Goal: Transaction & Acquisition: Purchase product/service

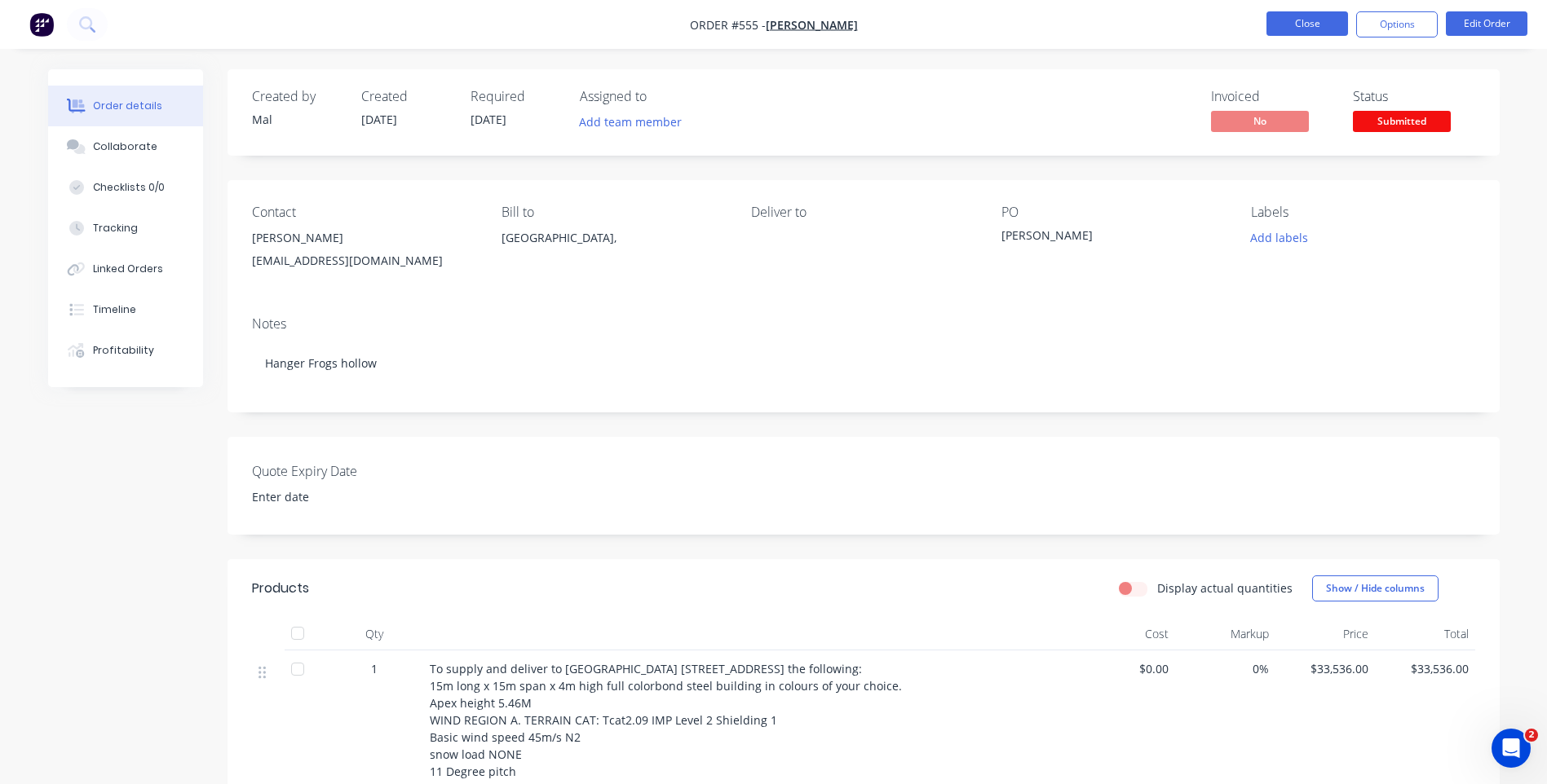
click at [1302, 19] on button "Close" at bounding box center [1308, 23] width 82 height 24
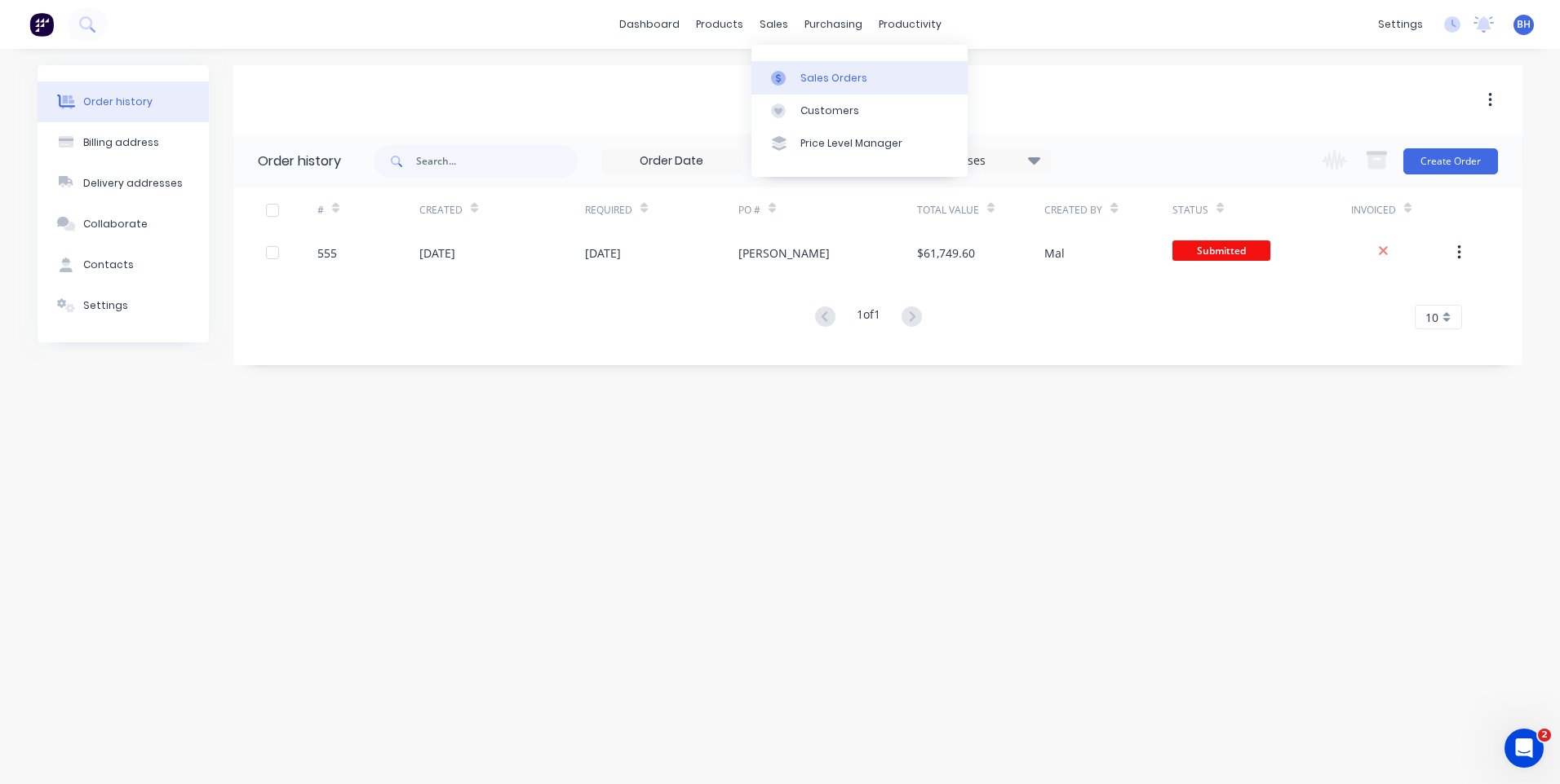
click at [809, 77] on div "Sales Orders" at bounding box center [833, 78] width 67 height 15
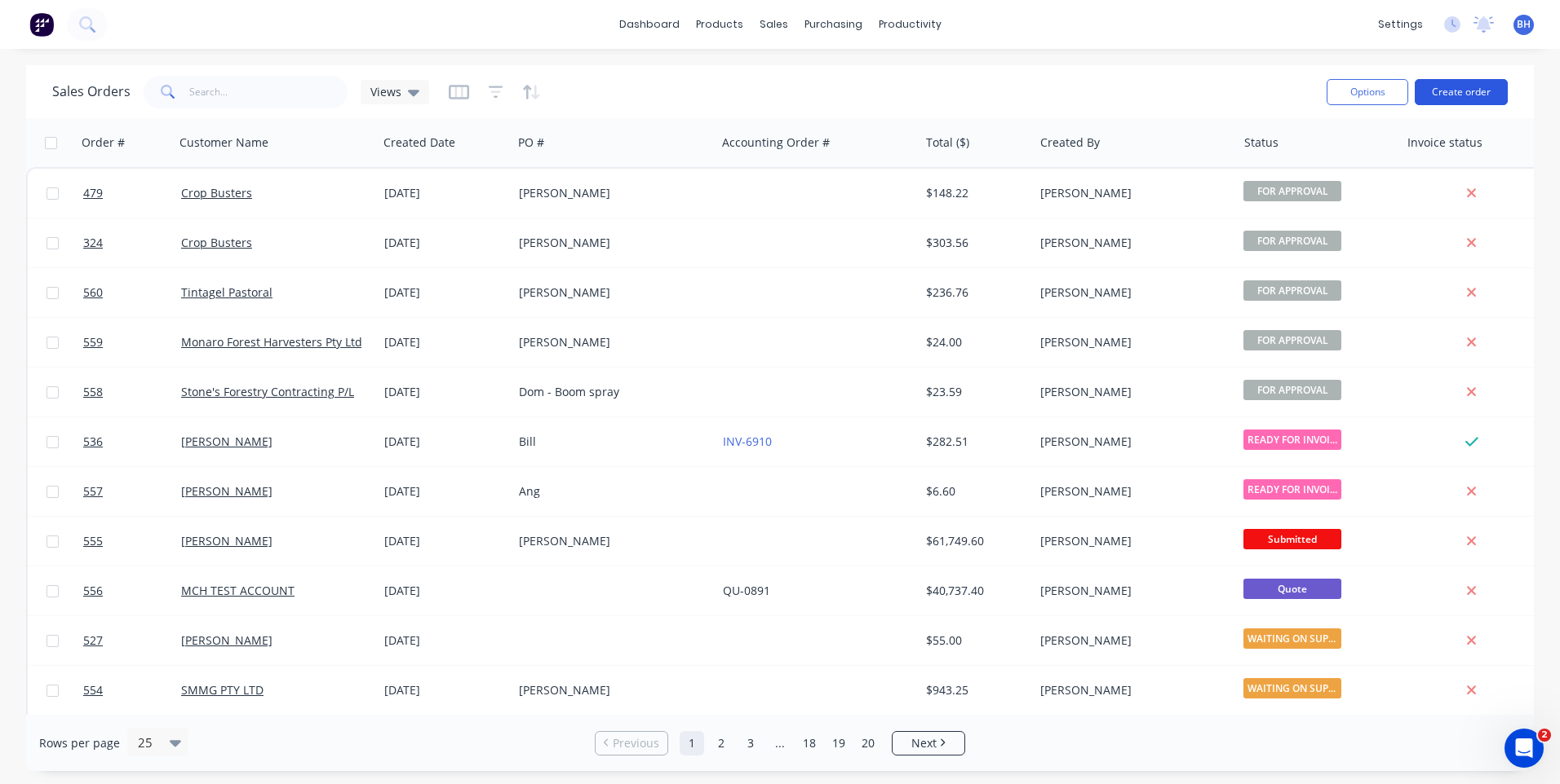
click at [1453, 91] on button "Create order" at bounding box center [1460, 92] width 93 height 26
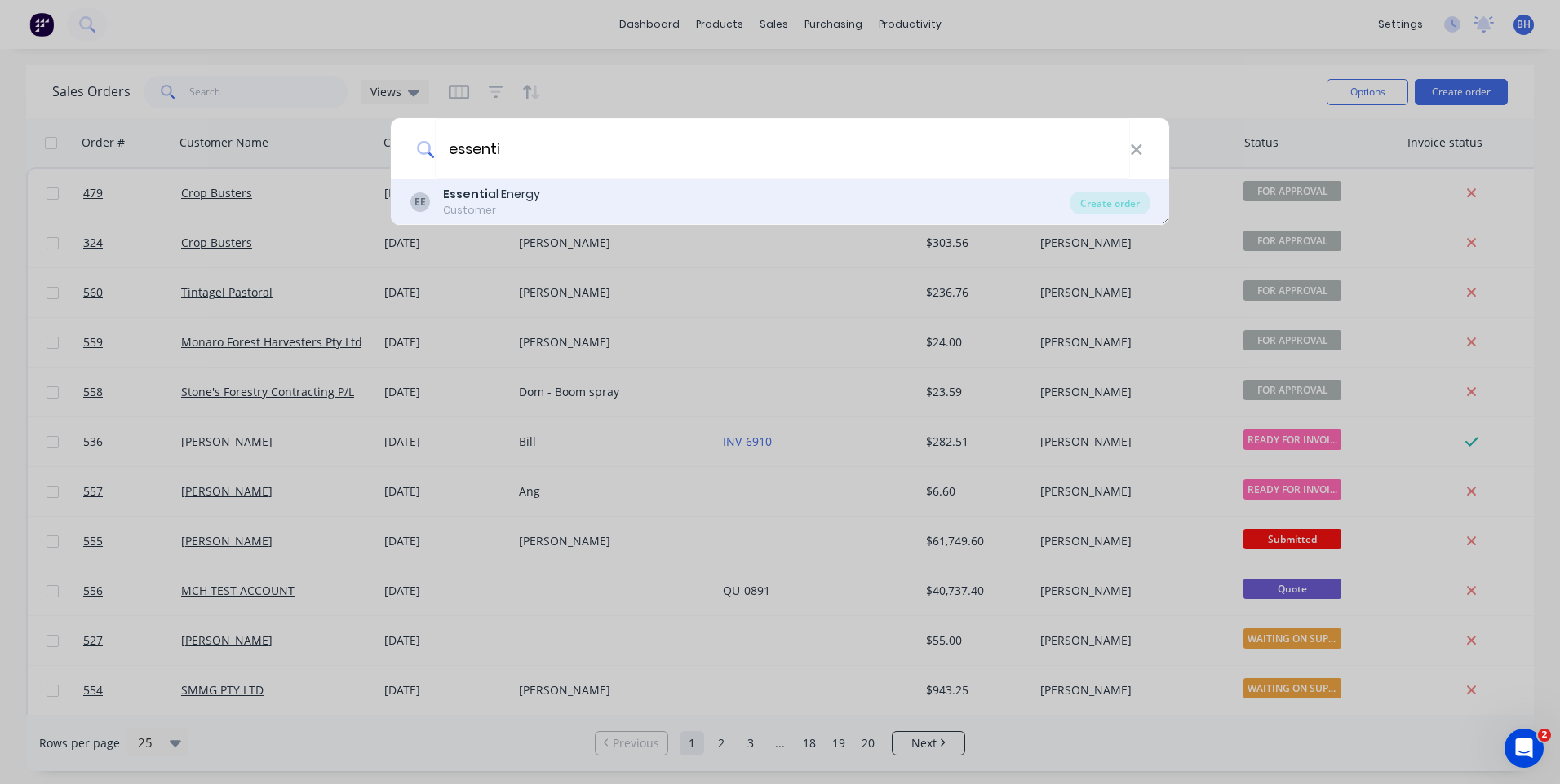
type input "essenti"
click at [526, 184] on div "EE Essenti al Energy Customer Create order" at bounding box center [780, 203] width 779 height 46
click at [526, 195] on div "Essenti al Energy" at bounding box center [491, 194] width 97 height 17
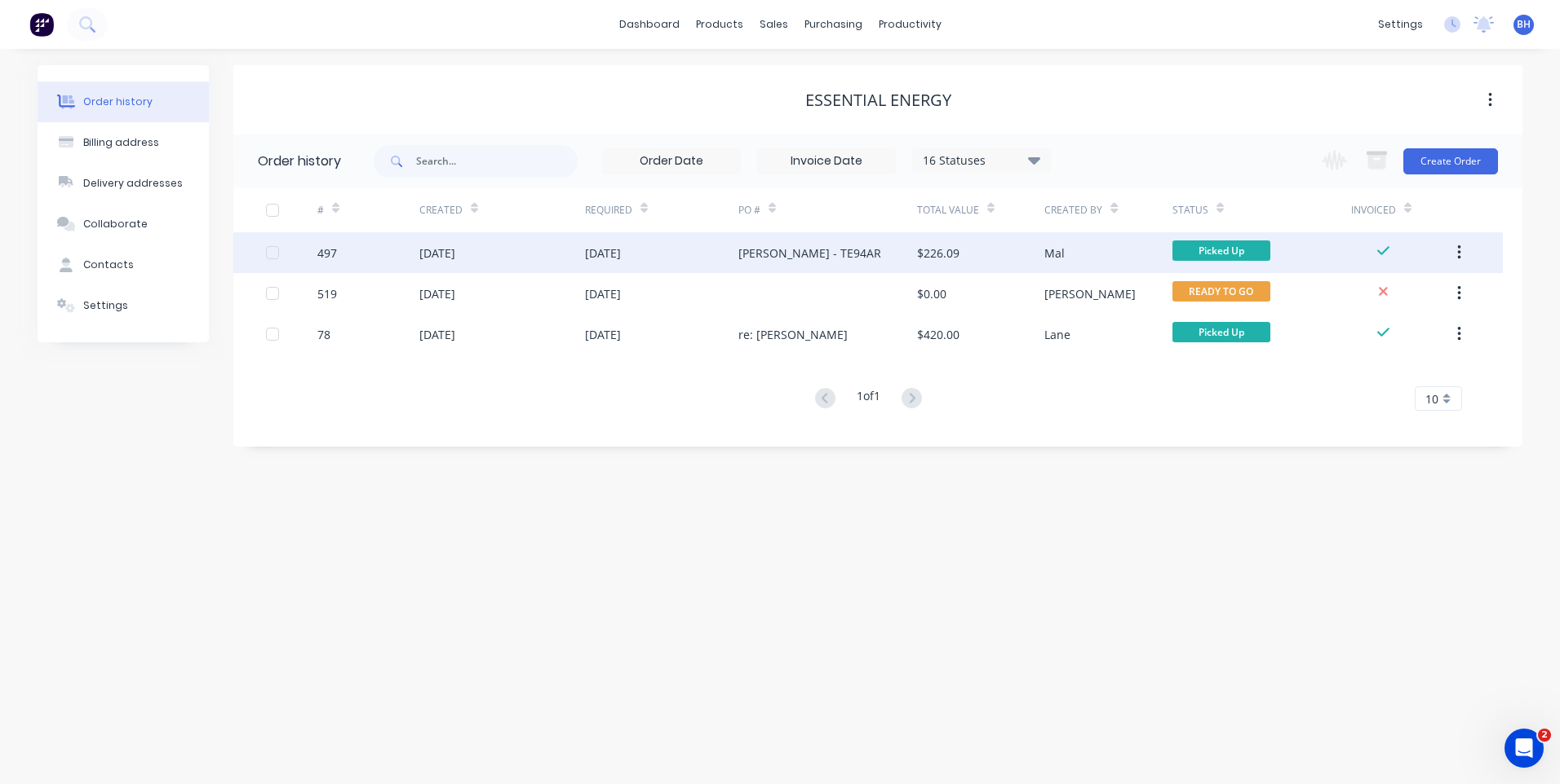
click at [881, 248] on div "[PERSON_NAME] - TE94AR" at bounding box center [827, 253] width 179 height 41
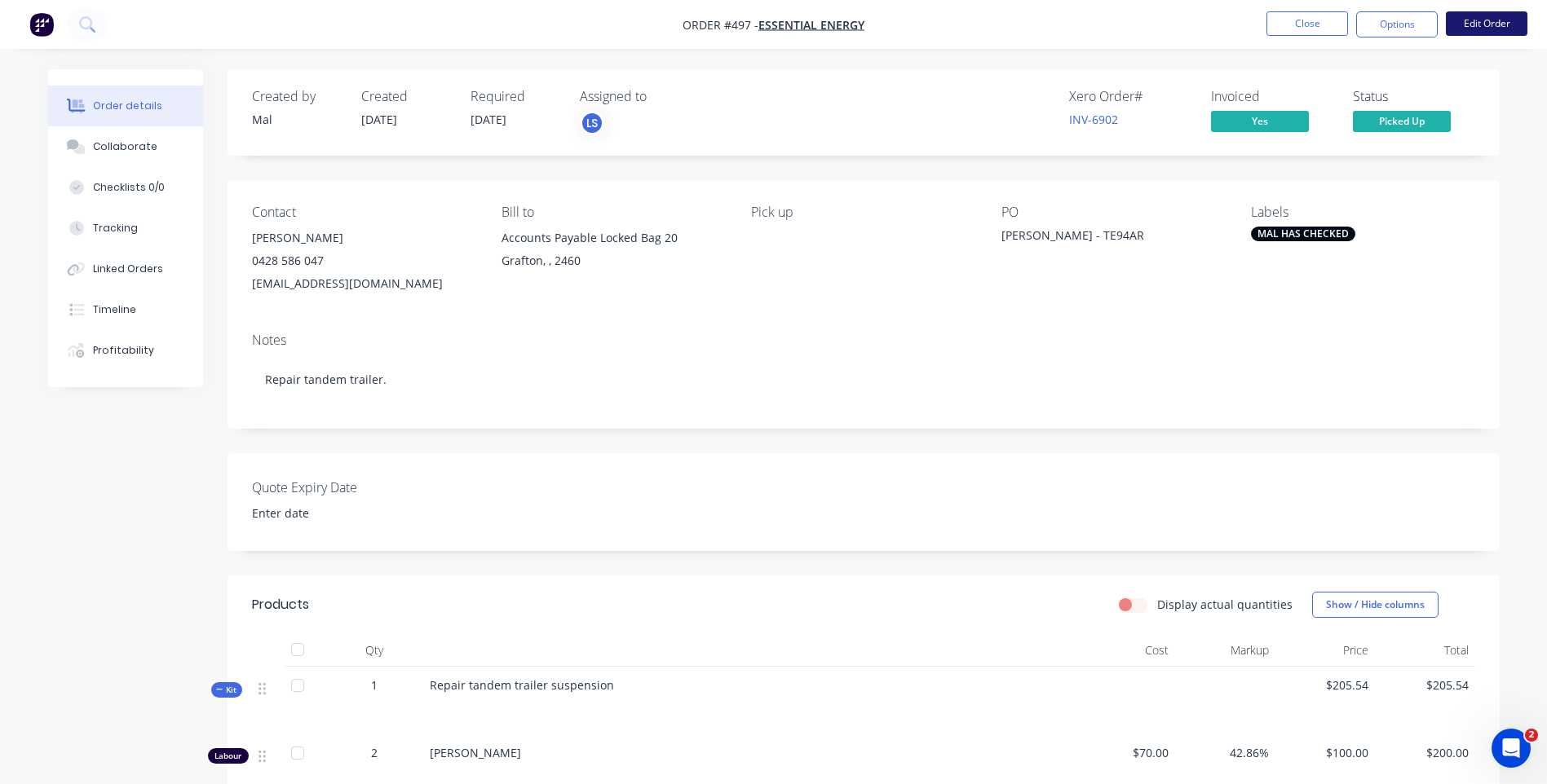
click at [1493, 21] on button "Edit Order" at bounding box center [1487, 23] width 82 height 24
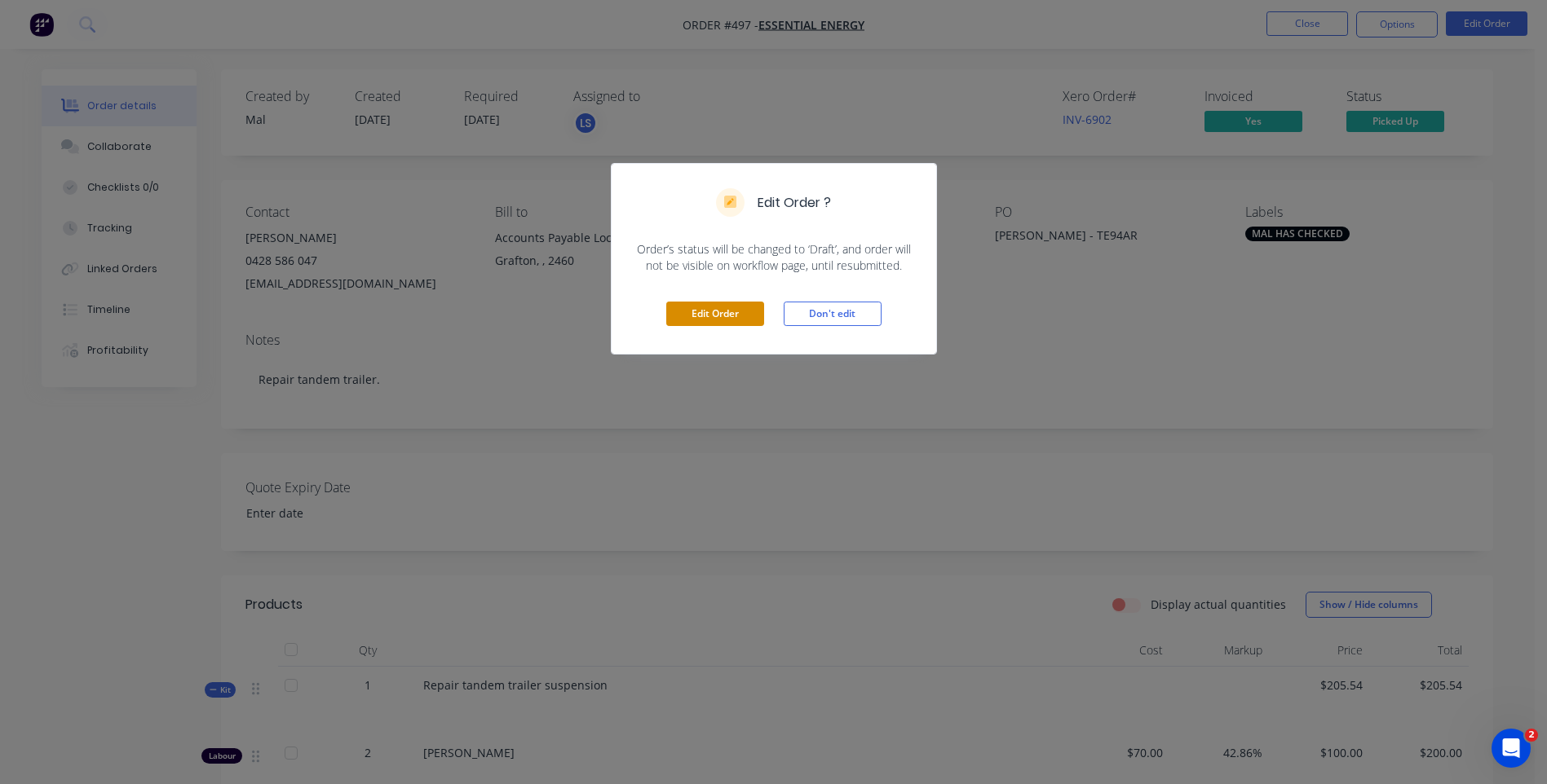
click at [714, 303] on button "Edit Order" at bounding box center [716, 314] width 98 height 24
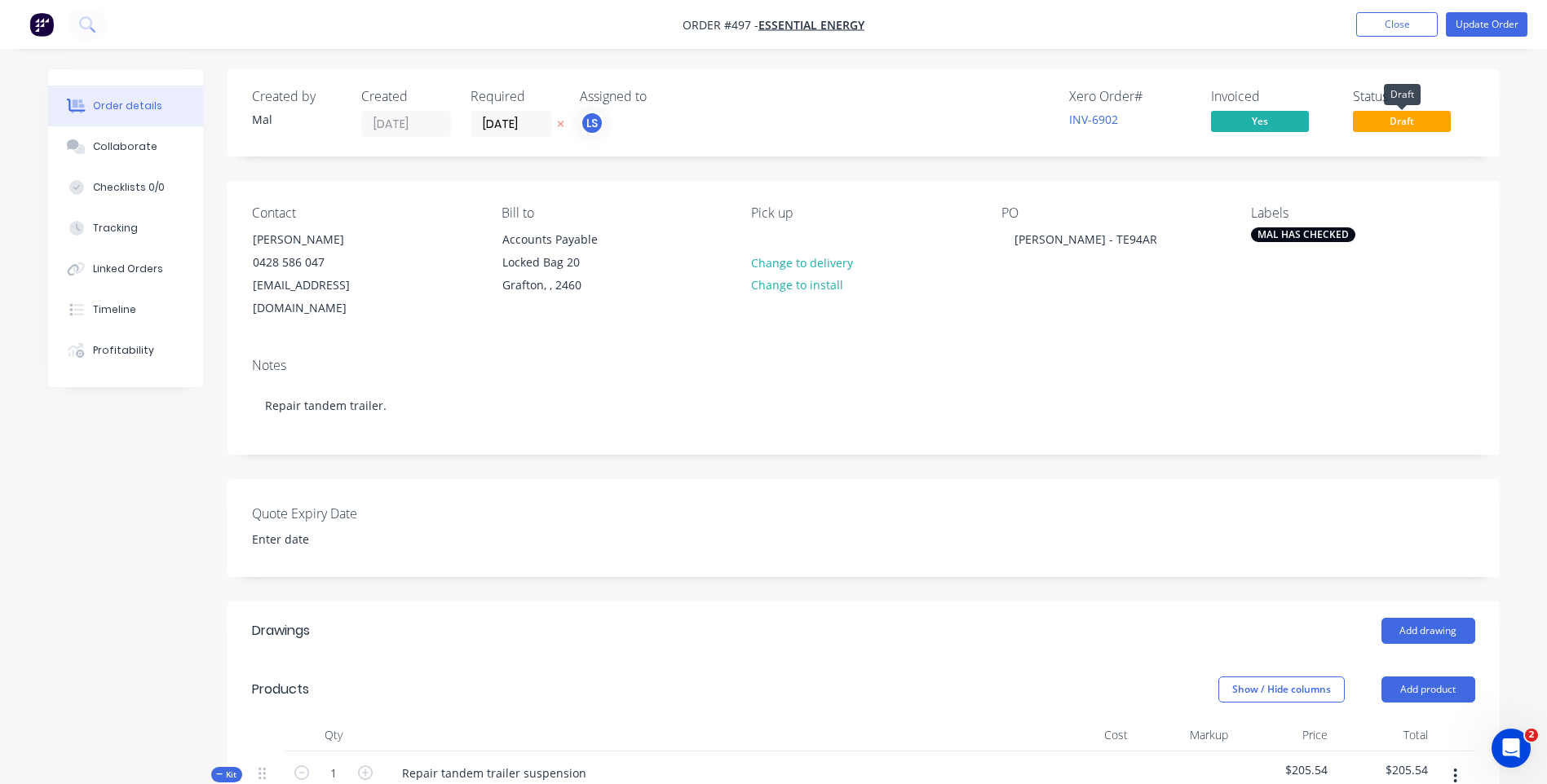
click at [1381, 124] on span "Draft" at bounding box center [1402, 121] width 98 height 20
click at [1388, 23] on button "Close" at bounding box center [1397, 24] width 82 height 24
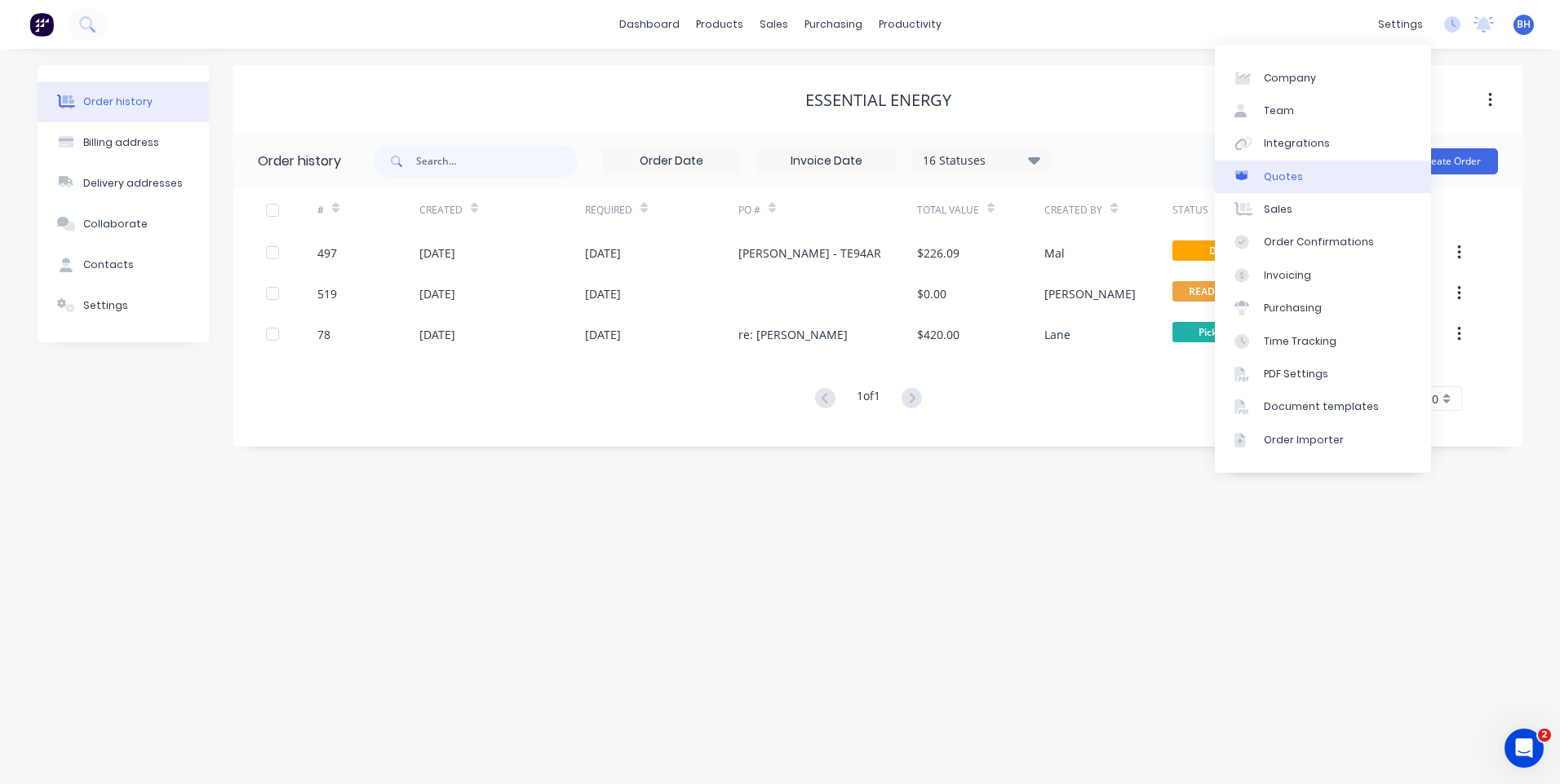
click at [1282, 175] on div "Quotes" at bounding box center [1282, 177] width 39 height 15
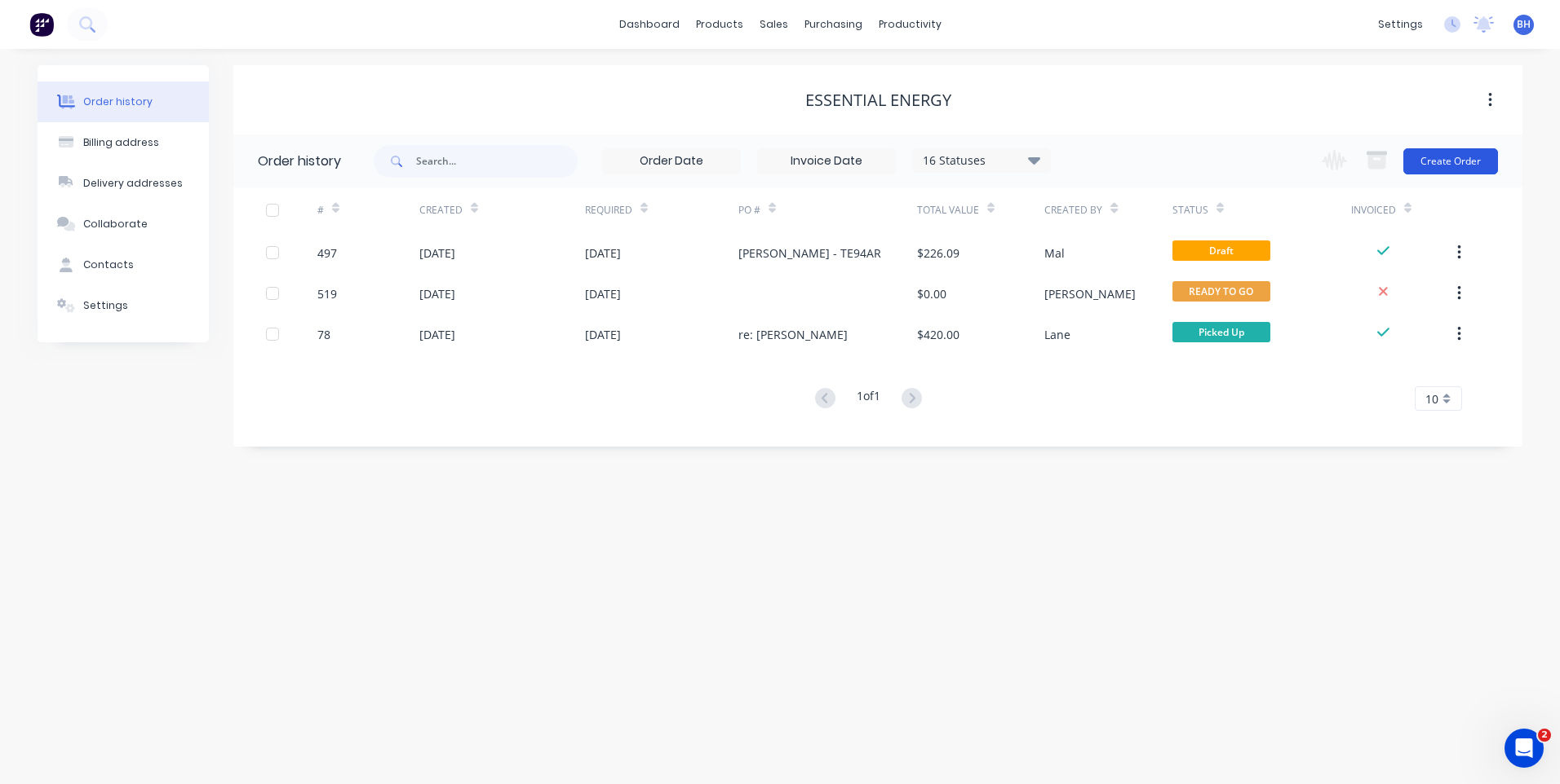
click at [1447, 157] on button "Create Order" at bounding box center [1450, 162] width 95 height 26
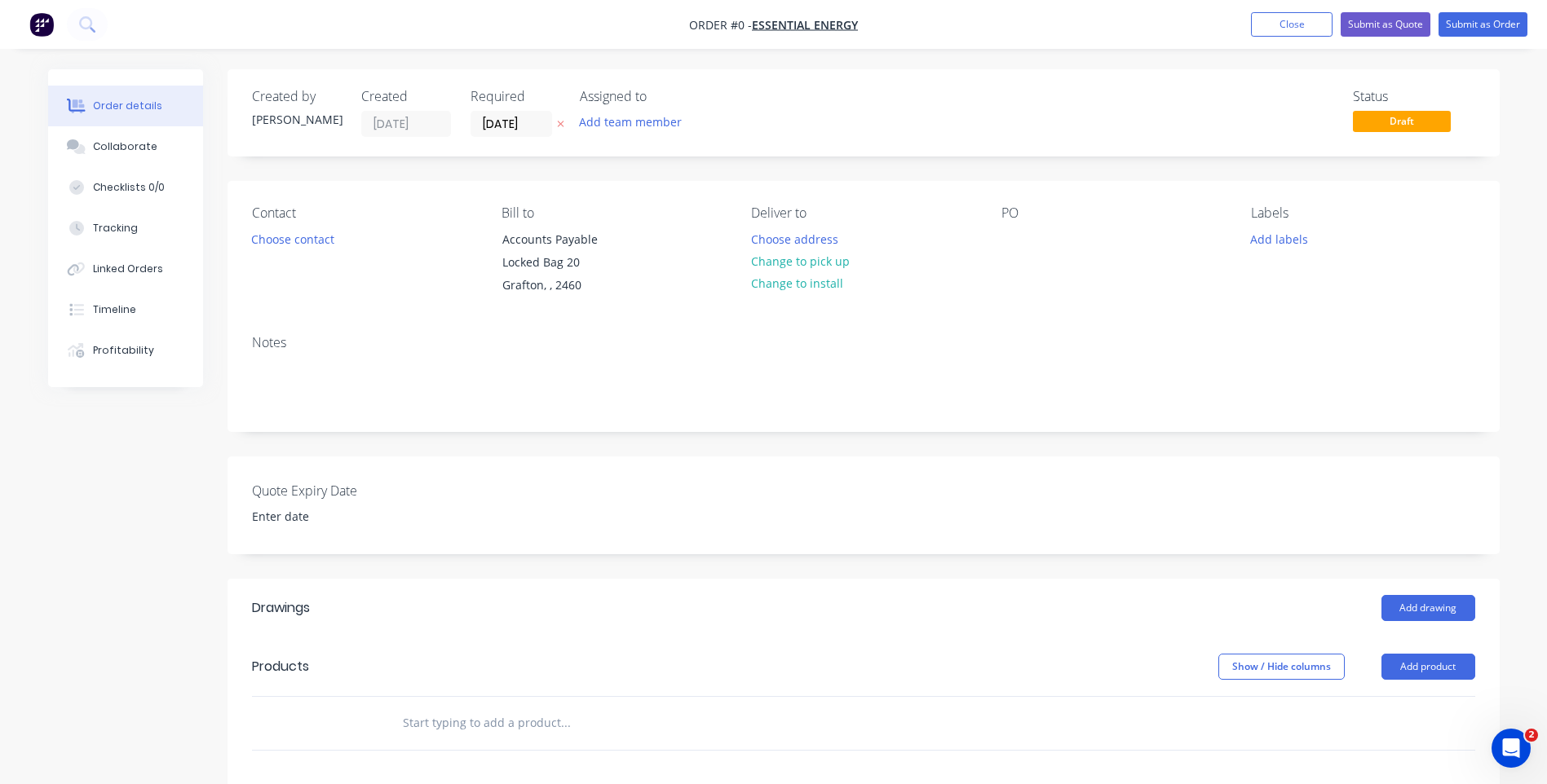
click at [533, 725] on input "text" at bounding box center [565, 723] width 326 height 33
type input "Repair Tandem trailer suspension as requested"
click at [1005, 230] on div at bounding box center [1014, 240] width 26 height 24
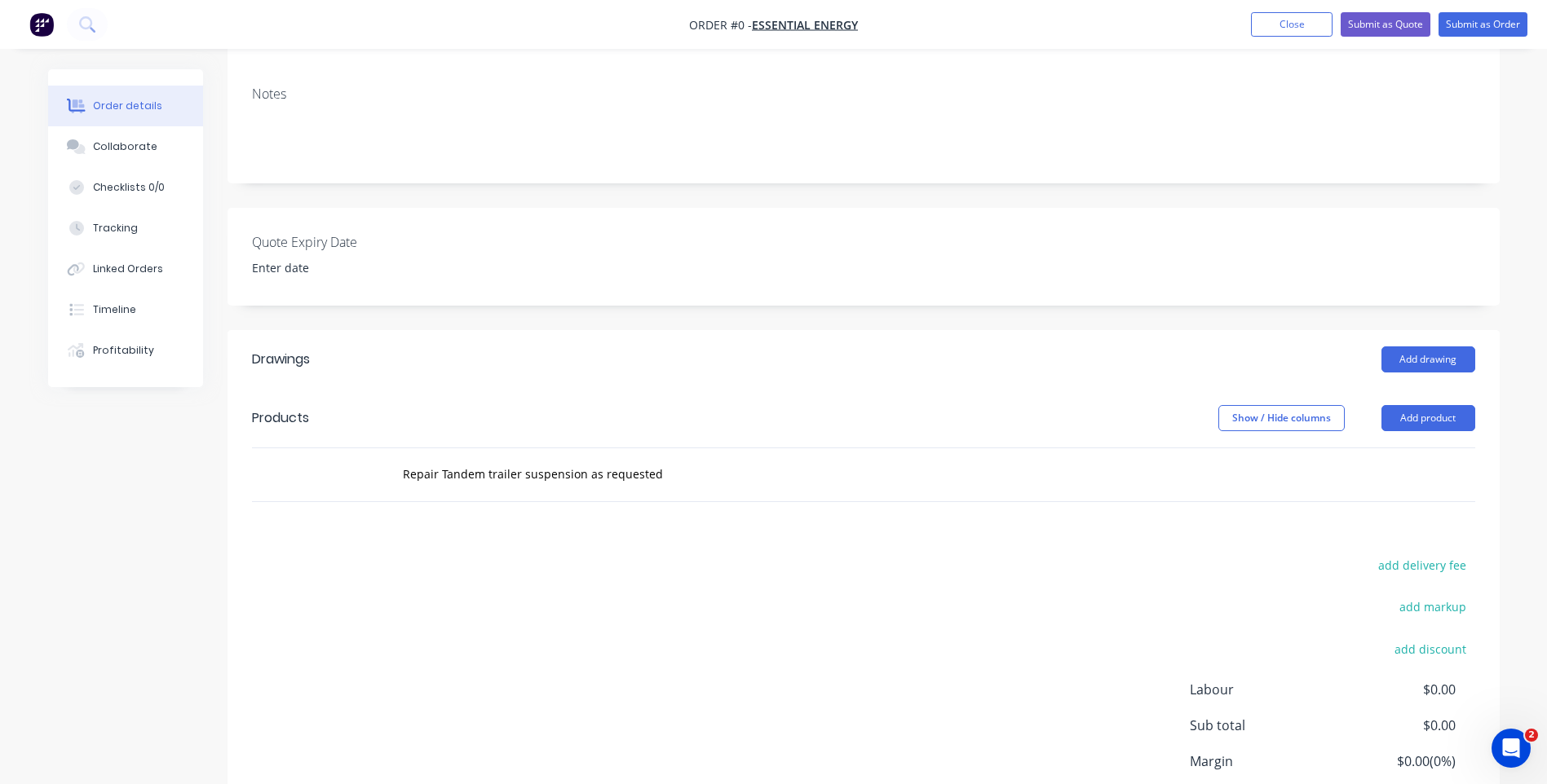
scroll to position [326, 0]
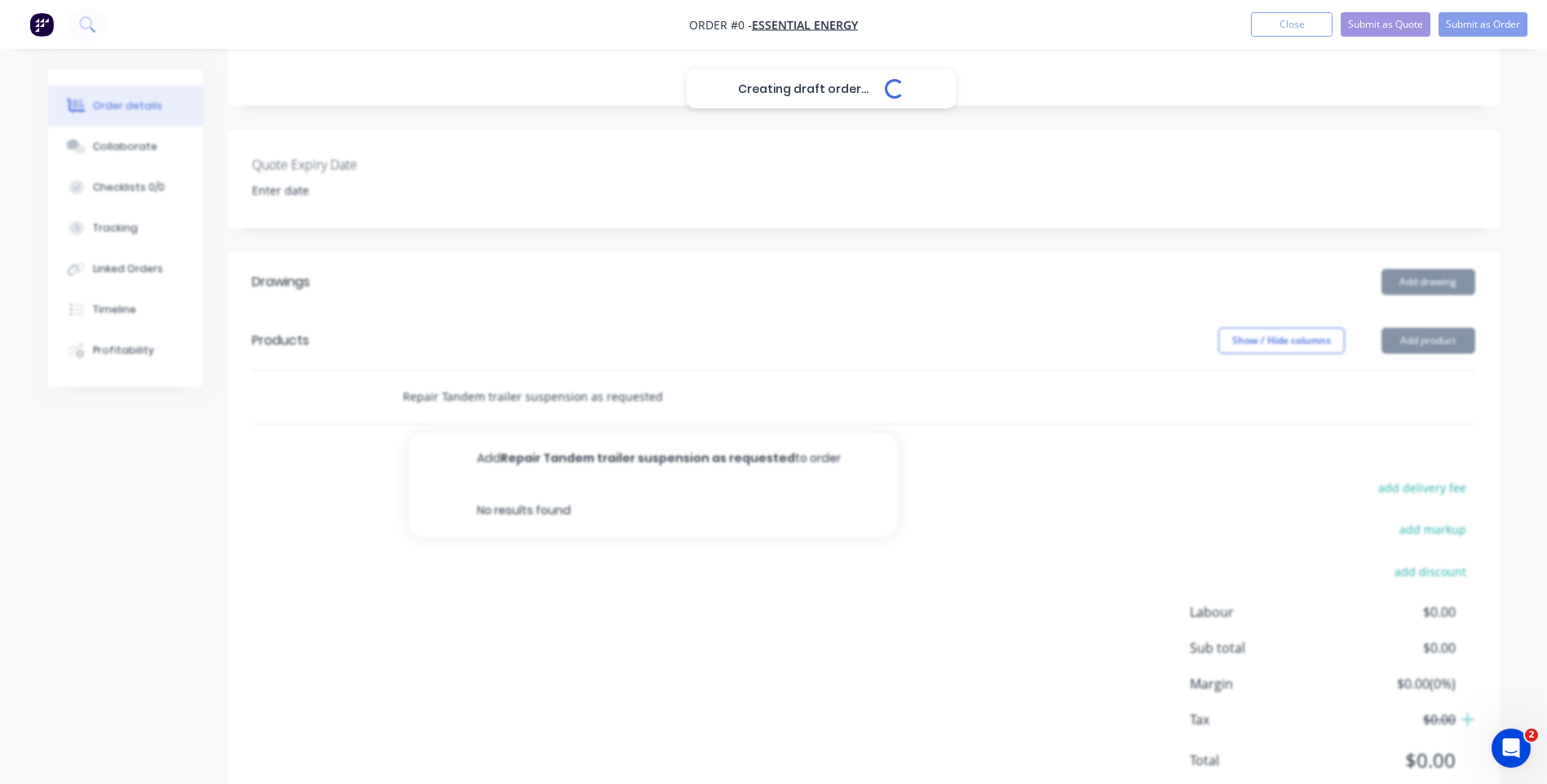
click at [666, 398] on div "Creating draft order... Loading... Order details Collaborate Checklists 0/0 Tra…" at bounding box center [774, 292] width 1484 height 1098
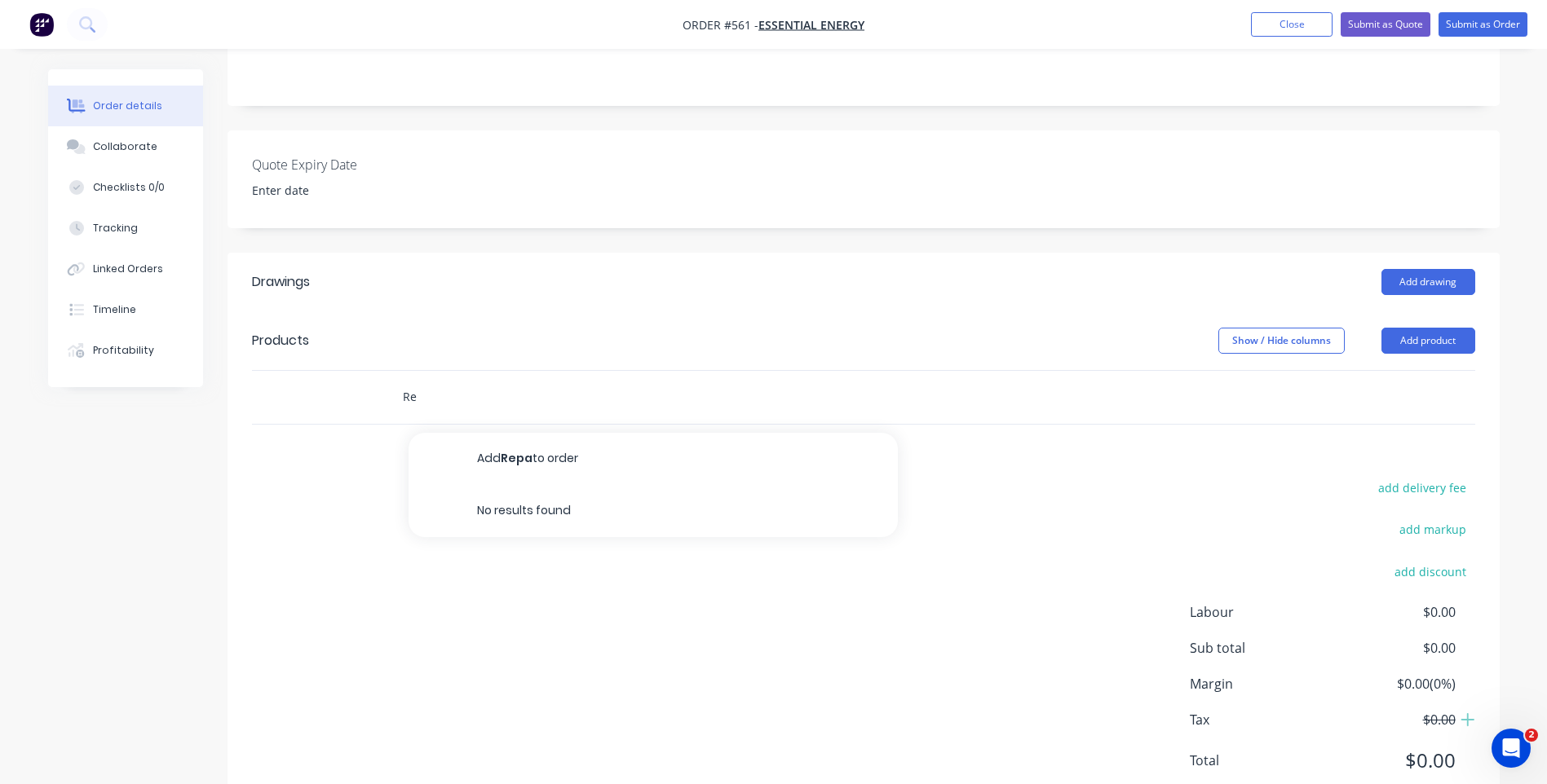
type input "R"
click at [1412, 330] on button "Add product" at bounding box center [1429, 341] width 94 height 26
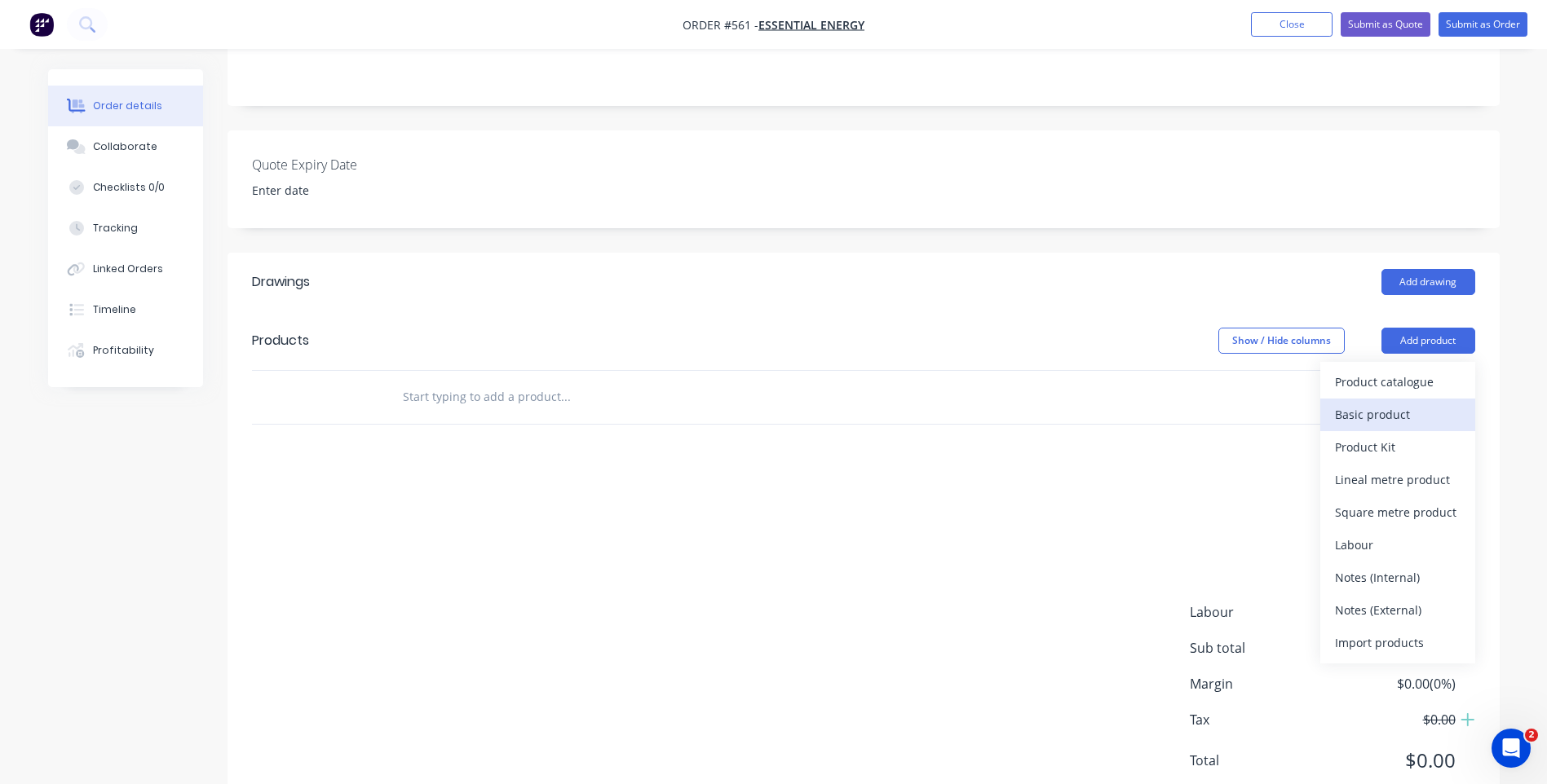
click at [1360, 414] on div "Basic product" at bounding box center [1398, 414] width 126 height 24
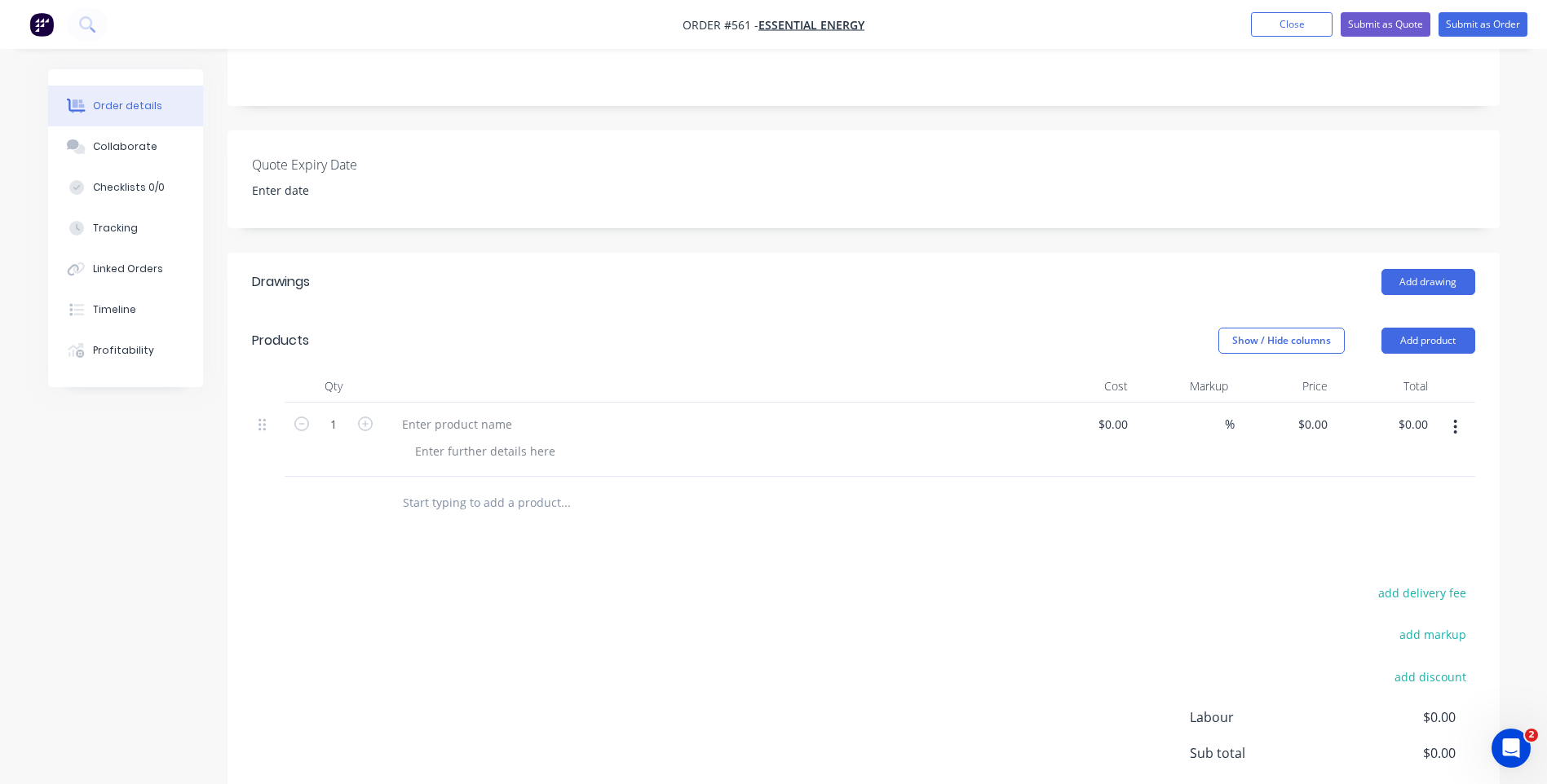
drag, startPoint x: 573, startPoint y: 516, endPoint x: 558, endPoint y: 504, distance: 19.2
click at [574, 515] on input "text" at bounding box center [565, 502] width 326 height 33
type input "R"
click at [1441, 333] on button "Add product" at bounding box center [1429, 341] width 94 height 26
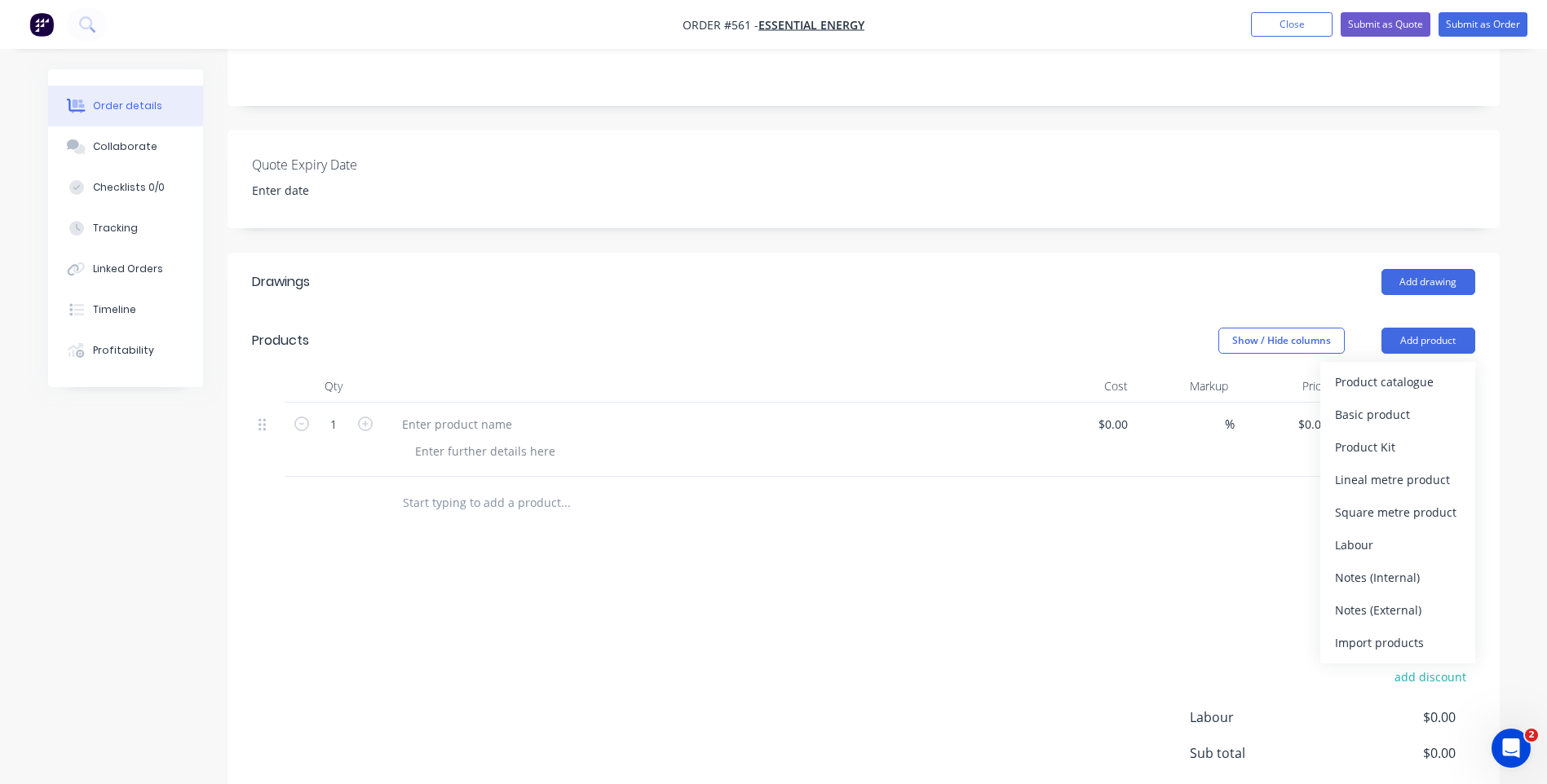
click at [1009, 539] on div "Drawings Add drawing Products Show / Hide columns Add product Product catalogue…" at bounding box center [863, 586] width 1272 height 668
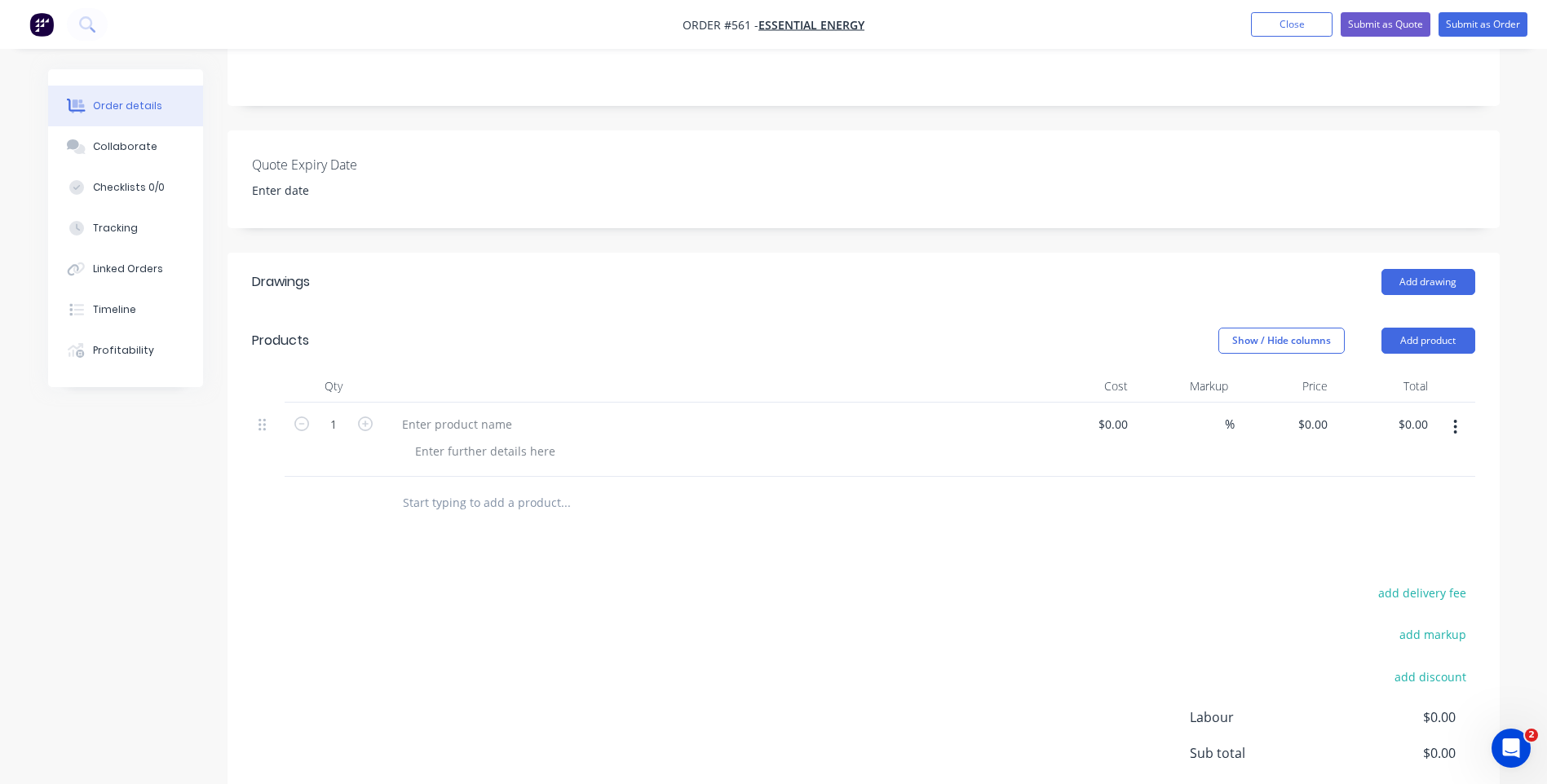
click at [1457, 421] on icon "button" at bounding box center [1455, 426] width 3 height 15
click at [1350, 564] on div "Delete" at bounding box center [1398, 568] width 126 height 24
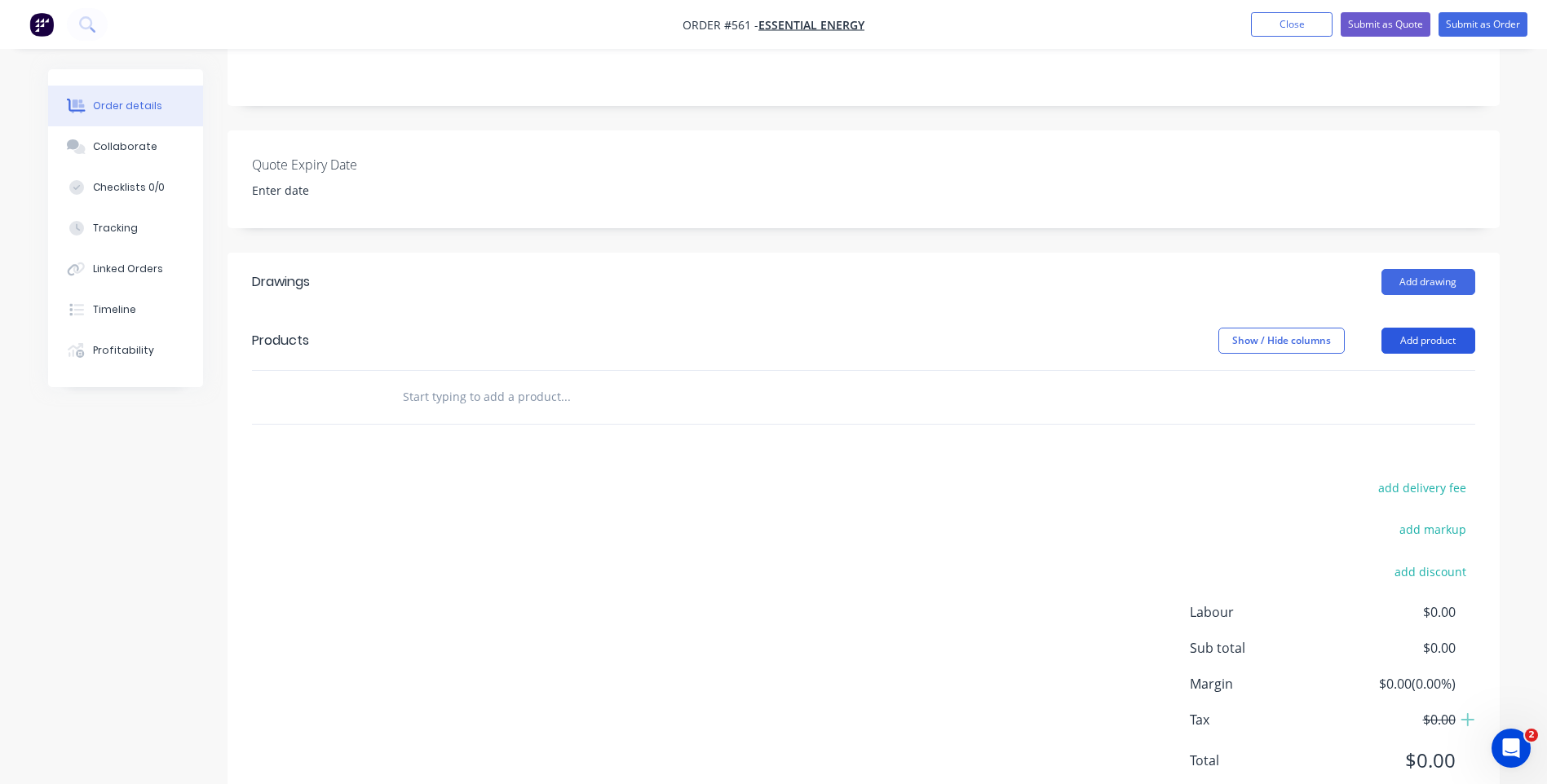
click at [1443, 338] on button "Add product" at bounding box center [1429, 341] width 94 height 26
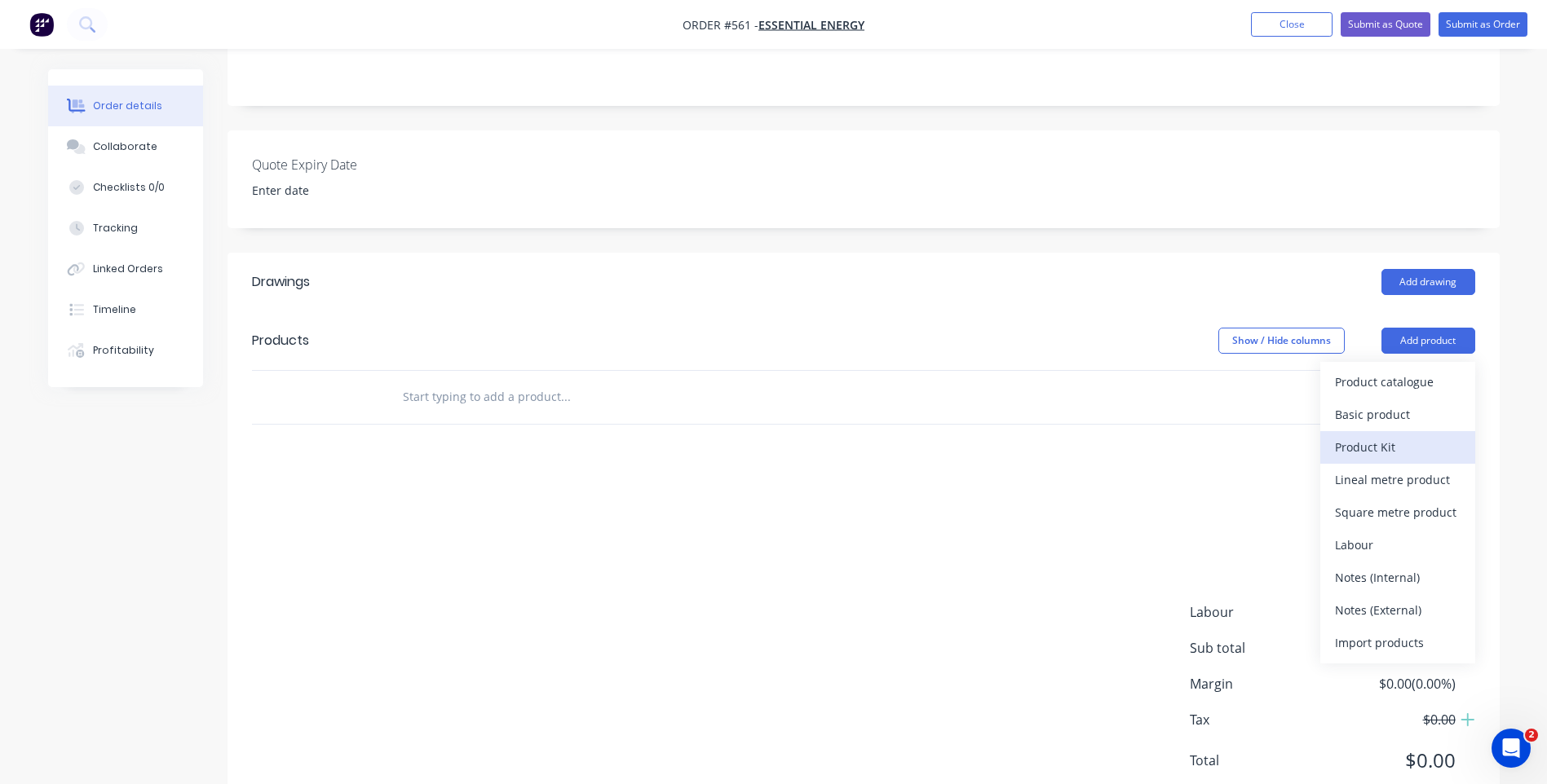
click at [1370, 443] on div "Product Kit" at bounding box center [1398, 447] width 126 height 24
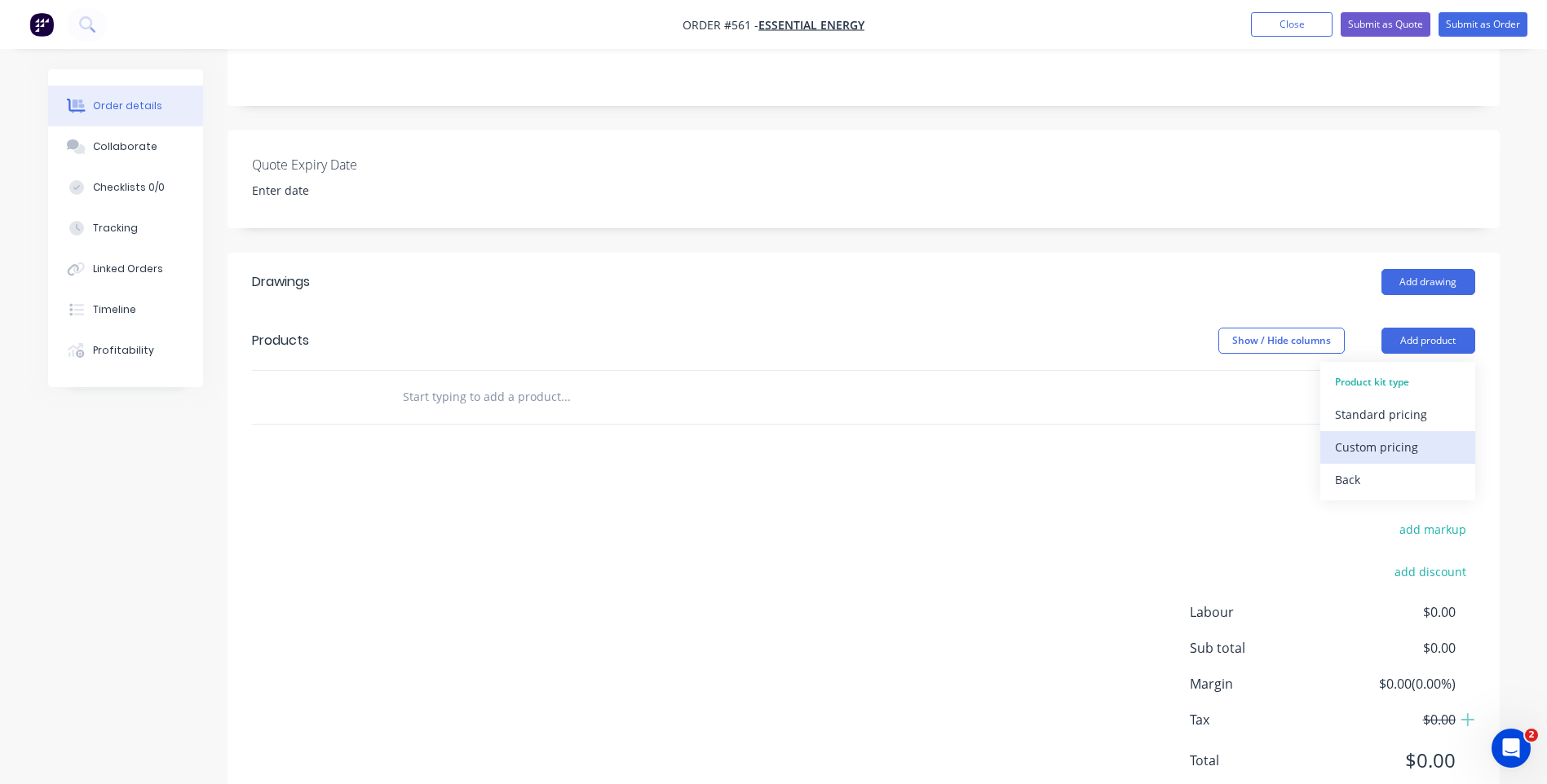
click at [1370, 445] on div "Custom pricing" at bounding box center [1398, 447] width 126 height 24
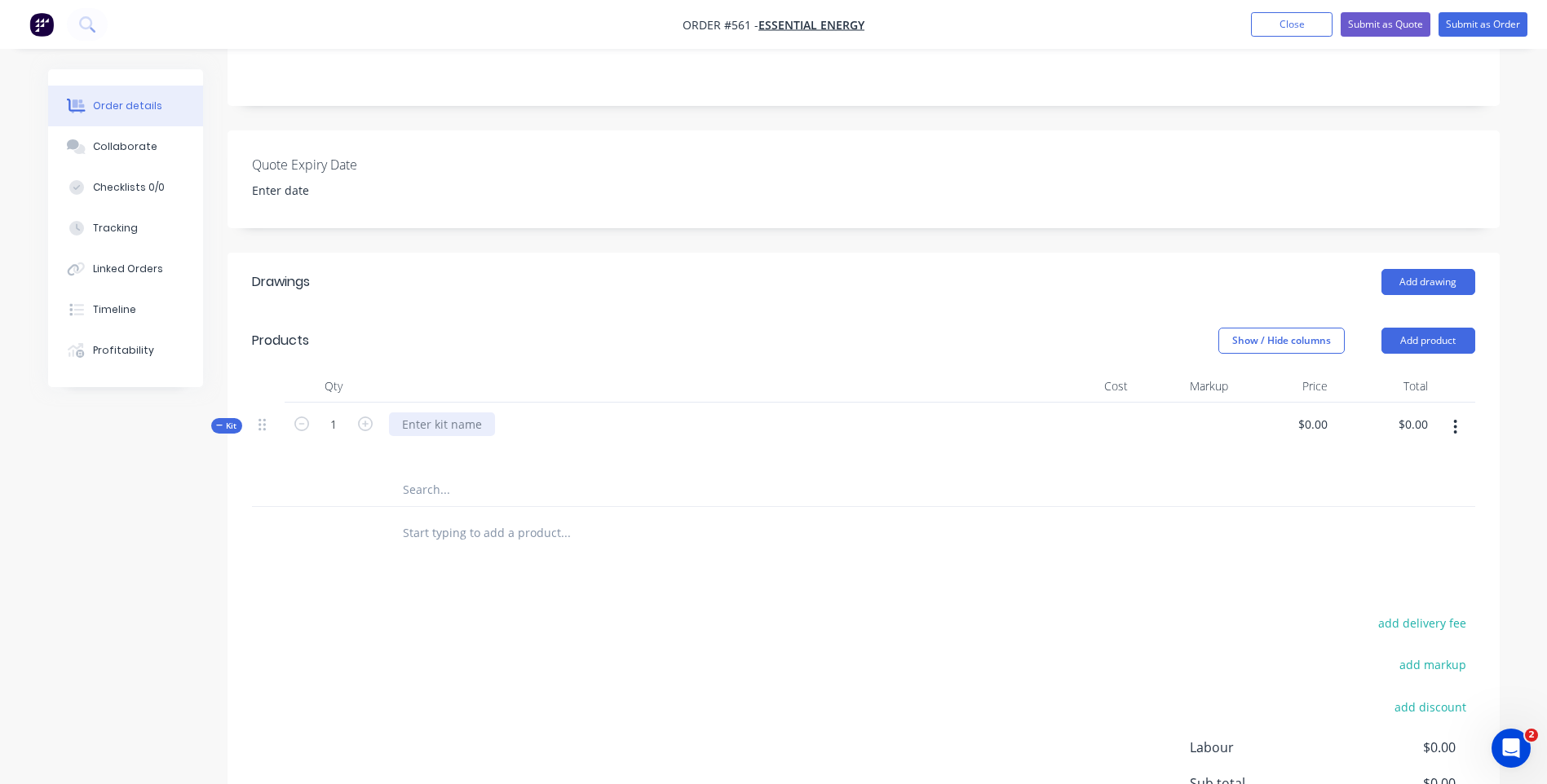
click at [441, 426] on div at bounding box center [442, 424] width 106 height 24
type input "$0.00"
type input "2005.54"
type input "$2,005.54"
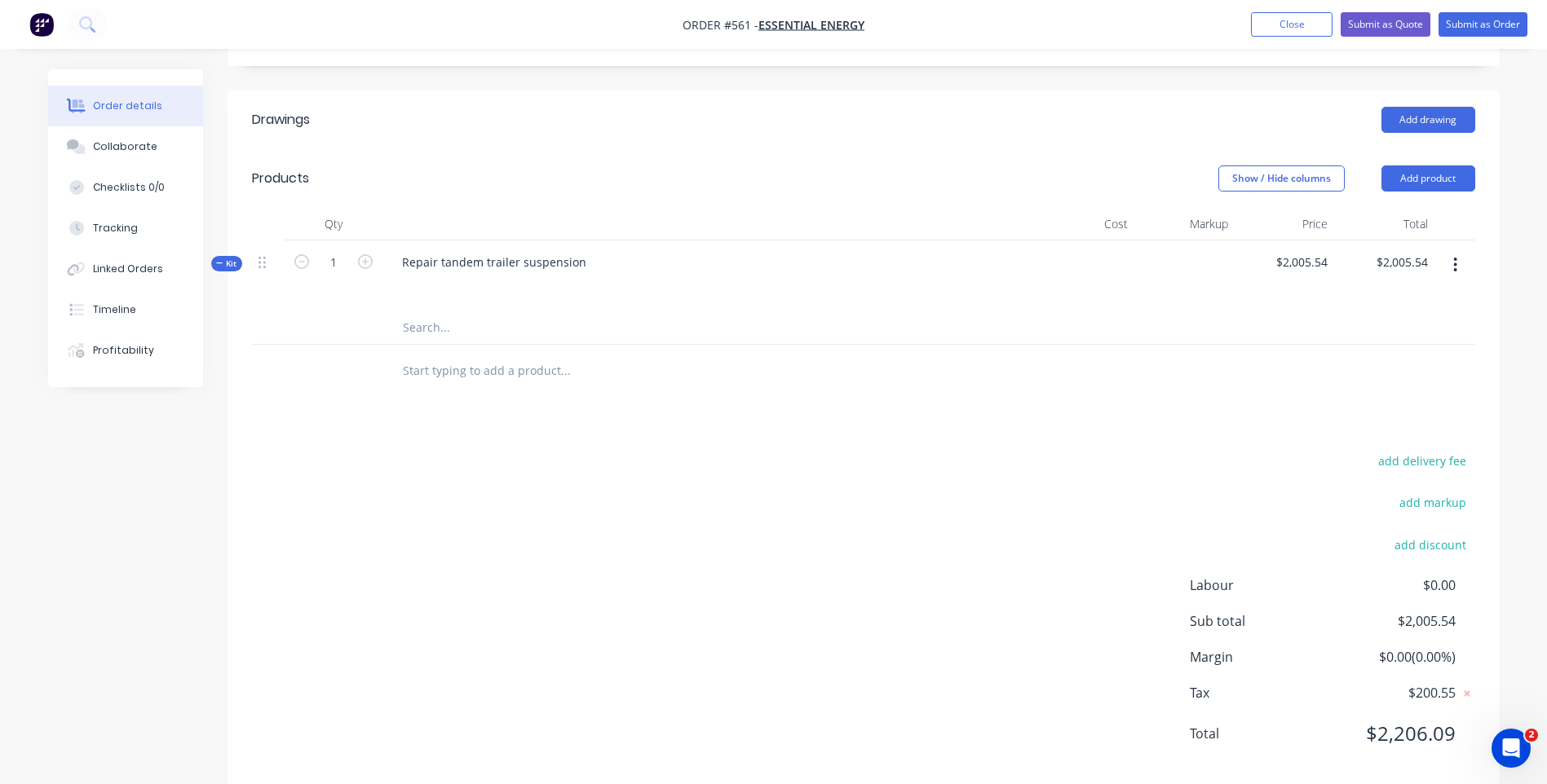
scroll to position [489, 0]
click at [1404, 258] on input "2005.54" at bounding box center [1405, 262] width 60 height 24
type input "205.54"
type input "$205.54"
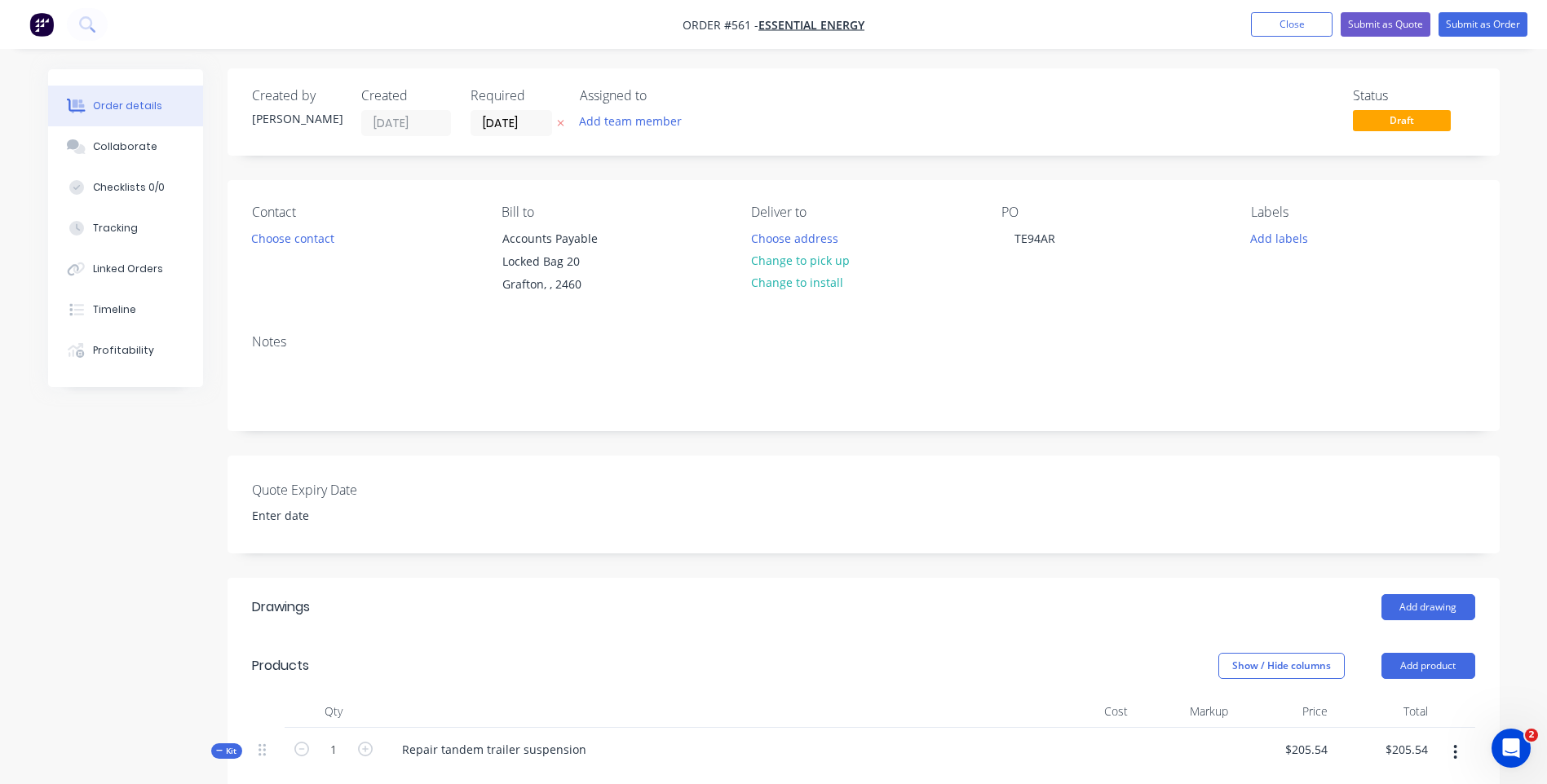
scroll to position [0, 0]
click at [314, 240] on button "Choose contact" at bounding box center [292, 239] width 100 height 22
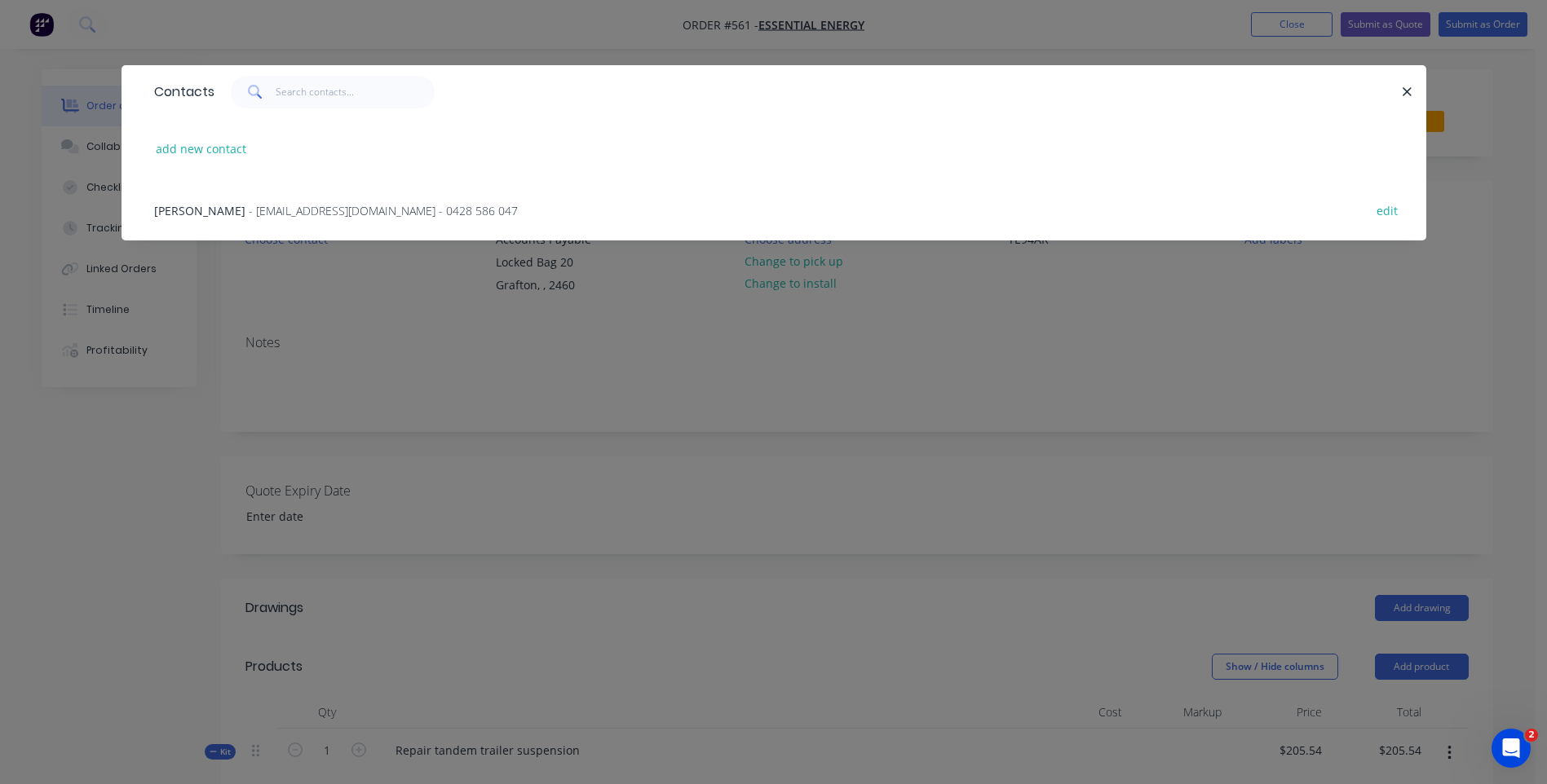
click at [331, 203] on span "- apinventoryinvoices@essentialenergy.com.au - 0428 586 047" at bounding box center [383, 211] width 269 height 16
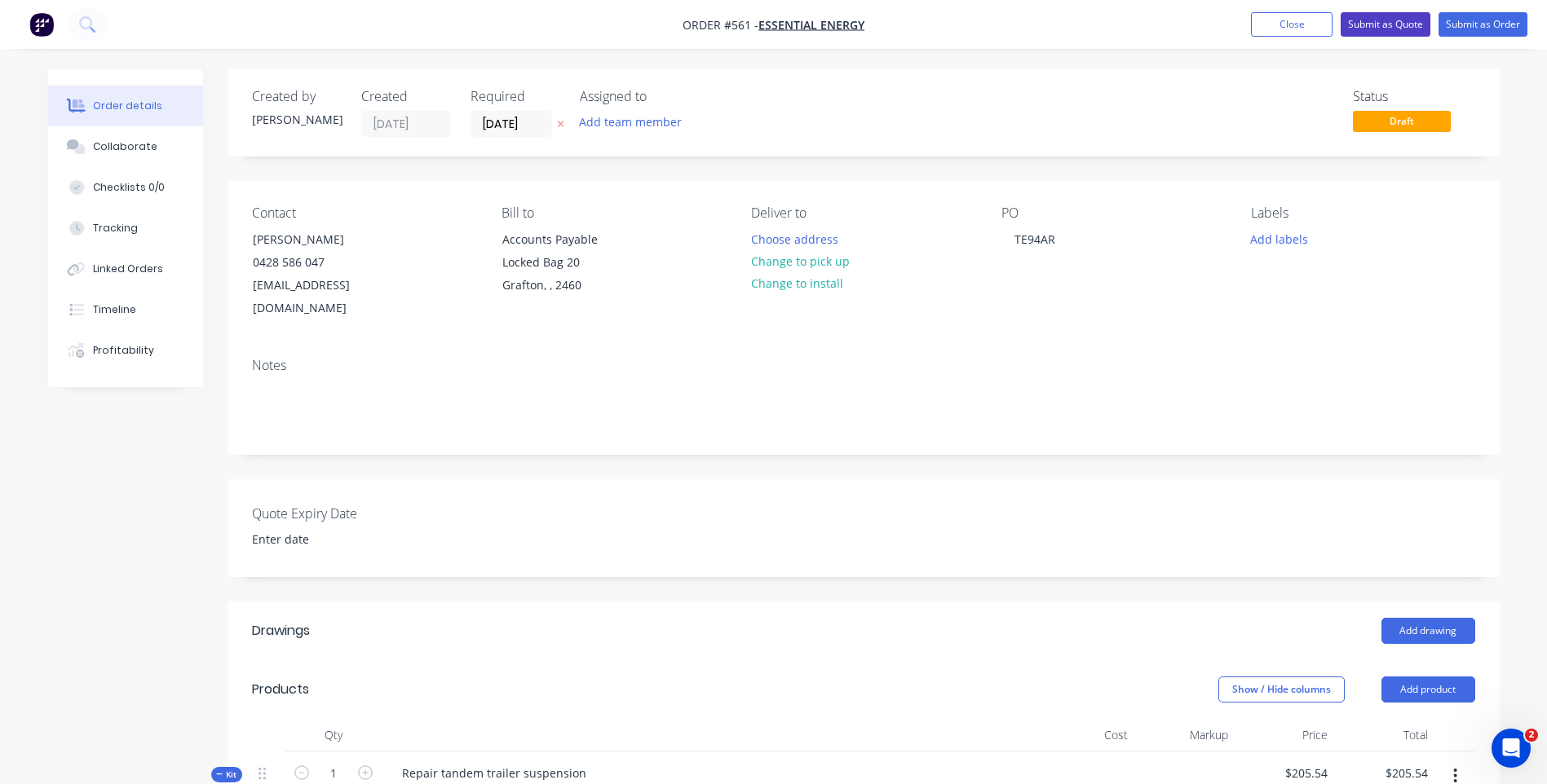
click at [1356, 18] on button "Submit as Quote" at bounding box center [1386, 24] width 90 height 24
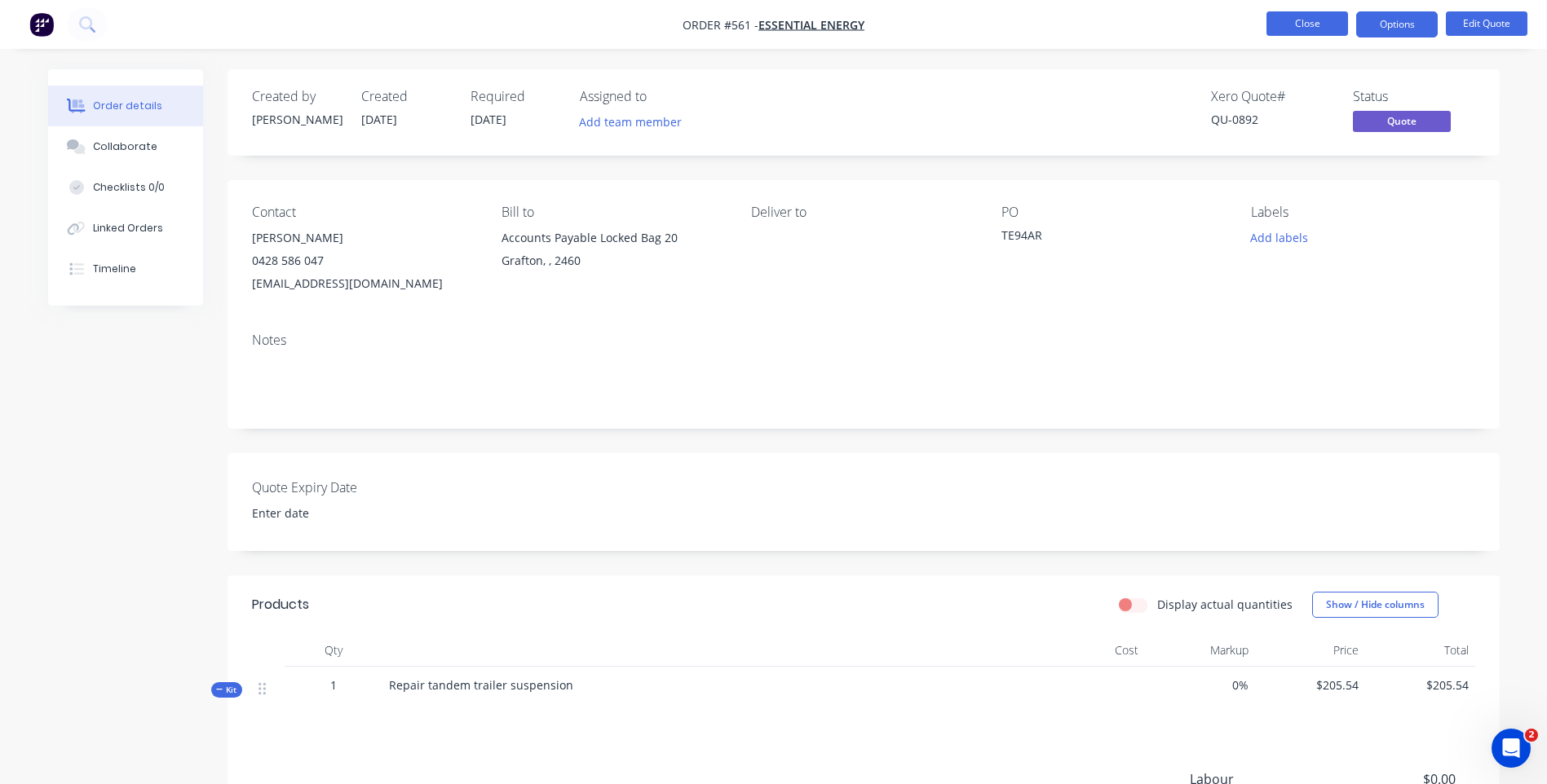
click at [1290, 20] on button "Close" at bounding box center [1308, 23] width 82 height 24
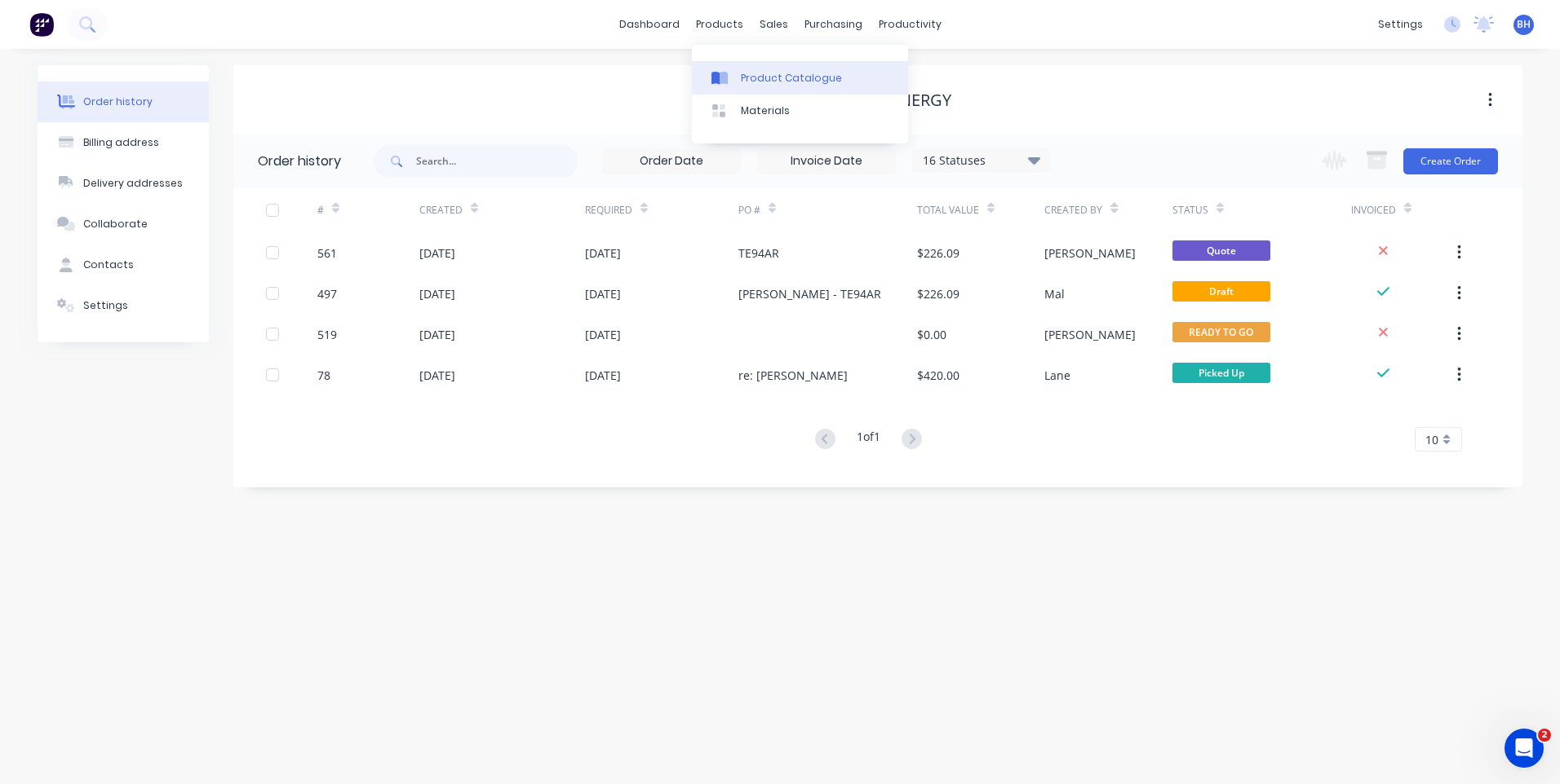
click at [761, 69] on link "Product Catalogue" at bounding box center [799, 77] width 216 height 33
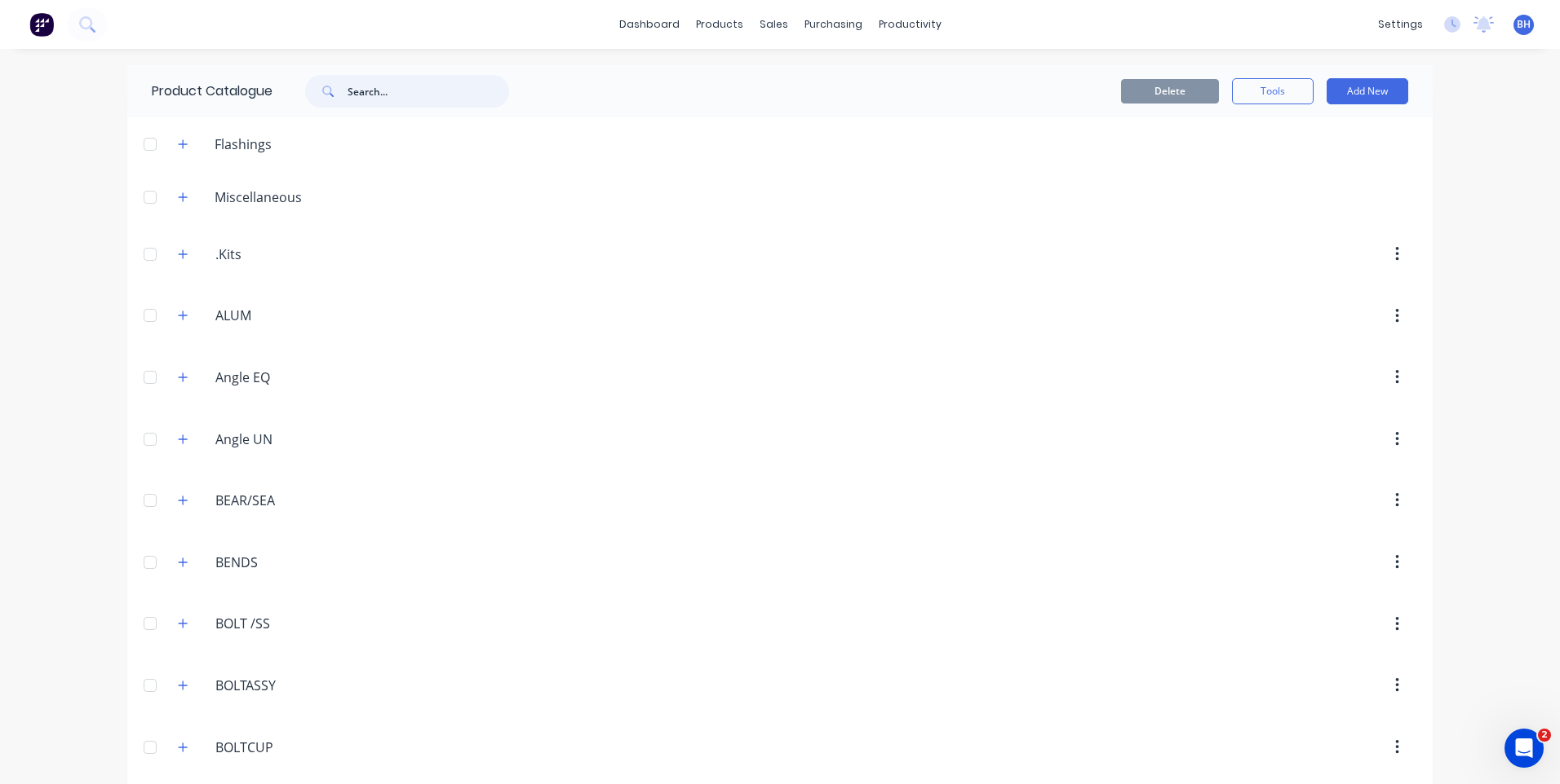
click at [388, 91] on input "text" at bounding box center [429, 91] width 162 height 33
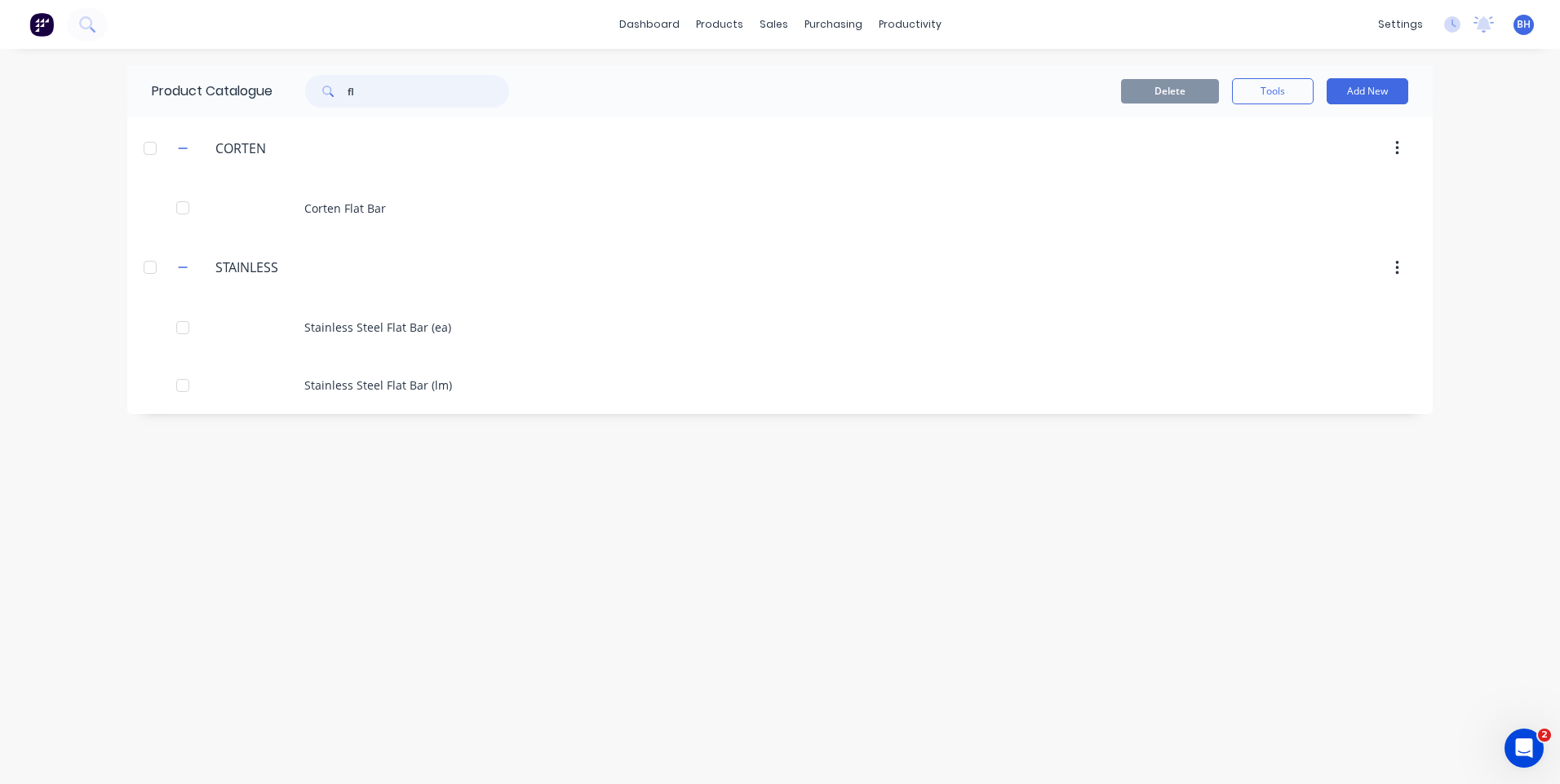
type input "f"
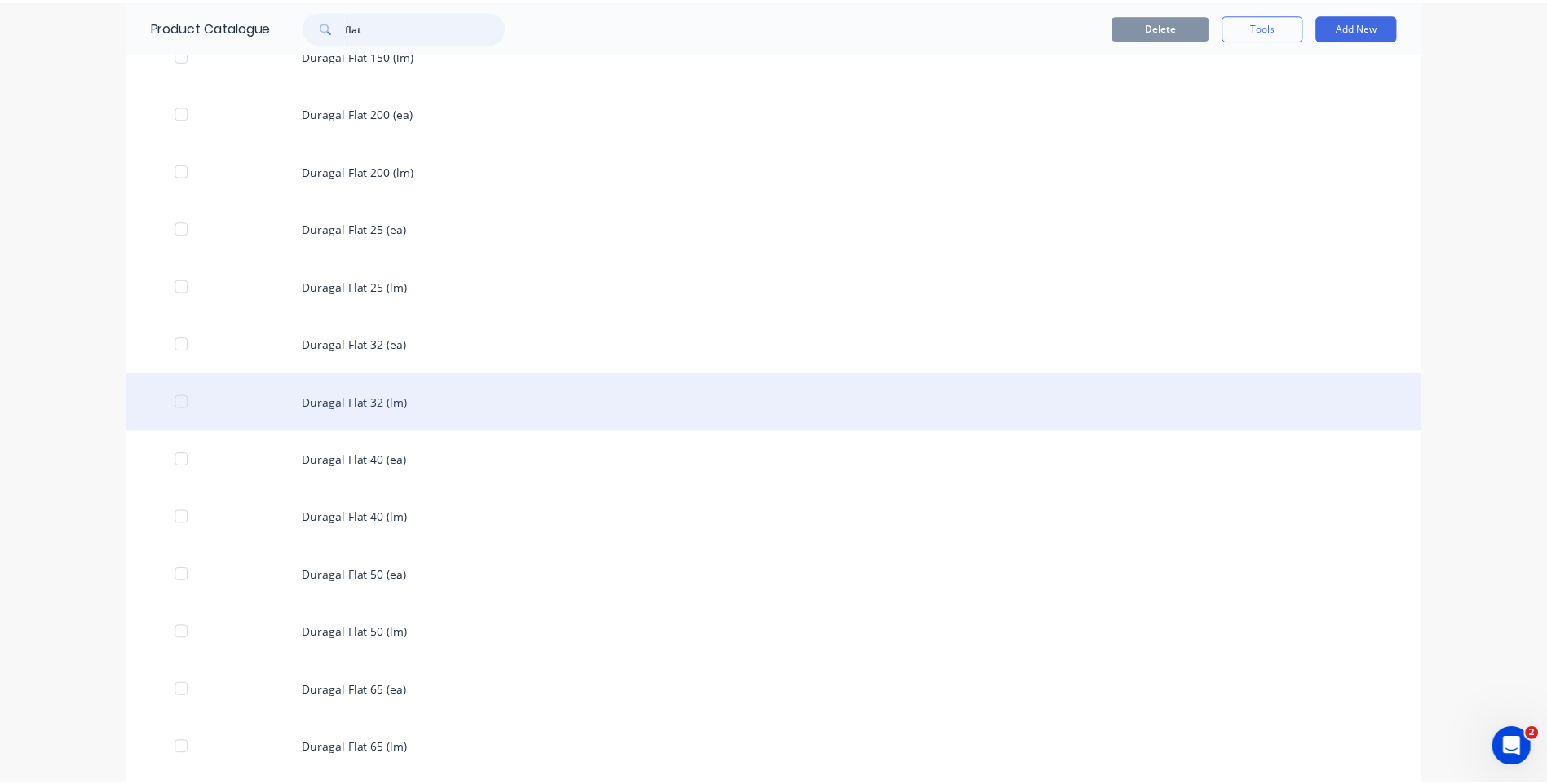
scroll to position [3179, 0]
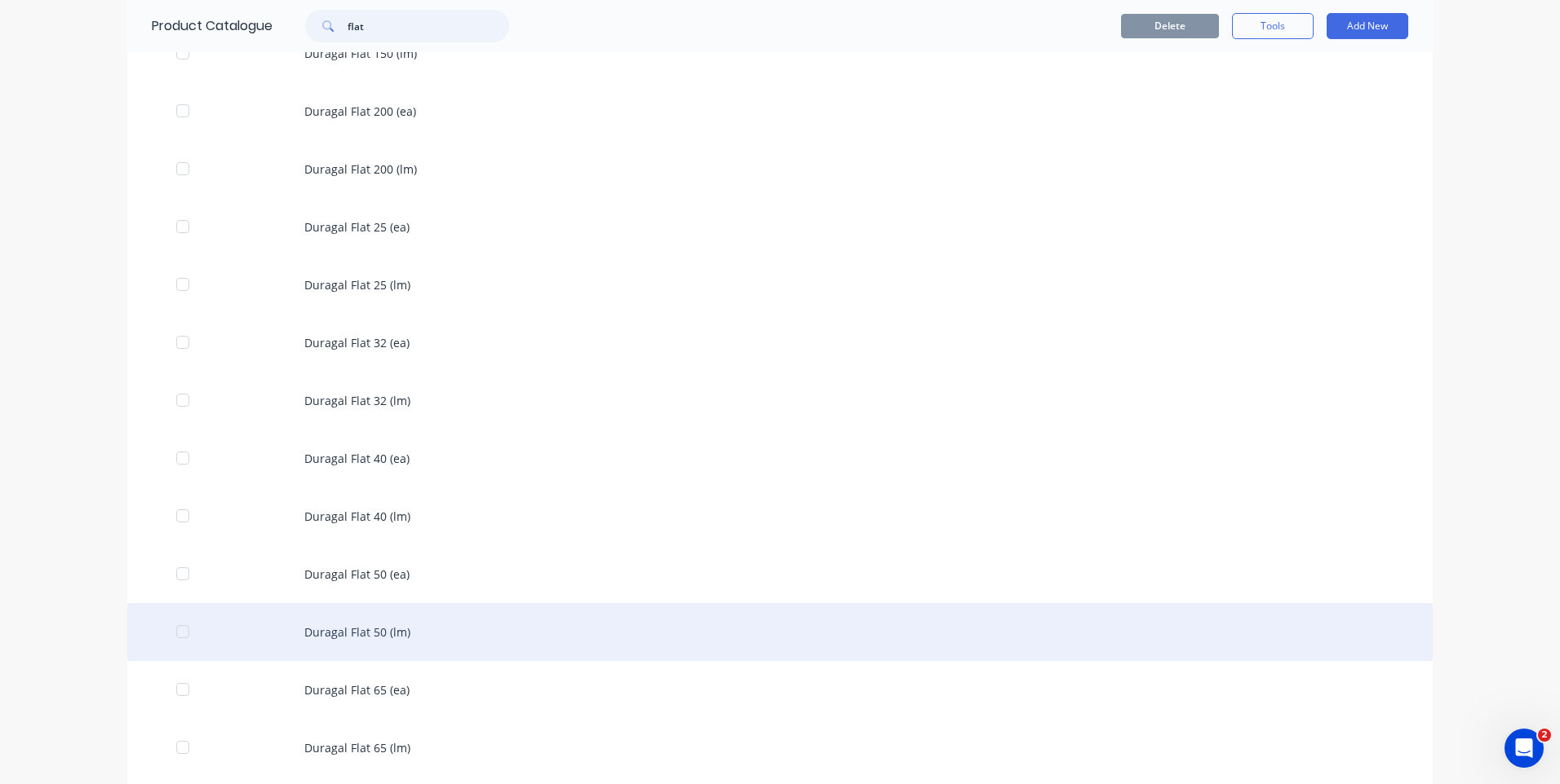
type input "flat"
click at [366, 627] on div "Duragal Flat 50 (lm)" at bounding box center [780, 632] width 1305 height 58
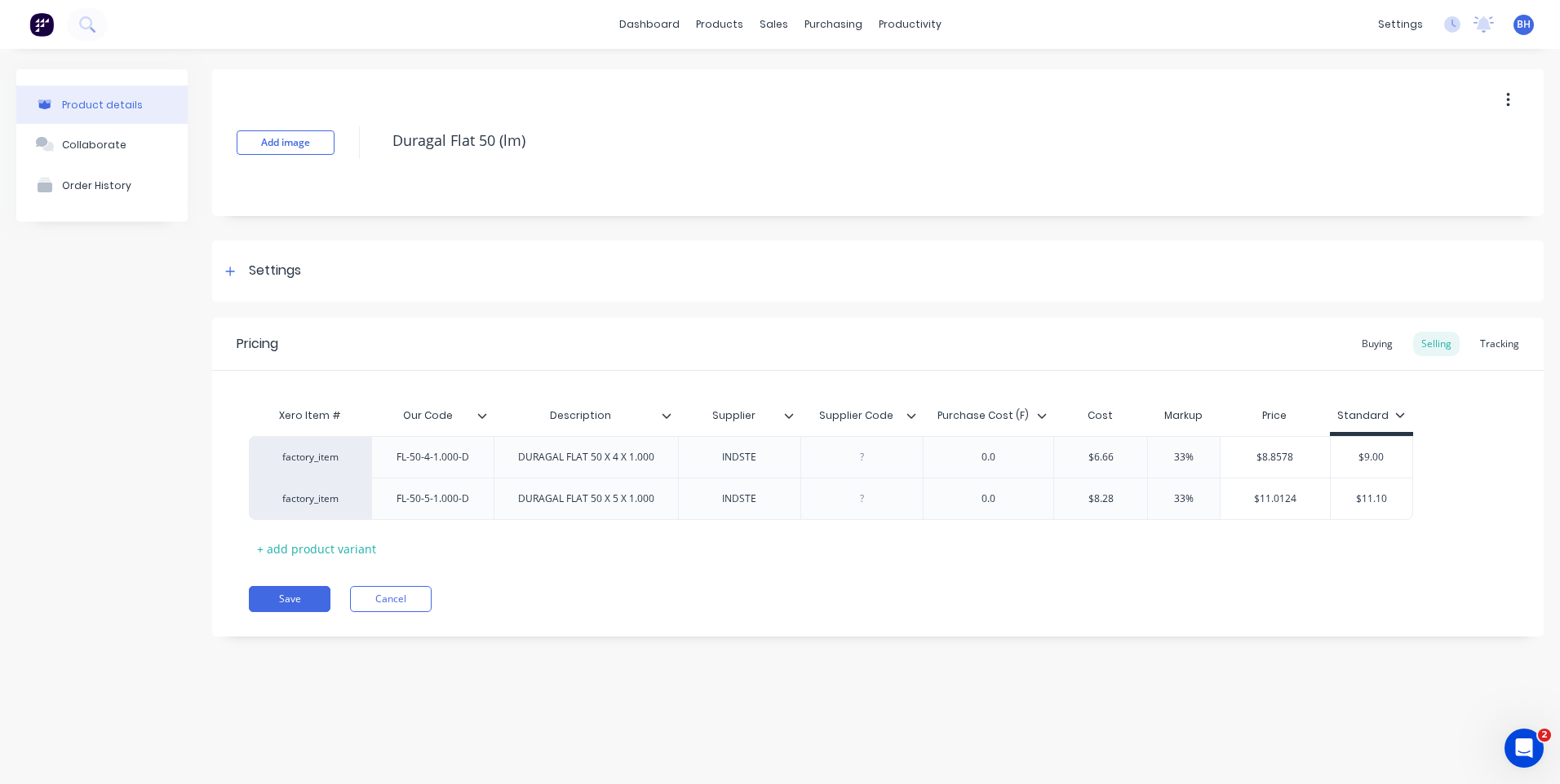
type textarea "x"
click at [818, 73] on div "Sales Orders" at bounding box center [833, 78] width 67 height 15
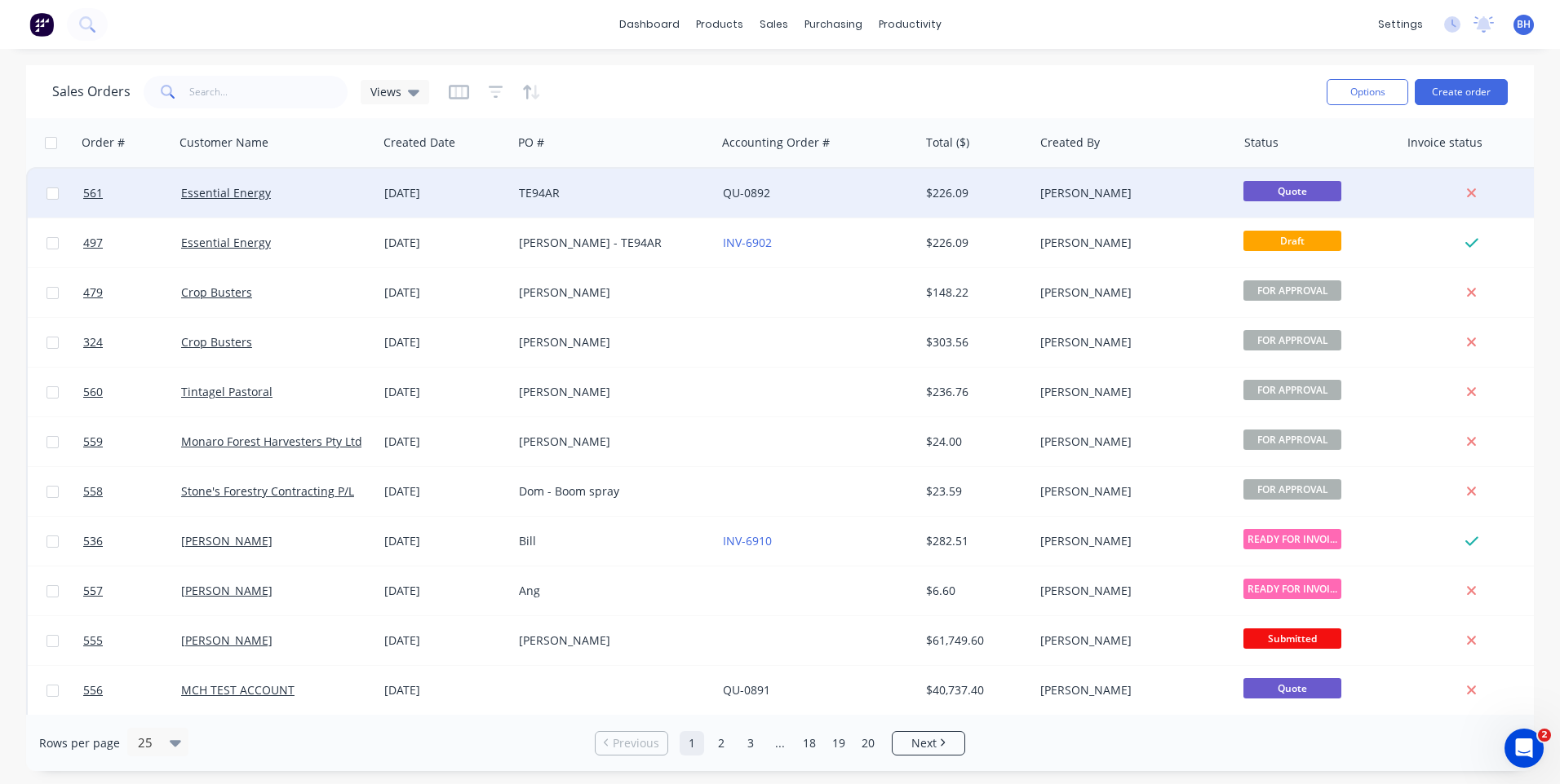
click at [653, 185] on div "TE94AR" at bounding box center [609, 193] width 181 height 16
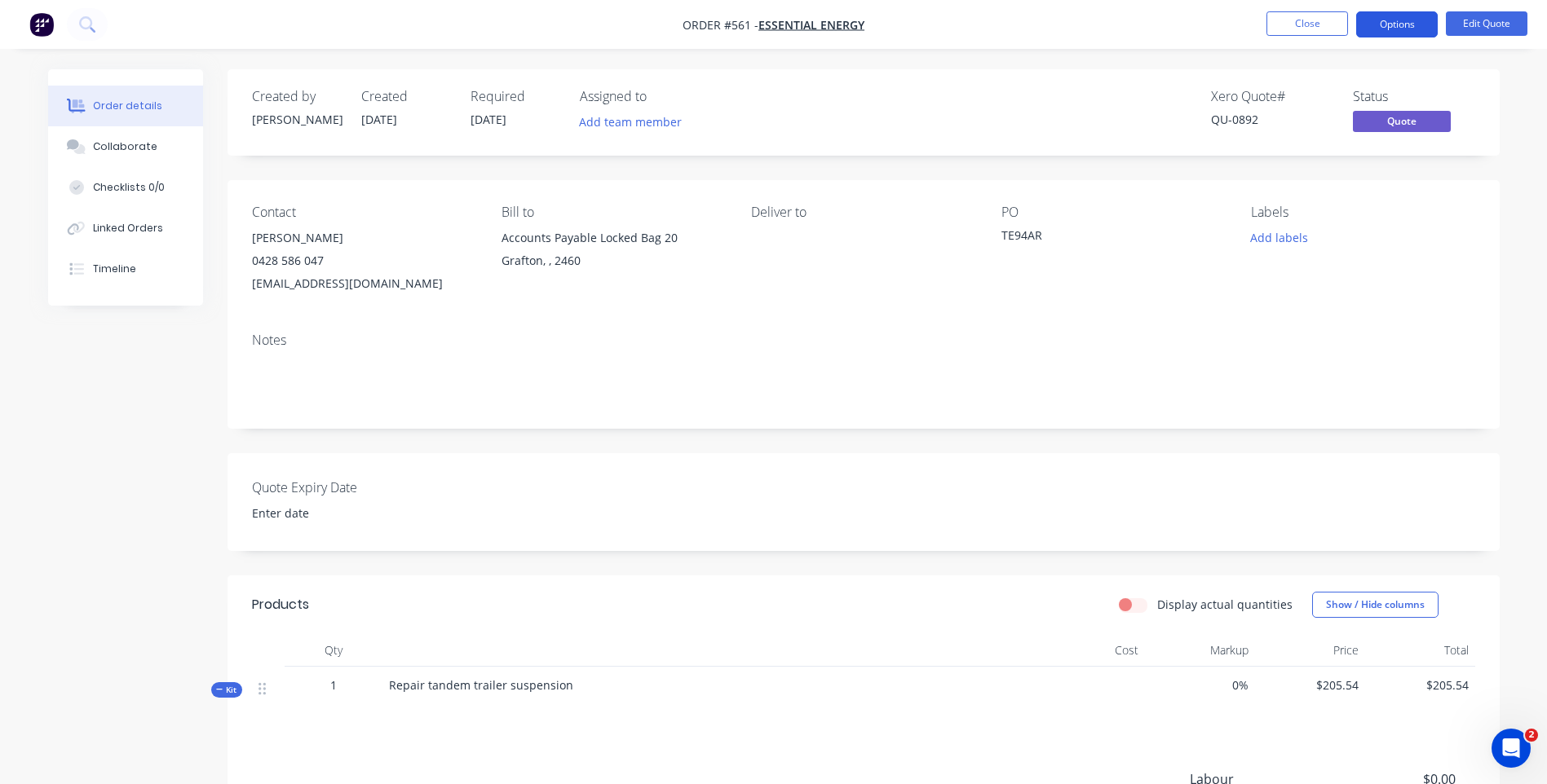
click at [1397, 21] on button "Options" at bounding box center [1397, 24] width 82 height 26
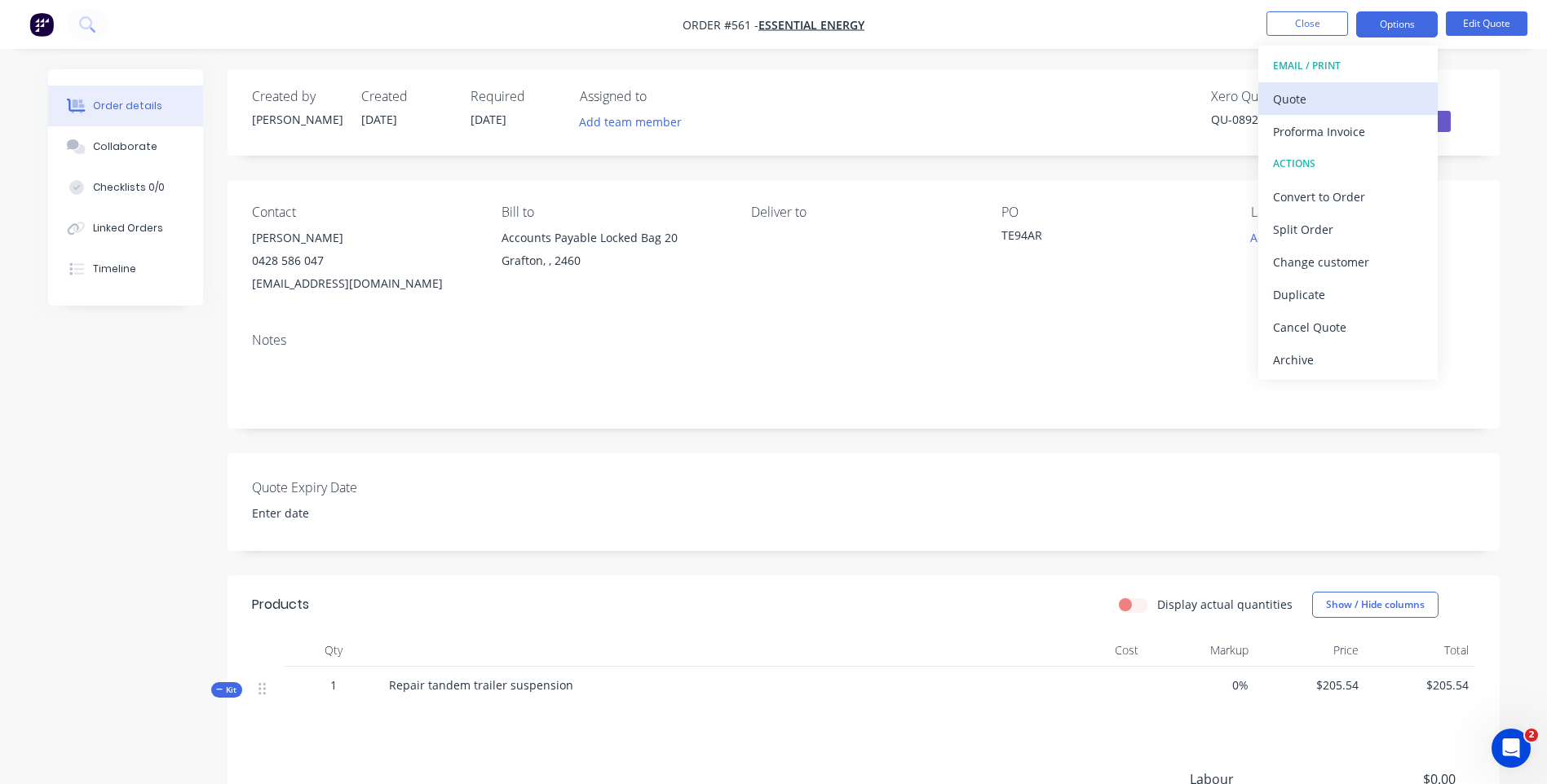
click at [1293, 91] on div "Quote" at bounding box center [1348, 99] width 150 height 24
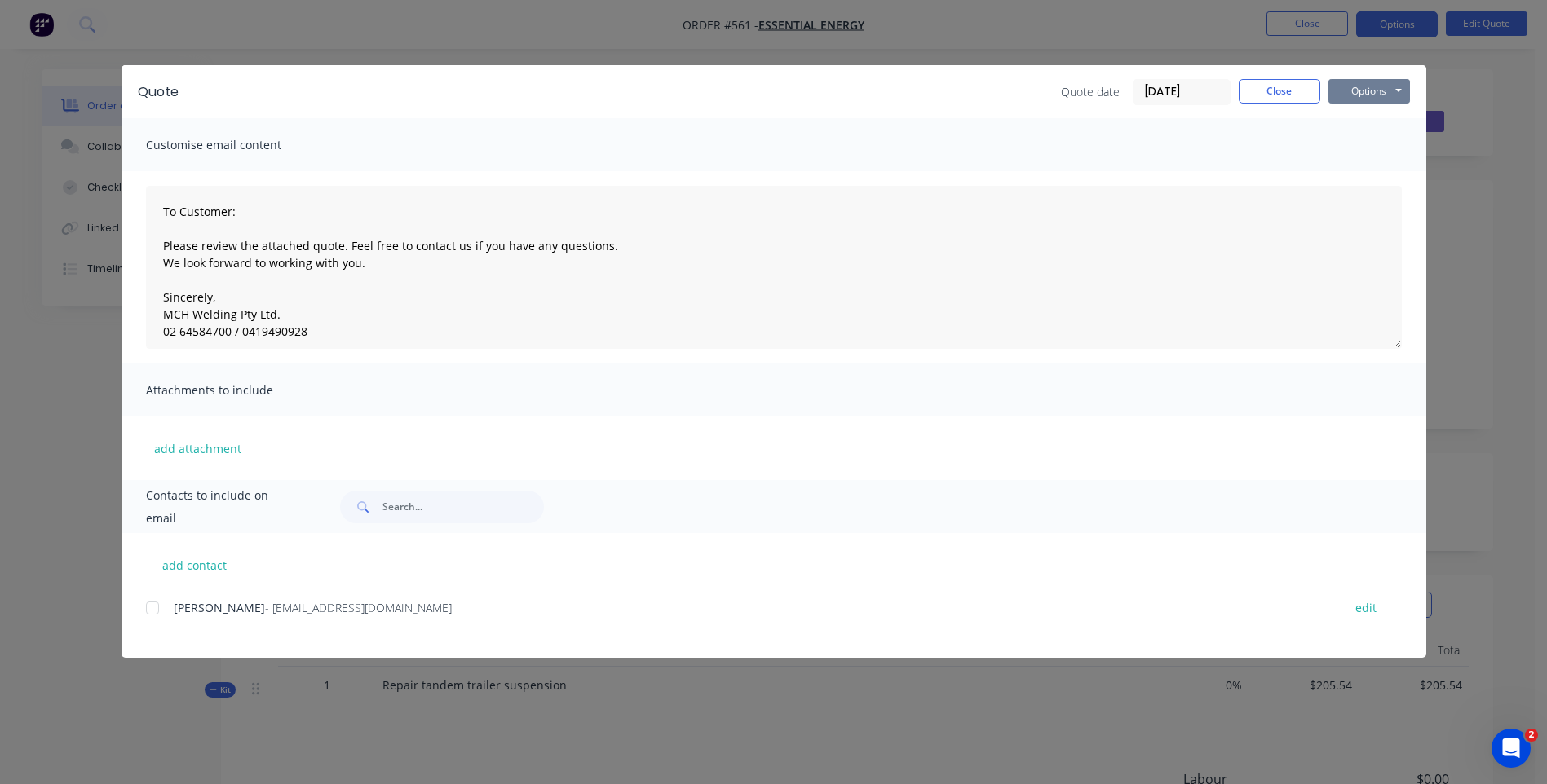
click at [1365, 86] on button "Options" at bounding box center [1370, 91] width 82 height 24
click at [1360, 111] on button "Preview" at bounding box center [1381, 120] width 104 height 27
click at [208, 563] on button "add contact" at bounding box center [195, 564] width 98 height 24
select select "AU"
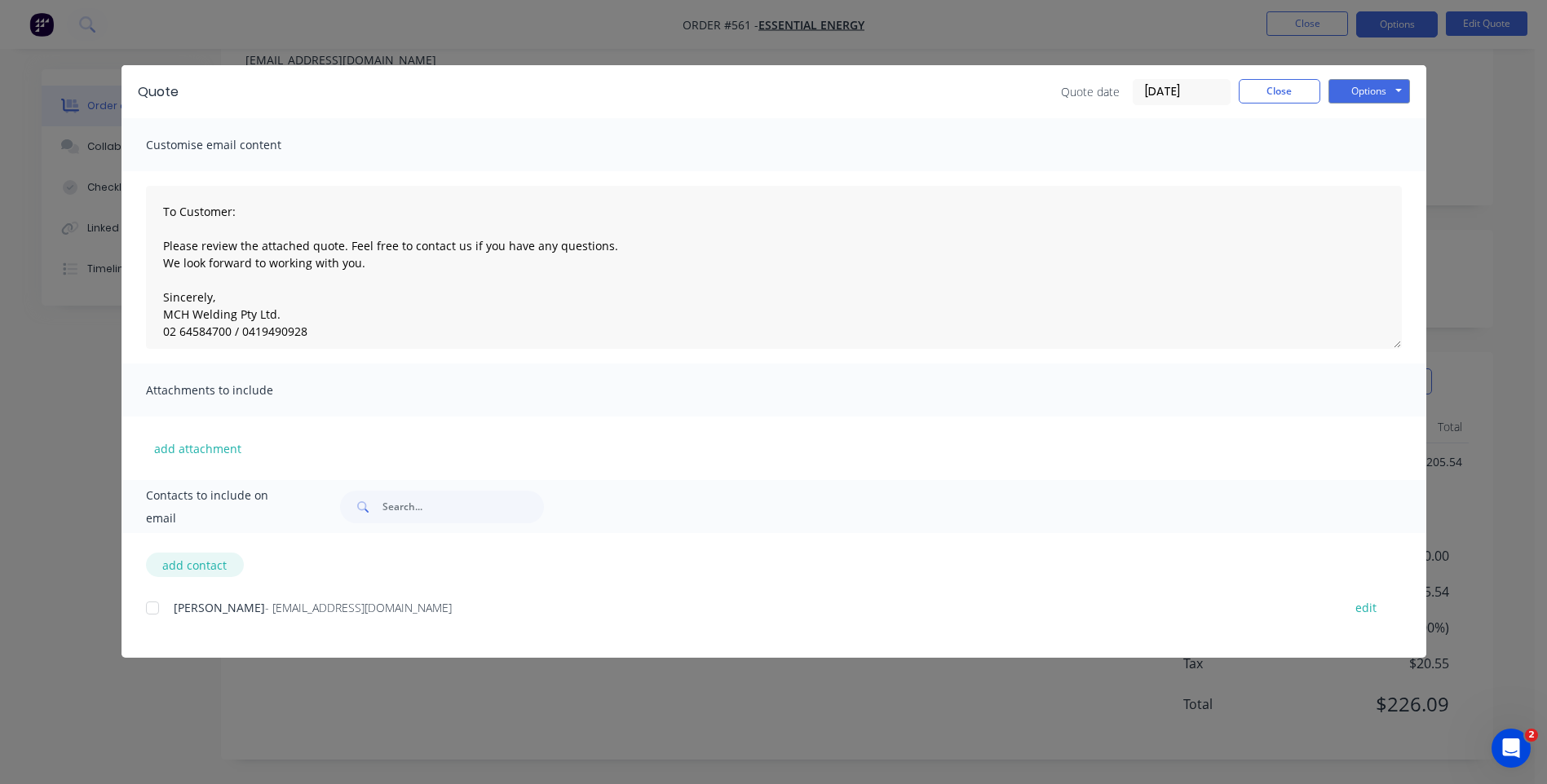
select select "AU"
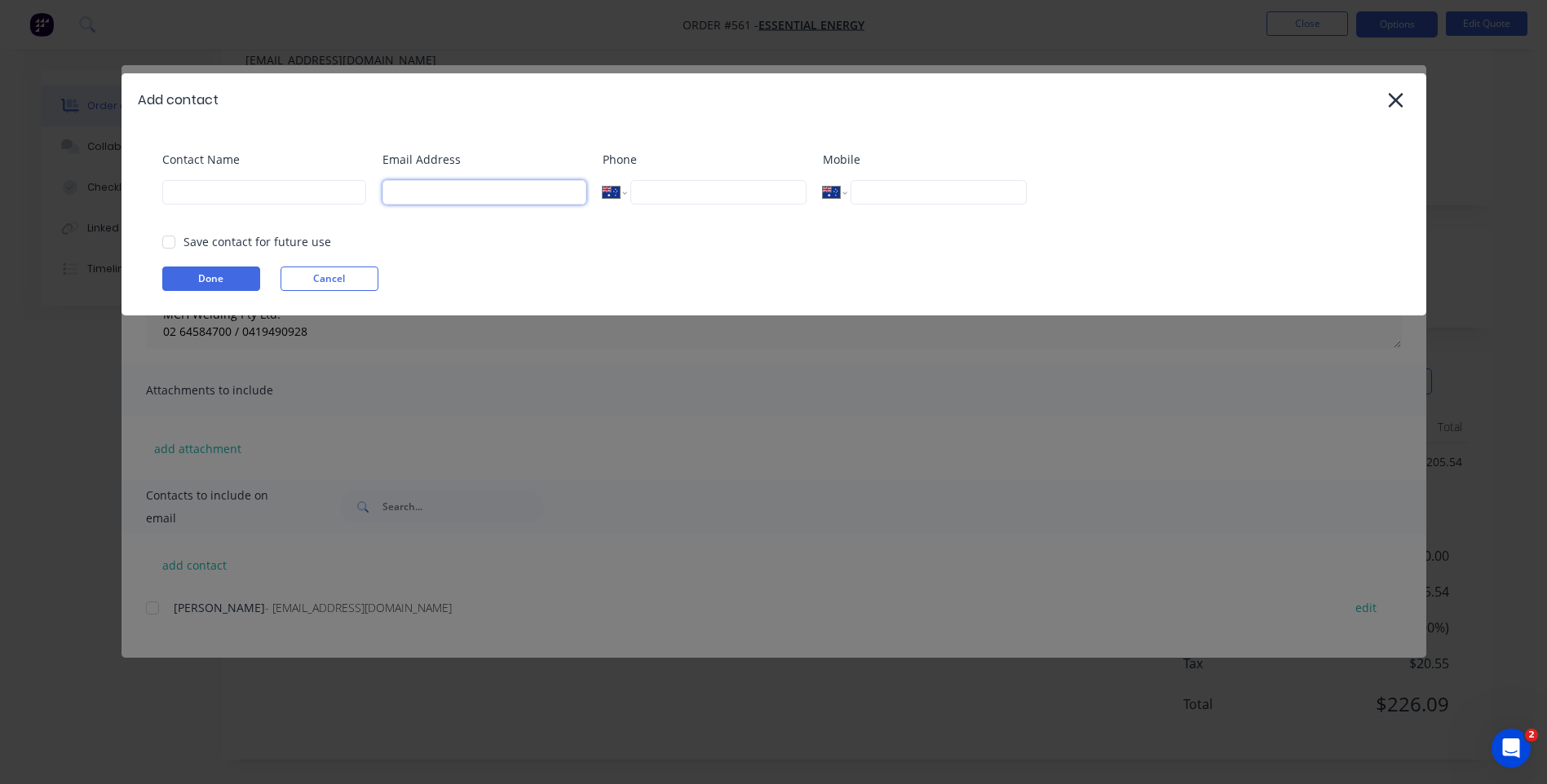
paste input "bridie.parke@essentialenergy.com.au"
type input "bridie.parke@essentialenergy.com.au"
click at [273, 191] on input at bounding box center [264, 192] width 204 height 24
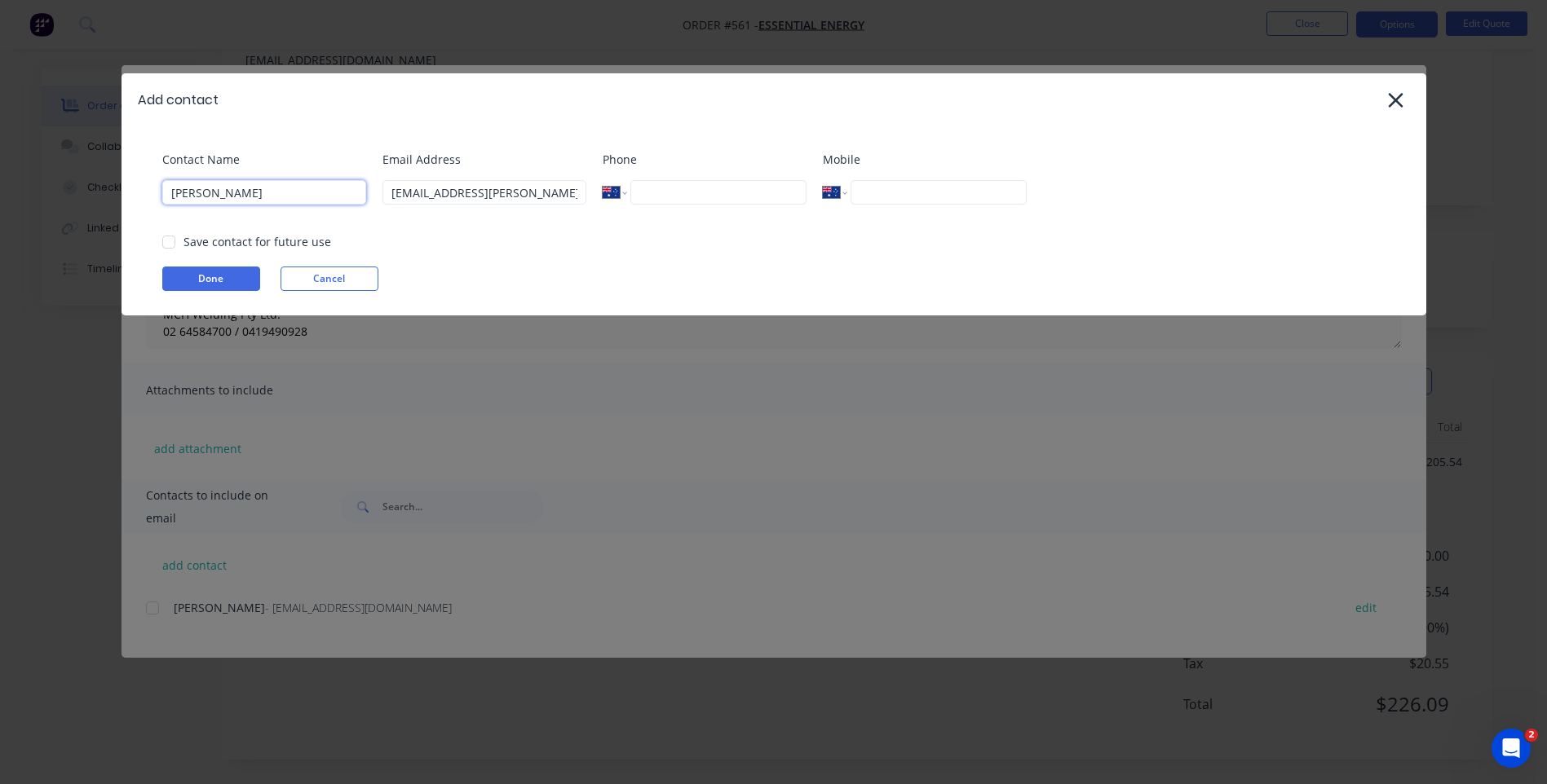
click at [169, 239] on div at bounding box center [169, 242] width 33 height 33
type input "Bridie Parke"
click at [223, 271] on button "Done" at bounding box center [211, 279] width 98 height 24
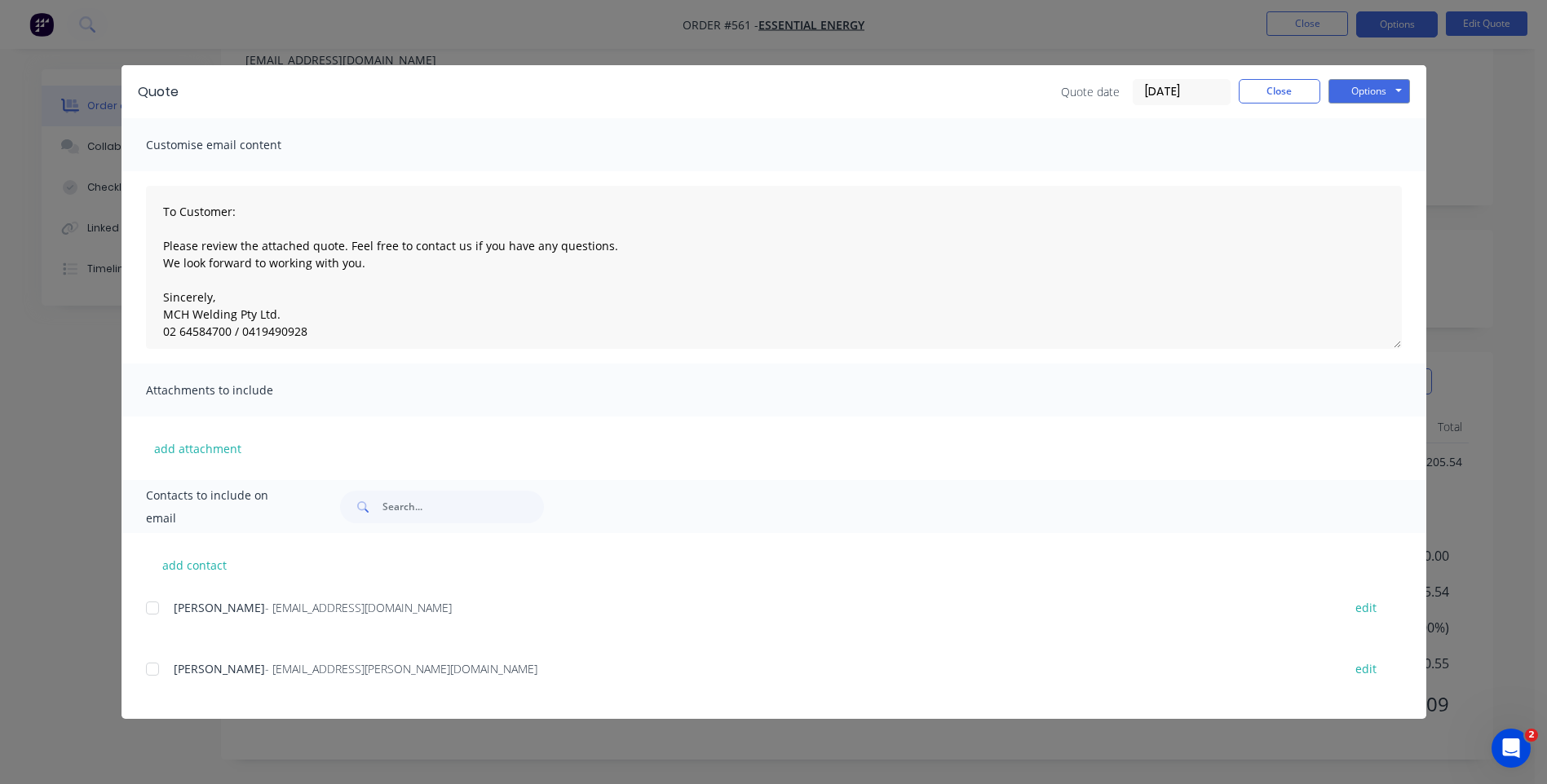
click at [153, 672] on div at bounding box center [152, 669] width 33 height 33
click at [150, 609] on div at bounding box center [152, 608] width 33 height 33
click at [1359, 86] on button "Options" at bounding box center [1370, 91] width 82 height 24
click at [1356, 173] on button "Email" at bounding box center [1381, 174] width 104 height 27
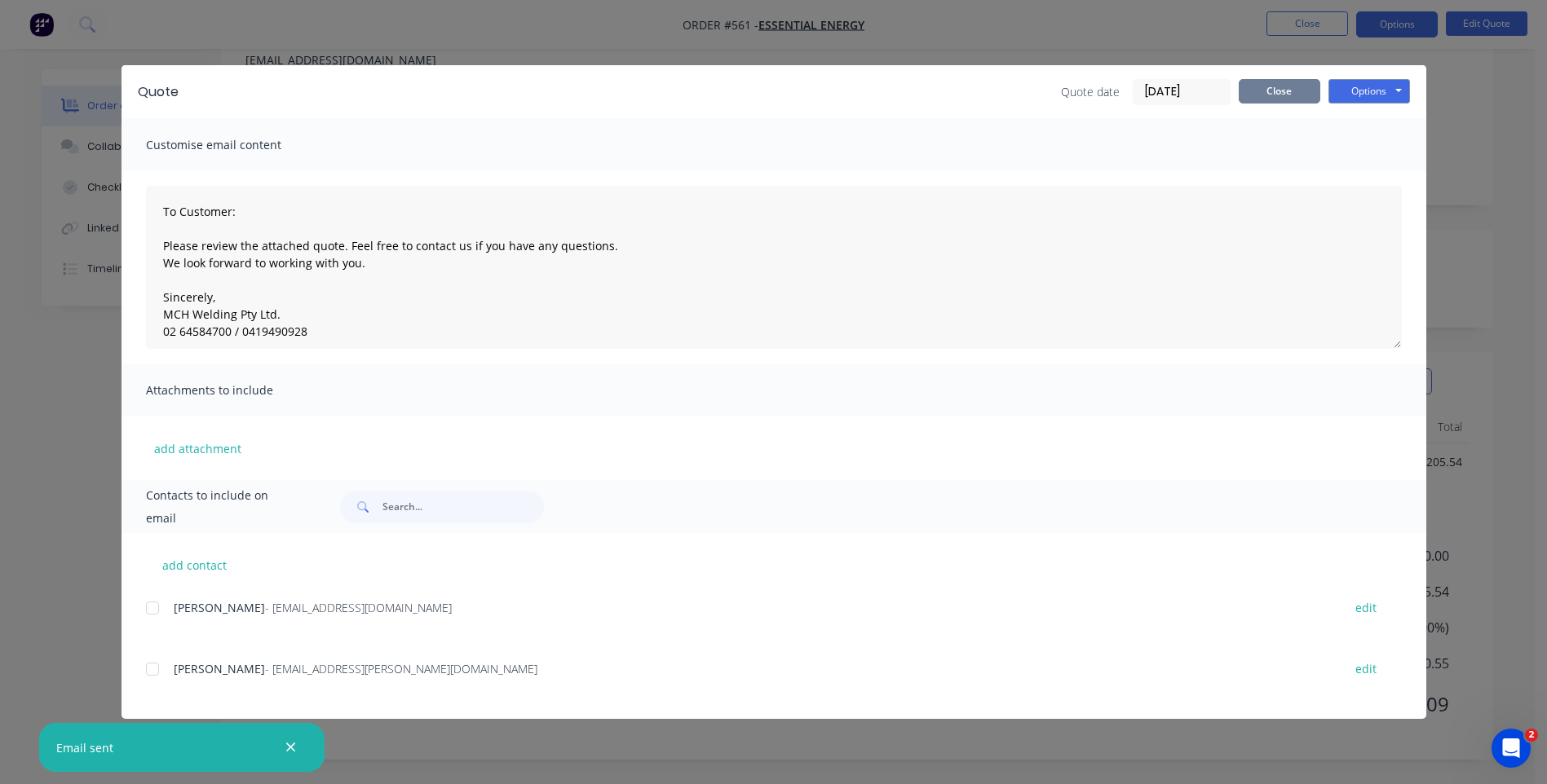
click at [1280, 91] on button "Close" at bounding box center [1280, 91] width 82 height 24
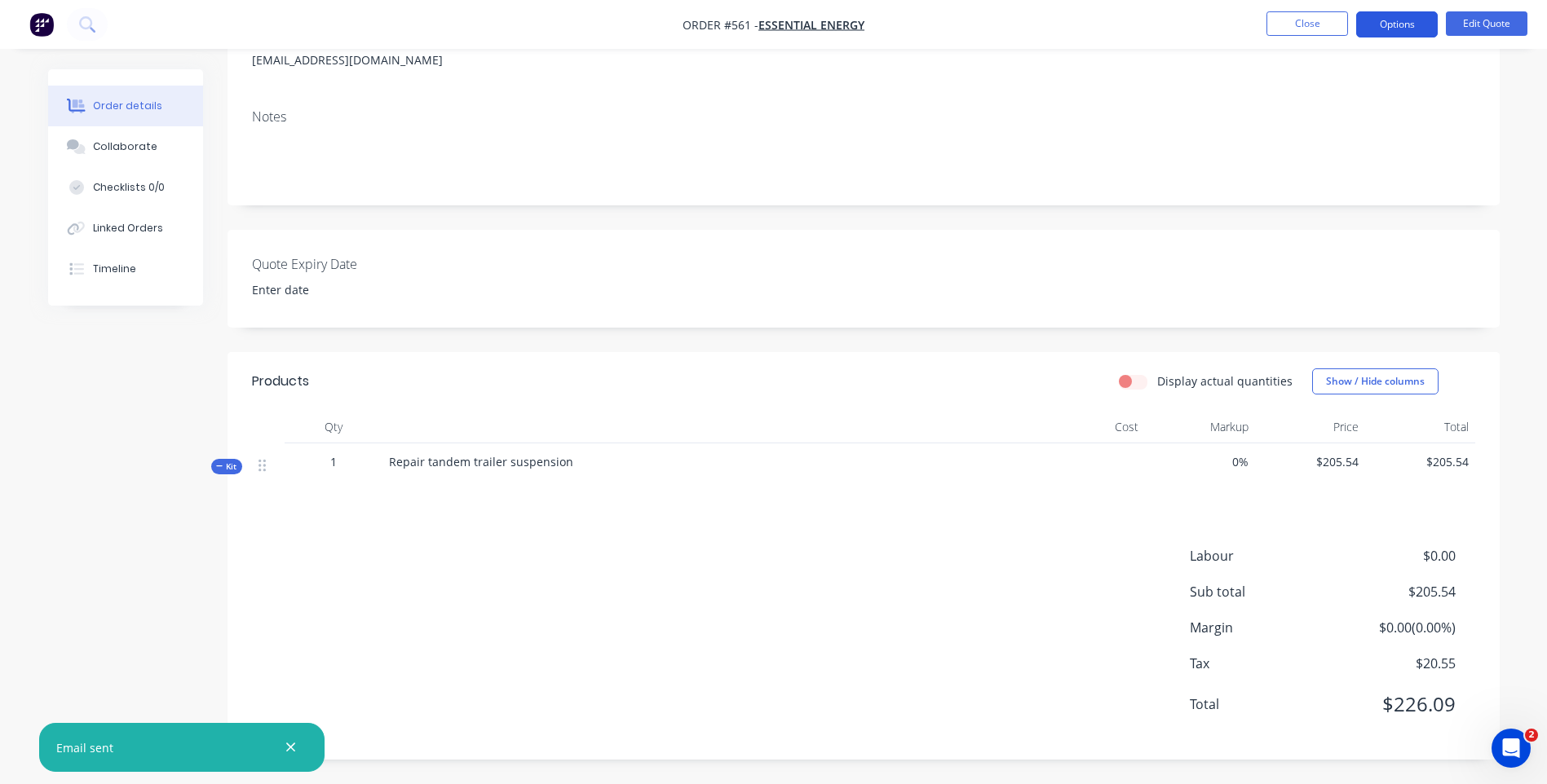
click at [1397, 24] on button "Options" at bounding box center [1397, 24] width 82 height 26
click at [998, 108] on div "Notes" at bounding box center [863, 150] width 1272 height 109
click at [1293, 20] on button "Close" at bounding box center [1308, 23] width 82 height 24
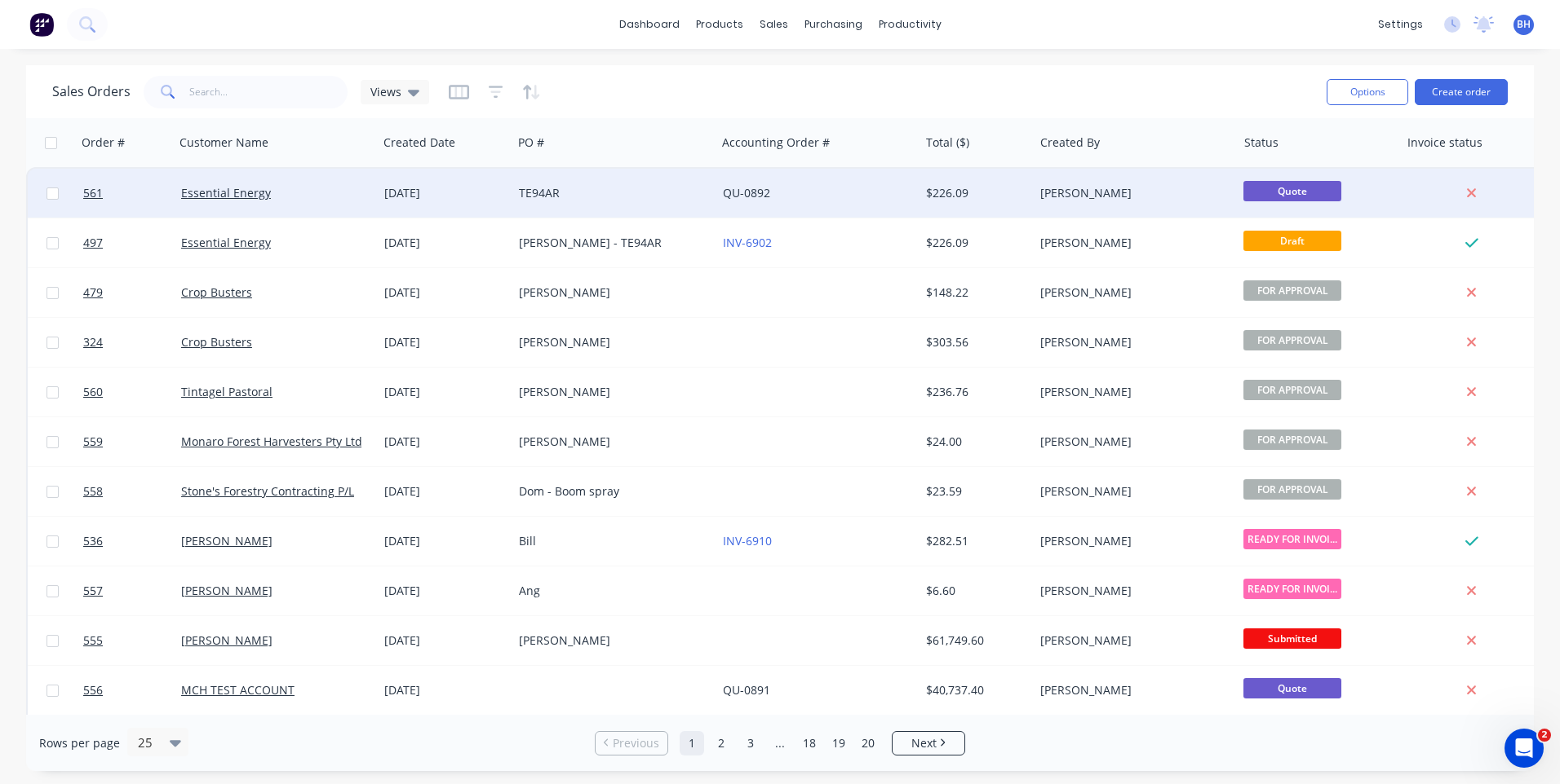
click at [832, 182] on div "QU-0892" at bounding box center [817, 193] width 203 height 49
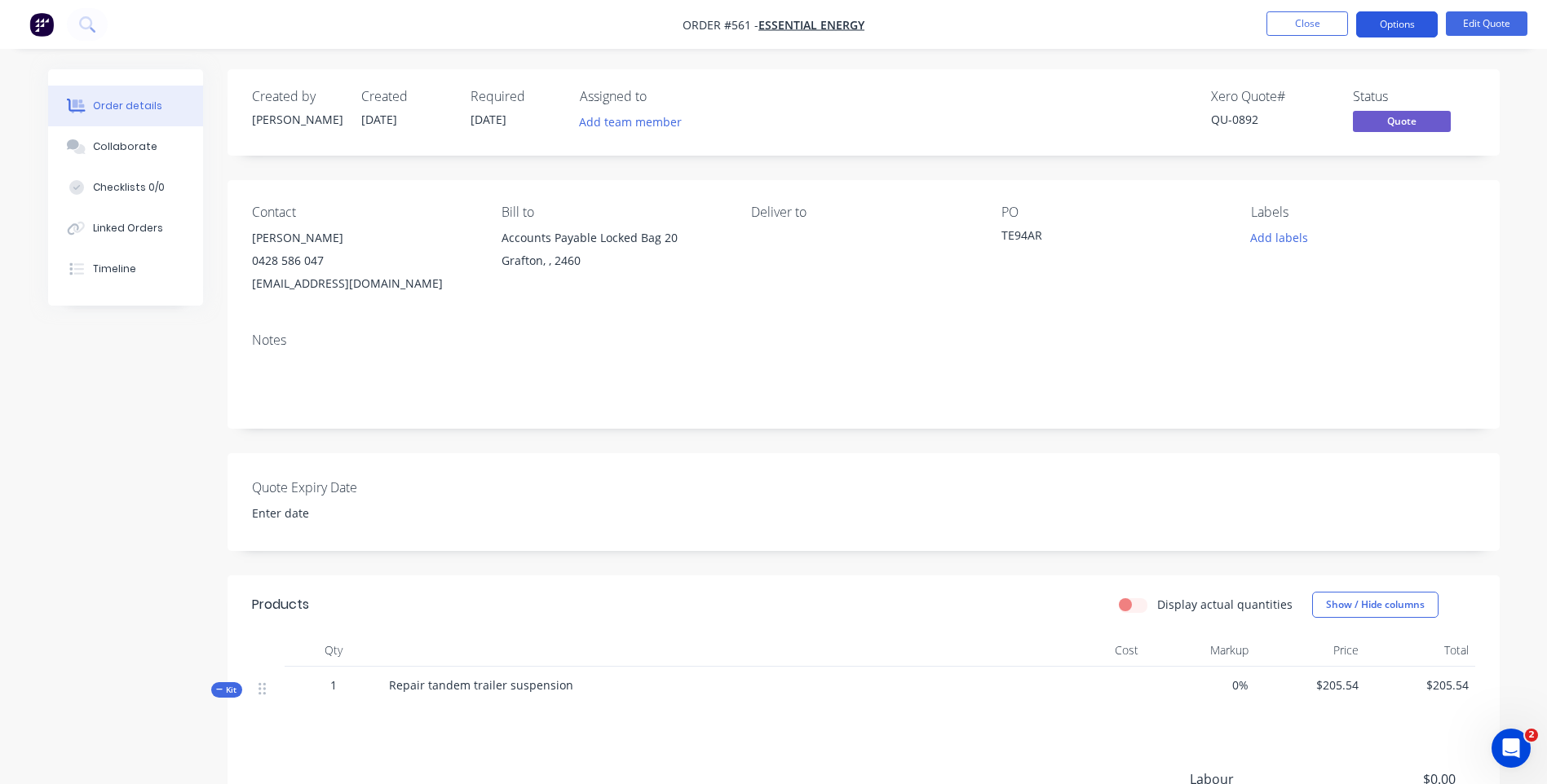
click at [1398, 23] on button "Options" at bounding box center [1397, 24] width 82 height 26
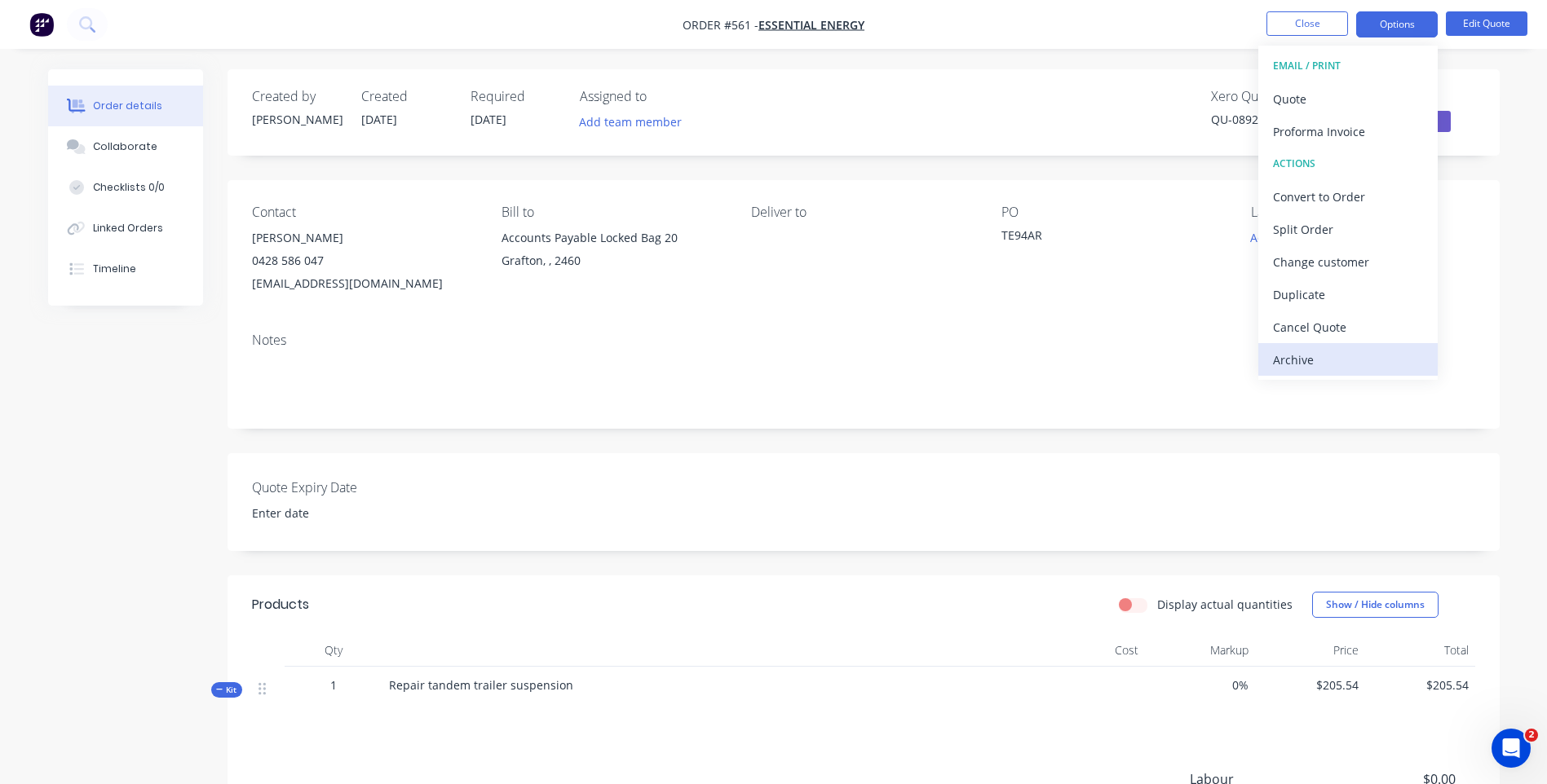
click at [1276, 356] on div "Archive" at bounding box center [1348, 361] width 150 height 24
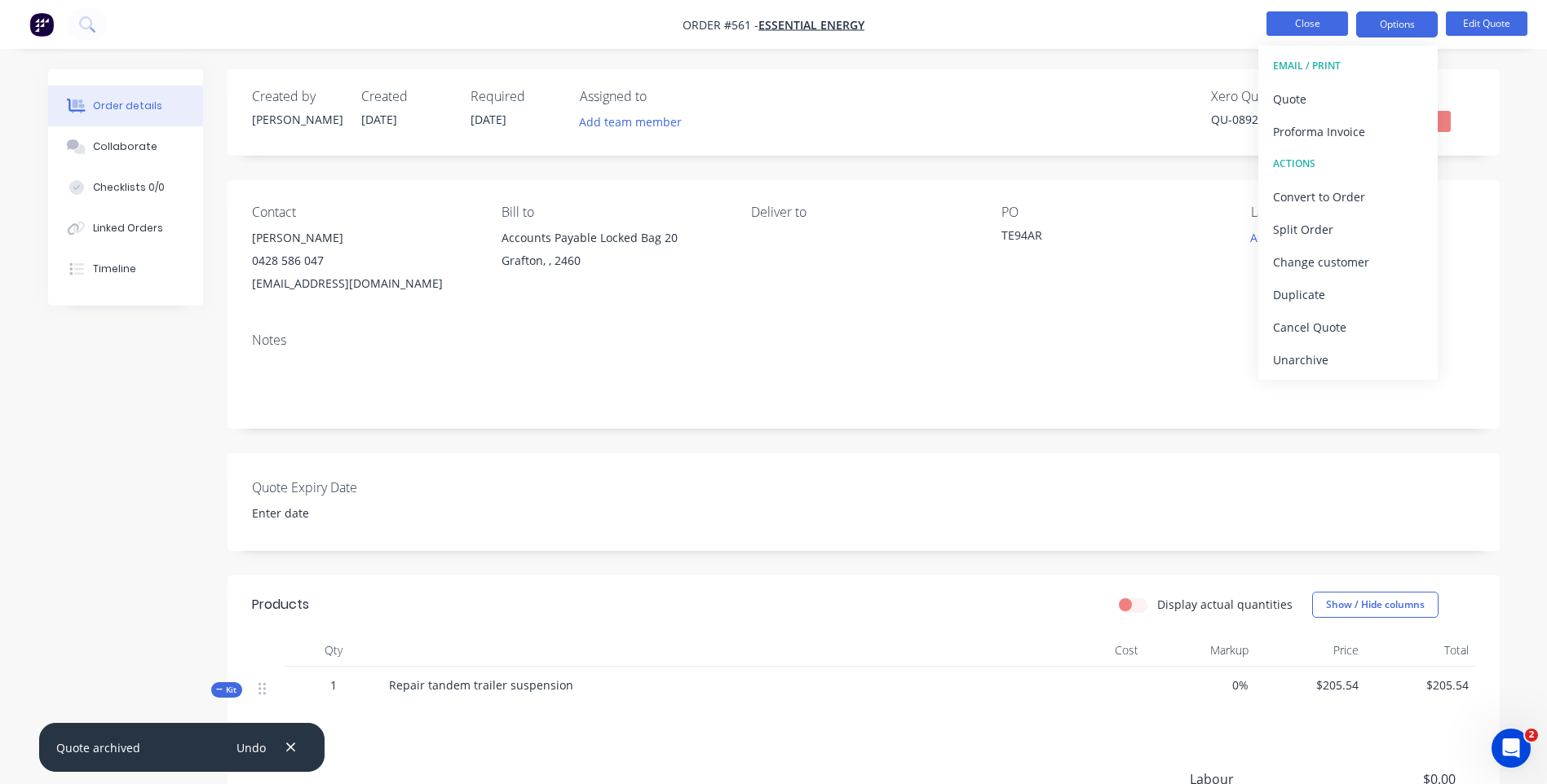
click at [1277, 18] on button "Close" at bounding box center [1308, 23] width 82 height 24
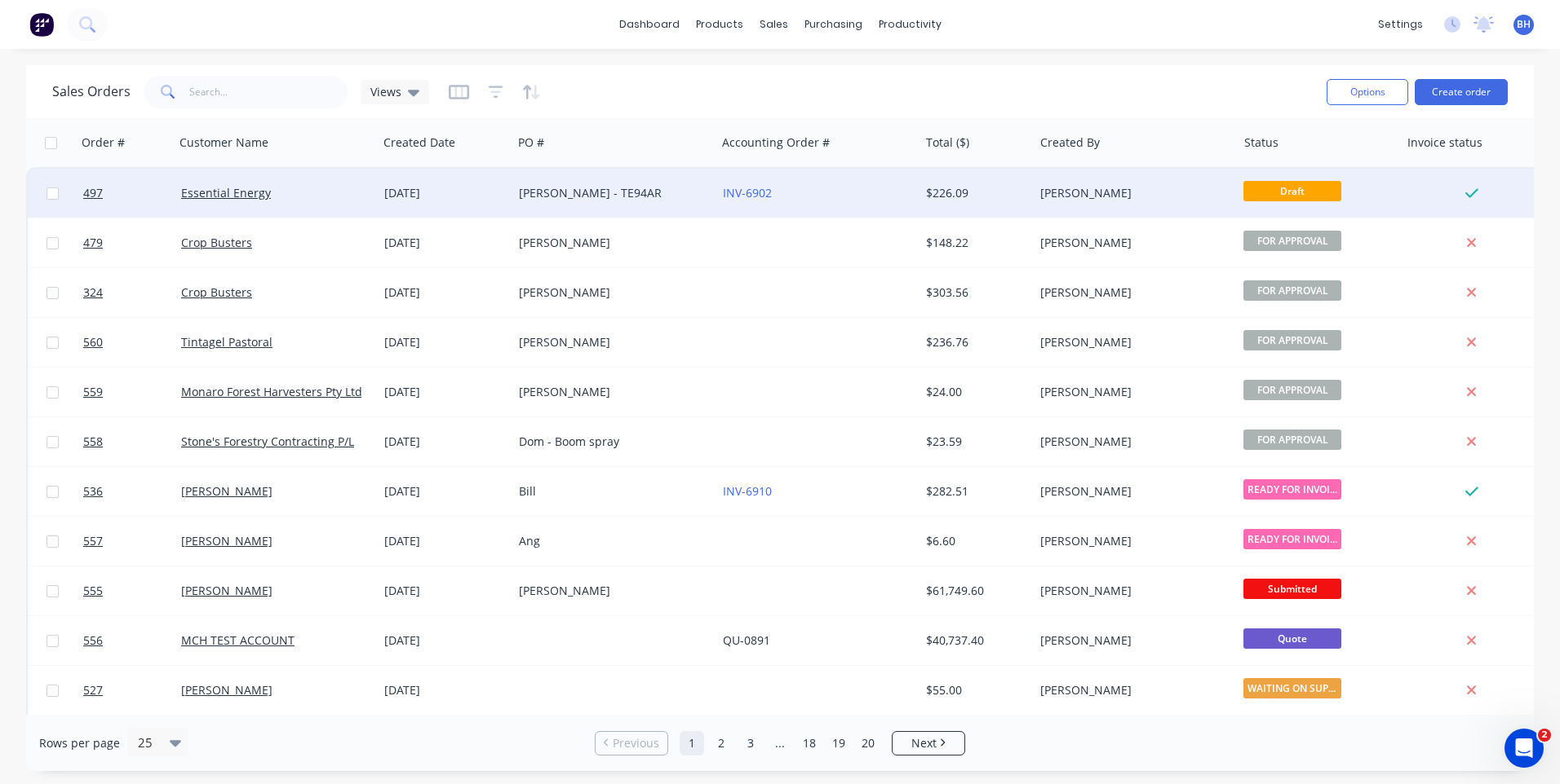
click at [829, 185] on div "INV-6902" at bounding box center [812, 193] width 181 height 16
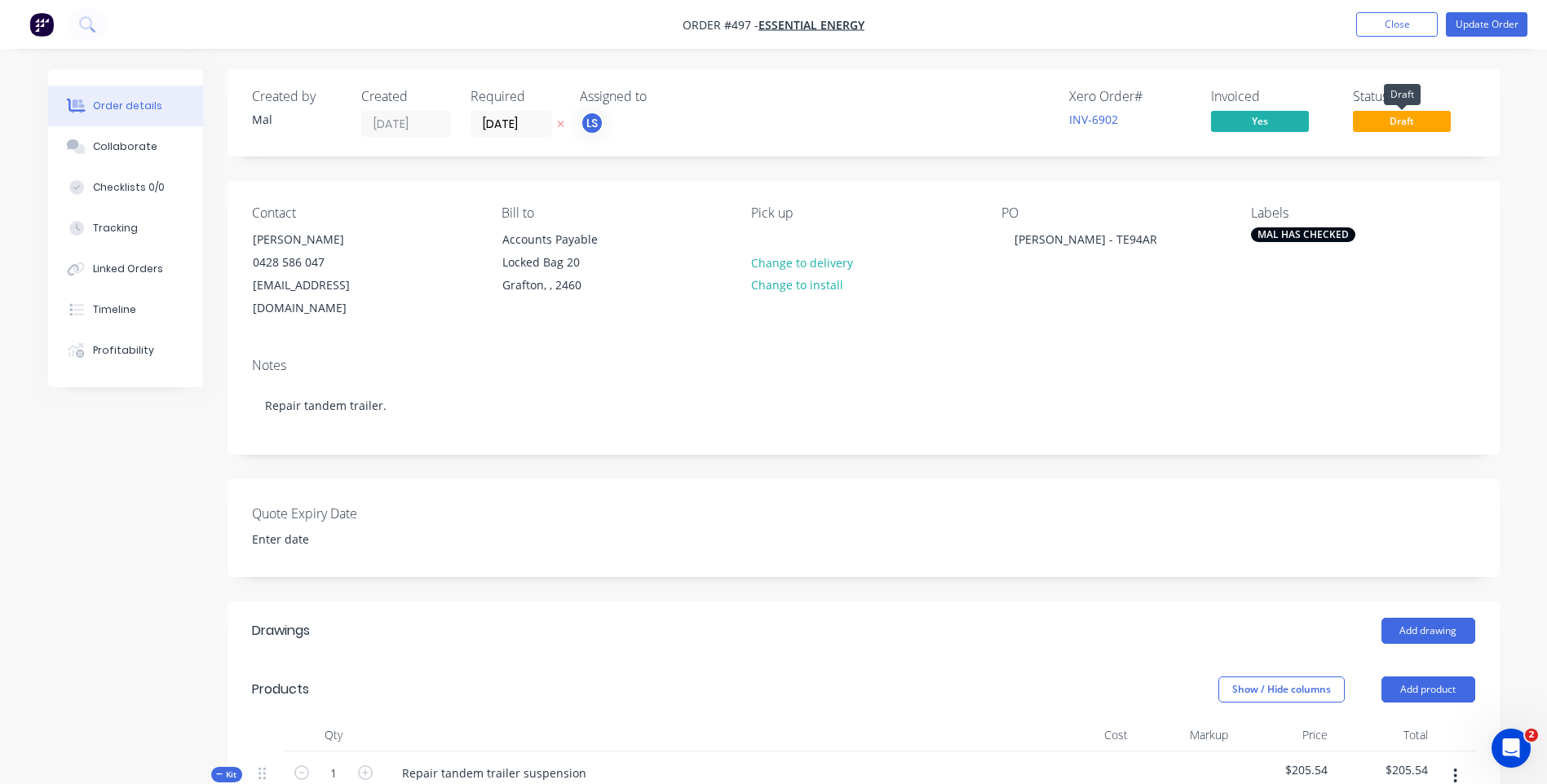
click at [1396, 121] on span "Draft" at bounding box center [1402, 121] width 98 height 20
click at [1468, 21] on button "Update Order" at bounding box center [1487, 24] width 82 height 24
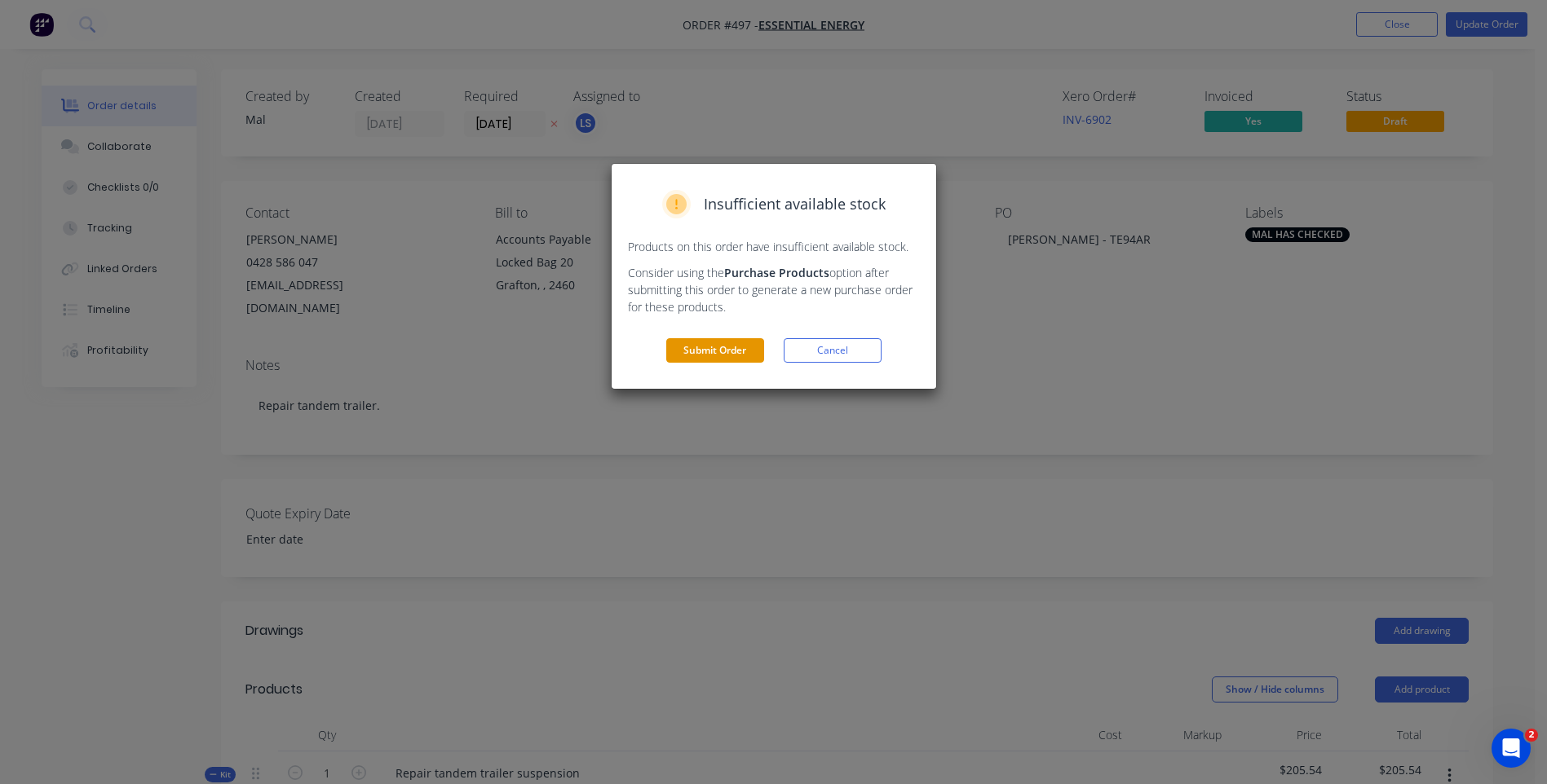
click at [713, 348] on button "Submit Order" at bounding box center [716, 351] width 98 height 24
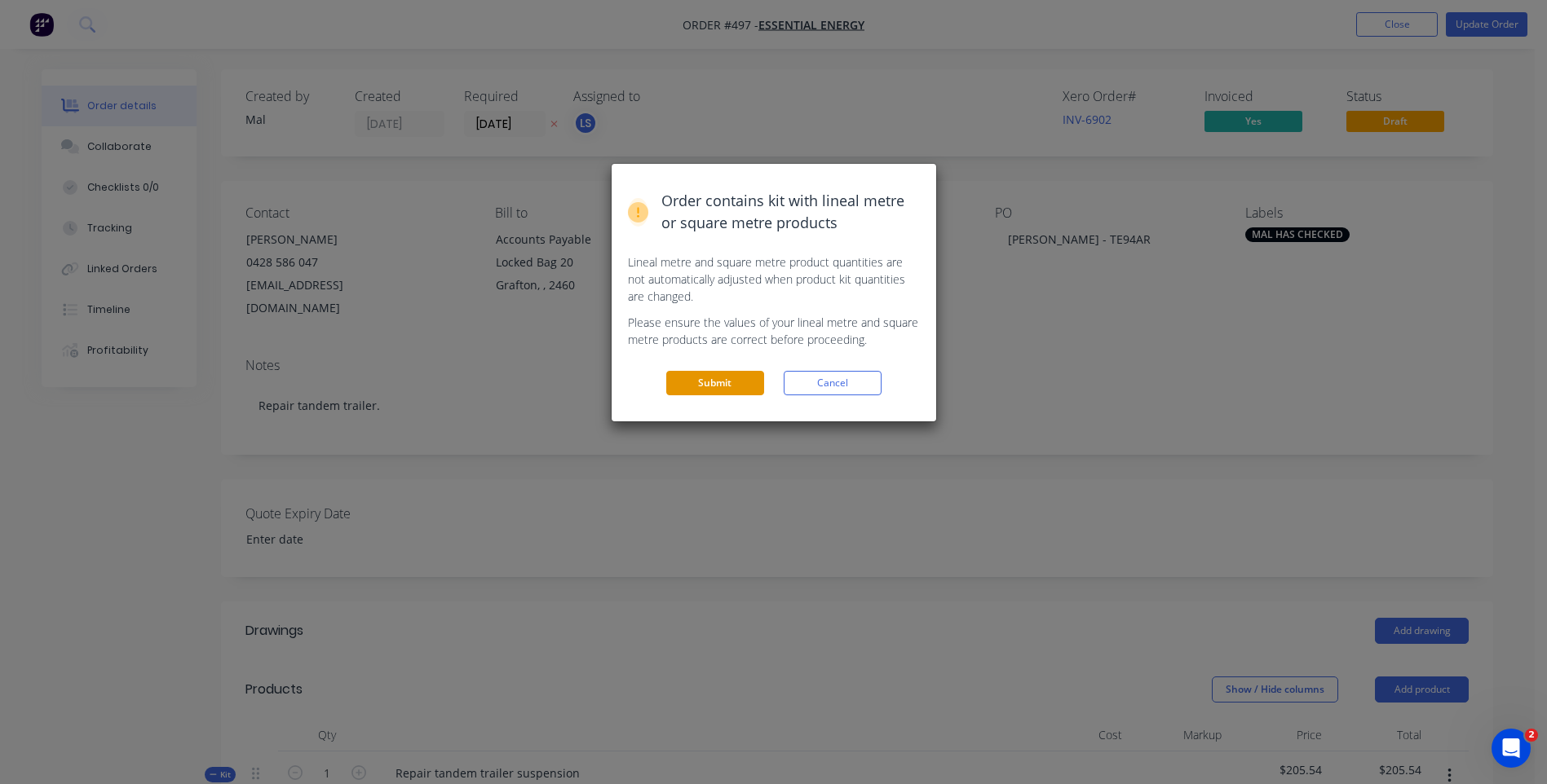
click at [726, 375] on button "Submit" at bounding box center [716, 383] width 98 height 24
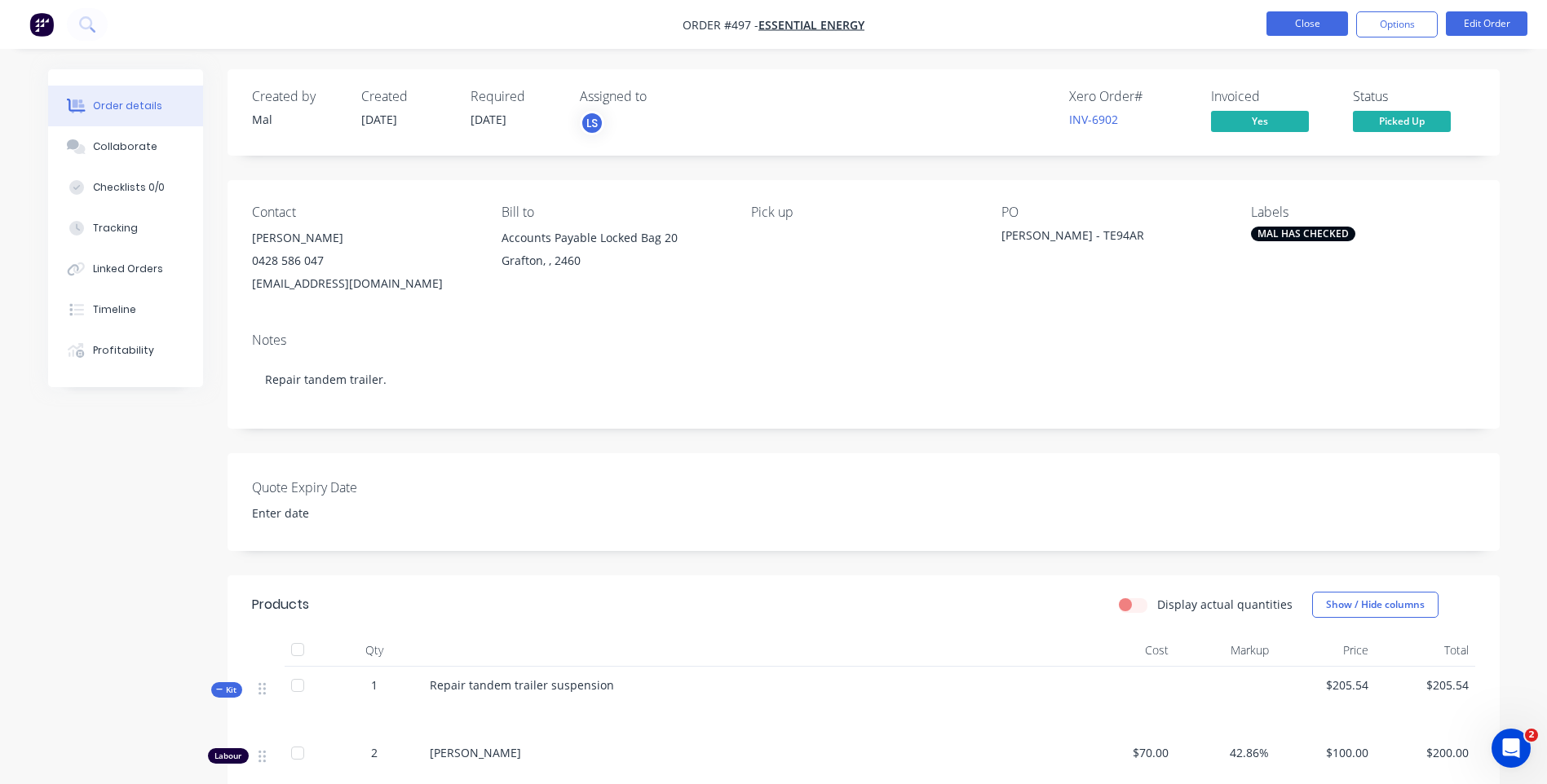
click at [1295, 22] on button "Close" at bounding box center [1308, 23] width 82 height 24
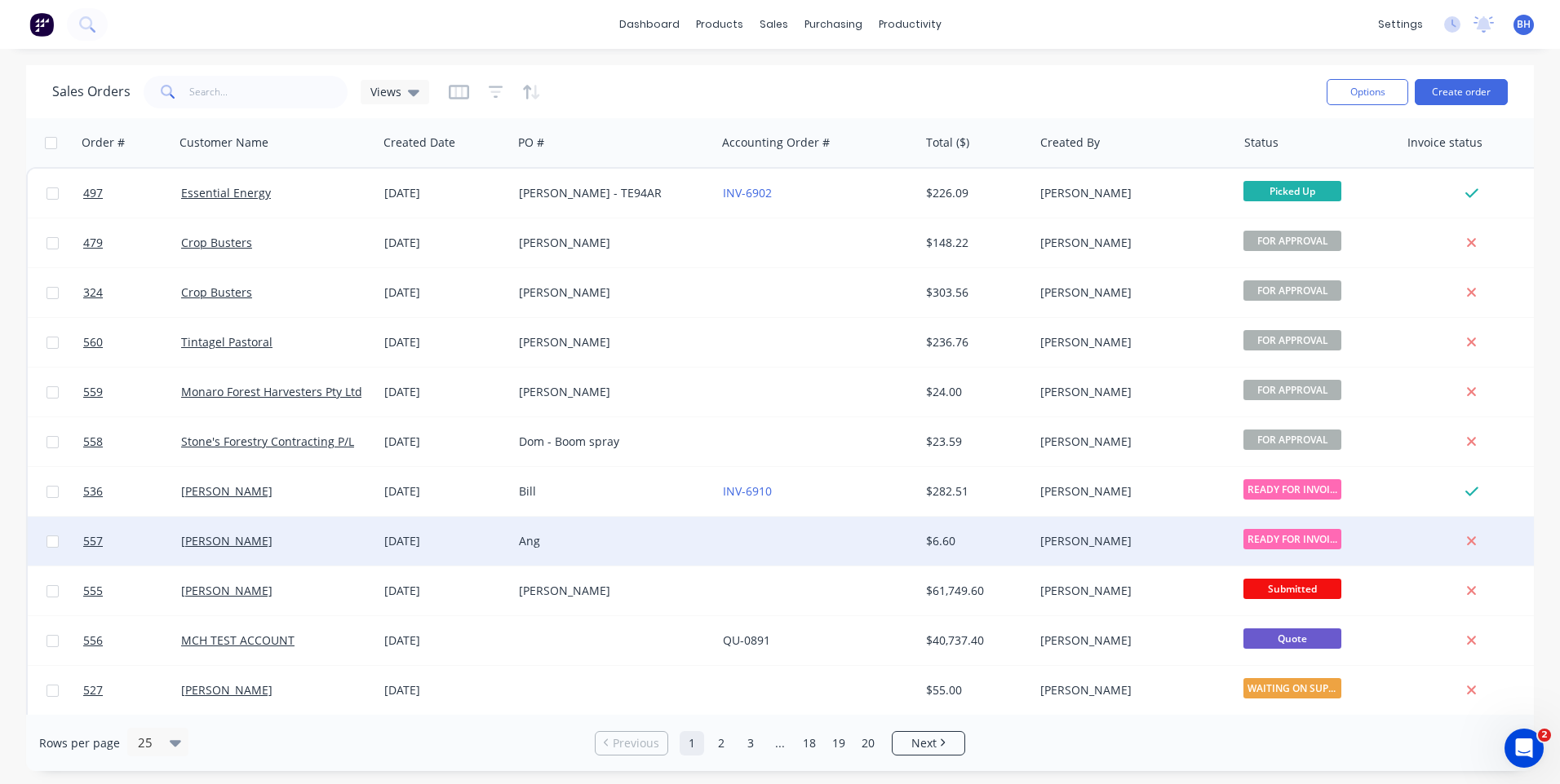
click at [648, 534] on div "Ang" at bounding box center [609, 541] width 181 height 16
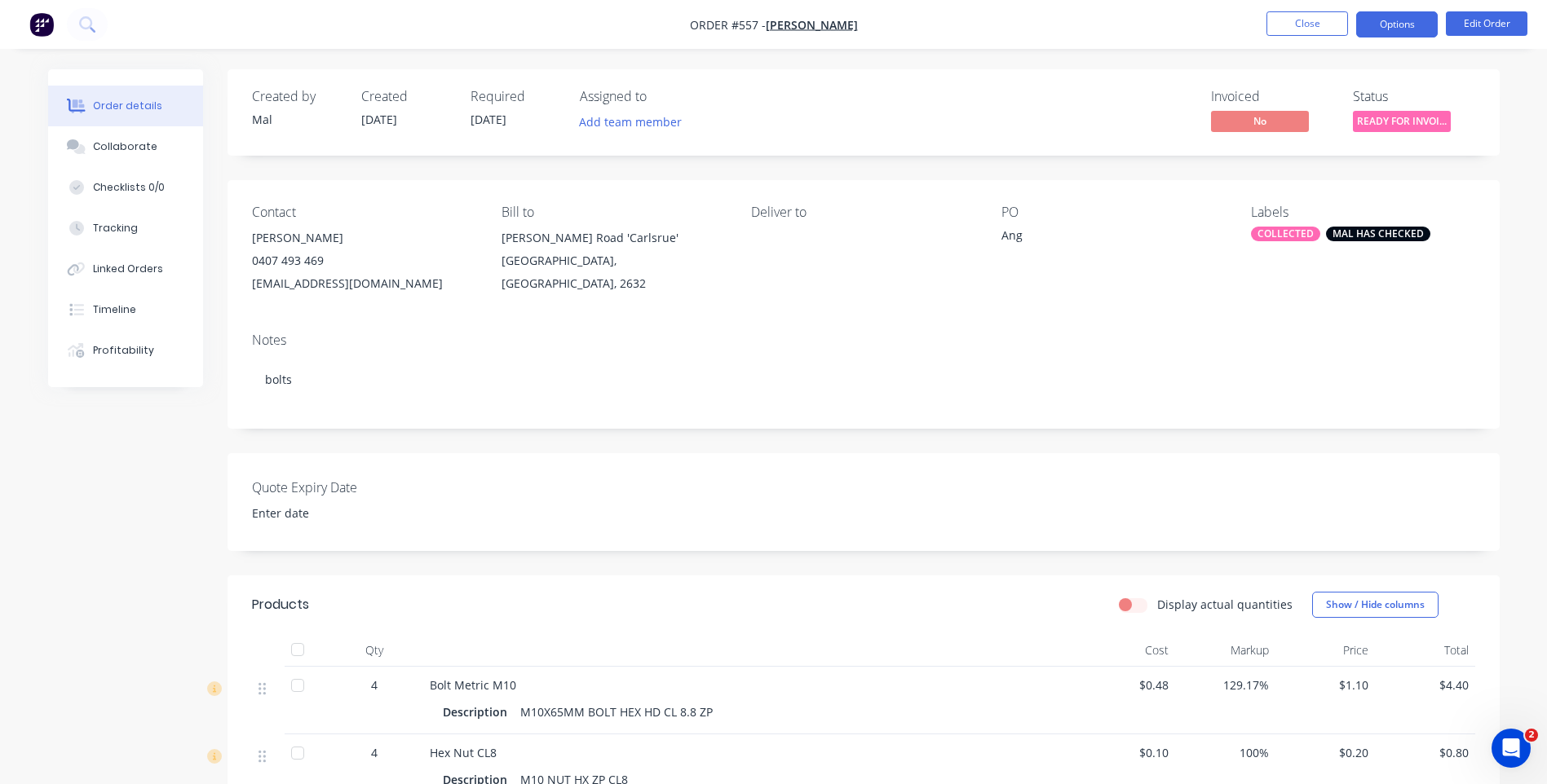
click at [1384, 20] on button "Options" at bounding box center [1397, 24] width 82 height 26
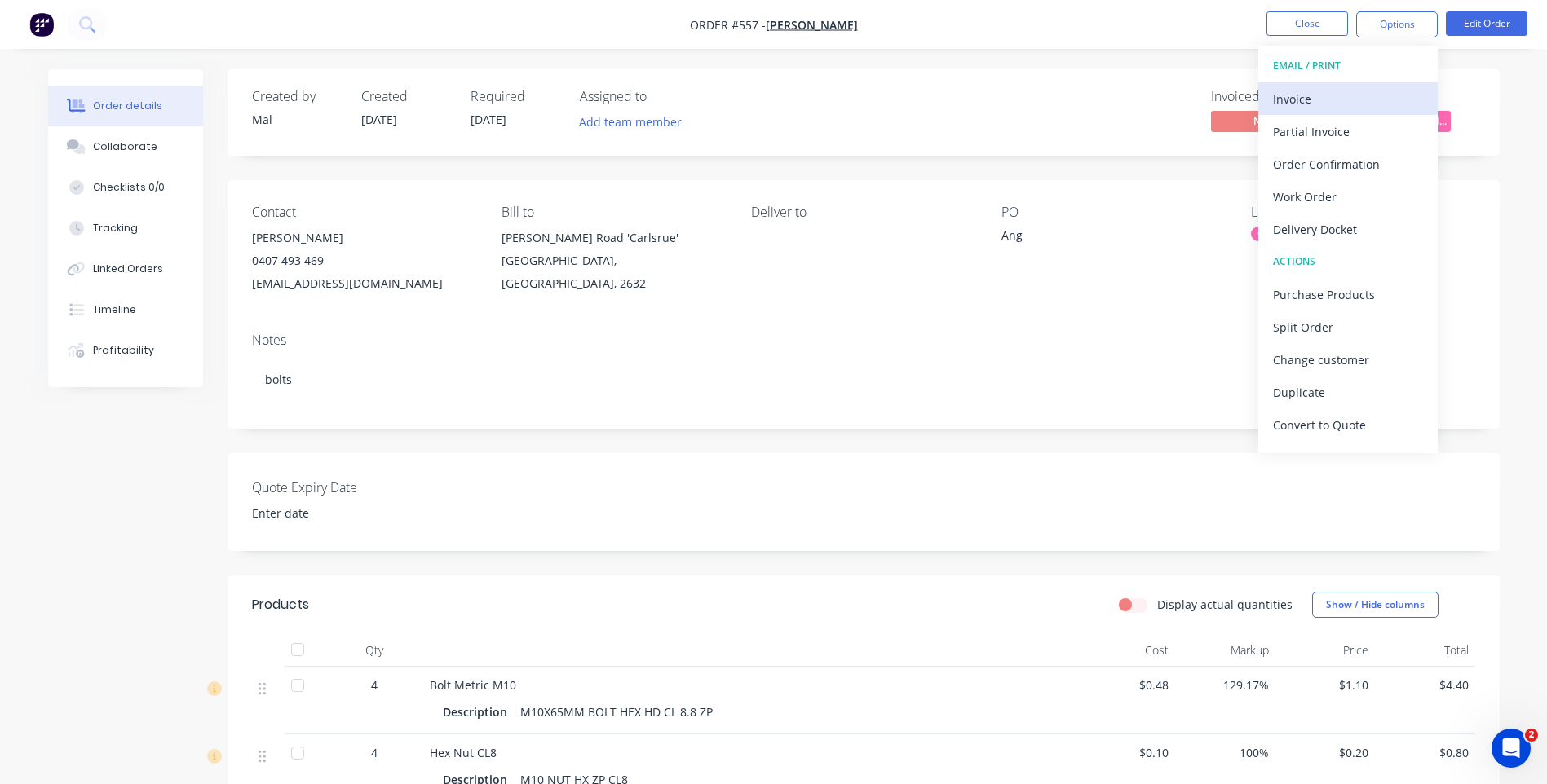
click at [1276, 90] on div "Invoice" at bounding box center [1348, 99] width 150 height 24
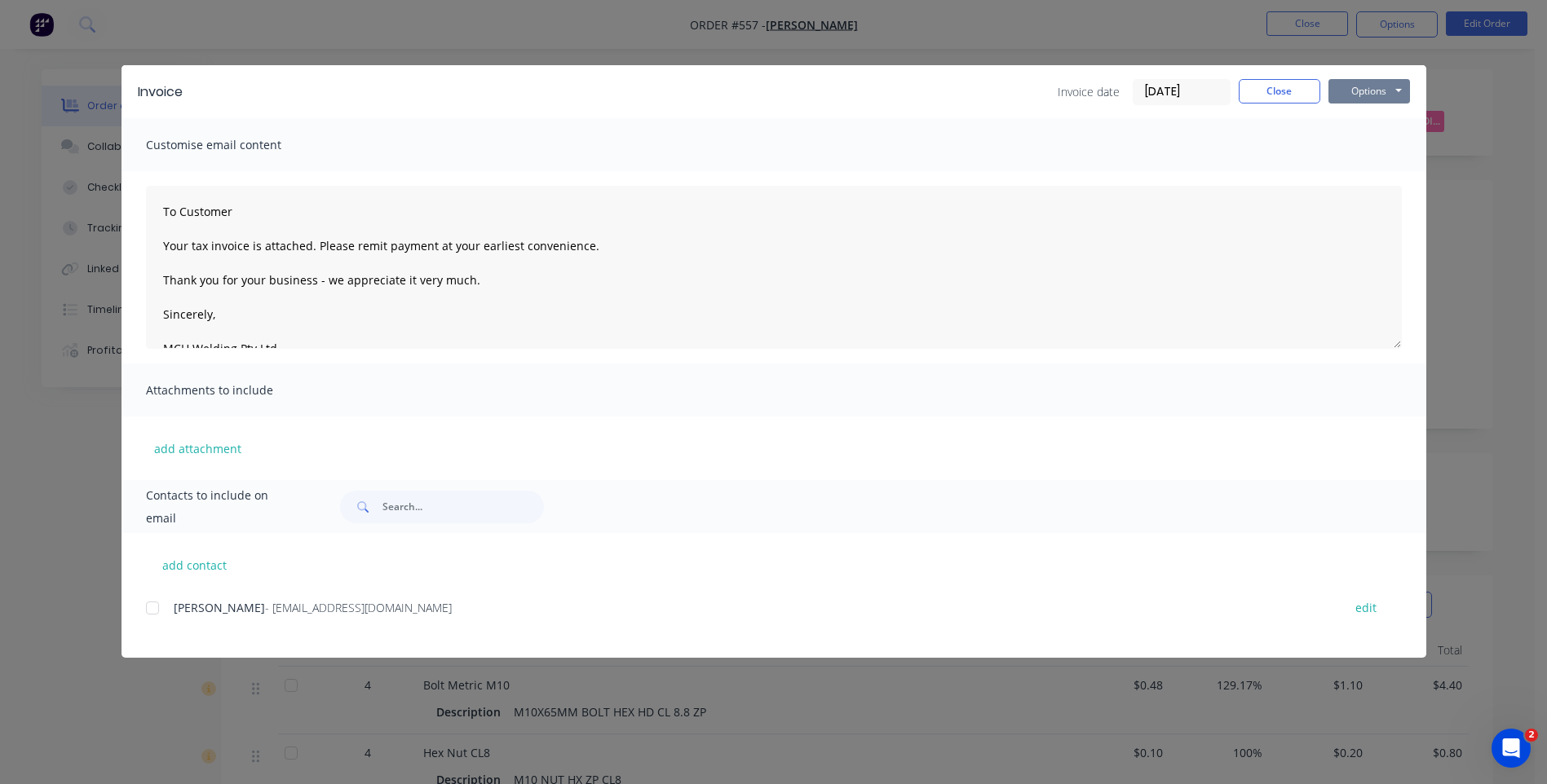
click at [1351, 87] on button "Options" at bounding box center [1370, 91] width 82 height 24
click at [1352, 113] on button "Preview" at bounding box center [1381, 120] width 104 height 27
click at [1356, 87] on button "Options" at bounding box center [1370, 91] width 82 height 24
click at [153, 614] on div at bounding box center [152, 608] width 33 height 33
click at [1368, 84] on button "Options" at bounding box center [1370, 91] width 82 height 24
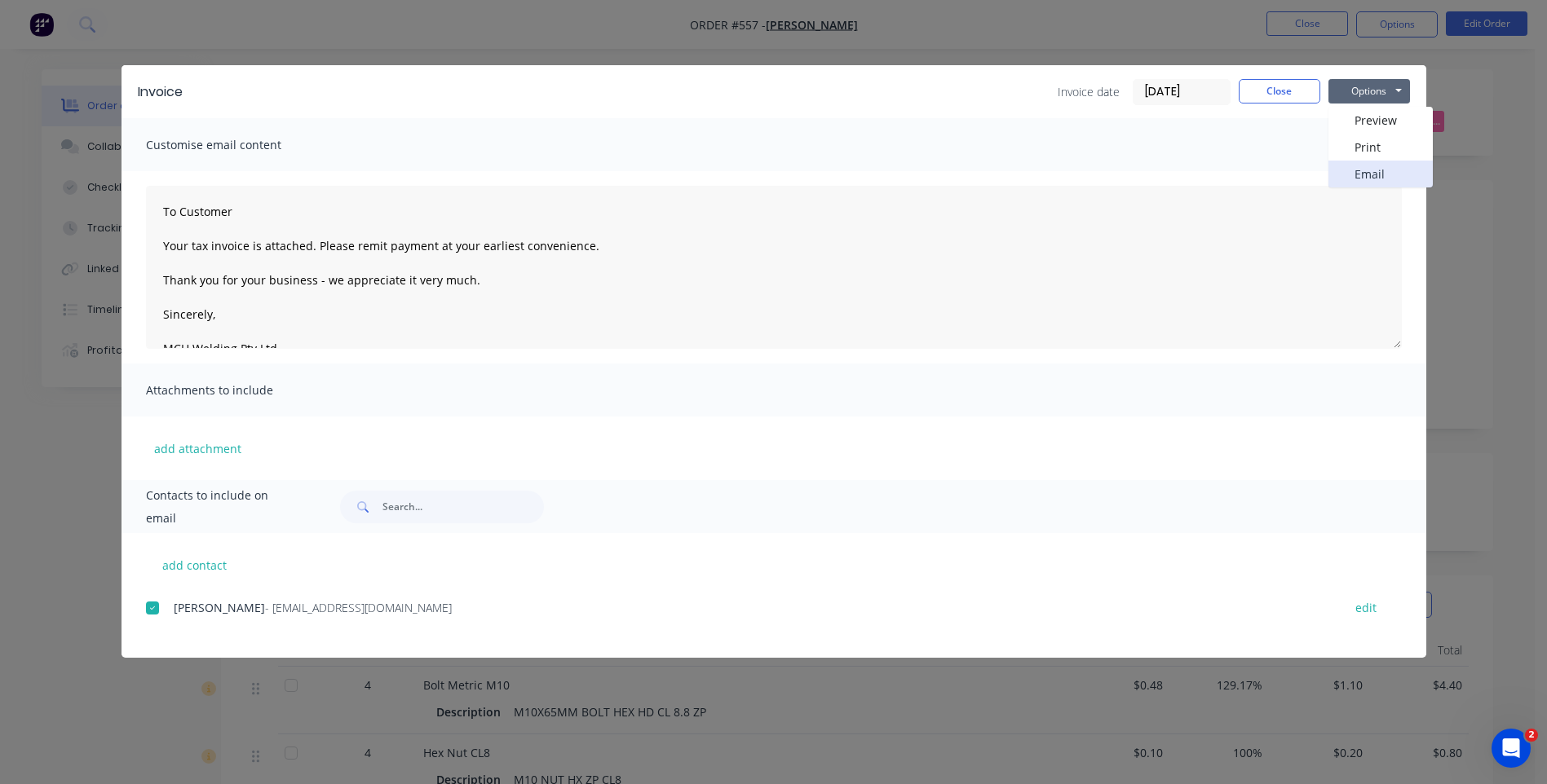
click at [1363, 167] on button "Email" at bounding box center [1381, 174] width 104 height 27
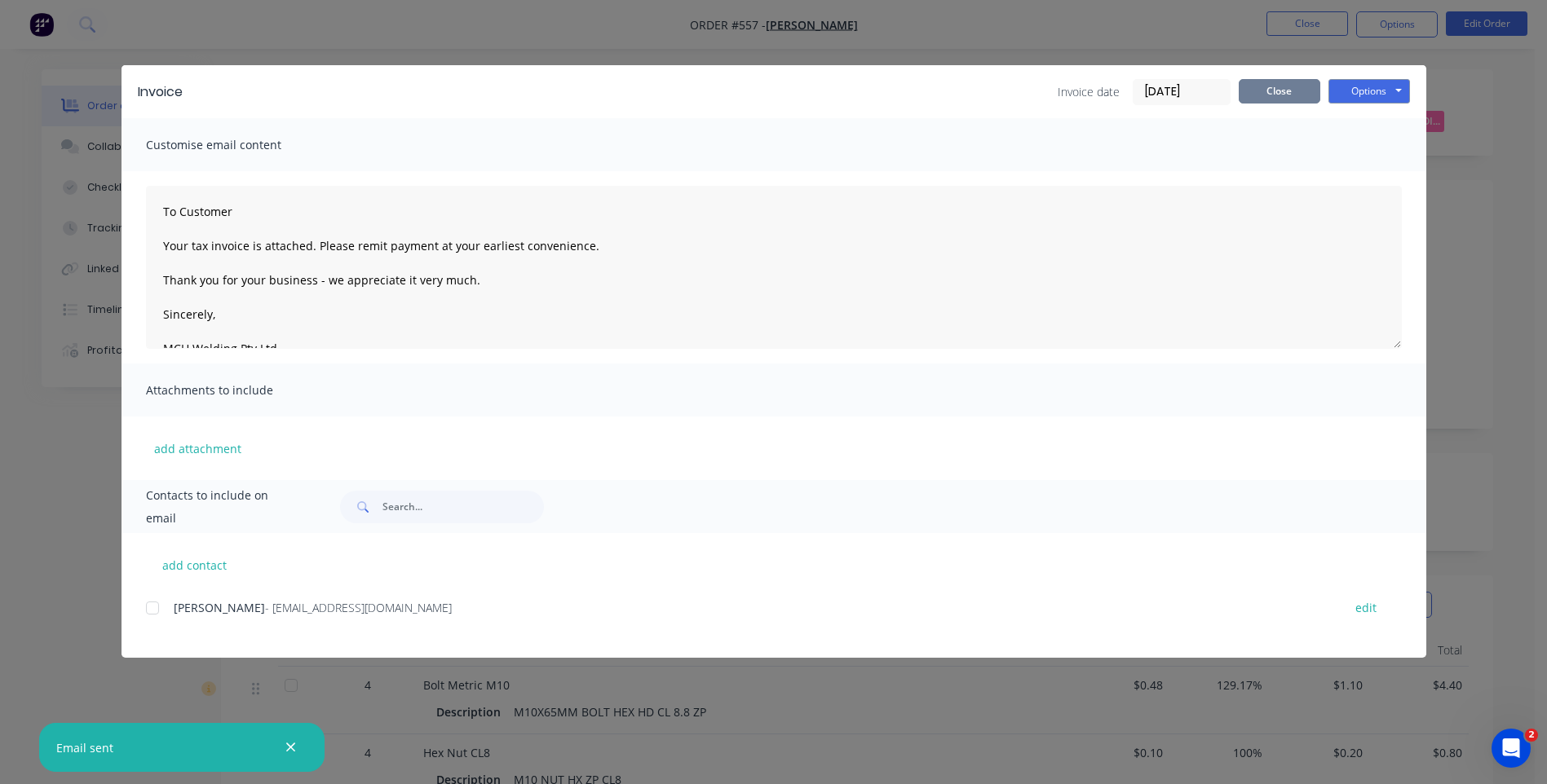
click at [1261, 81] on button "Close" at bounding box center [1280, 91] width 82 height 24
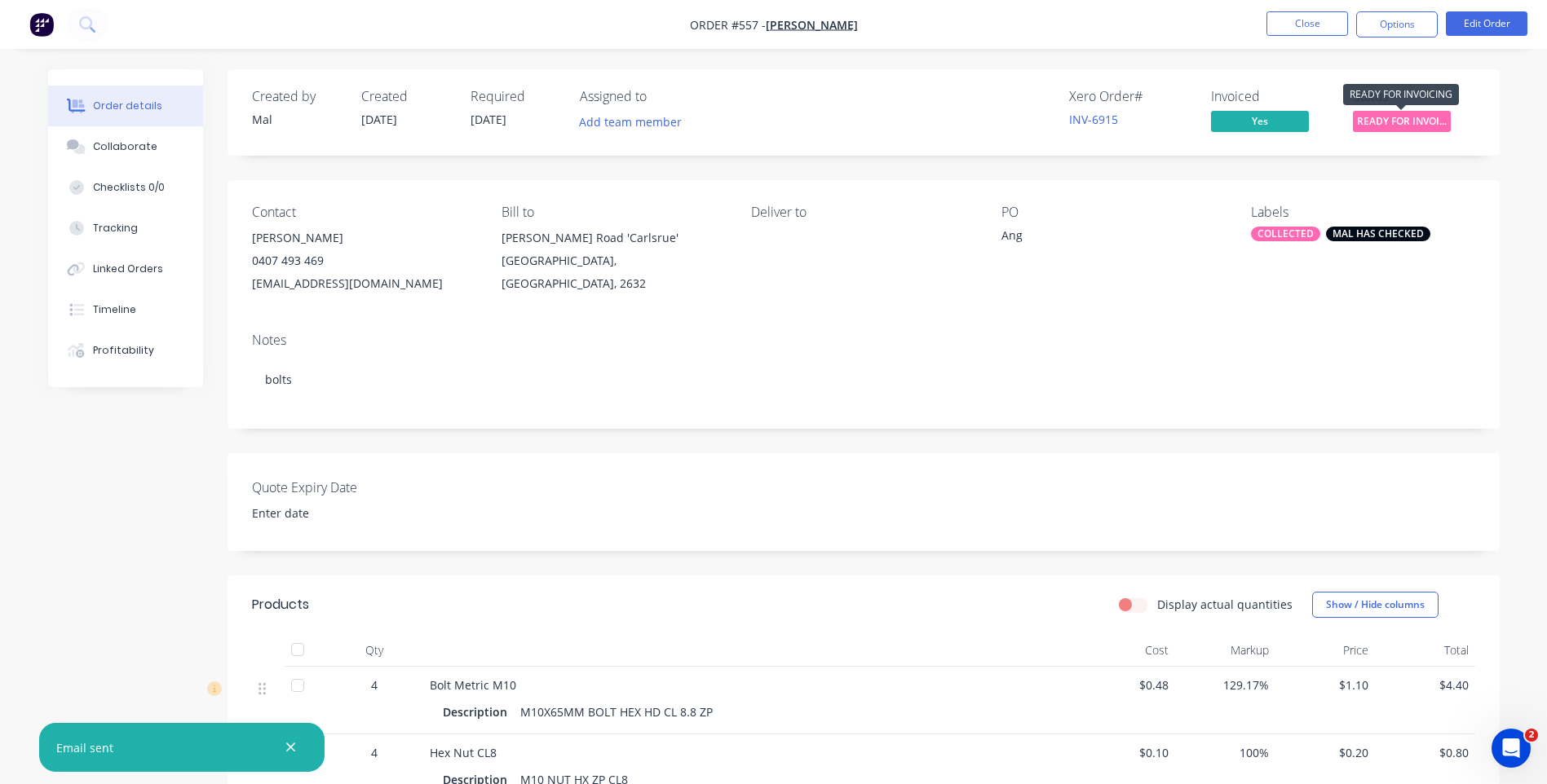
click at [1395, 114] on span "READY FOR INVOI..." at bounding box center [1402, 121] width 98 height 20
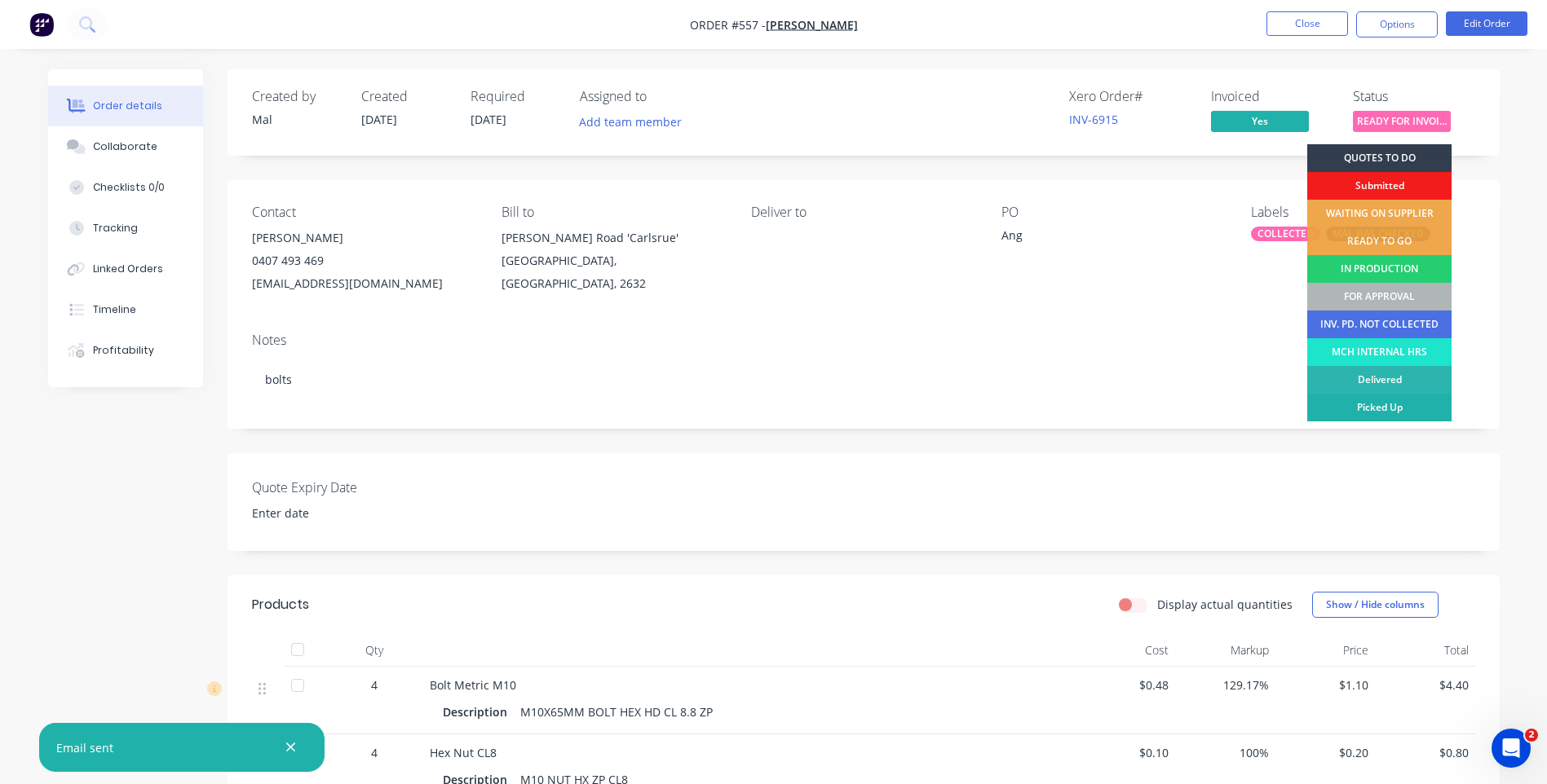
click at [1354, 401] on div "Picked Up" at bounding box center [1379, 407] width 144 height 28
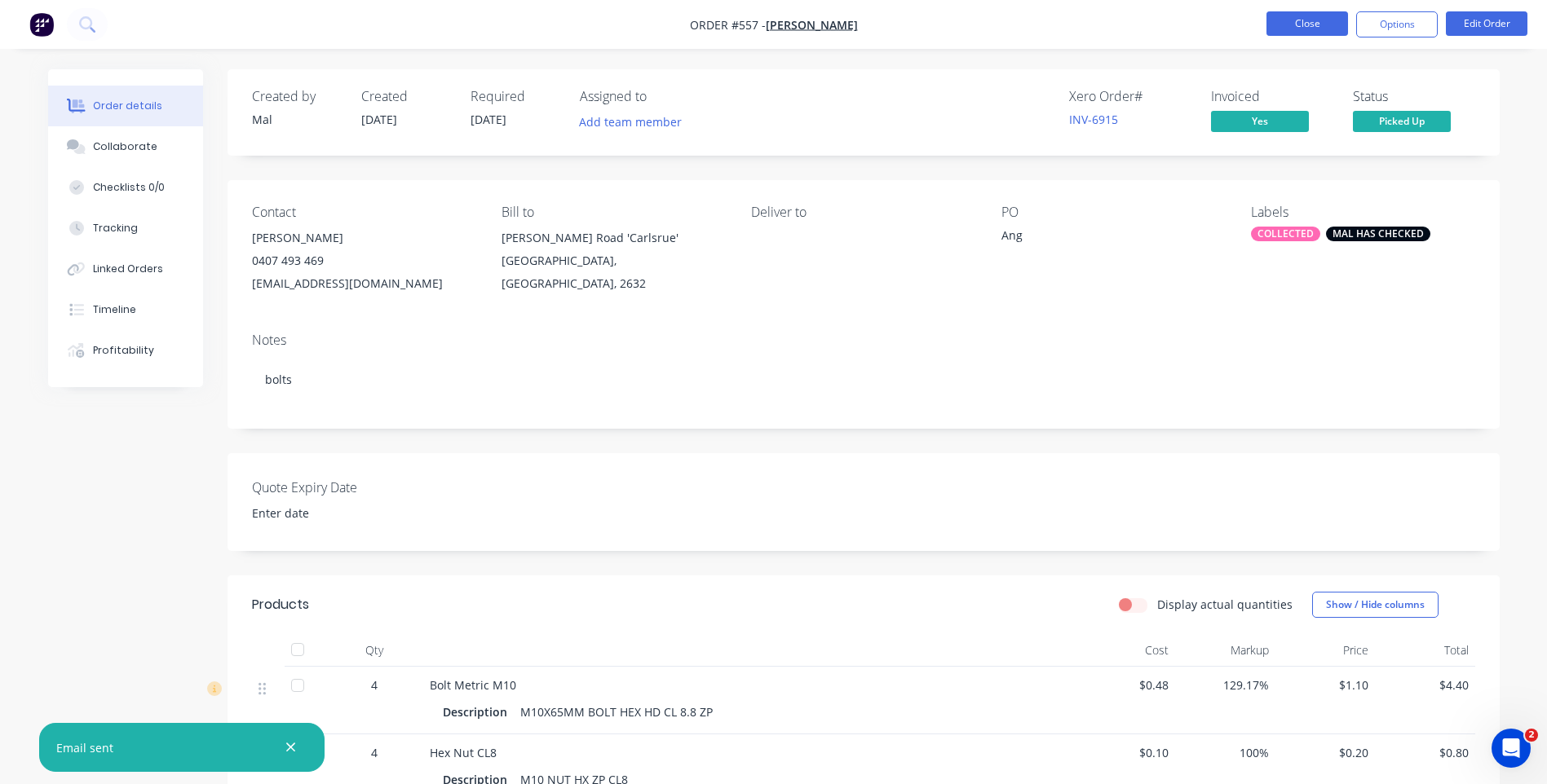
click at [1285, 21] on button "Close" at bounding box center [1308, 23] width 82 height 24
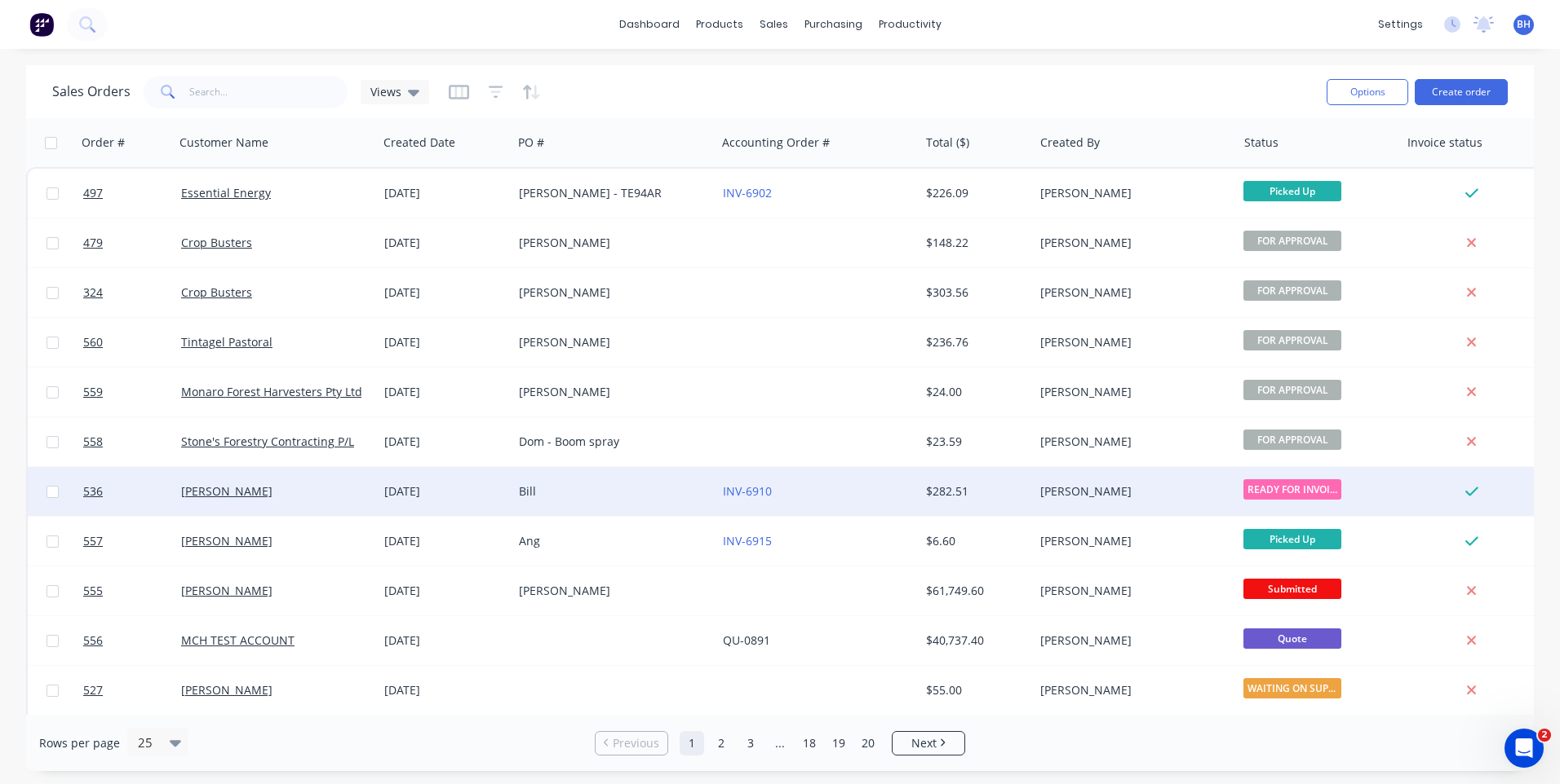
click at [841, 484] on div "INV-6910" at bounding box center [812, 491] width 181 height 16
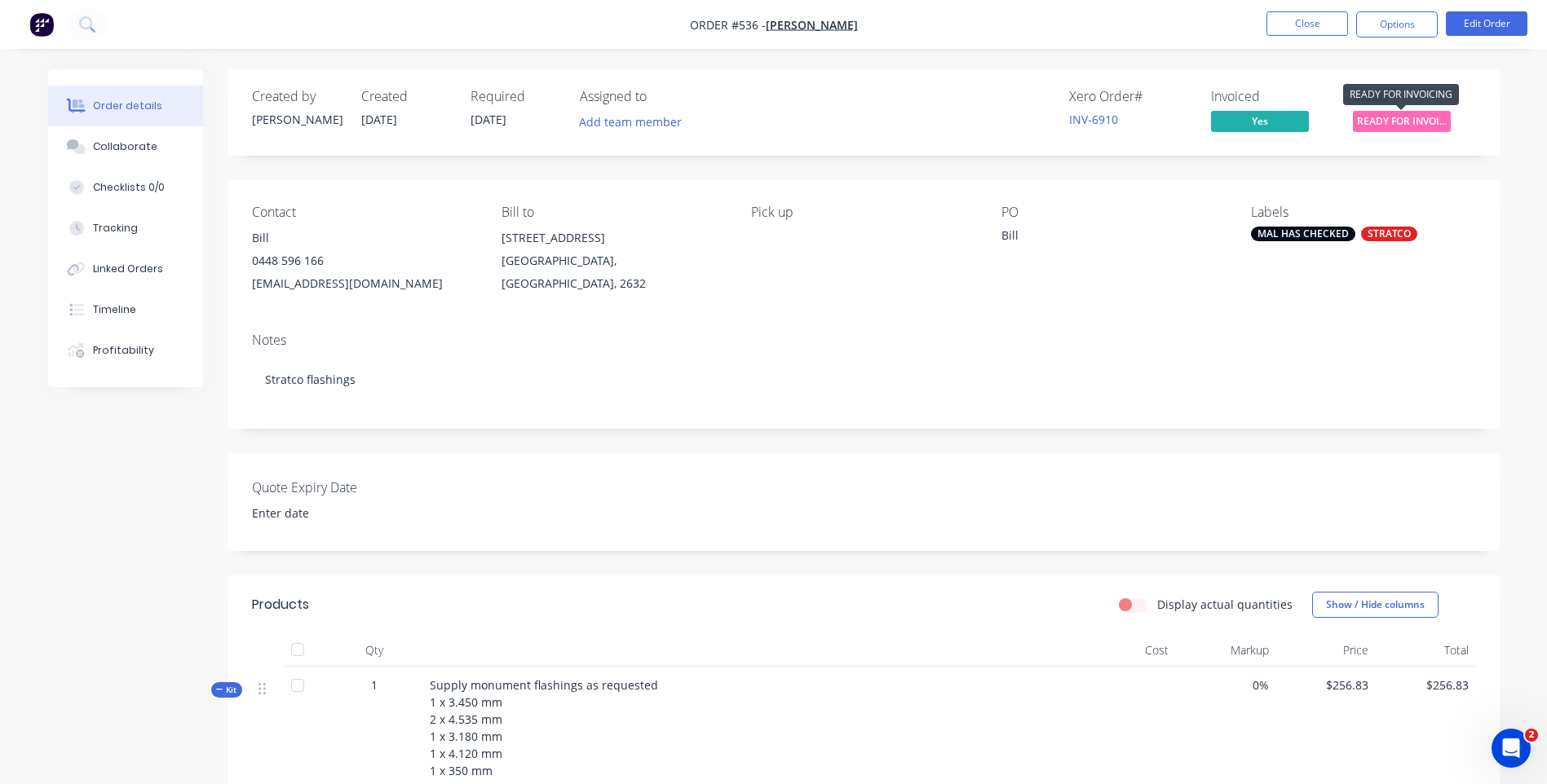
click at [1374, 116] on span "READY FOR INVOI..." at bounding box center [1402, 121] width 98 height 20
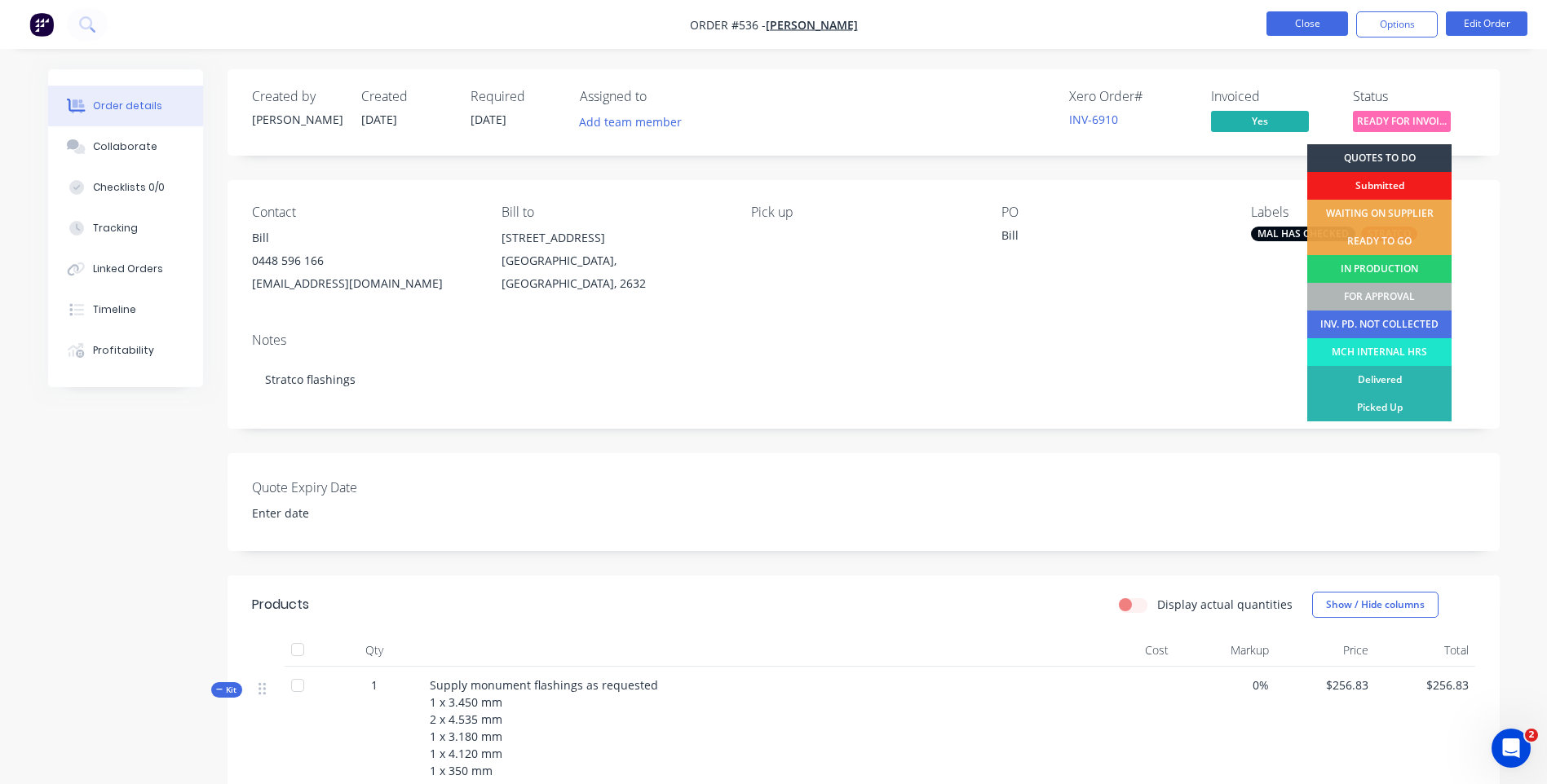
click at [1302, 19] on button "Close" at bounding box center [1308, 23] width 82 height 24
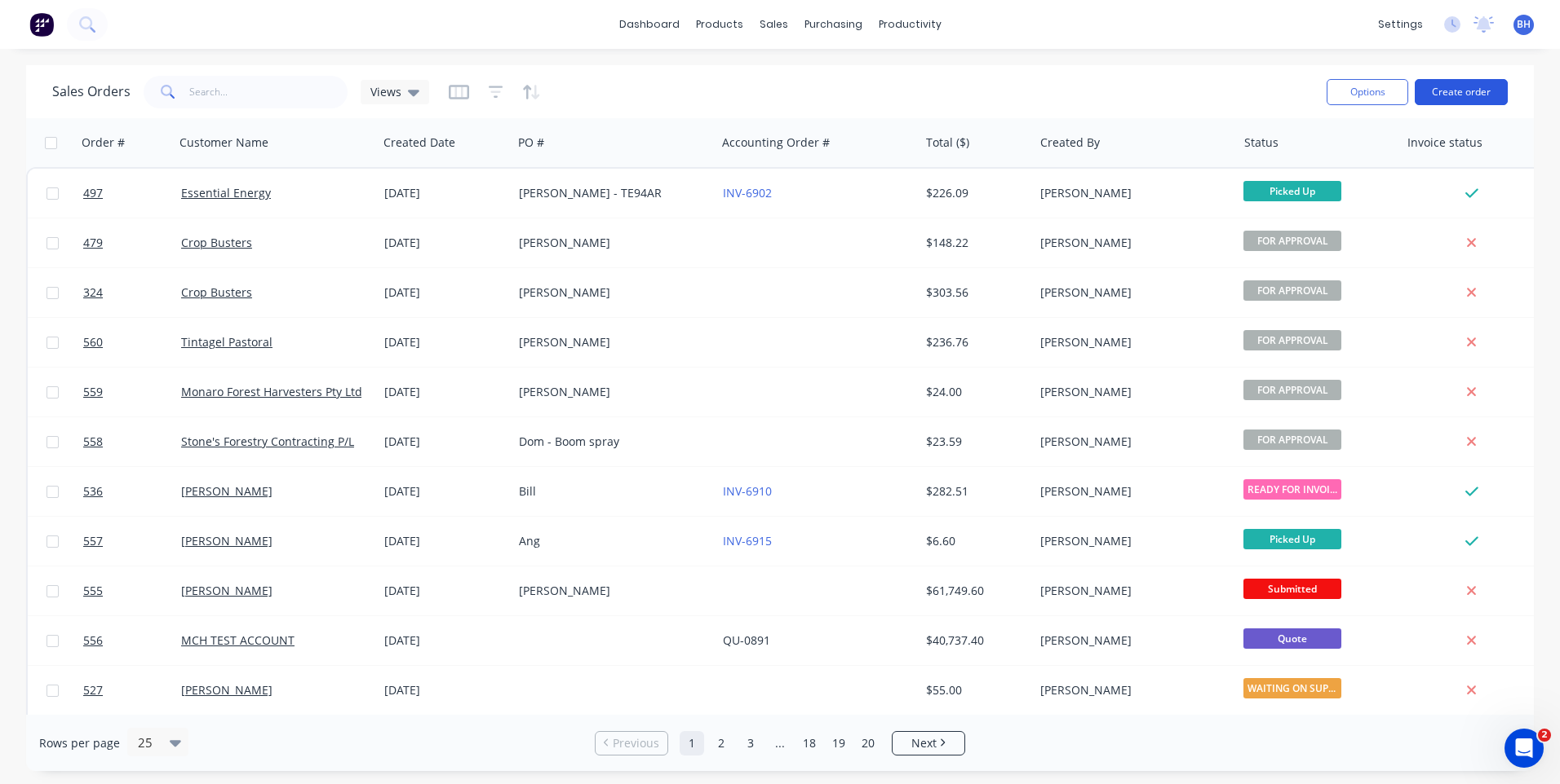
click at [1457, 84] on button "Create order" at bounding box center [1460, 92] width 93 height 26
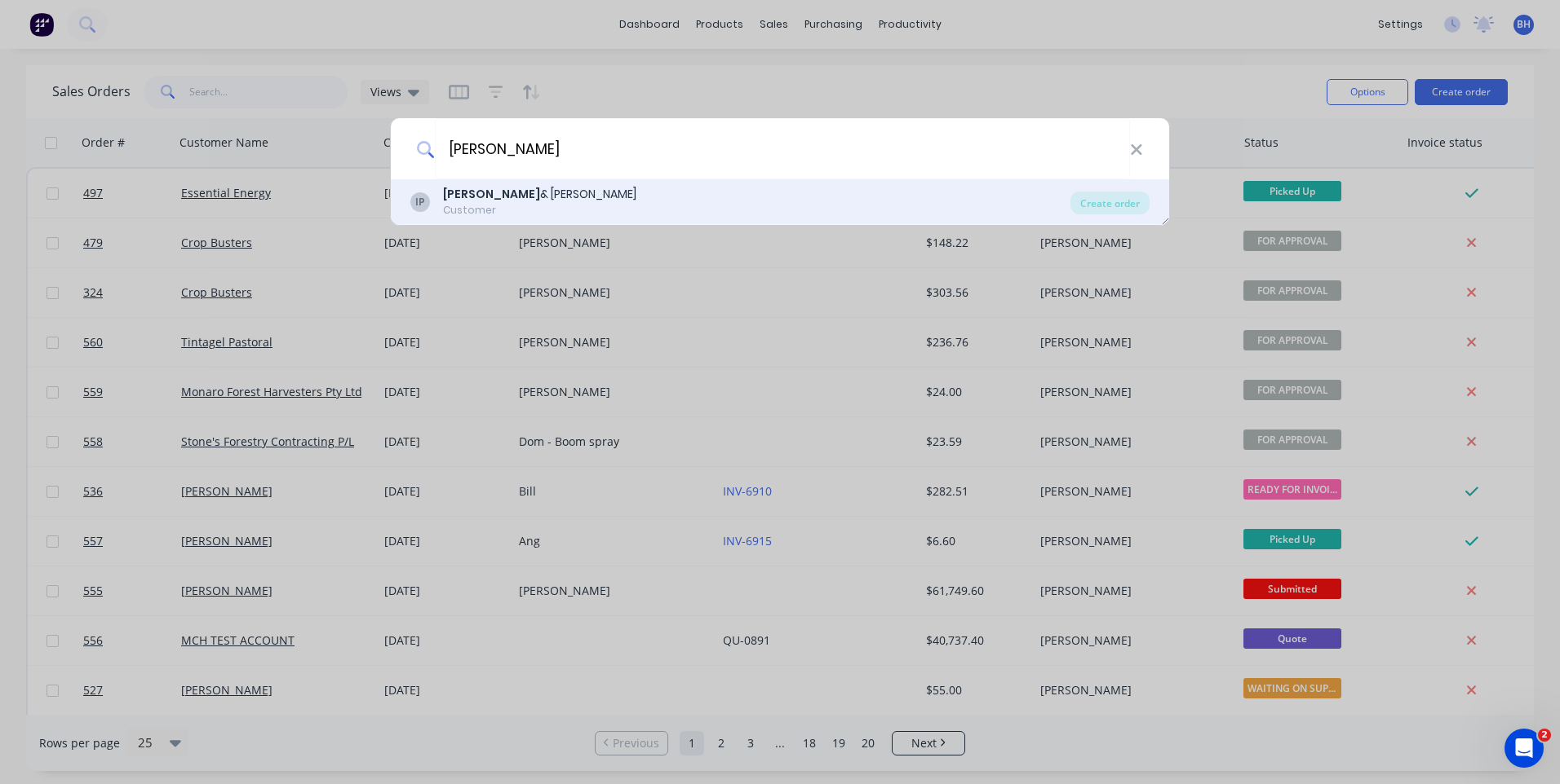
type input "igor"
click at [664, 190] on div "IP Igor & Carol Pajuczok Customer" at bounding box center [741, 202] width 660 height 32
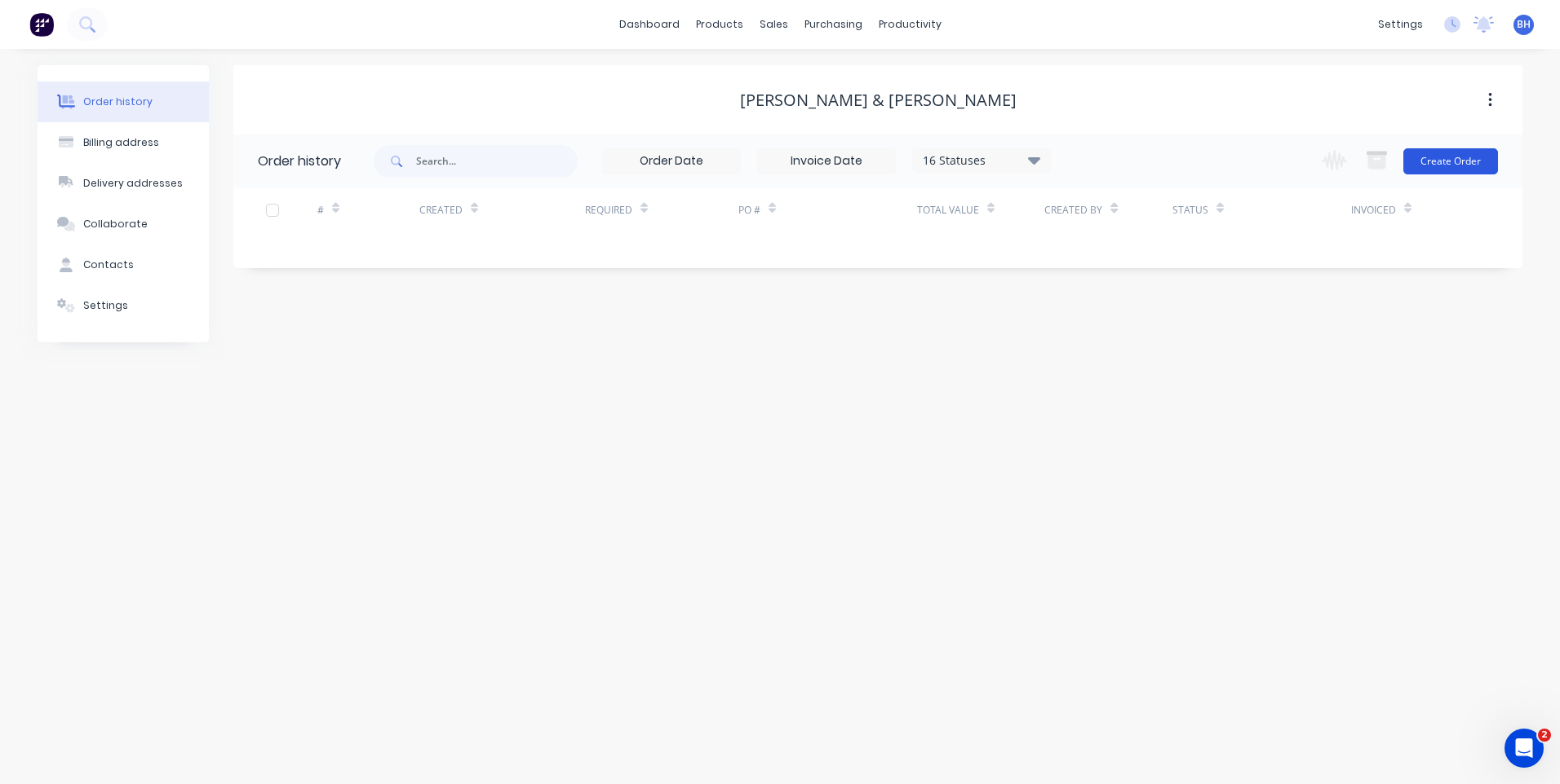
click at [1435, 158] on button "Create Order" at bounding box center [1450, 162] width 95 height 26
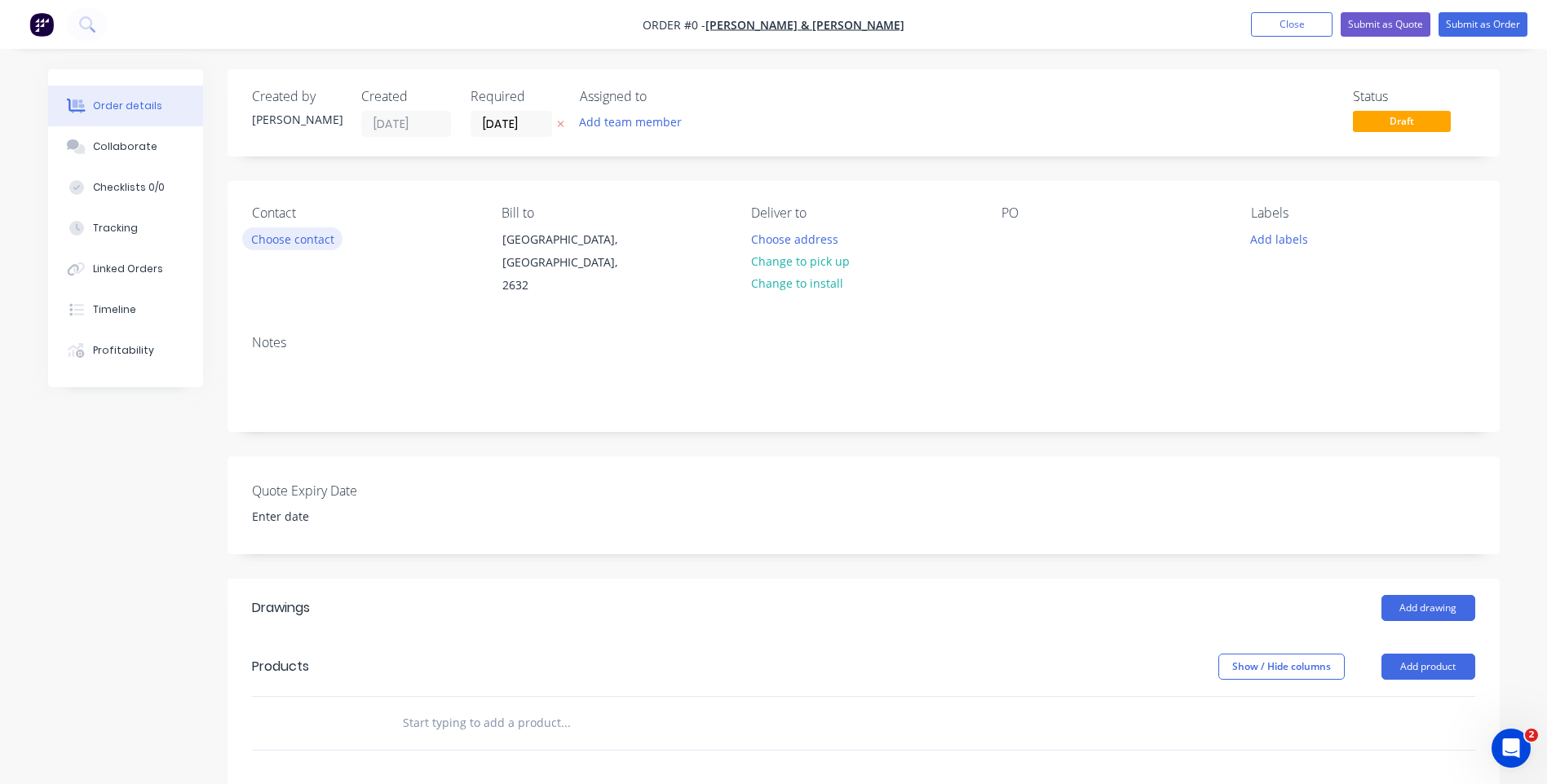
click at [309, 234] on button "Choose contact" at bounding box center [292, 239] width 100 height 22
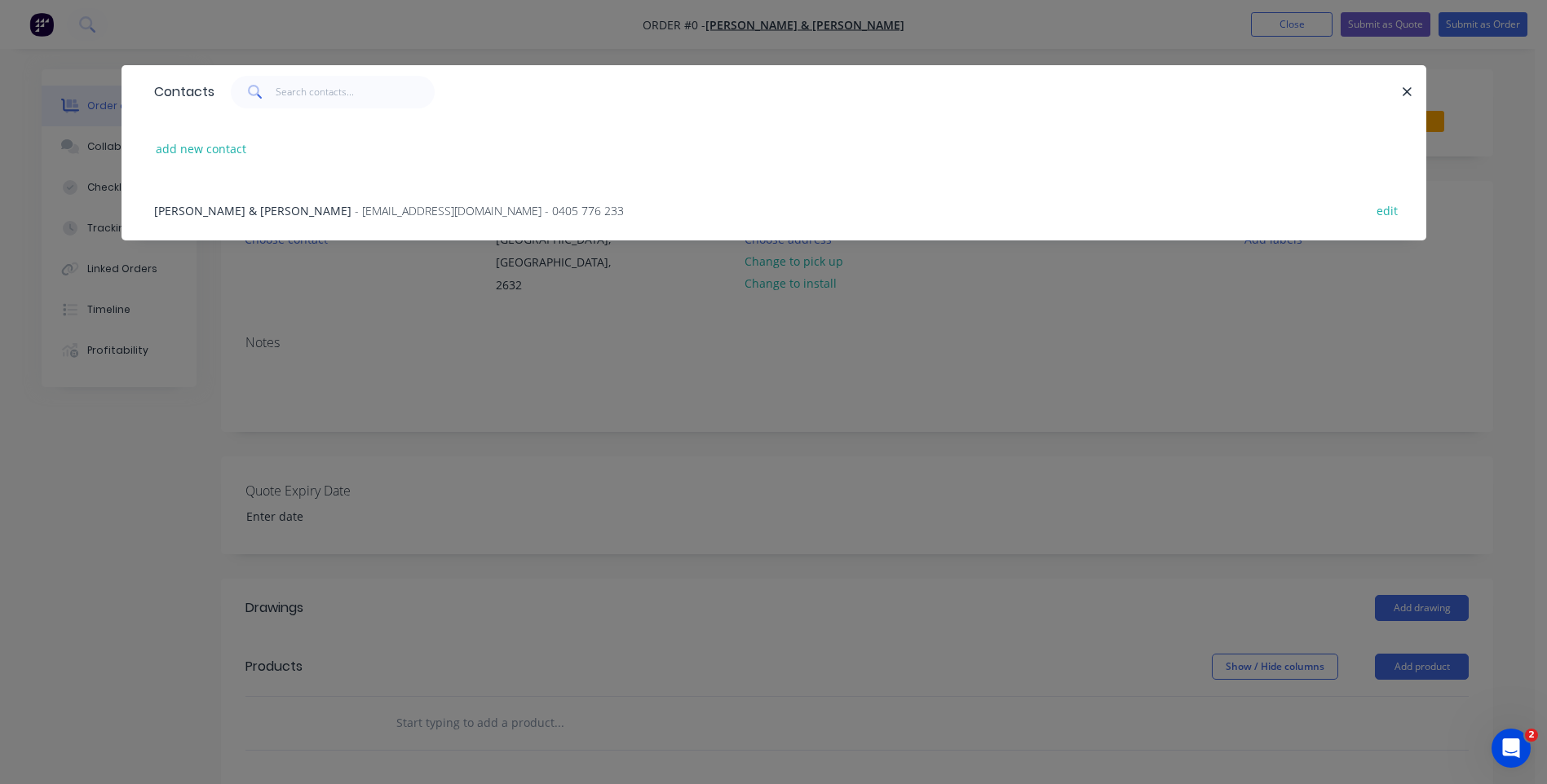
click at [355, 204] on span "- creid6868@gmail.com - 0405 776 233" at bounding box center [489, 211] width 269 height 16
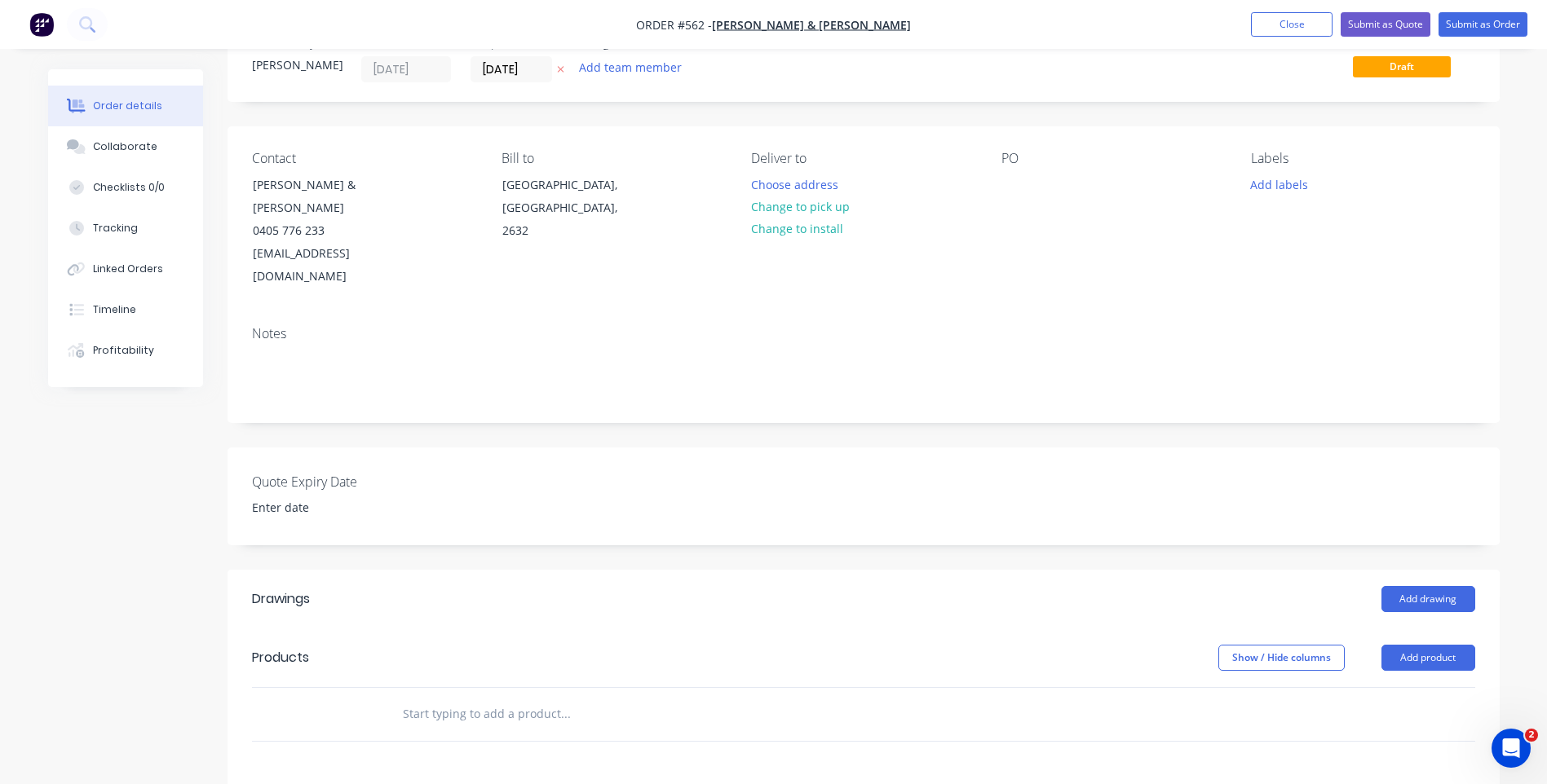
scroll to position [163, 0]
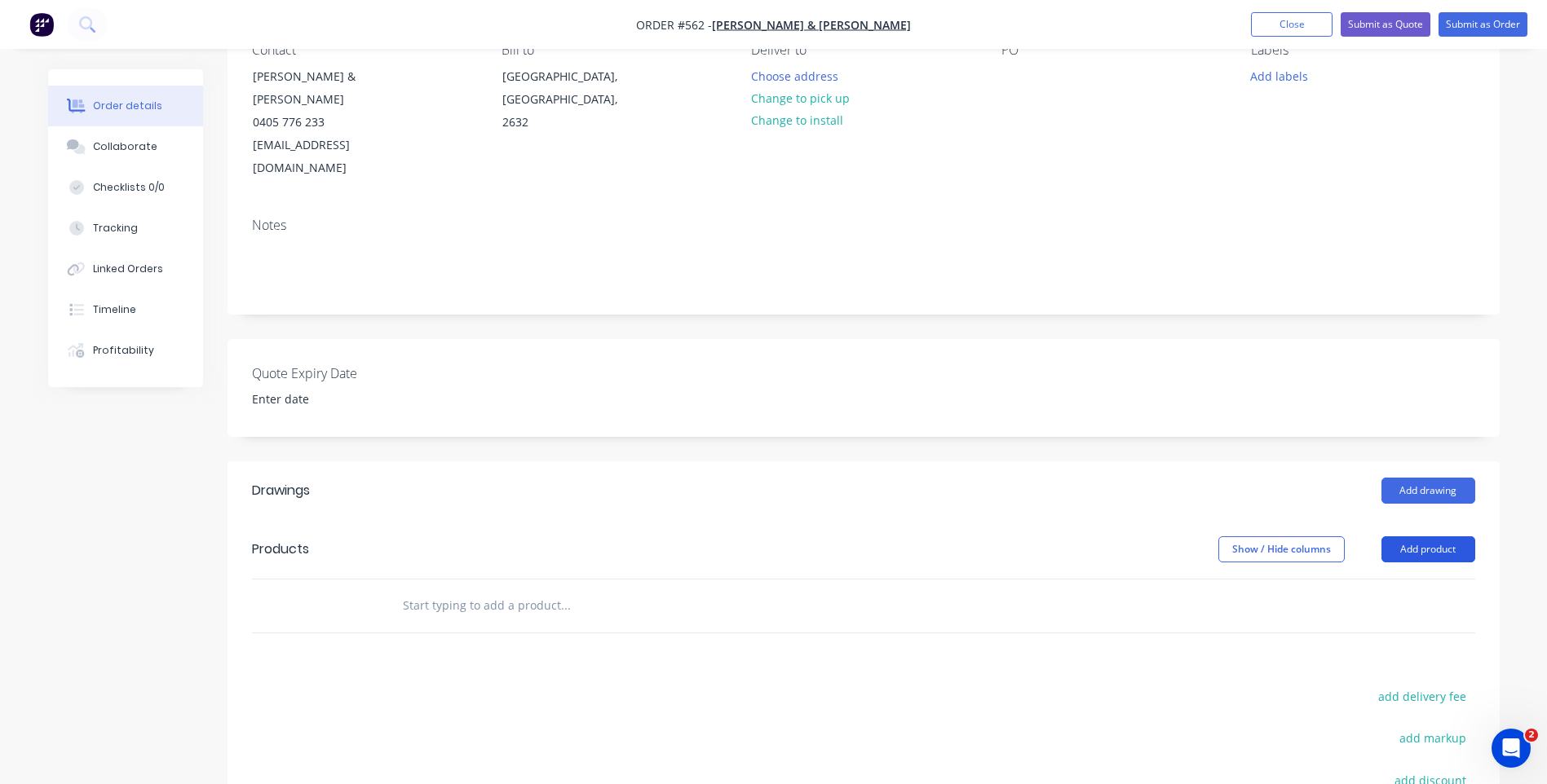
click at [1398, 536] on button "Add product" at bounding box center [1429, 549] width 94 height 26
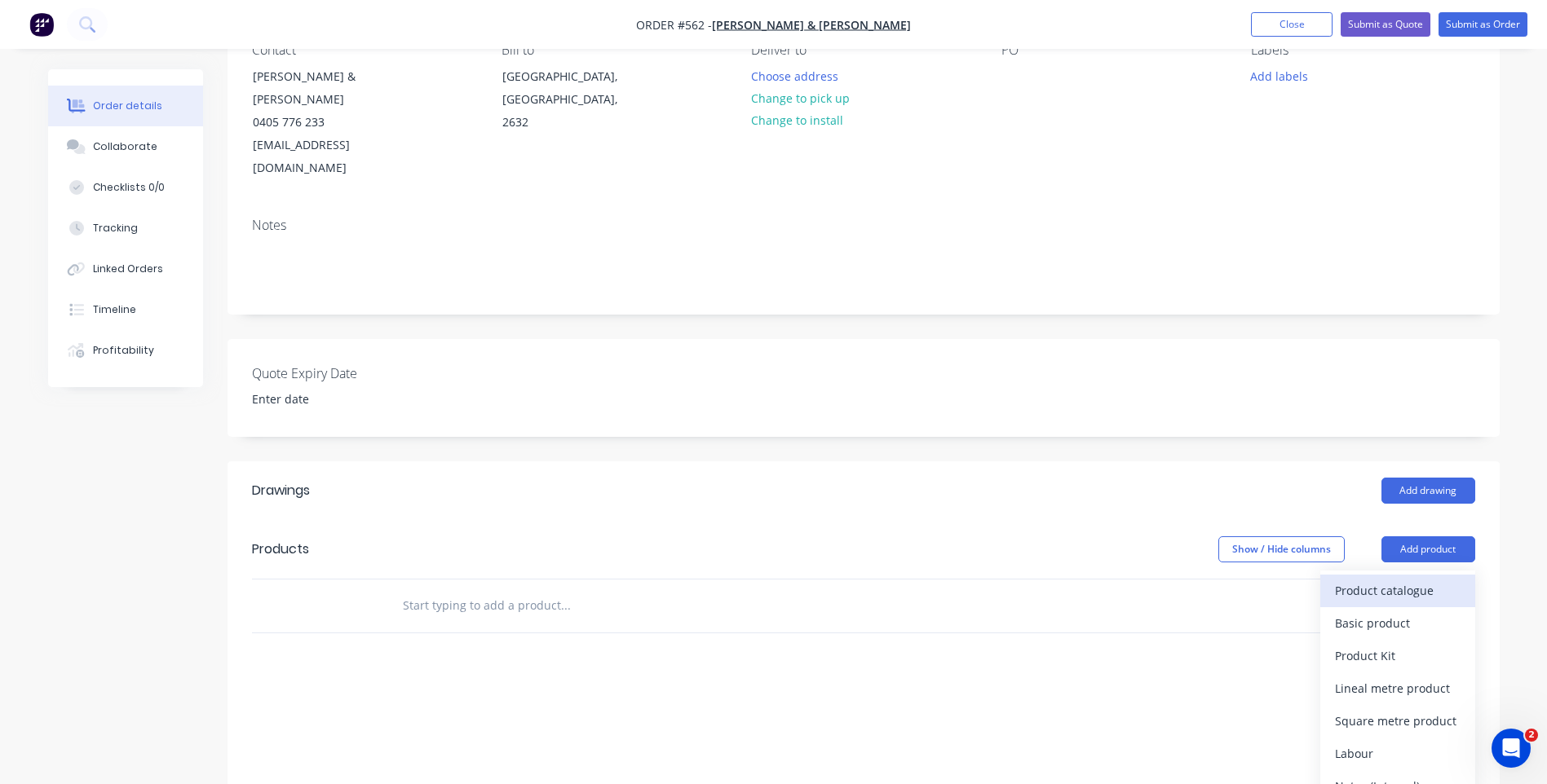
click at [1365, 579] on div "Product catalogue" at bounding box center [1398, 591] width 126 height 24
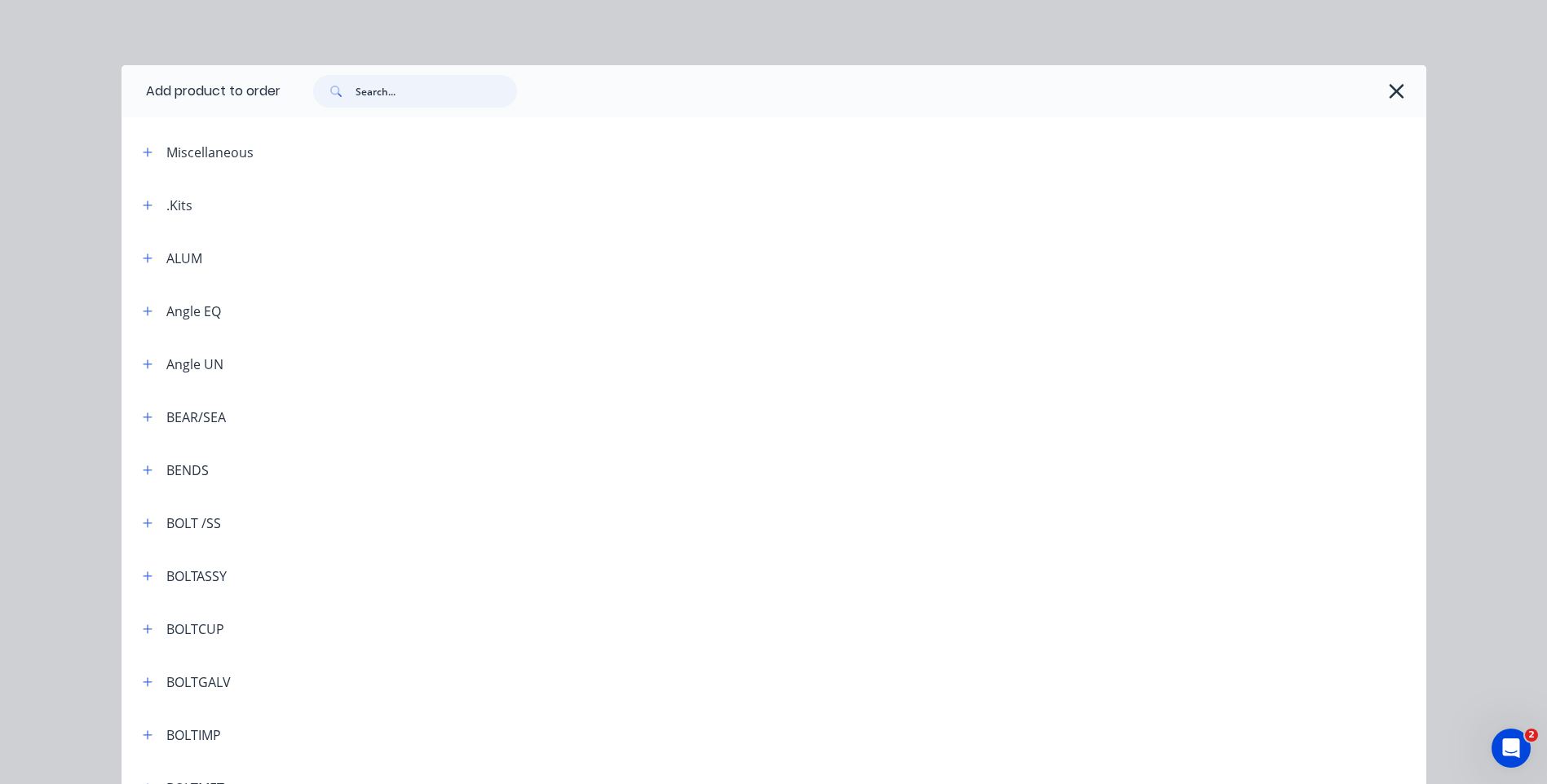
click at [438, 88] on input "text" at bounding box center [437, 91] width 162 height 33
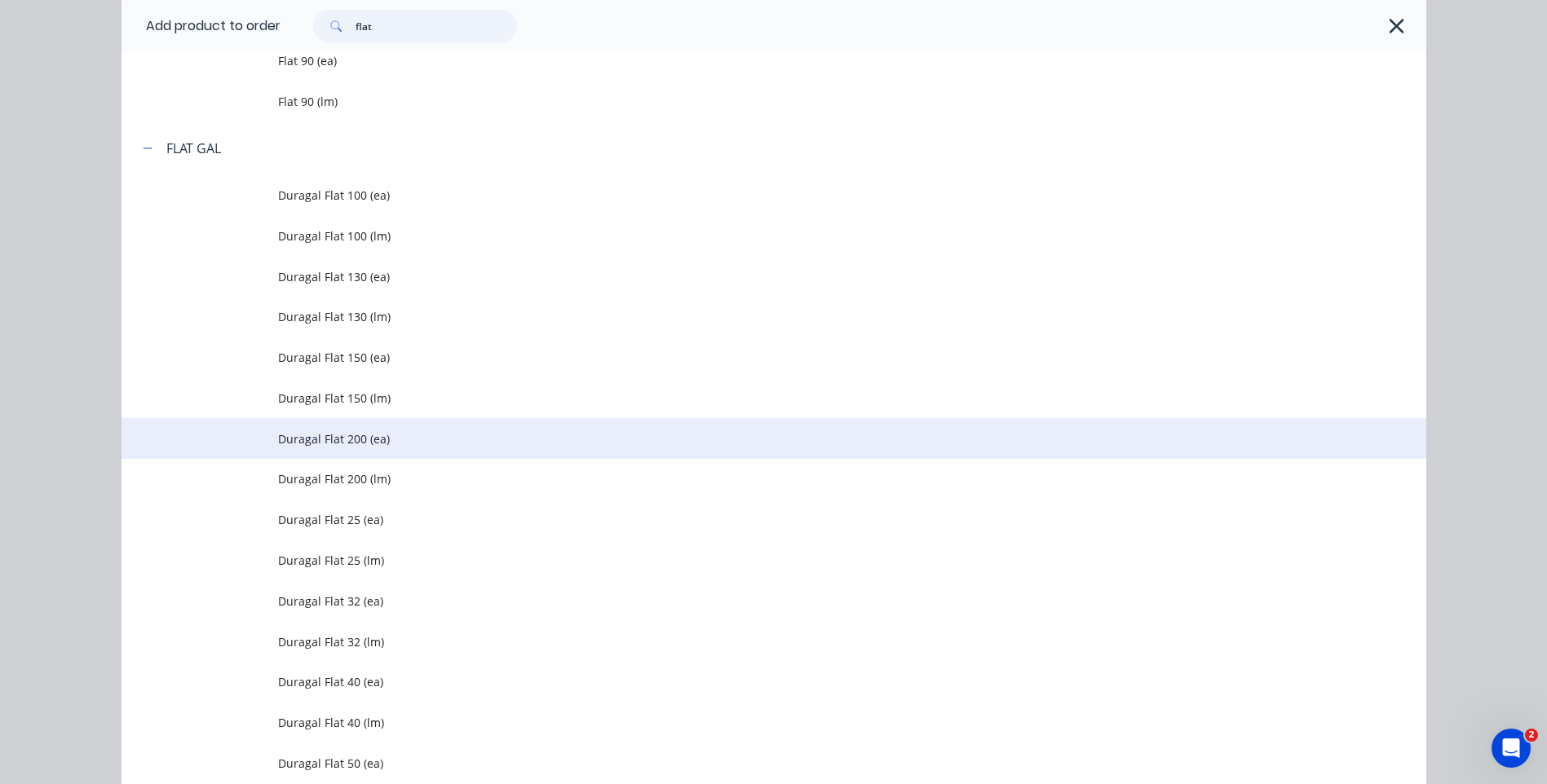
scroll to position [2037, 0]
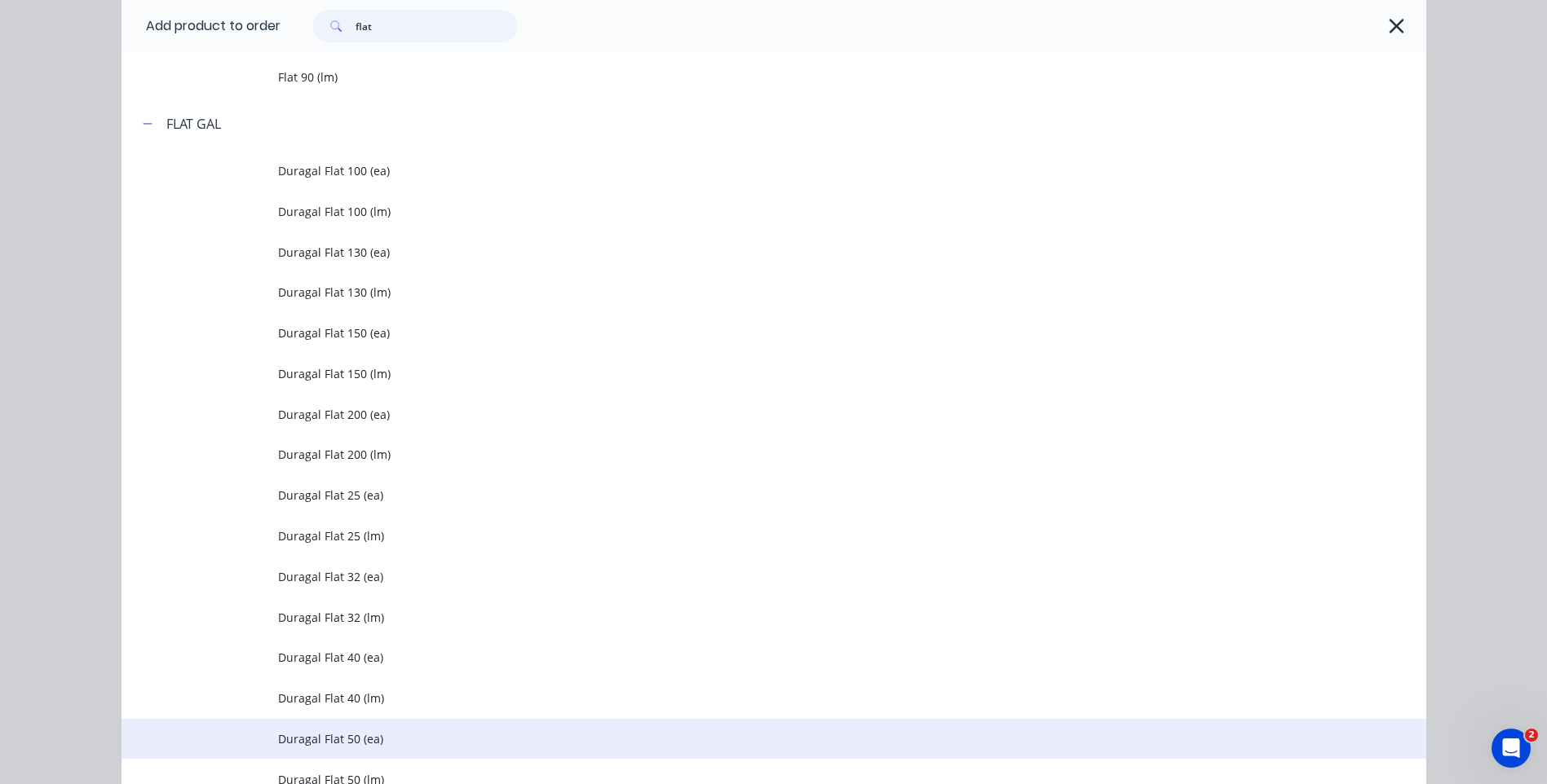
type input "flat"
click at [335, 733] on span "Duragal Flat 50 (ea)" at bounding box center [737, 738] width 918 height 17
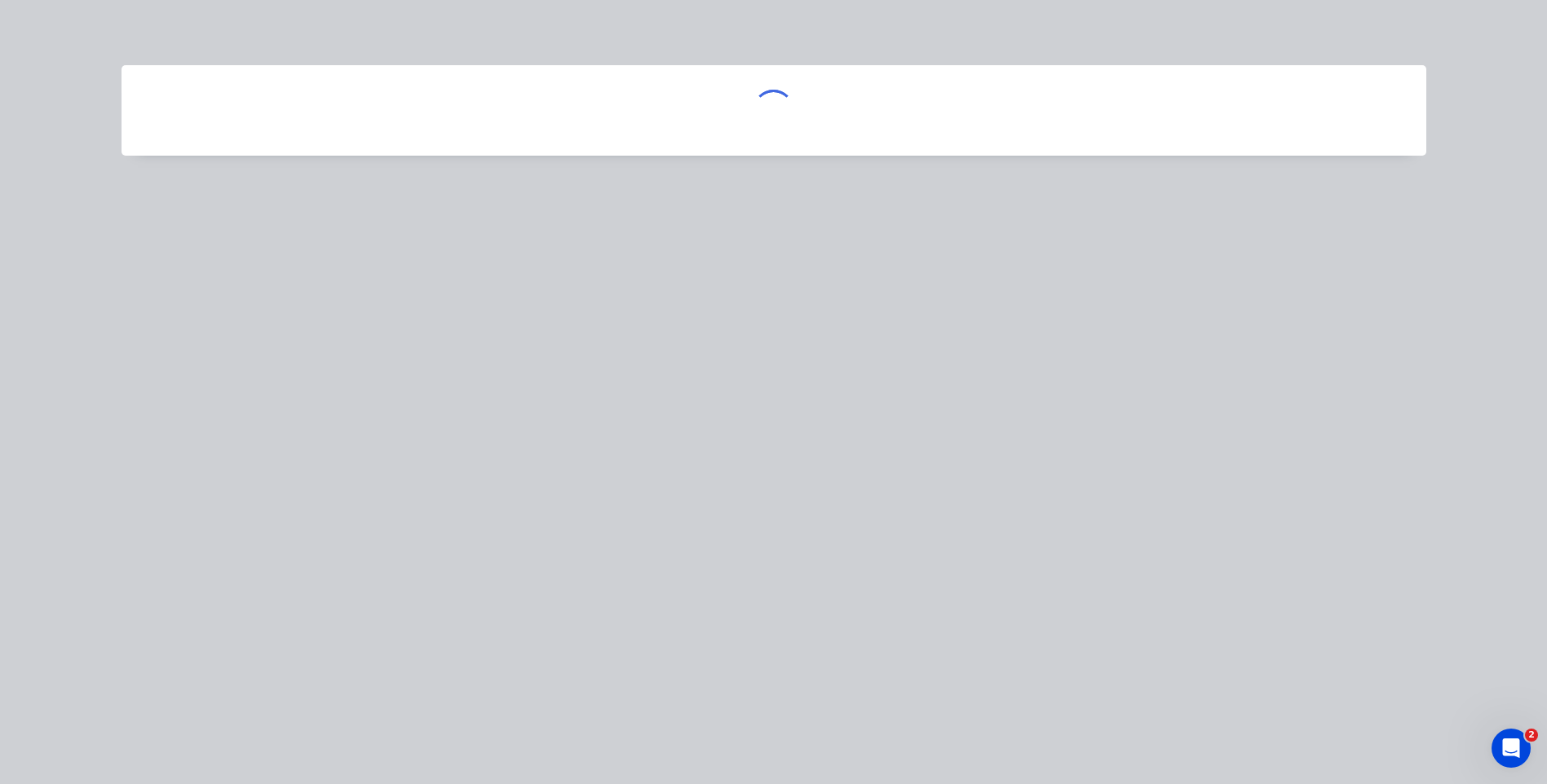
scroll to position [0, 0]
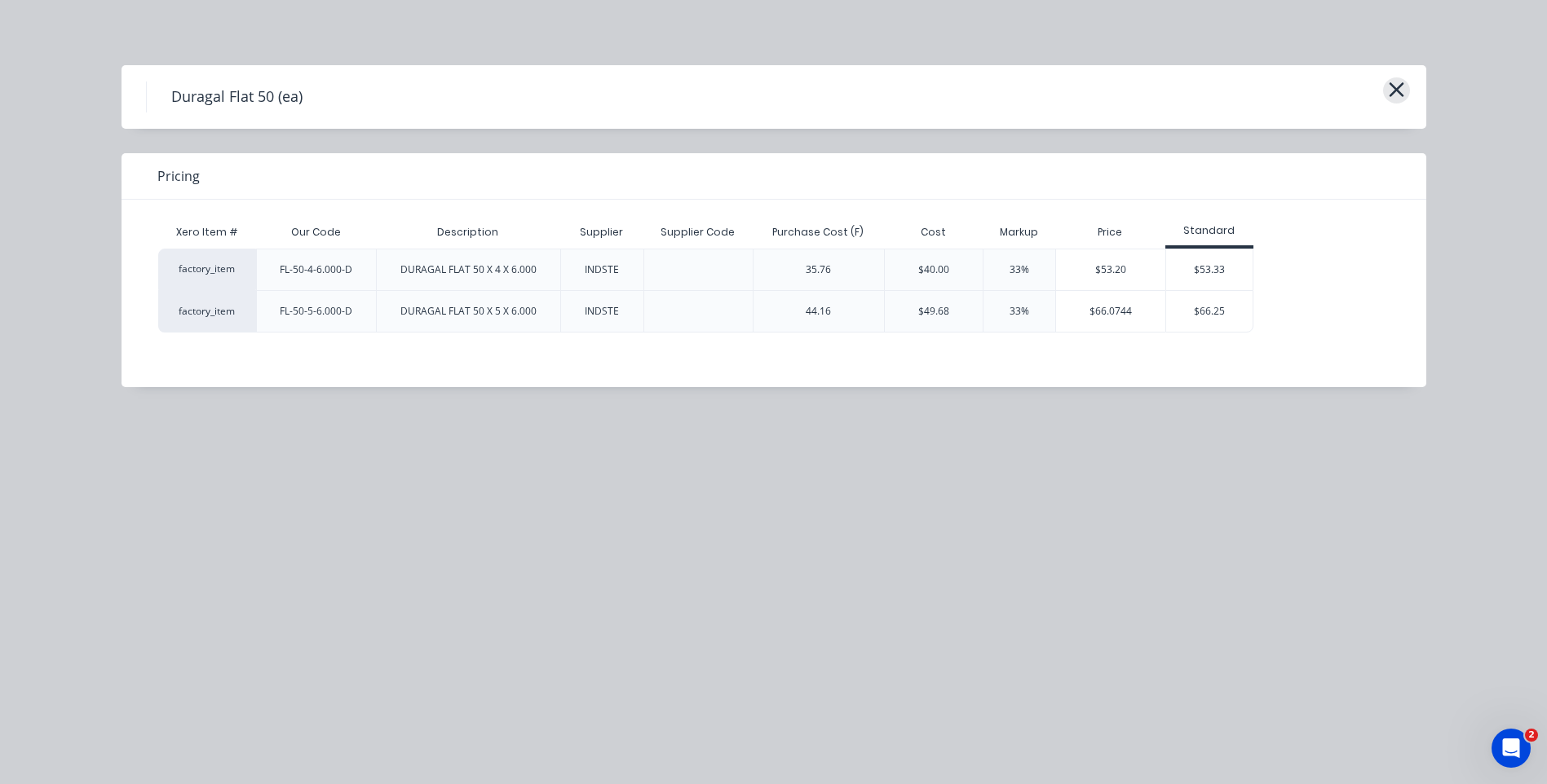
click at [1388, 87] on icon "button" at bounding box center [1396, 89] width 17 height 23
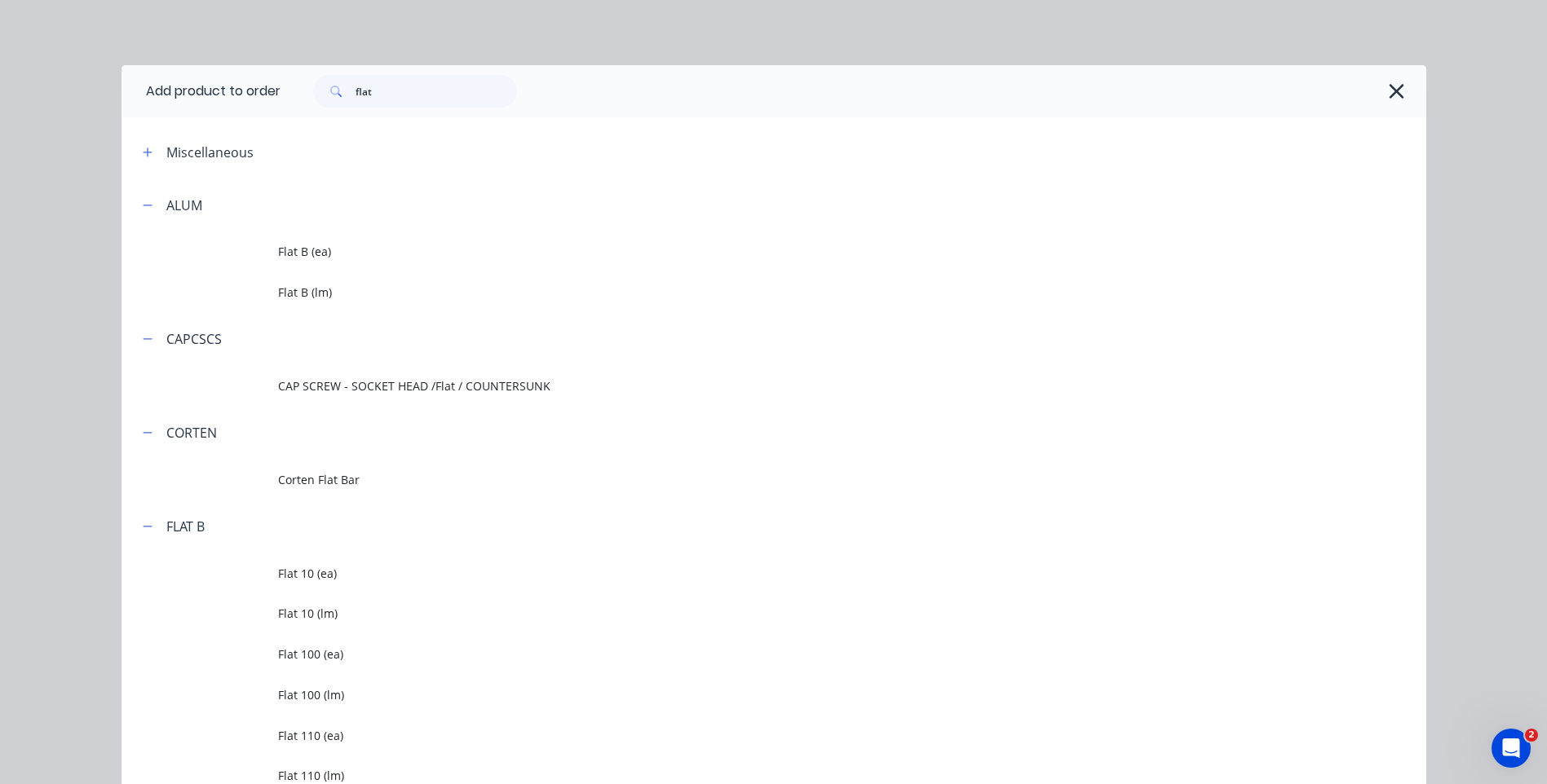
scroll to position [2135, 0]
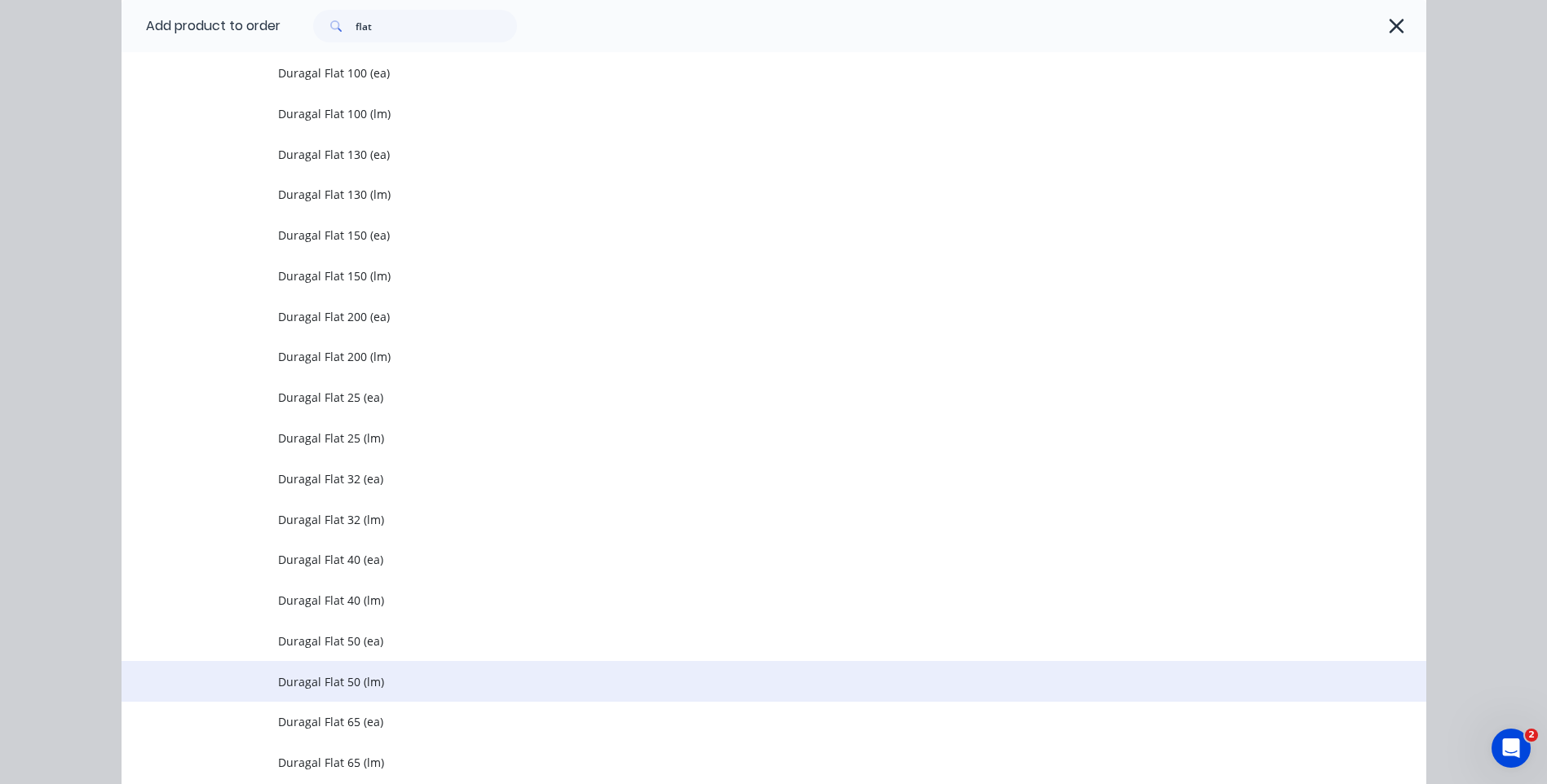
click at [358, 678] on span "Duragal Flat 50 (lm)" at bounding box center [737, 681] width 918 height 17
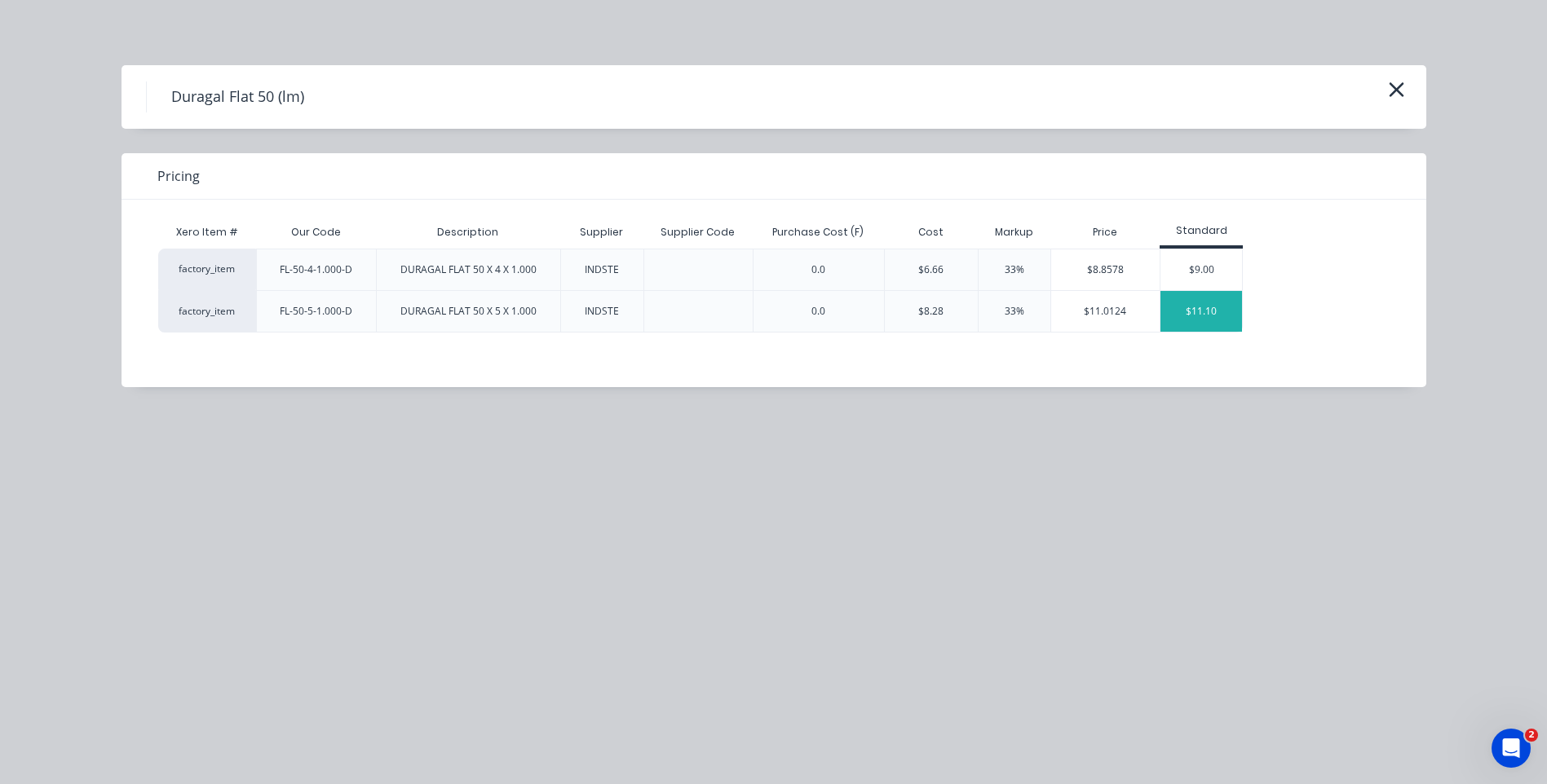
click at [1195, 306] on div "$11.10" at bounding box center [1201, 311] width 82 height 41
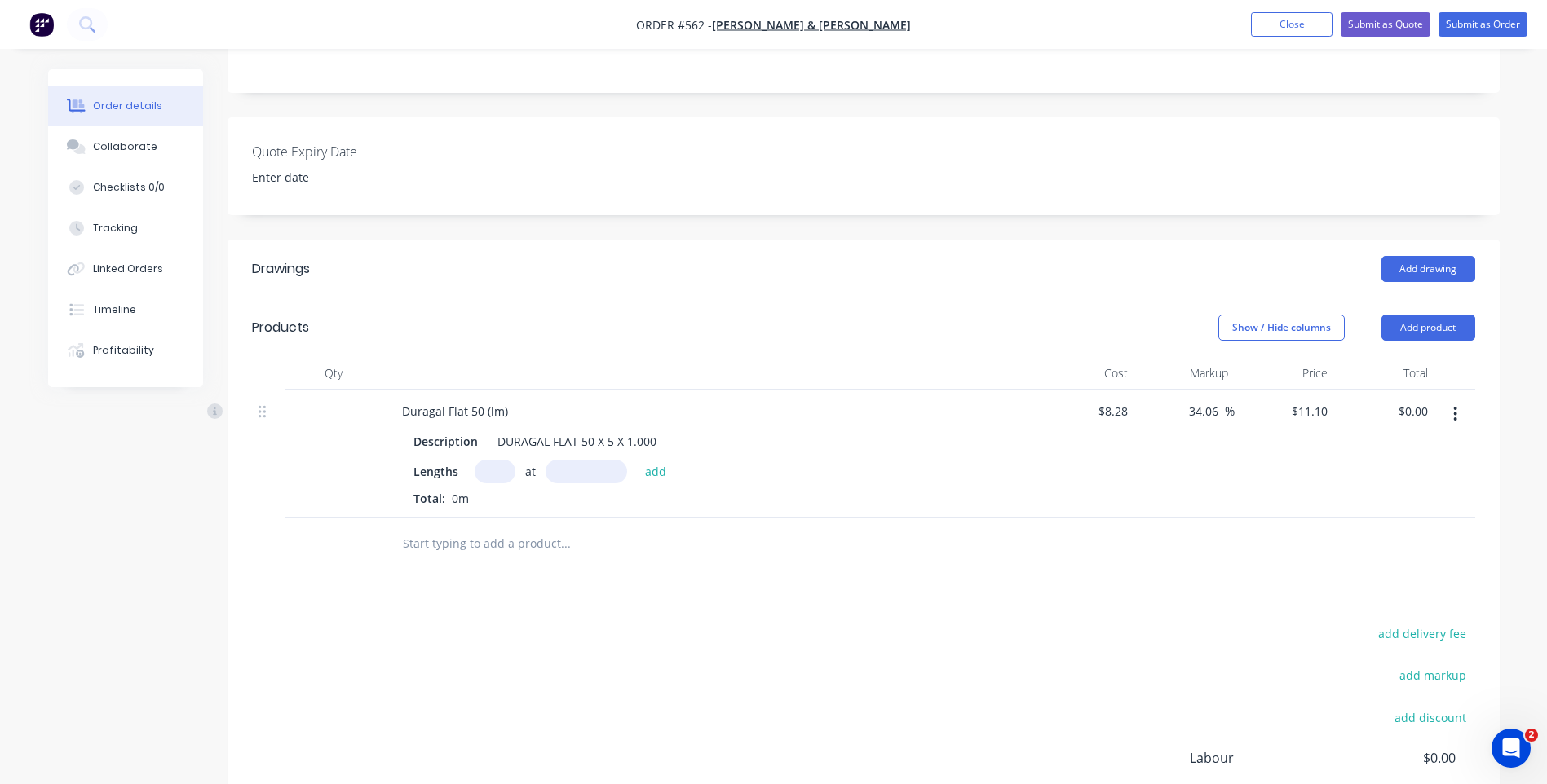
scroll to position [407, 0]
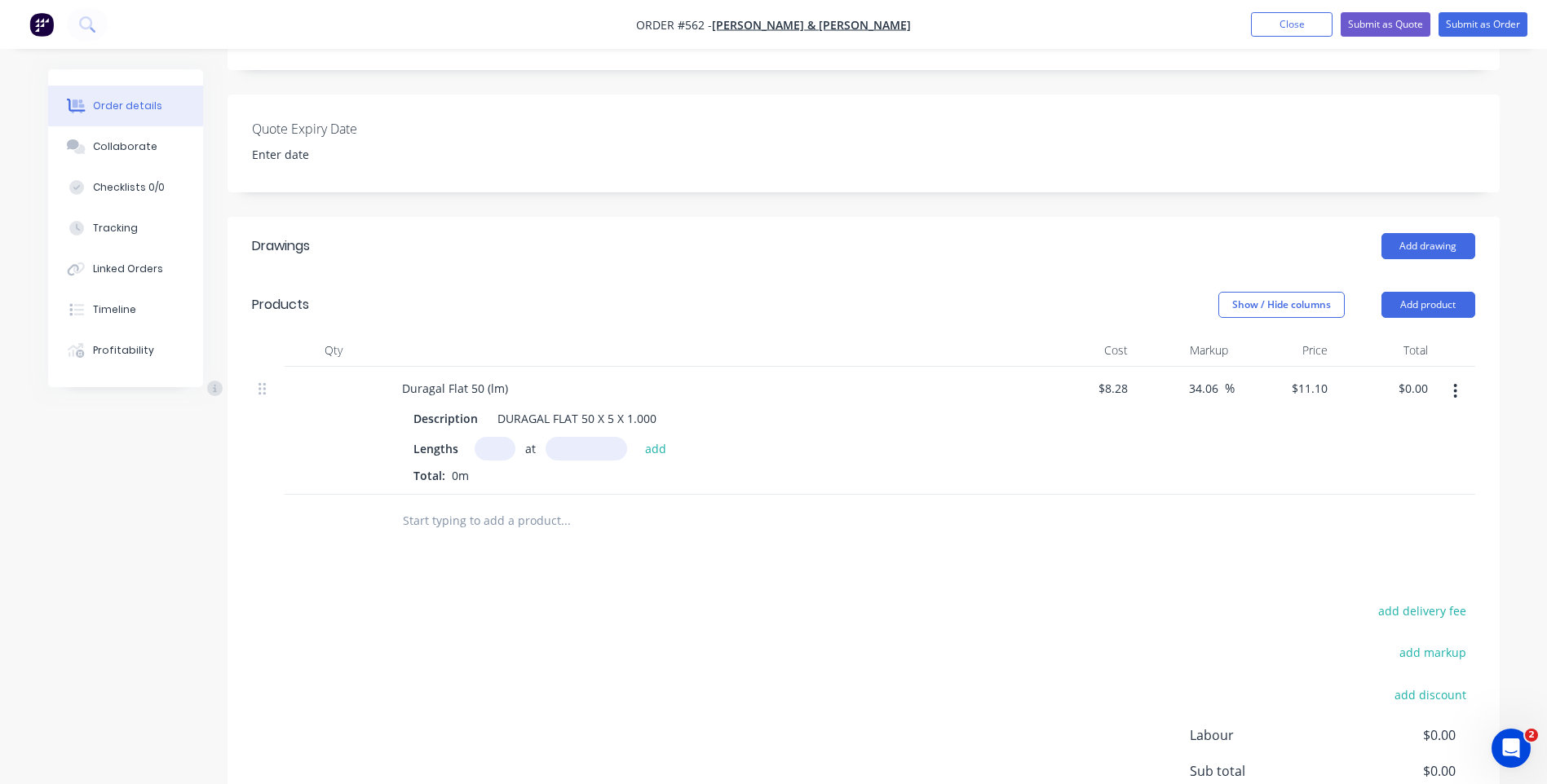
click at [484, 436] on input "text" at bounding box center [495, 448] width 41 height 24
type input "4"
type input "1200mm"
click at [655, 436] on button "add" at bounding box center [656, 447] width 38 height 22
type input "$53.28"
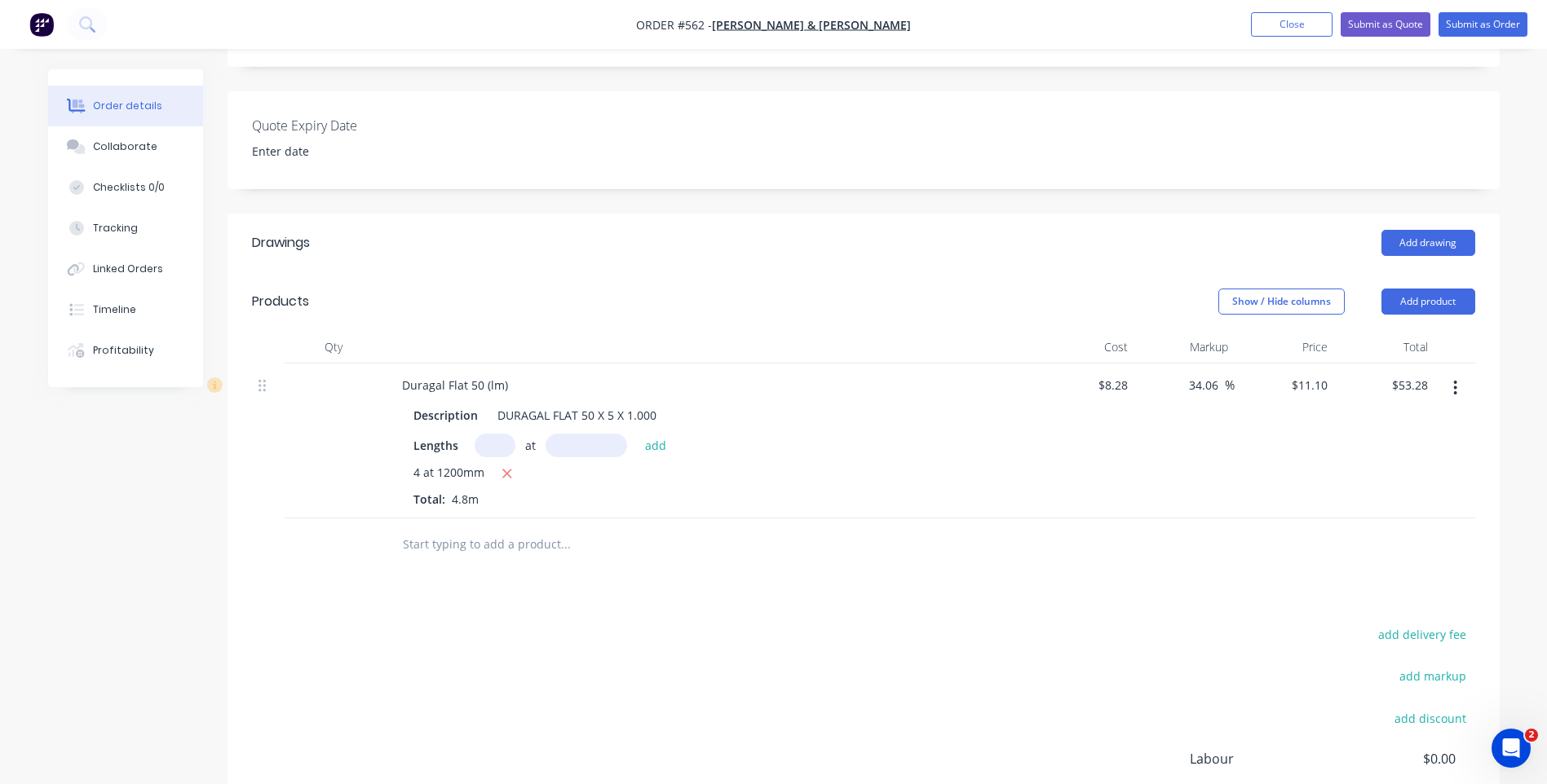
scroll to position [405, 0]
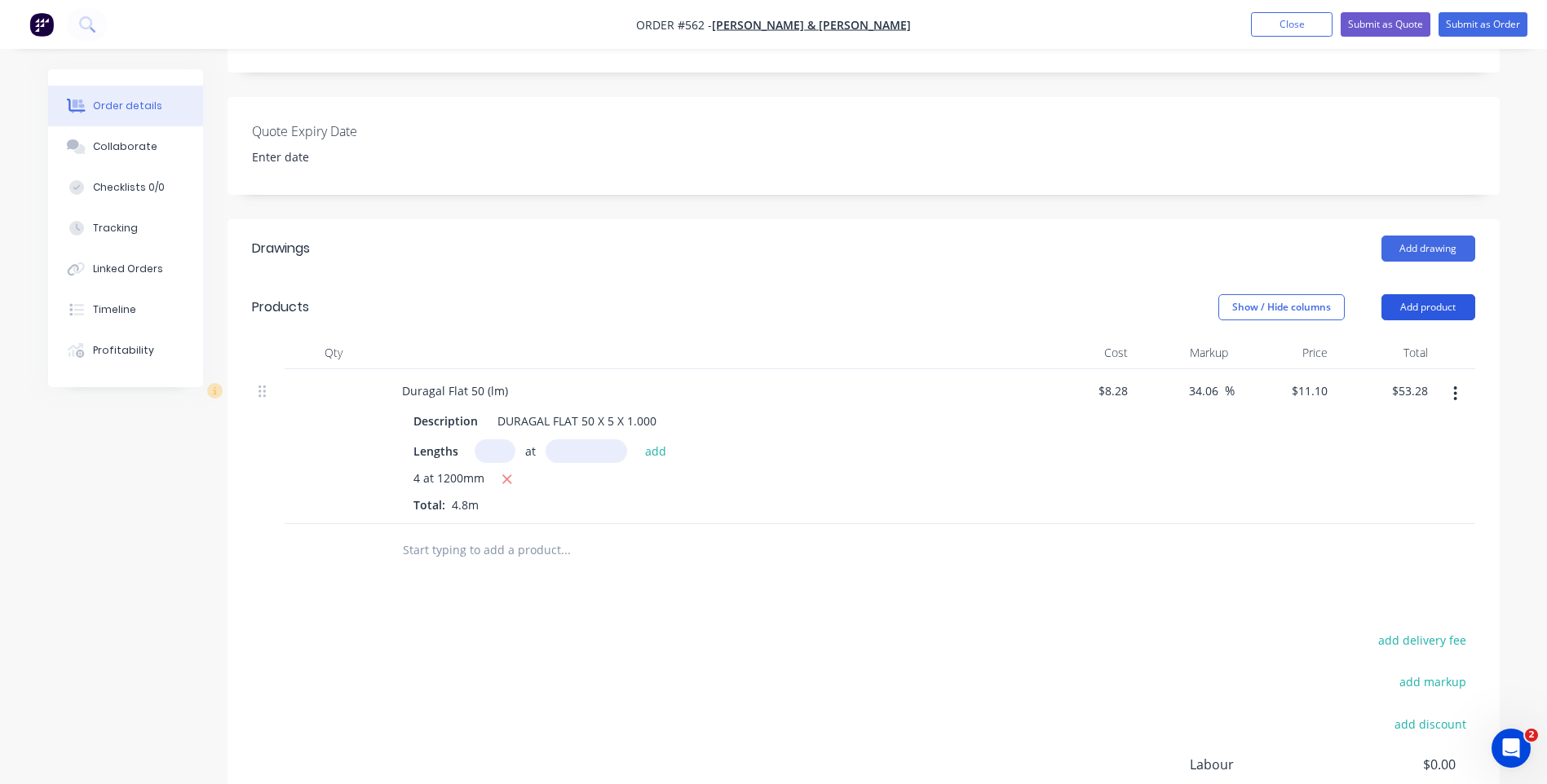
click at [1410, 295] on button "Add product" at bounding box center [1429, 308] width 94 height 26
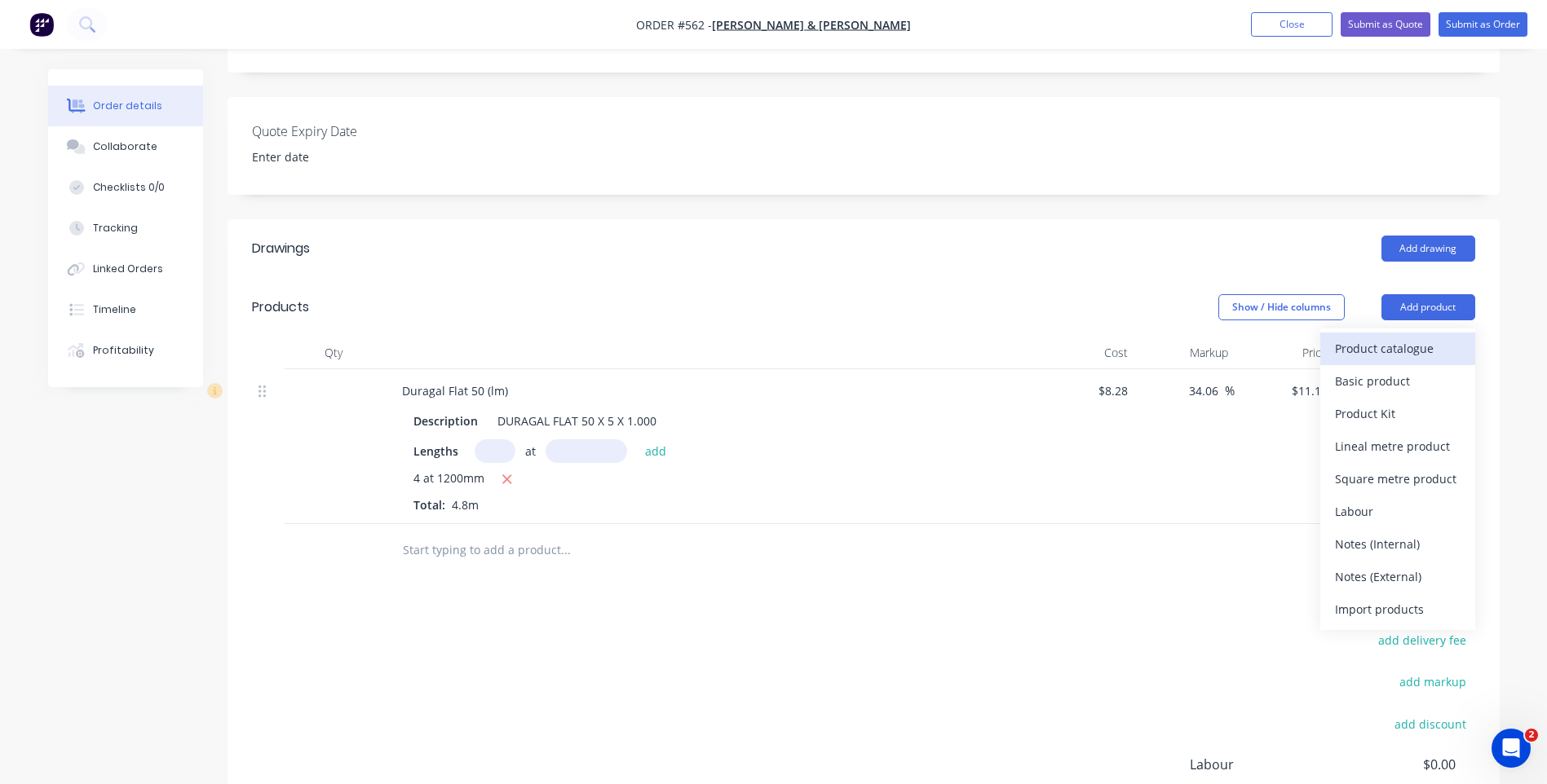
click at [1360, 337] on div "Product catalogue" at bounding box center [1398, 349] width 126 height 24
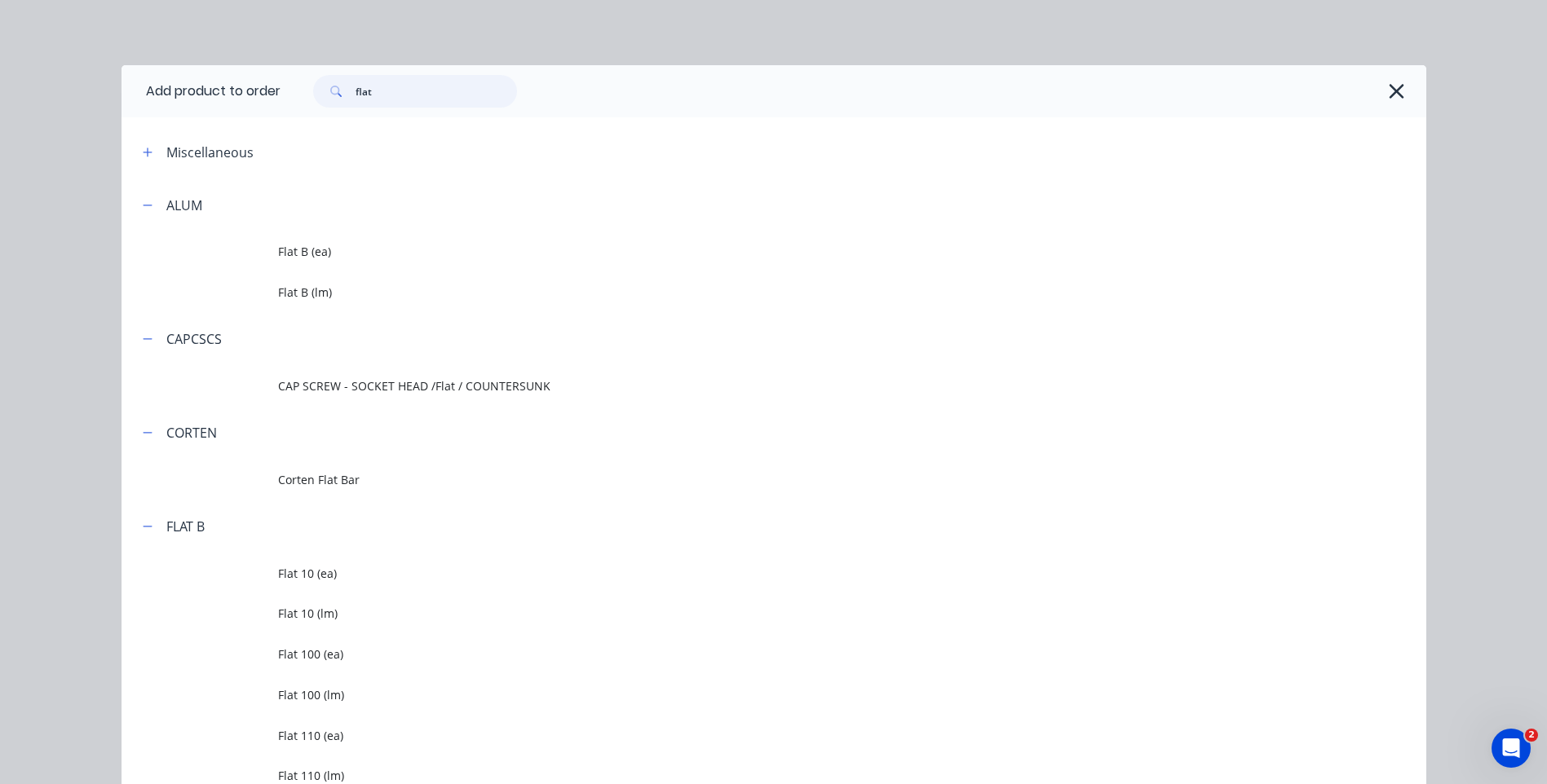
click at [399, 98] on input "flat" at bounding box center [437, 91] width 162 height 33
type input "f"
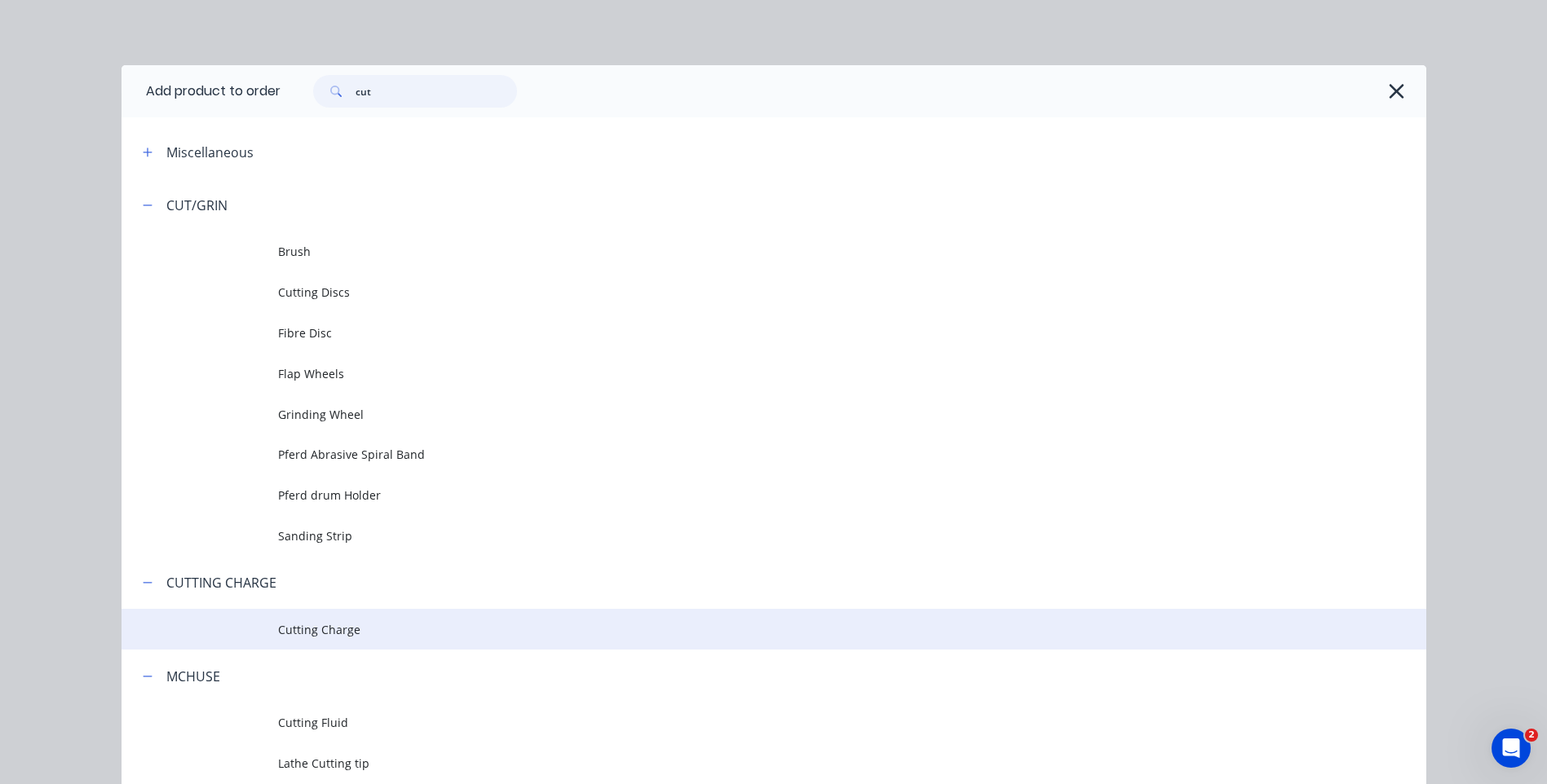
type input "cut"
click at [347, 631] on span "Cutting Charge" at bounding box center [737, 629] width 918 height 17
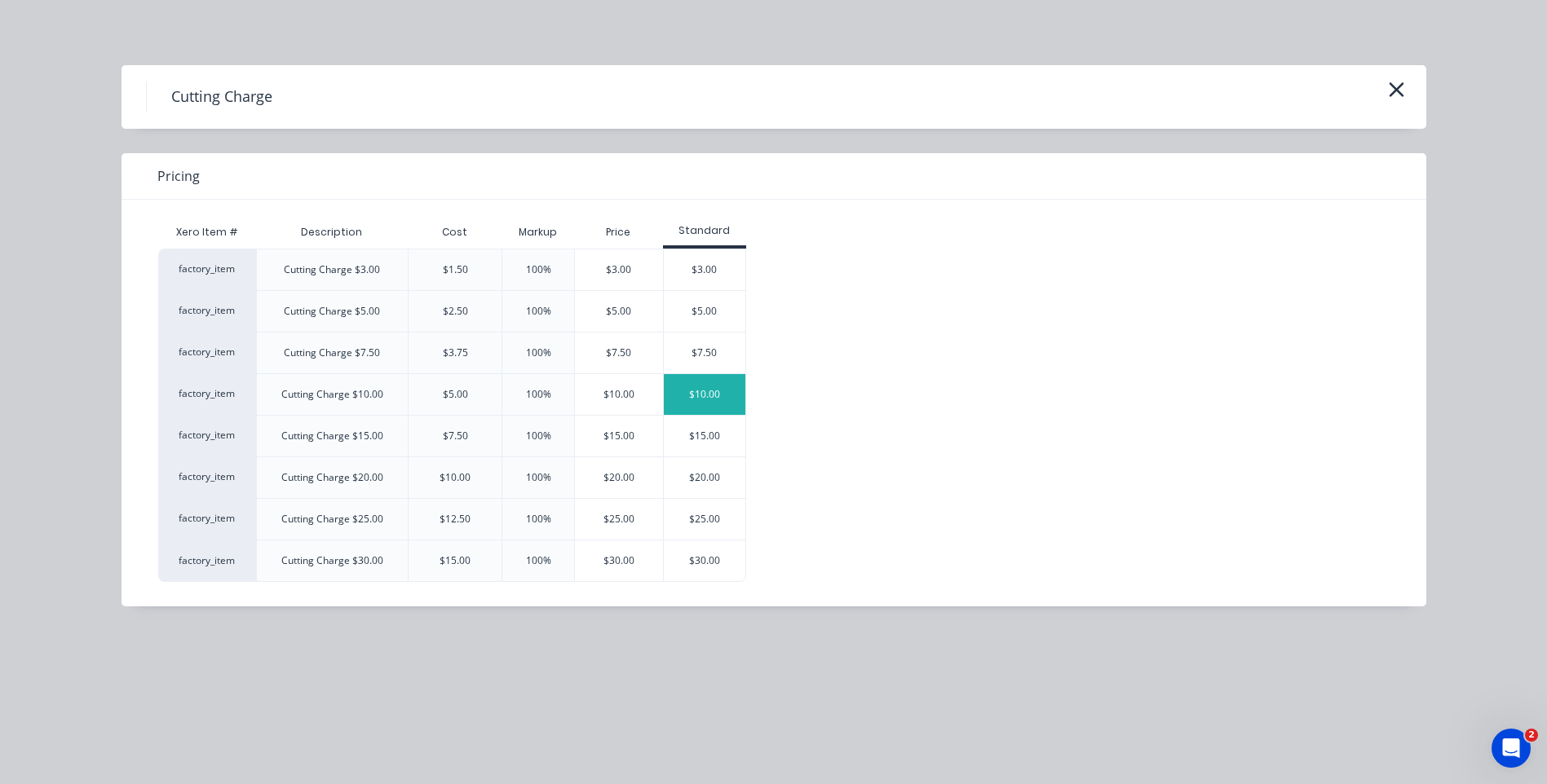
click at [700, 389] on div "$10.00" at bounding box center [705, 394] width 82 height 41
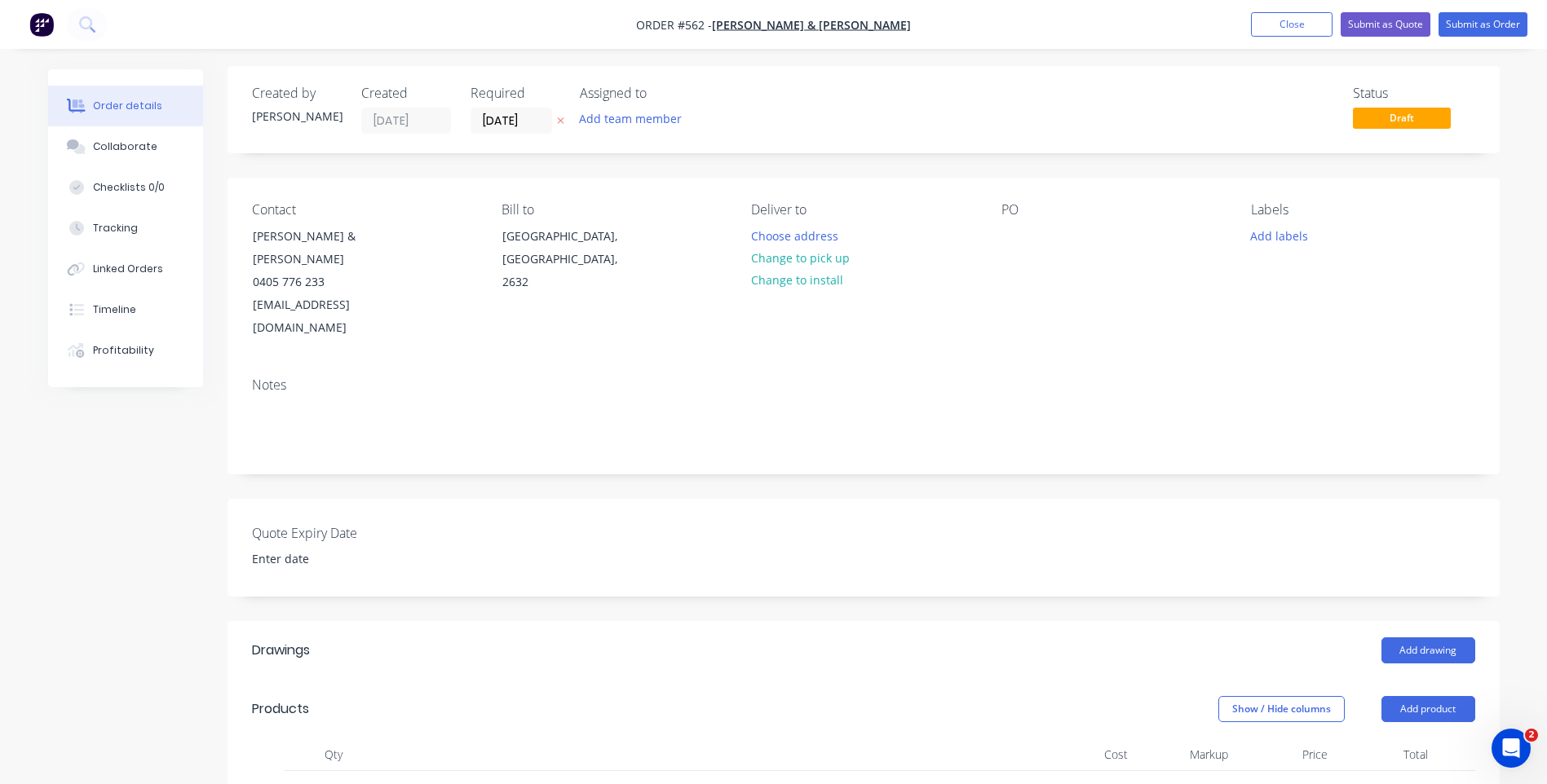
scroll to position [0, 0]
click at [778, 262] on button "Change to pick up" at bounding box center [800, 262] width 116 height 22
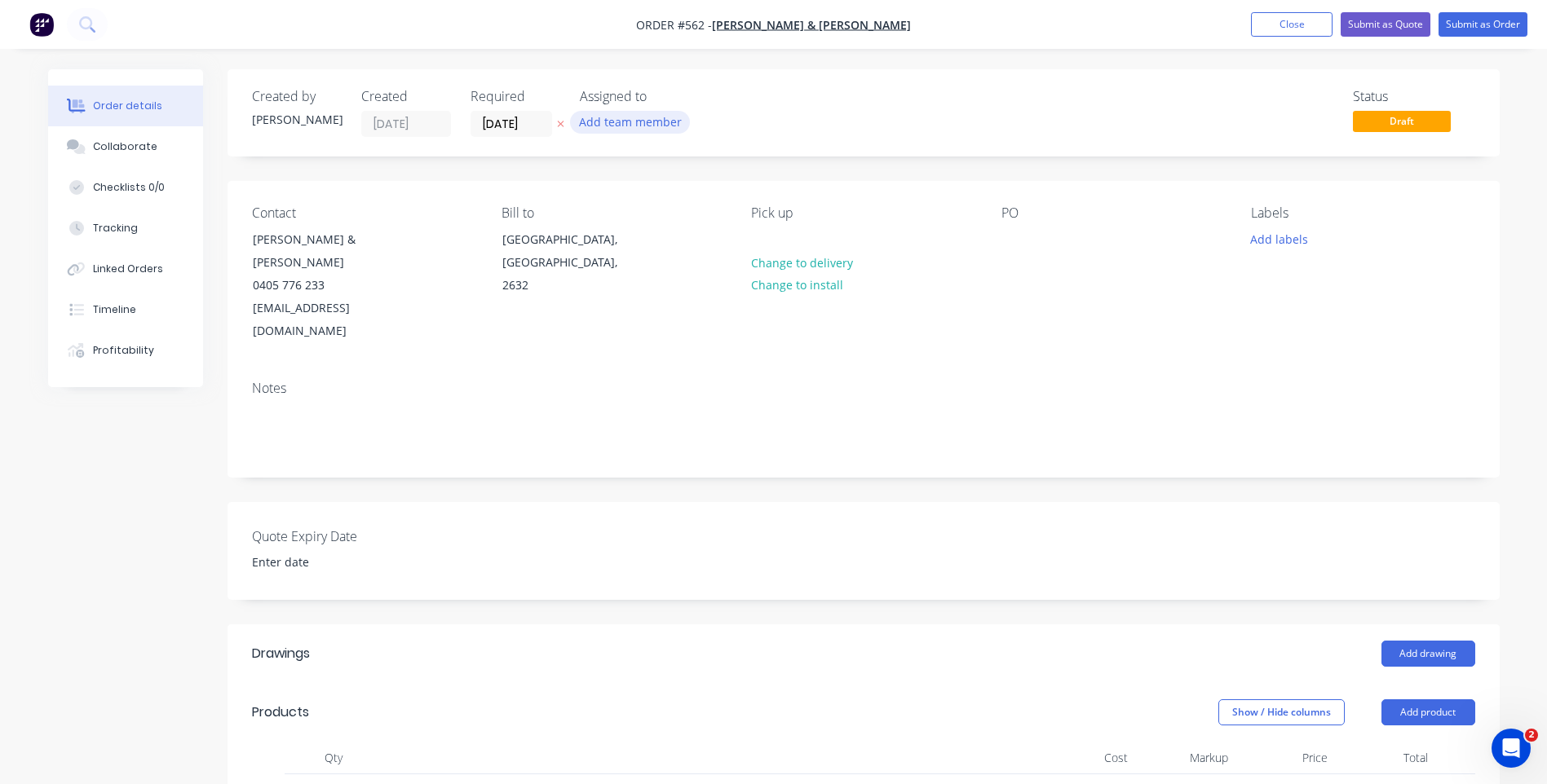
click at [598, 118] on button "Add team member" at bounding box center [631, 122] width 120 height 22
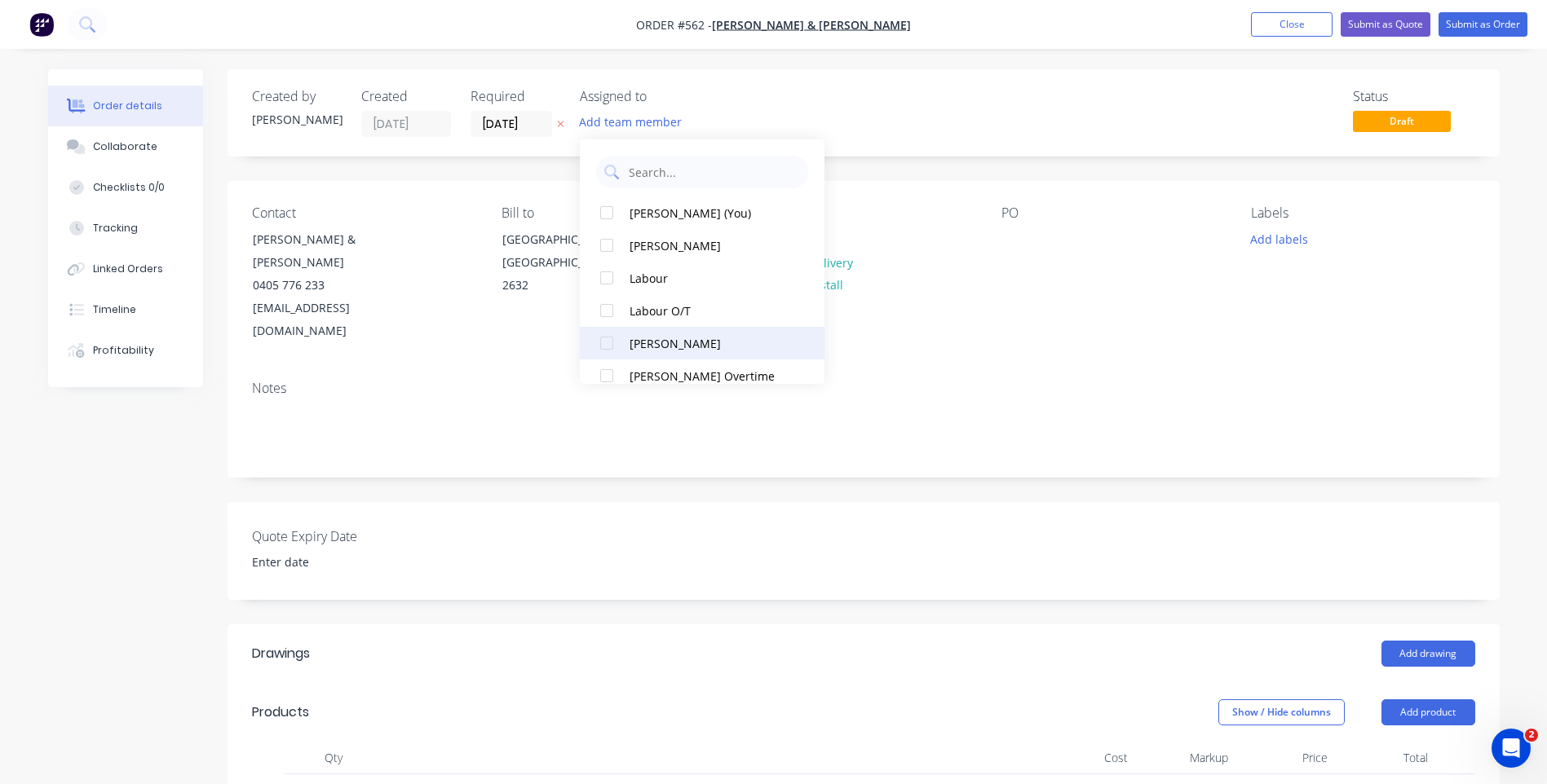
click at [600, 342] on div at bounding box center [607, 343] width 33 height 33
click at [976, 368] on div "Notes" at bounding box center [863, 421] width 1272 height 109
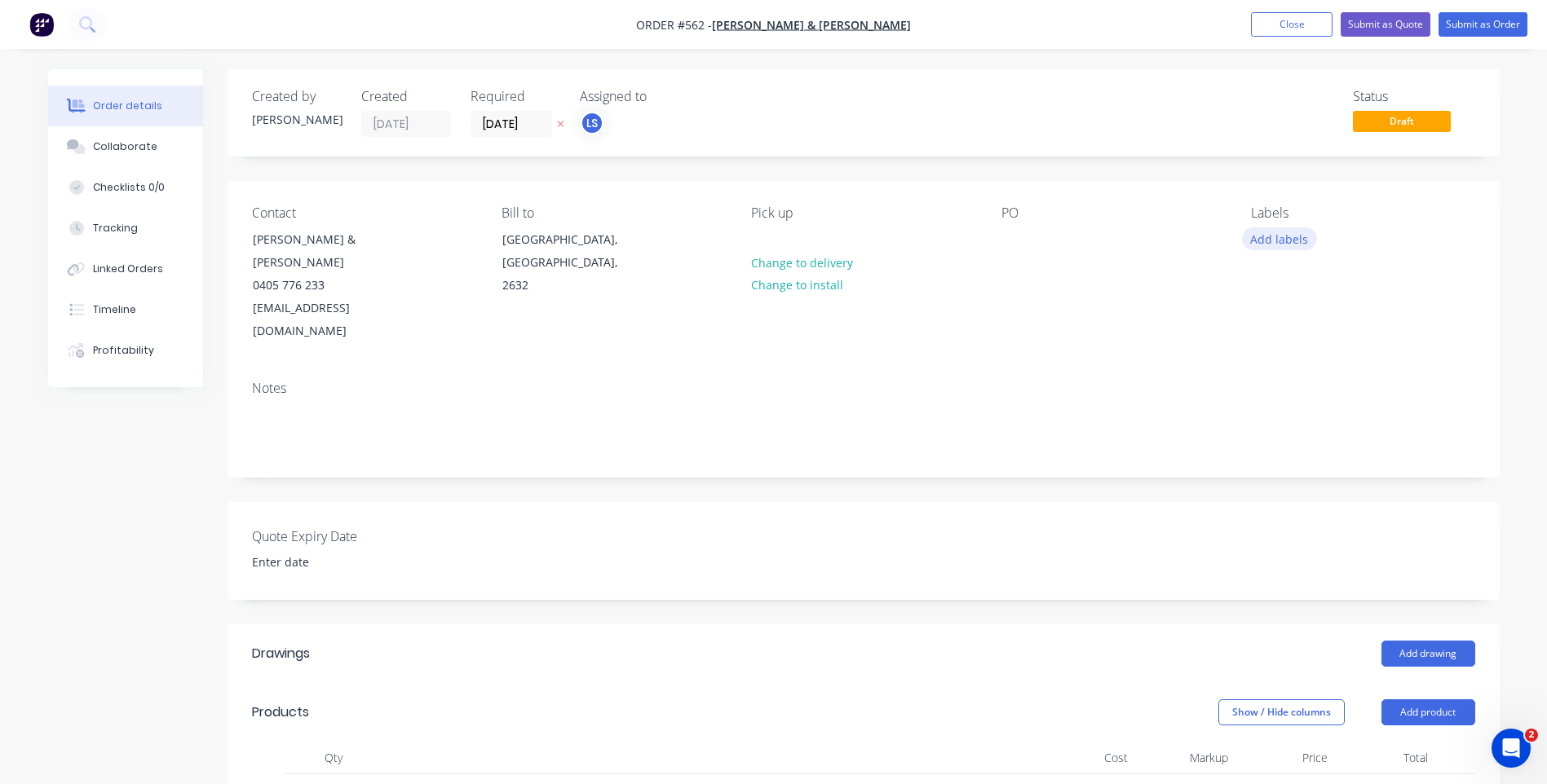
click at [1264, 239] on button "Add labels" at bounding box center [1279, 239] width 75 height 22
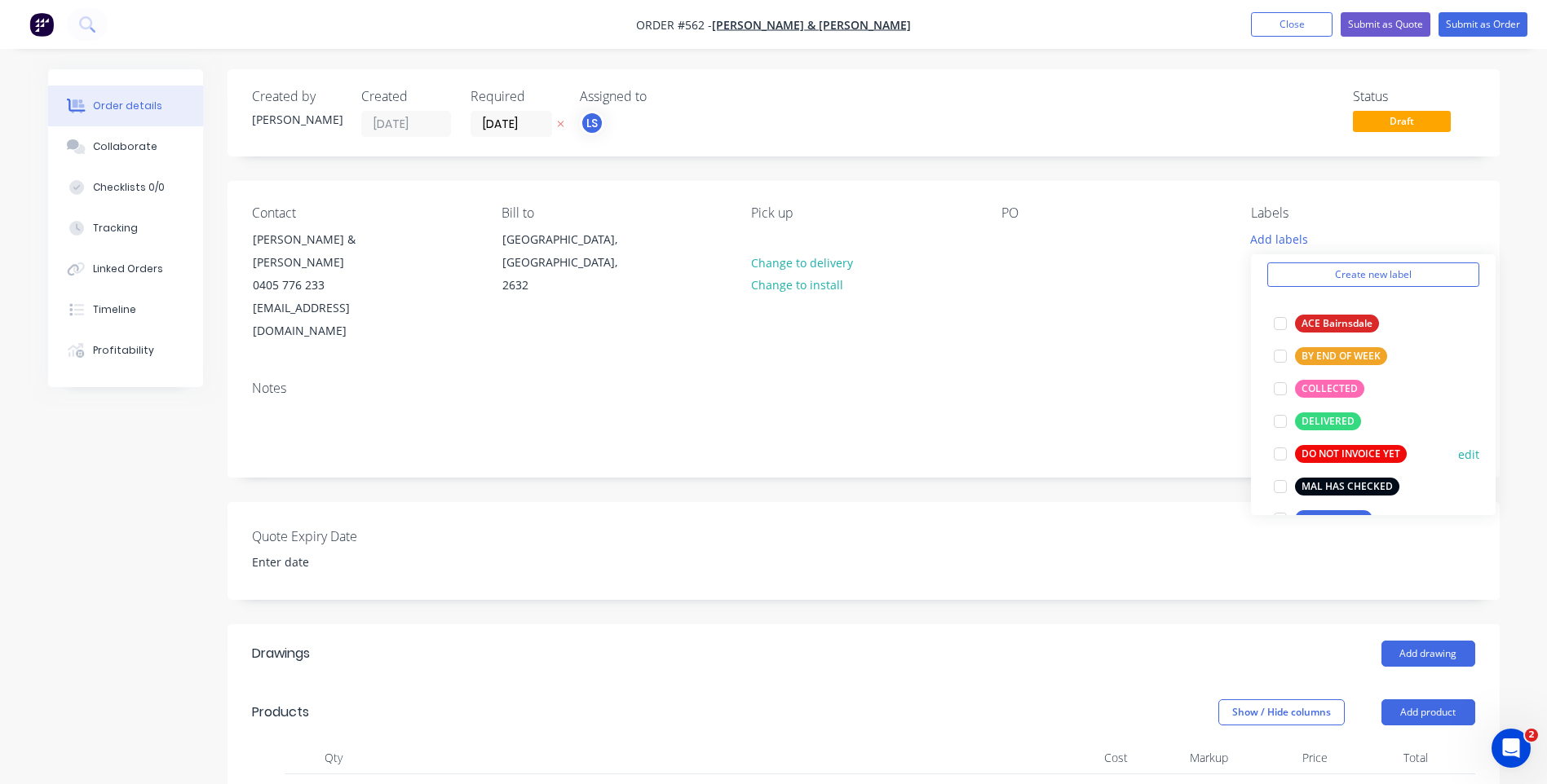
scroll to position [33, 0]
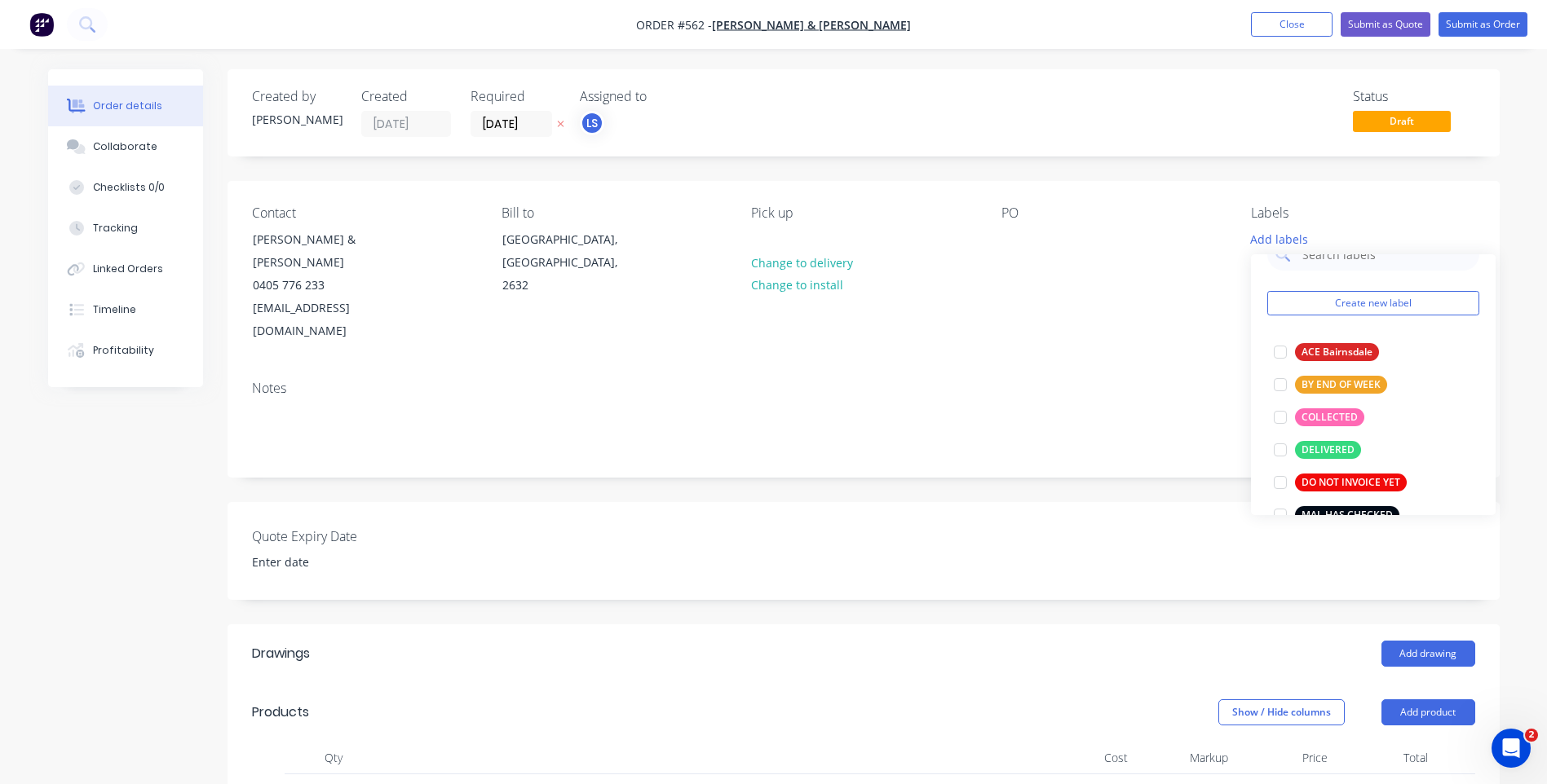
click at [1106, 368] on div "Notes" at bounding box center [863, 421] width 1272 height 109
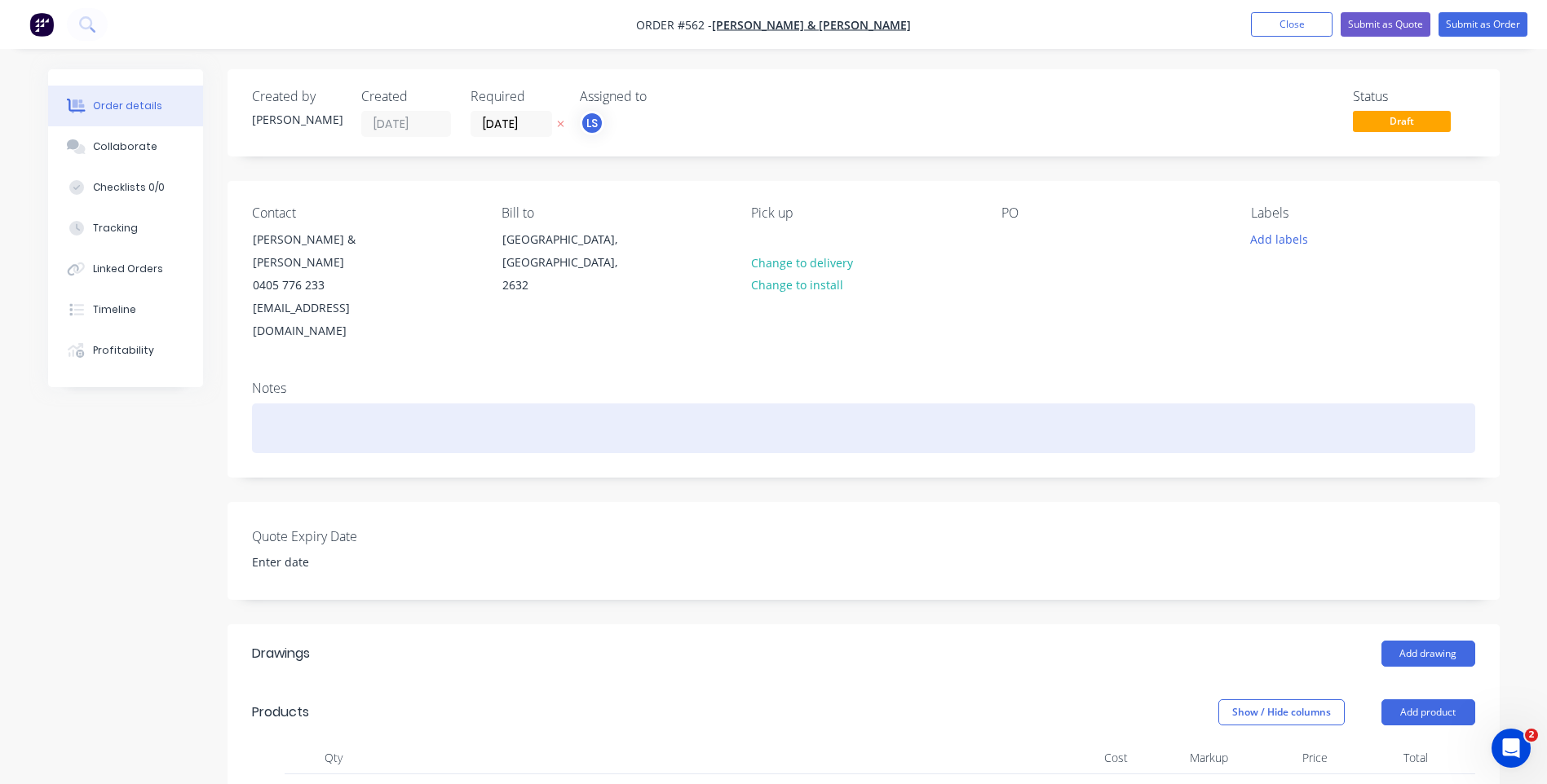
click at [283, 403] on div at bounding box center [863, 428] width 1223 height 50
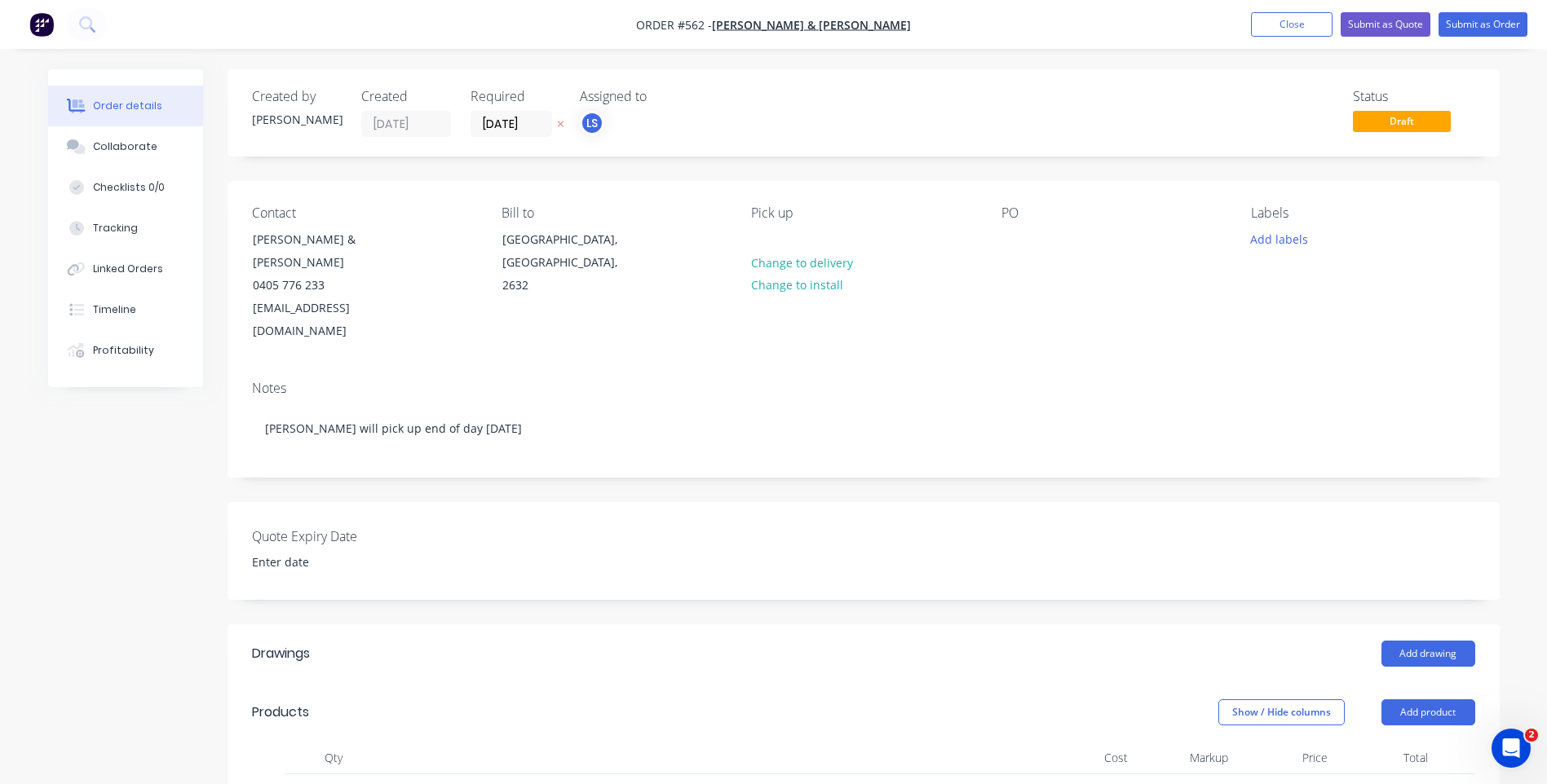
click at [443, 550] on input at bounding box center [342, 562] width 203 height 24
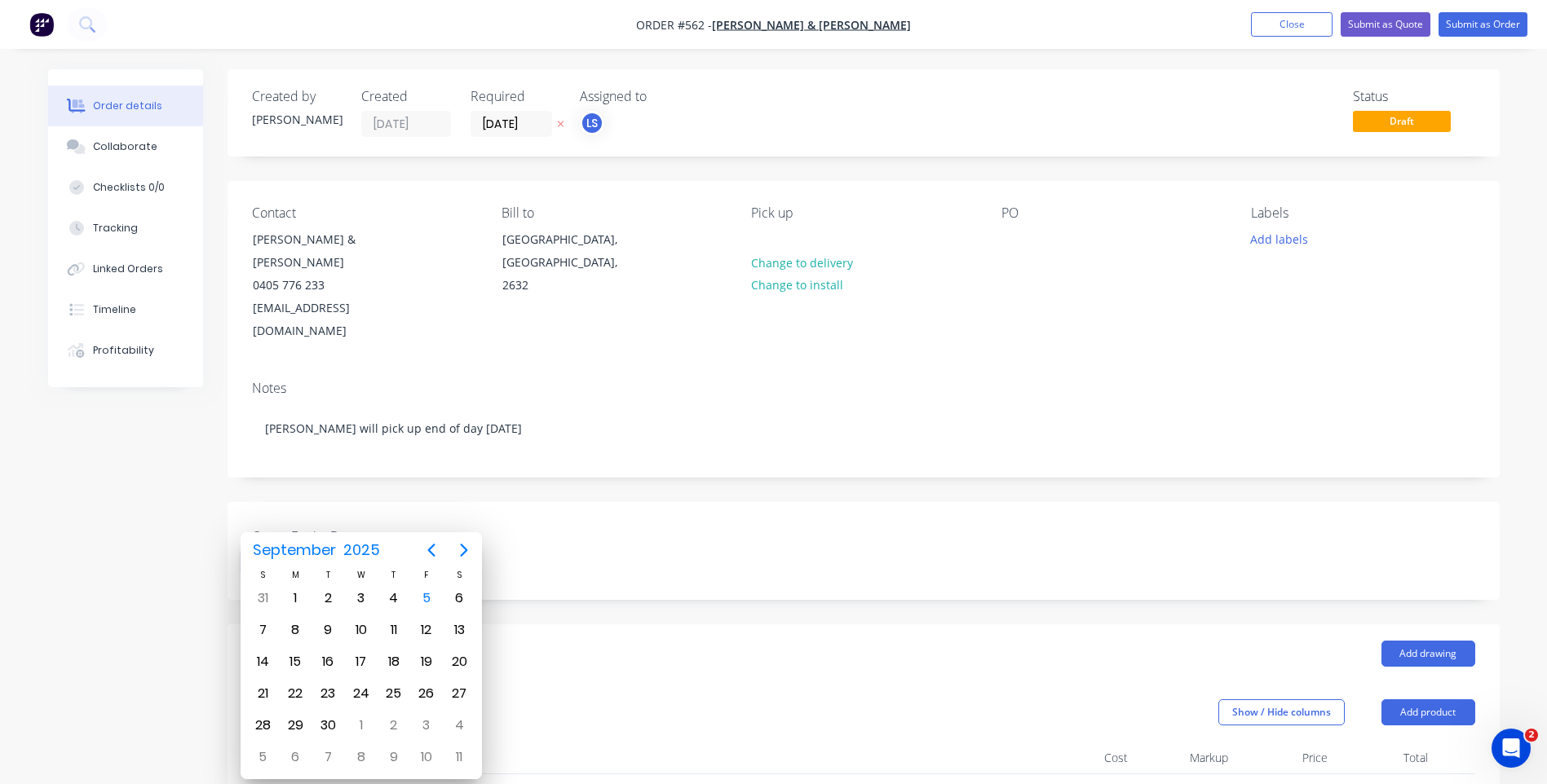
click at [664, 502] on div "Quote Expiry Date" at bounding box center [863, 551] width 1272 height 98
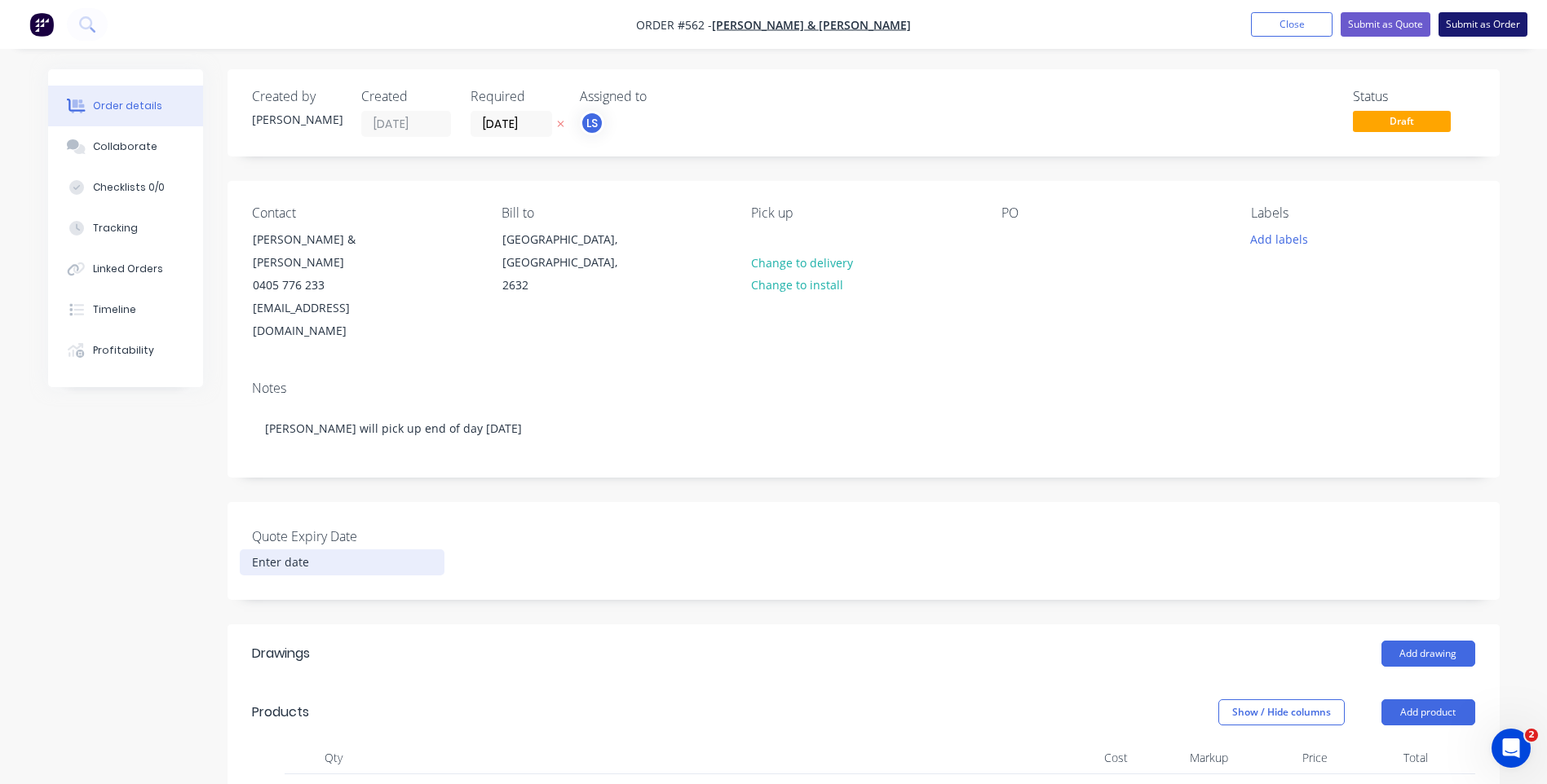
click at [1488, 20] on button "Submit as Order" at bounding box center [1483, 24] width 89 height 24
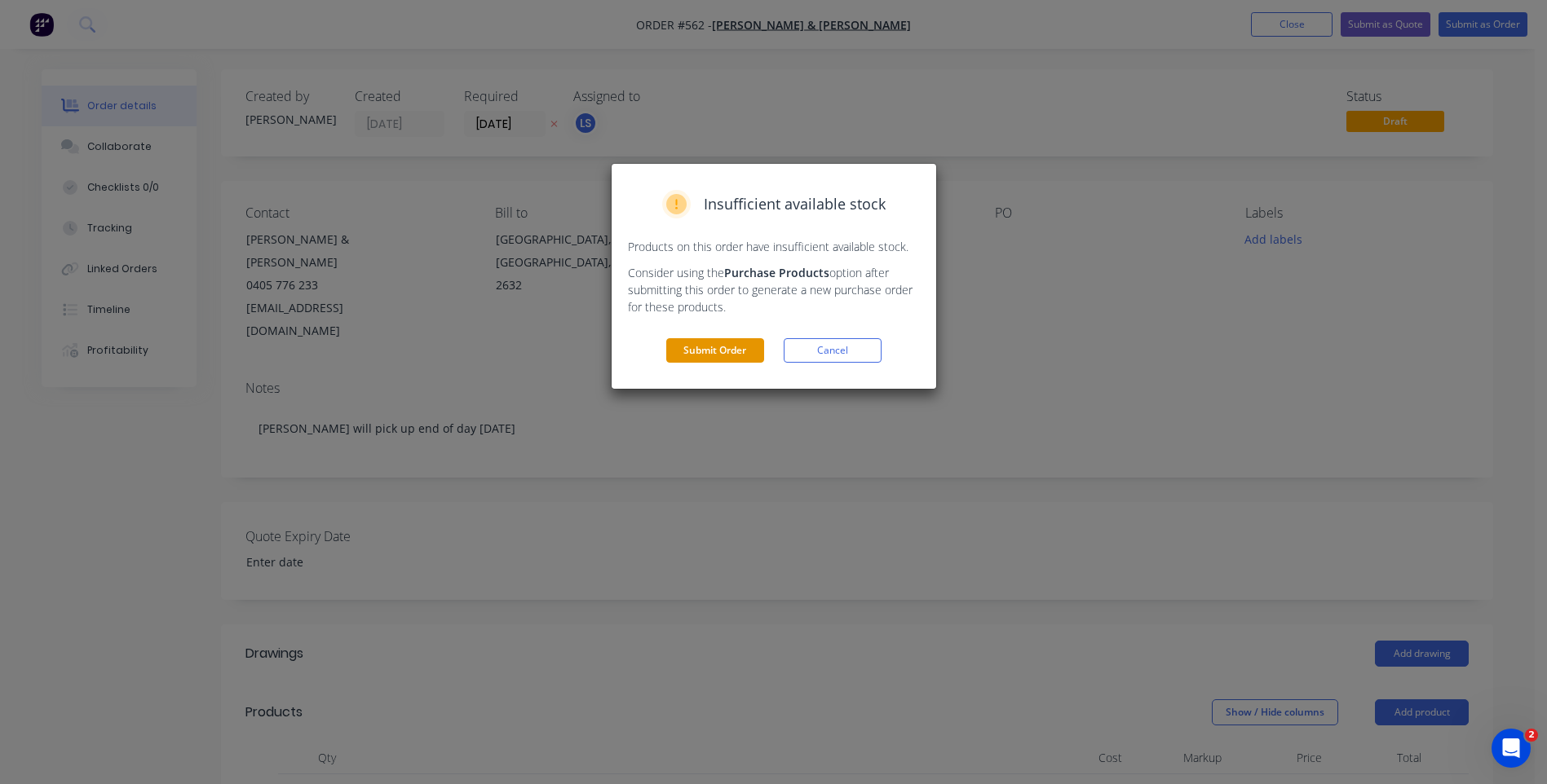
click at [707, 349] on button "Submit Order" at bounding box center [716, 351] width 98 height 24
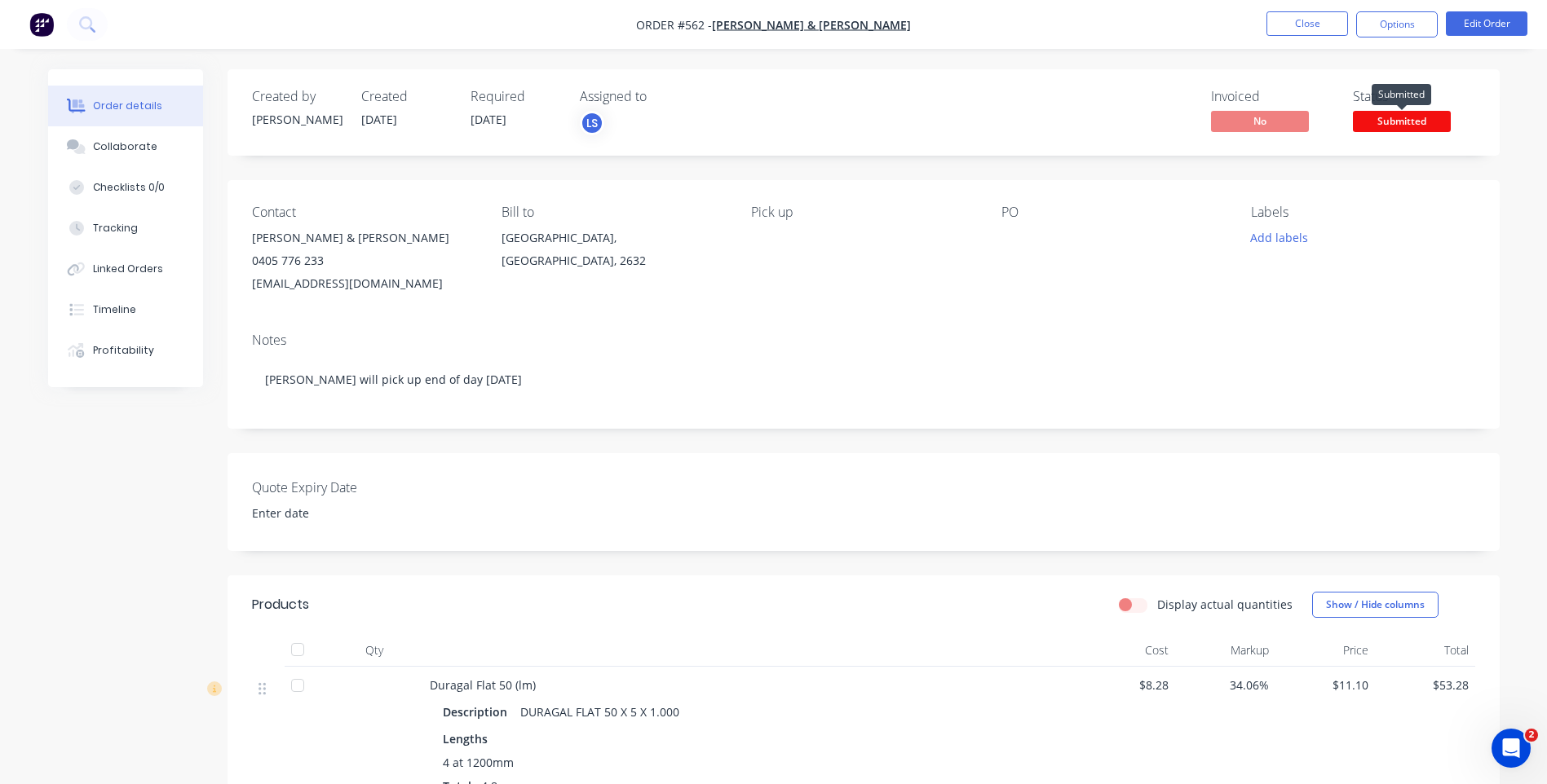
click at [1374, 121] on span "Submitted" at bounding box center [1402, 121] width 98 height 20
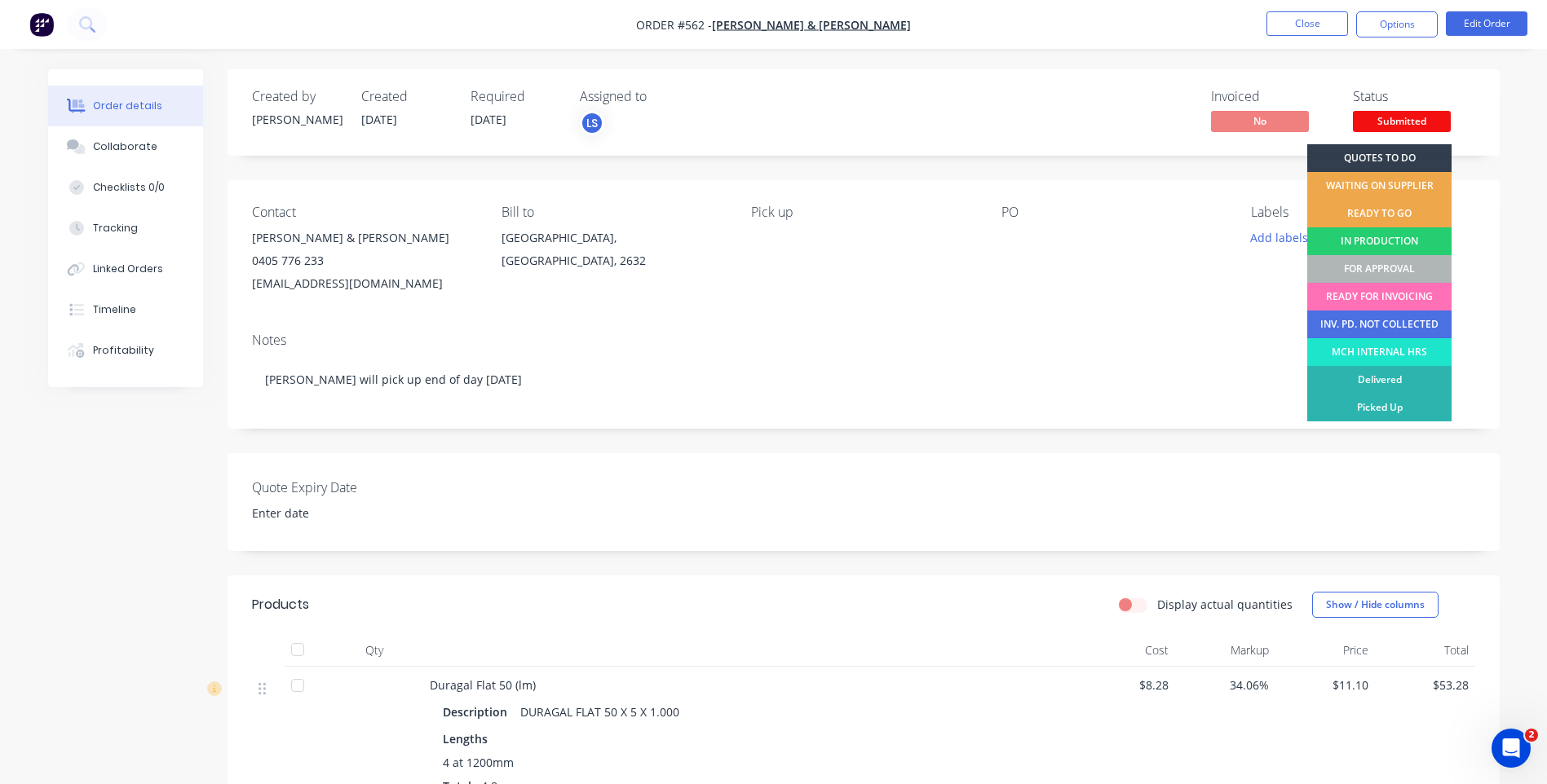
click at [1057, 79] on div "Created by Belinda Created 05/09/25 Required 05/09/25 Assigned to LS Invoiced N…" at bounding box center [863, 112] width 1272 height 87
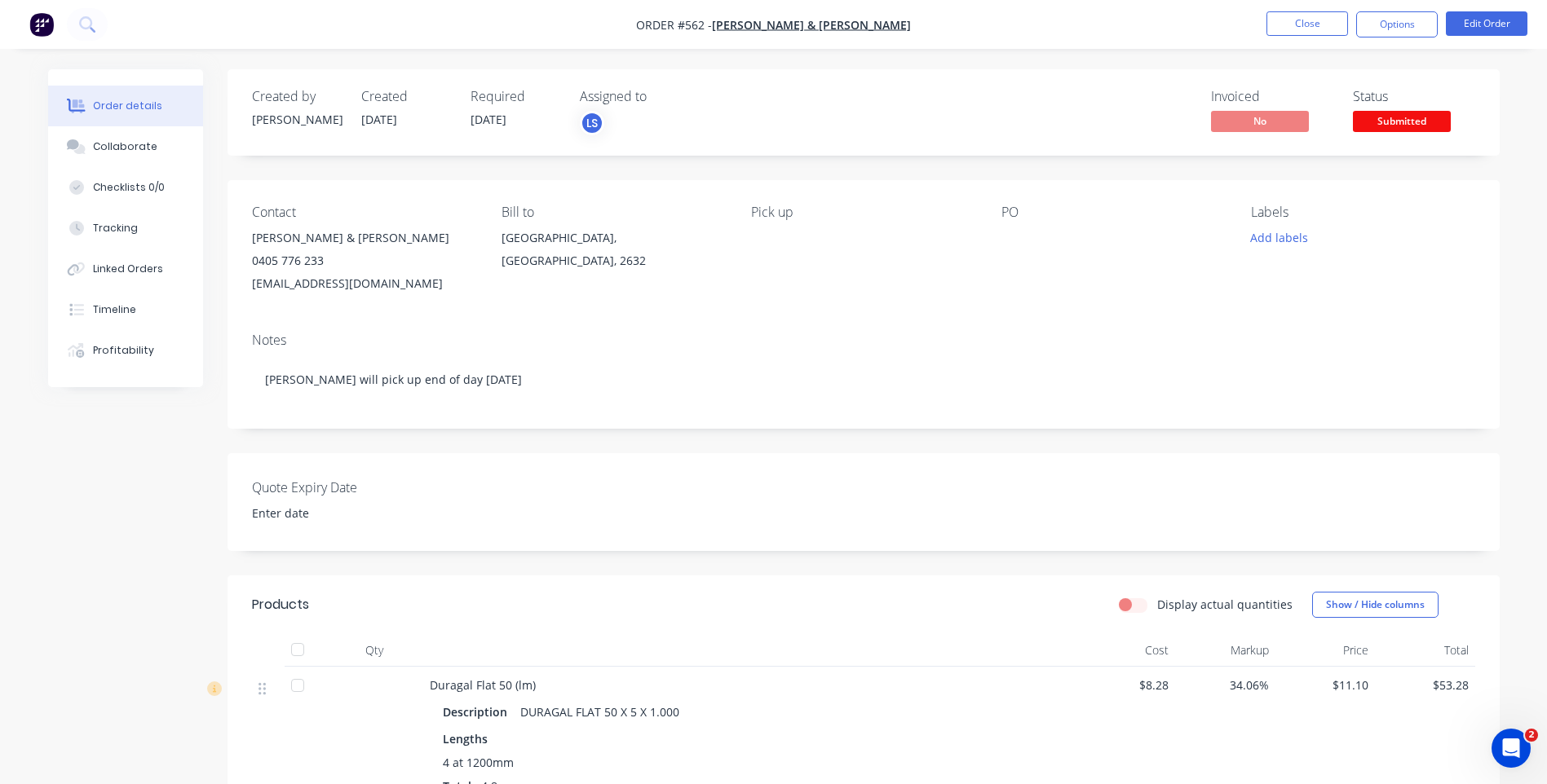
click at [1382, 122] on span "Submitted" at bounding box center [1402, 121] width 98 height 20
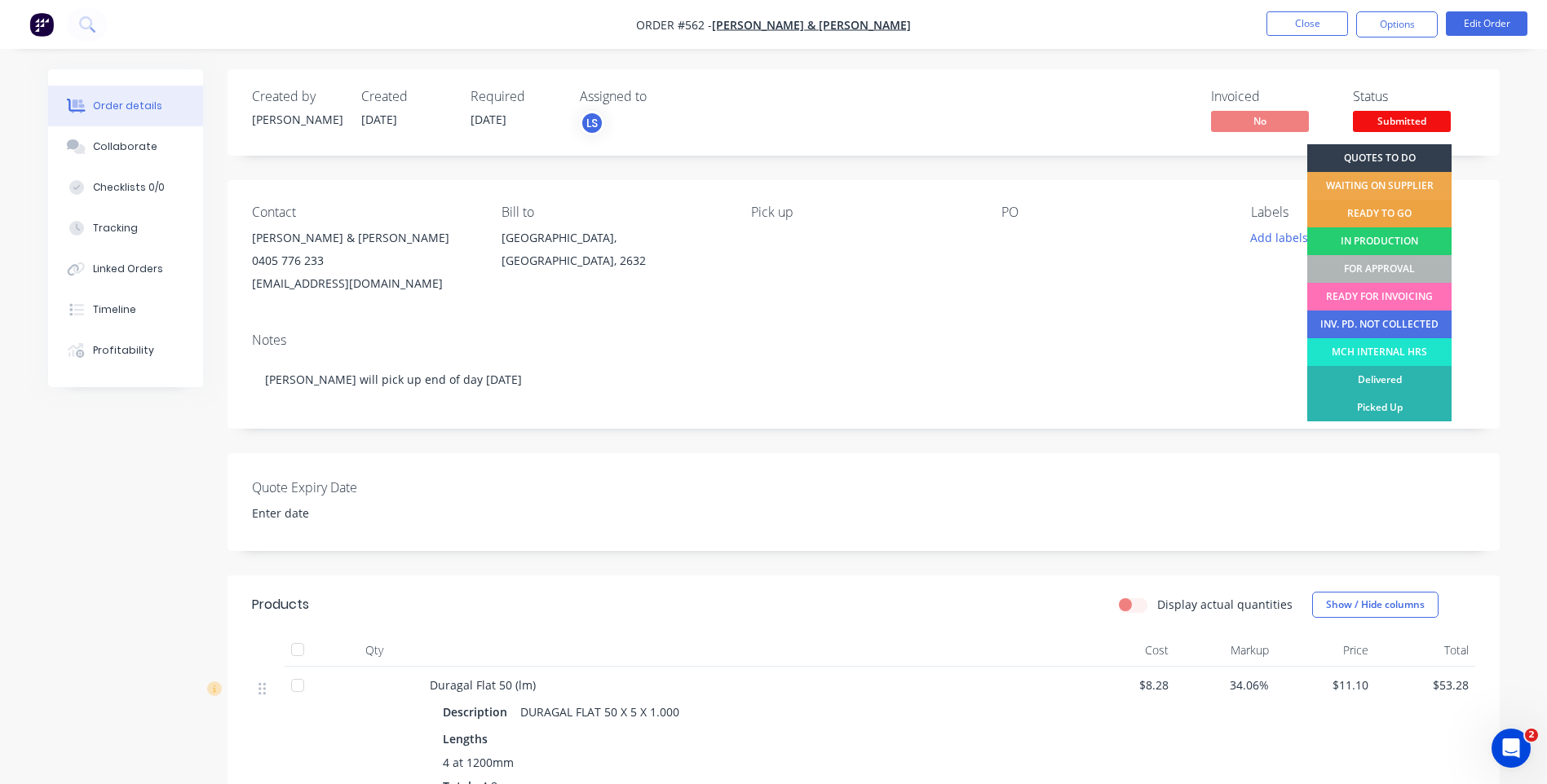
click at [1376, 208] on div "READY TO GO" at bounding box center [1379, 214] width 144 height 28
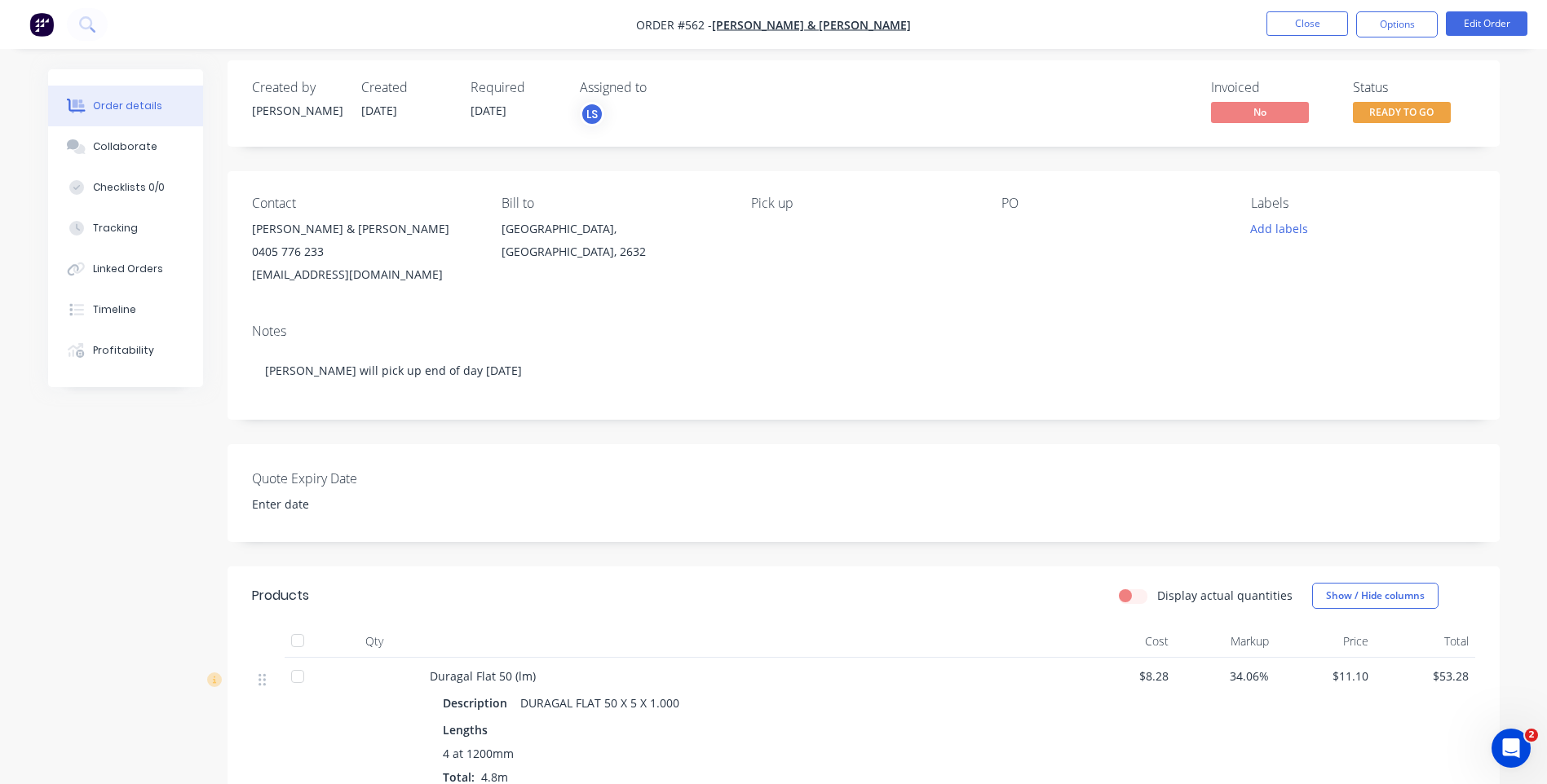
scroll to position [0, 0]
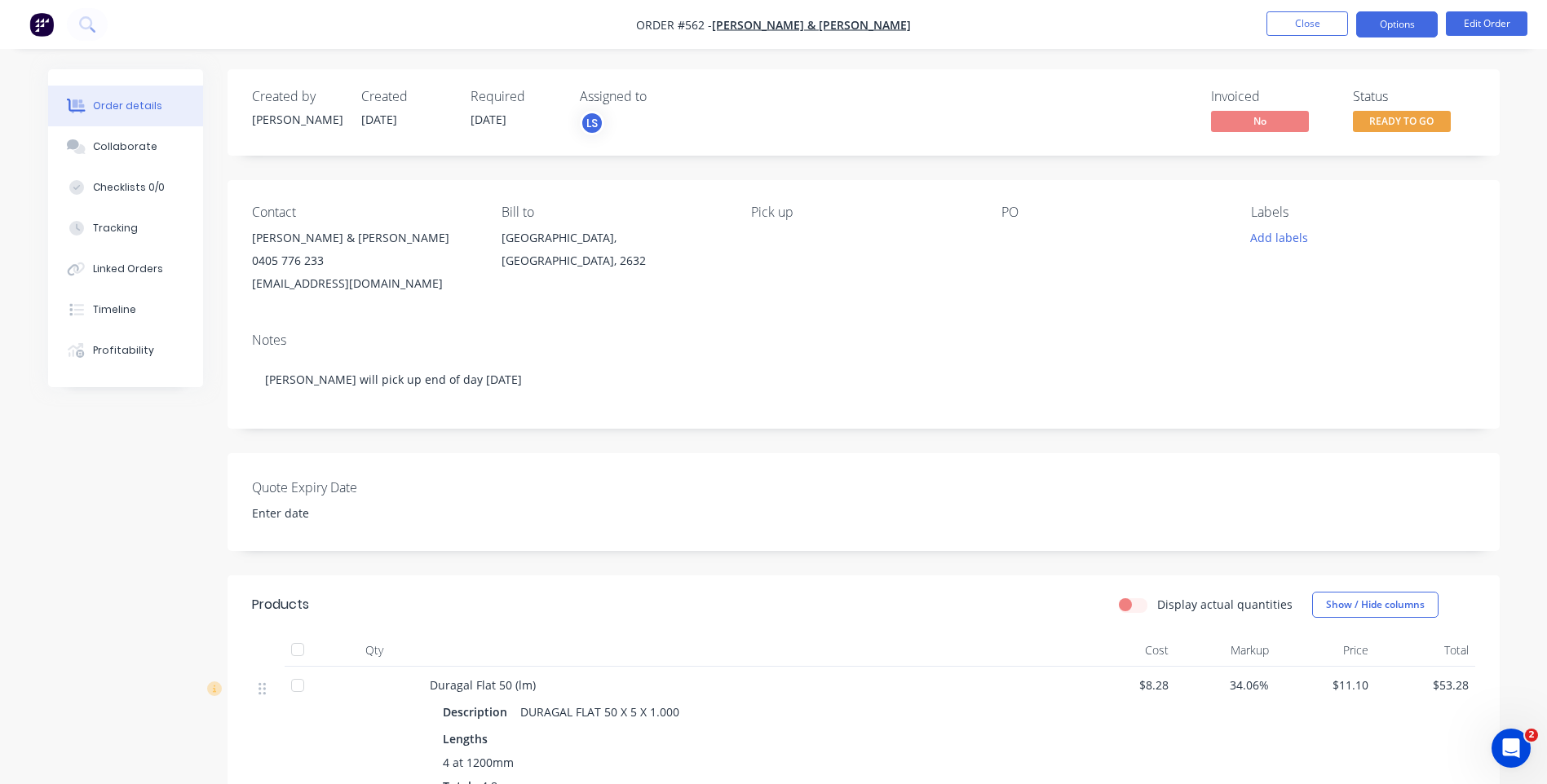
click at [1400, 24] on button "Options" at bounding box center [1397, 24] width 82 height 26
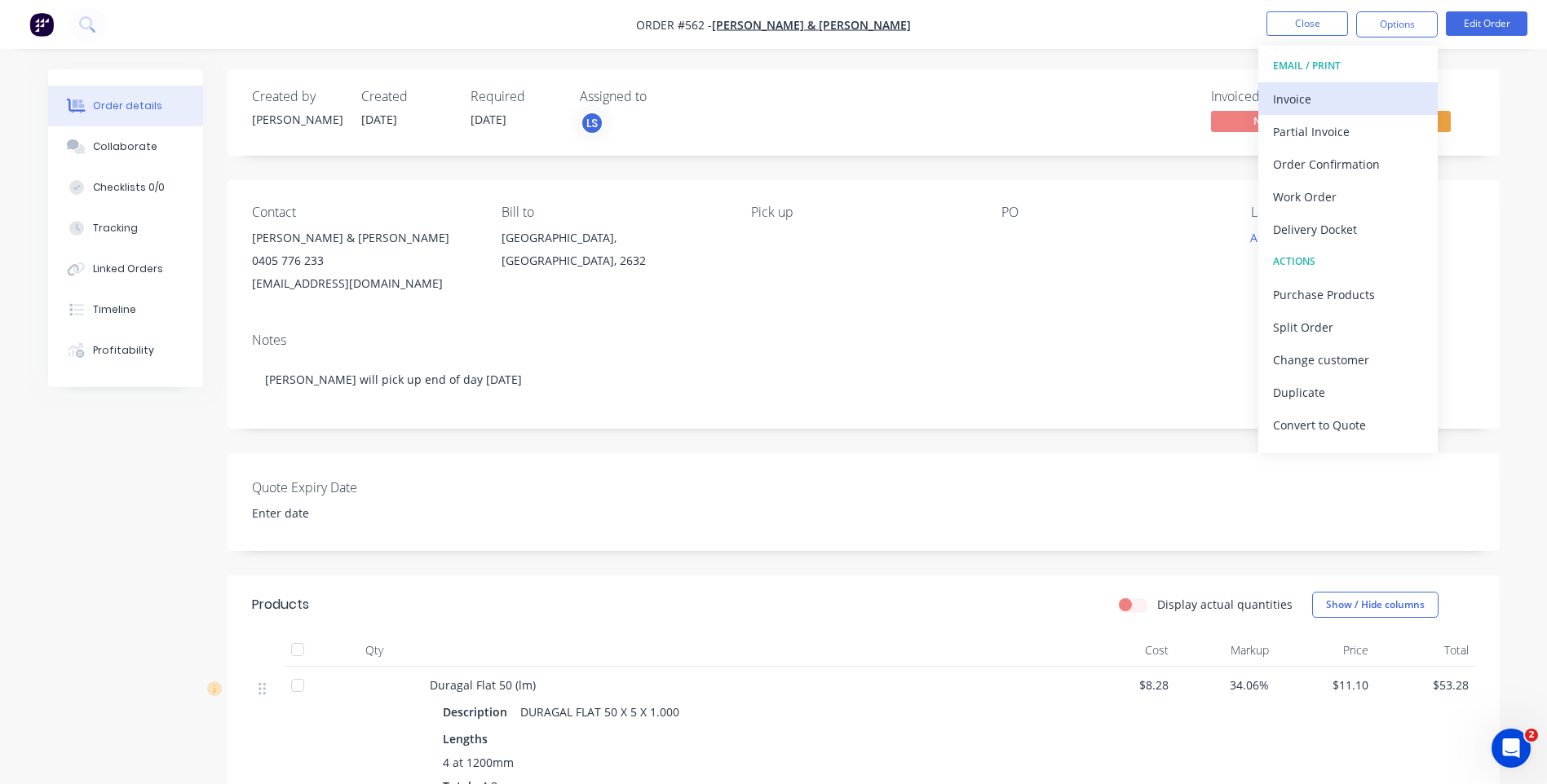
click at [1293, 96] on div "Invoice" at bounding box center [1348, 99] width 150 height 24
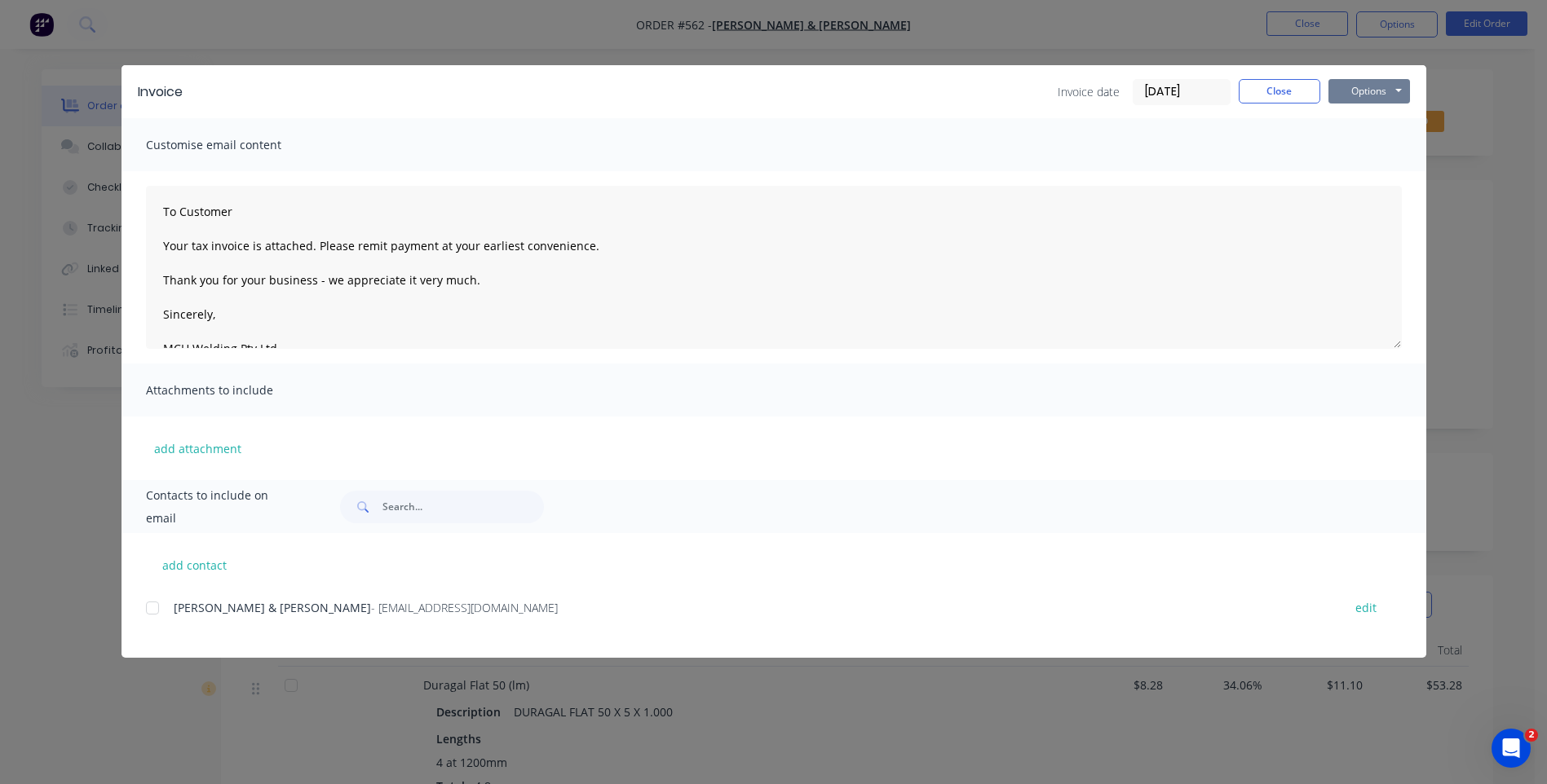
click at [1383, 87] on button "Options" at bounding box center [1370, 91] width 82 height 24
click at [1371, 118] on button "Preview" at bounding box center [1381, 120] width 104 height 27
click at [1276, 83] on button "Close" at bounding box center [1280, 91] width 82 height 24
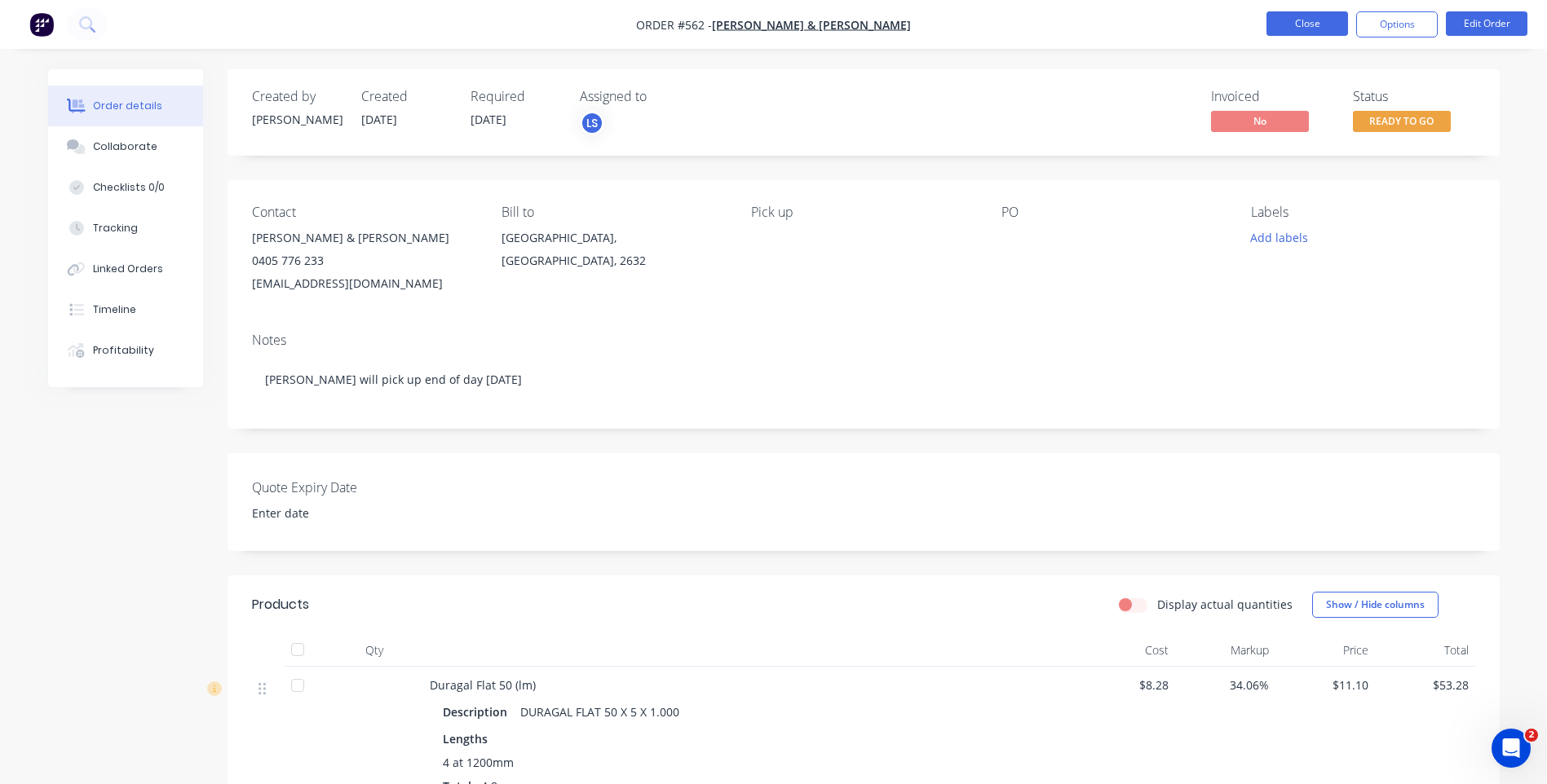
click at [1280, 27] on button "Close" at bounding box center [1308, 23] width 82 height 24
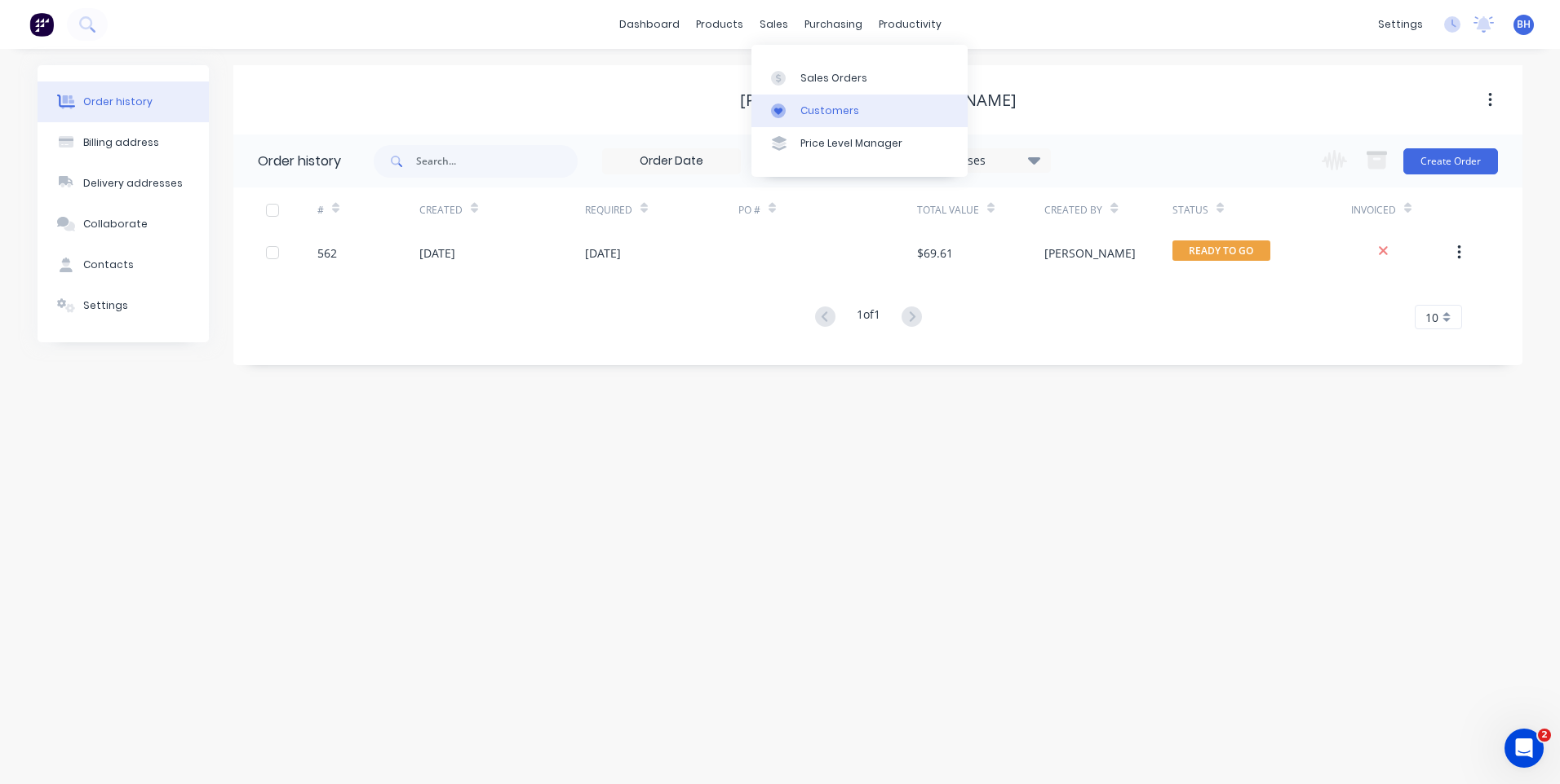
click at [821, 100] on link "Customers" at bounding box center [859, 111] width 216 height 33
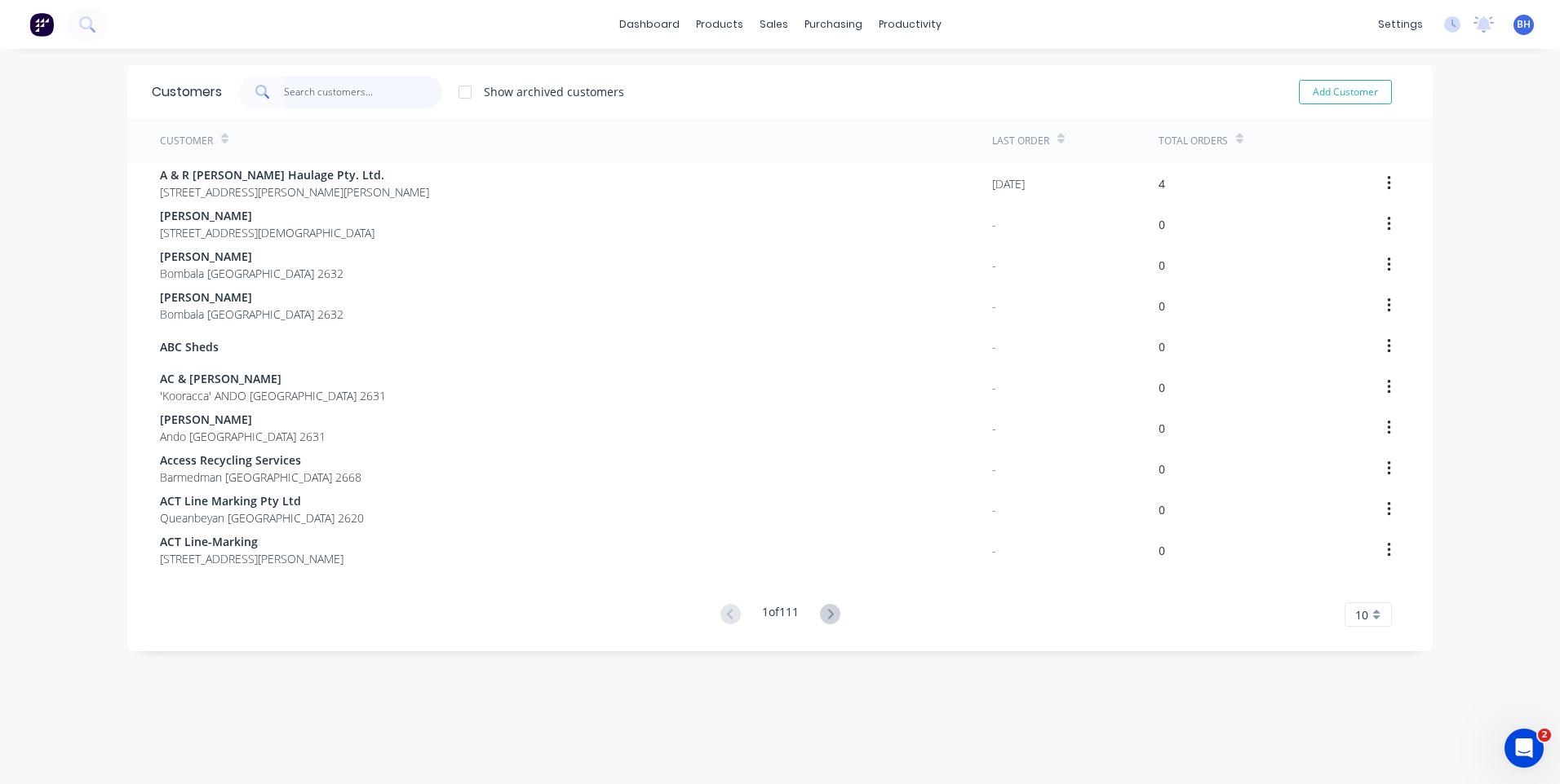
click at [299, 90] on input "text" at bounding box center [363, 92] width 159 height 33
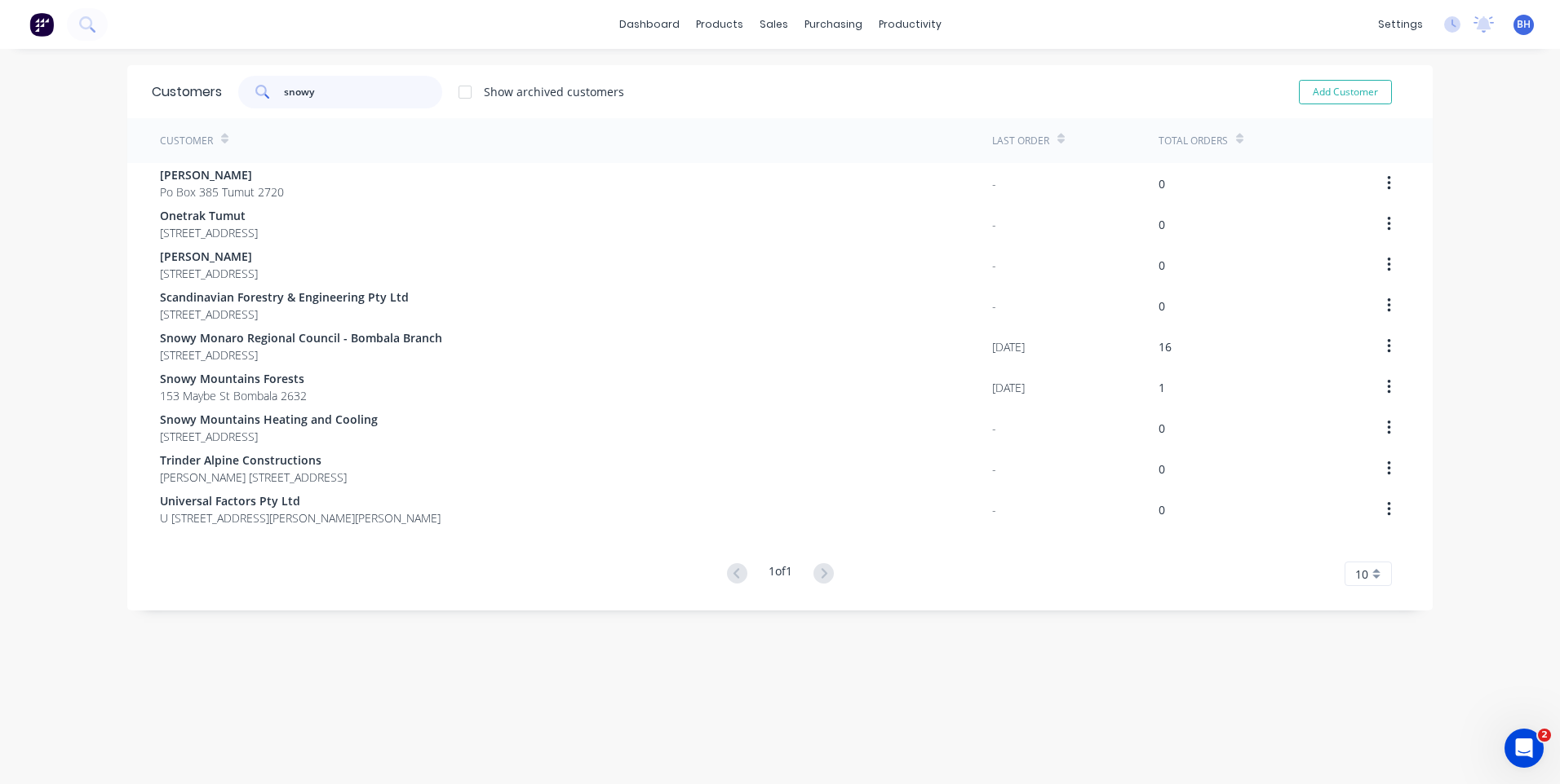
type input "snowy"
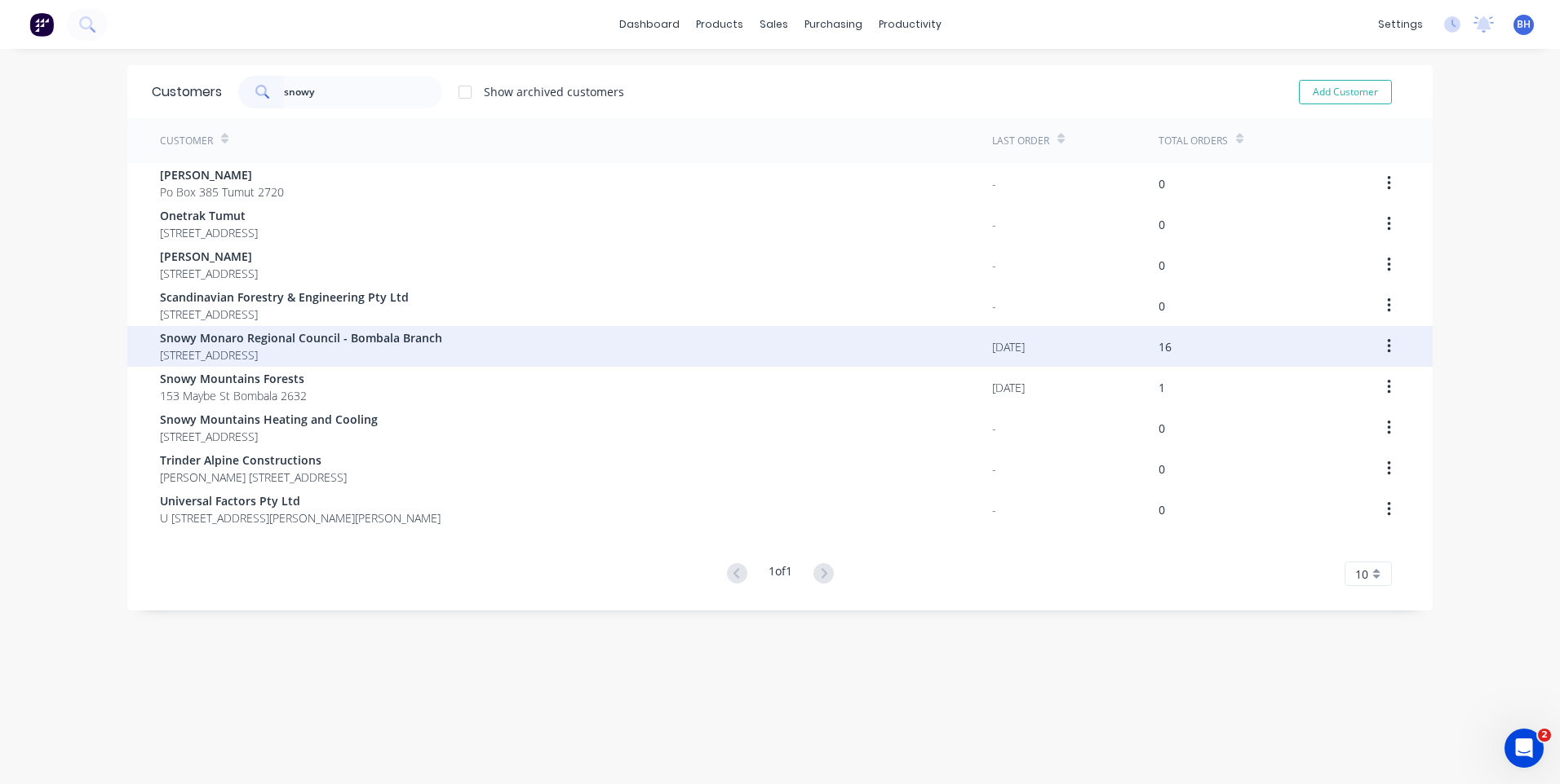
click at [744, 345] on div "Snowy Monaro Regional Council - Bombala Branch PO Box 105 Bombala New South Wal…" at bounding box center [576, 346] width 832 height 41
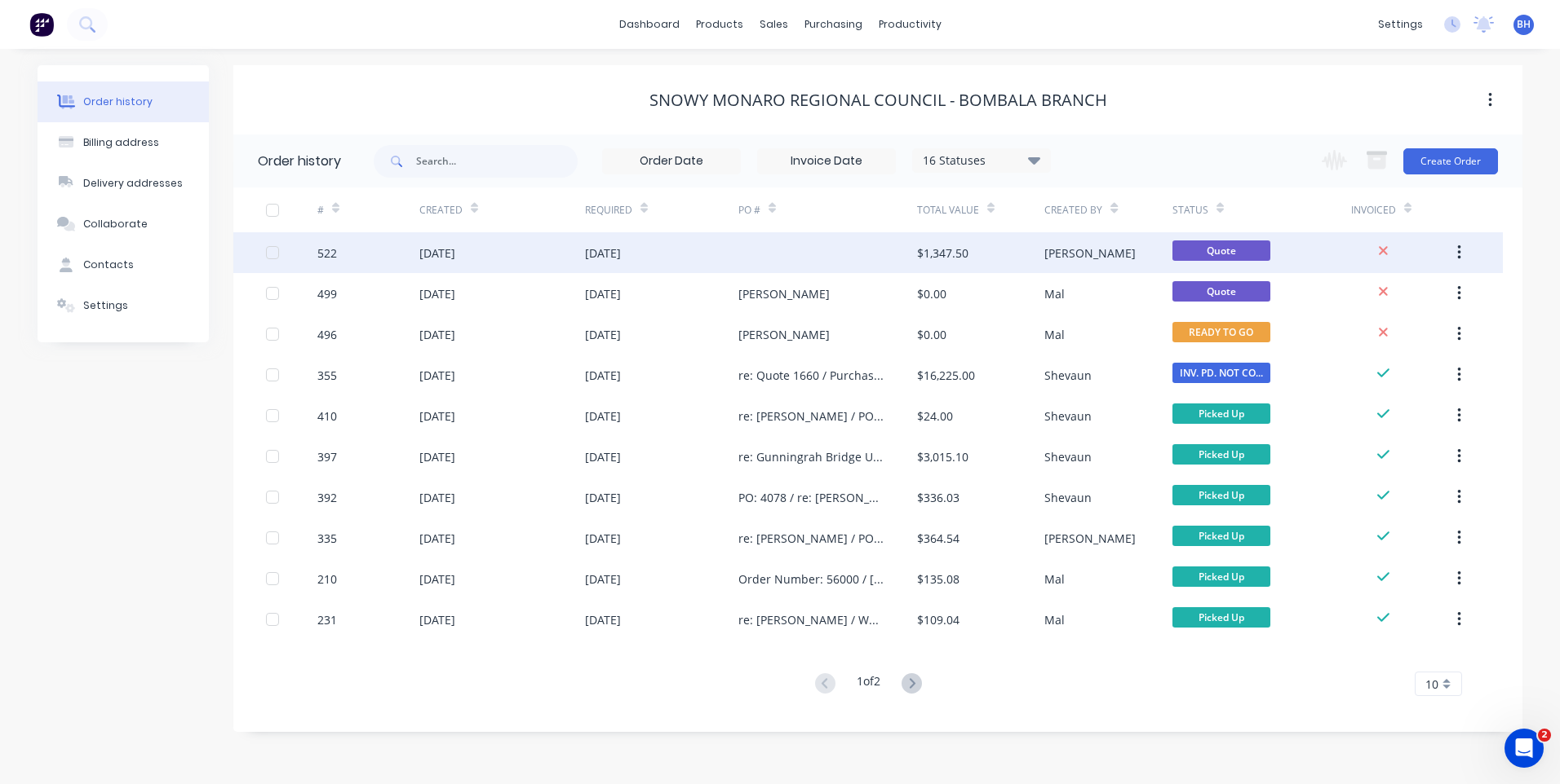
click at [779, 245] on div at bounding box center [827, 253] width 179 height 41
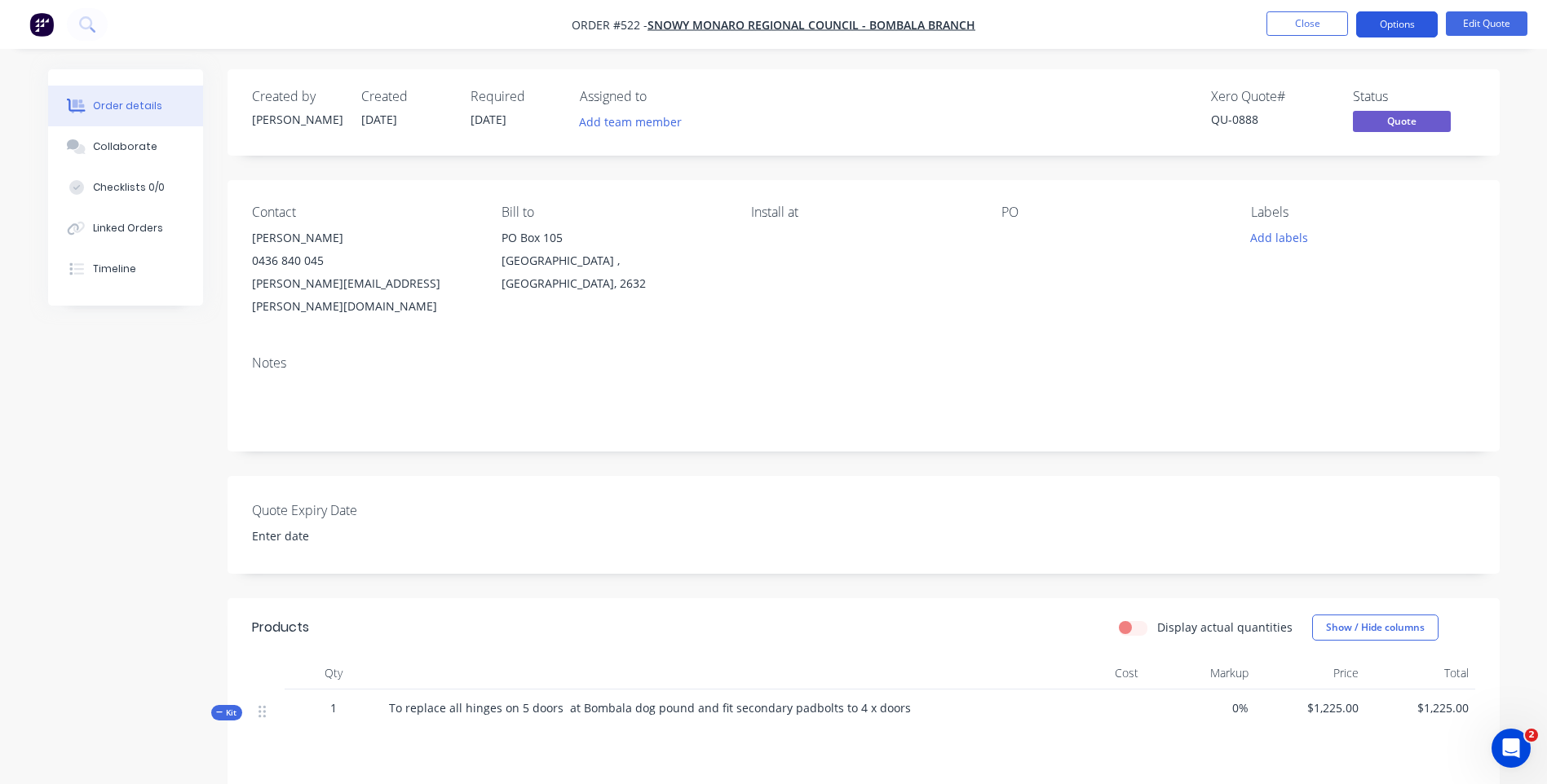
click at [1399, 16] on button "Options" at bounding box center [1397, 24] width 82 height 26
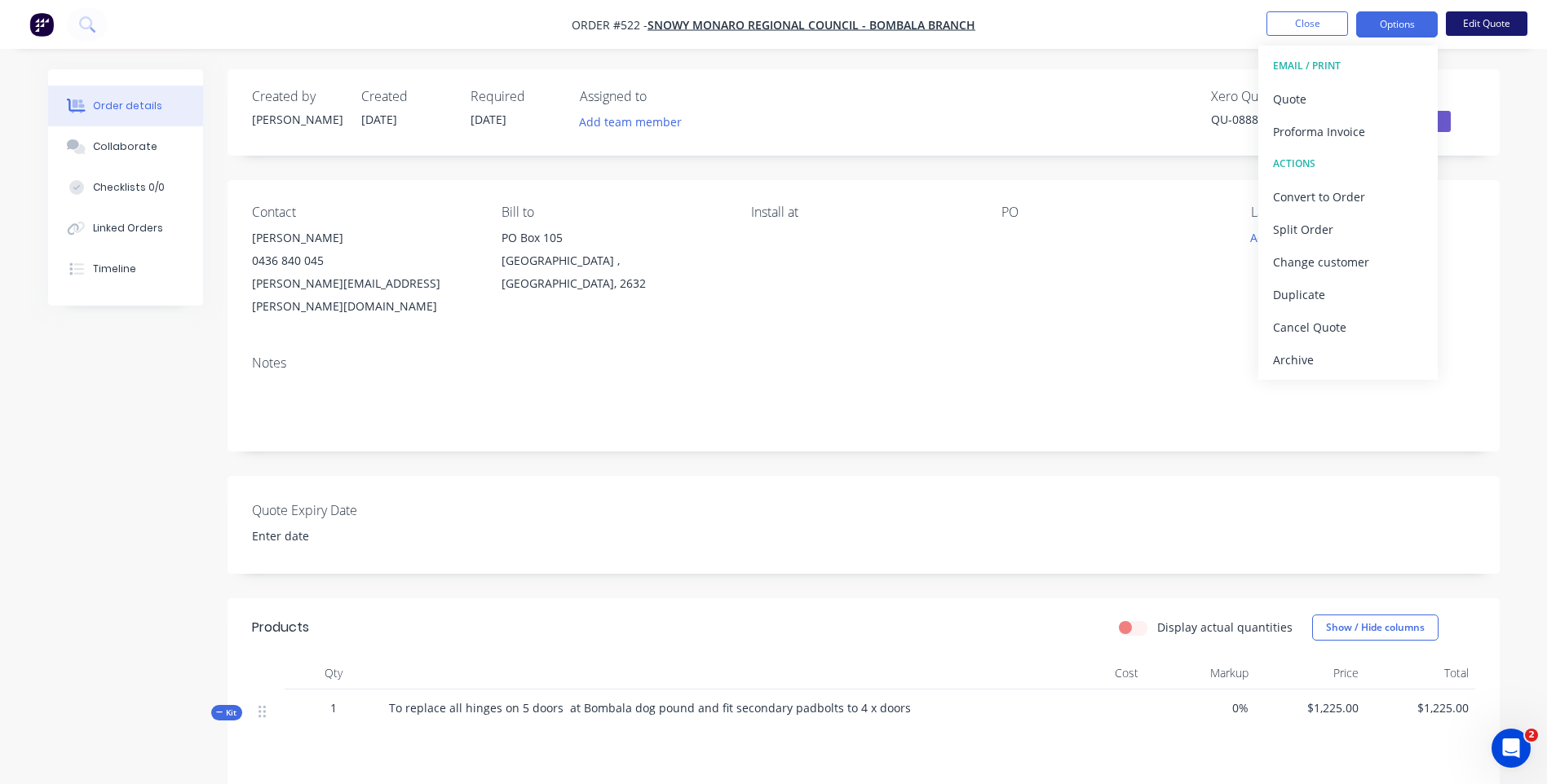
click at [1473, 22] on button "Edit Quote" at bounding box center [1487, 23] width 82 height 24
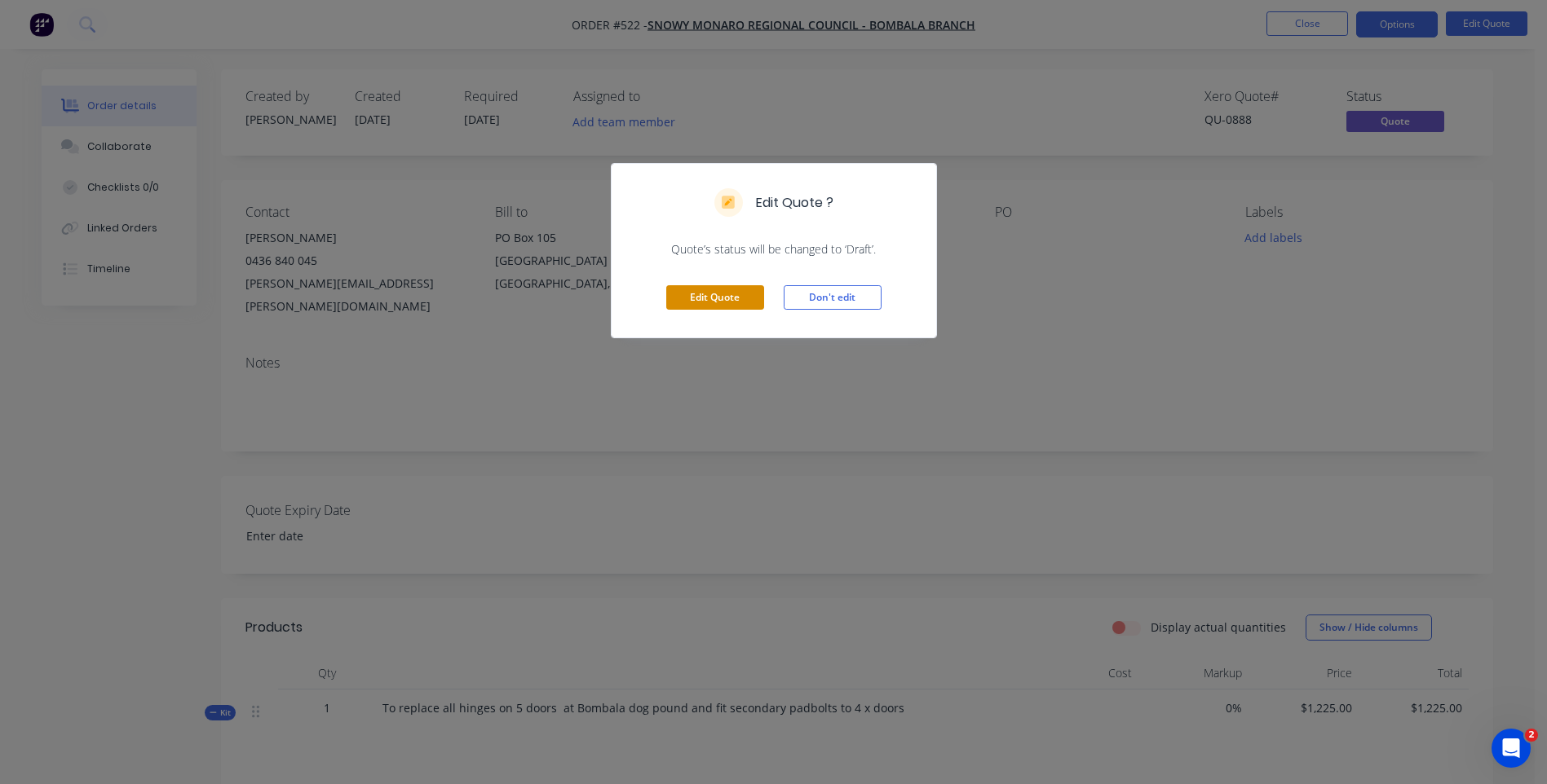
click at [724, 300] on button "Edit Quote" at bounding box center [716, 298] width 98 height 24
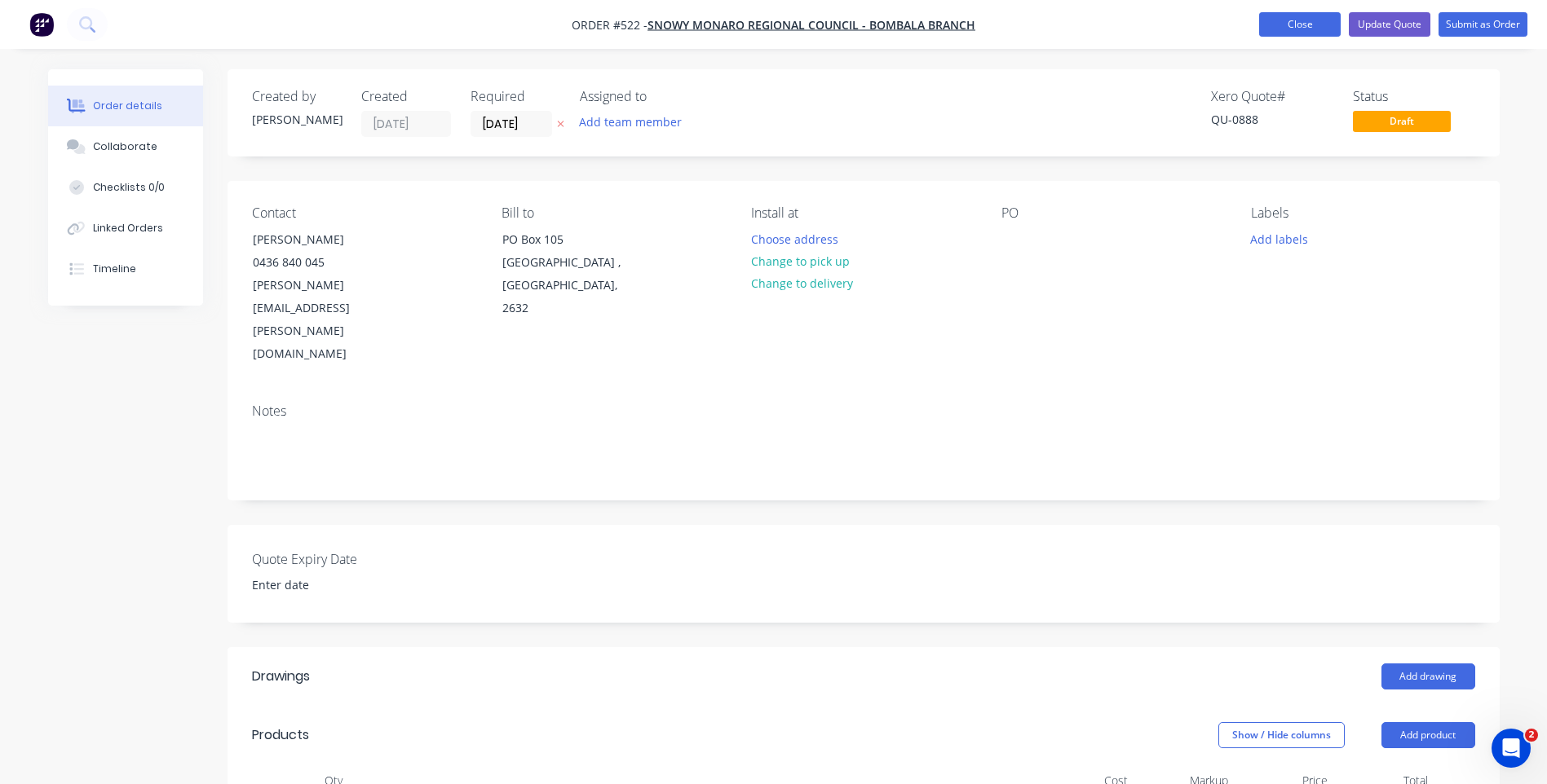
click at [1273, 24] on button "Close" at bounding box center [1300, 24] width 82 height 24
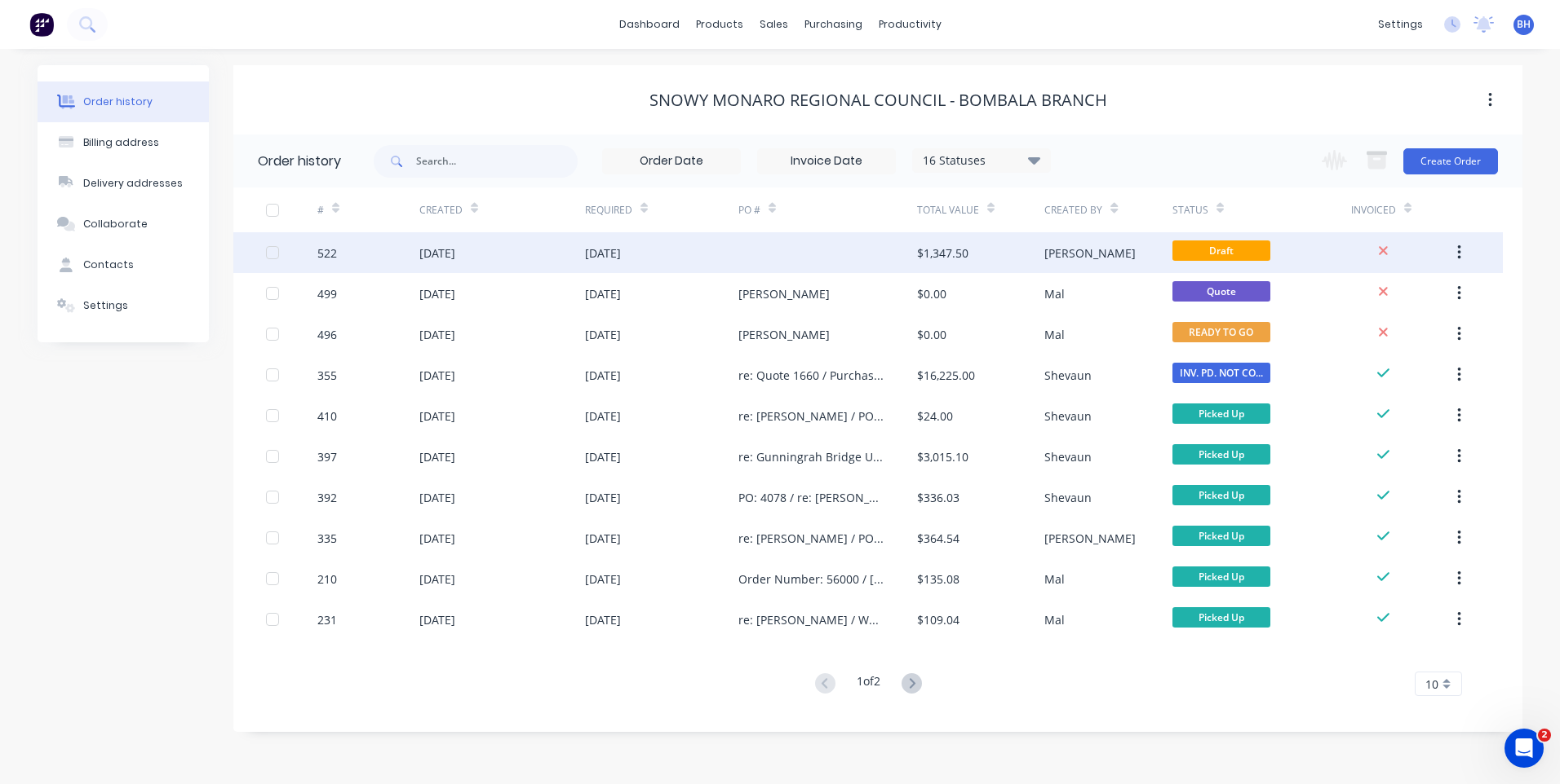
click at [779, 252] on div at bounding box center [827, 253] width 179 height 41
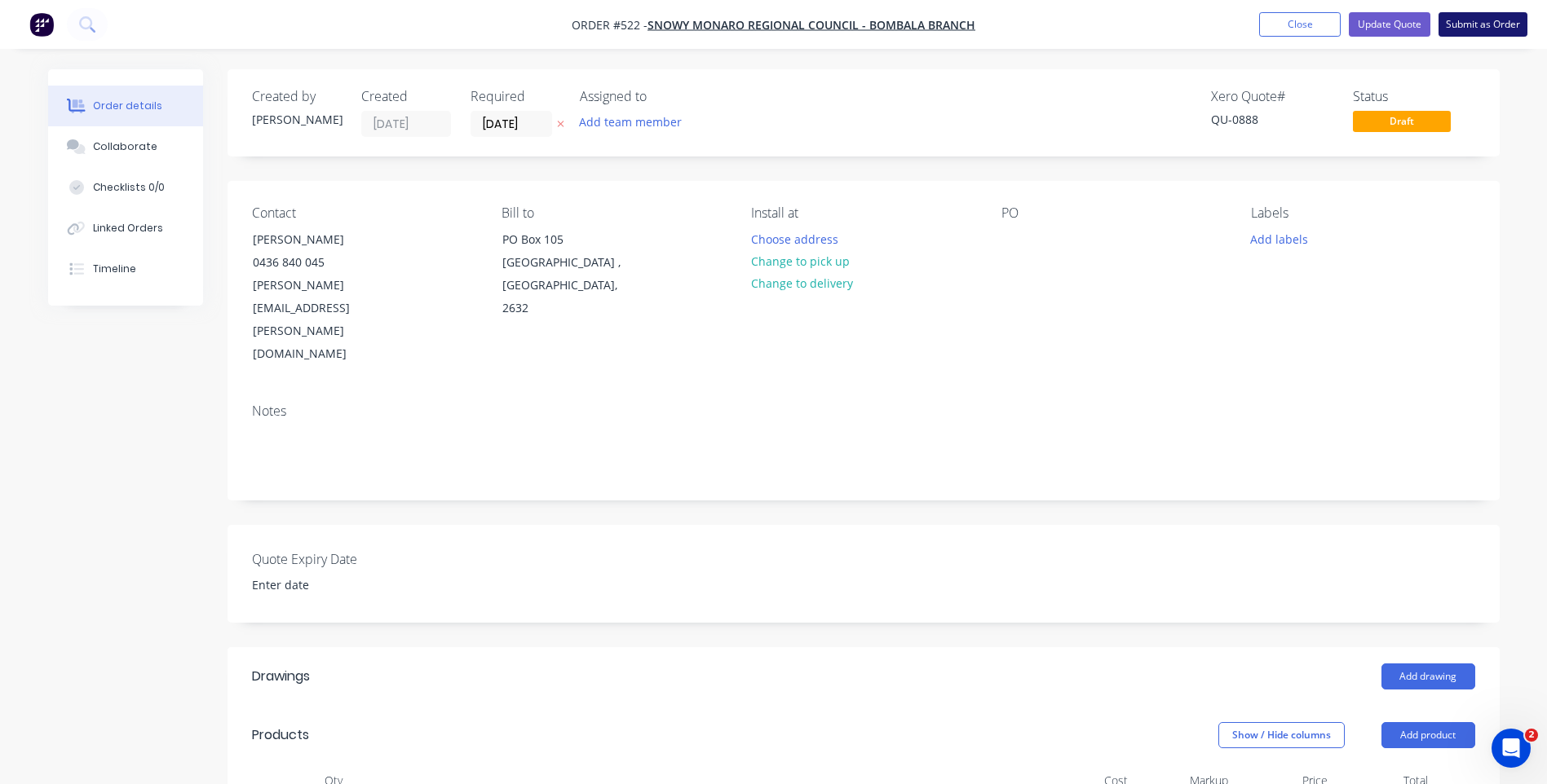
click at [1465, 13] on button "Submit as Order" at bounding box center [1483, 24] width 89 height 24
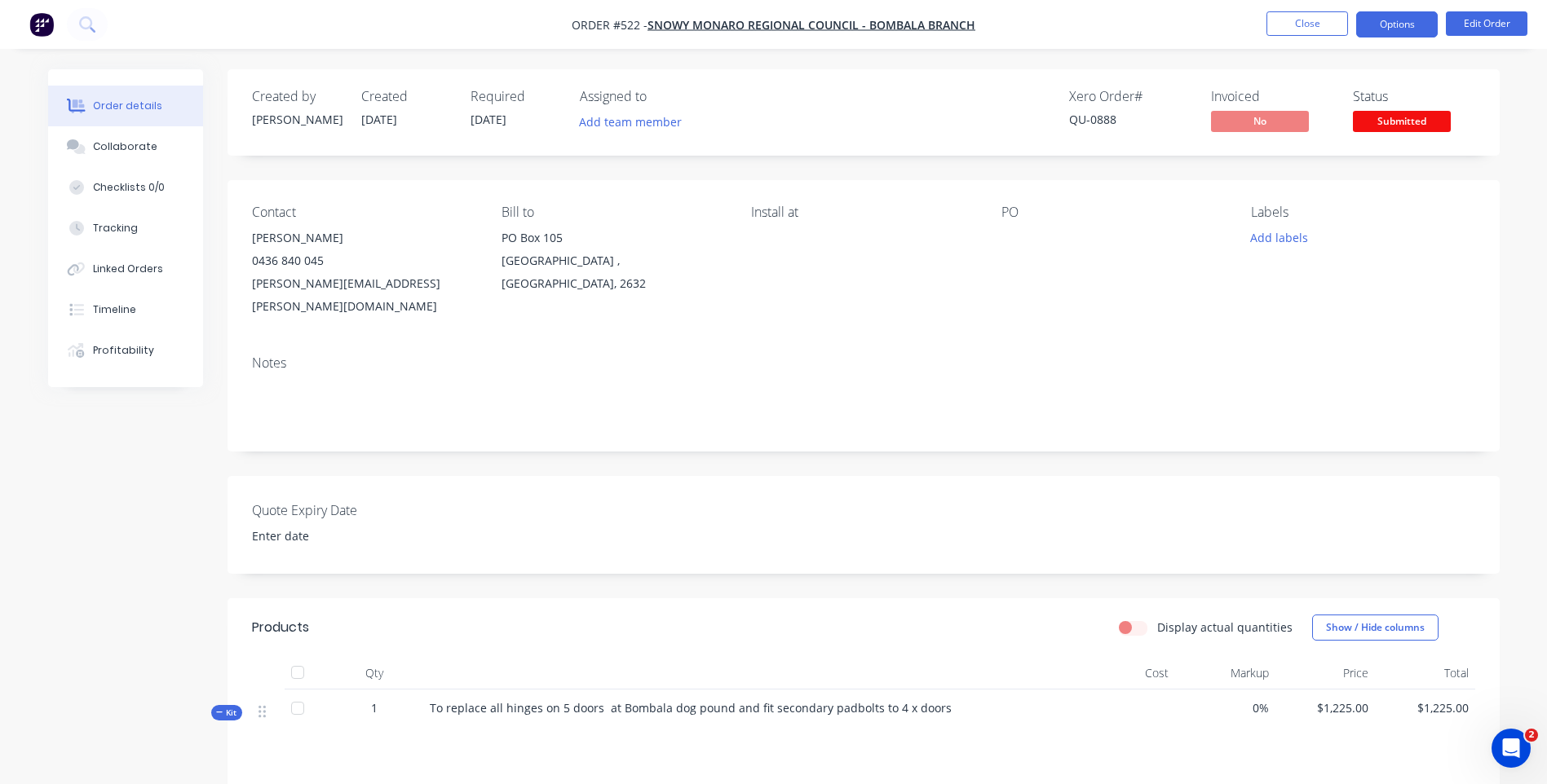
click at [1404, 32] on button "Options" at bounding box center [1397, 24] width 82 height 26
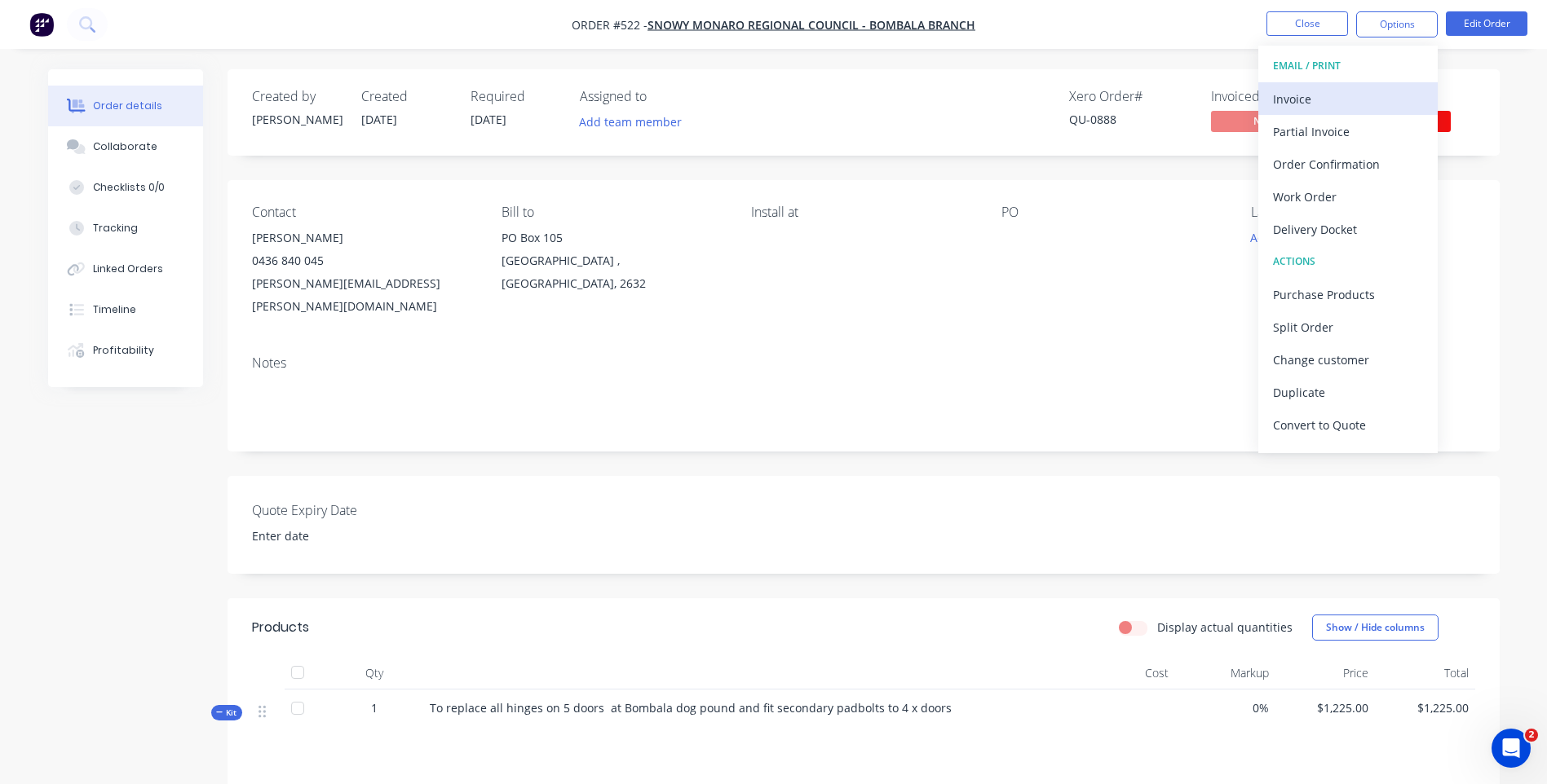
click at [1298, 93] on div "Invoice" at bounding box center [1348, 99] width 150 height 24
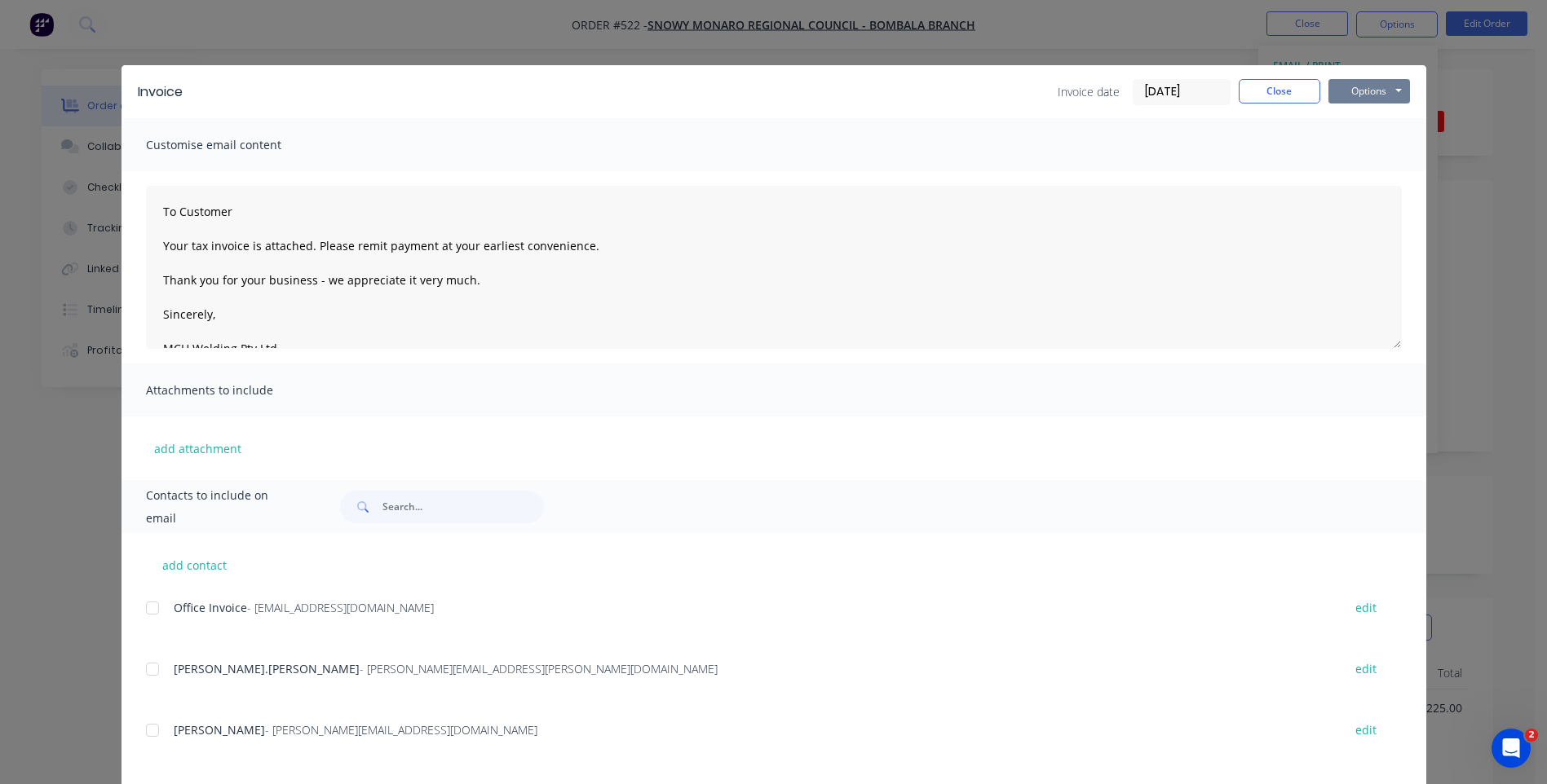
click at [1363, 96] on button "Options" at bounding box center [1370, 91] width 82 height 24
click at [1358, 143] on button "Print" at bounding box center [1381, 147] width 104 height 27
click at [1266, 78] on div "Invoice Invoice date 05/09/25 Close Options Preview Print Email" at bounding box center [774, 91] width 1305 height 53
click at [1271, 92] on button "Close" at bounding box center [1280, 91] width 82 height 24
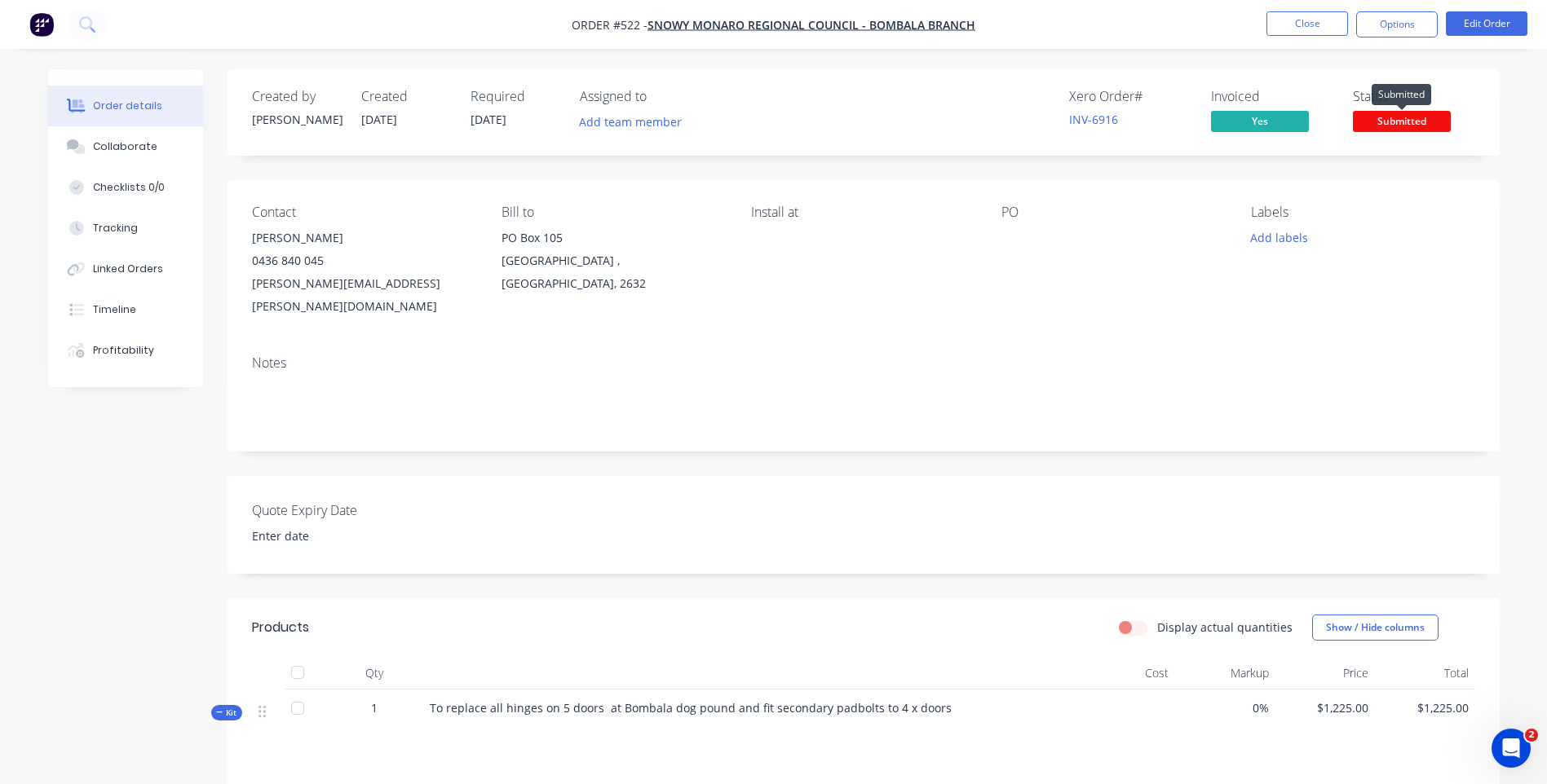
click at [1401, 125] on span "Submitted" at bounding box center [1402, 121] width 98 height 20
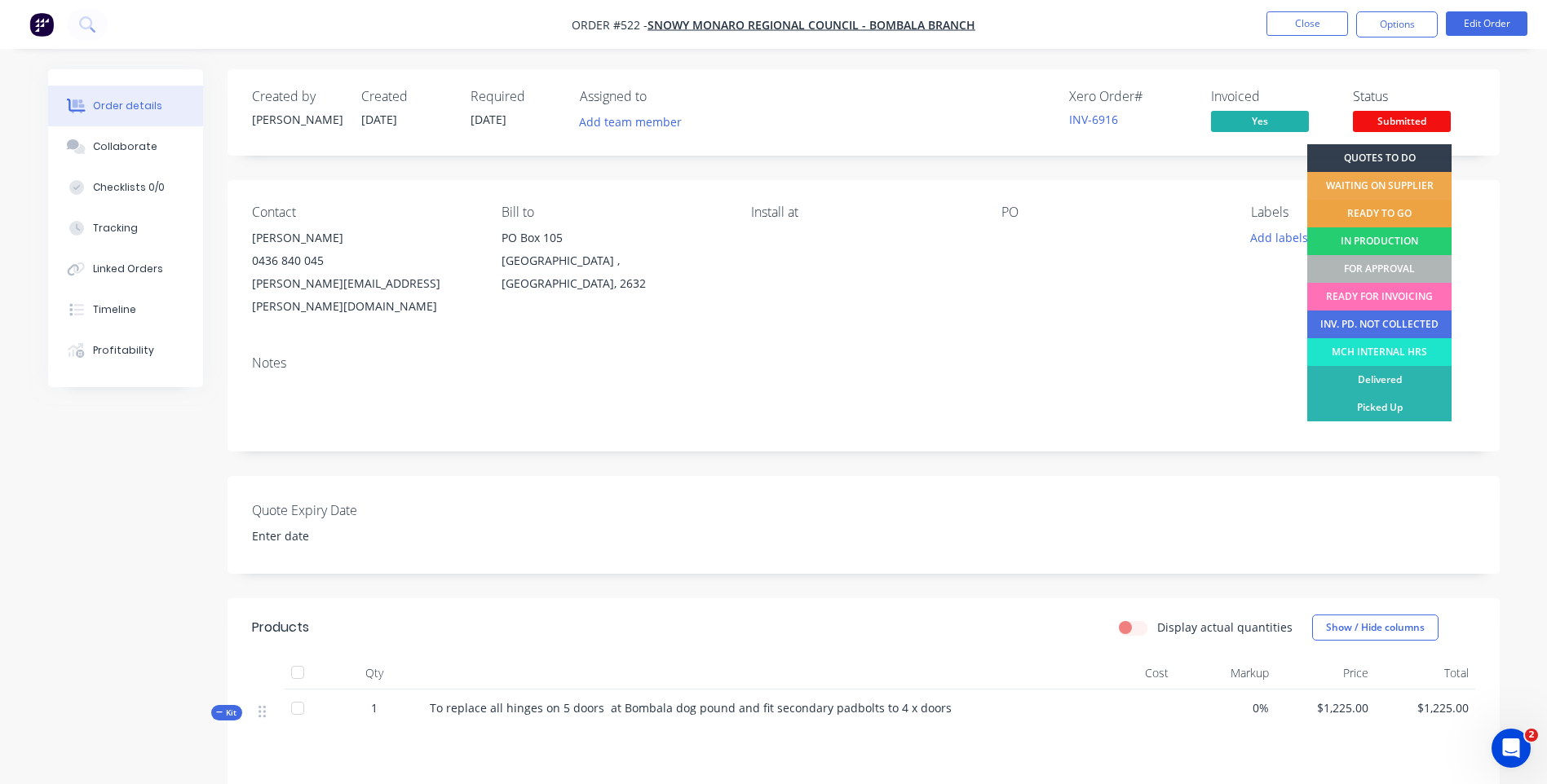
click at [1344, 206] on div "READY TO GO" at bounding box center [1379, 214] width 144 height 28
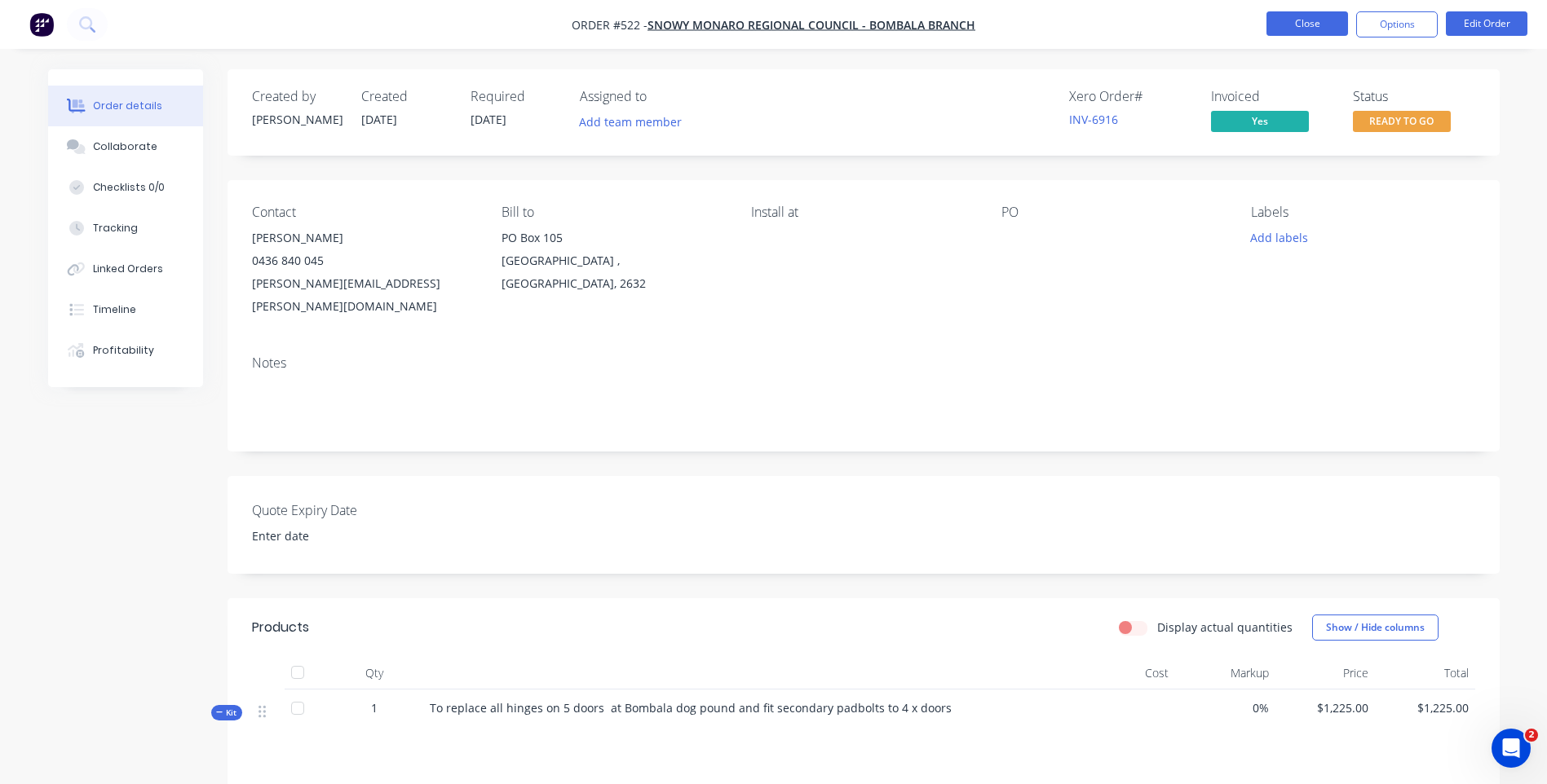
click at [1275, 20] on button "Close" at bounding box center [1308, 23] width 82 height 24
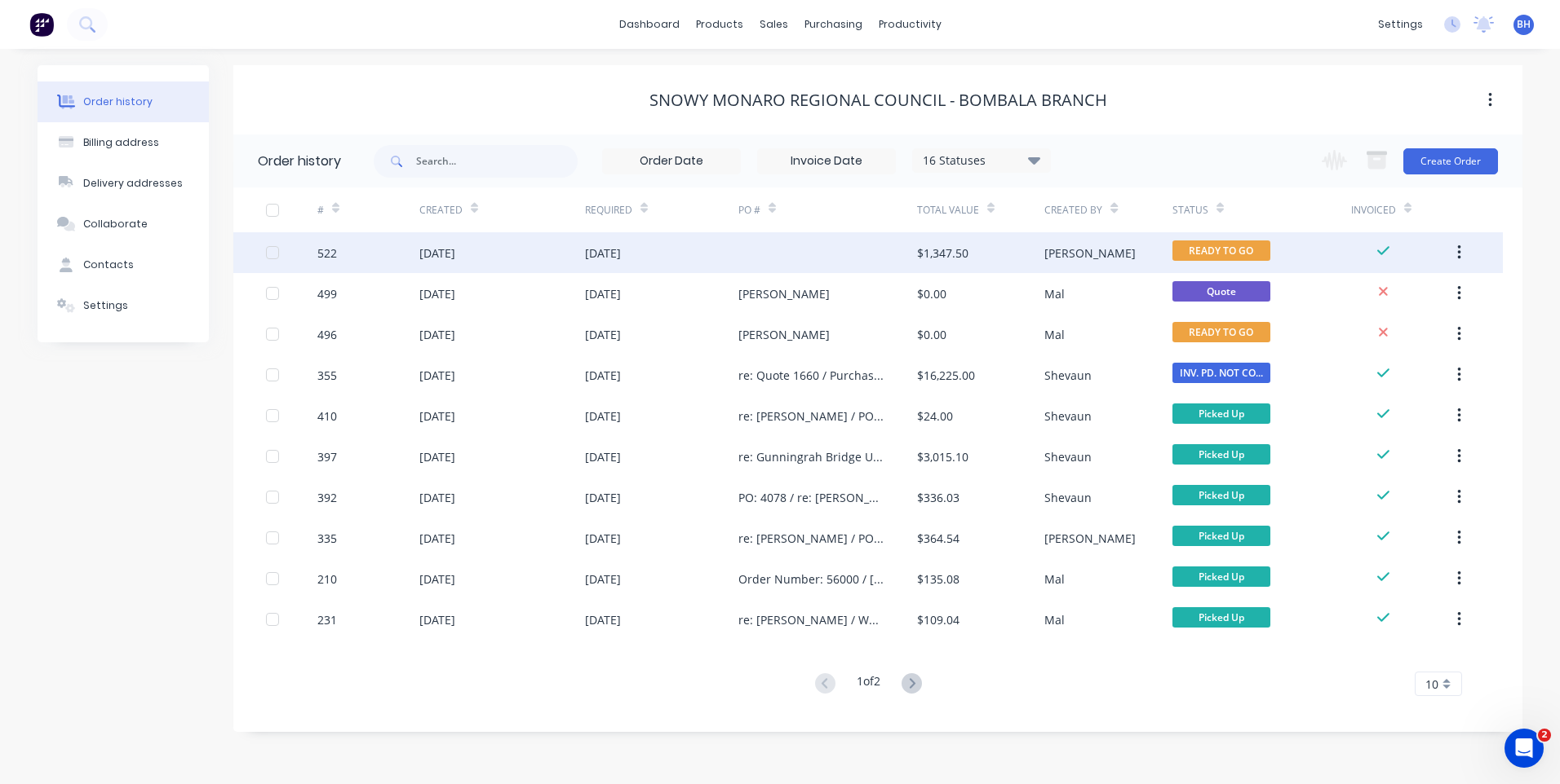
click at [823, 251] on div at bounding box center [827, 253] width 179 height 41
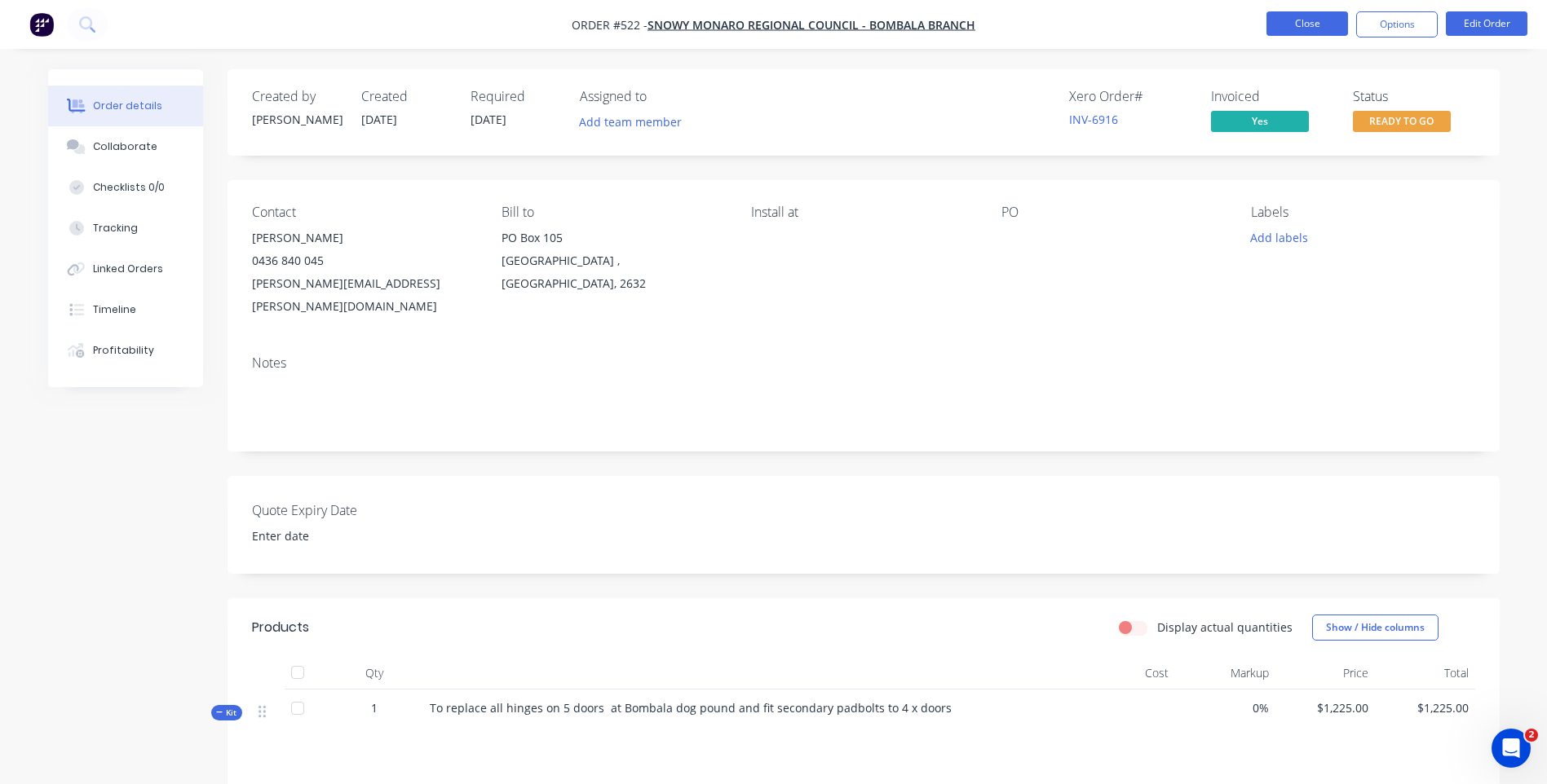
click at [1291, 22] on button "Close" at bounding box center [1308, 23] width 82 height 24
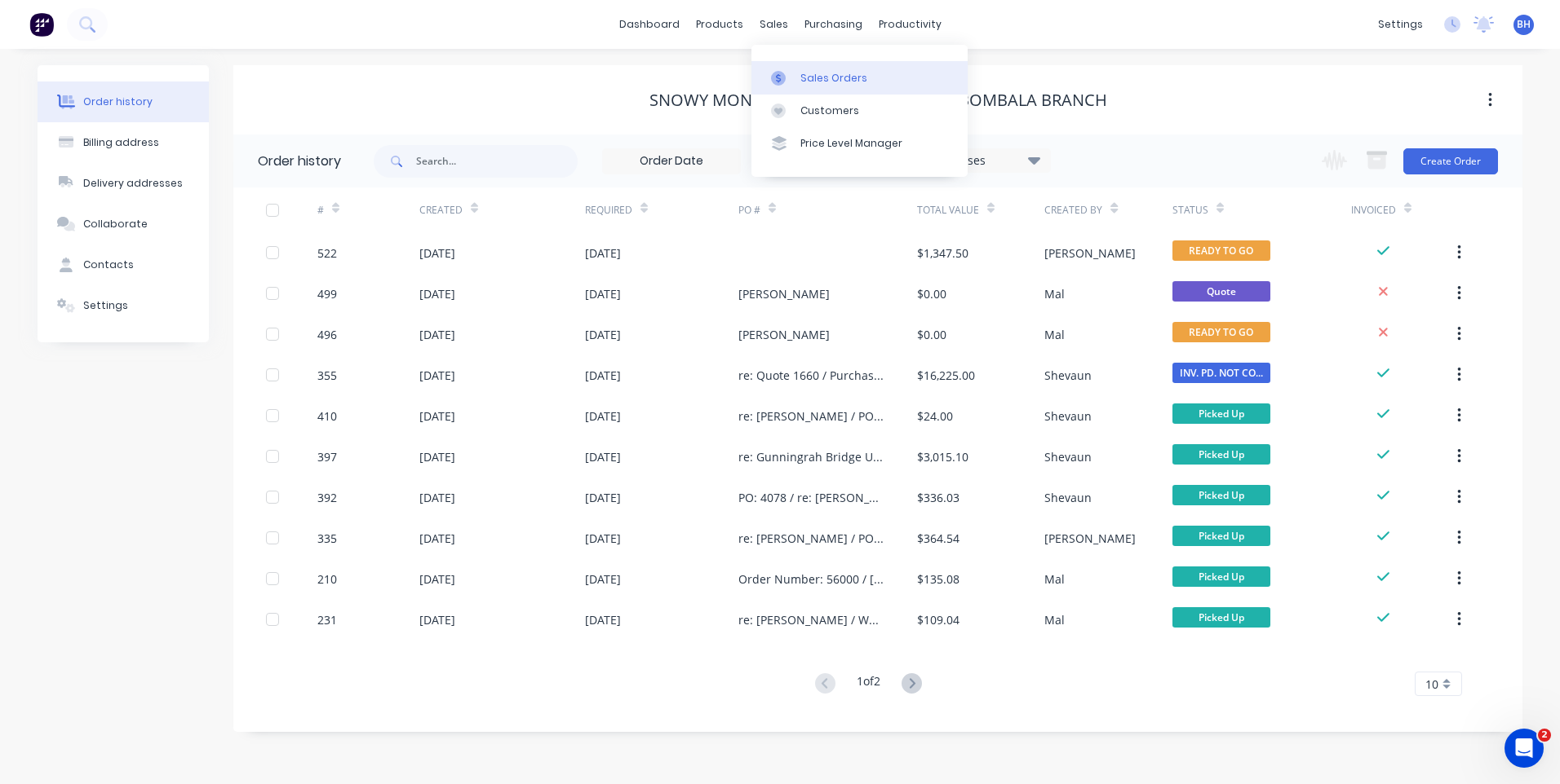
click at [805, 72] on div "Sales Orders" at bounding box center [833, 78] width 67 height 15
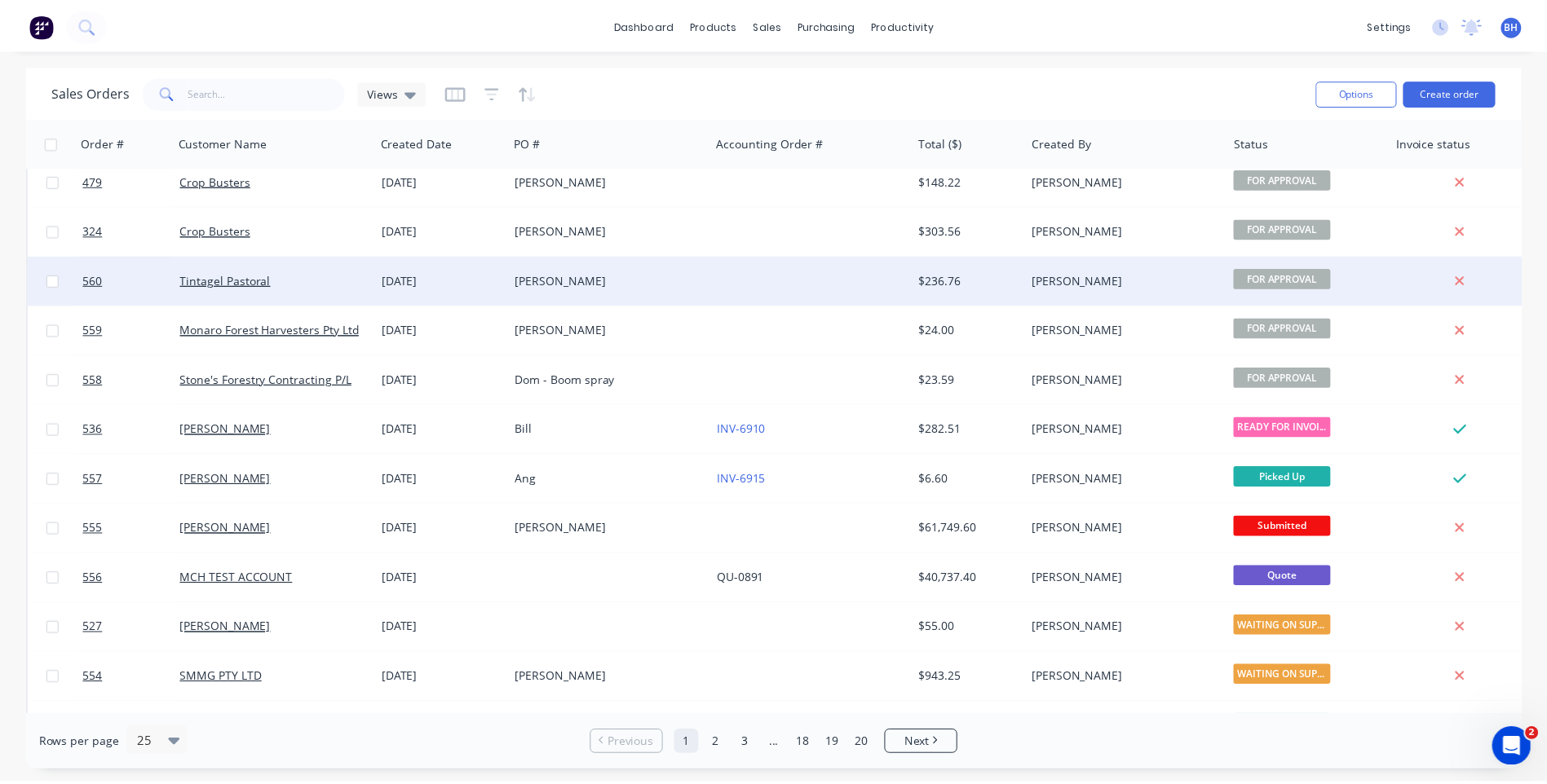
scroll to position [163, 0]
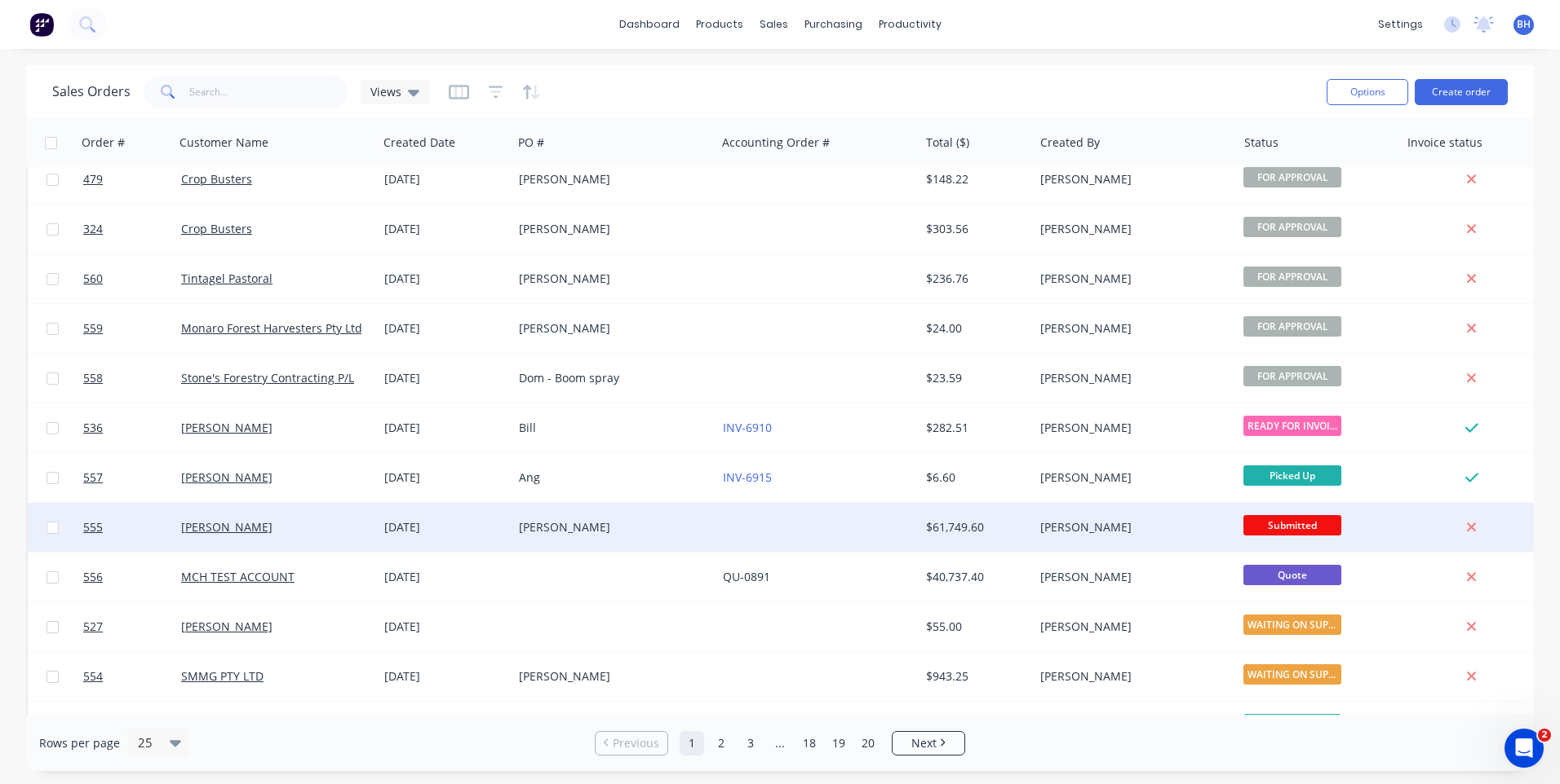
click at [783, 517] on div at bounding box center [817, 527] width 203 height 49
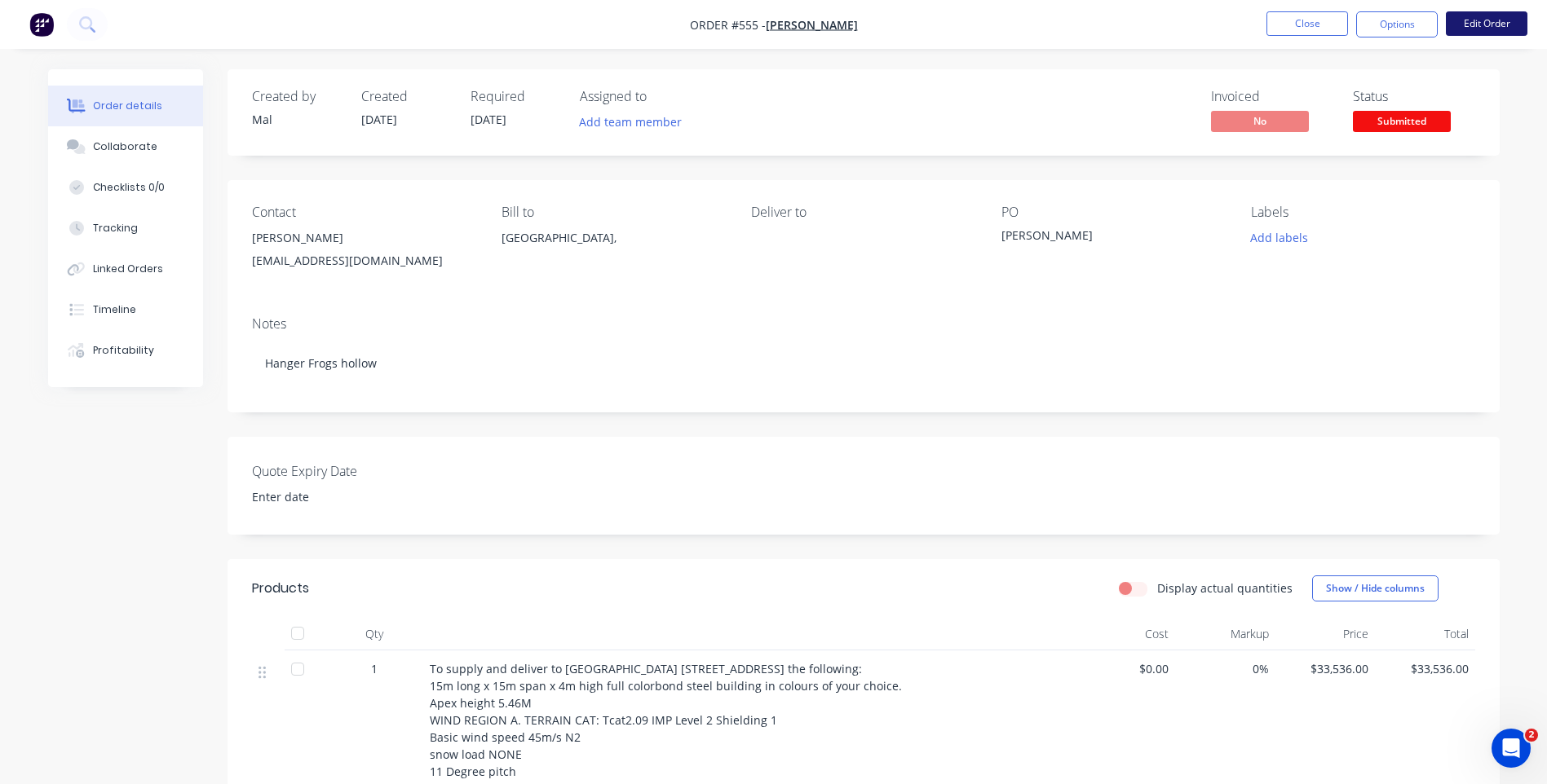
click at [1484, 18] on button "Edit Order" at bounding box center [1487, 23] width 82 height 24
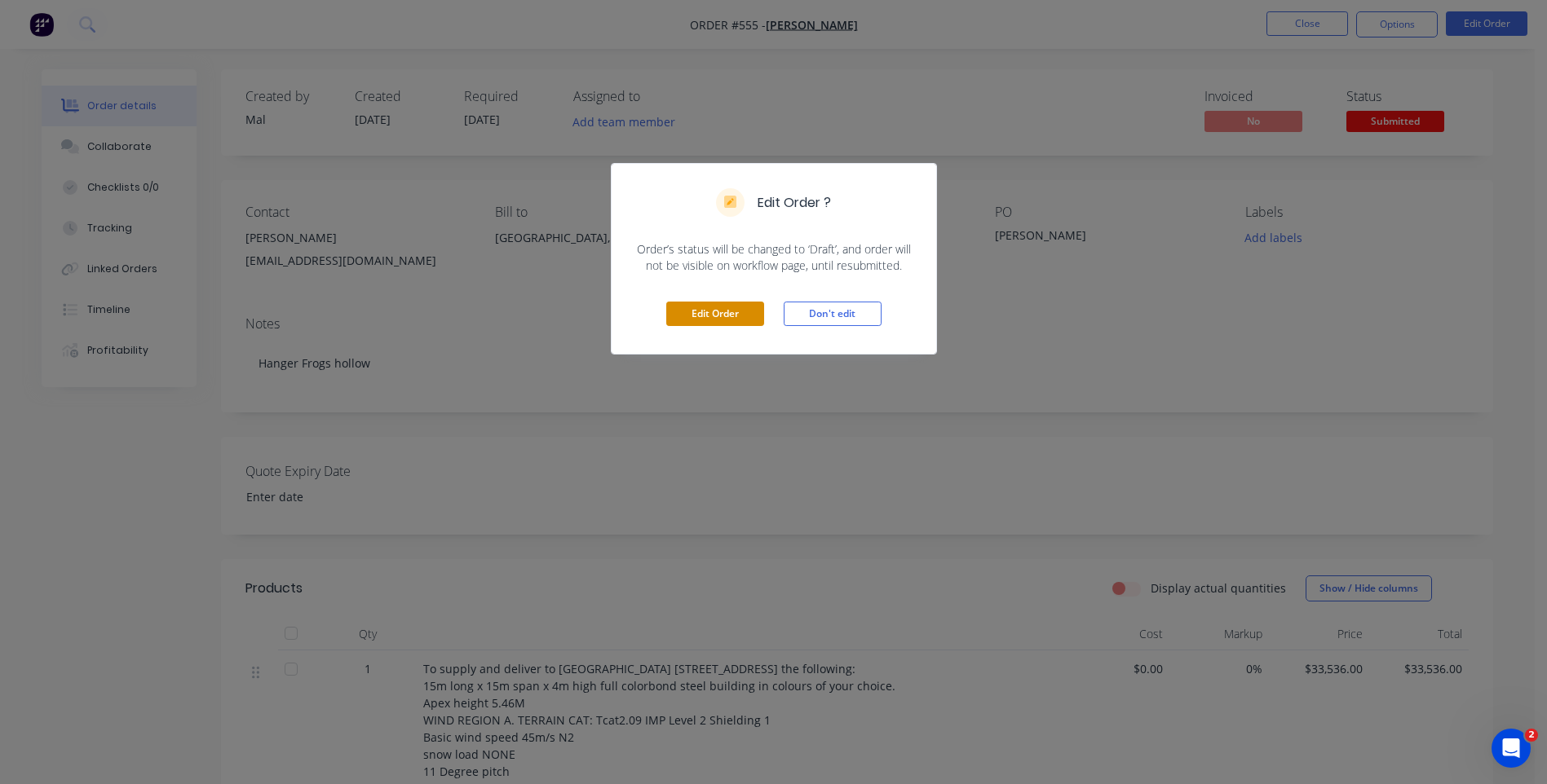
click at [704, 312] on button "Edit Order" at bounding box center [716, 314] width 98 height 24
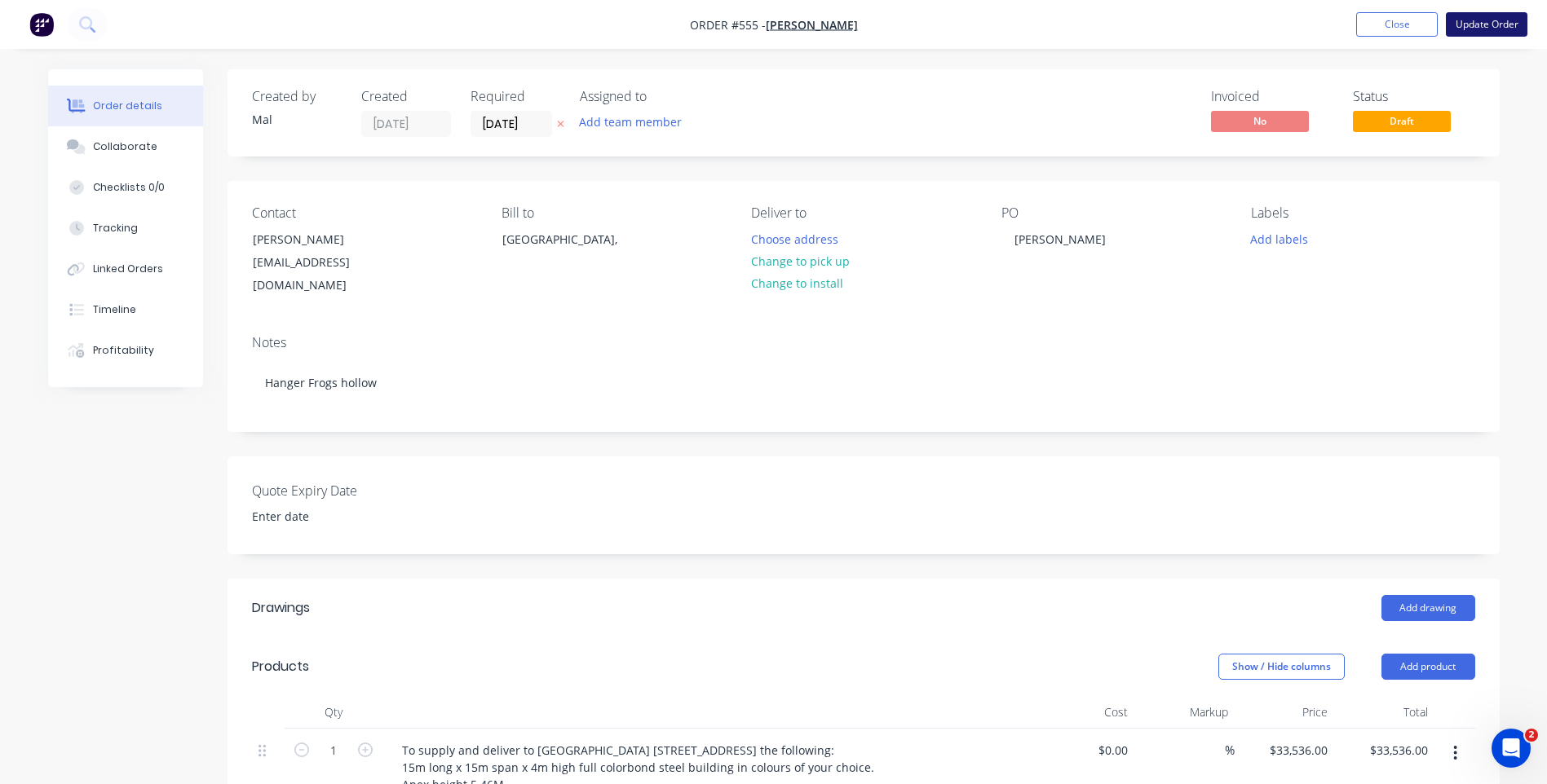
click at [1498, 21] on button "Update Order" at bounding box center [1487, 24] width 82 height 24
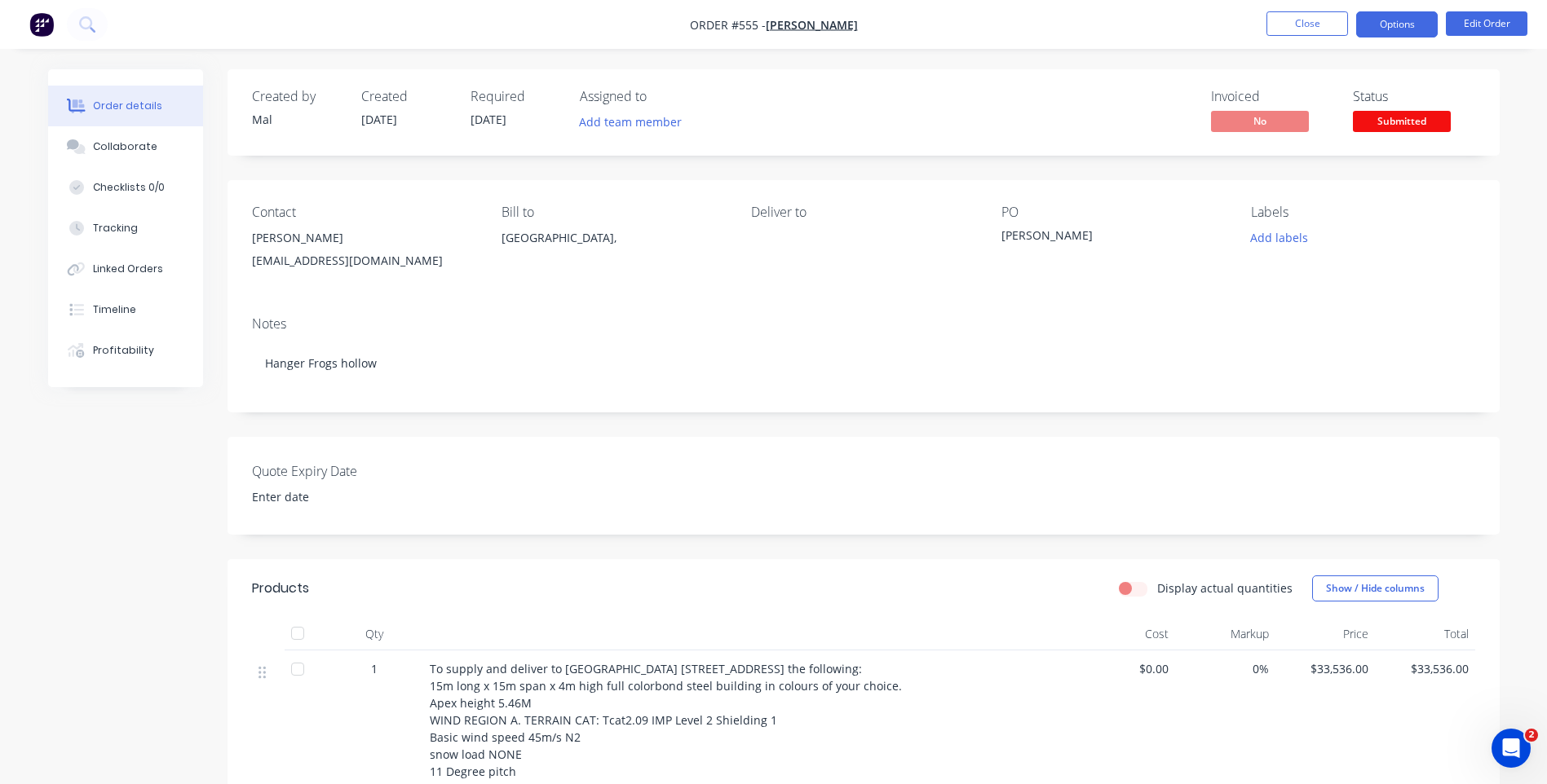
click at [1401, 29] on button "Options" at bounding box center [1397, 24] width 82 height 26
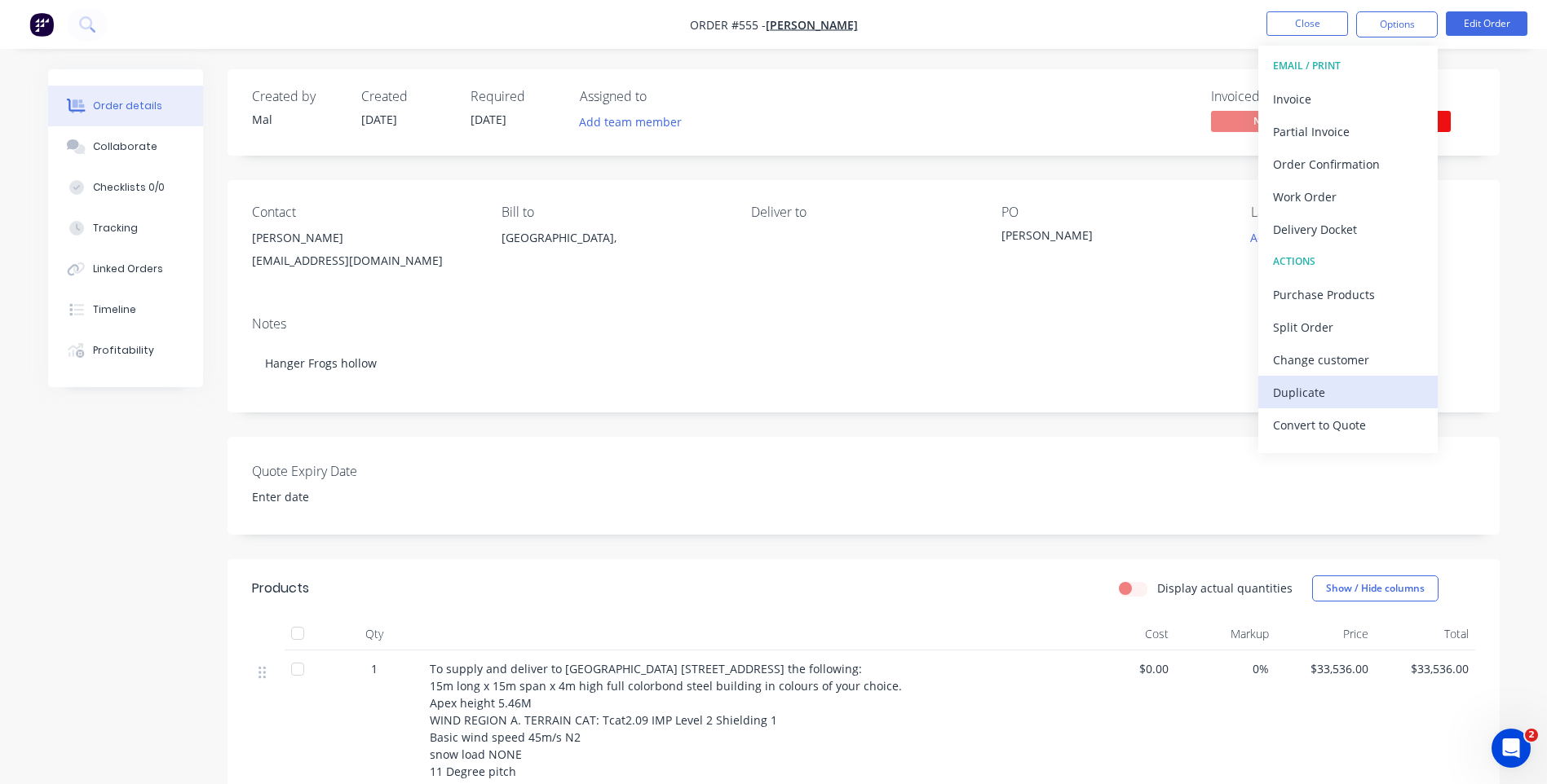
click at [1280, 387] on div "Duplicate" at bounding box center [1348, 392] width 150 height 24
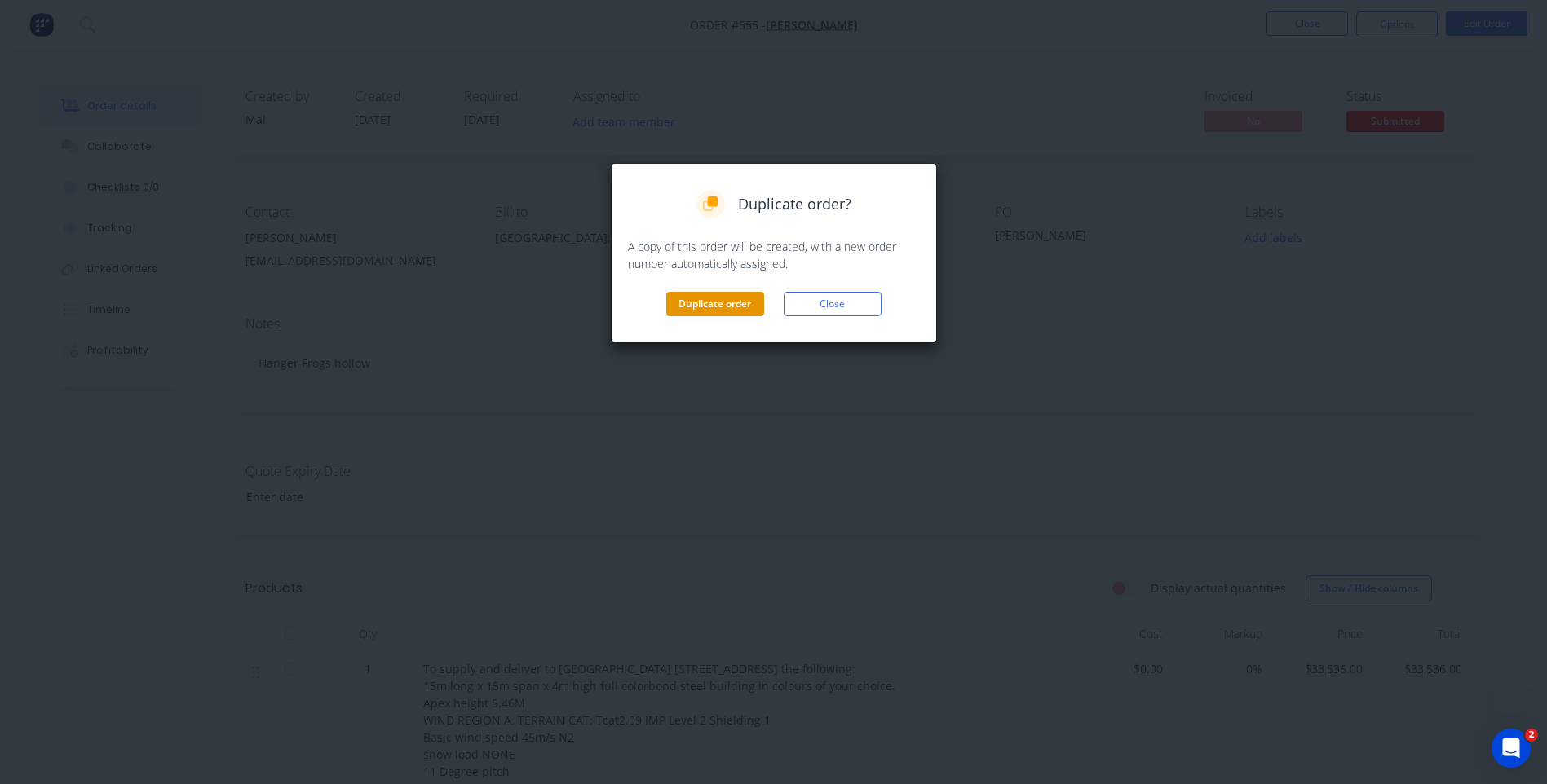
click at [704, 300] on button "Duplicate order" at bounding box center [716, 304] width 98 height 24
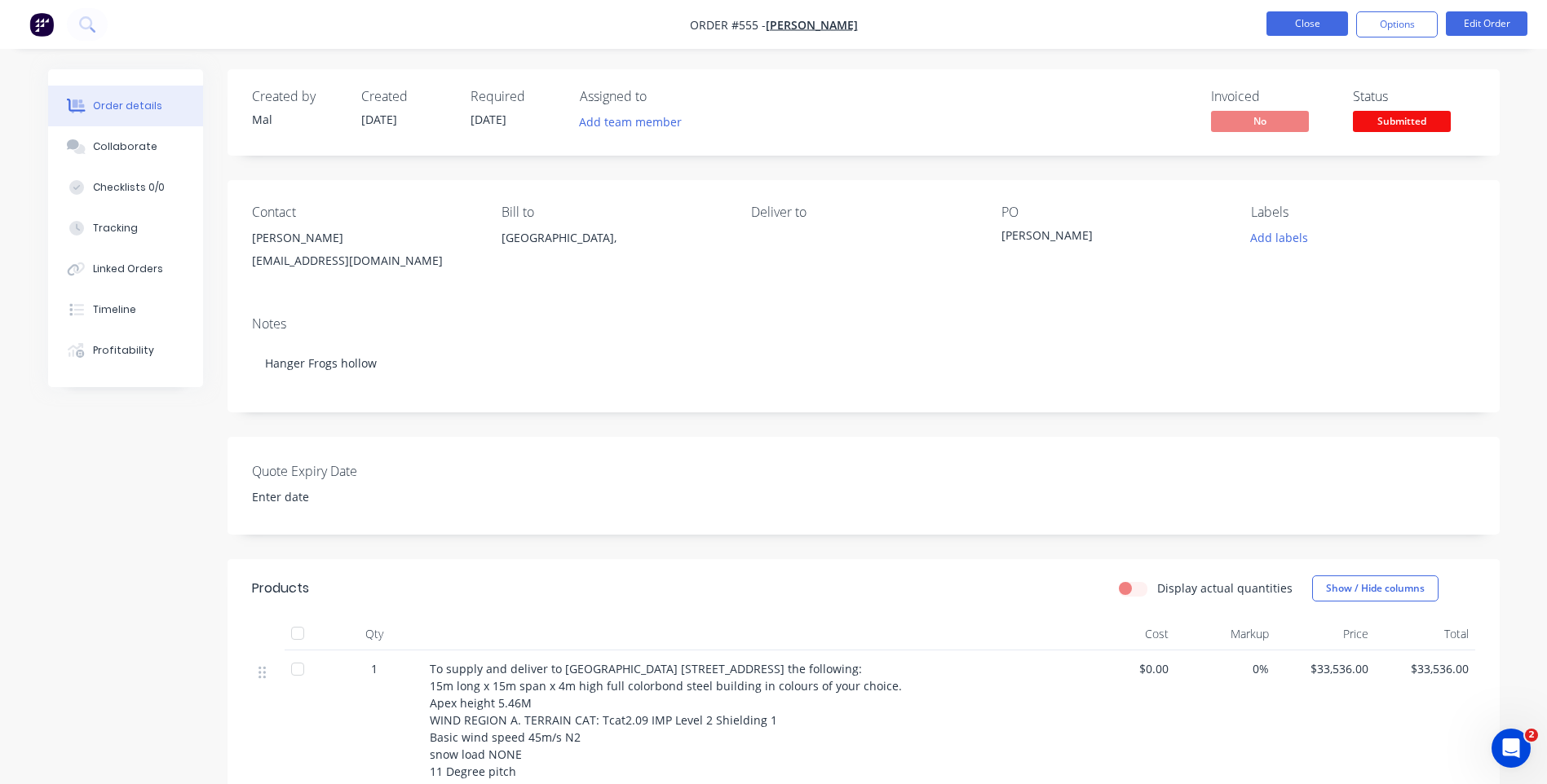
click at [1295, 23] on button "Close" at bounding box center [1308, 23] width 82 height 24
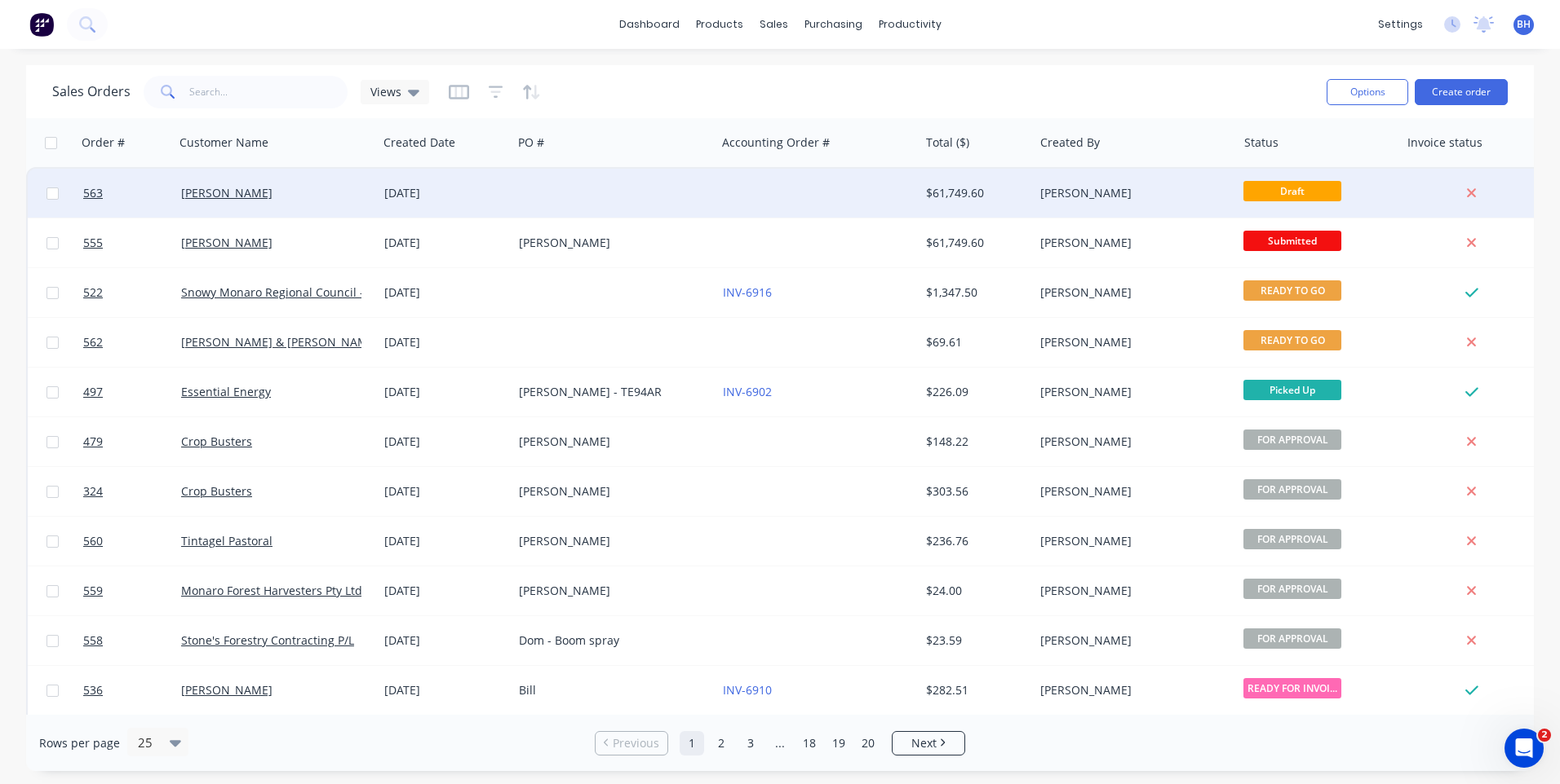
click at [783, 189] on div at bounding box center [817, 193] width 203 height 49
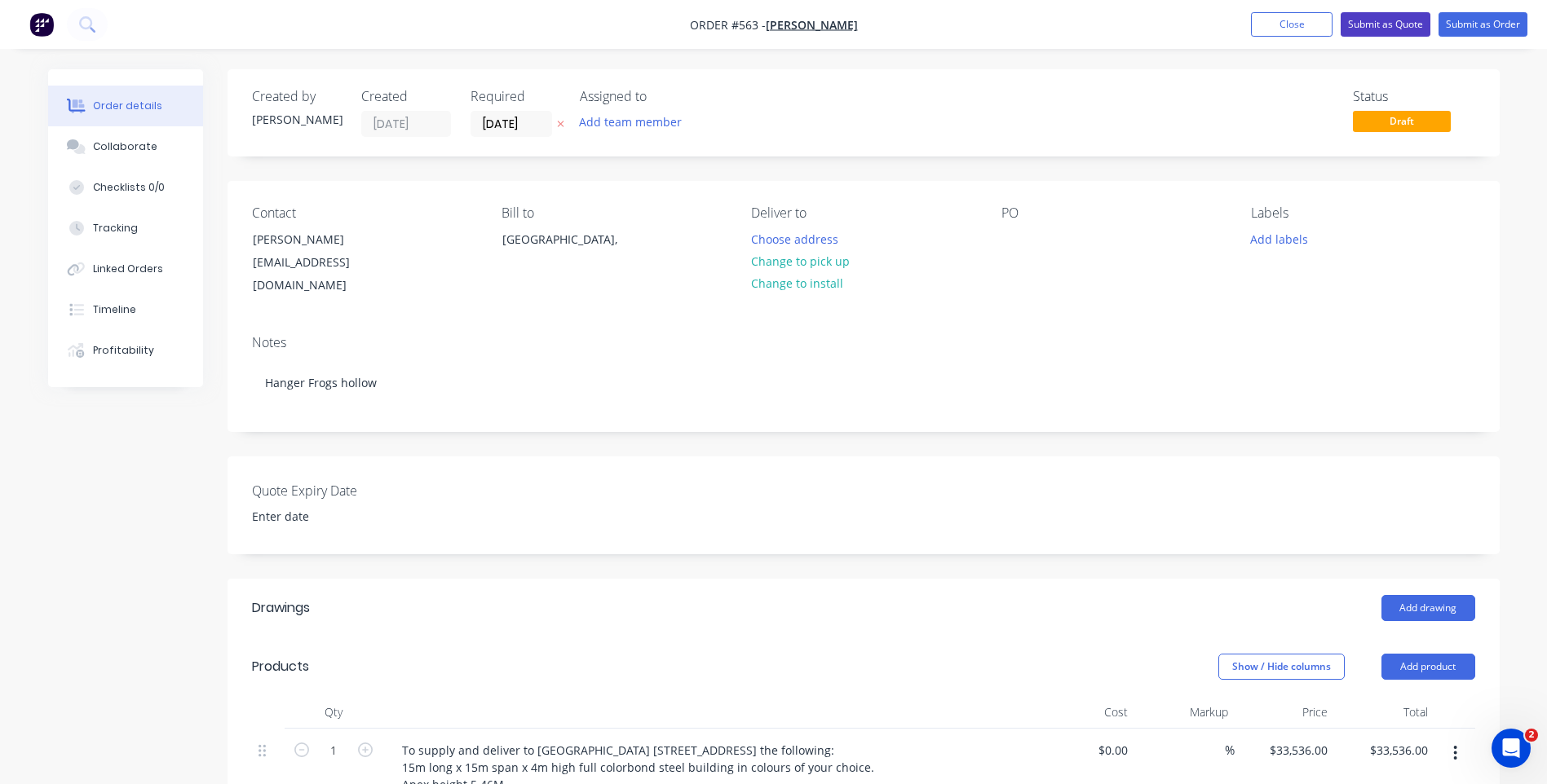
click at [1387, 16] on button "Submit as Quote" at bounding box center [1386, 24] width 90 height 24
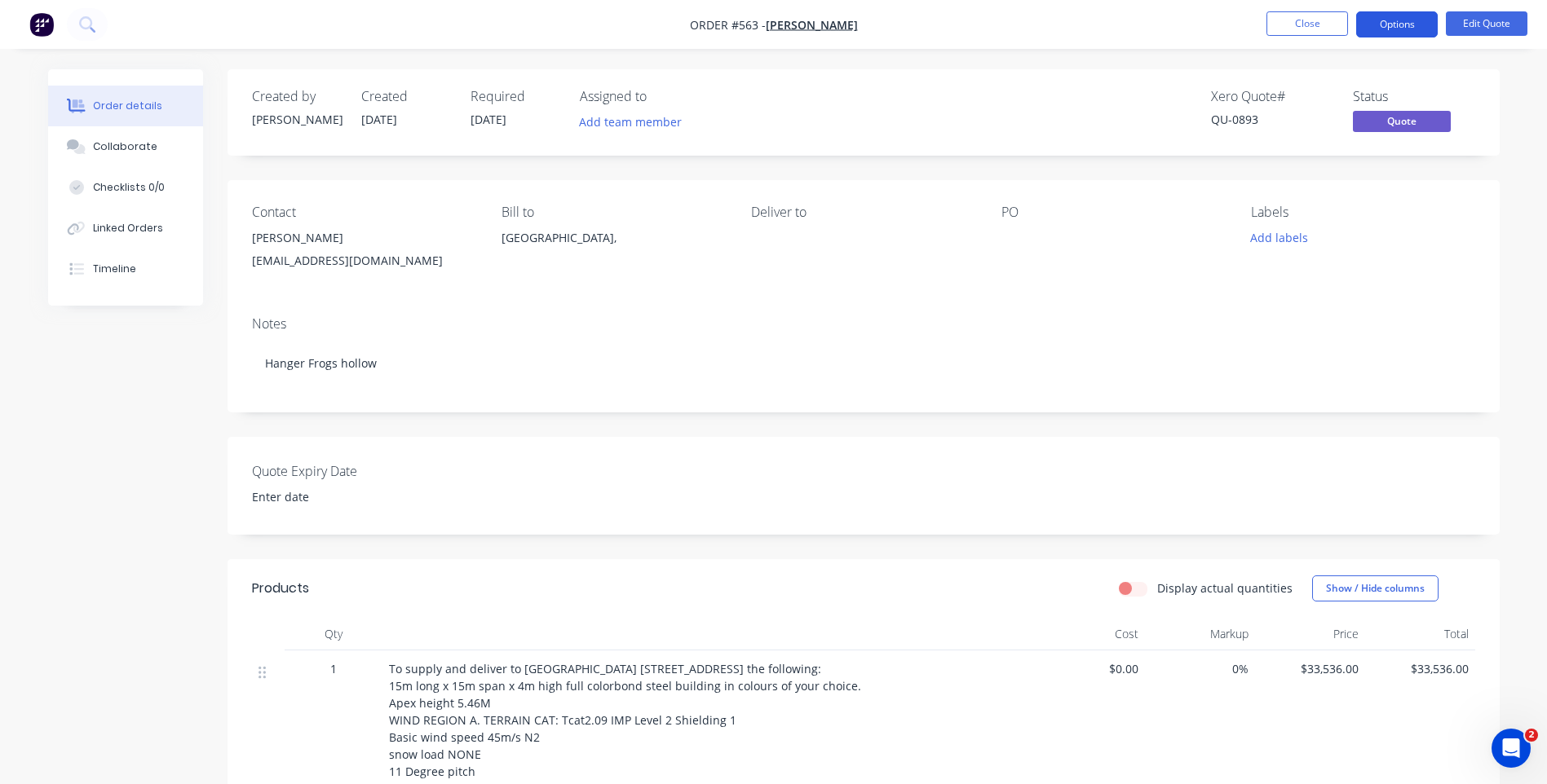
click at [1376, 24] on button "Options" at bounding box center [1397, 24] width 82 height 26
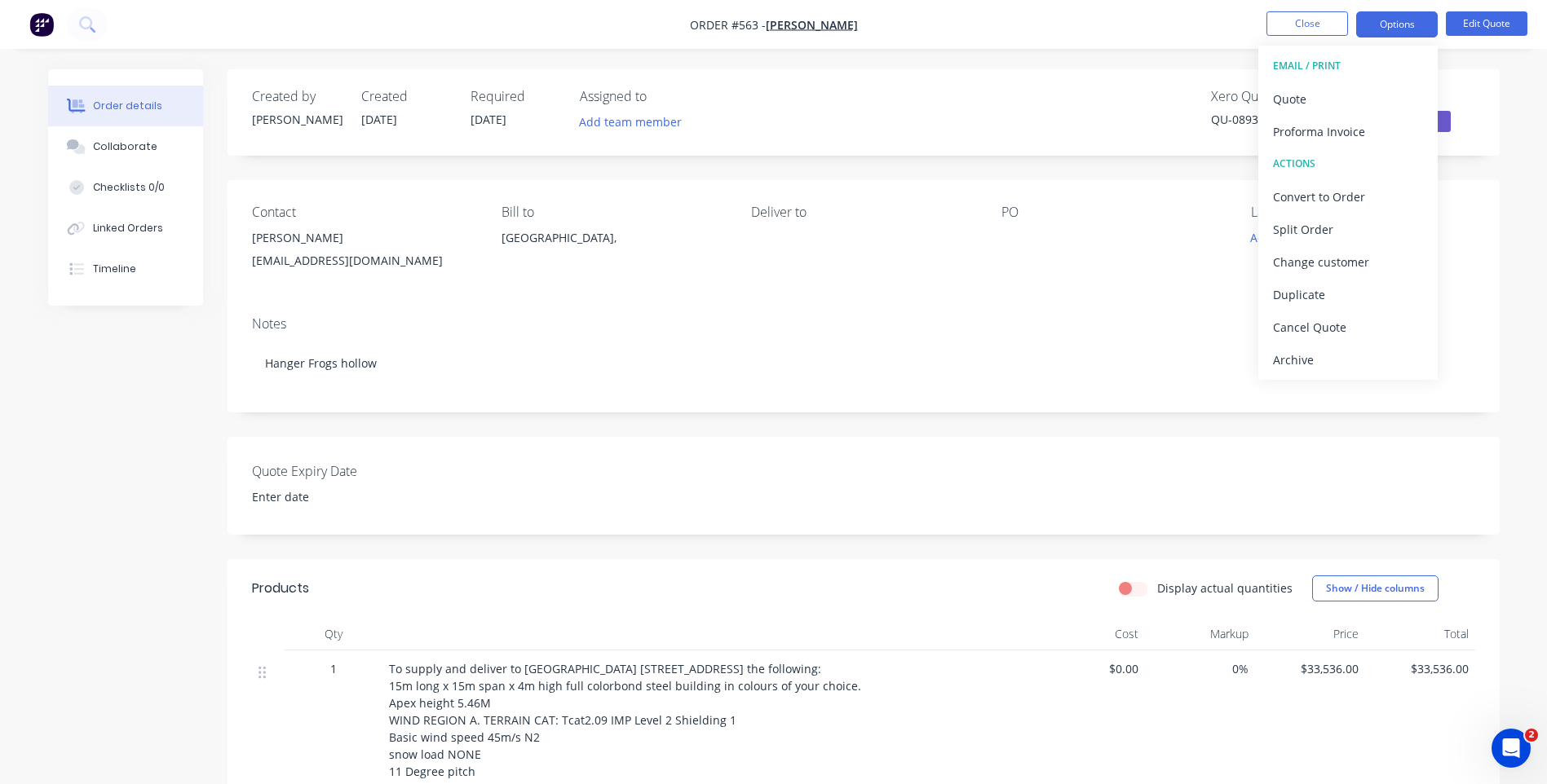
click at [1332, 58] on div "EMAIL / PRINT" at bounding box center [1348, 66] width 150 height 21
click at [1044, 89] on div "Xero Quote # QU-0893 Status Quote" at bounding box center [1109, 112] width 733 height 47
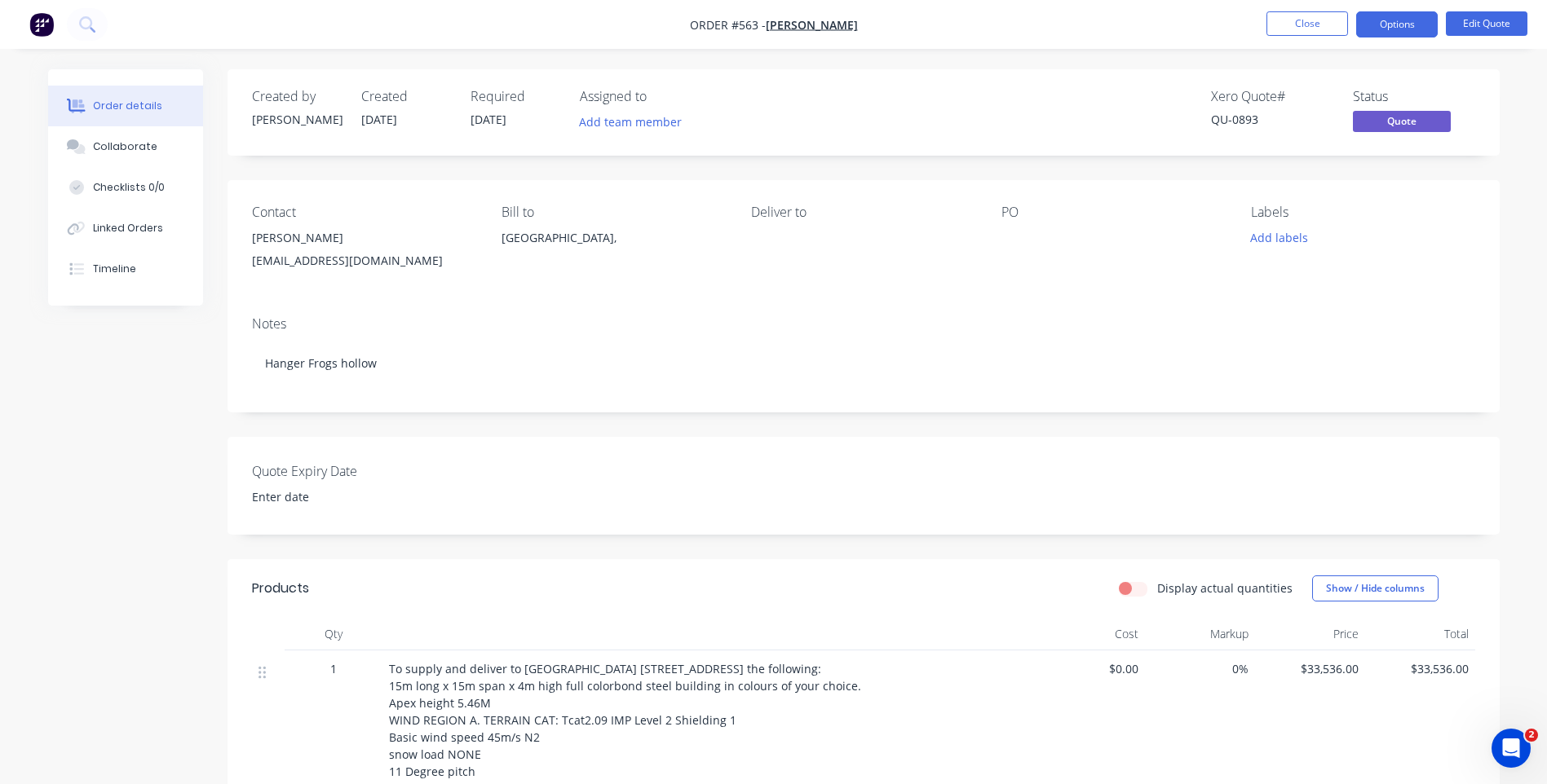
click at [281, 259] on div "jocampbell18@bigpond.com" at bounding box center [364, 261] width 224 height 23
click at [1480, 16] on button "Edit Quote" at bounding box center [1487, 23] width 82 height 24
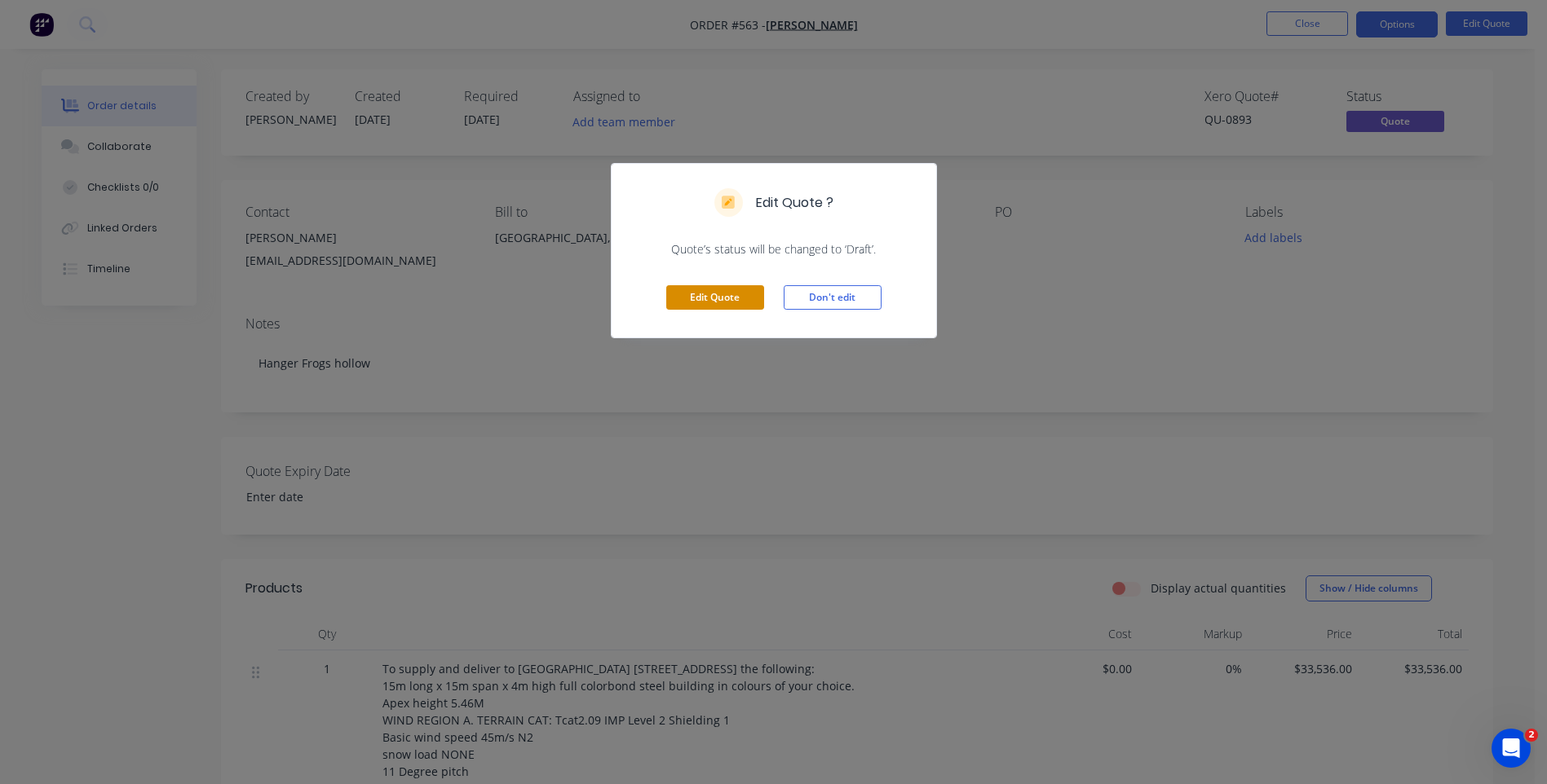
click at [702, 294] on button "Edit Quote" at bounding box center [716, 298] width 98 height 24
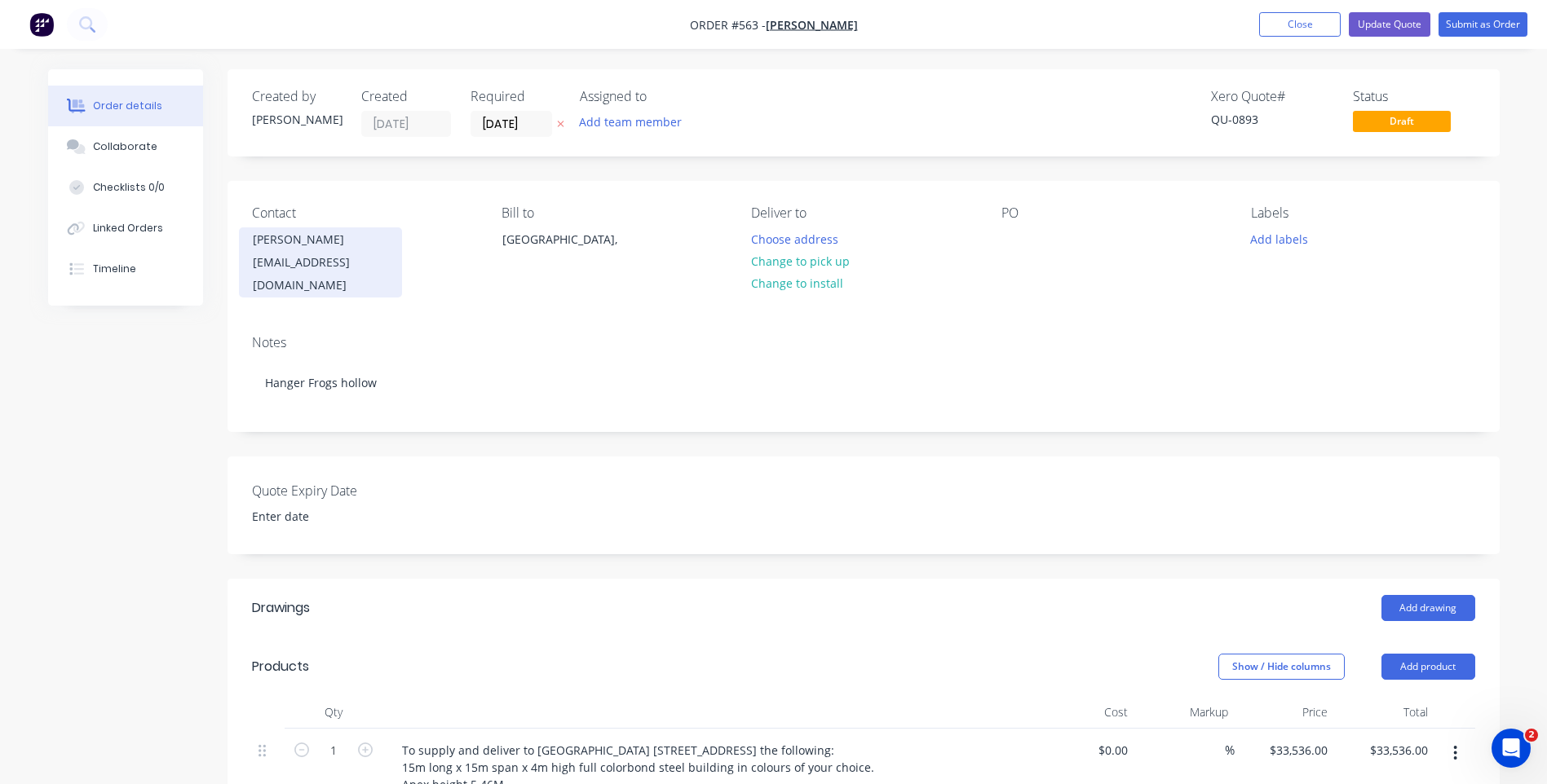
click at [389, 262] on div "jocampbell18@bigpond.com" at bounding box center [320, 274] width 135 height 46
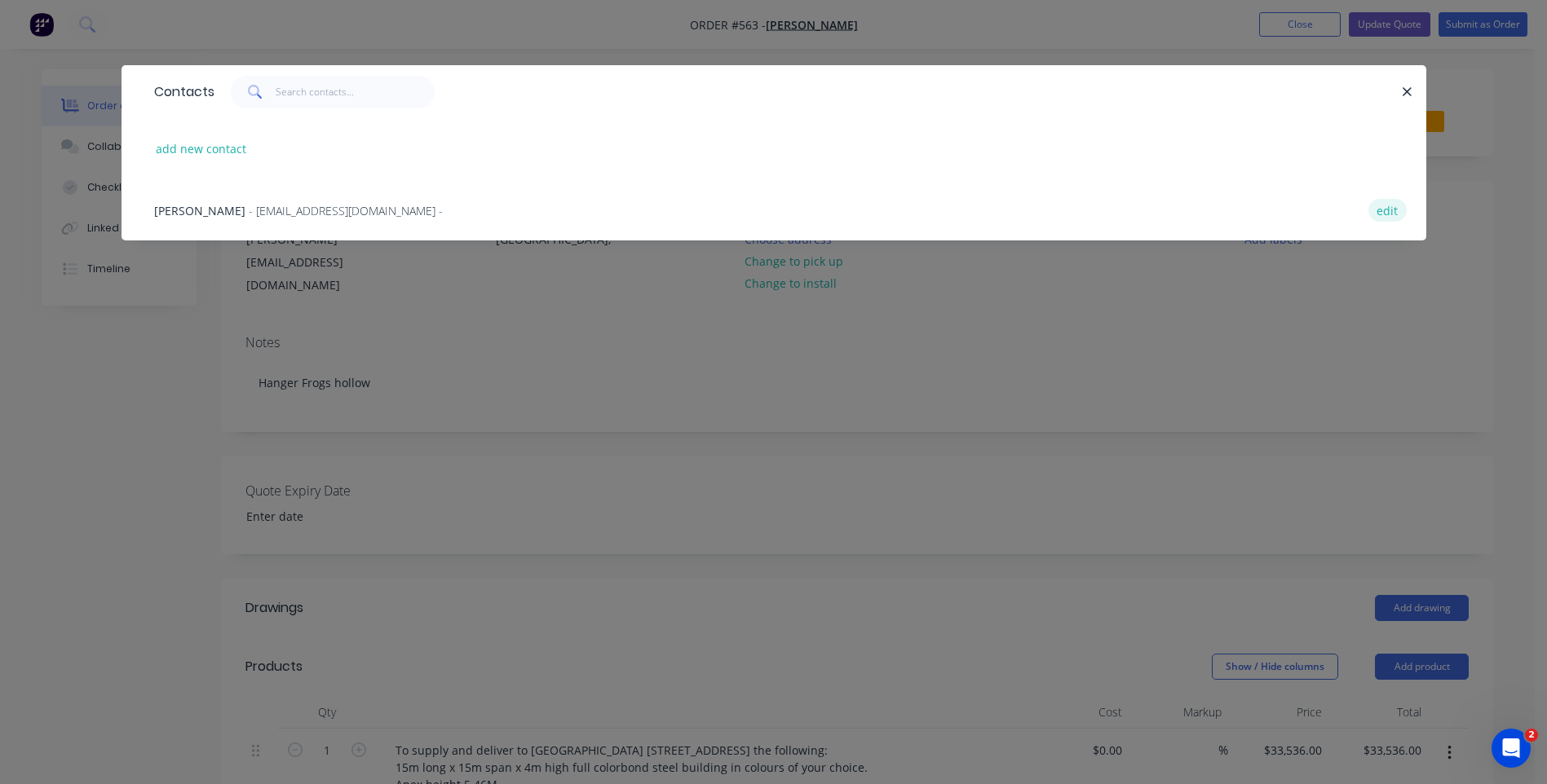
click at [1391, 205] on button "edit" at bounding box center [1388, 210] width 38 height 22
select select "AU"
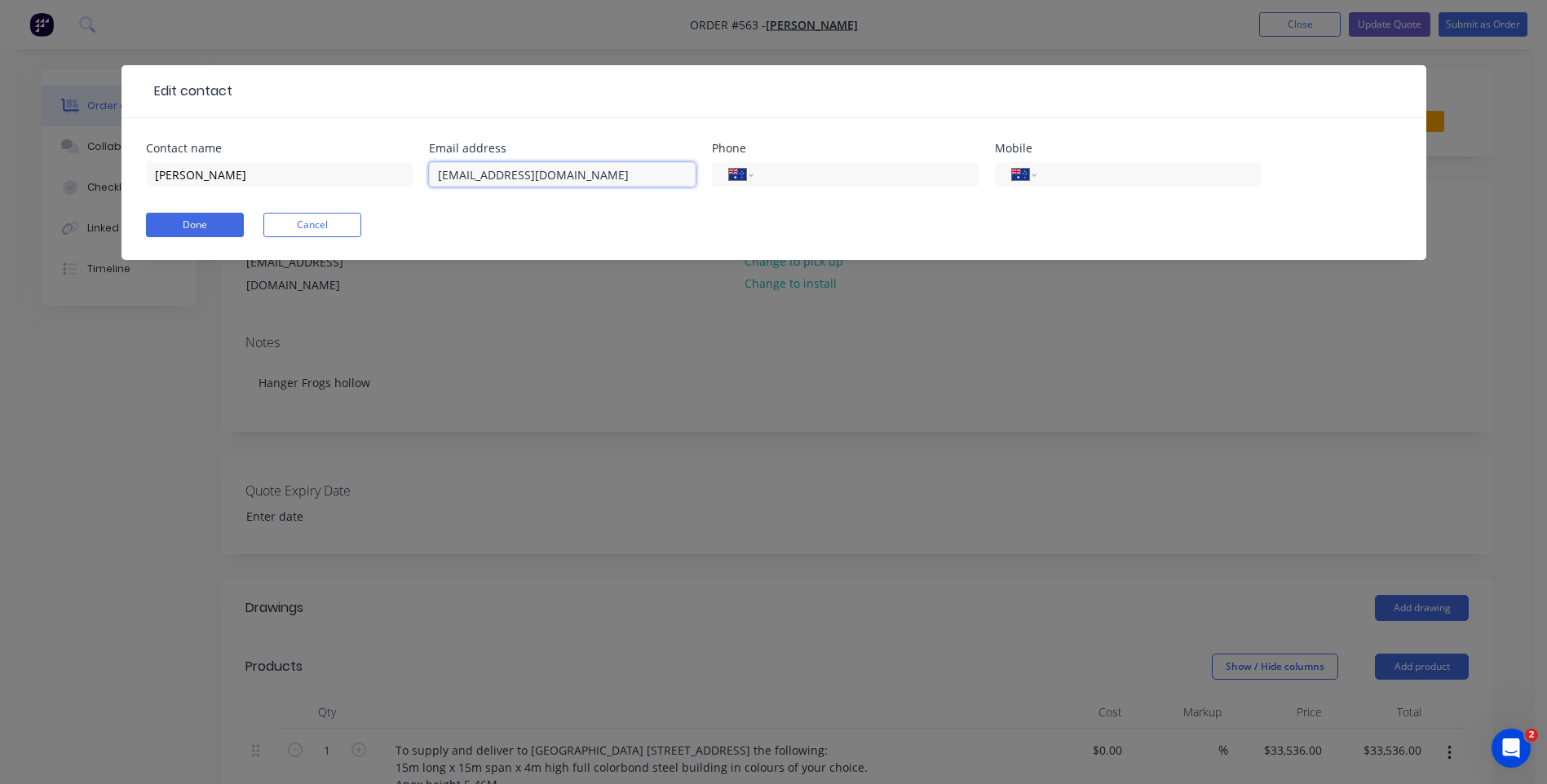
drag, startPoint x: 600, startPoint y: 180, endPoint x: 411, endPoint y: 199, distance: 190.0
click at [411, 199] on div "Contact name Lindsay Campbell Email address jocampbell18@bigpond.com Phone Inte…" at bounding box center [774, 175] width 1256 height 64
click at [213, 222] on button "Done" at bounding box center [195, 225] width 98 height 24
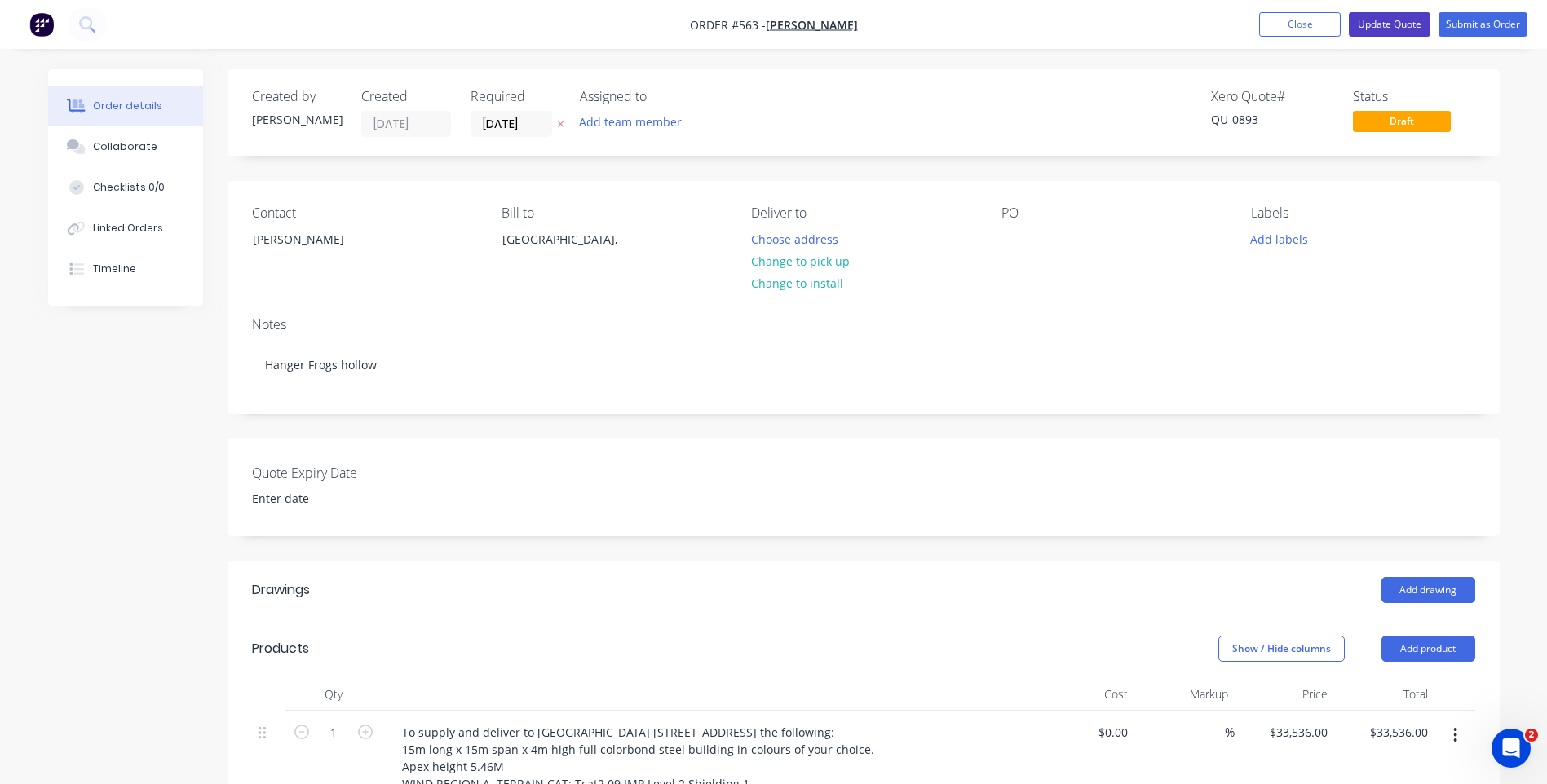
click at [1382, 15] on button "Update Quote" at bounding box center [1390, 24] width 82 height 24
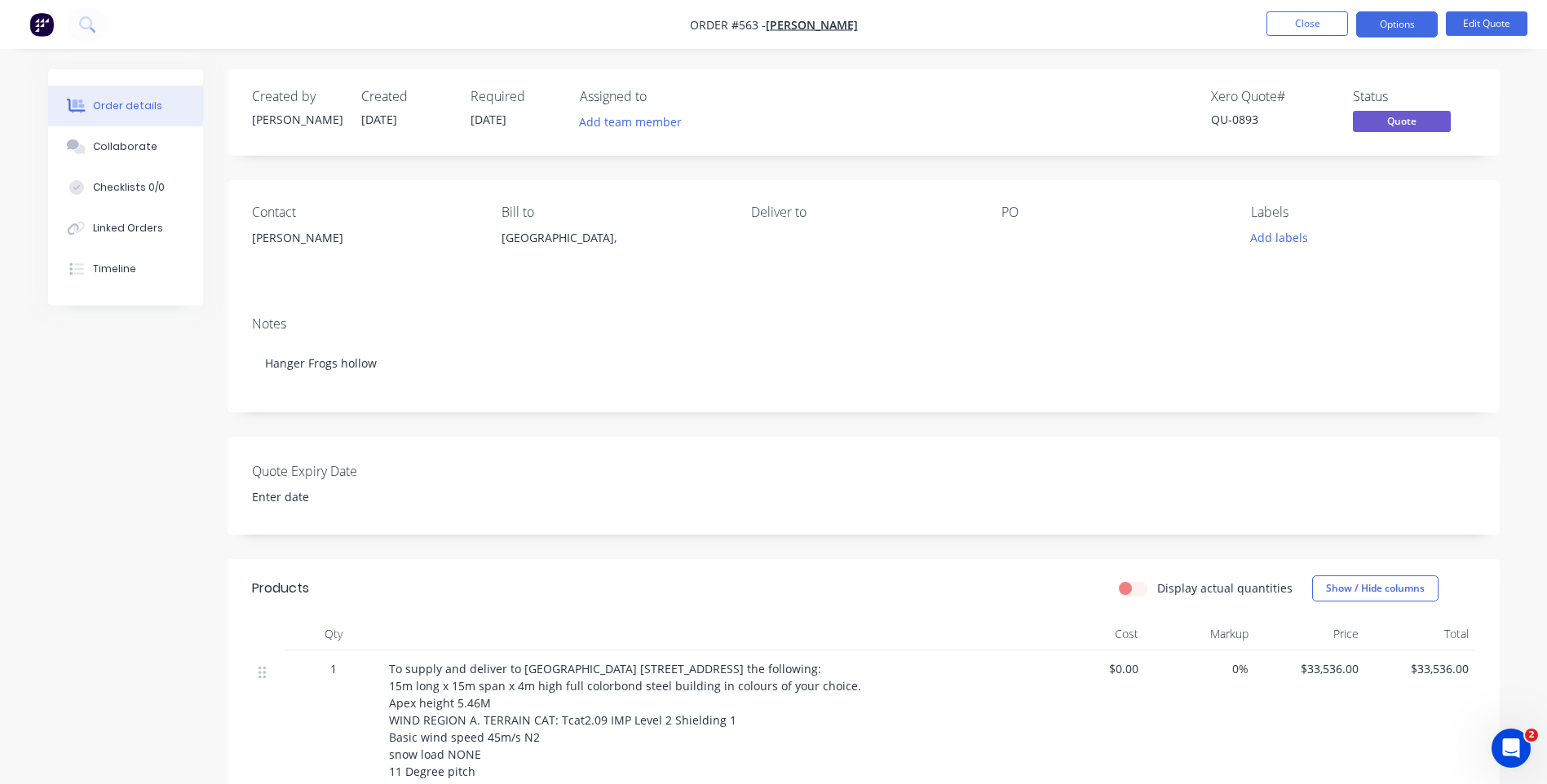
click at [1385, 9] on nav "Order #563 - Lindsay Campbell Close Options Edit Quote" at bounding box center [774, 24] width 1547 height 49
click at [1385, 29] on button "Options" at bounding box center [1397, 24] width 82 height 26
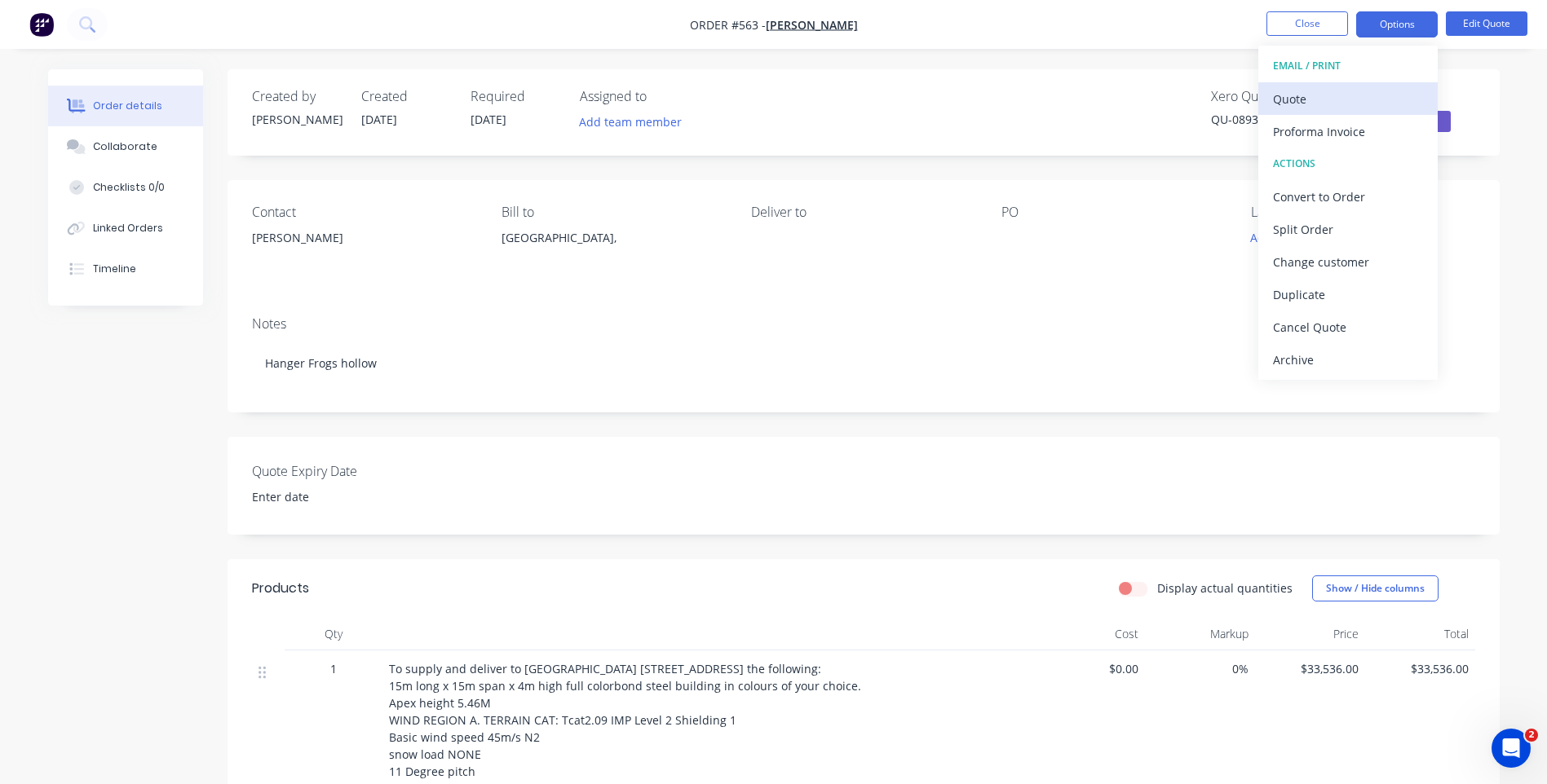
click at [1292, 95] on div "Quote" at bounding box center [1348, 99] width 150 height 24
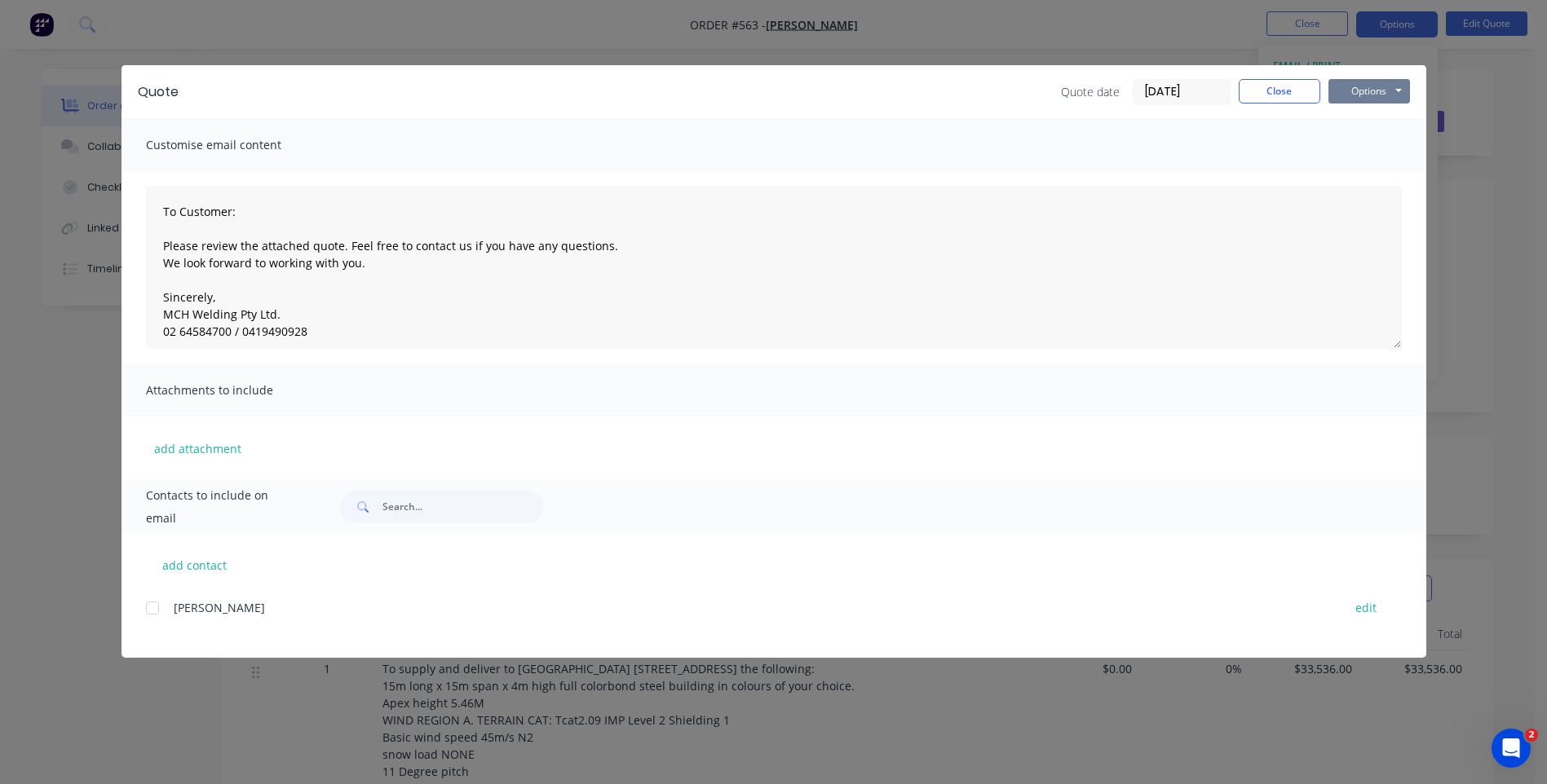
click at [1364, 87] on button "Options" at bounding box center [1370, 91] width 82 height 24
click at [1364, 116] on button "Preview" at bounding box center [1381, 120] width 104 height 27
click at [1282, 86] on button "Close" at bounding box center [1280, 91] width 82 height 24
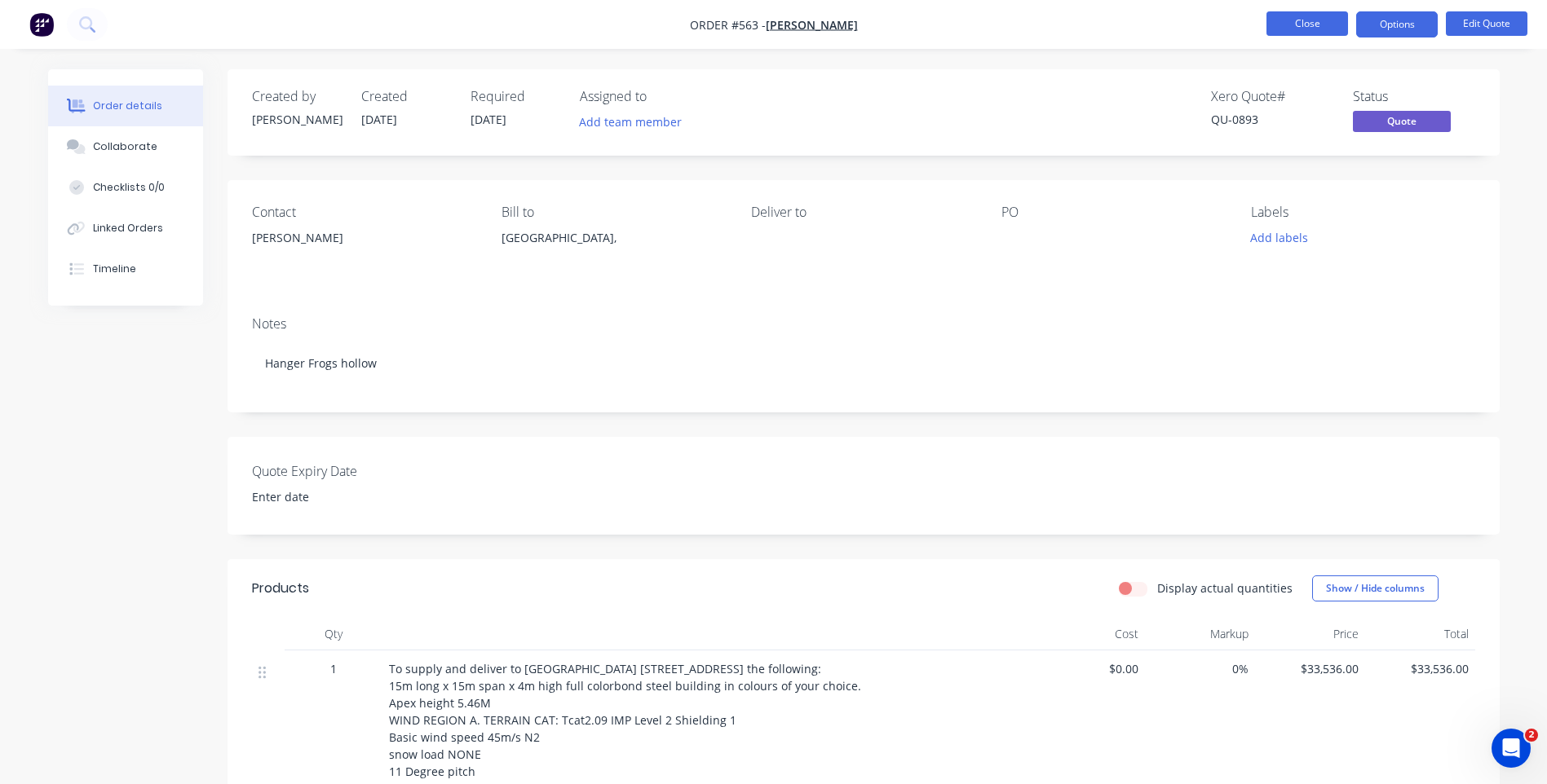
click at [1293, 21] on button "Close" at bounding box center [1308, 23] width 82 height 24
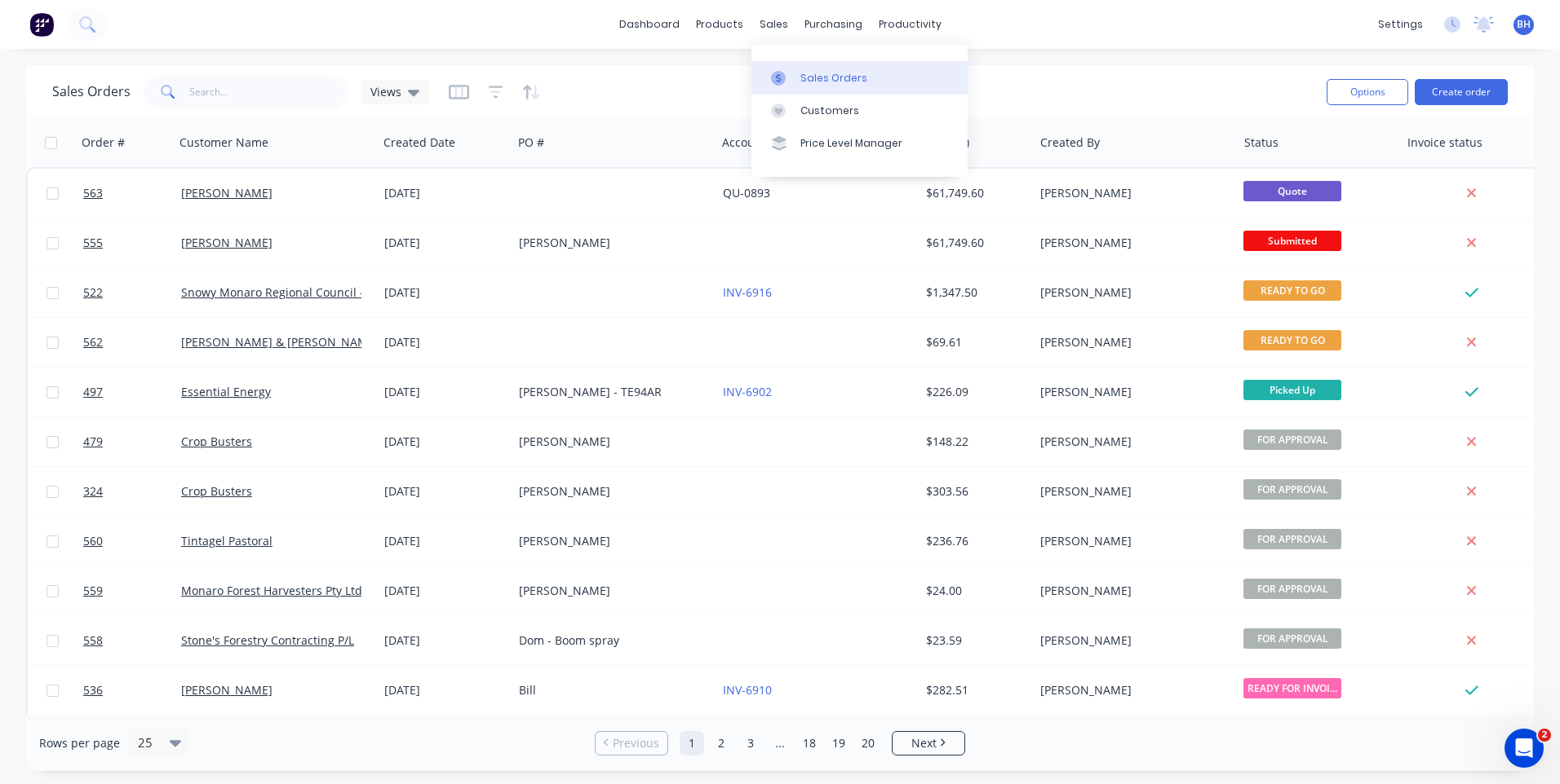
click at [832, 71] on div "Sales Orders" at bounding box center [833, 78] width 67 height 15
click at [1466, 90] on button "Create order" at bounding box center [1460, 92] width 93 height 26
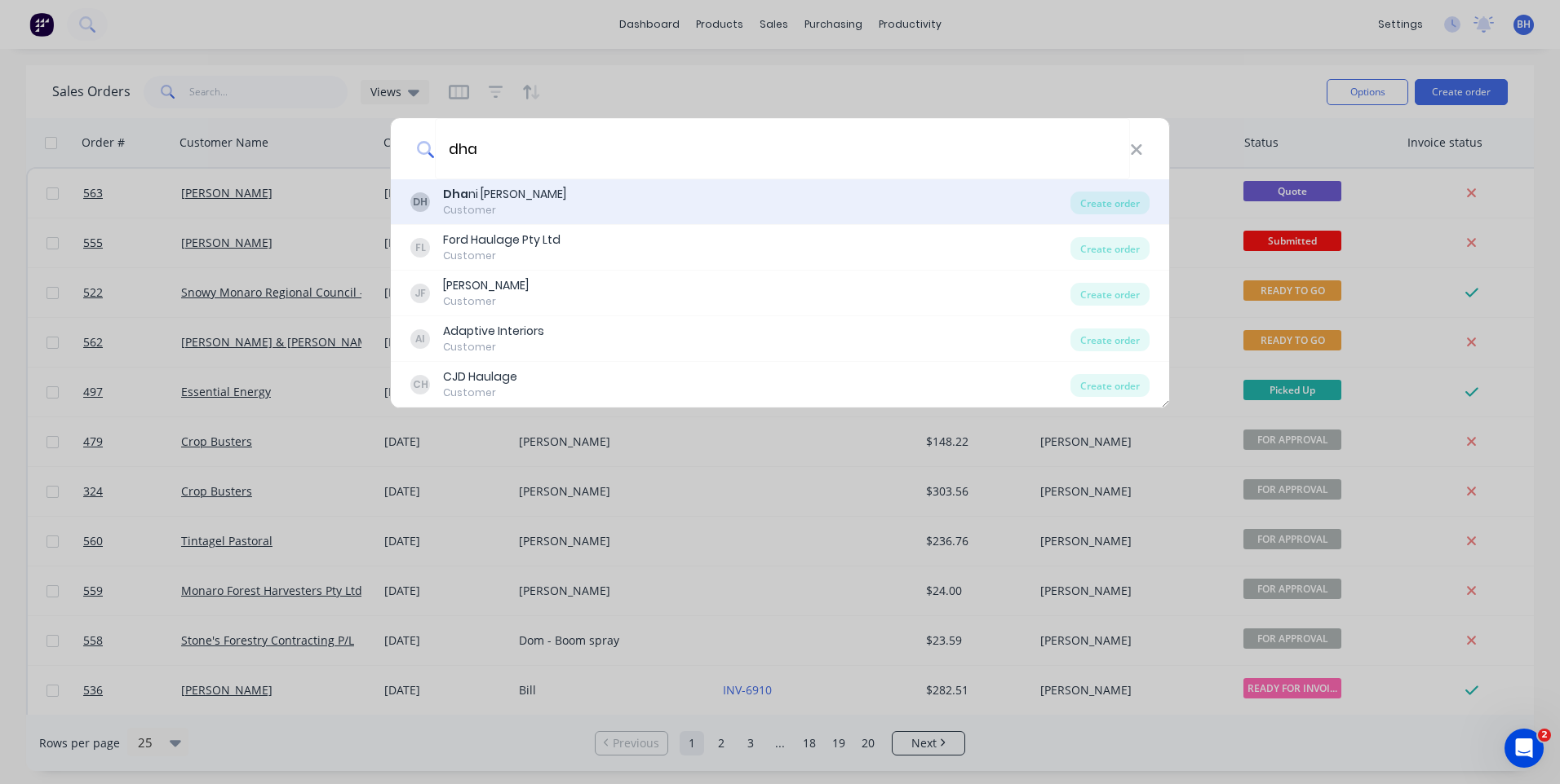
type input "dha"
click at [521, 193] on div "Dha ni Johnson Haulage" at bounding box center [504, 194] width 123 height 17
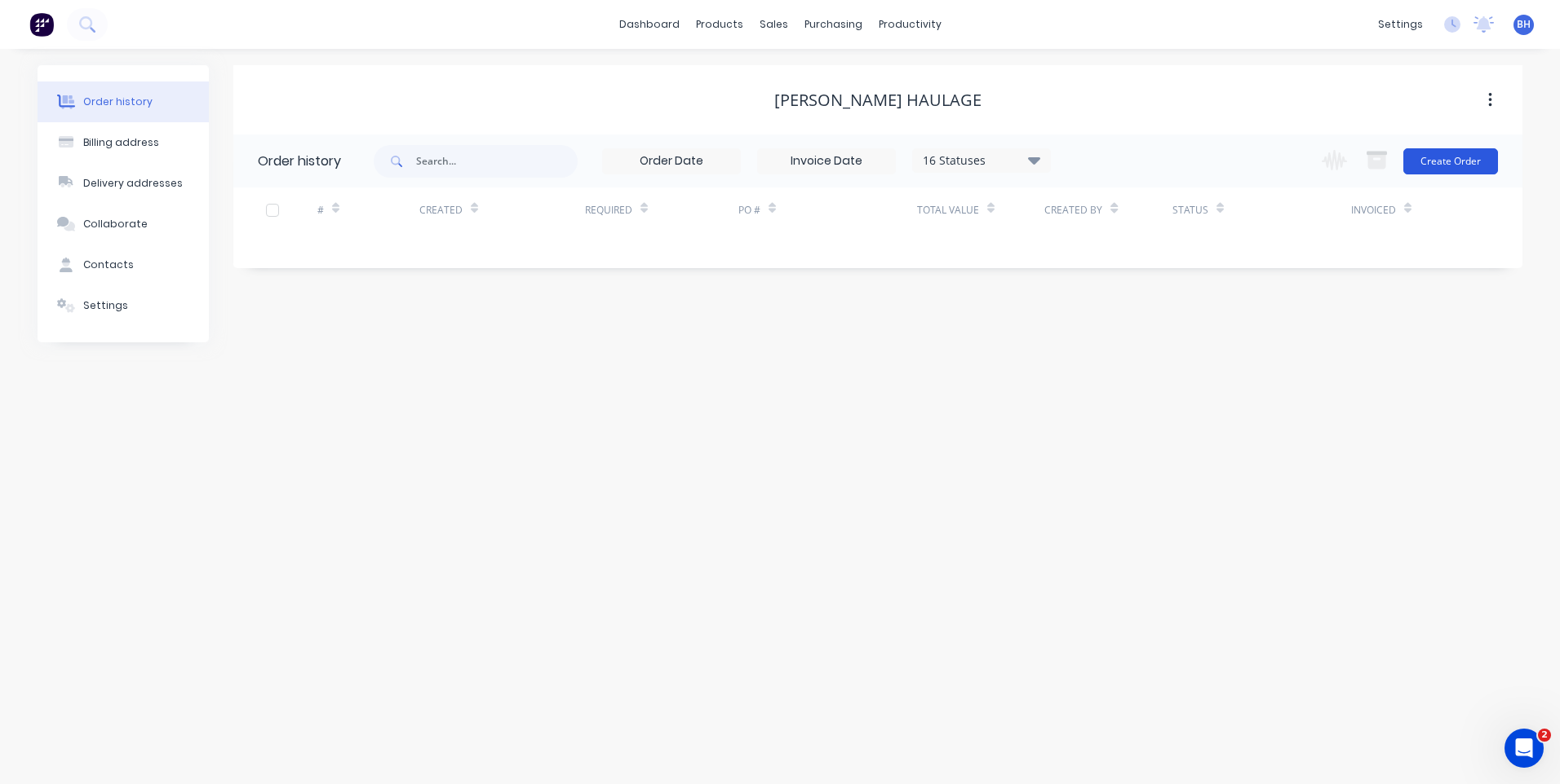
click at [1458, 161] on button "Create Order" at bounding box center [1450, 162] width 95 height 26
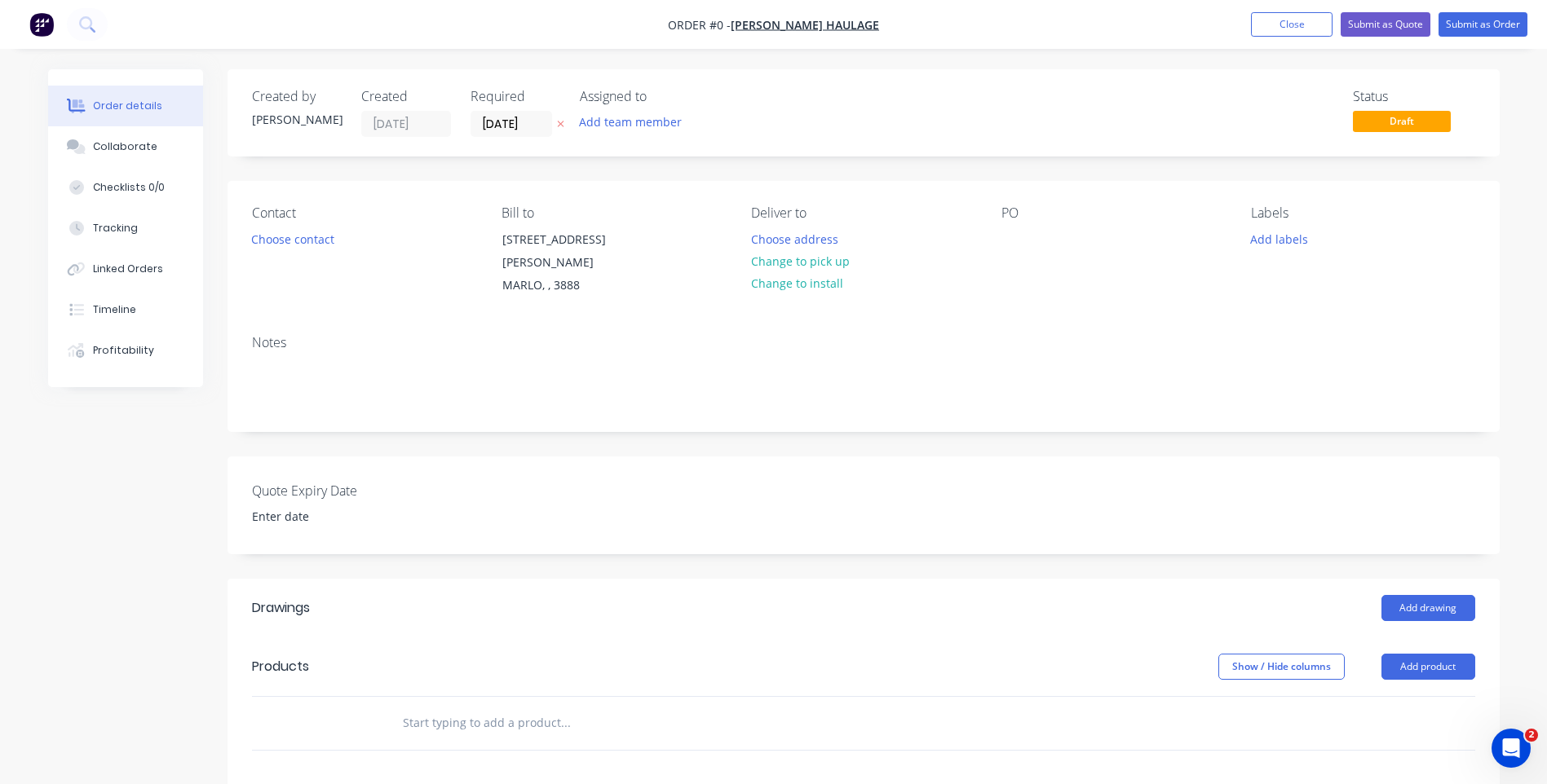
scroll to position [163, 0]
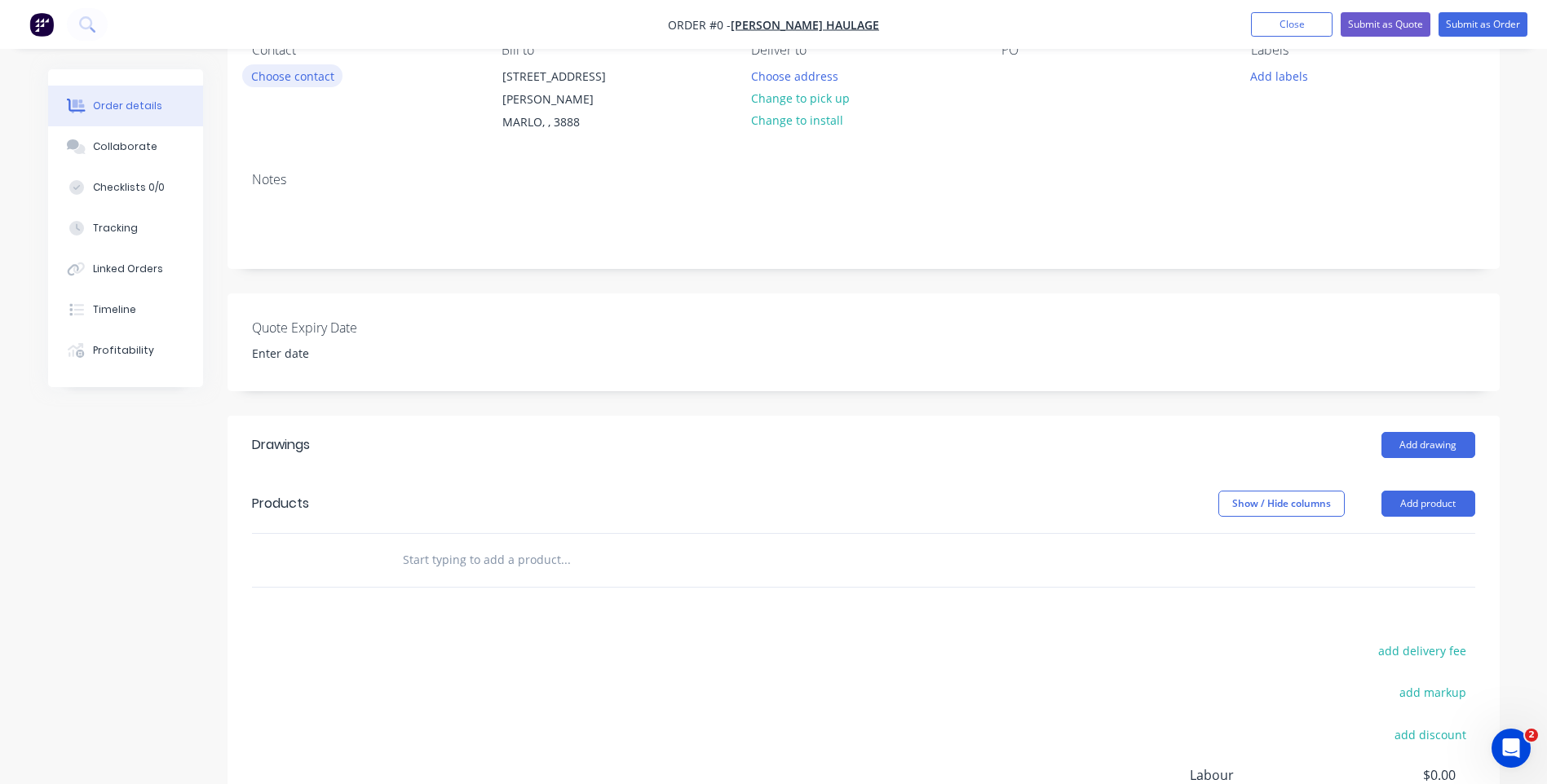
click at [300, 70] on button "Choose contact" at bounding box center [292, 75] width 100 height 22
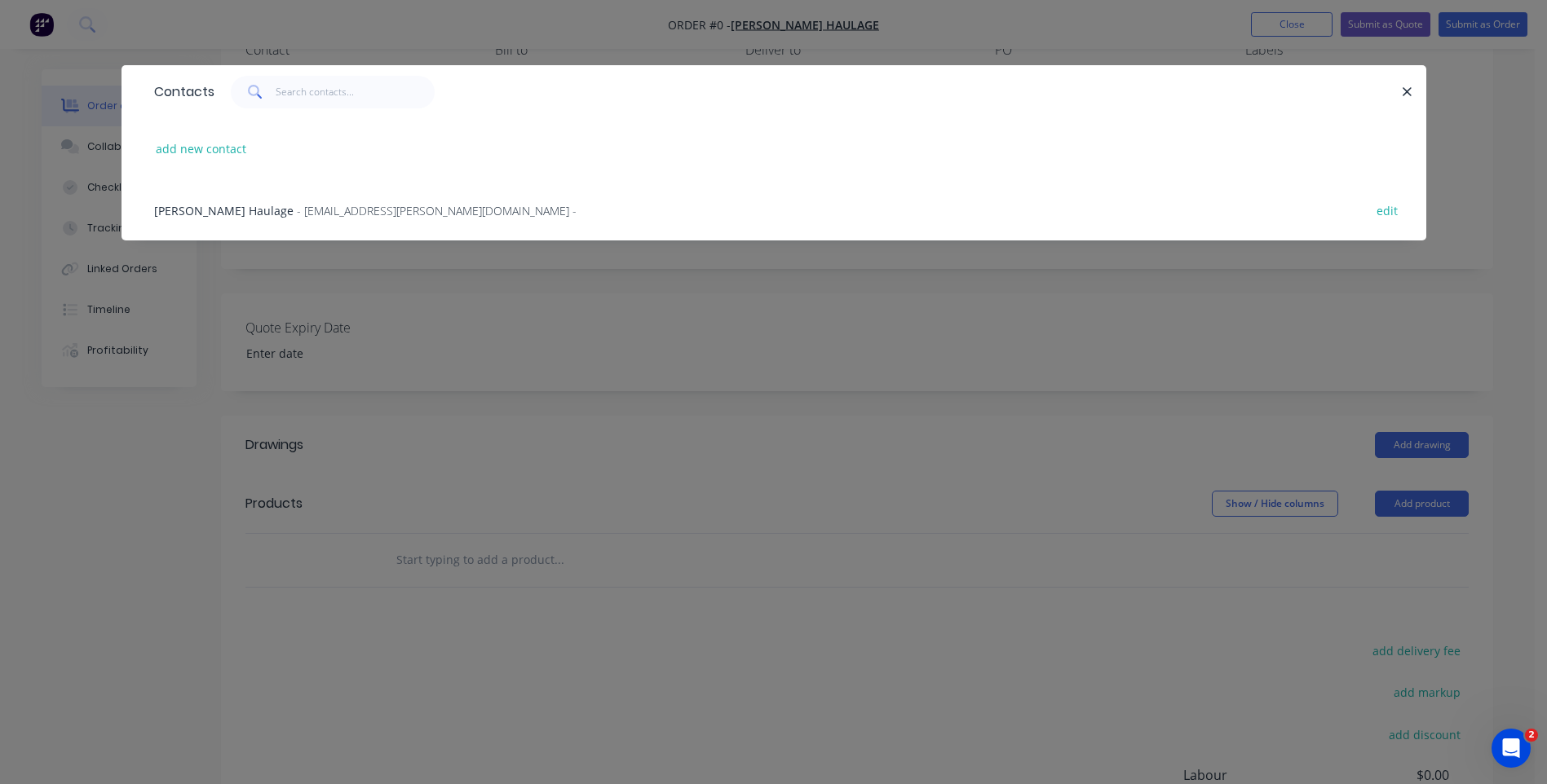
click at [297, 206] on span "- dhani.johnson@hotmail.com -" at bounding box center [437, 211] width 280 height 16
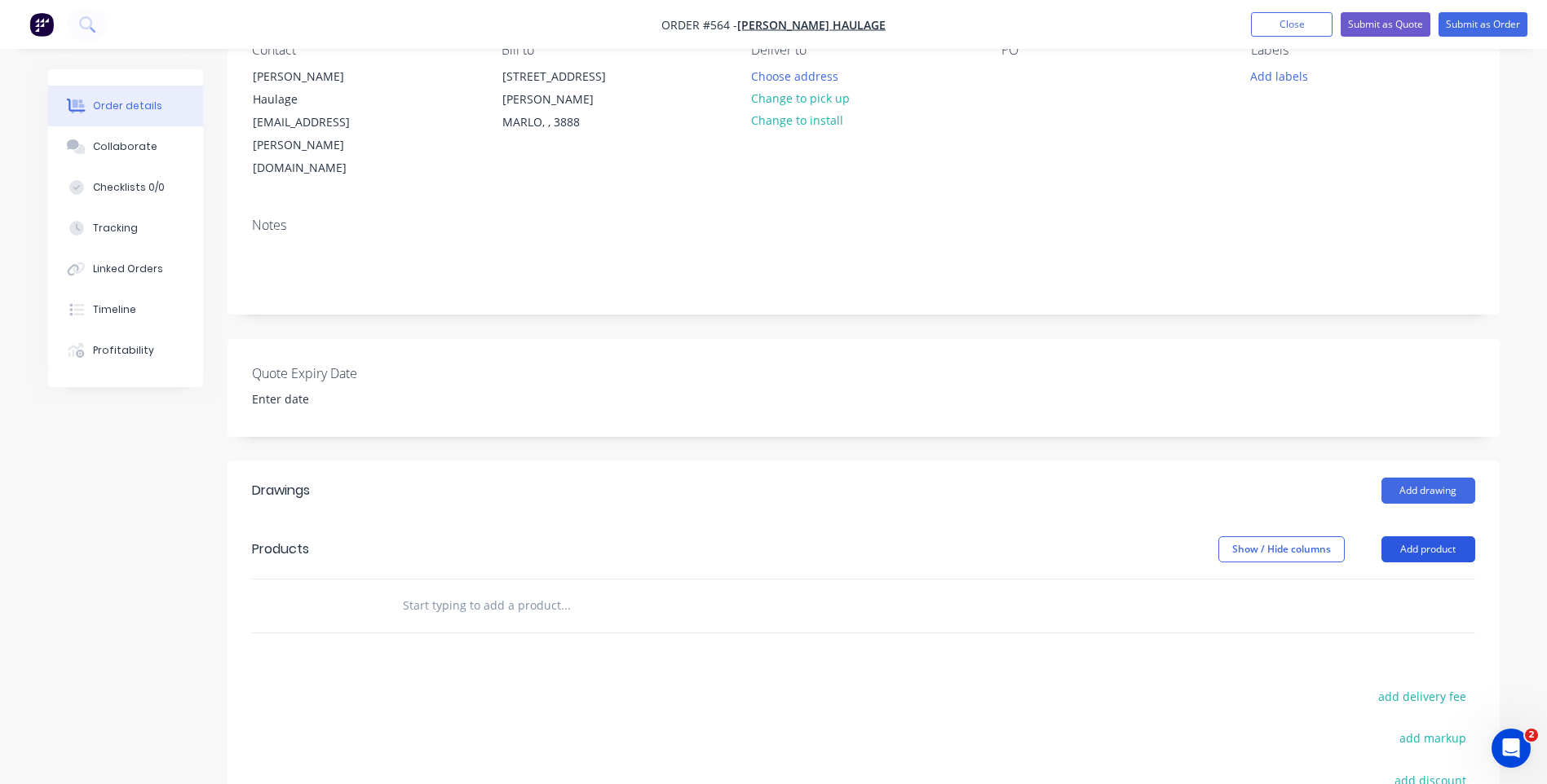
click at [1428, 536] on button "Add product" at bounding box center [1429, 549] width 94 height 26
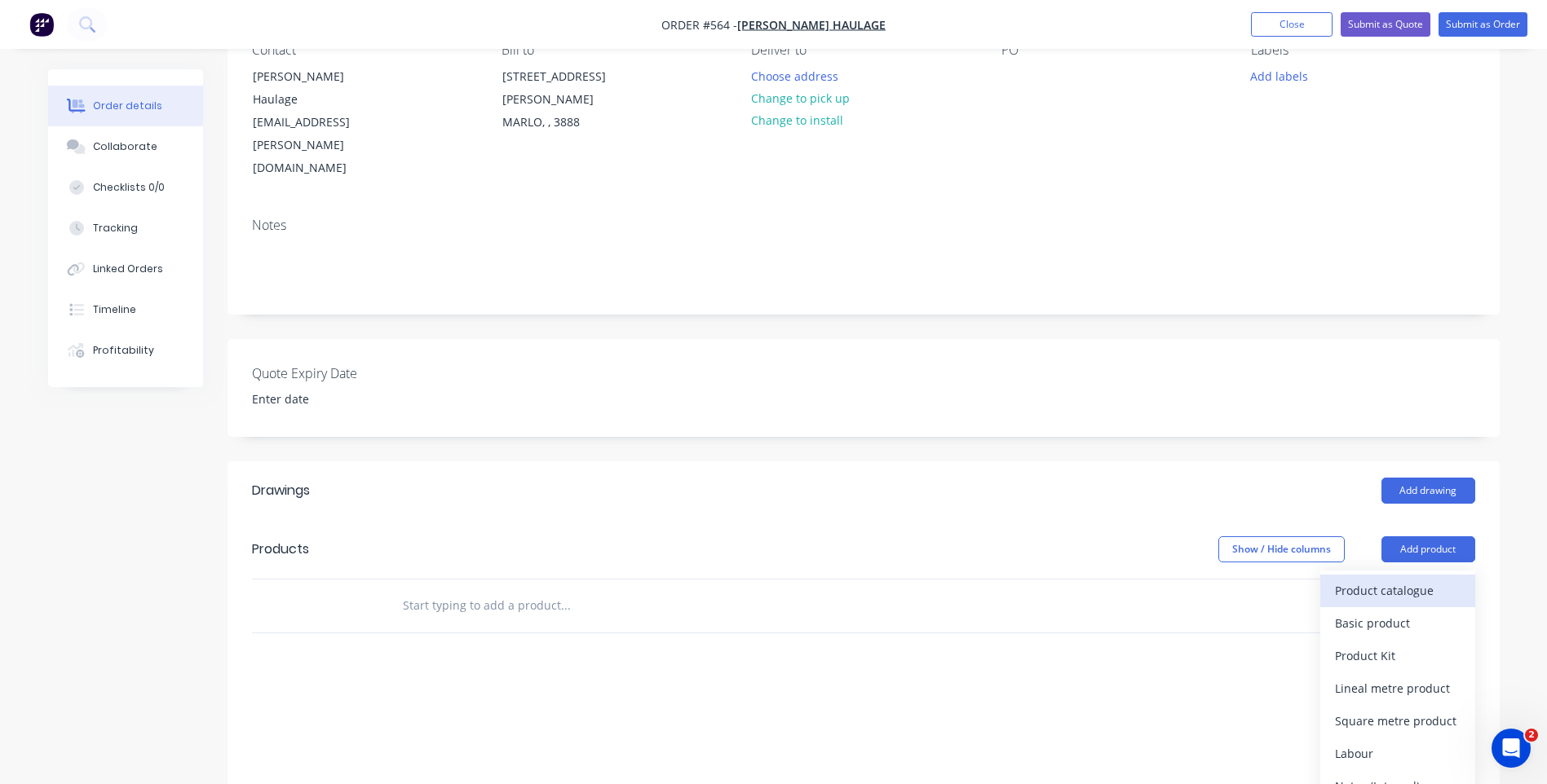
click at [1365, 579] on div "Product catalogue" at bounding box center [1398, 591] width 126 height 24
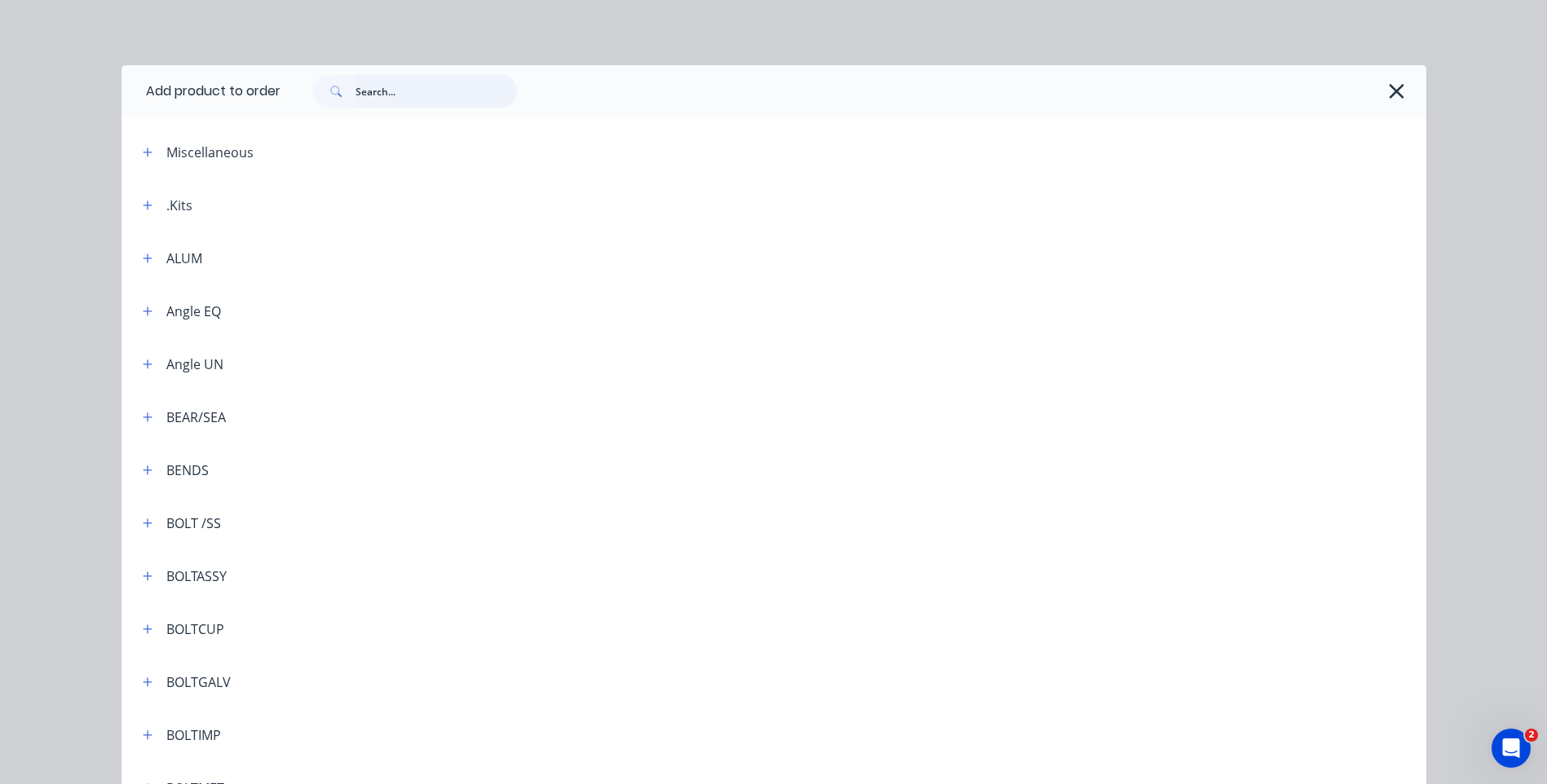
click at [385, 91] on input "text" at bounding box center [437, 91] width 162 height 33
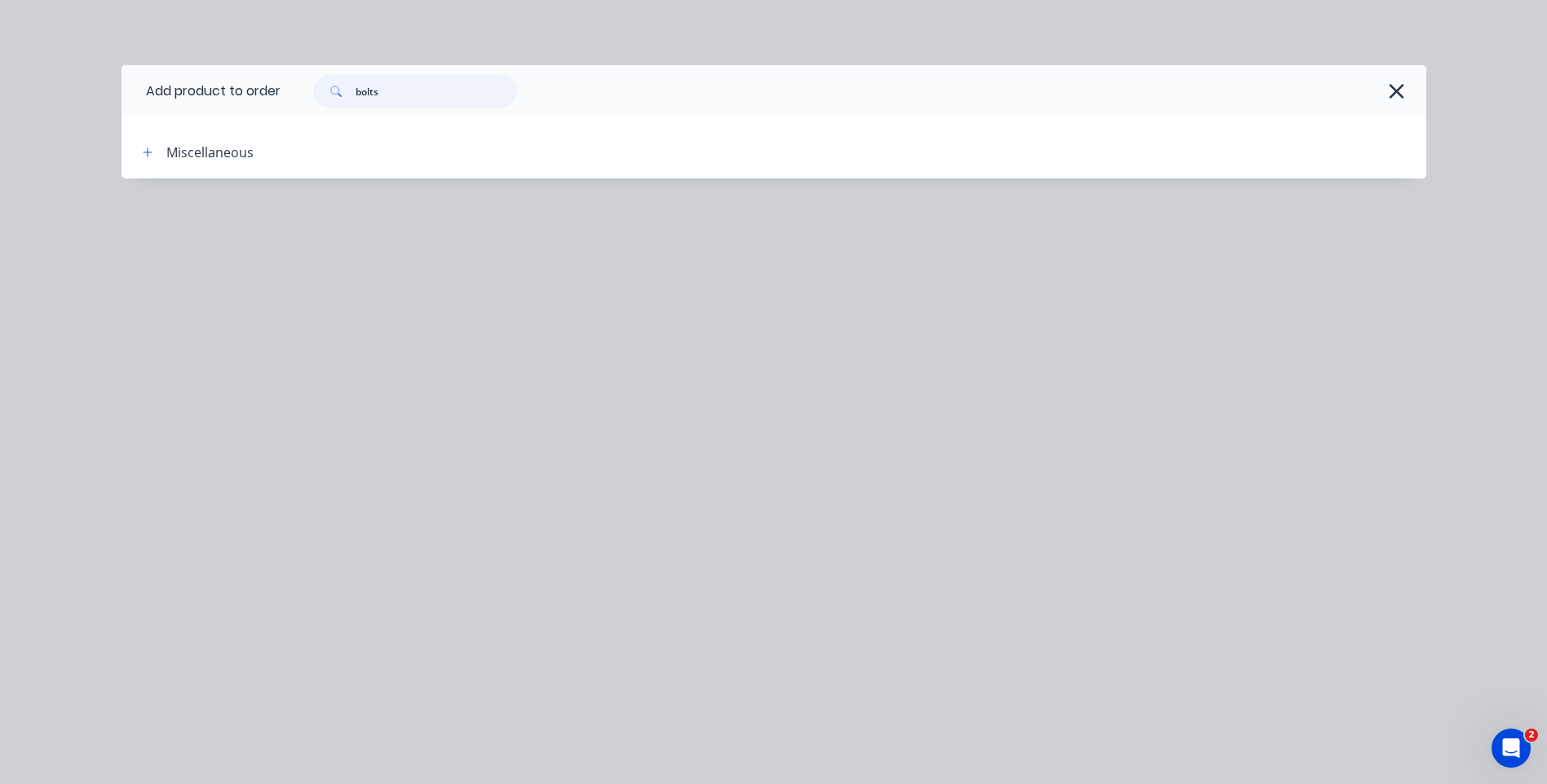
click at [411, 94] on input "bolts" at bounding box center [437, 91] width 162 height 33
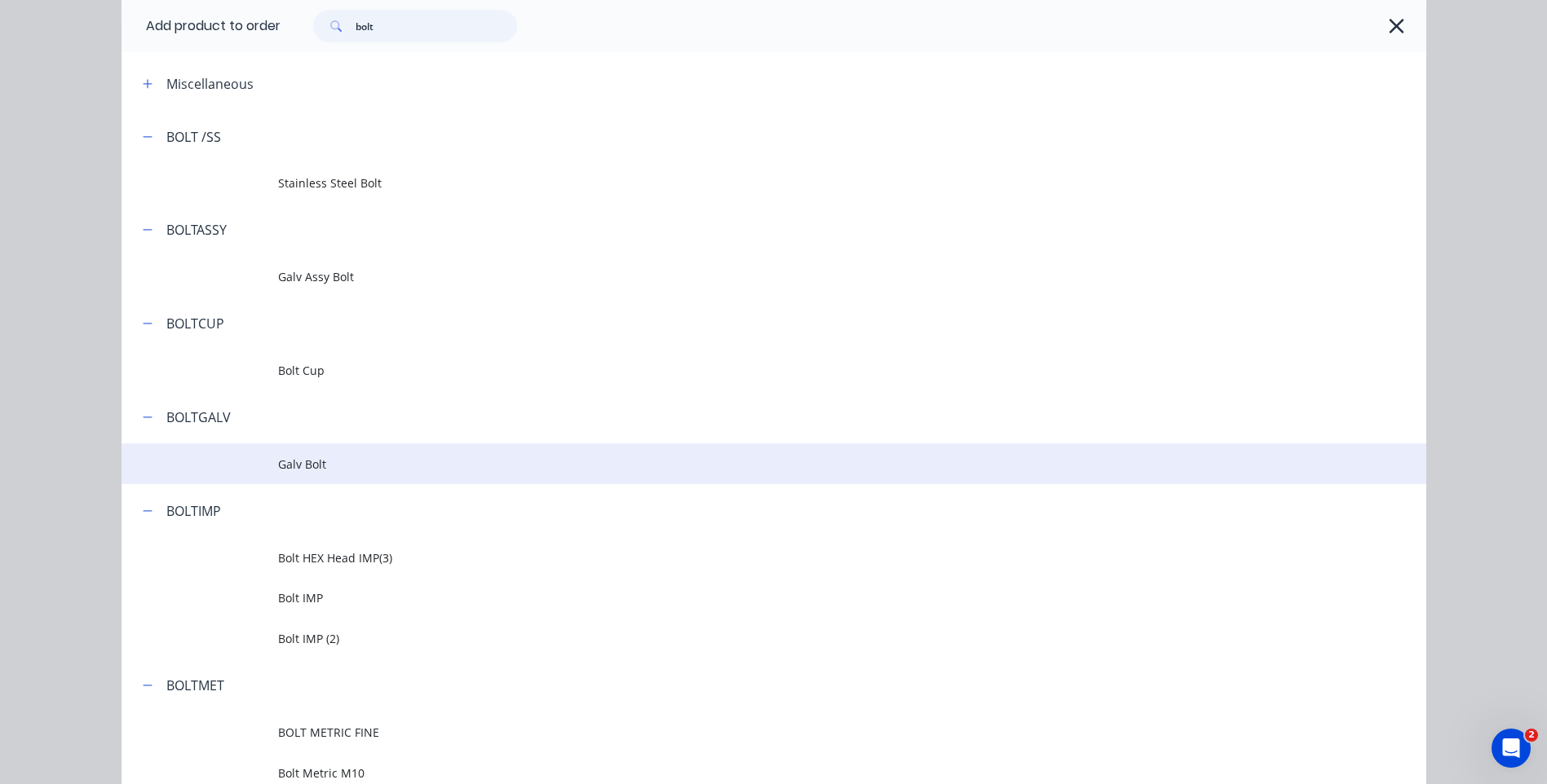
scroll to position [163, 0]
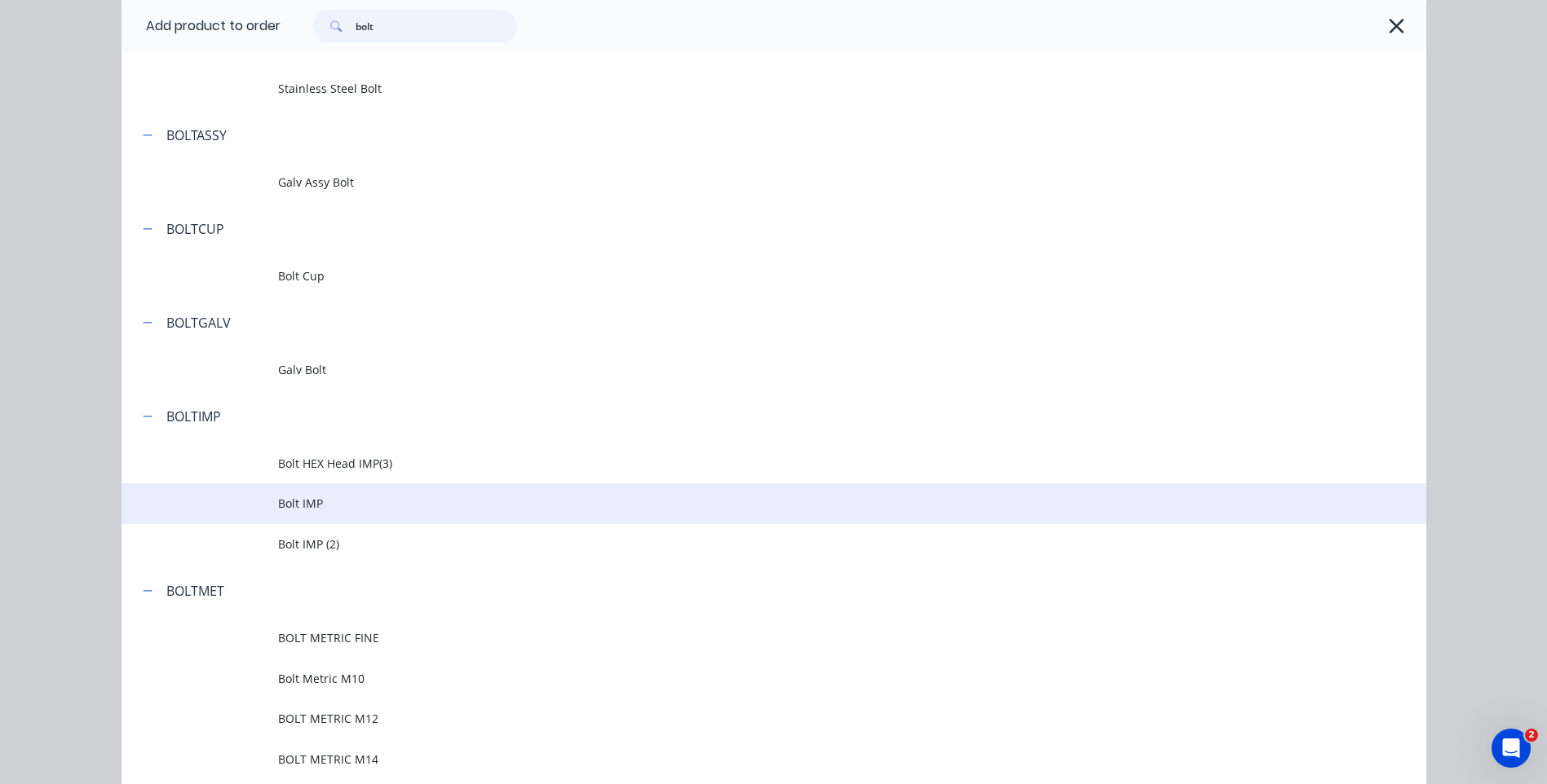
type input "bolt"
click at [331, 499] on span "Bolt IMP" at bounding box center [737, 502] width 918 height 17
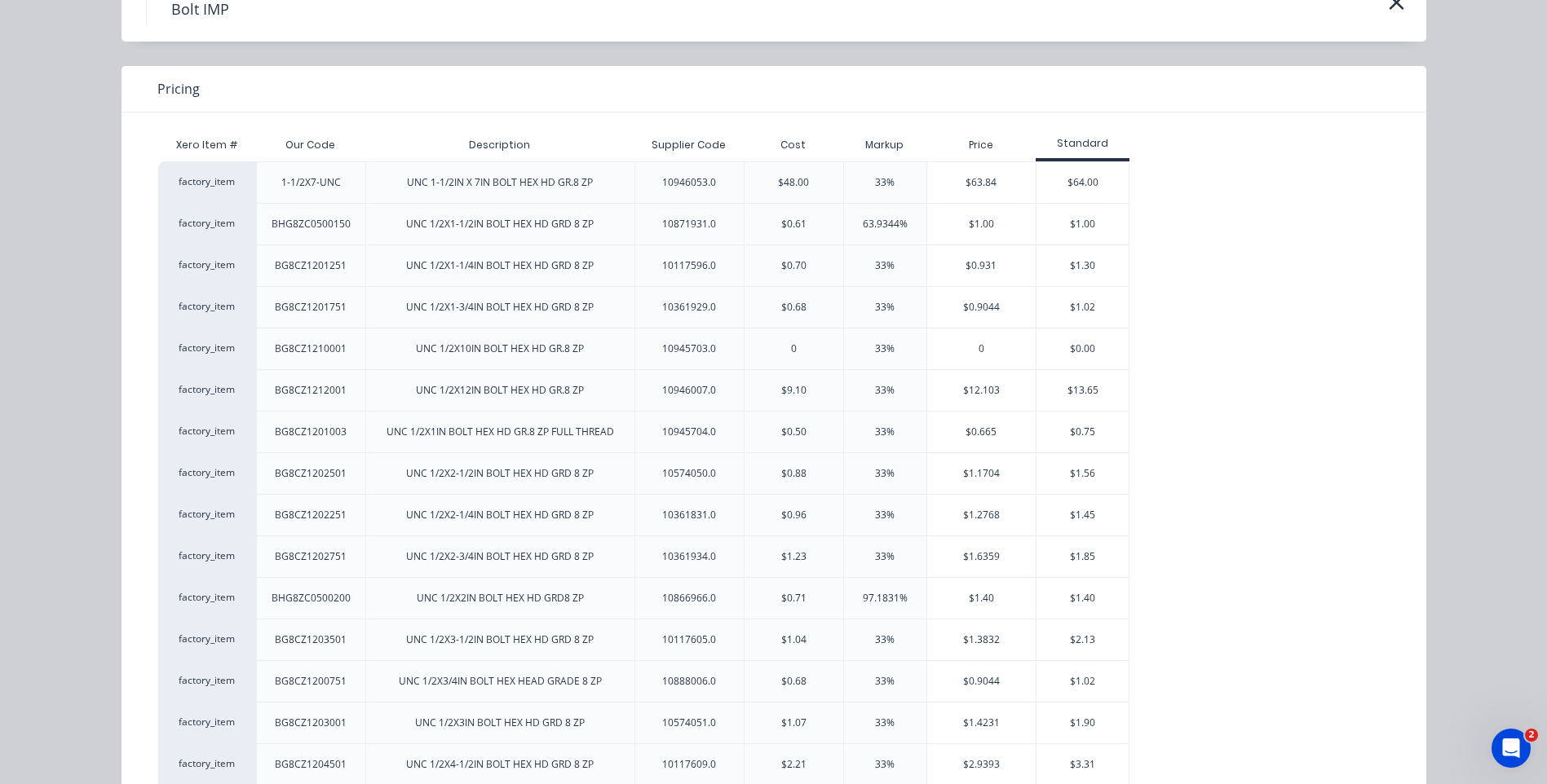
scroll to position [0, 0]
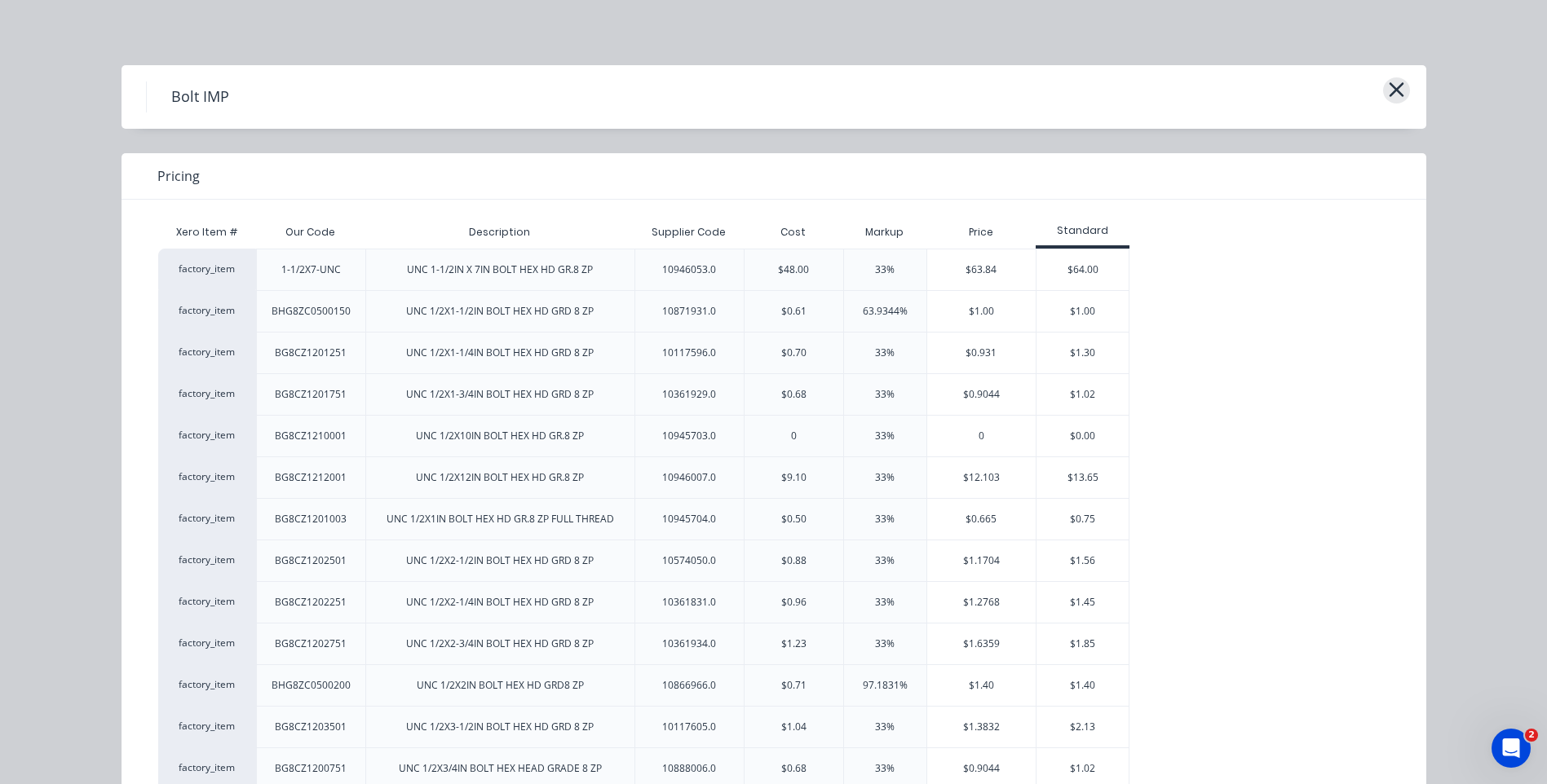
click at [1393, 84] on icon "button" at bounding box center [1396, 89] width 17 height 23
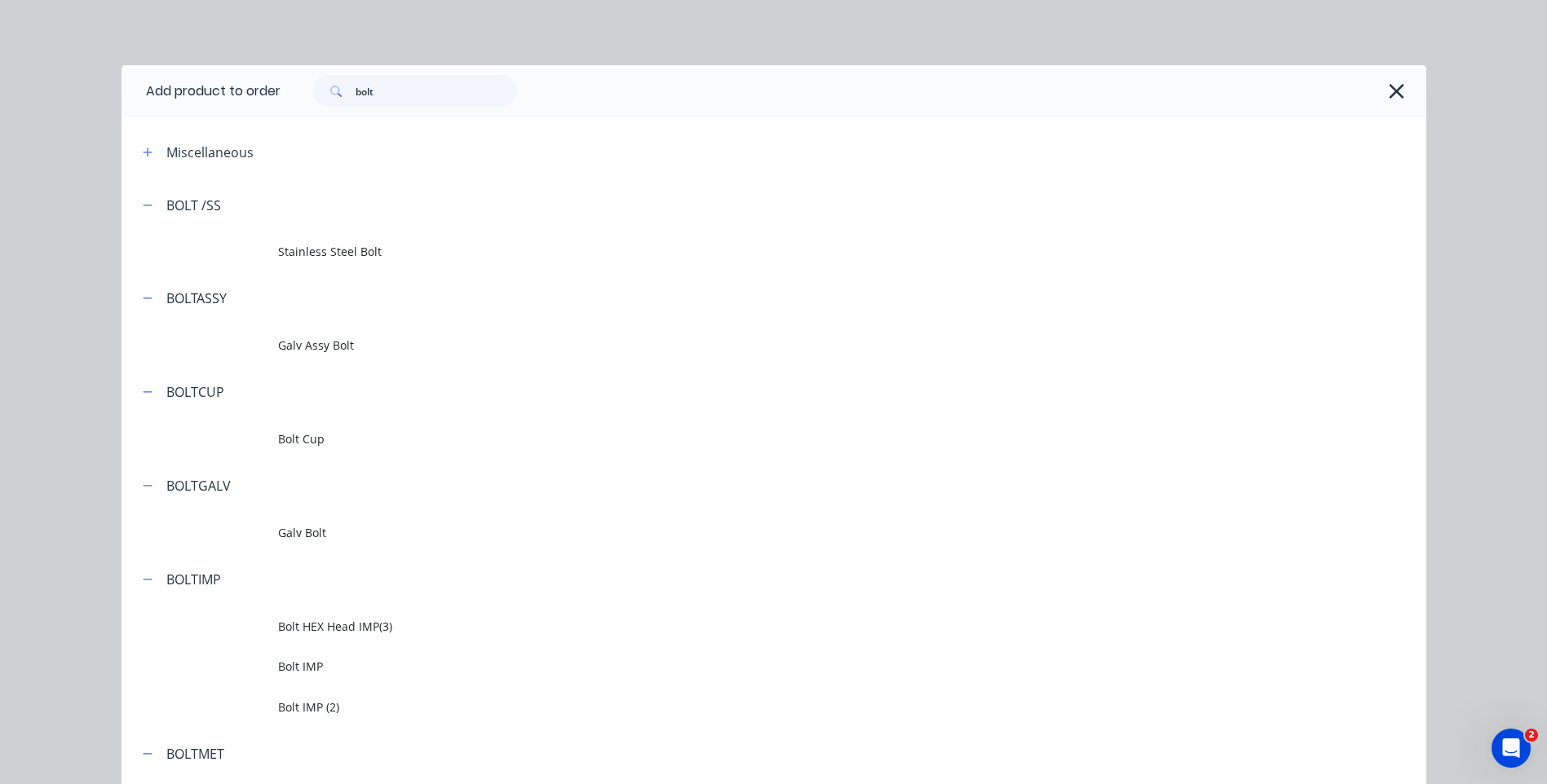
scroll to position [552, 0]
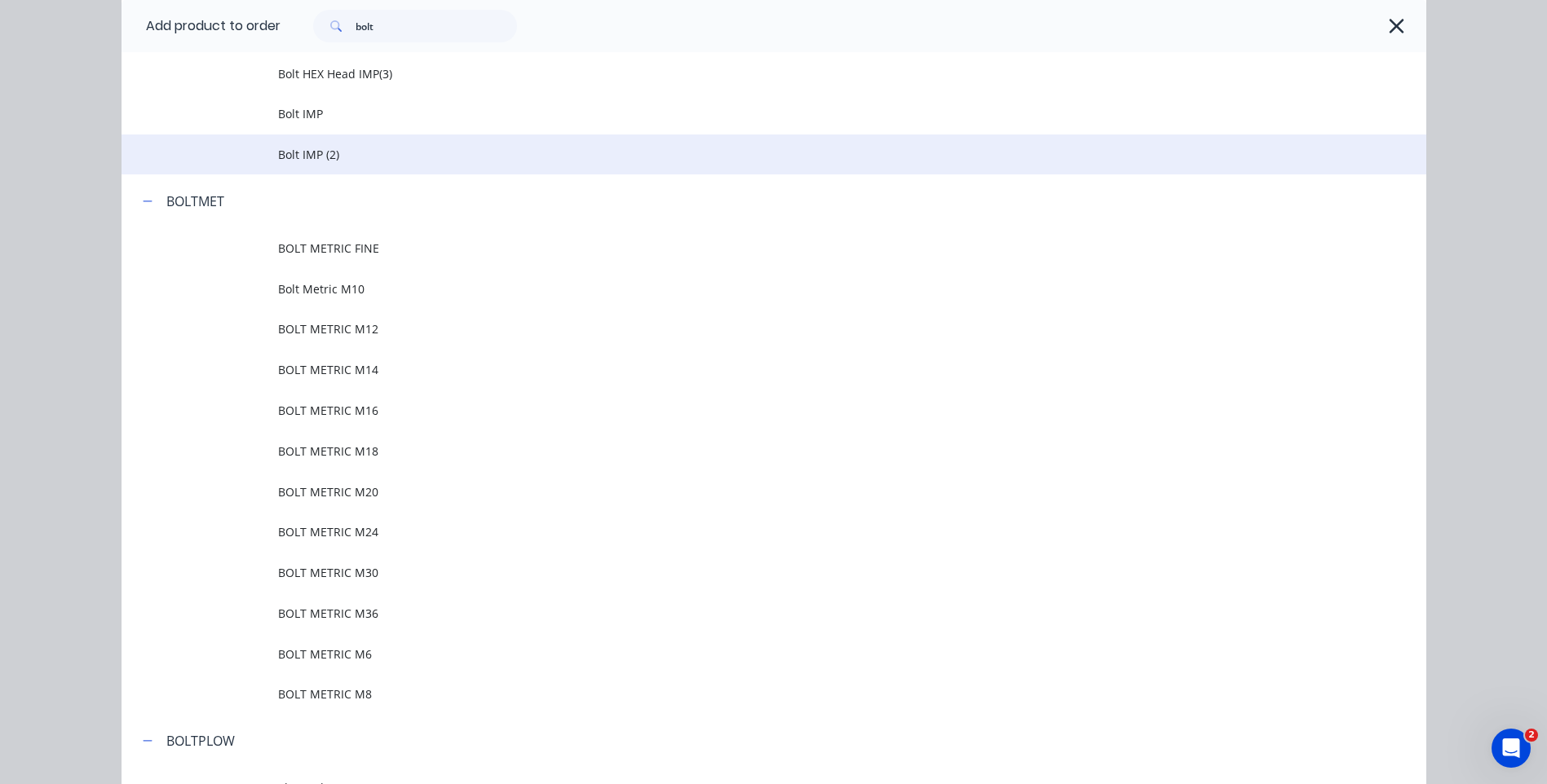
click at [353, 154] on span "Bolt IMP (2)" at bounding box center [737, 154] width 918 height 17
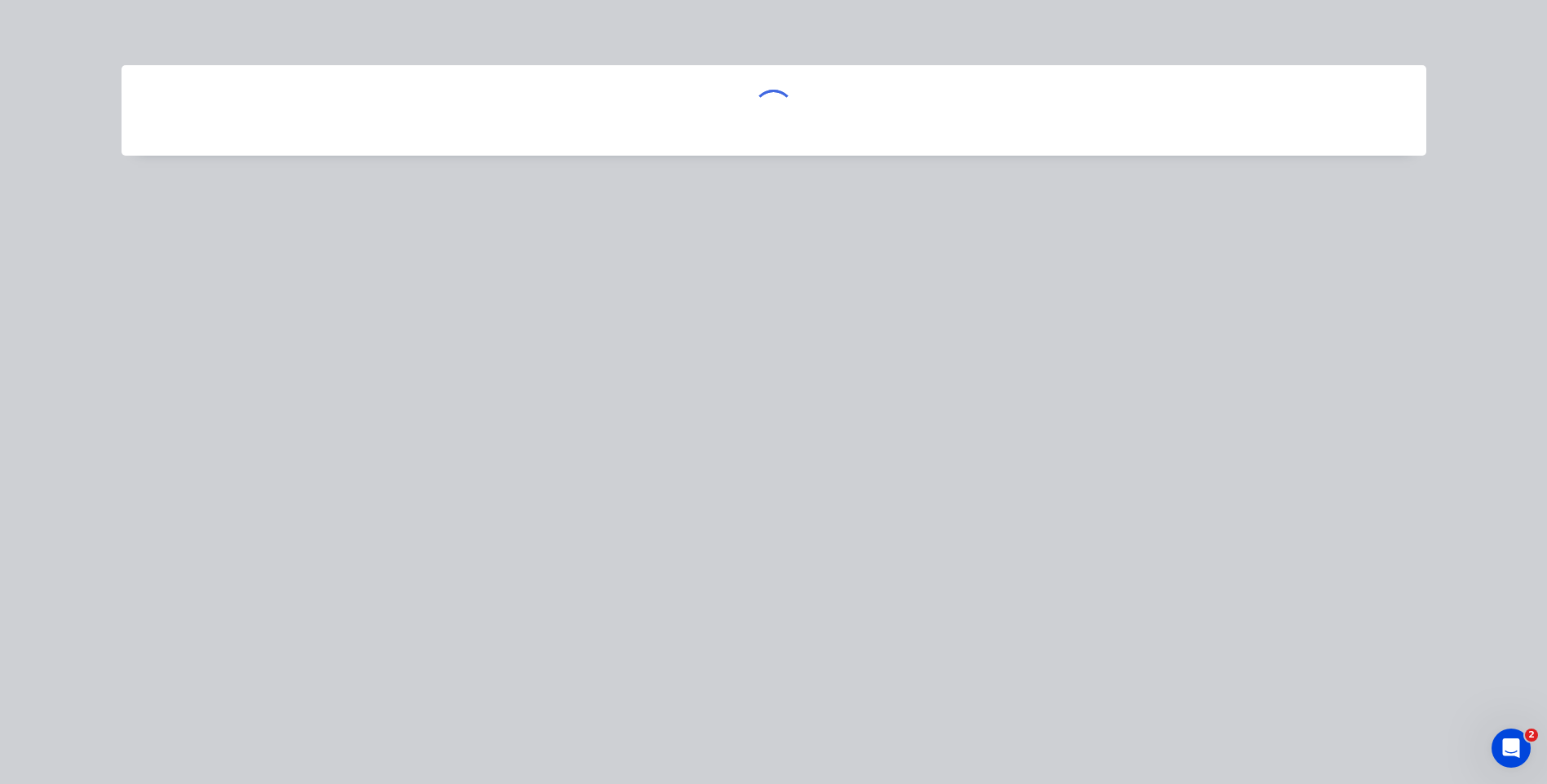
scroll to position [0, 0]
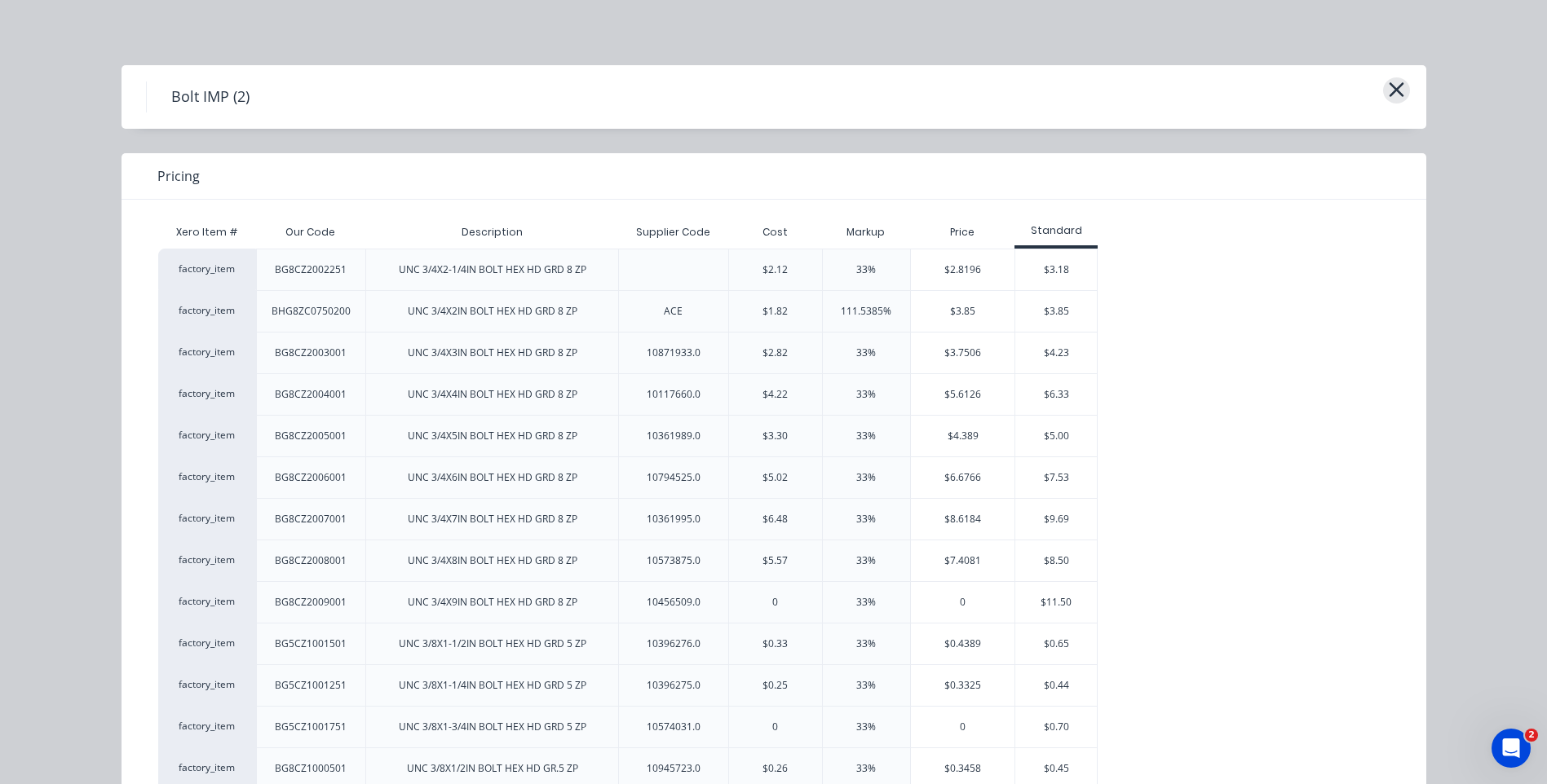
click at [1396, 89] on icon "button" at bounding box center [1396, 89] width 17 height 23
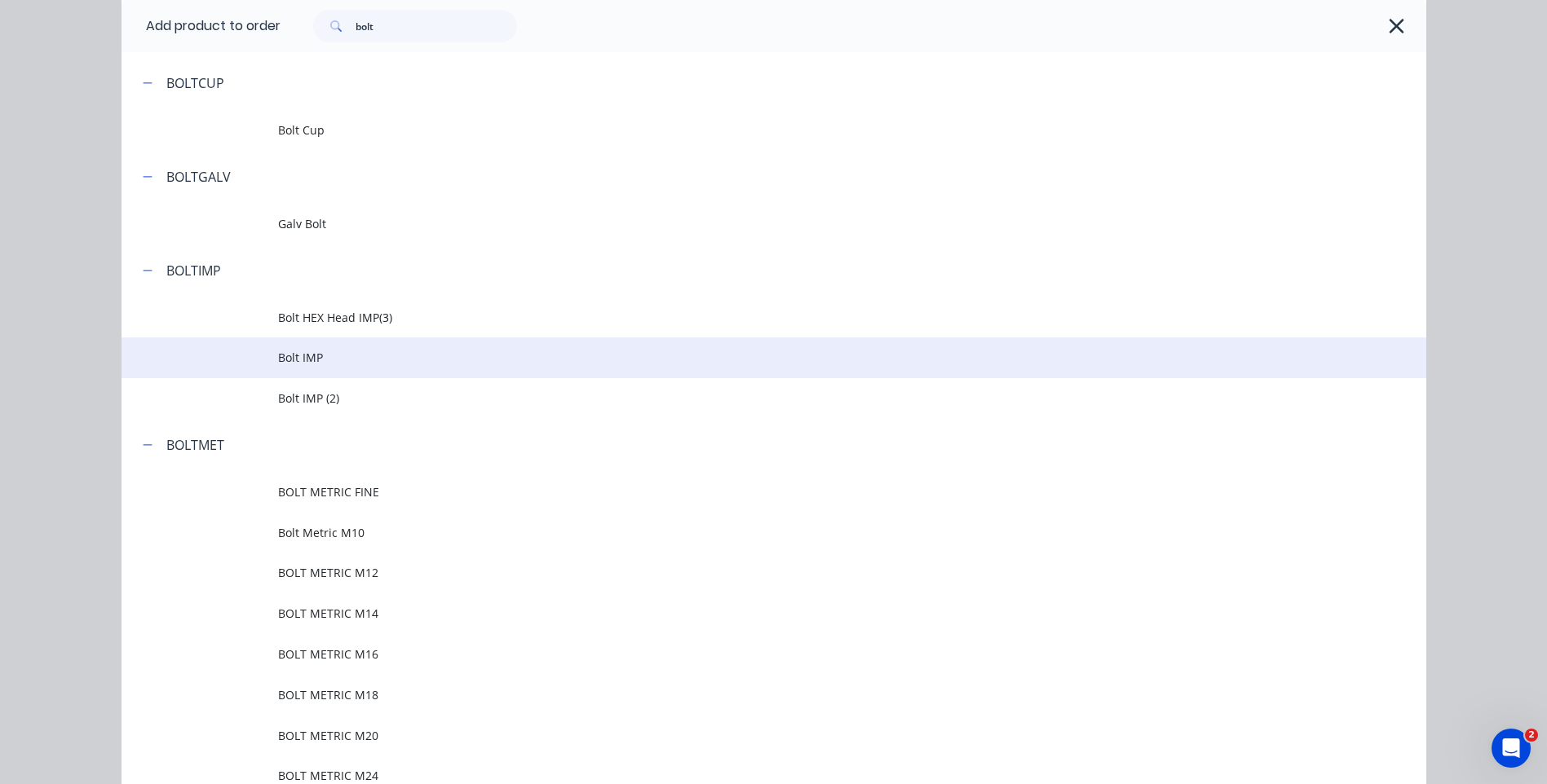
scroll to position [309, 0]
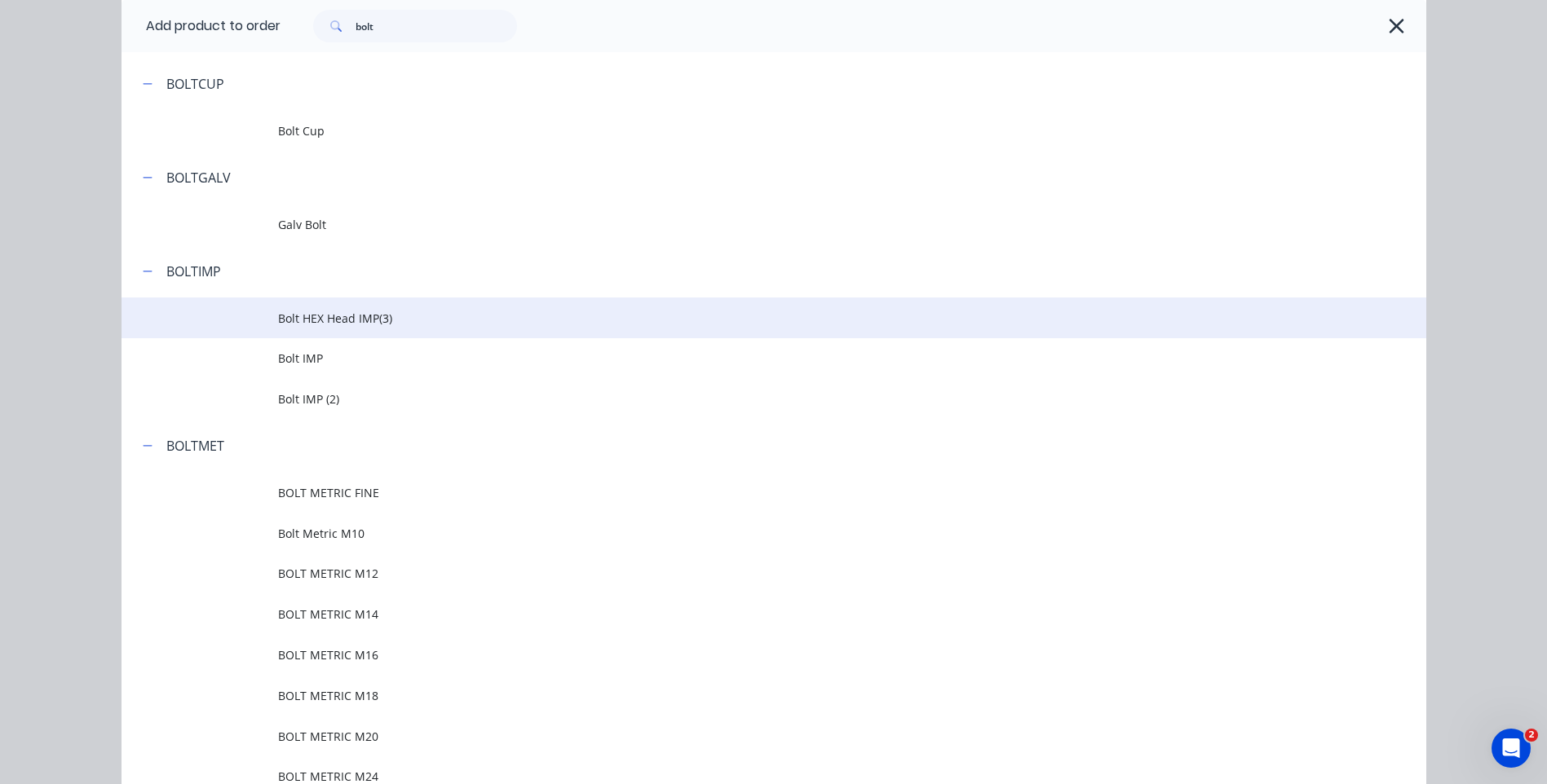
click at [349, 303] on td "Bolt HEX Head IMP(3)" at bounding box center [851, 318] width 1148 height 41
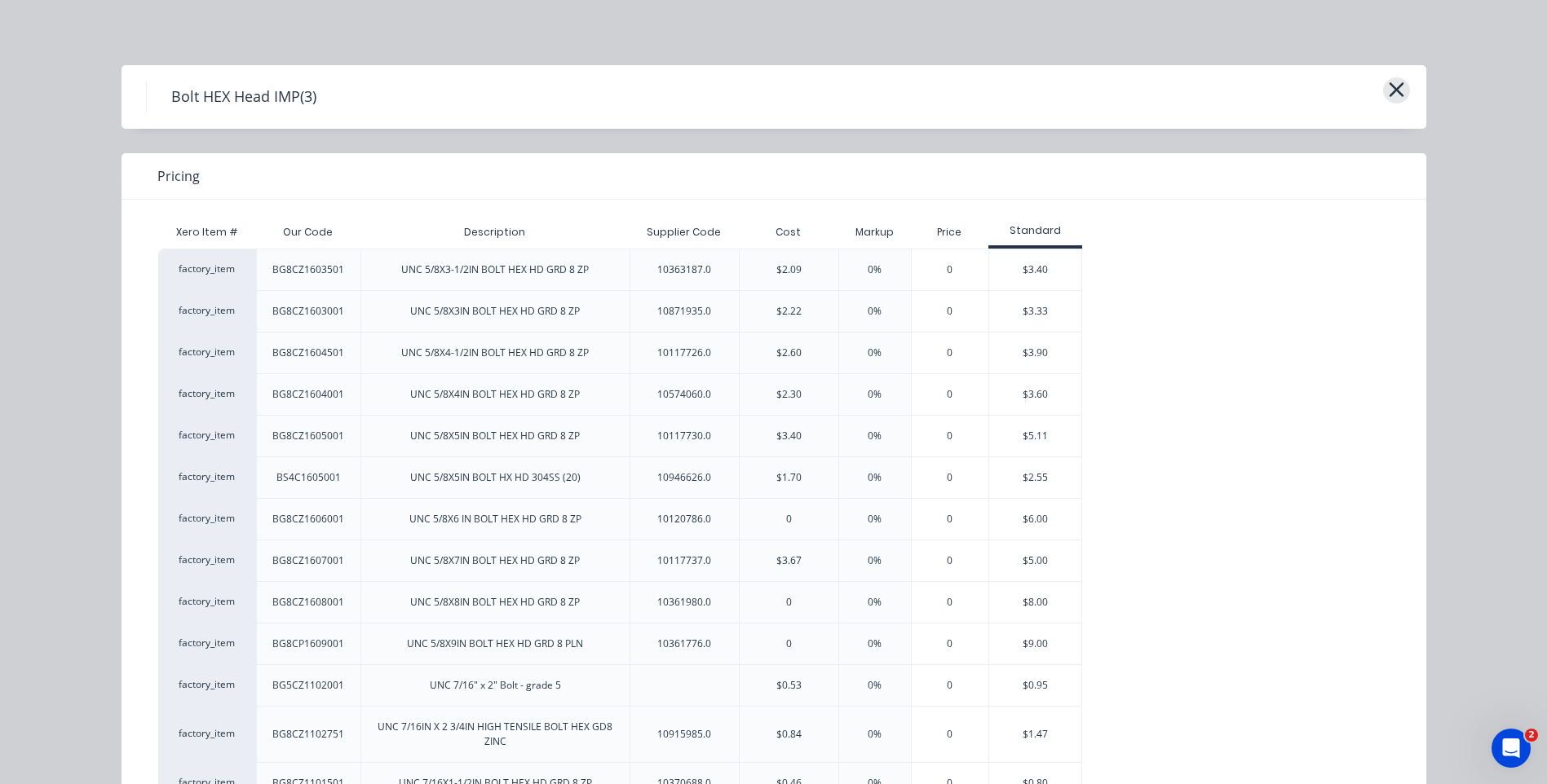
click at [1392, 88] on icon "button" at bounding box center [1396, 89] width 15 height 15
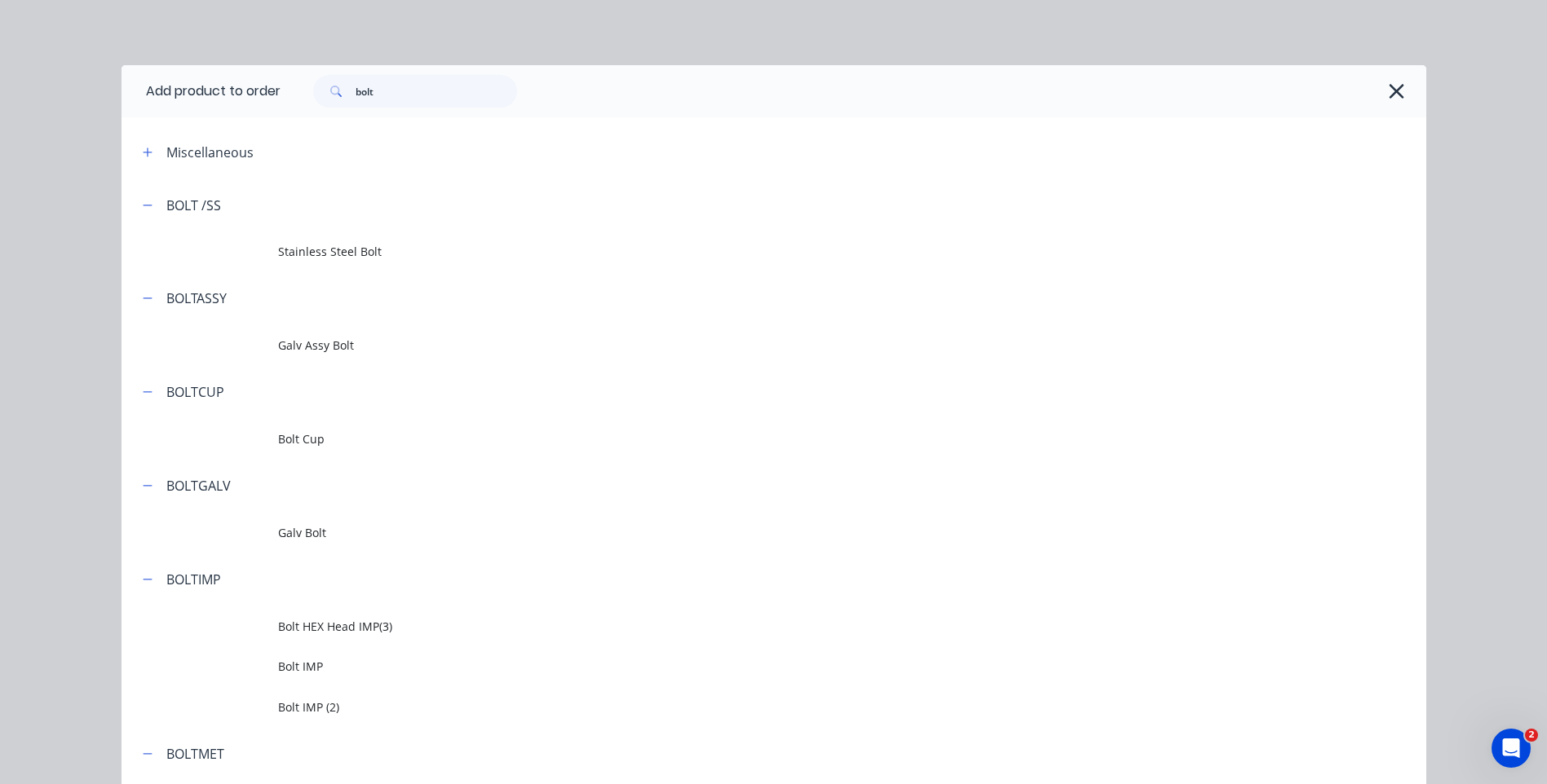
scroll to position [552, 0]
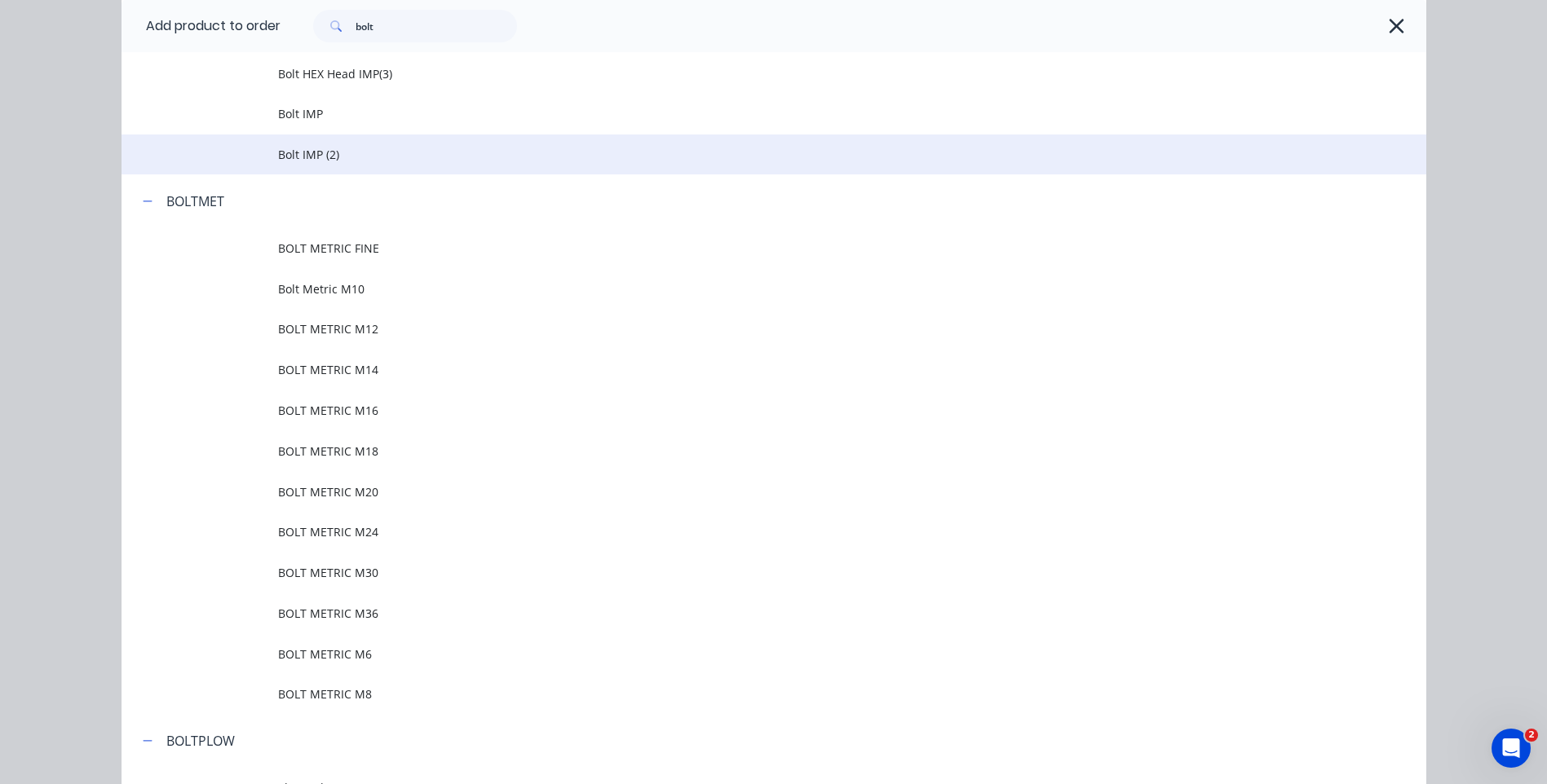
click at [299, 155] on span "Bolt IMP (2)" at bounding box center [737, 154] width 918 height 17
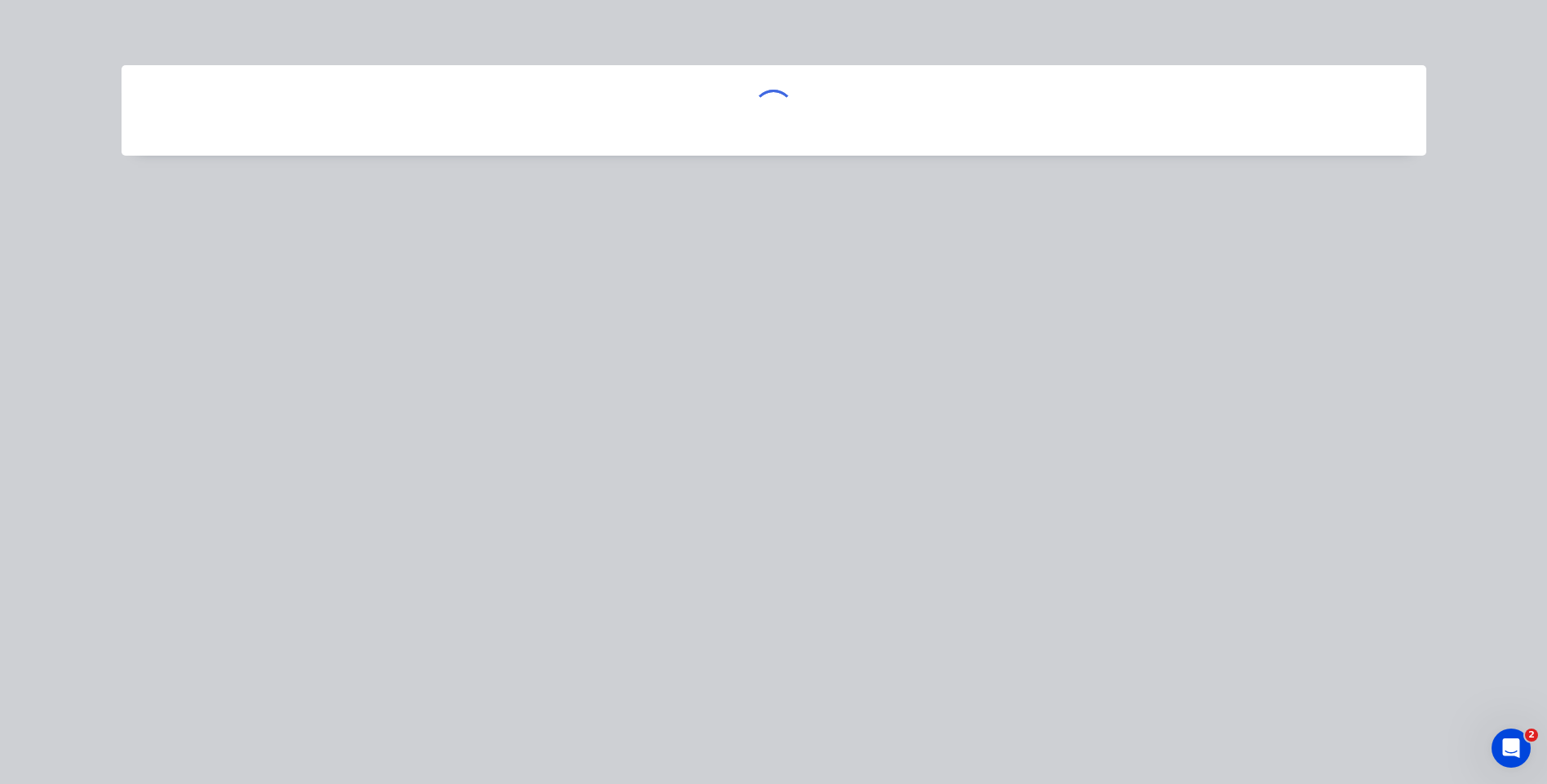
scroll to position [0, 0]
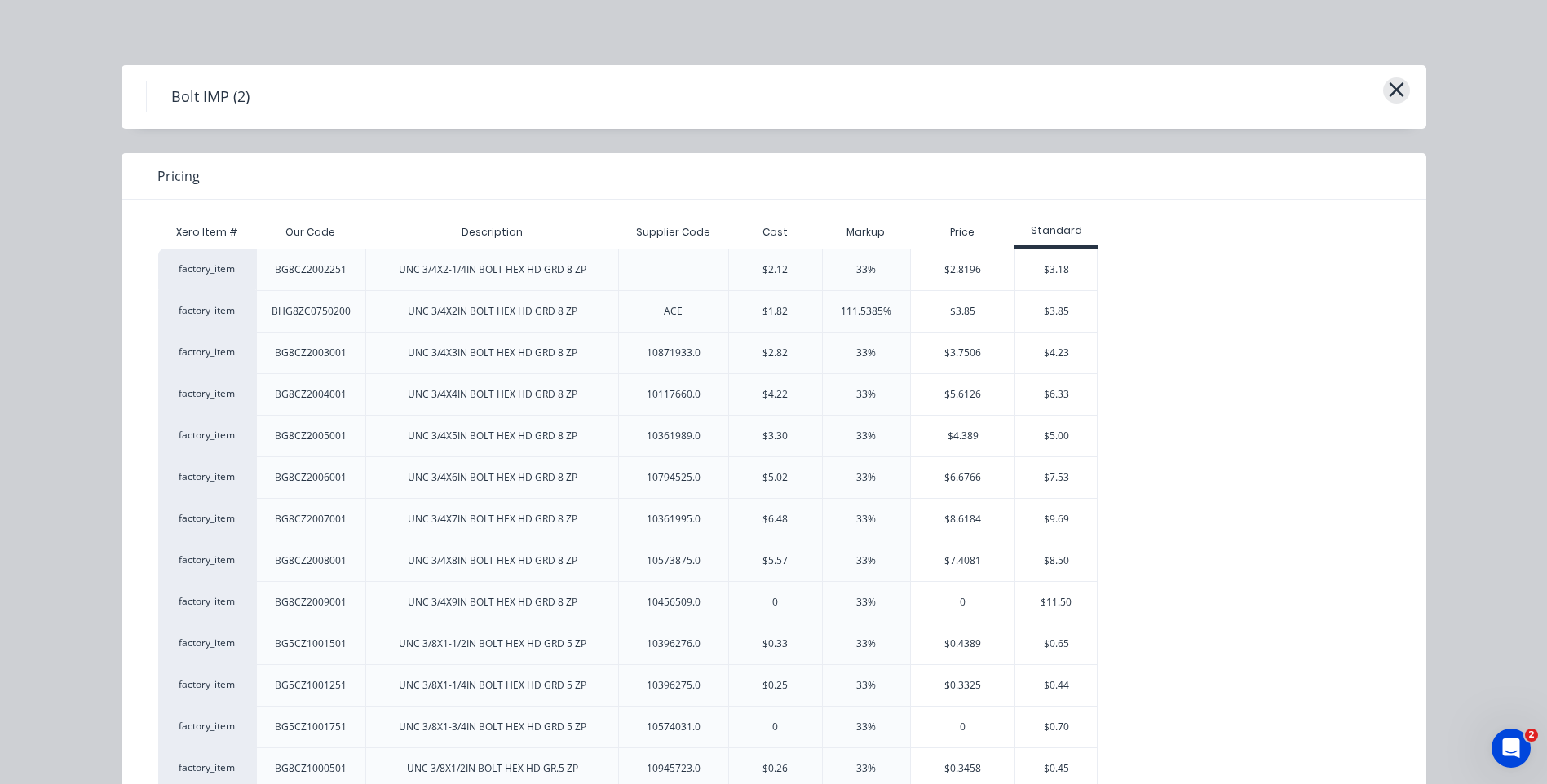
click at [1398, 90] on icon "button" at bounding box center [1396, 89] width 17 height 23
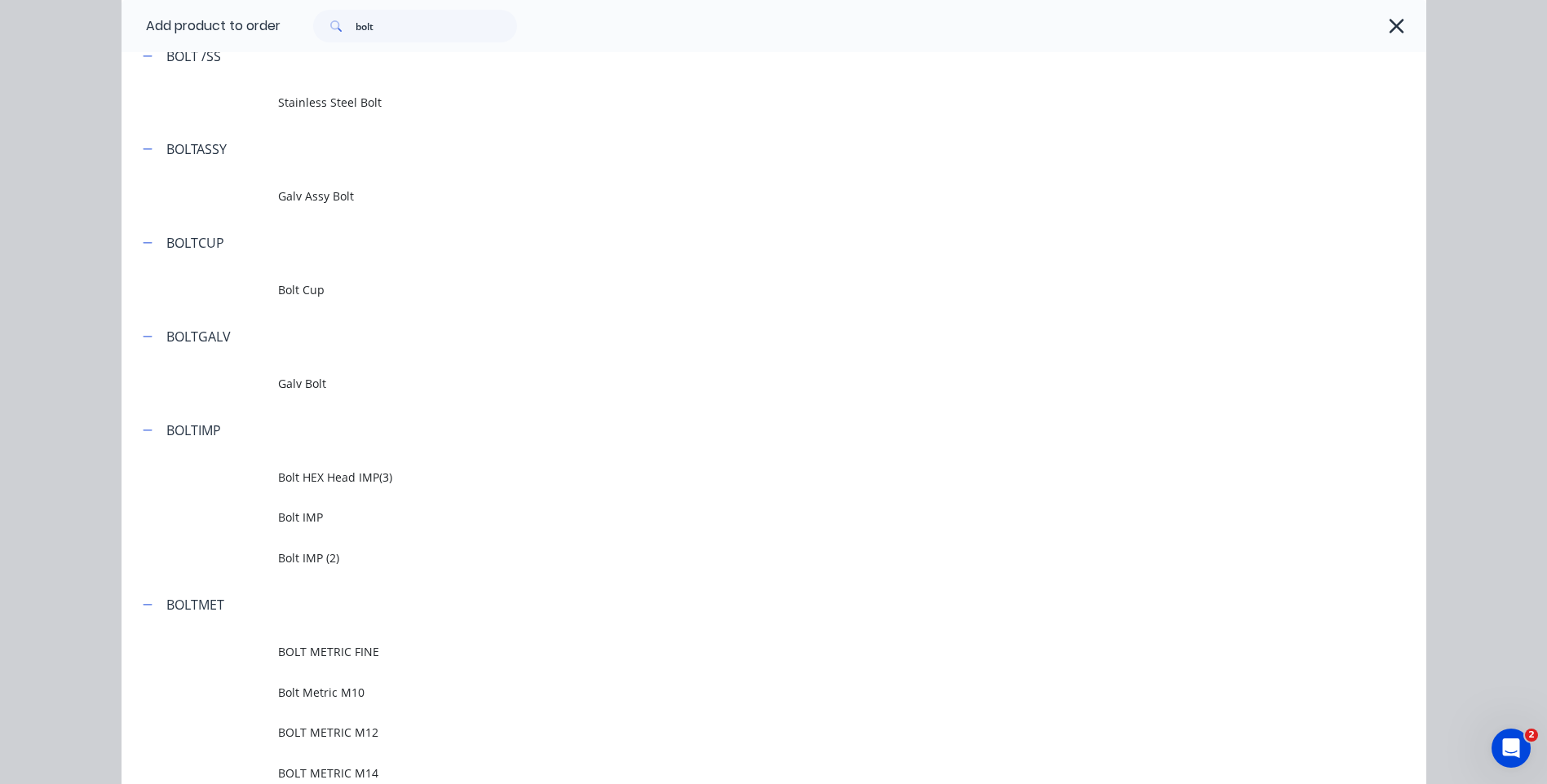
scroll to position [145, 0]
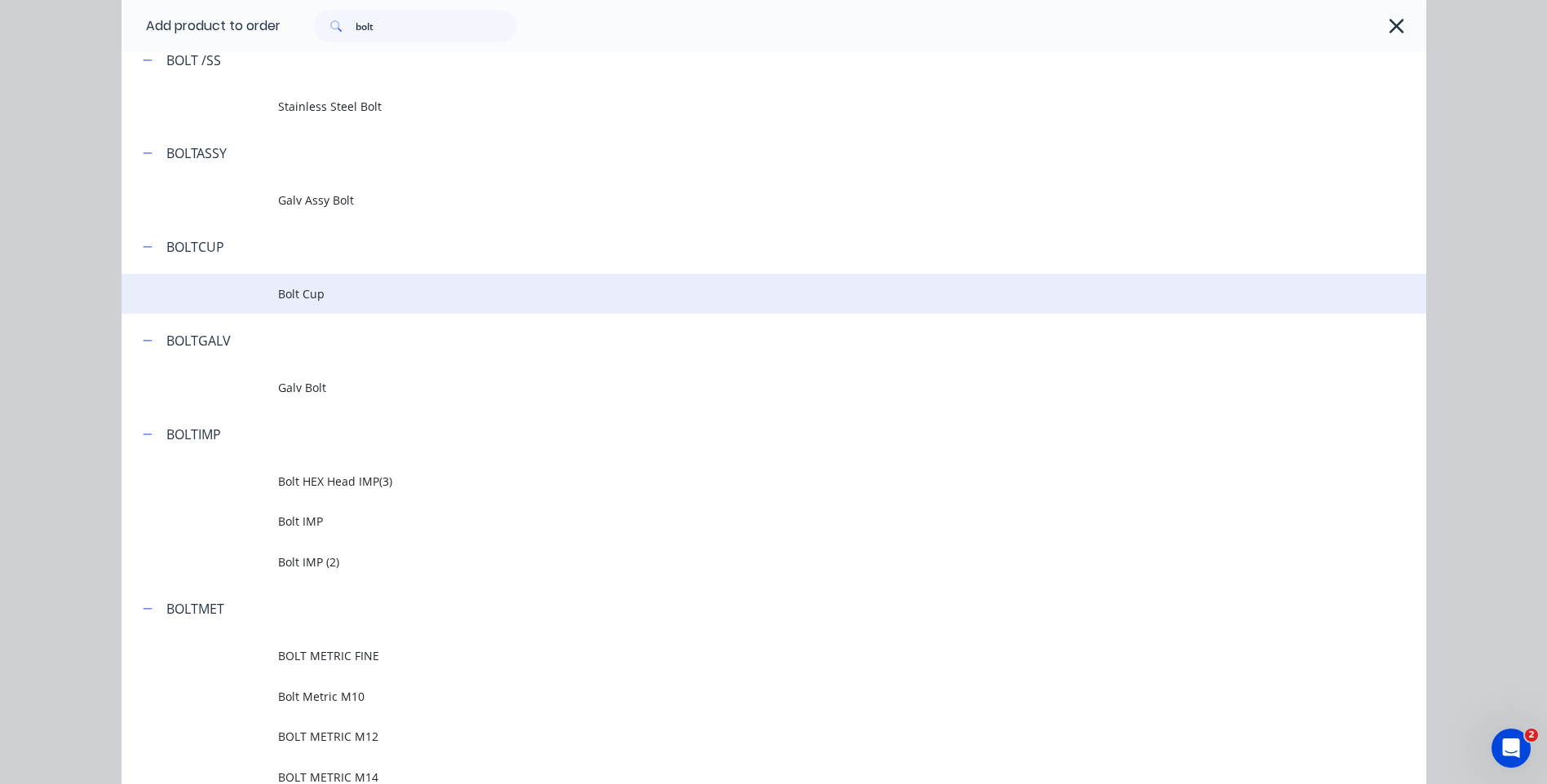
click at [321, 292] on span "Bolt Cup" at bounding box center [737, 294] width 918 height 17
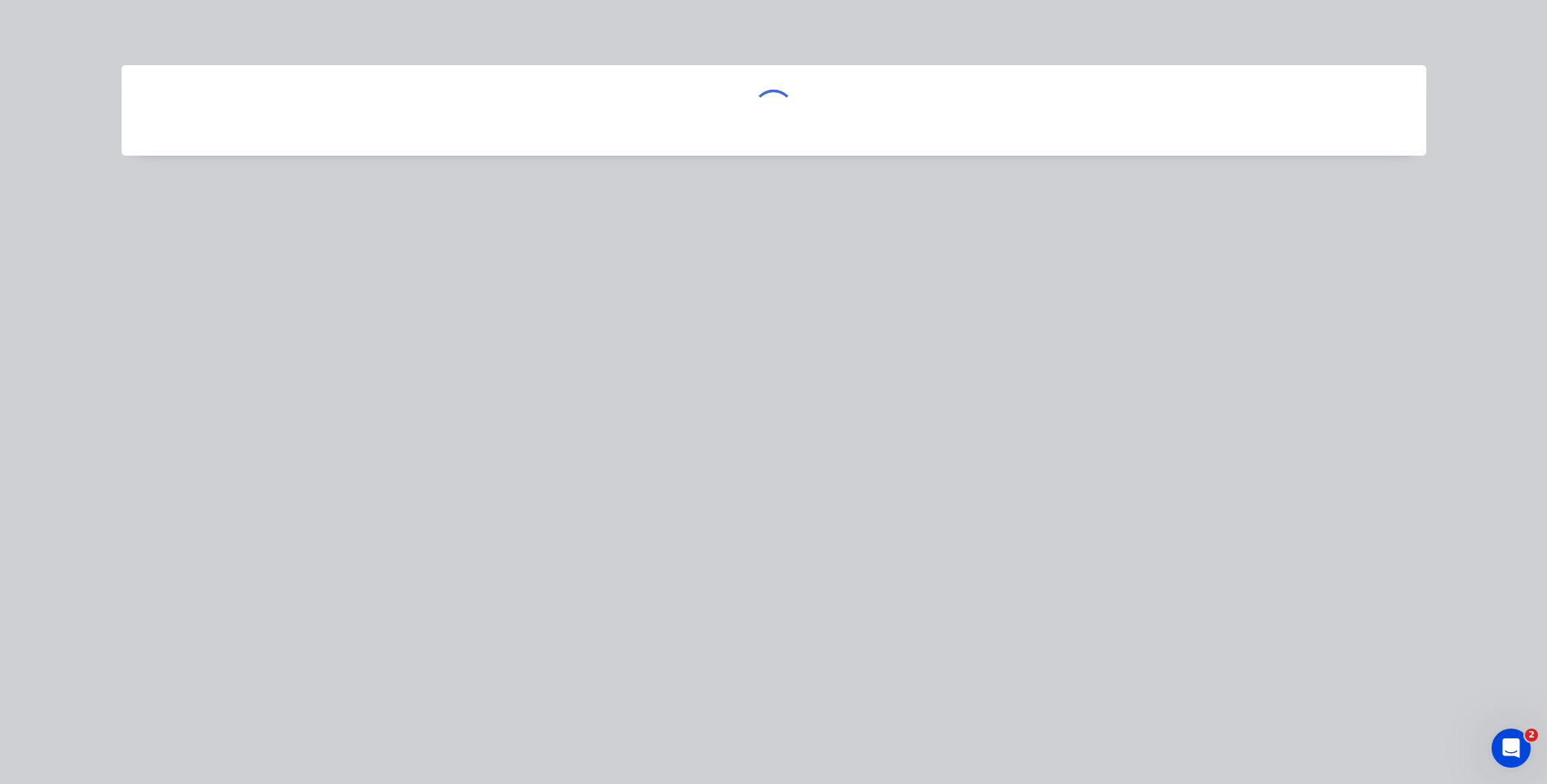
scroll to position [0, 0]
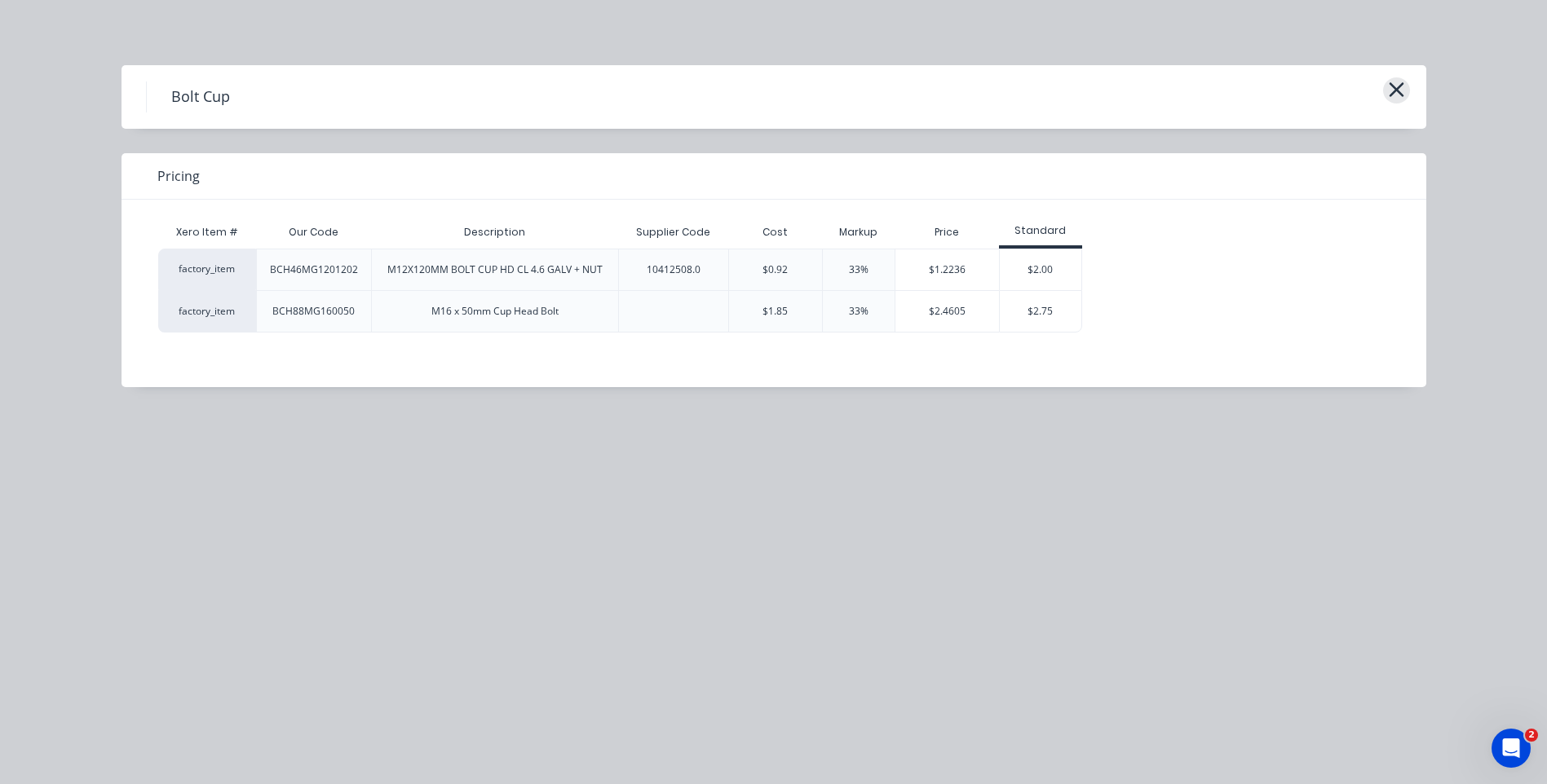
click at [1389, 82] on icon "button" at bounding box center [1396, 89] width 17 height 23
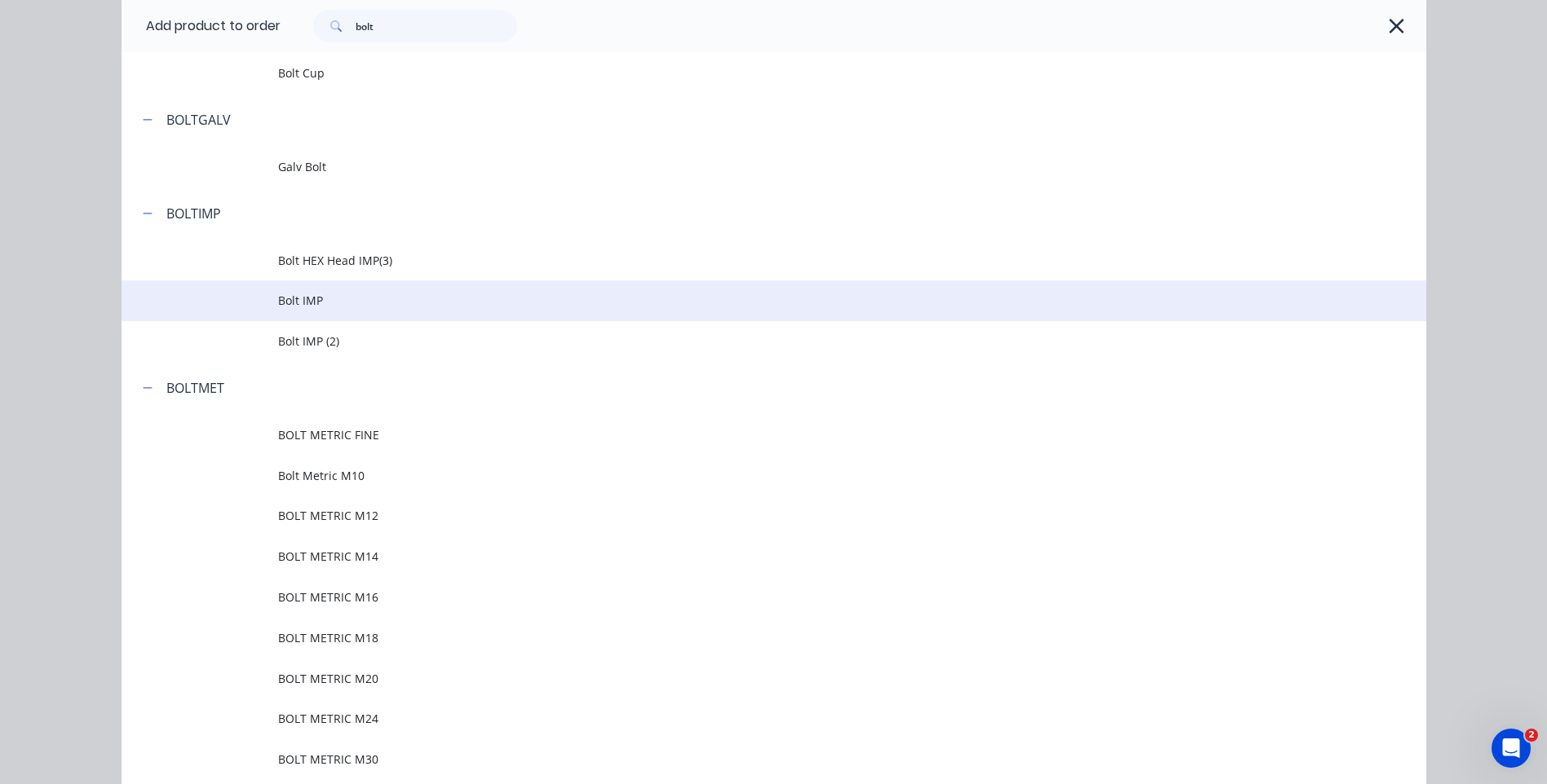
click at [296, 292] on span "Bolt IMP" at bounding box center [737, 300] width 918 height 17
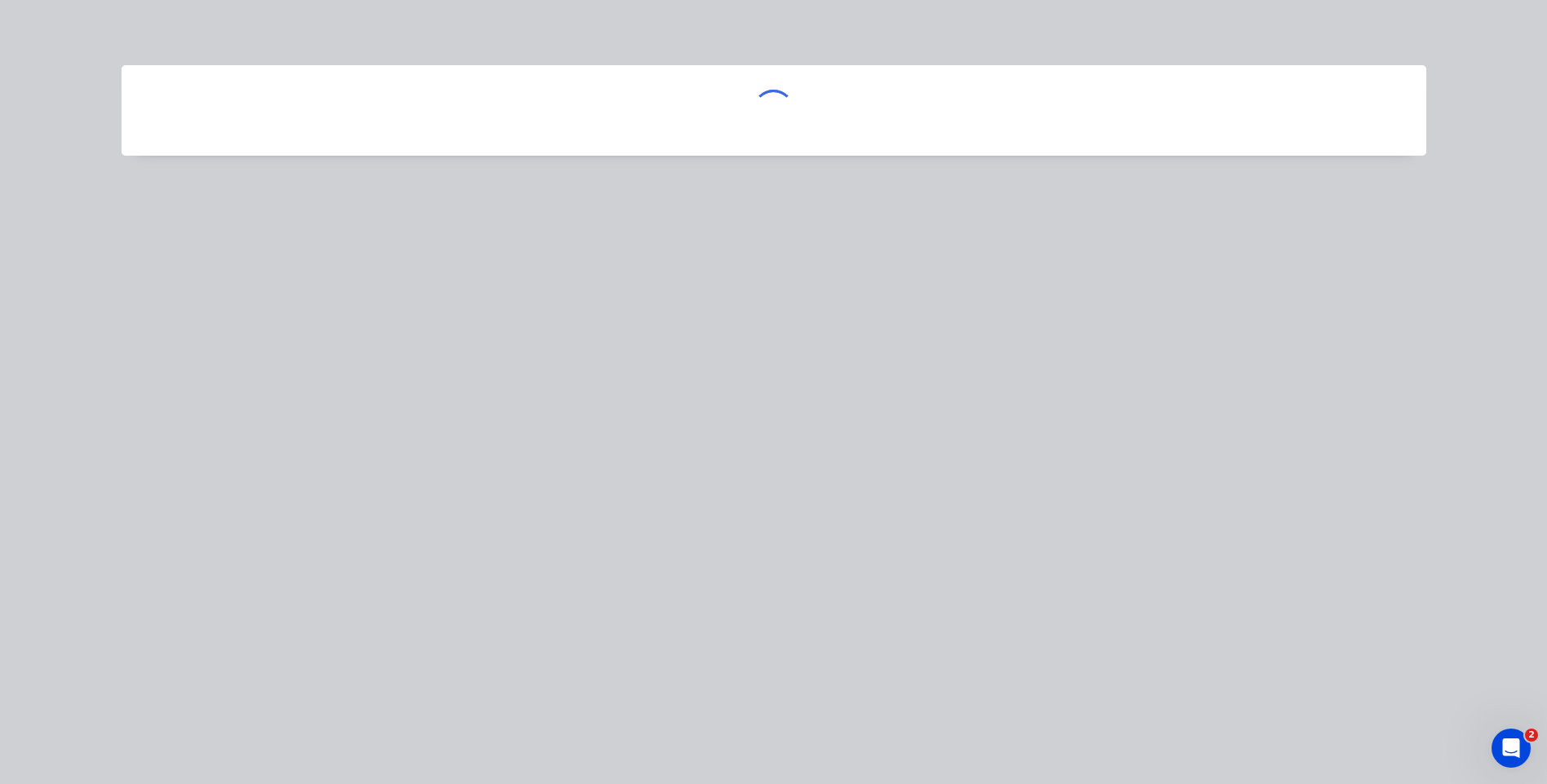
scroll to position [0, 0]
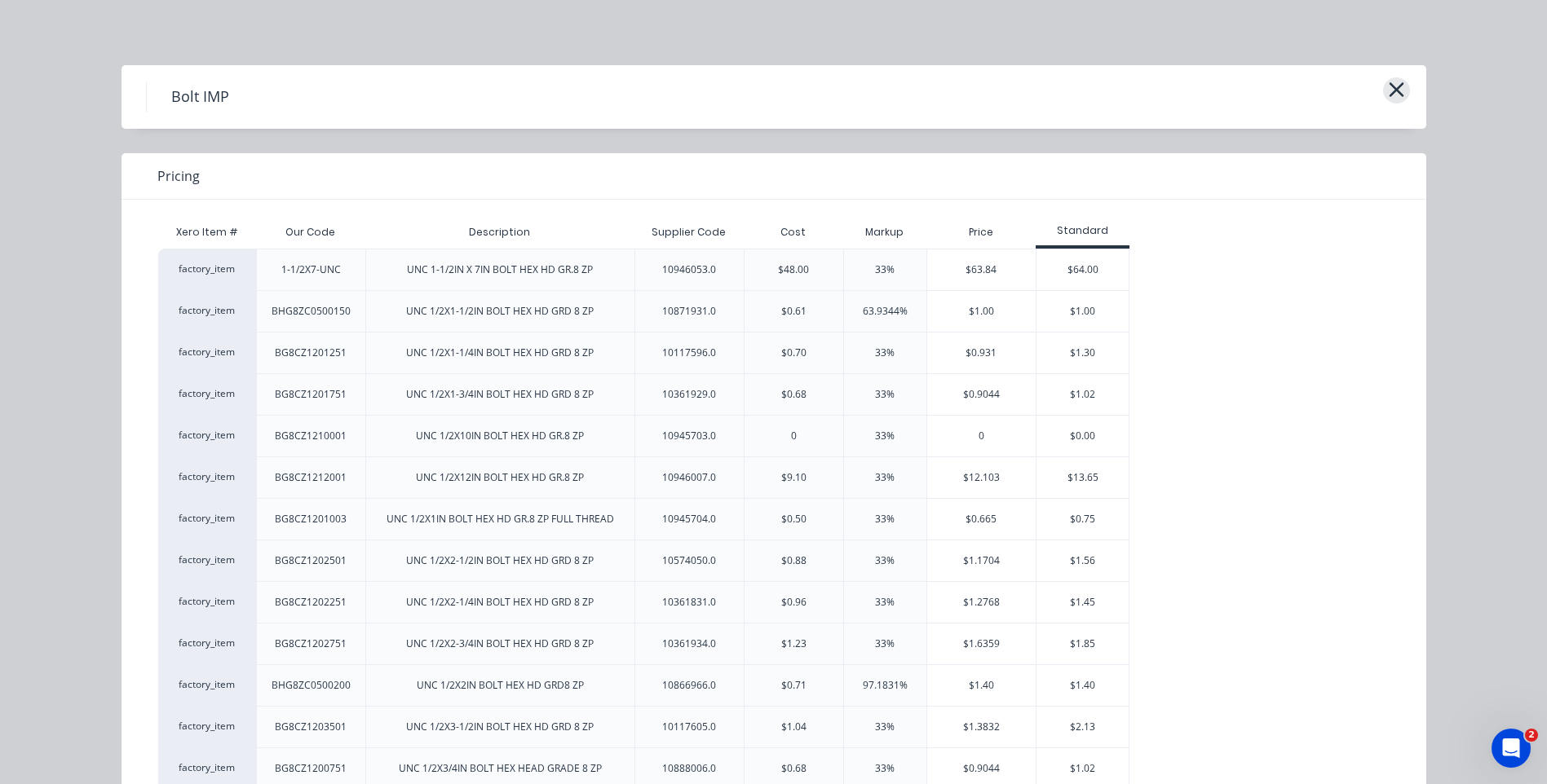
click at [1393, 78] on icon "button" at bounding box center [1396, 89] width 17 height 23
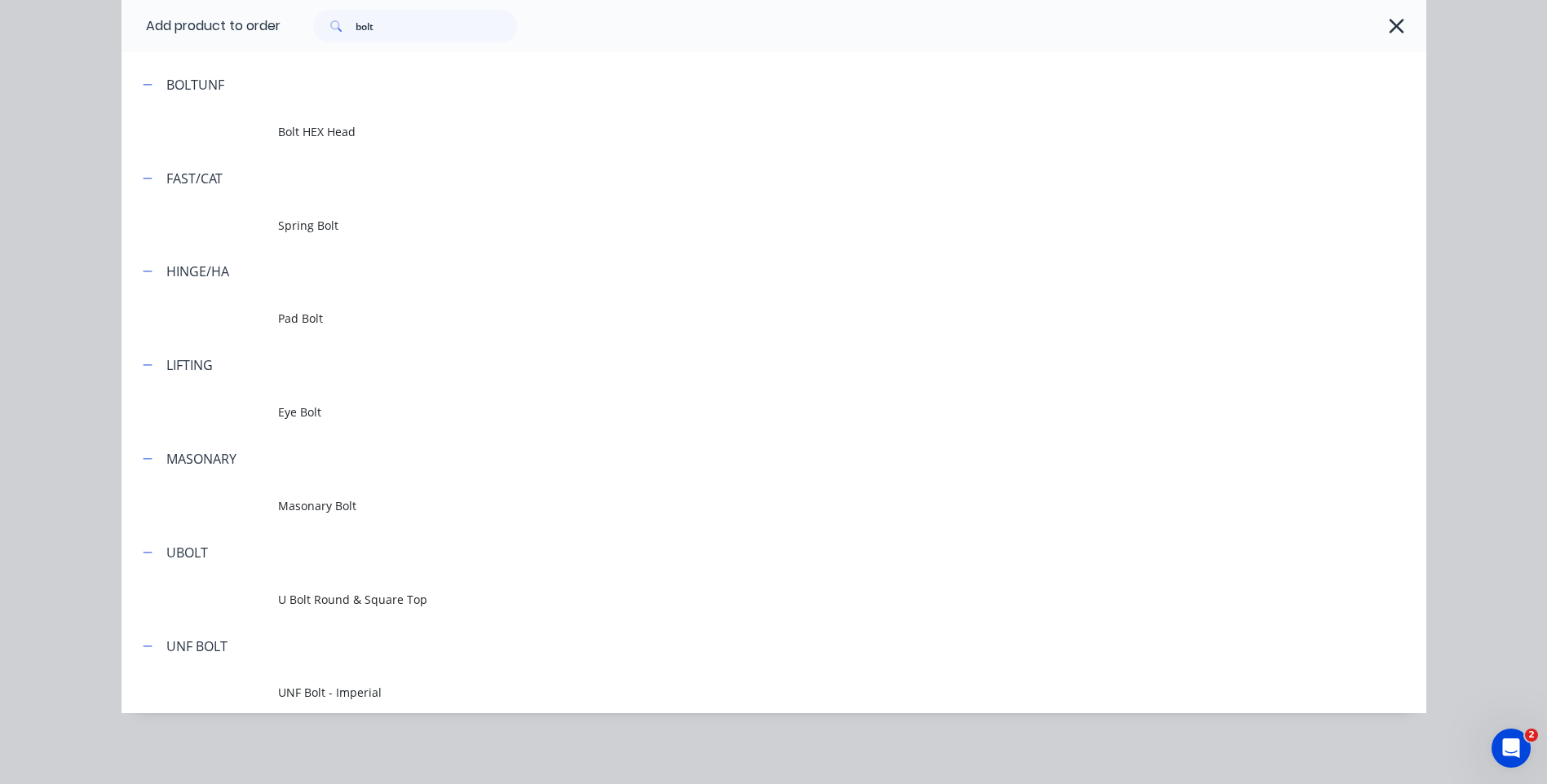
scroll to position [1397, 0]
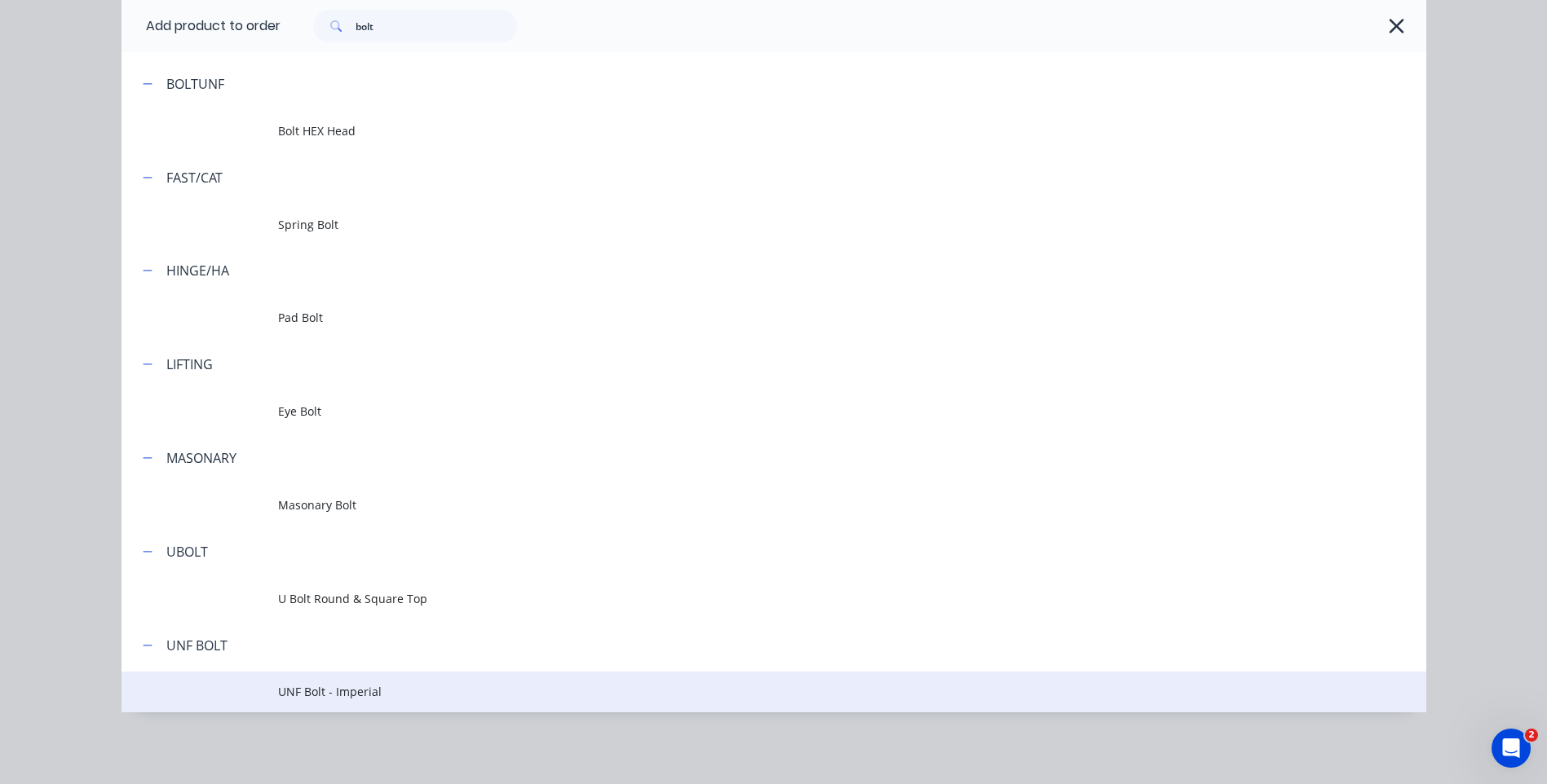
click at [365, 691] on span "UNF Bolt - Imperial" at bounding box center [737, 691] width 918 height 17
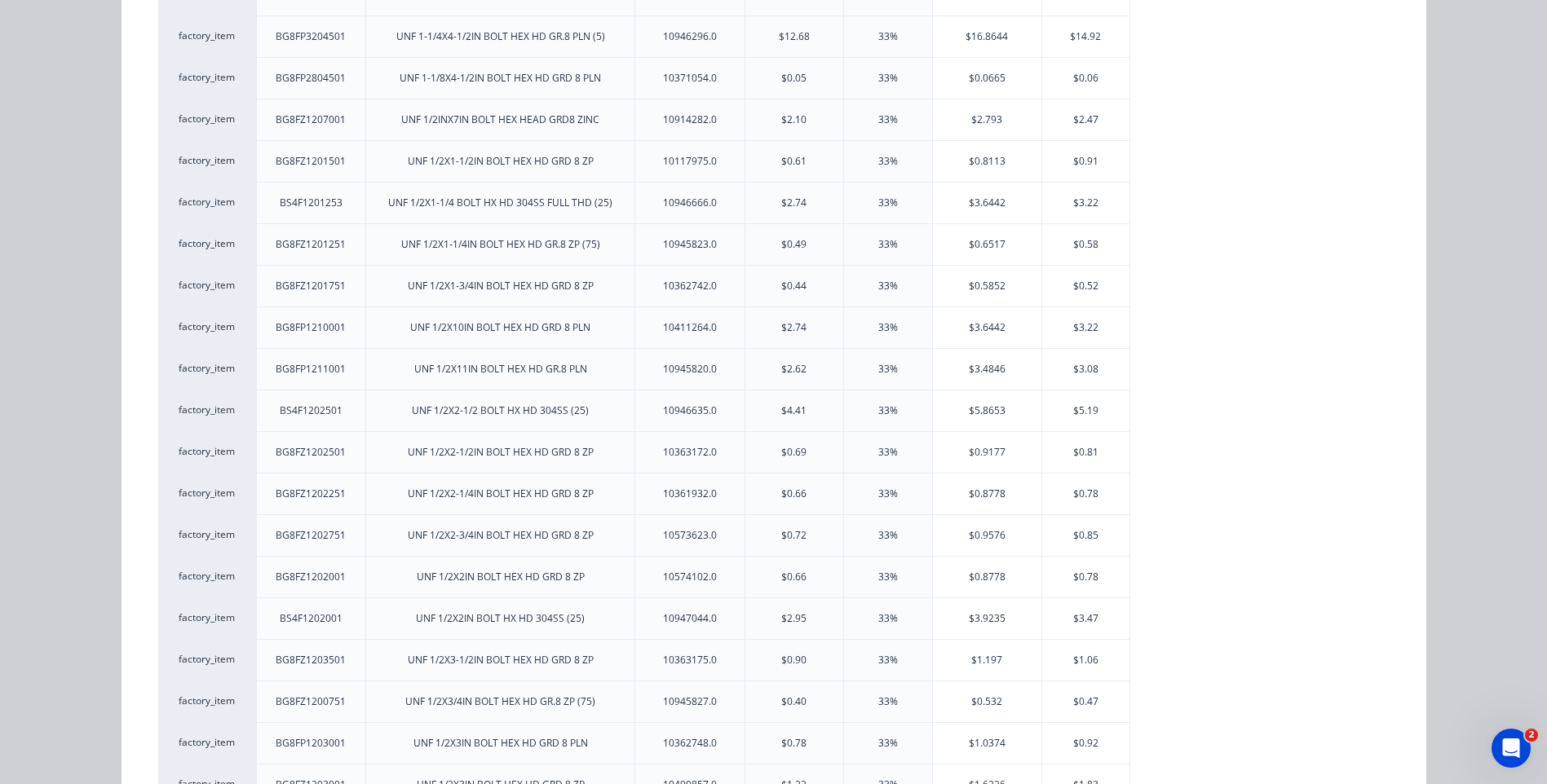
scroll to position [245, 0]
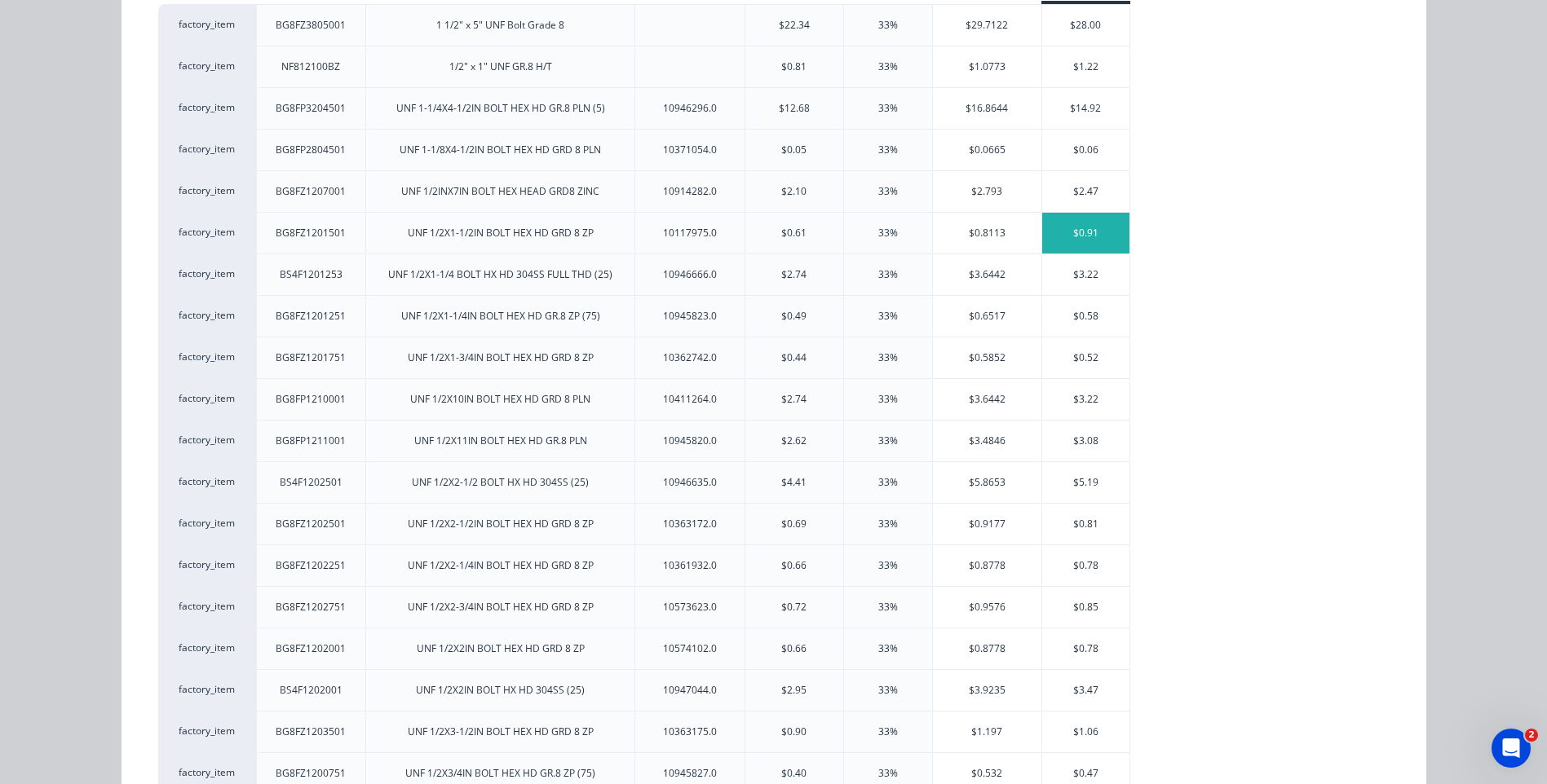
click at [1085, 227] on div "$0.91" at bounding box center [1085, 233] width 87 height 41
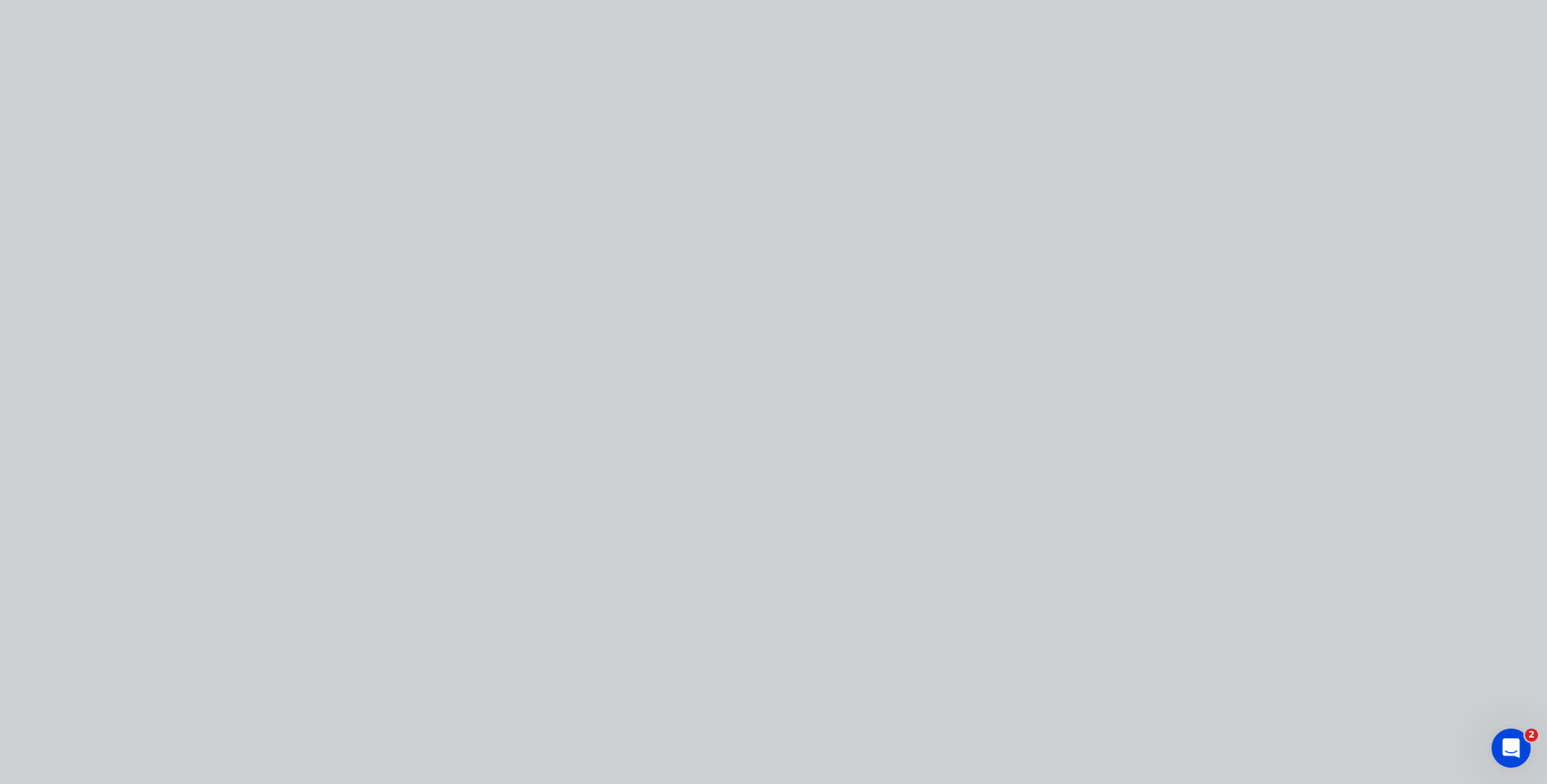
scroll to position [0, 0]
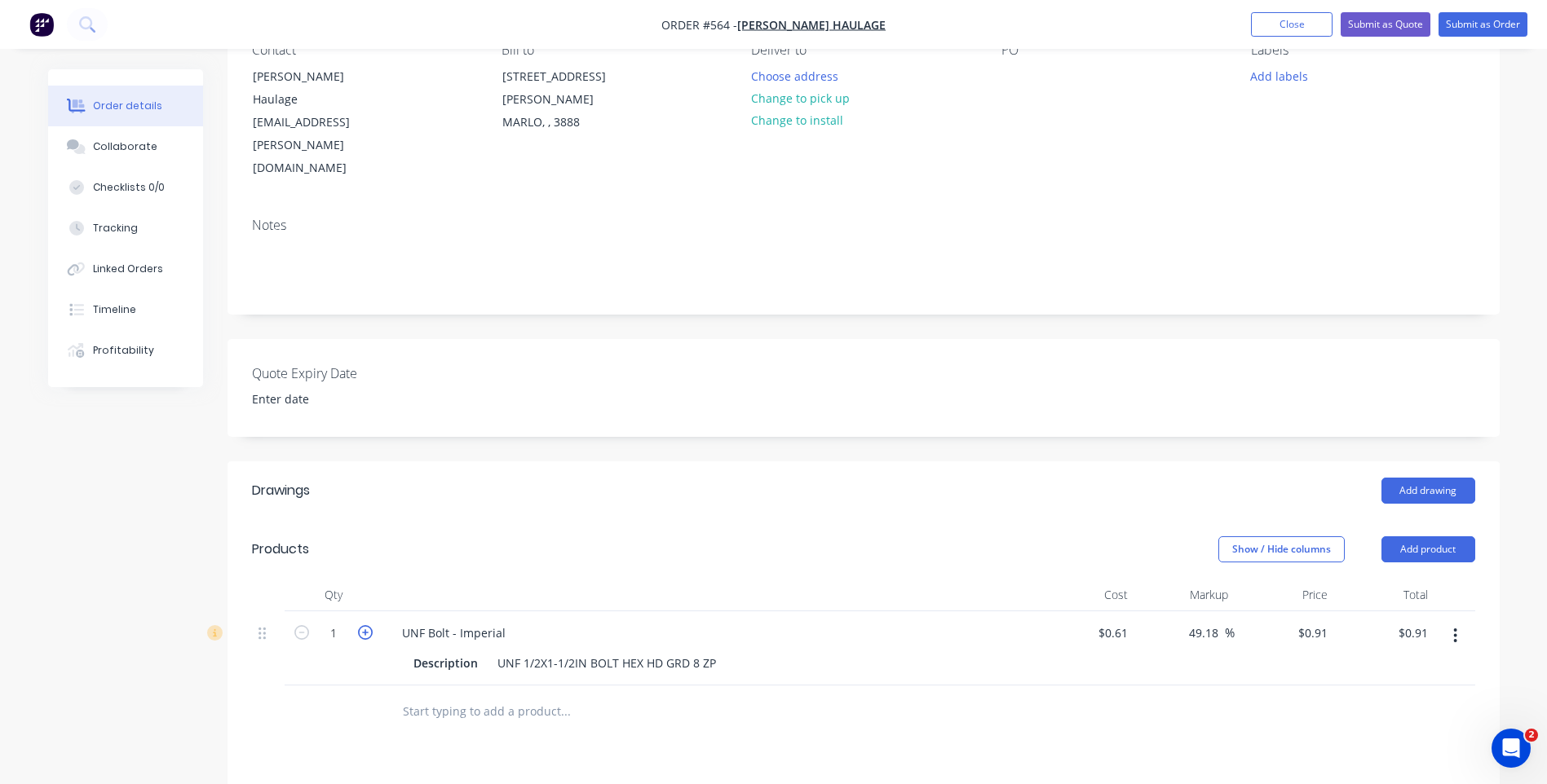
click at [363, 625] on icon "button" at bounding box center [365, 632] width 15 height 15
type input "2"
type input "$1.82"
click at [363, 625] on icon "button" at bounding box center [365, 632] width 15 height 15
type input "3"
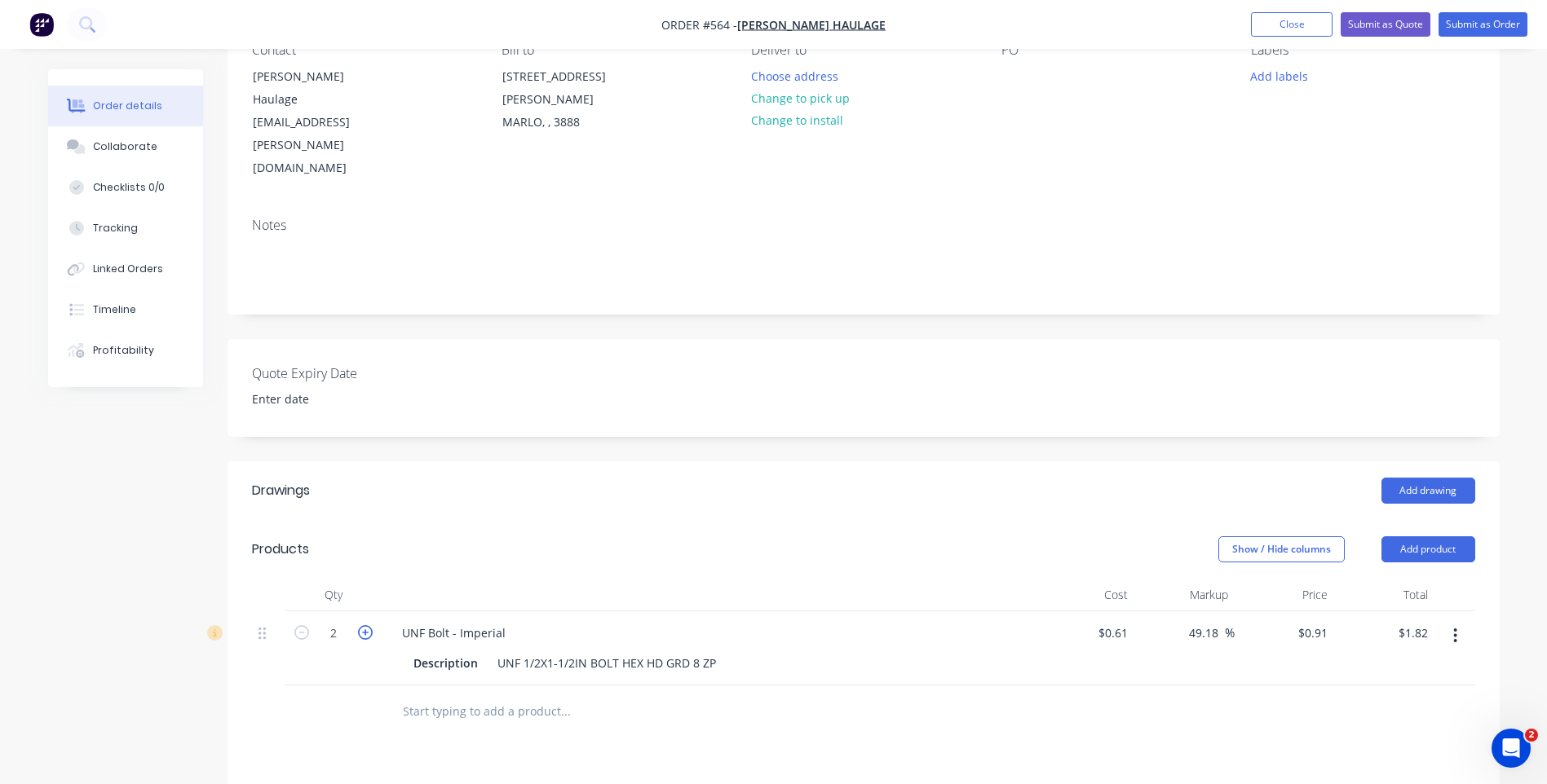
type input "$2.73"
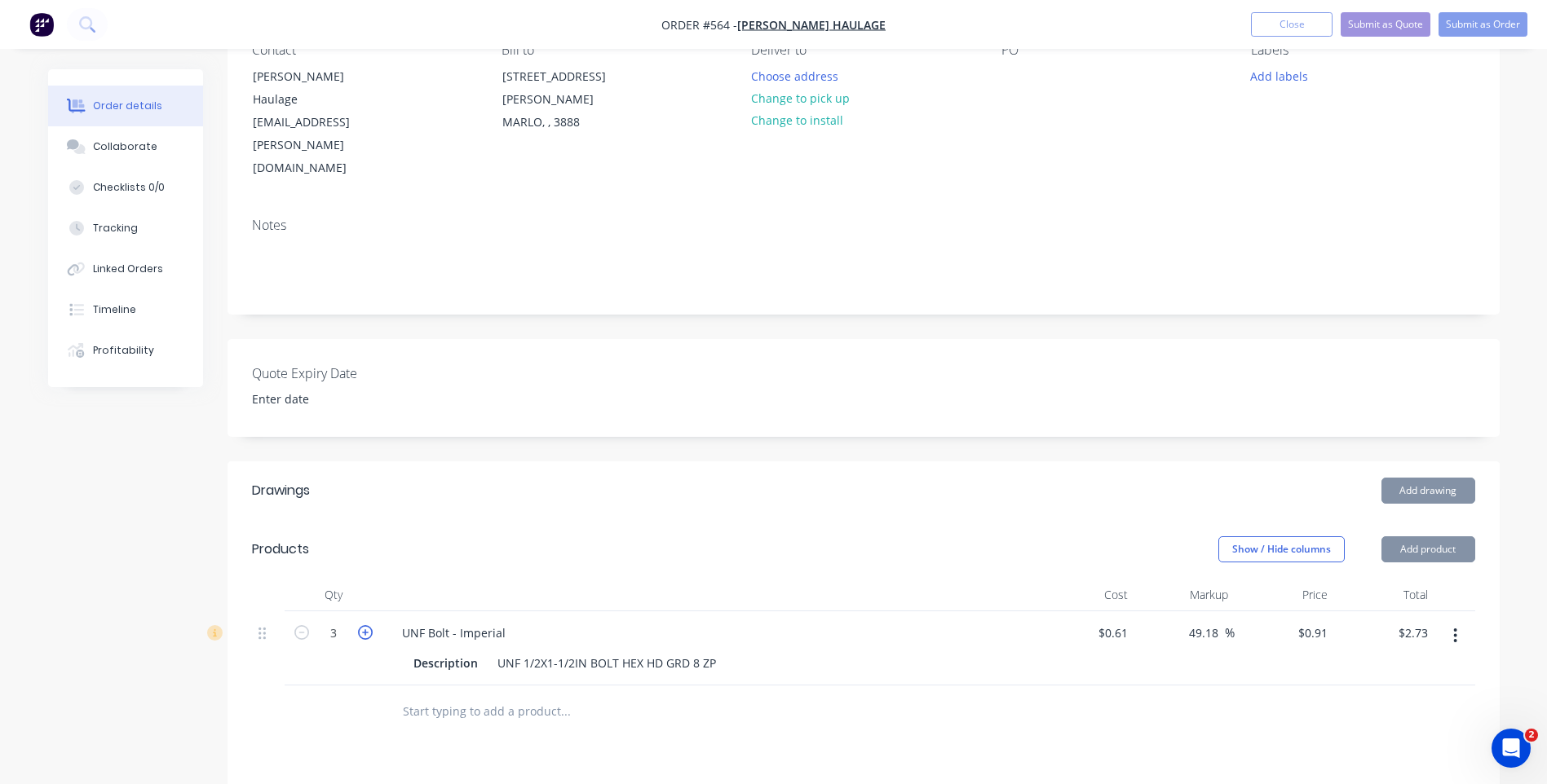
click at [363, 625] on icon "button" at bounding box center [365, 632] width 15 height 15
type input "4"
type input "$3.64"
click at [363, 625] on icon "button" at bounding box center [365, 632] width 15 height 15
type input "5"
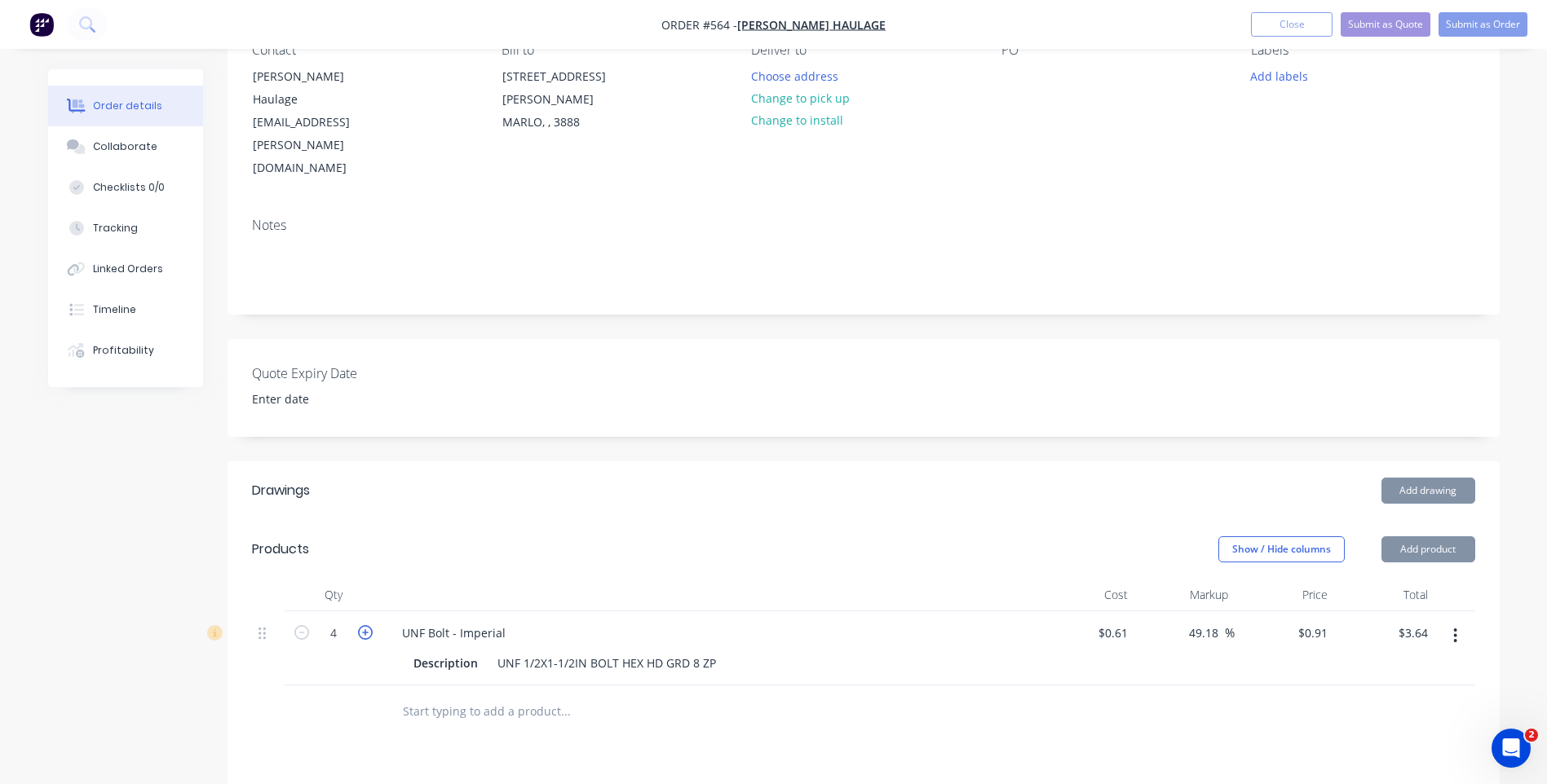
type input "$4.55"
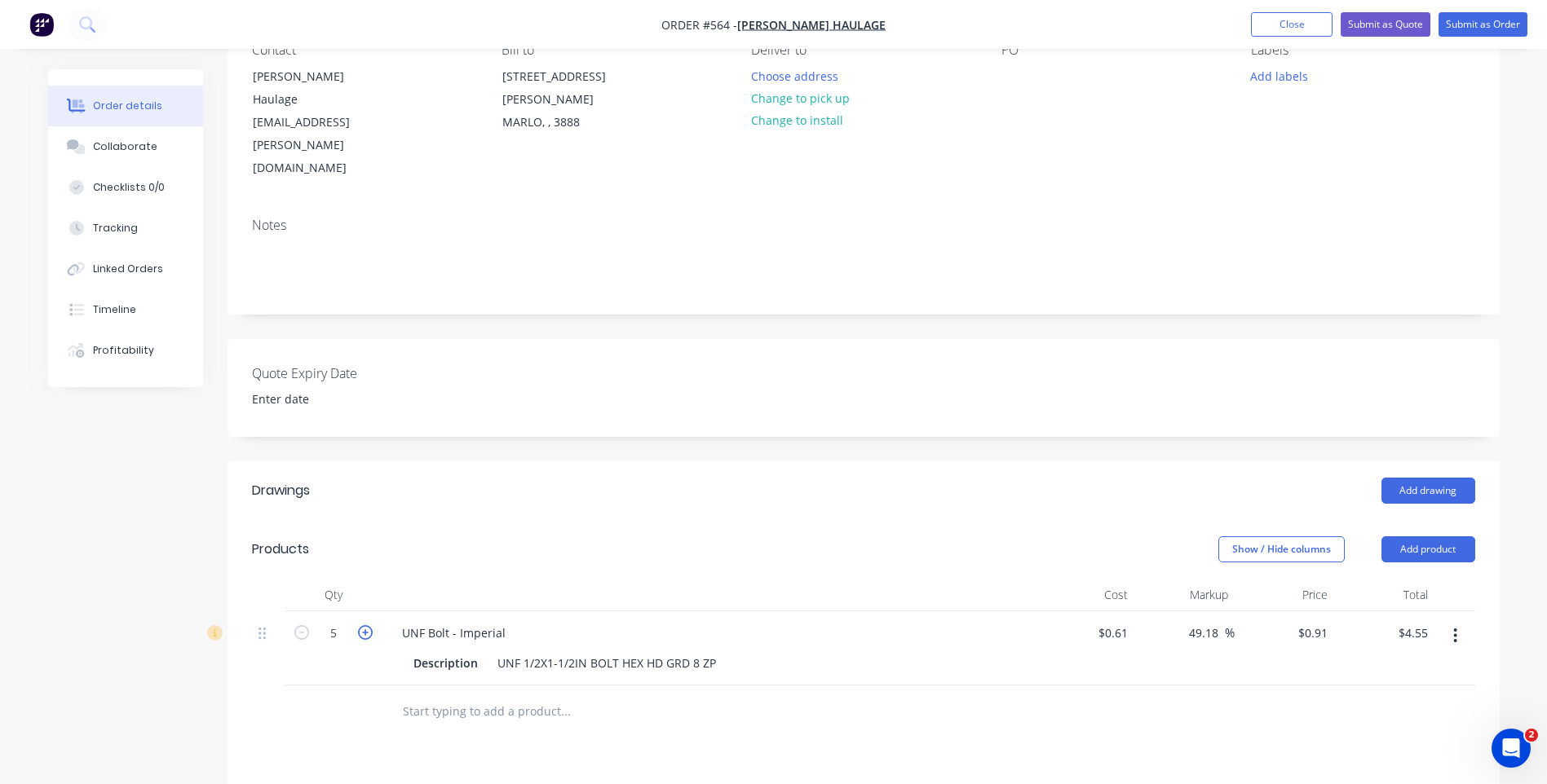
click at [363, 625] on icon "button" at bounding box center [365, 632] width 15 height 15
type input "6"
type input "$5.46"
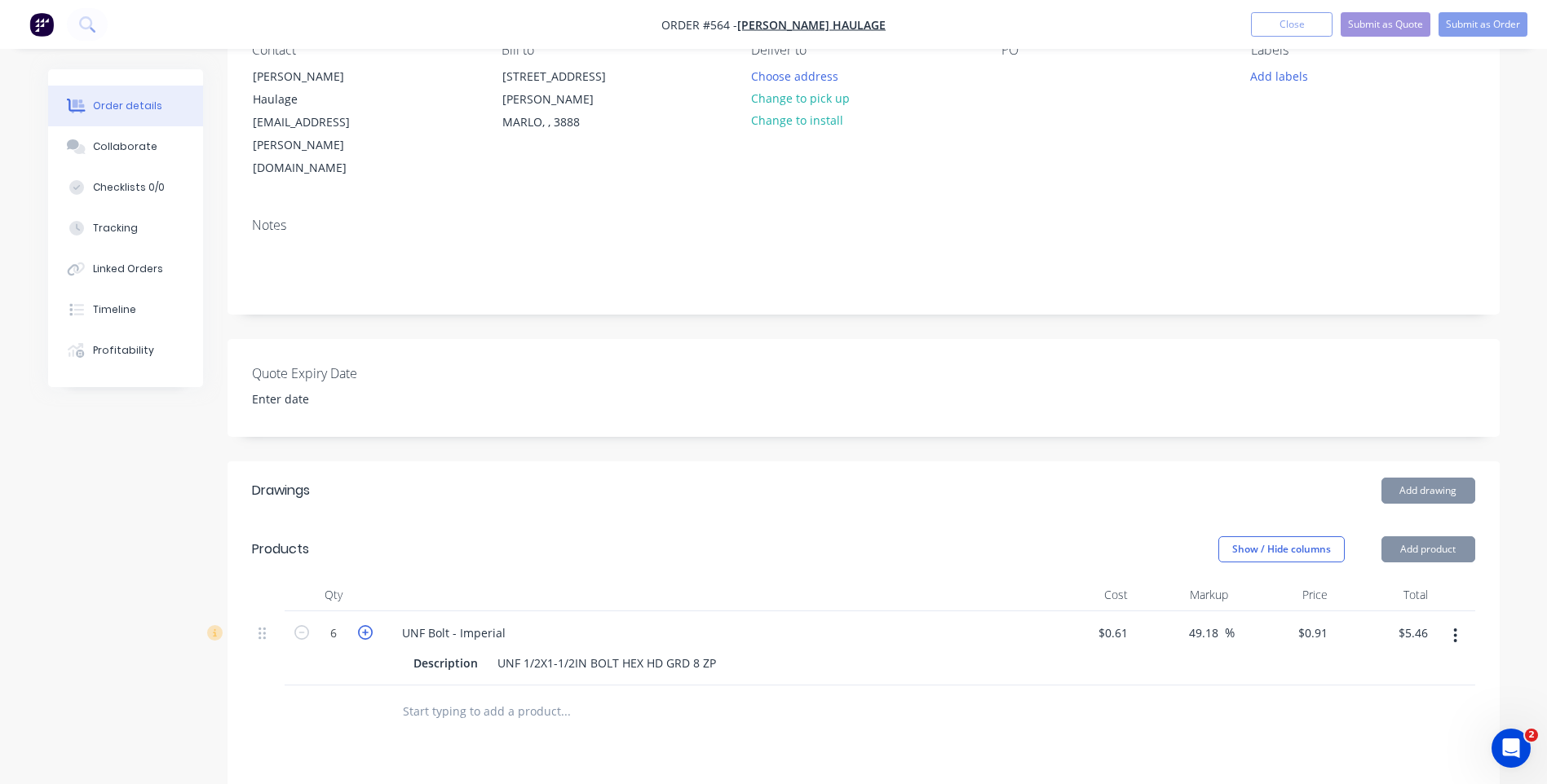
click at [363, 625] on icon "button" at bounding box center [365, 632] width 15 height 15
type input "7"
type input "$6.37"
click at [363, 625] on icon "button" at bounding box center [365, 632] width 15 height 15
type input "8"
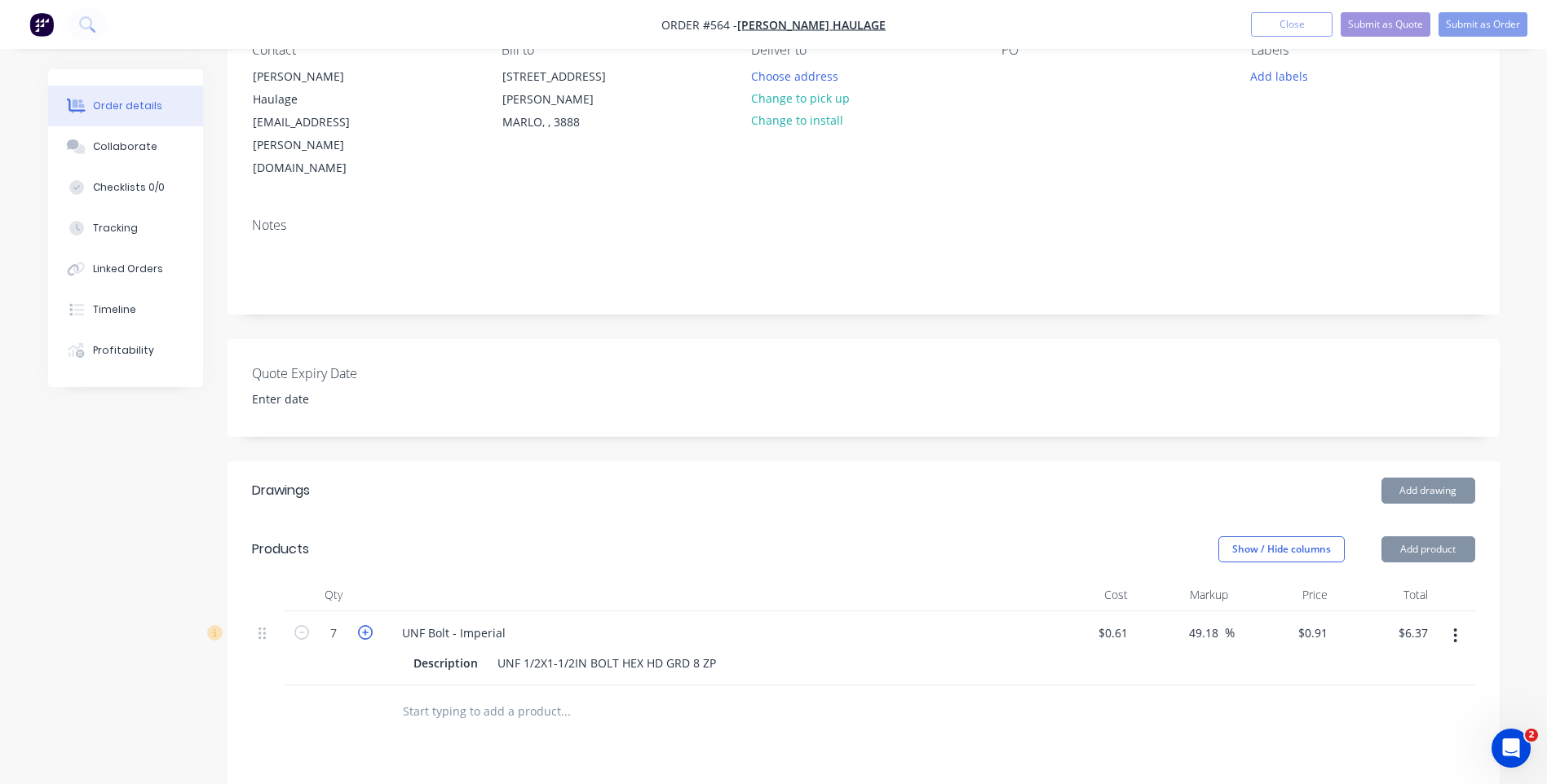
type input "$7.28"
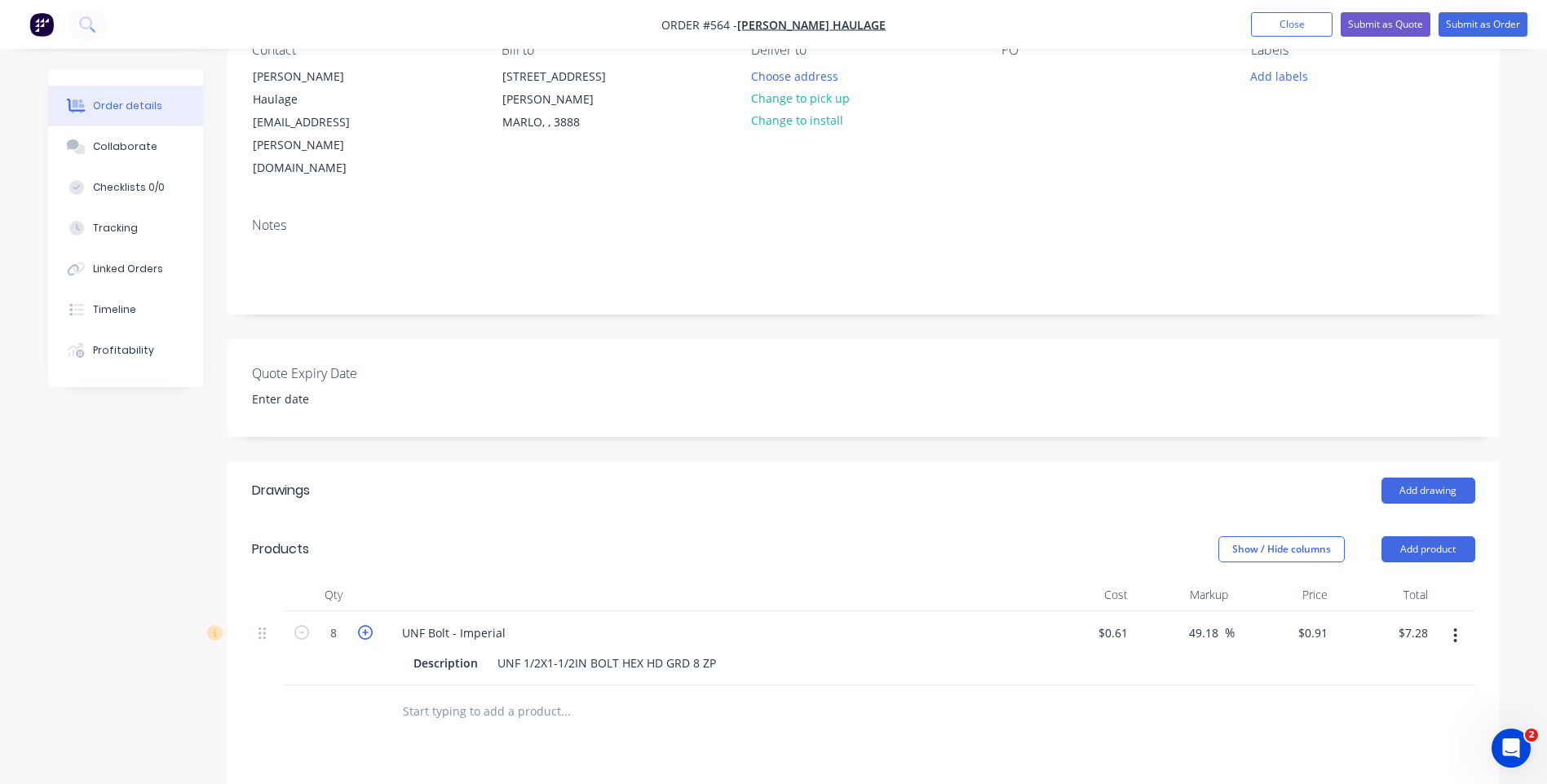
click at [363, 625] on icon "button" at bounding box center [365, 632] width 15 height 15
type input "9"
type input "$8.19"
click at [364, 625] on icon "button" at bounding box center [365, 632] width 15 height 15
type input "10"
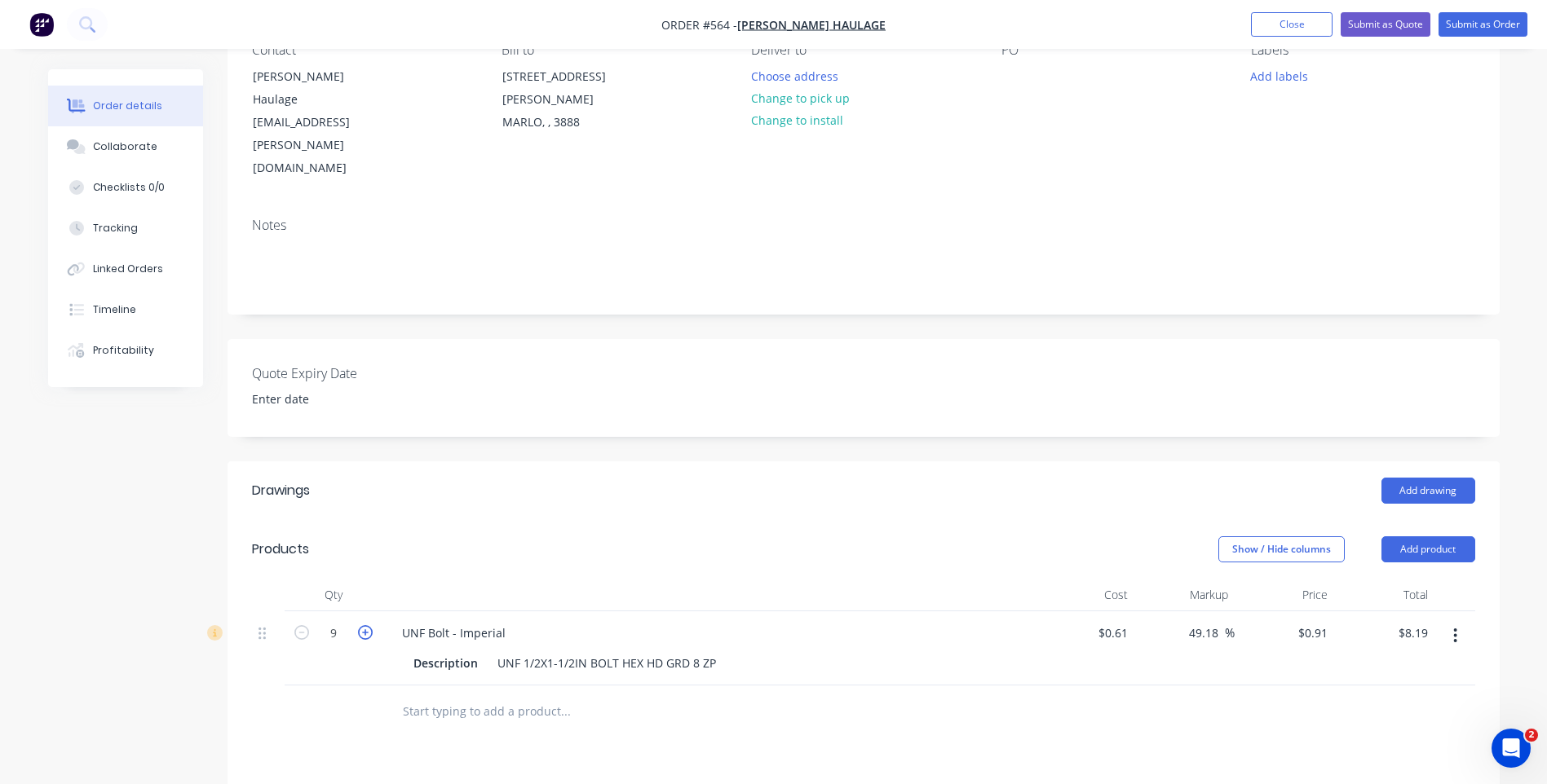
type input "$9.10"
click at [1399, 536] on button "Add product" at bounding box center [1429, 549] width 94 height 26
click at [1376, 579] on div "Product catalogue" at bounding box center [1398, 591] width 126 height 24
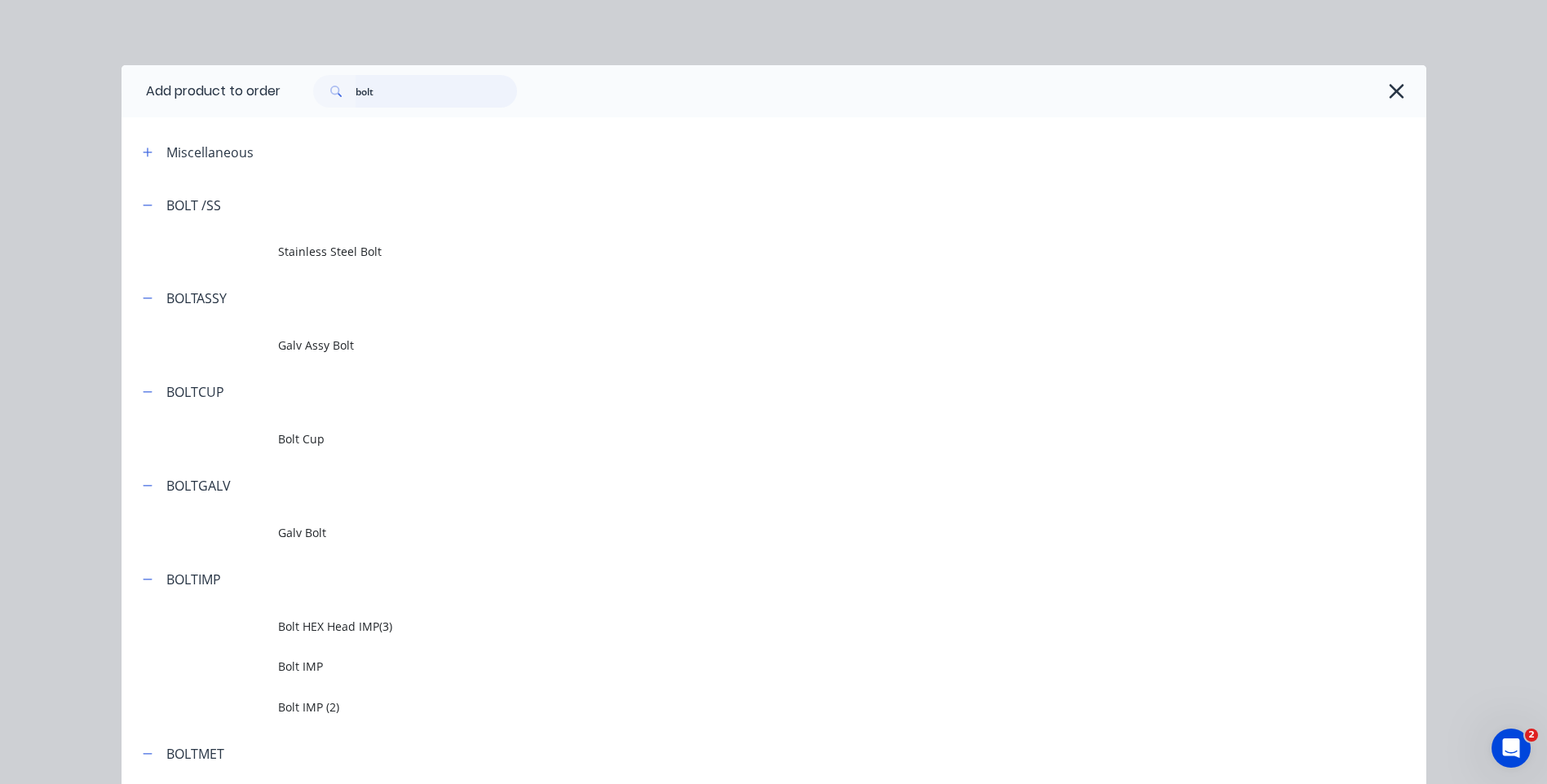
click at [393, 88] on input "bolt" at bounding box center [437, 91] width 162 height 33
type input "b"
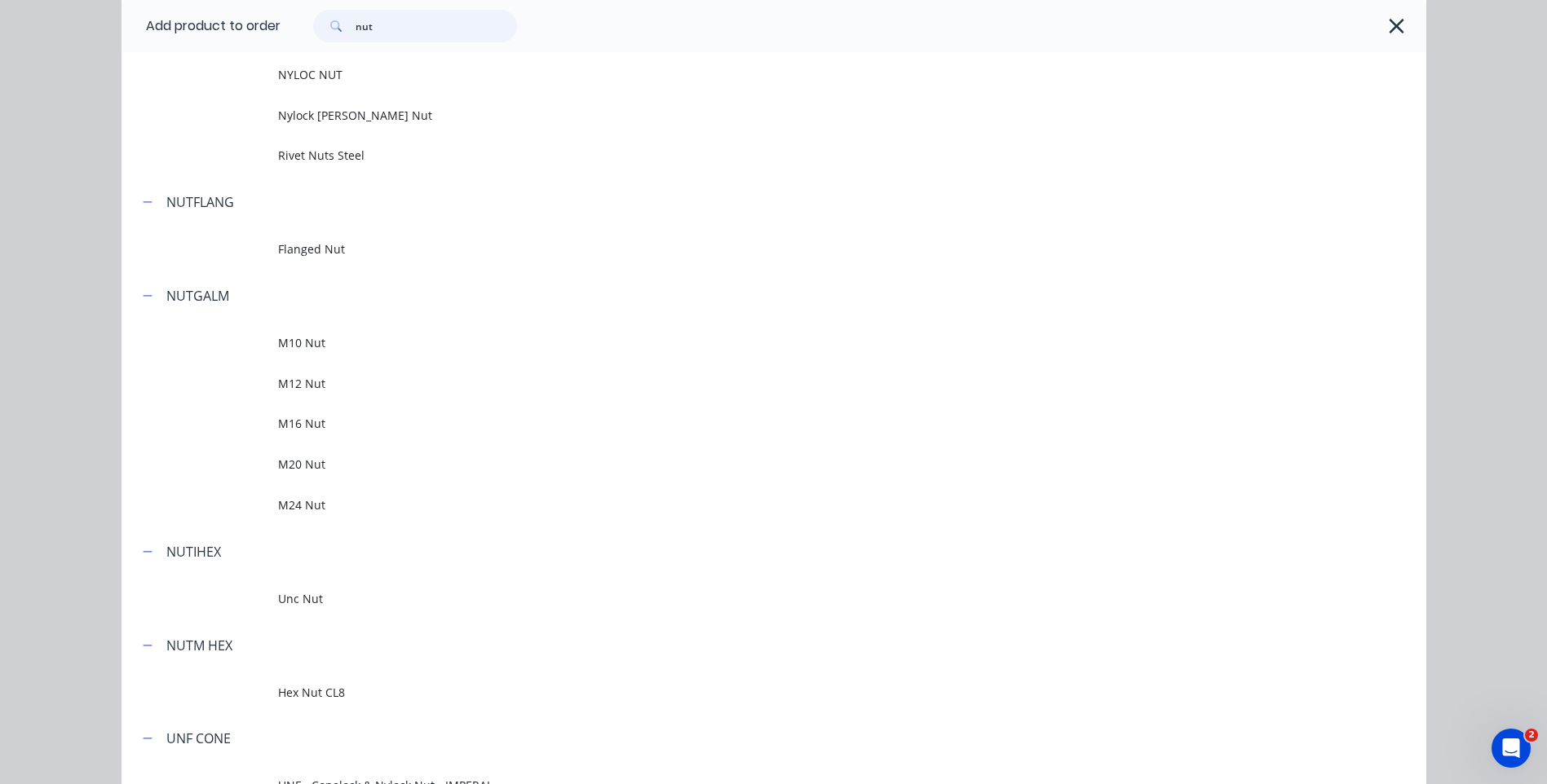
scroll to position [238, 0]
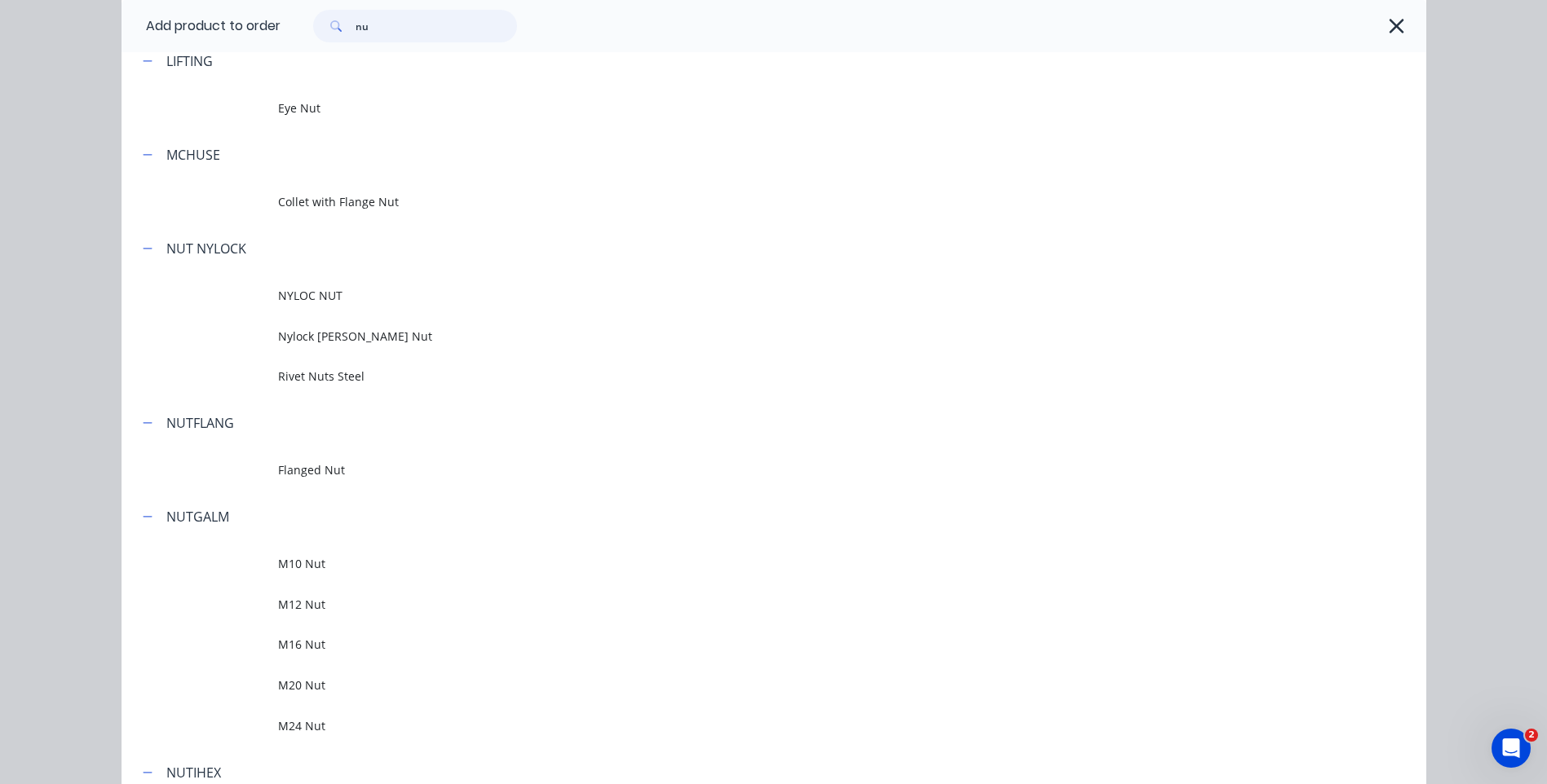
type input "n"
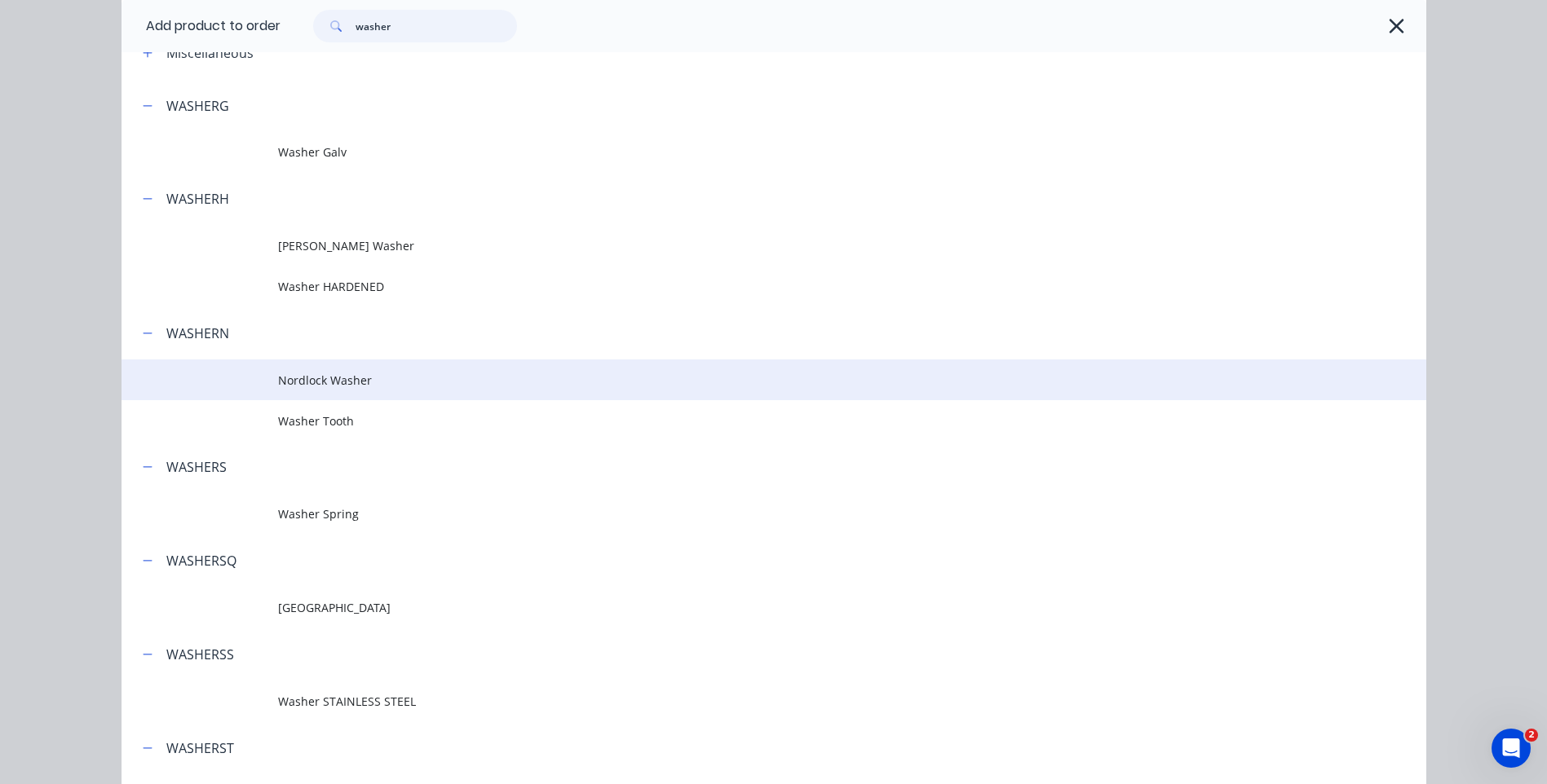
scroll to position [296, 0]
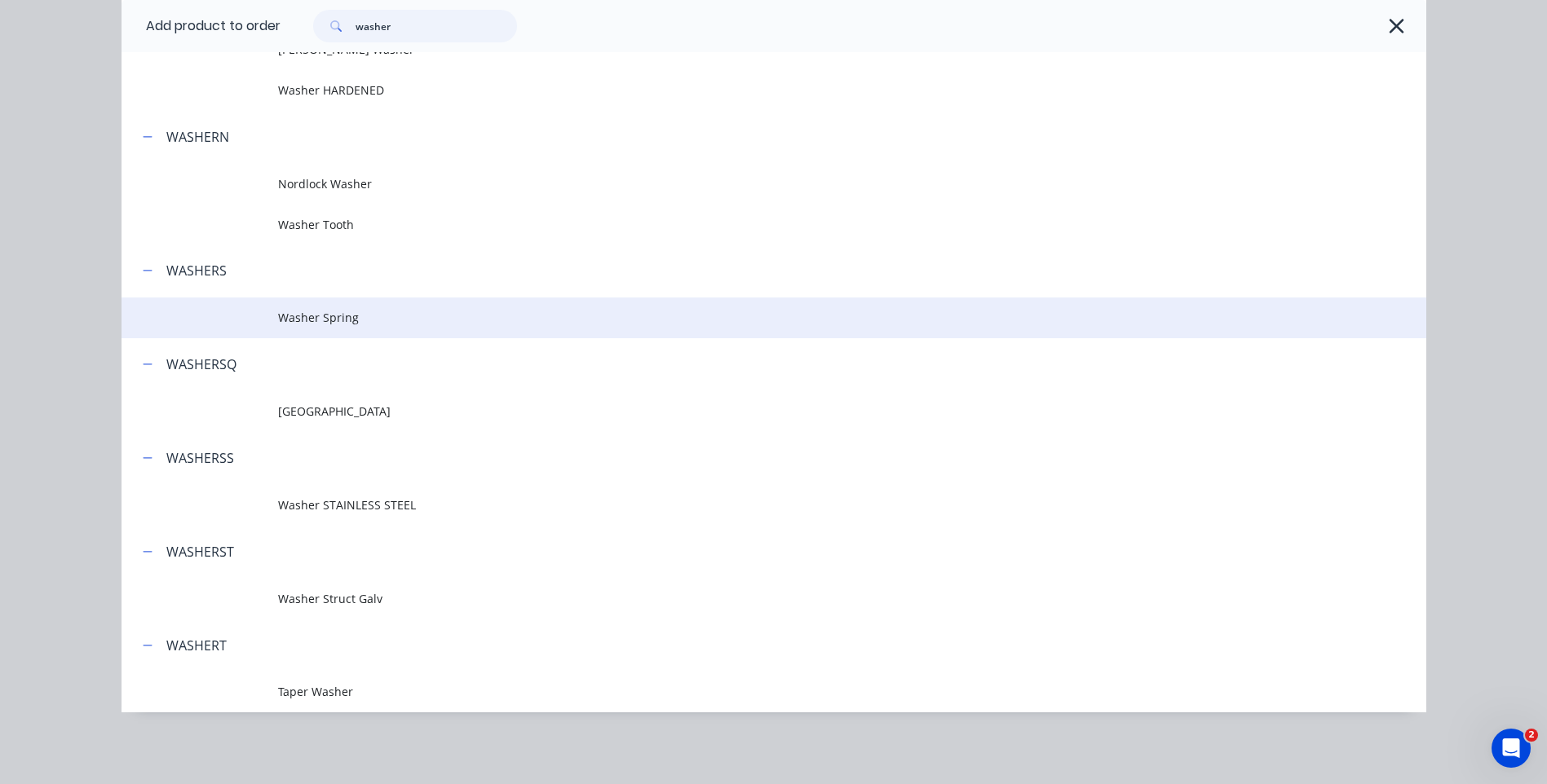
type input "washer"
click at [310, 309] on span "Washer Spring" at bounding box center [737, 317] width 918 height 17
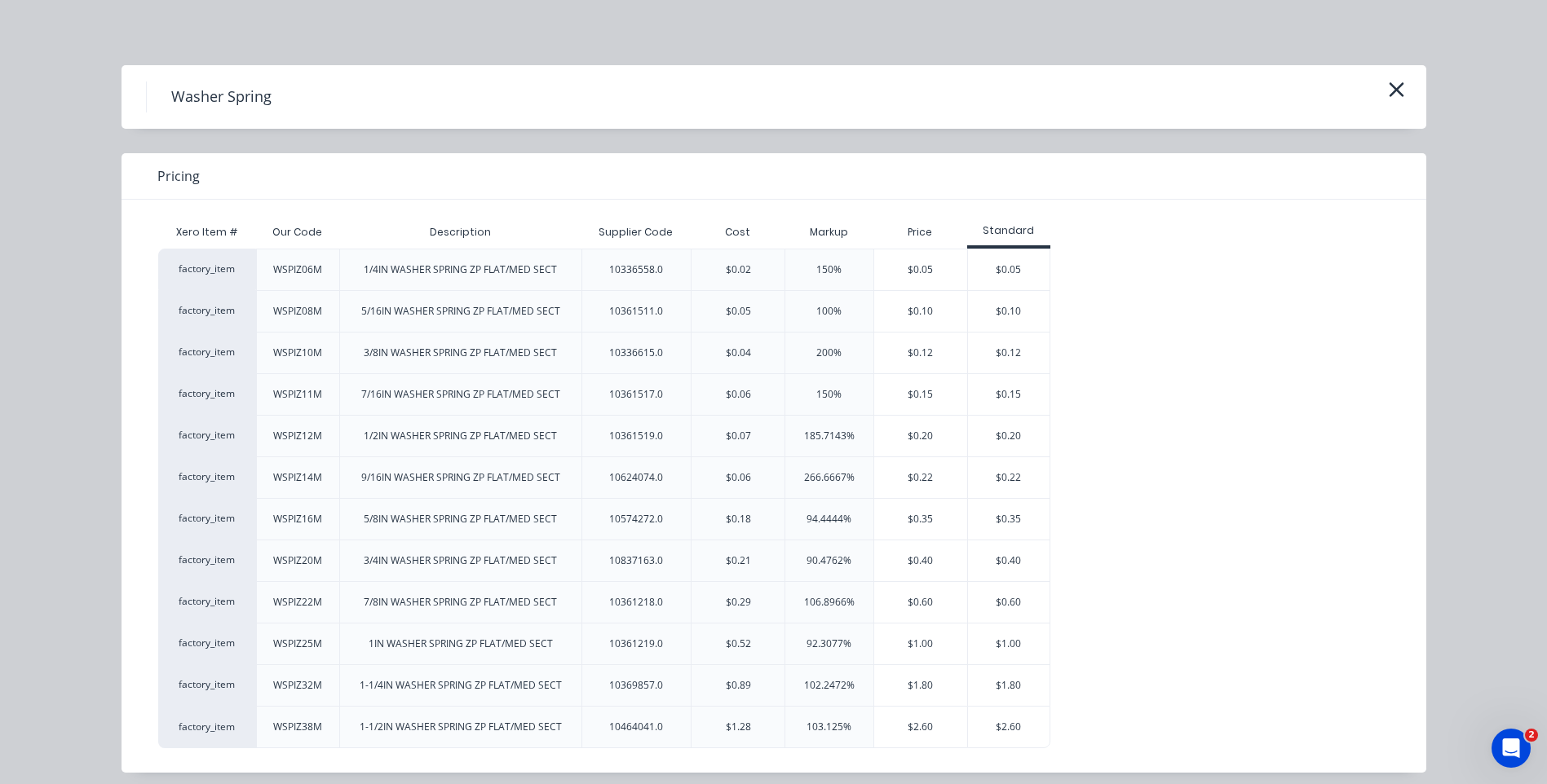
scroll to position [11, 0]
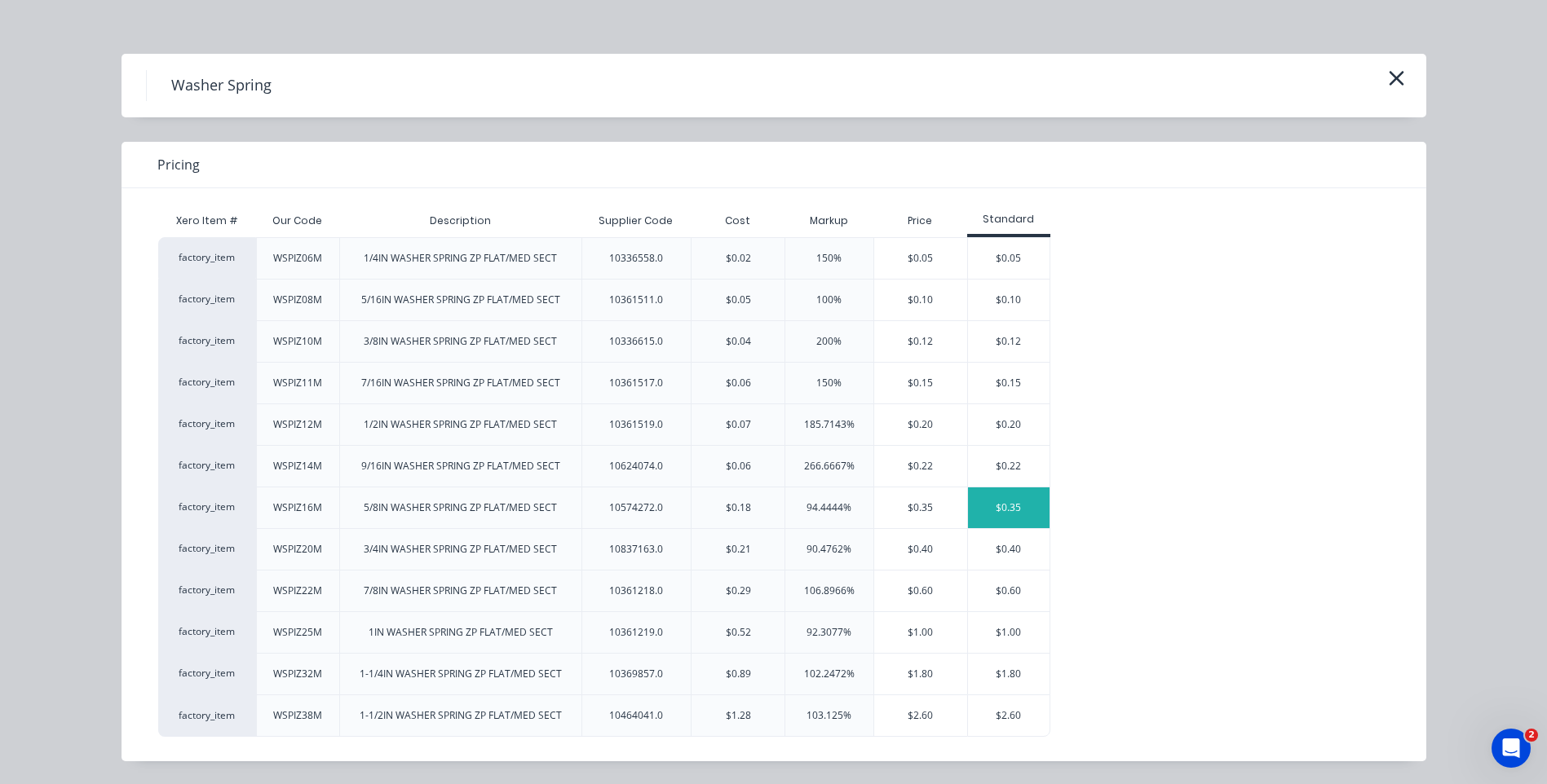
click at [1017, 496] on div "$0.35" at bounding box center [1009, 507] width 82 height 41
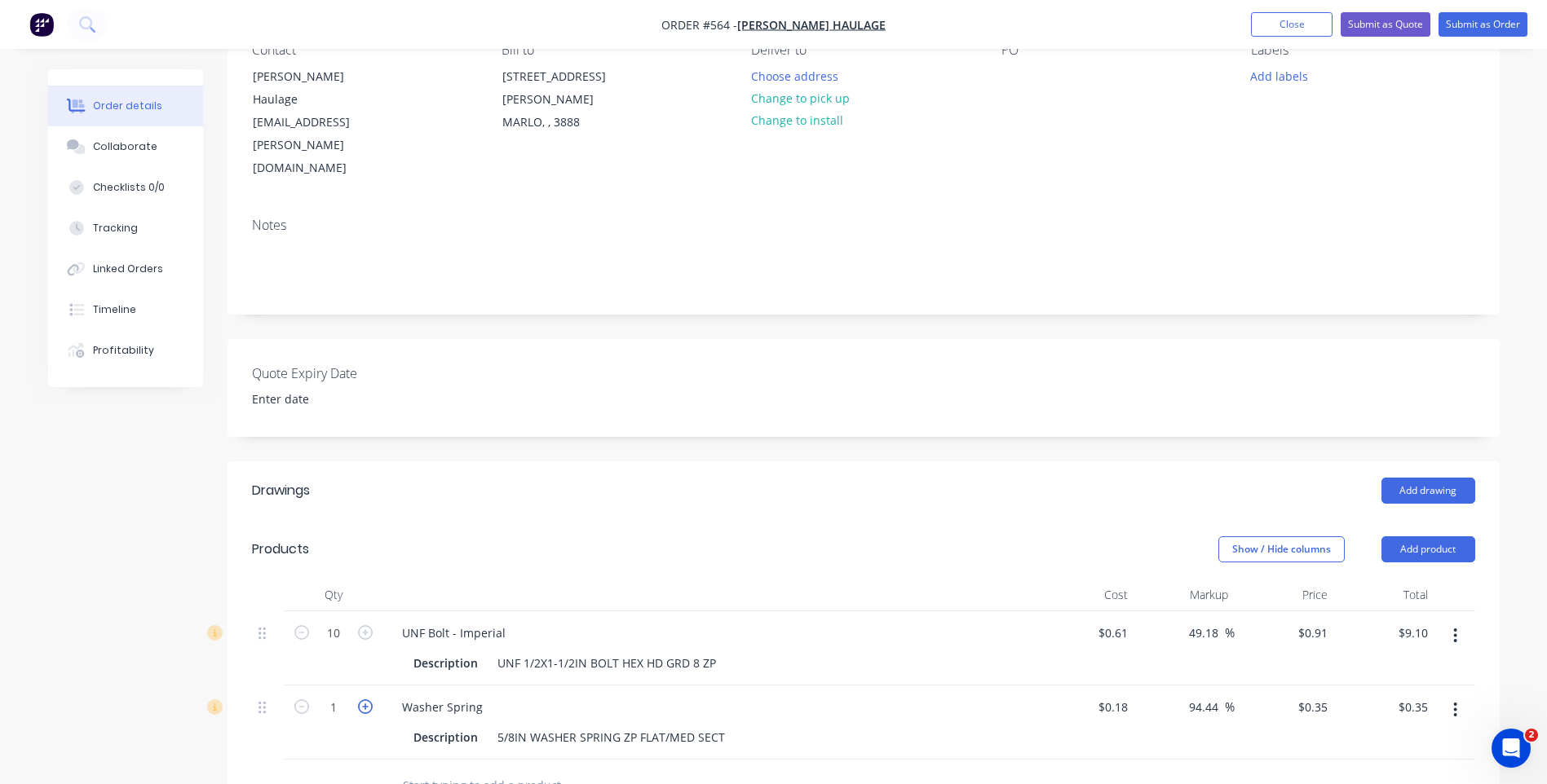
click at [369, 699] on icon "button" at bounding box center [365, 706] width 15 height 15
type input "2"
type input "$0.70"
click at [369, 699] on icon "button" at bounding box center [365, 706] width 15 height 15
type input "3"
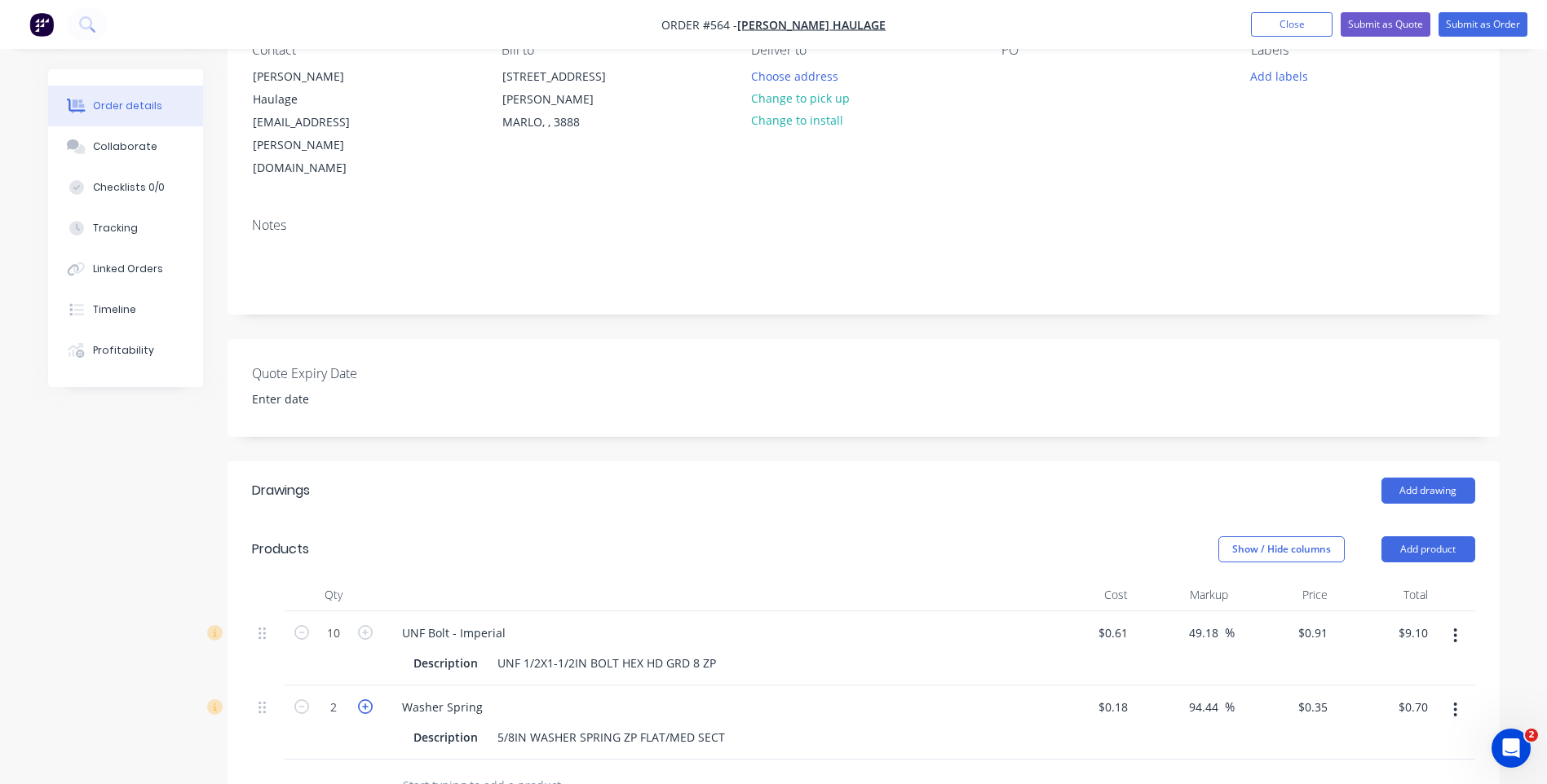
type input "$1.05"
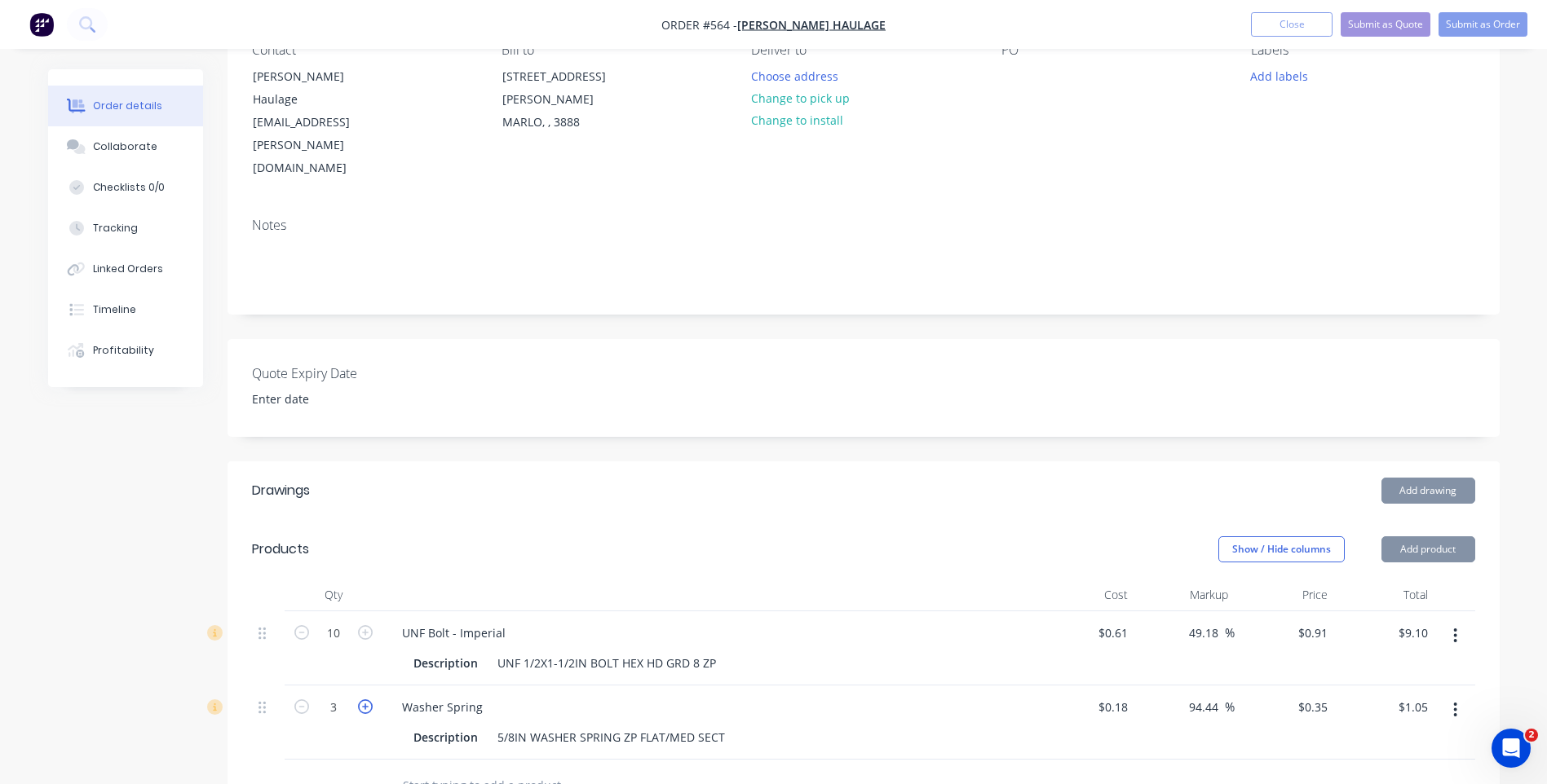
click at [369, 699] on icon "button" at bounding box center [365, 706] width 15 height 15
type input "4"
type input "$1.40"
click at [369, 699] on icon "button" at bounding box center [365, 706] width 15 height 15
type input "5"
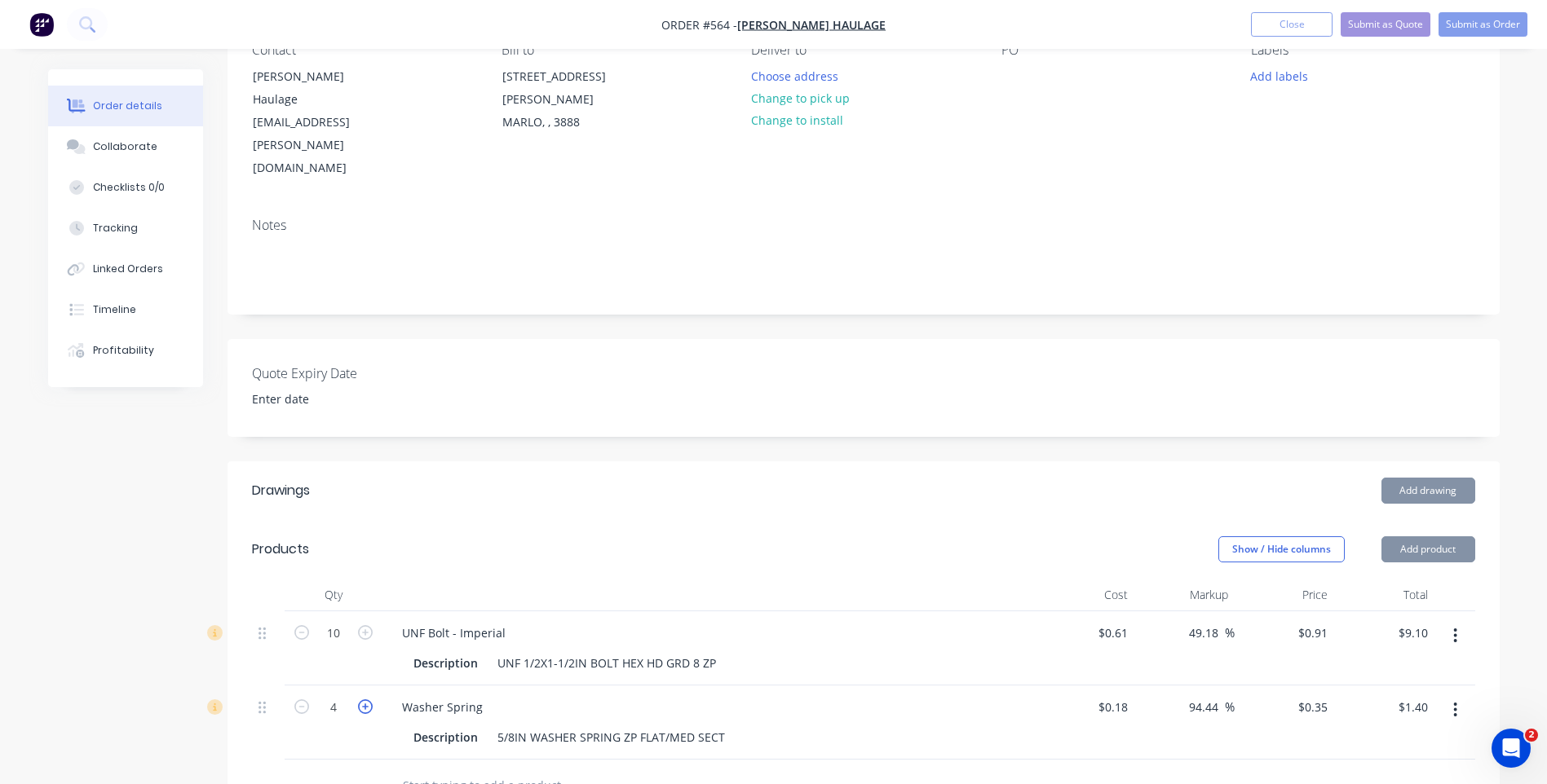
type input "$1.75"
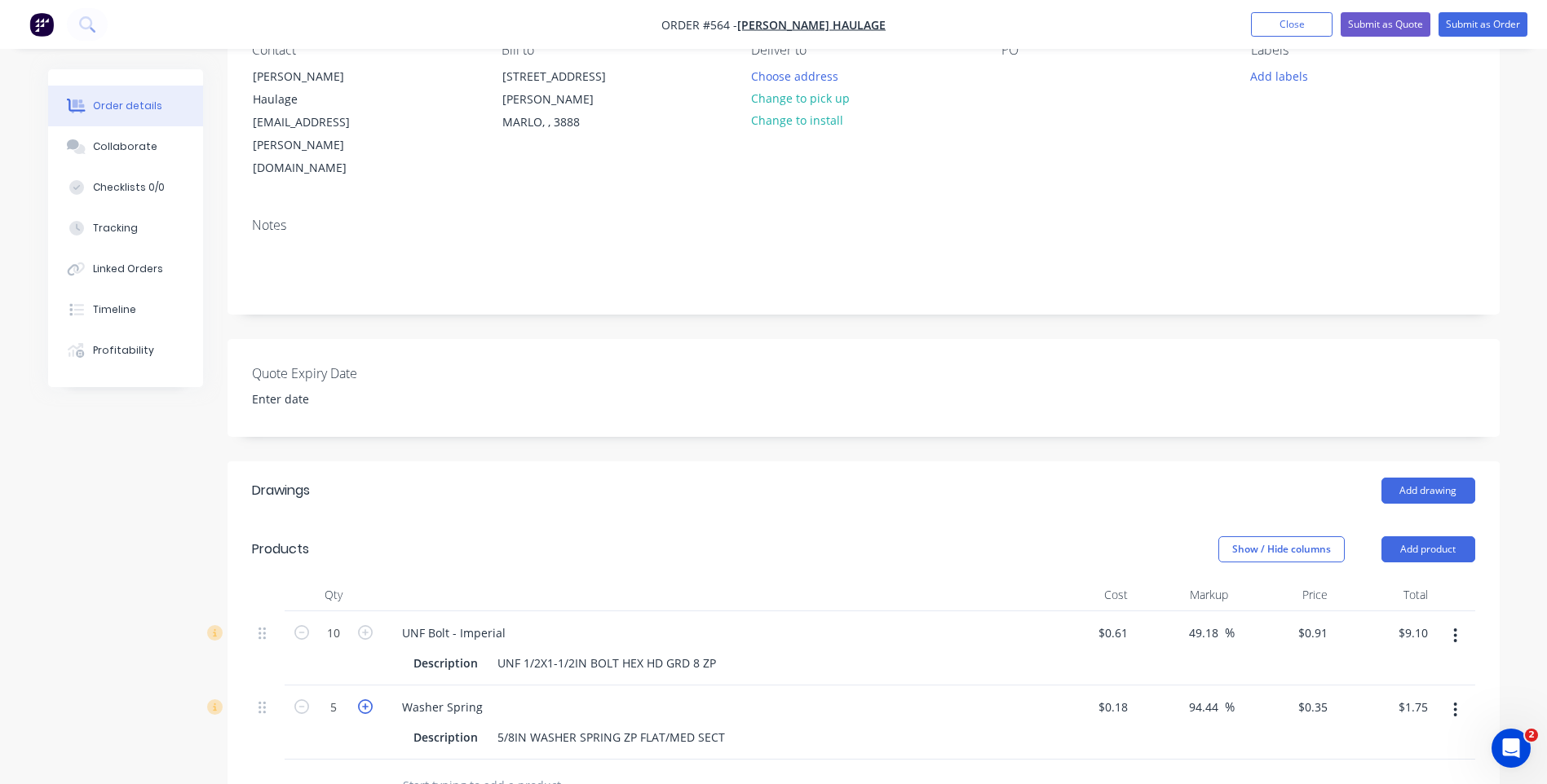
click at [369, 699] on icon "button" at bounding box center [365, 706] width 15 height 15
type input "6"
type input "$2.10"
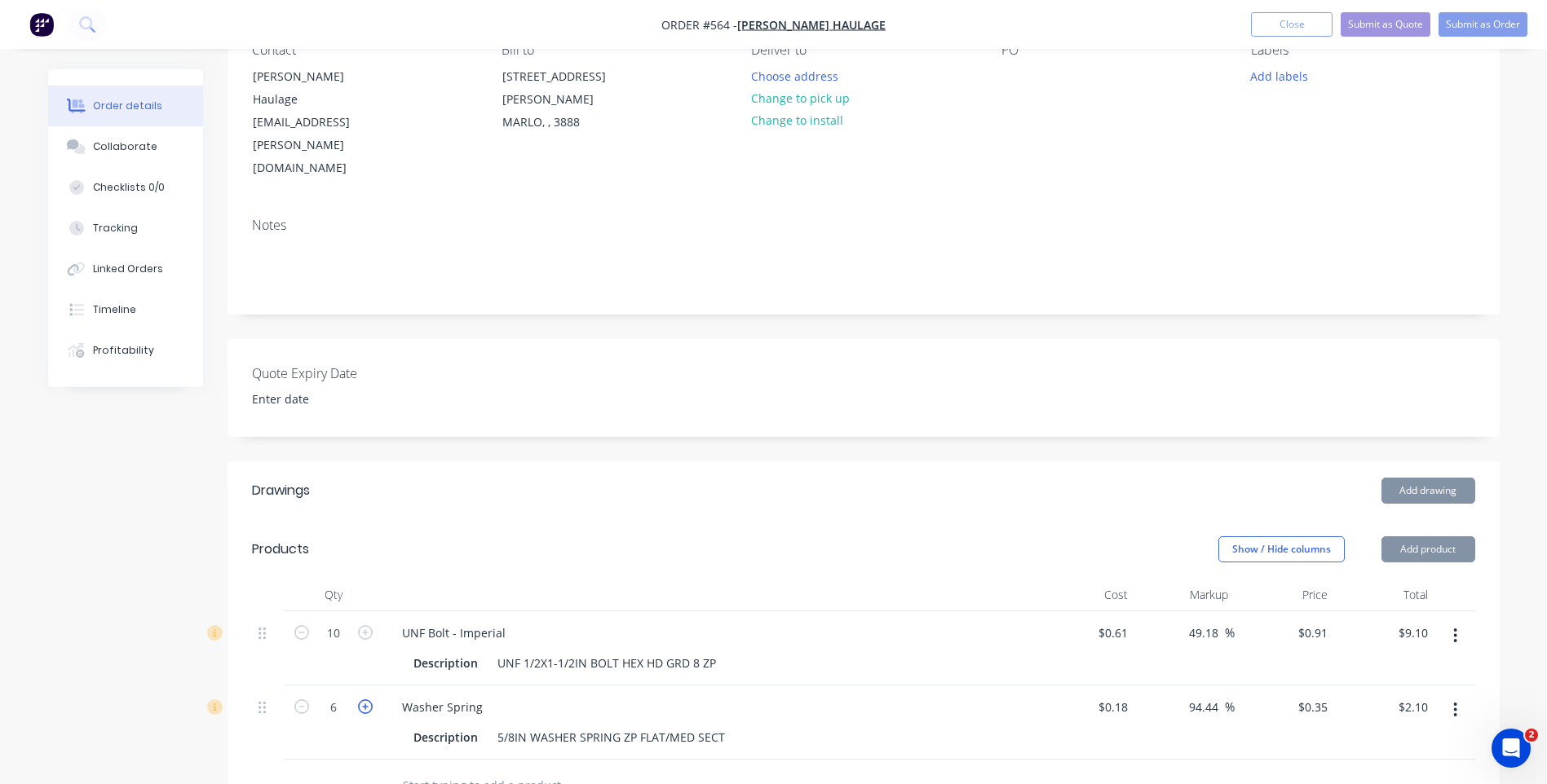
click at [369, 699] on icon "button" at bounding box center [365, 706] width 15 height 15
type input "7"
type input "$2.45"
click at [369, 699] on icon "button" at bounding box center [365, 706] width 15 height 15
type input "8"
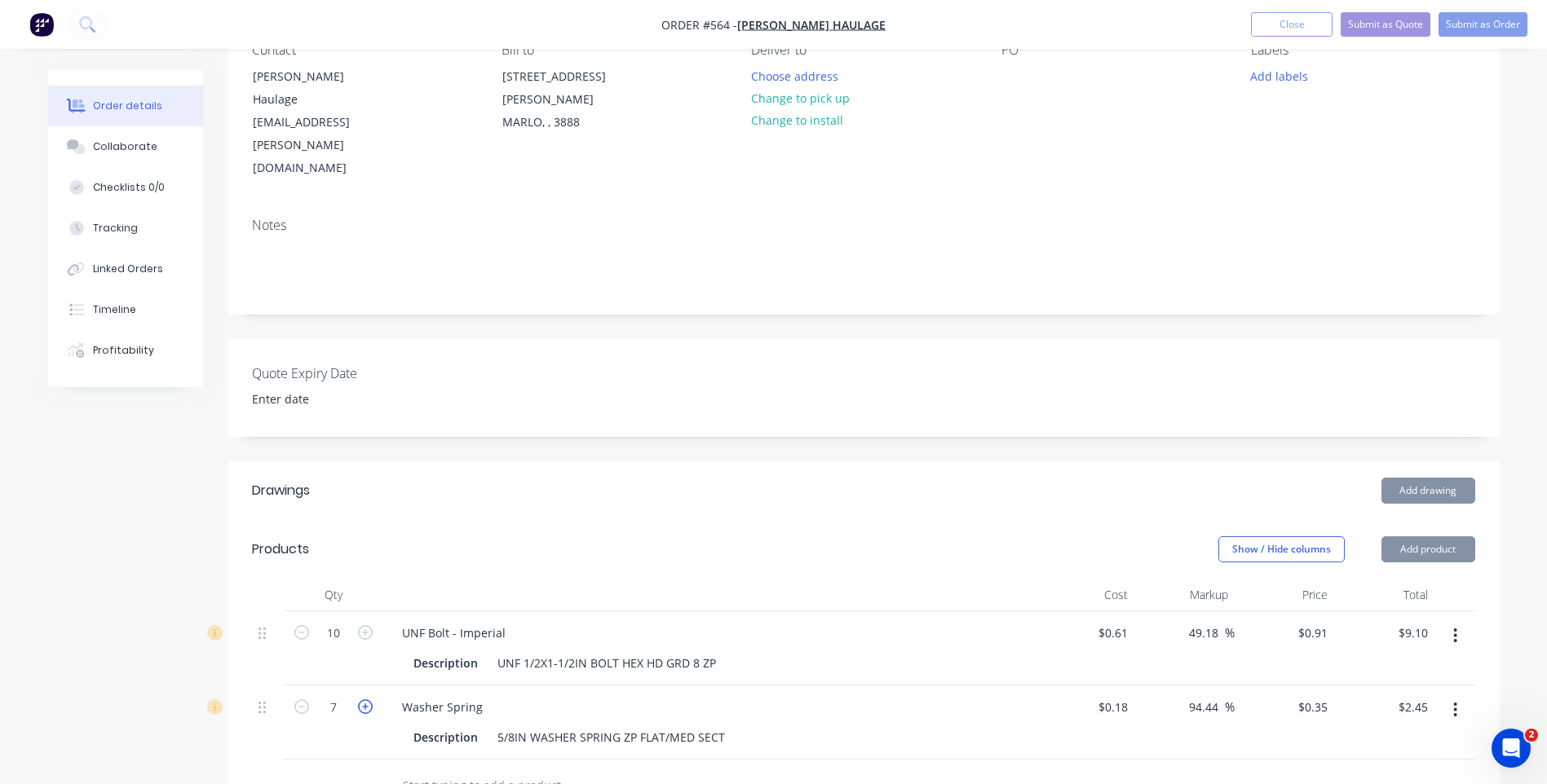
type input "$2.80"
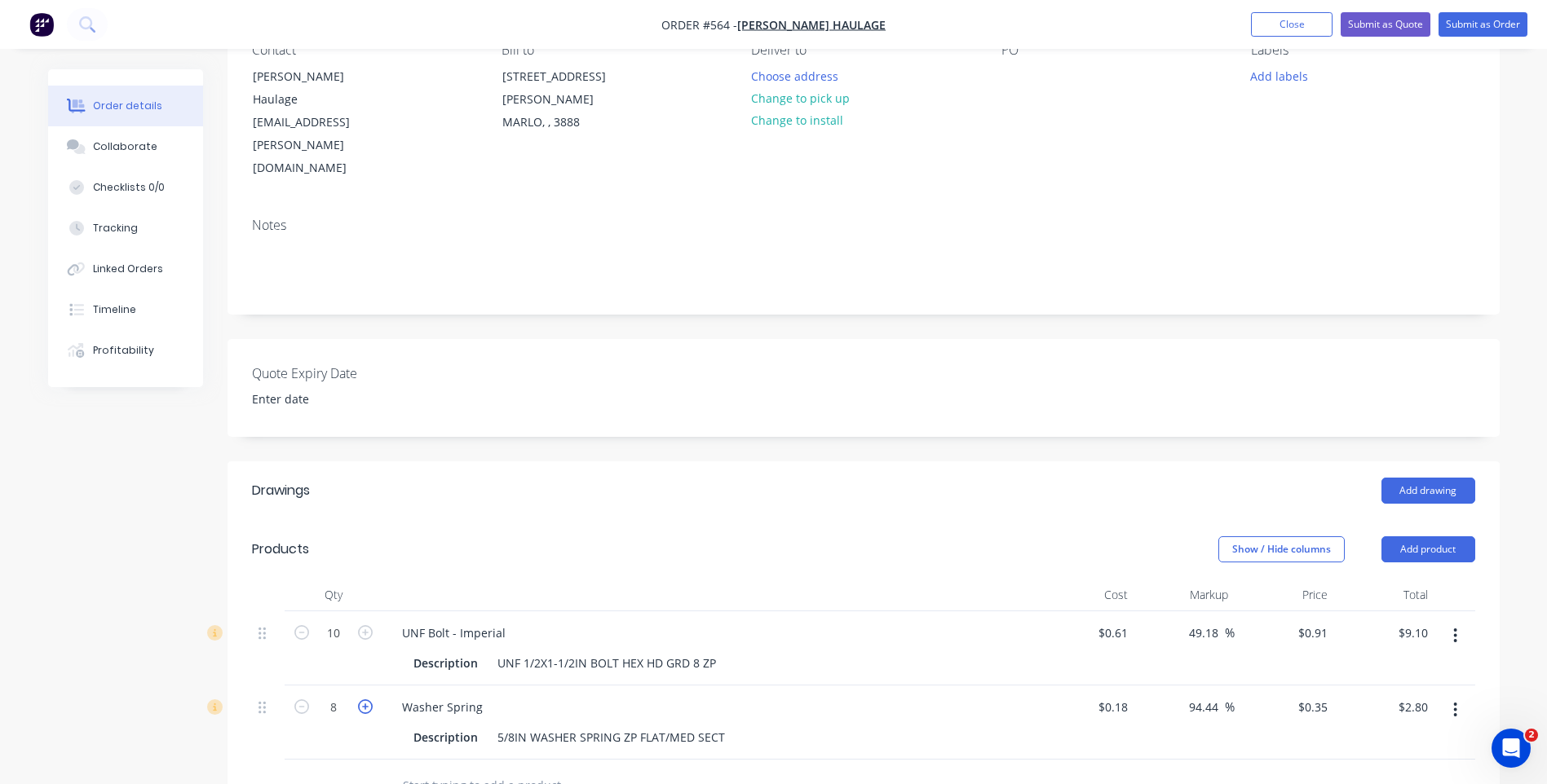
click at [369, 699] on icon "button" at bounding box center [365, 706] width 15 height 15
type input "9"
type input "$3.15"
click at [369, 699] on icon "button" at bounding box center [365, 706] width 15 height 15
type input "10"
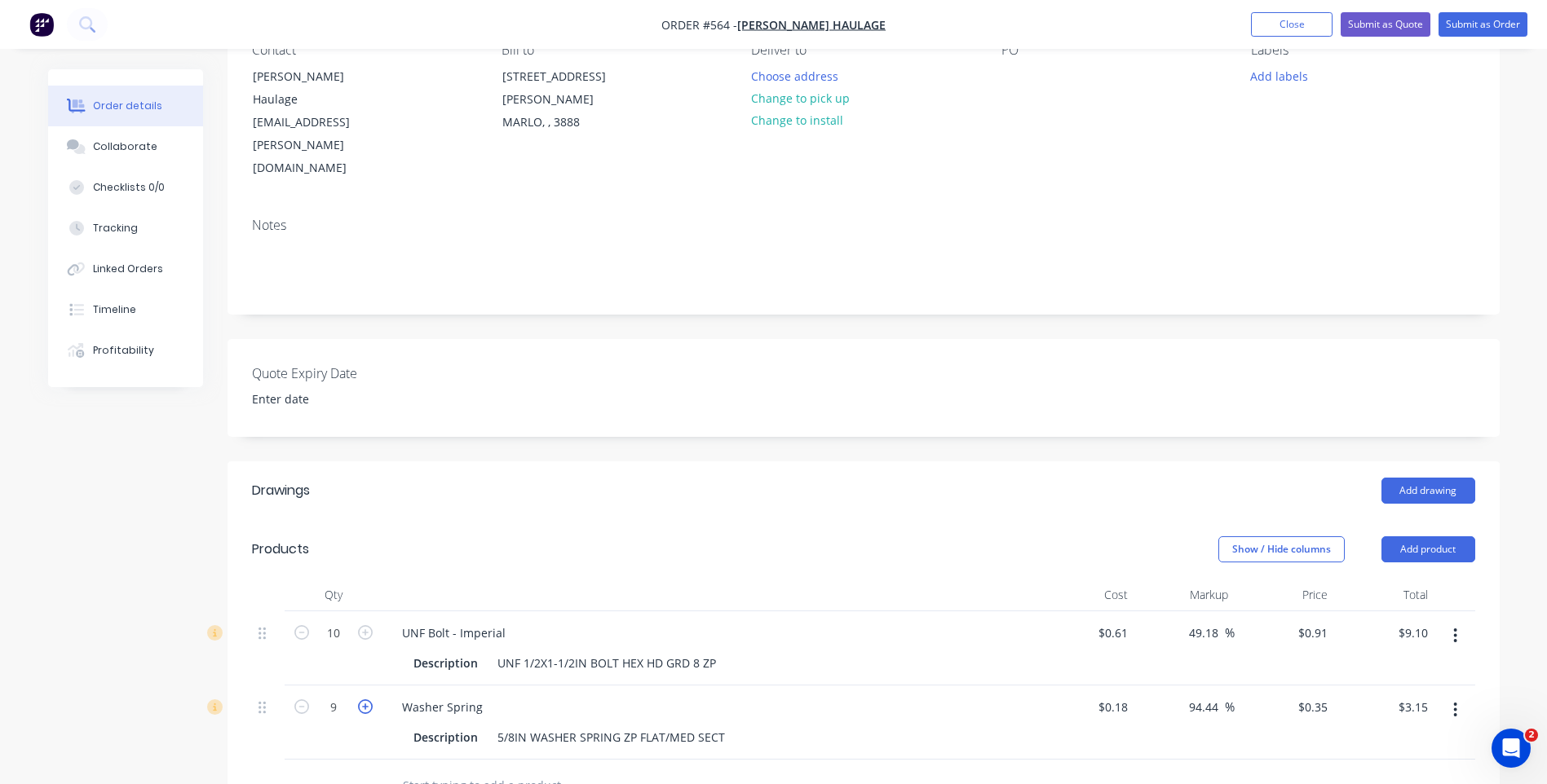
type input "$3.50"
click at [832, 95] on button "Change to pick up" at bounding box center [800, 98] width 116 height 22
click at [1464, 20] on button "Submit as Order" at bounding box center [1483, 24] width 89 height 24
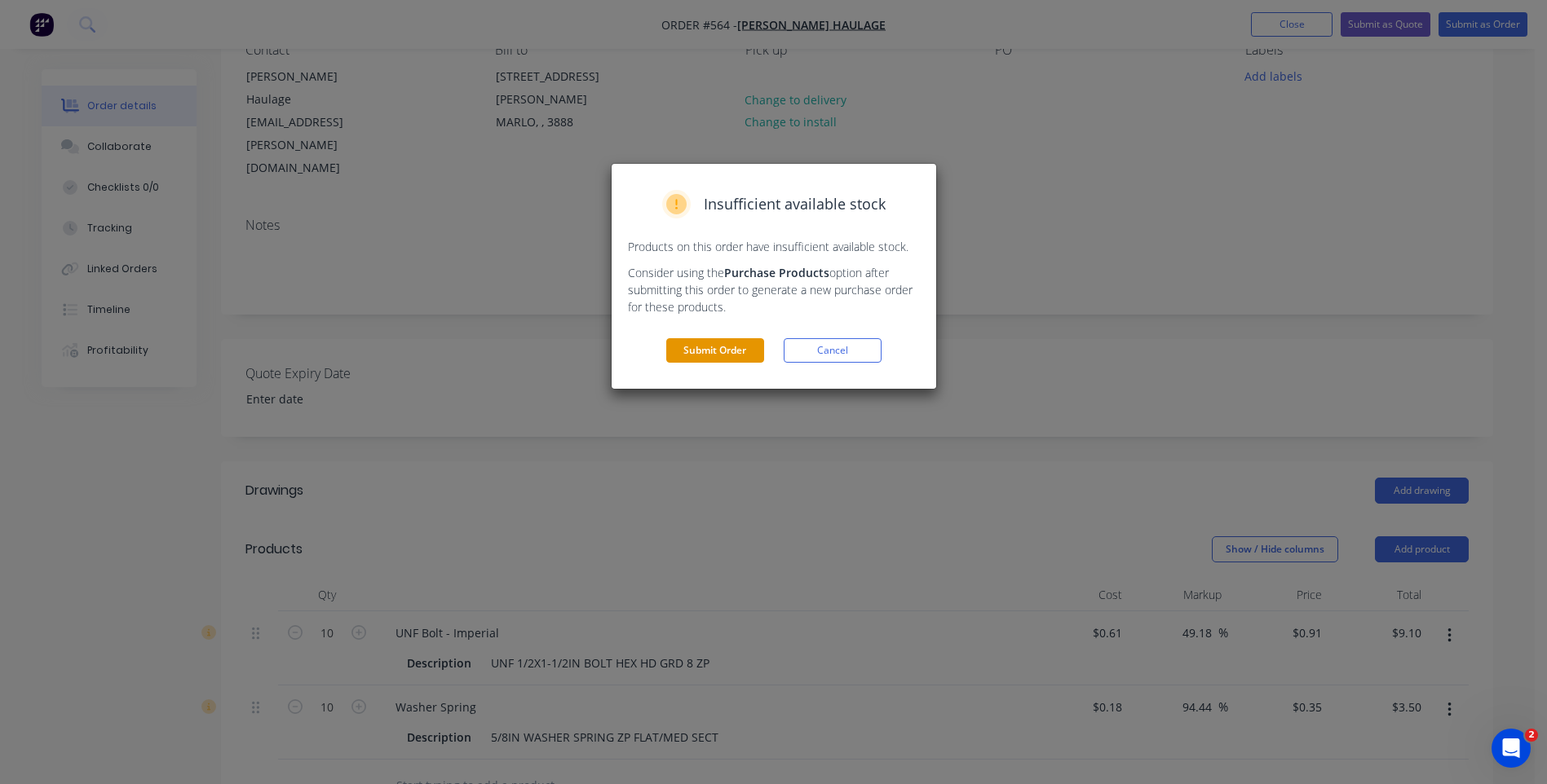
click at [694, 349] on button "Submit Order" at bounding box center [716, 351] width 98 height 24
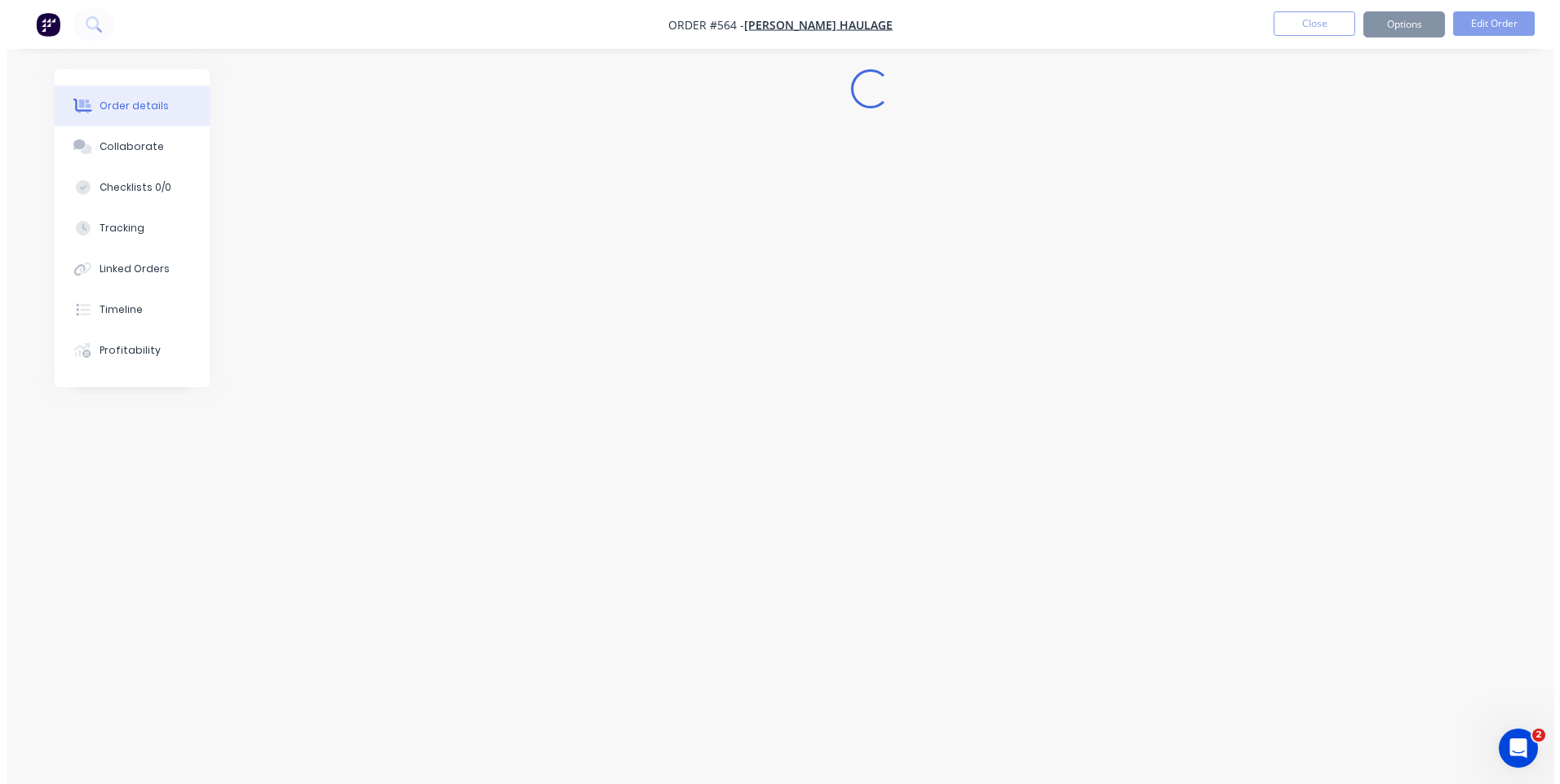
scroll to position [0, 0]
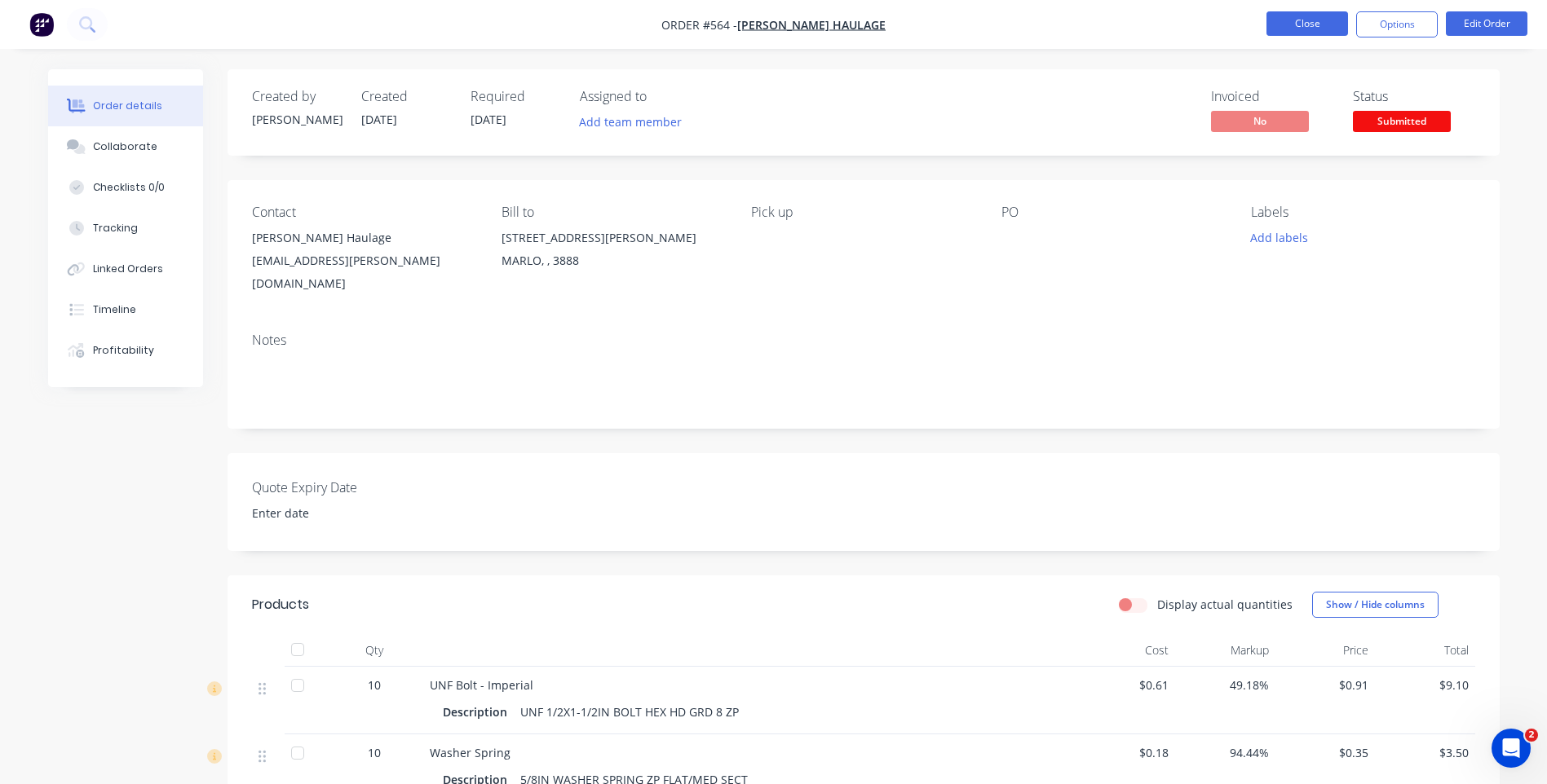
click at [1289, 28] on button "Close" at bounding box center [1308, 23] width 82 height 24
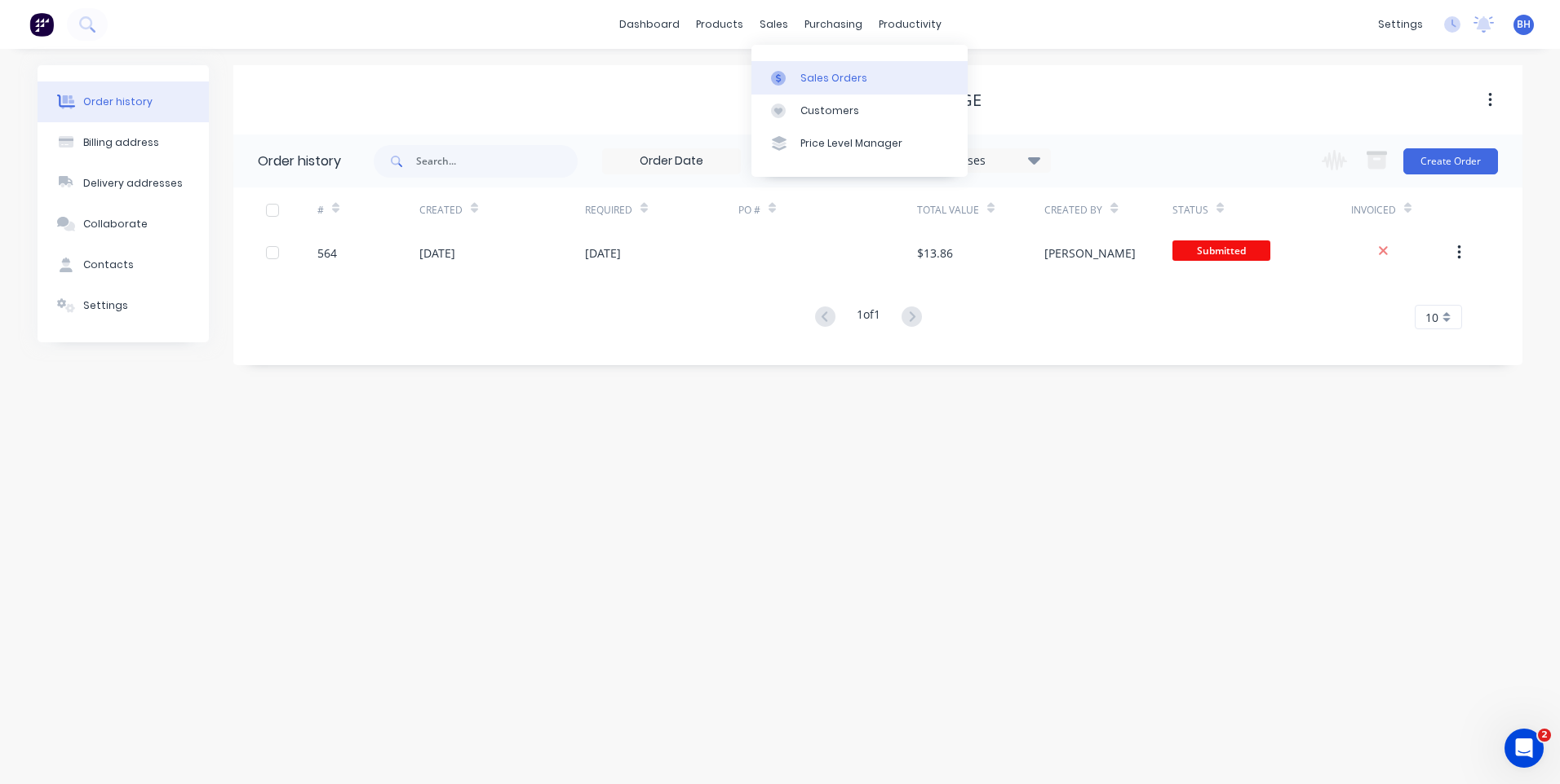
click at [830, 75] on div "Sales Orders" at bounding box center [833, 78] width 67 height 15
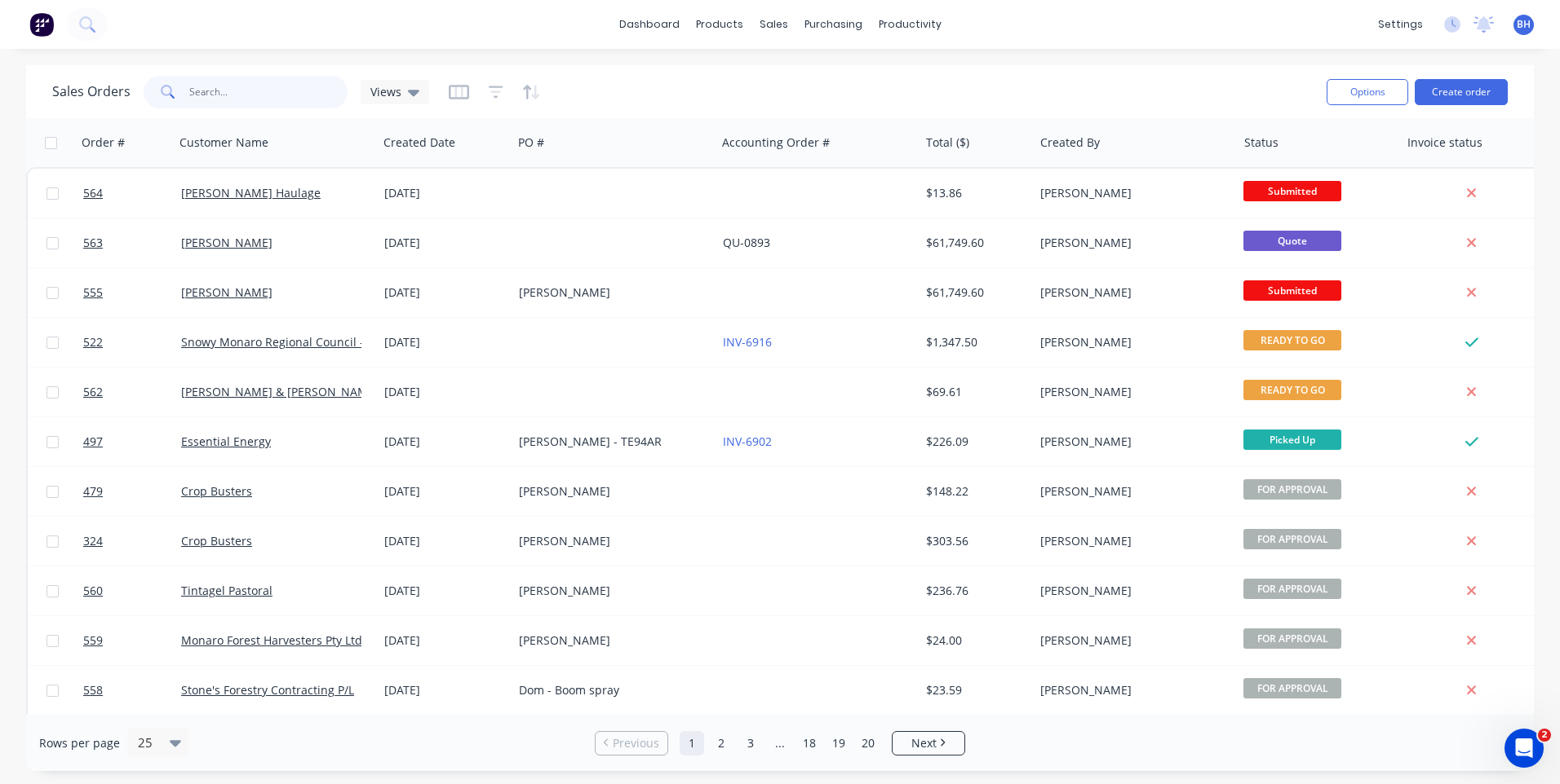
click at [232, 88] on input "text" at bounding box center [268, 92] width 159 height 33
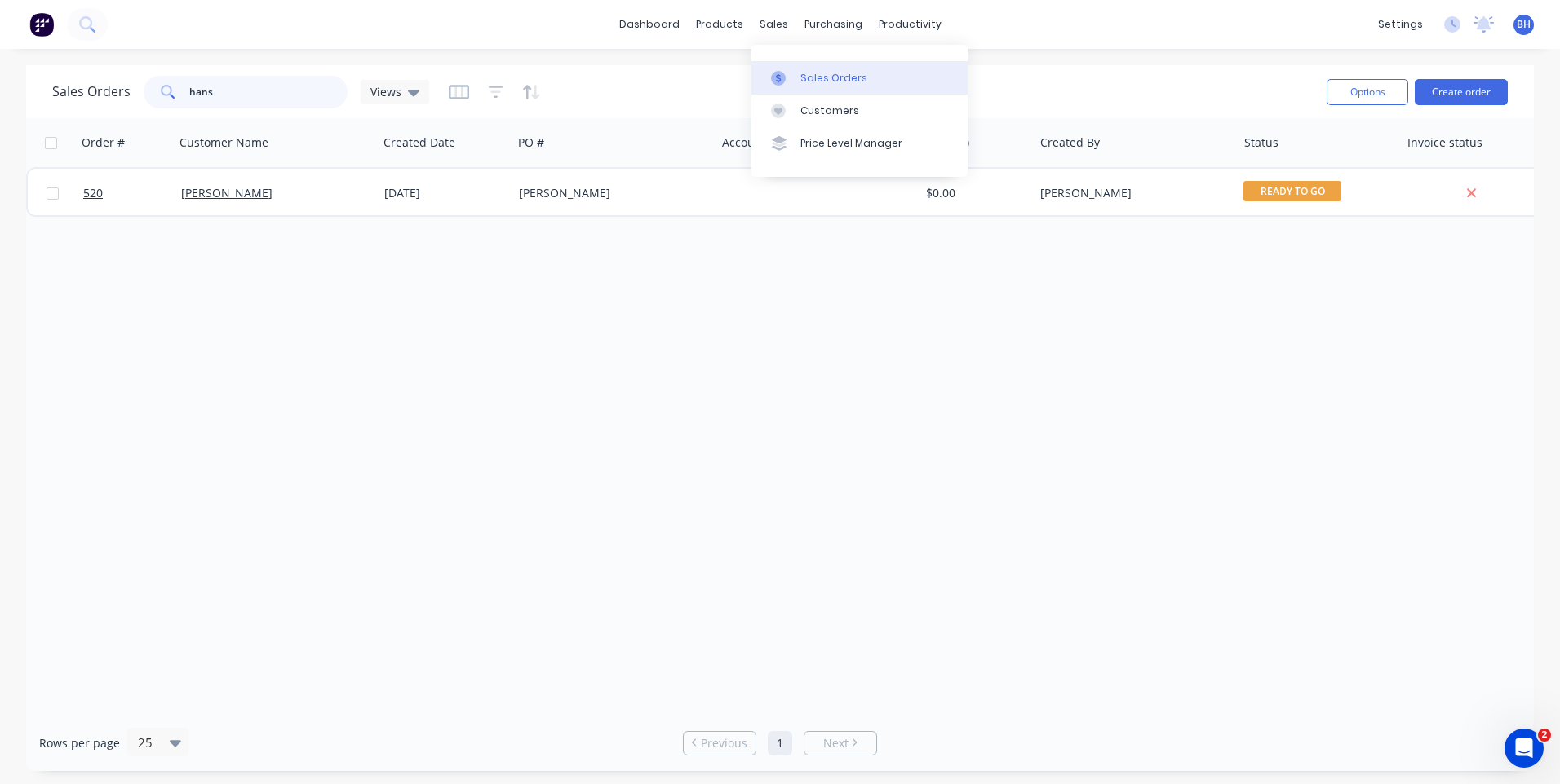
type input "hans"
click at [818, 76] on div "Sales Orders" at bounding box center [833, 78] width 67 height 15
click at [718, 745] on span "Previous" at bounding box center [724, 743] width 47 height 16
click at [813, 78] on div "Sales Orders" at bounding box center [833, 78] width 67 height 15
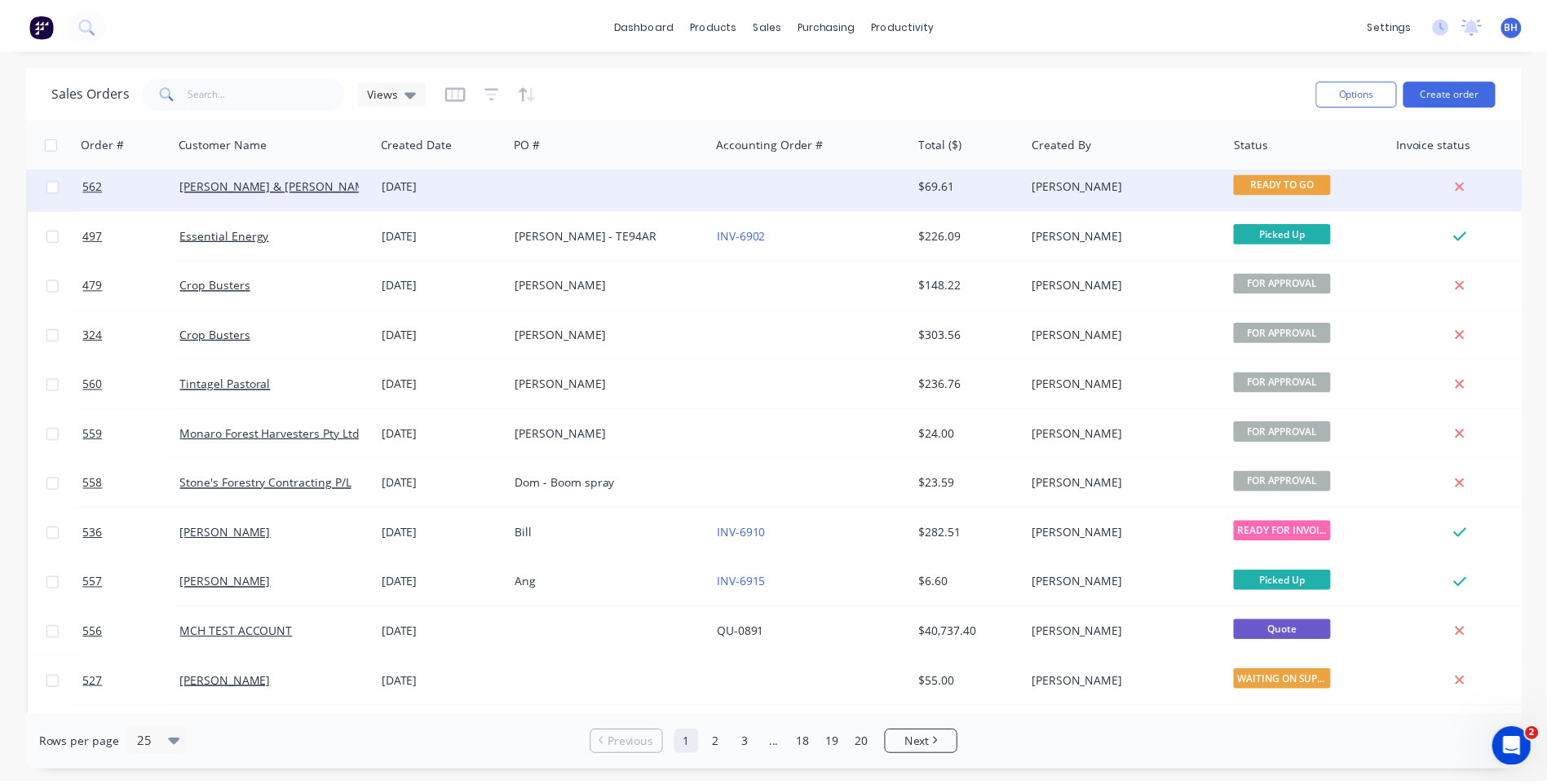
scroll to position [245, 0]
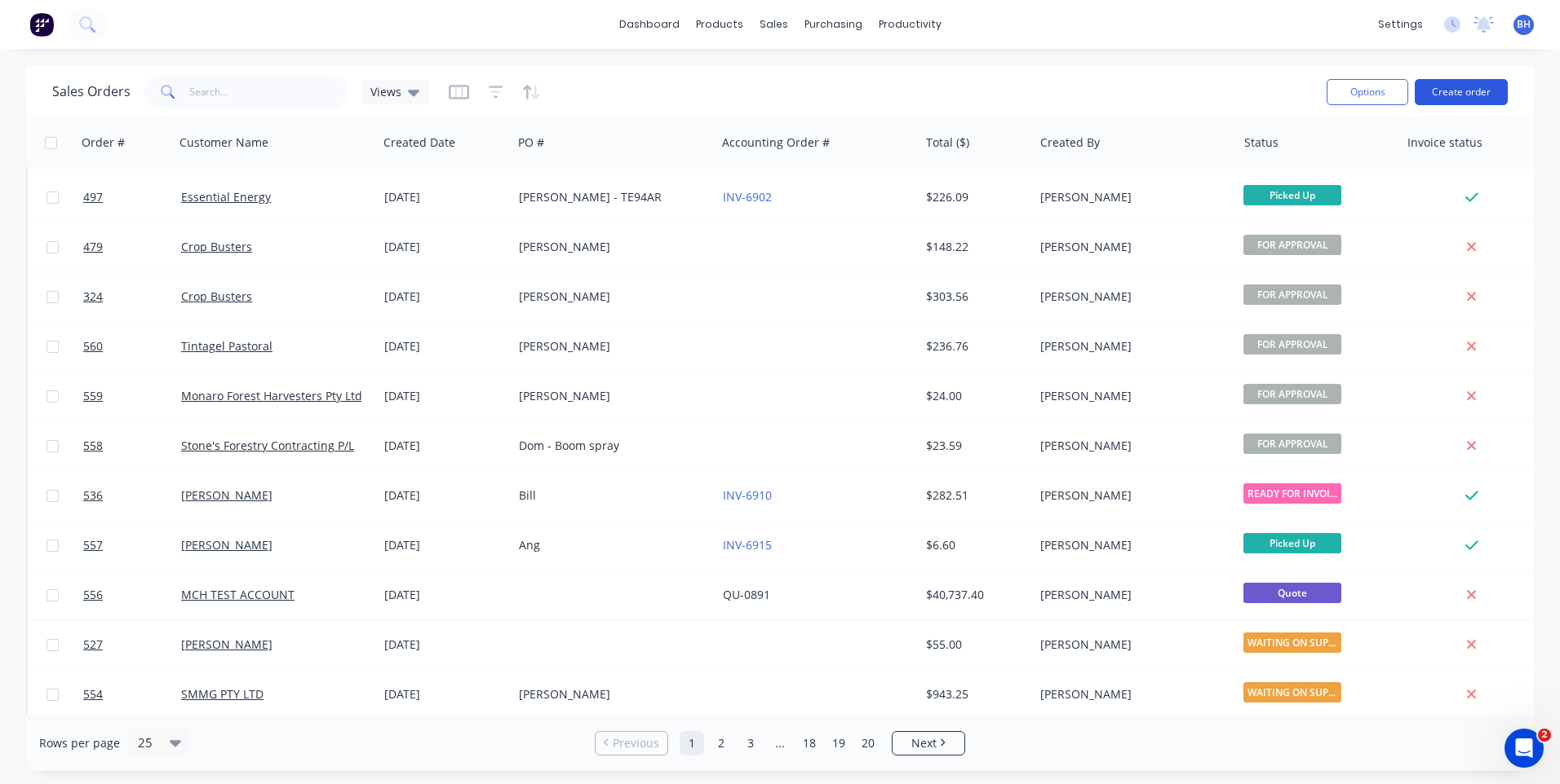
click at [1449, 87] on button "Create order" at bounding box center [1460, 92] width 93 height 26
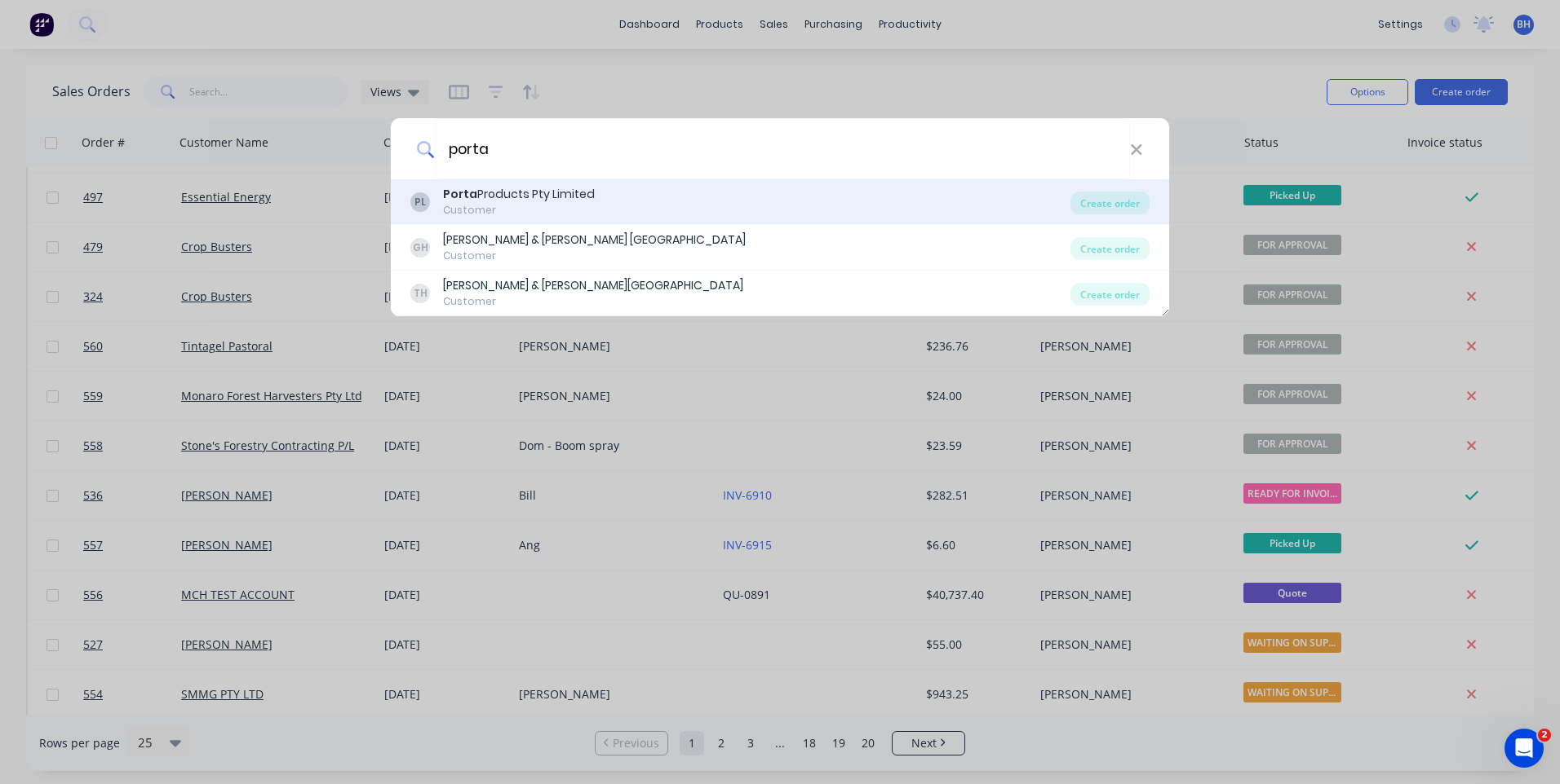
type input "porta"
click at [751, 197] on div "PL Porta Products Pty Limited Customer" at bounding box center [741, 202] width 660 height 32
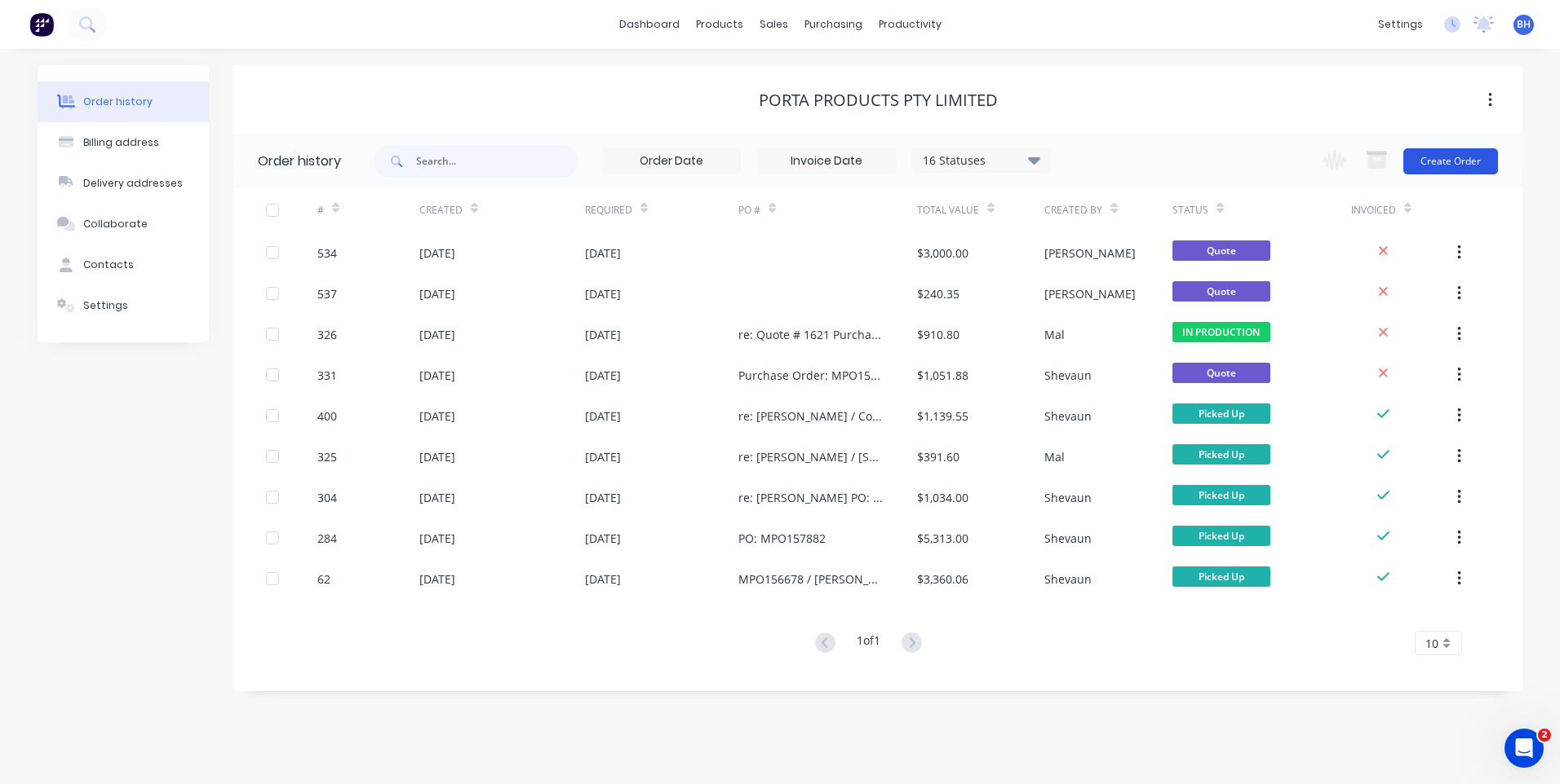
click at [1436, 155] on button "Create Order" at bounding box center [1450, 162] width 95 height 26
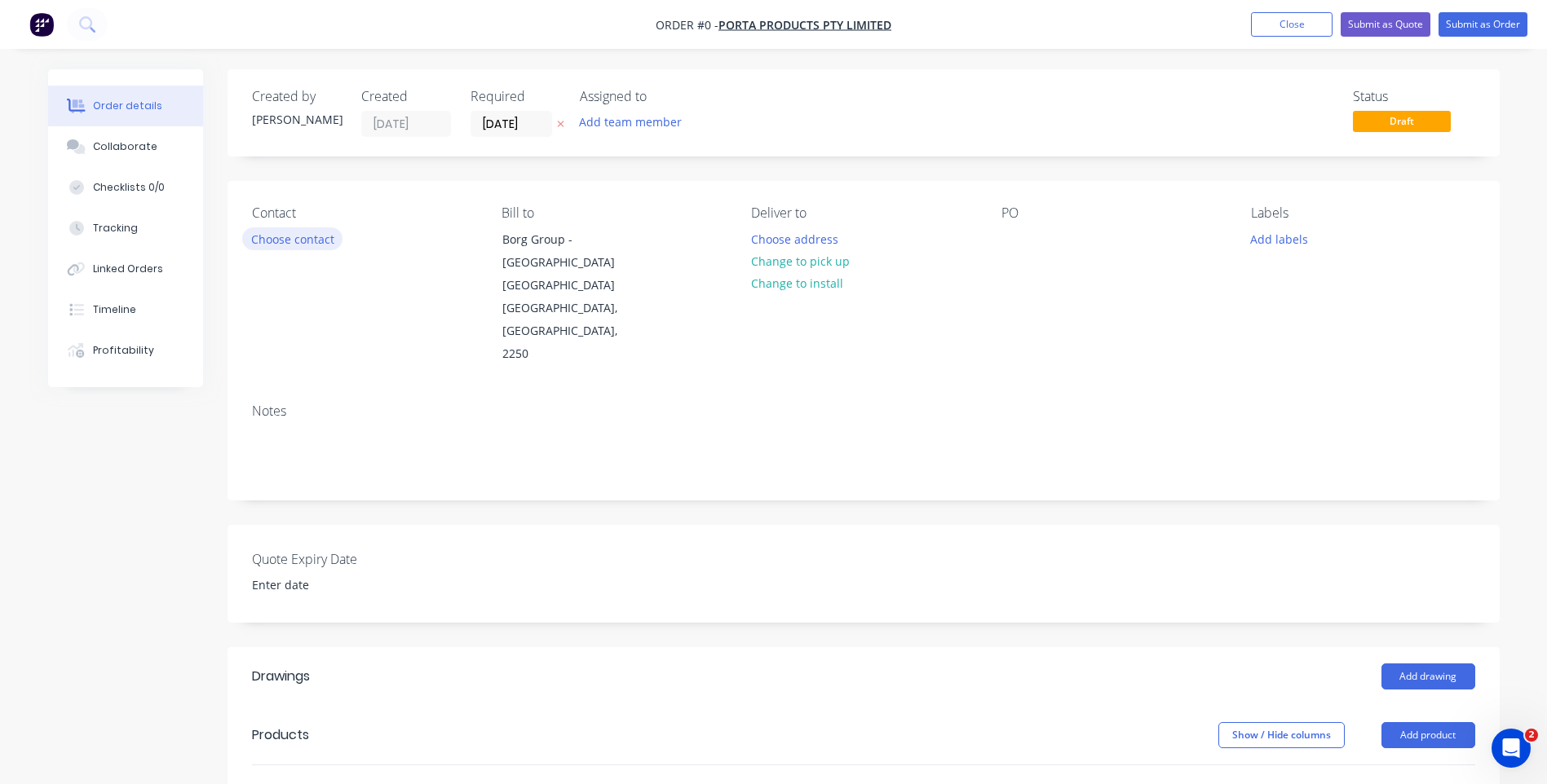
click at [275, 235] on button "Choose contact" at bounding box center [292, 239] width 100 height 22
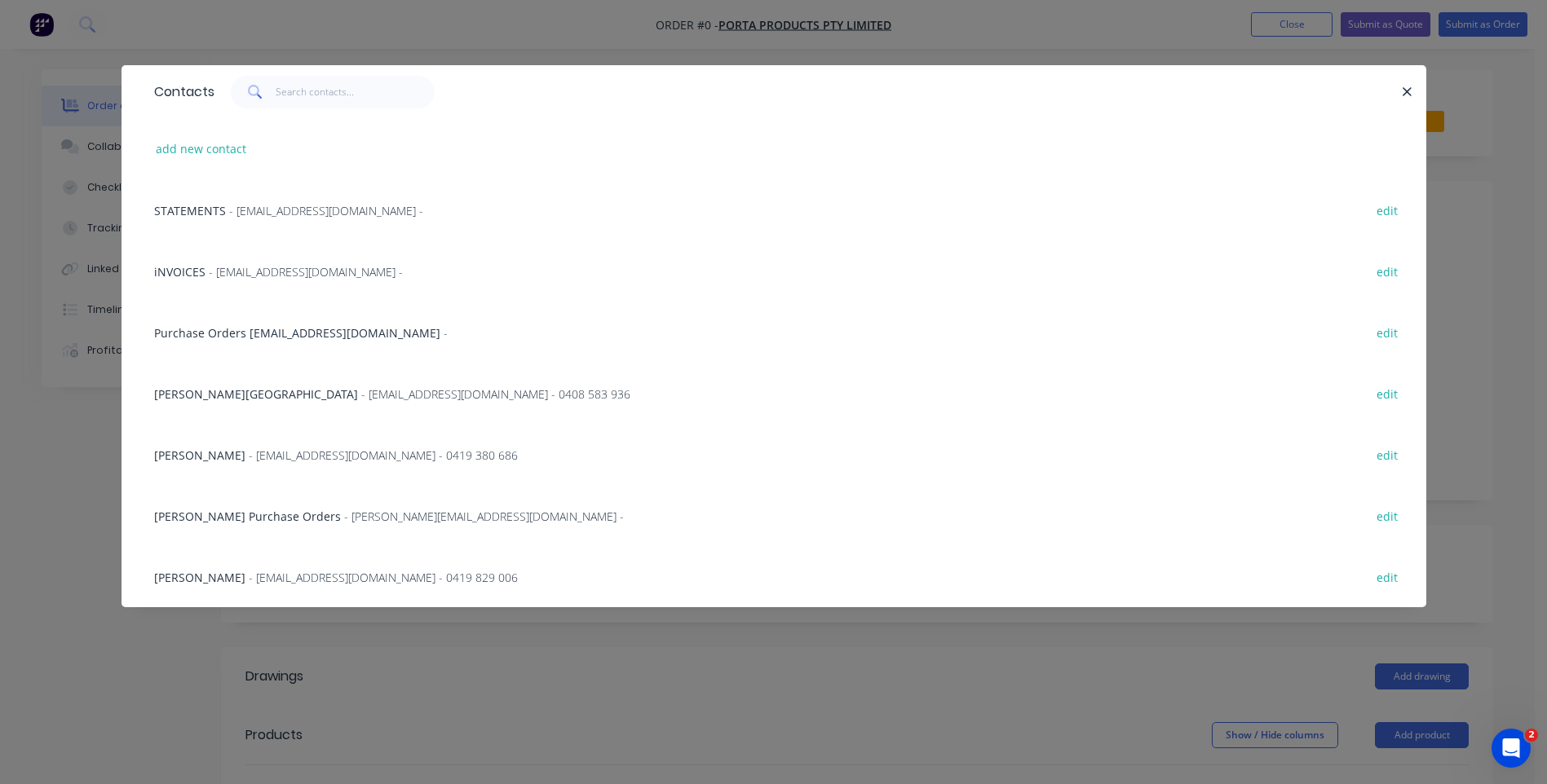
click at [312, 449] on span "- [EMAIL_ADDRESS][DOMAIN_NAME] - 0419 380 686" at bounding box center [383, 455] width 269 height 16
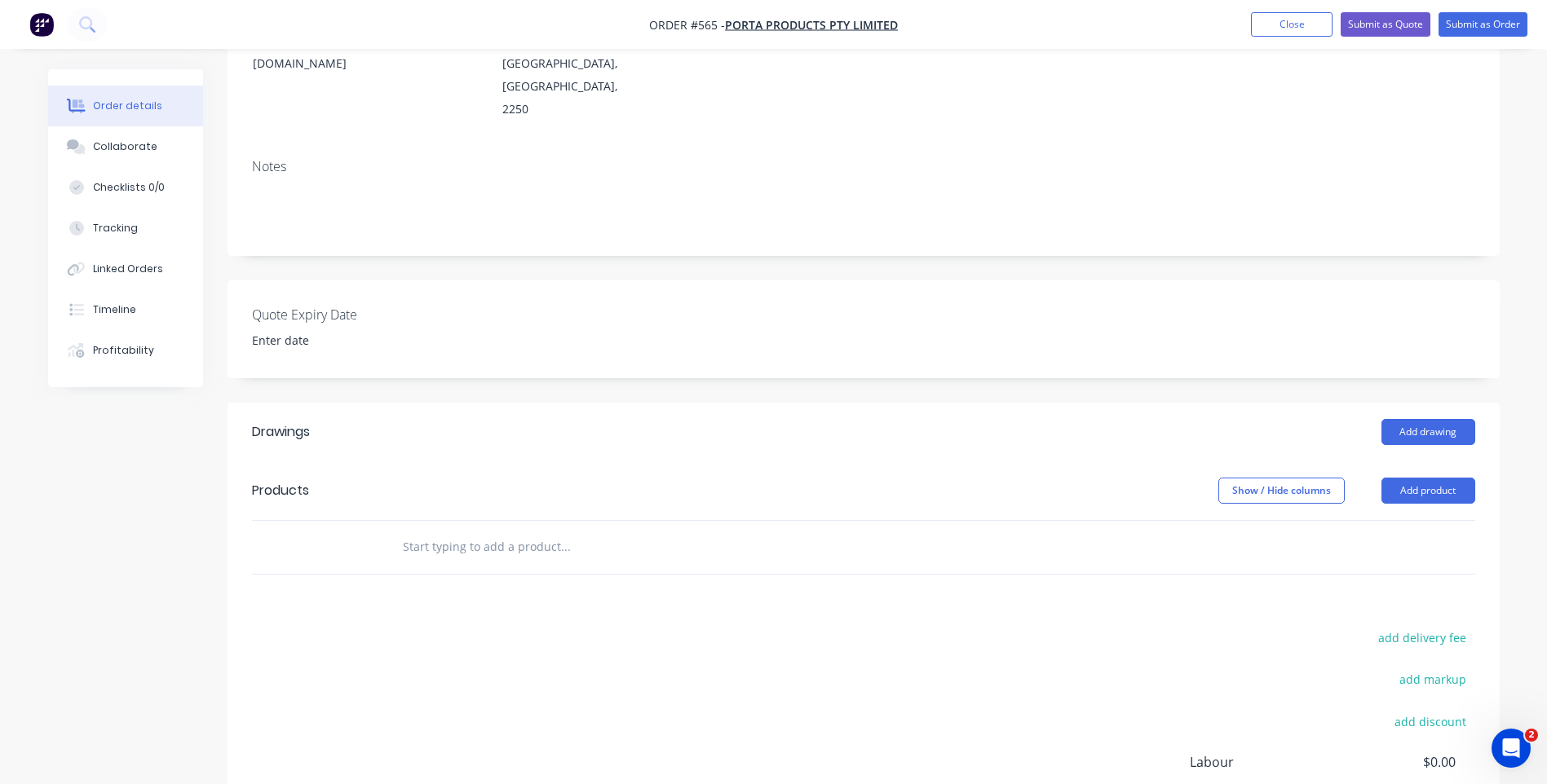
scroll to position [326, 0]
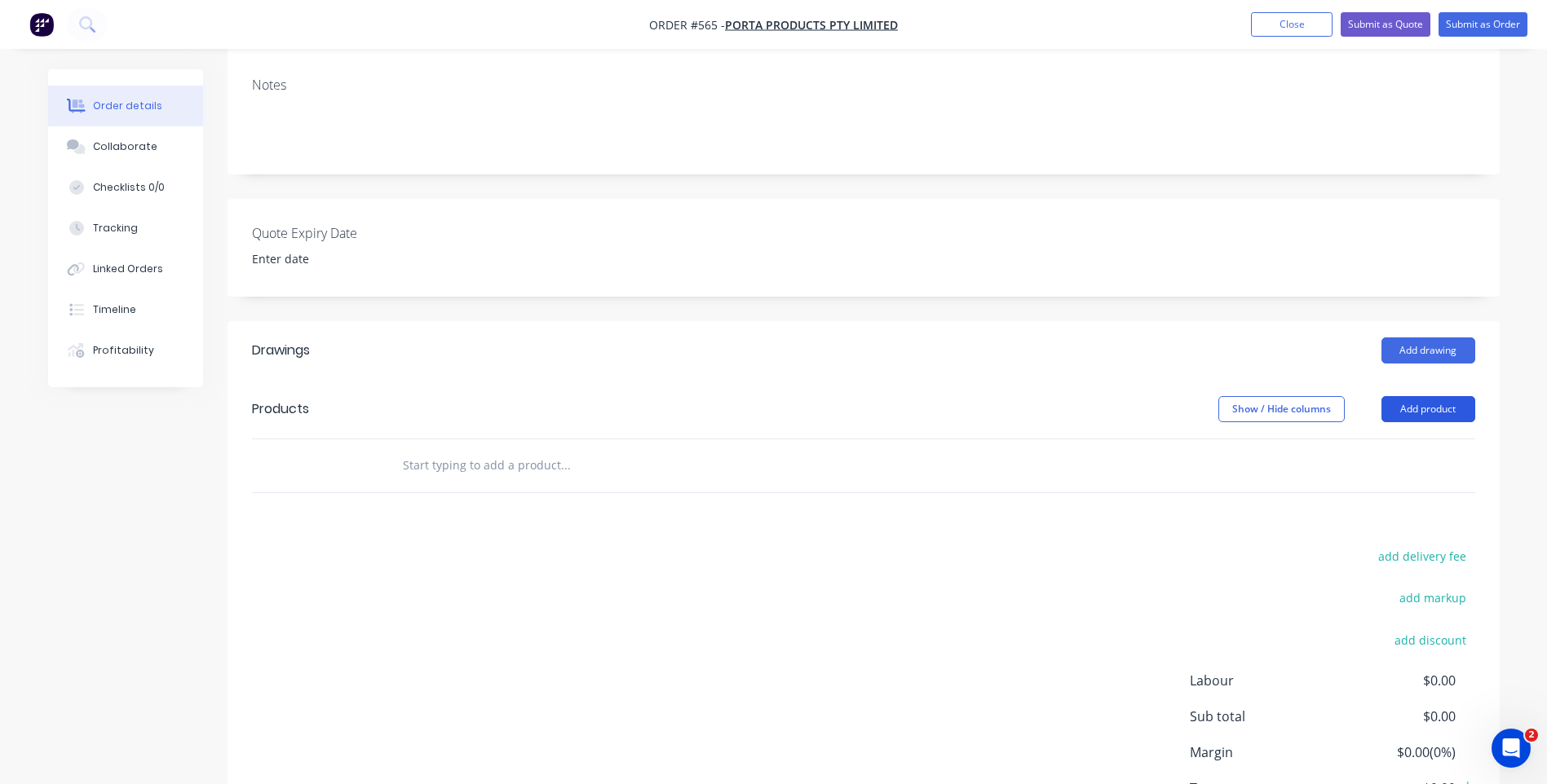
click at [1409, 396] on button "Add product" at bounding box center [1429, 409] width 94 height 26
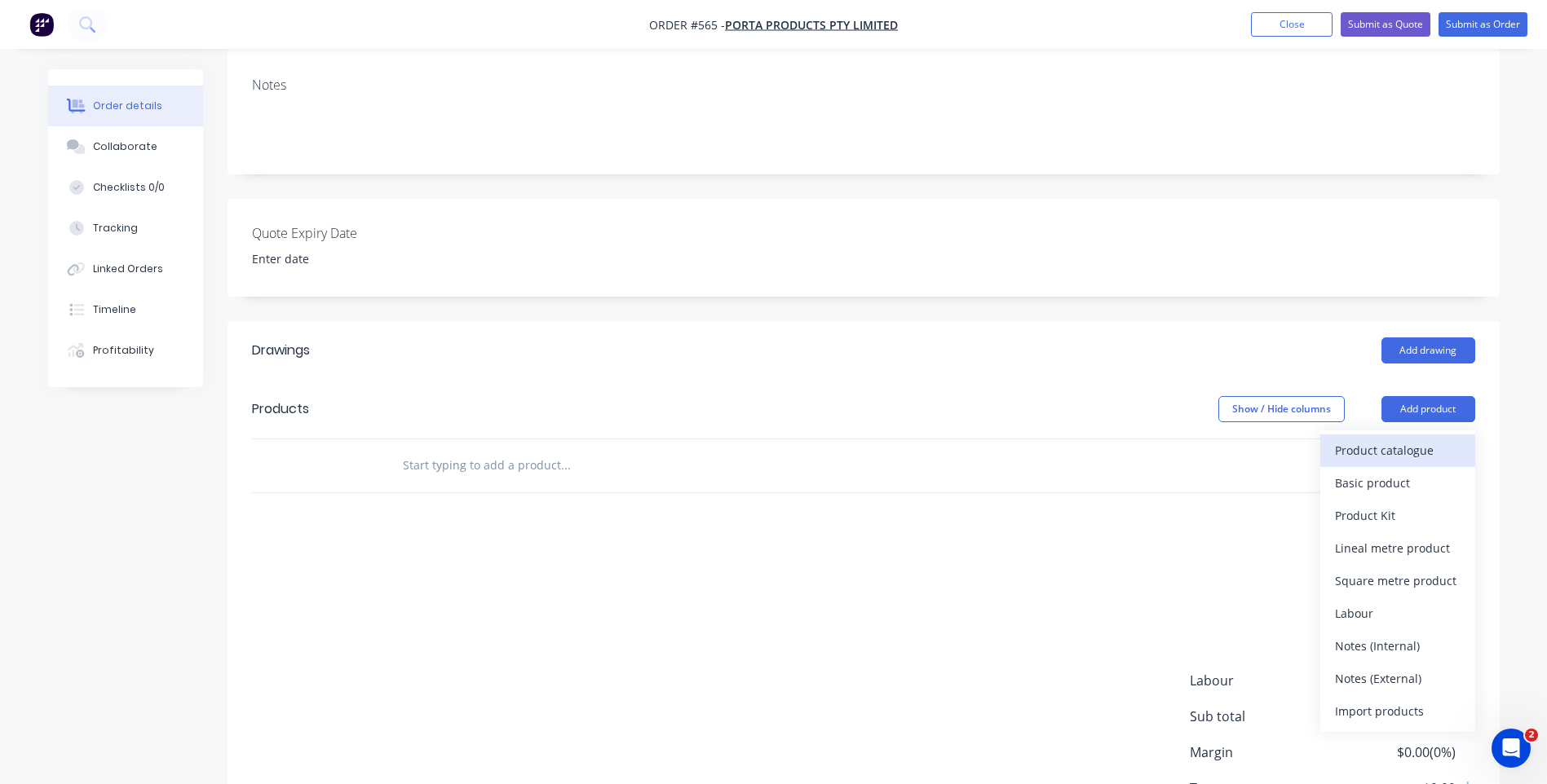
click at [1390, 438] on div "Product catalogue" at bounding box center [1398, 450] width 126 height 24
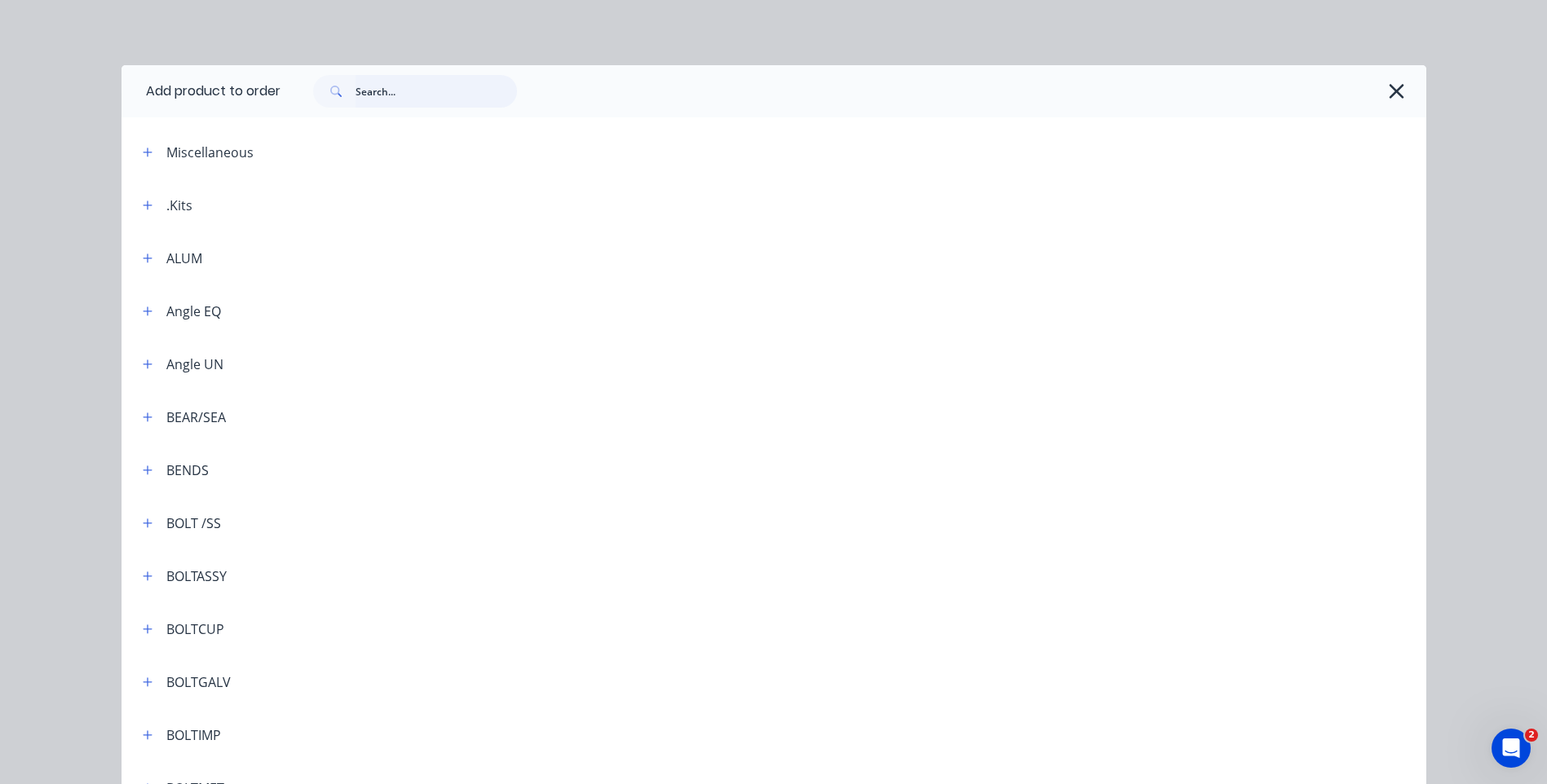
click at [438, 91] on input "text" at bounding box center [437, 91] width 162 height 33
type input "flat"
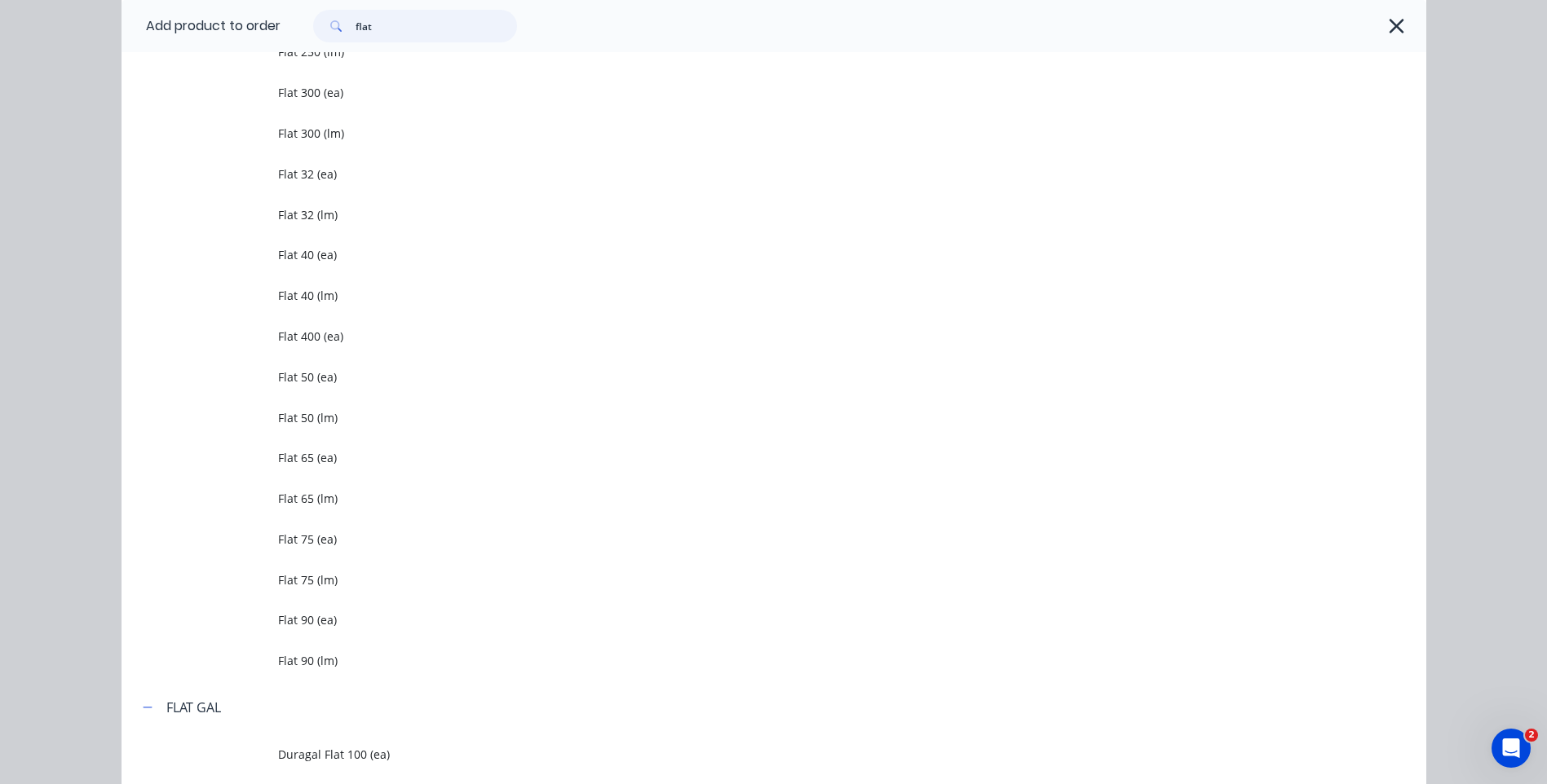
scroll to position [1467, 0]
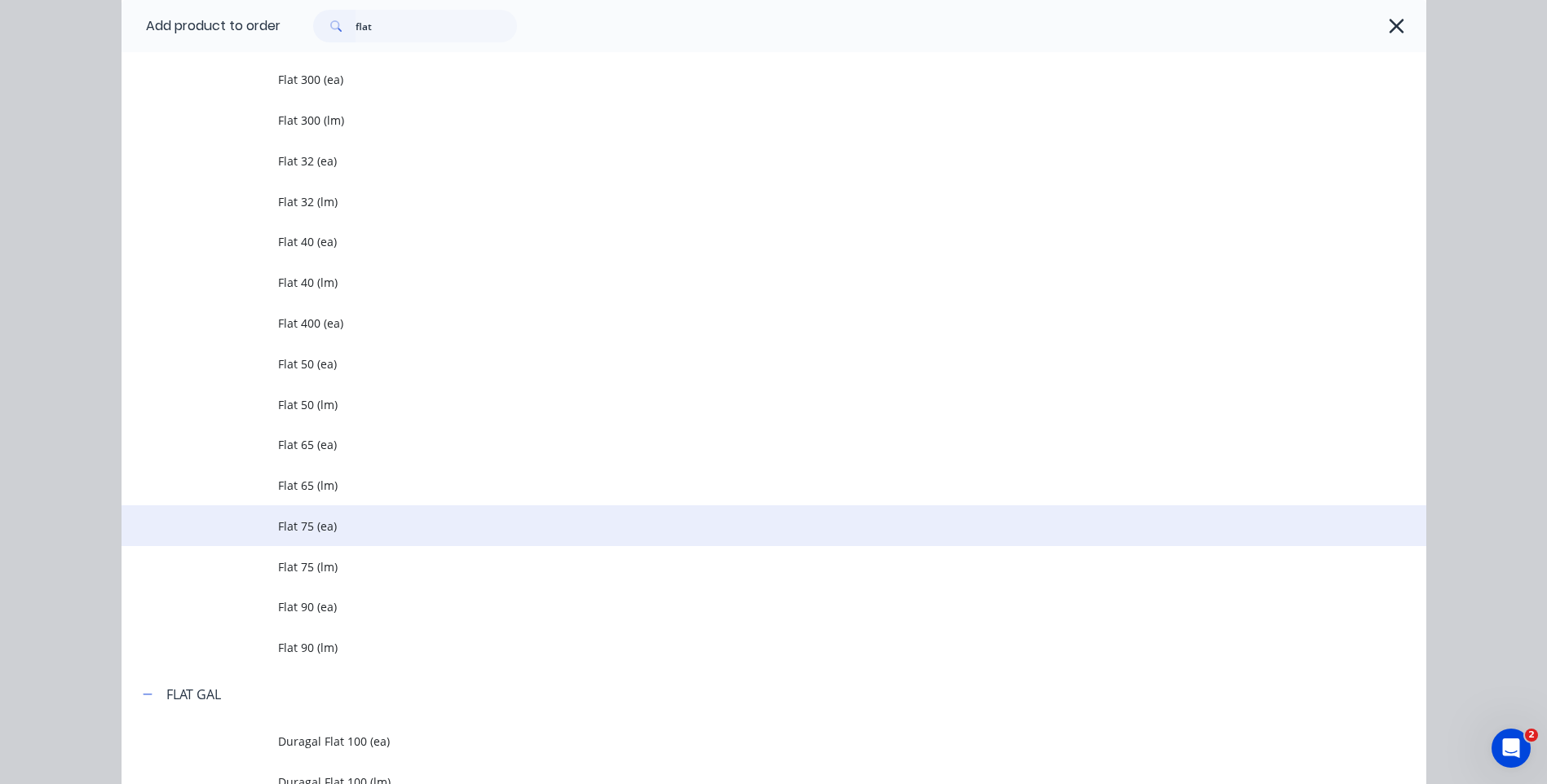
click at [295, 519] on span "Flat 75 (ea)" at bounding box center [737, 525] width 918 height 17
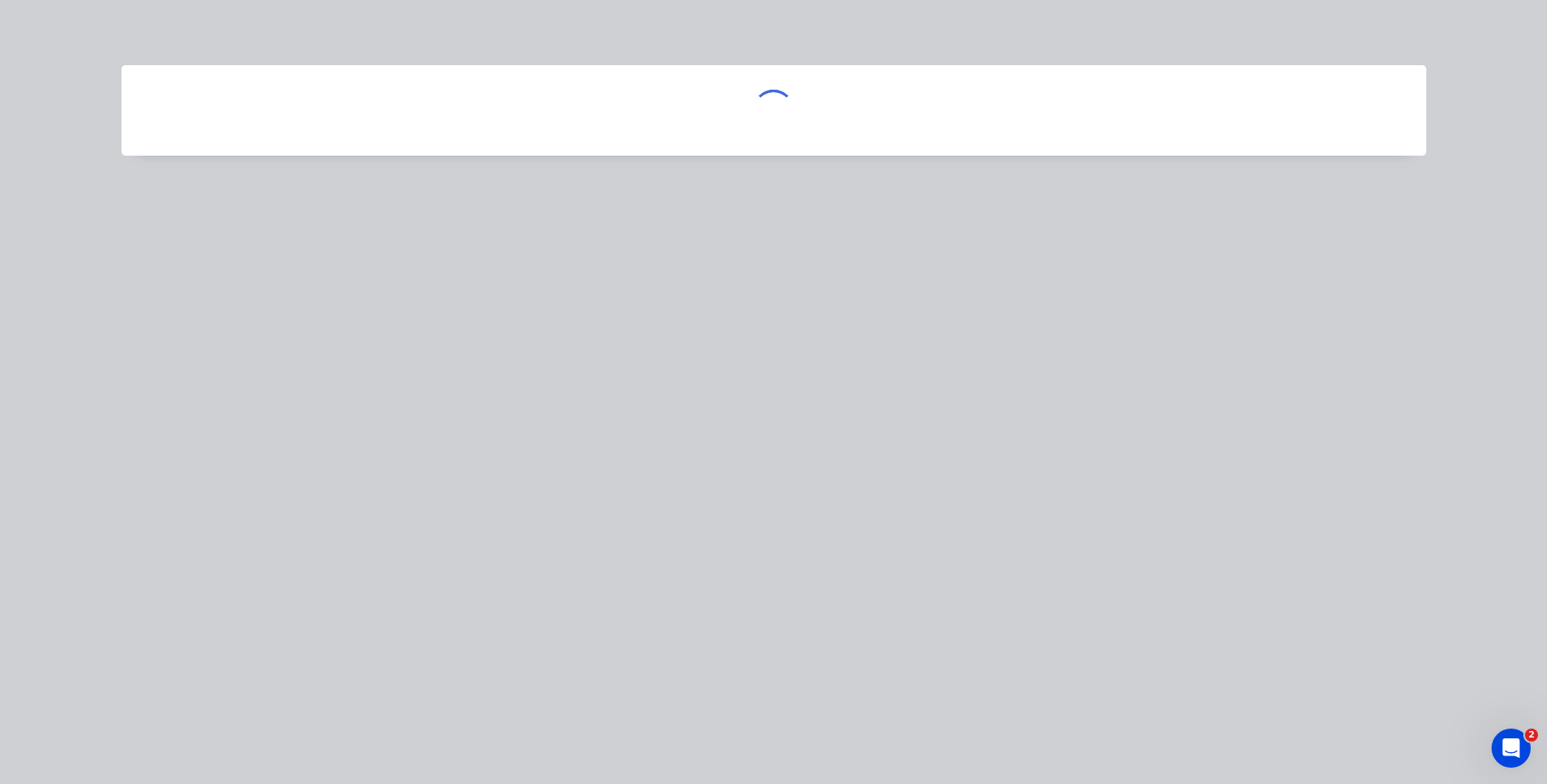
scroll to position [0, 0]
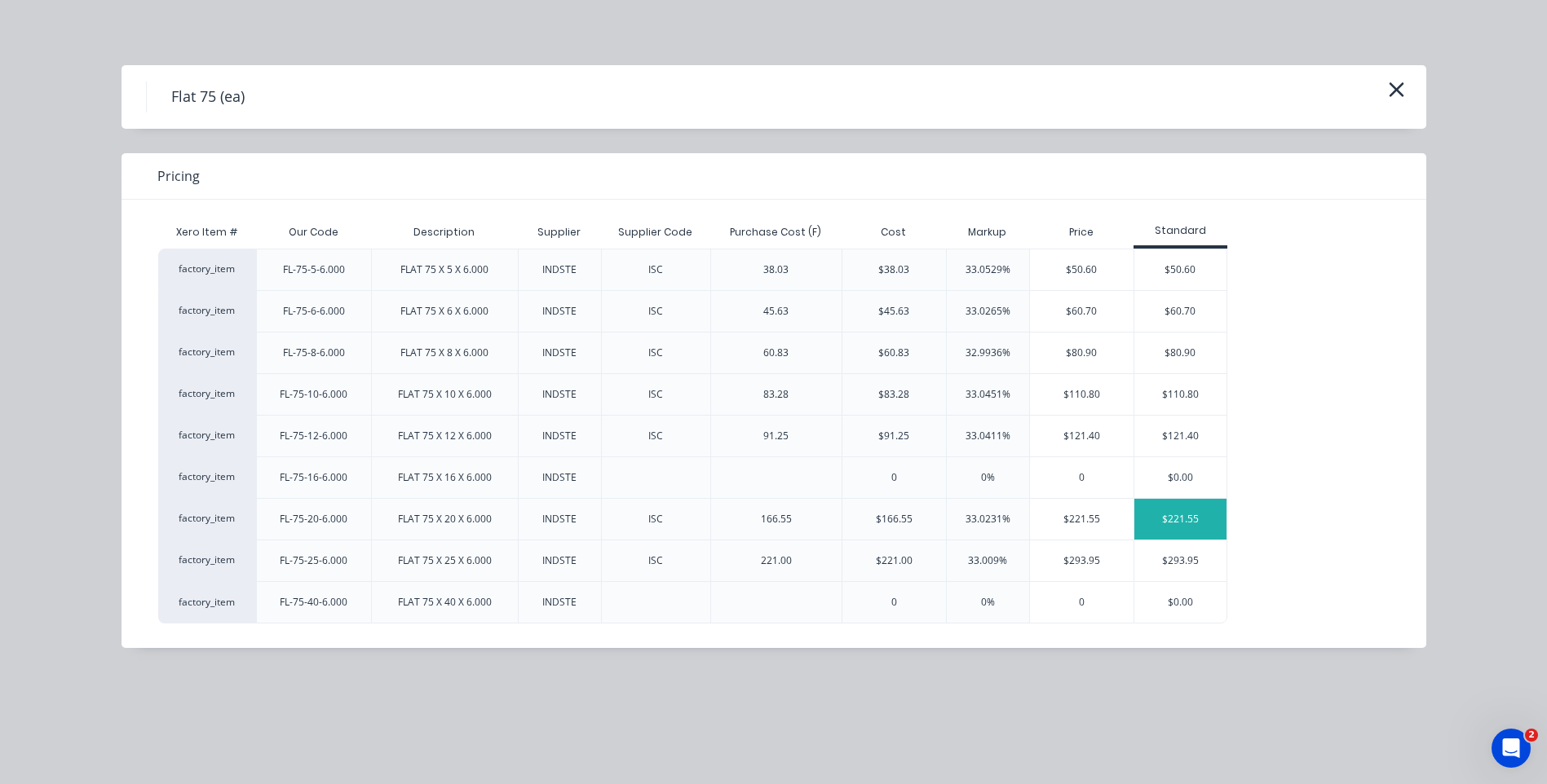
click at [1175, 512] on div "$221.55" at bounding box center [1180, 519] width 92 height 41
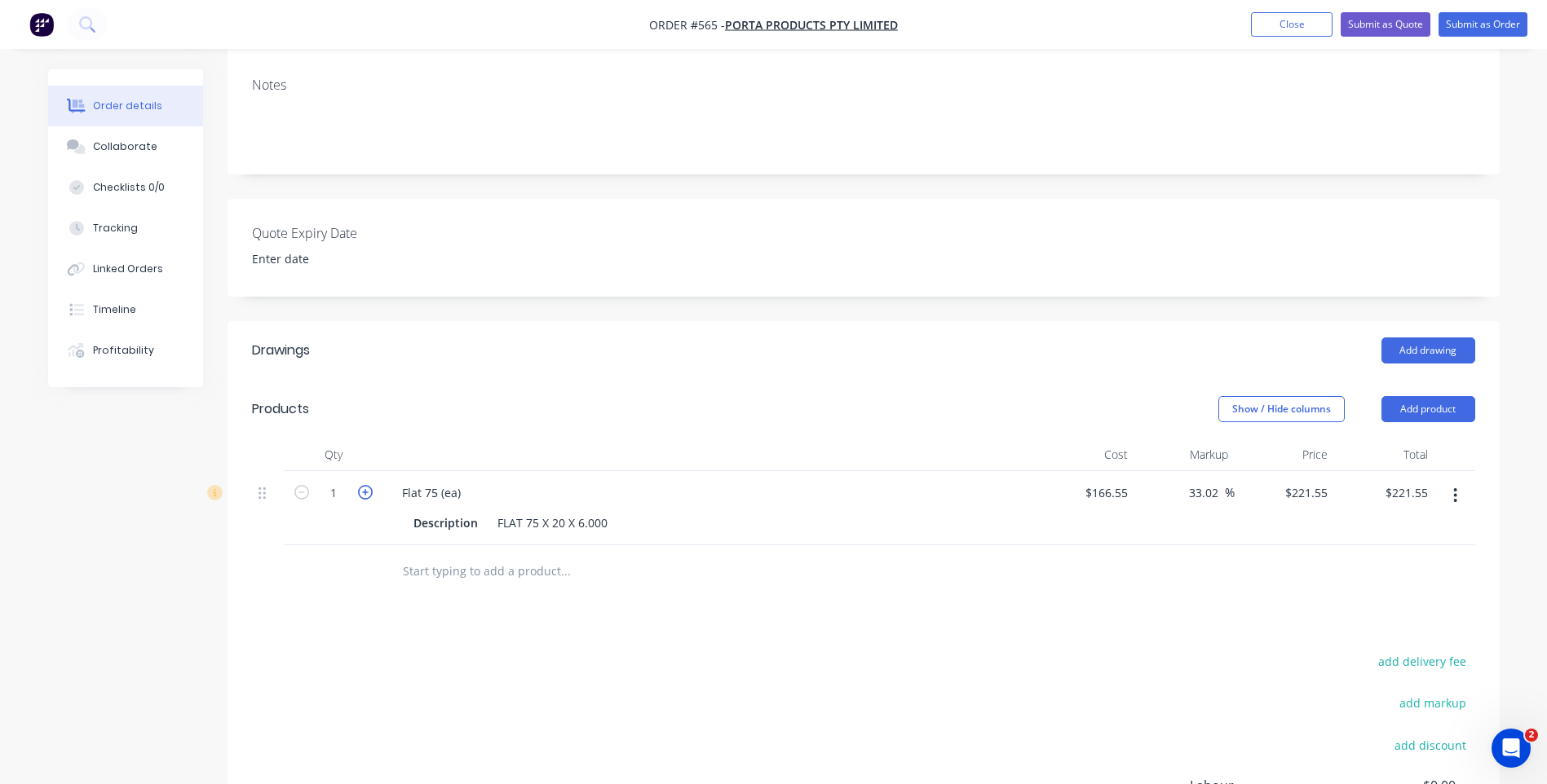
click at [360, 485] on icon "button" at bounding box center [365, 492] width 15 height 15
type input "2"
type input "$443.10"
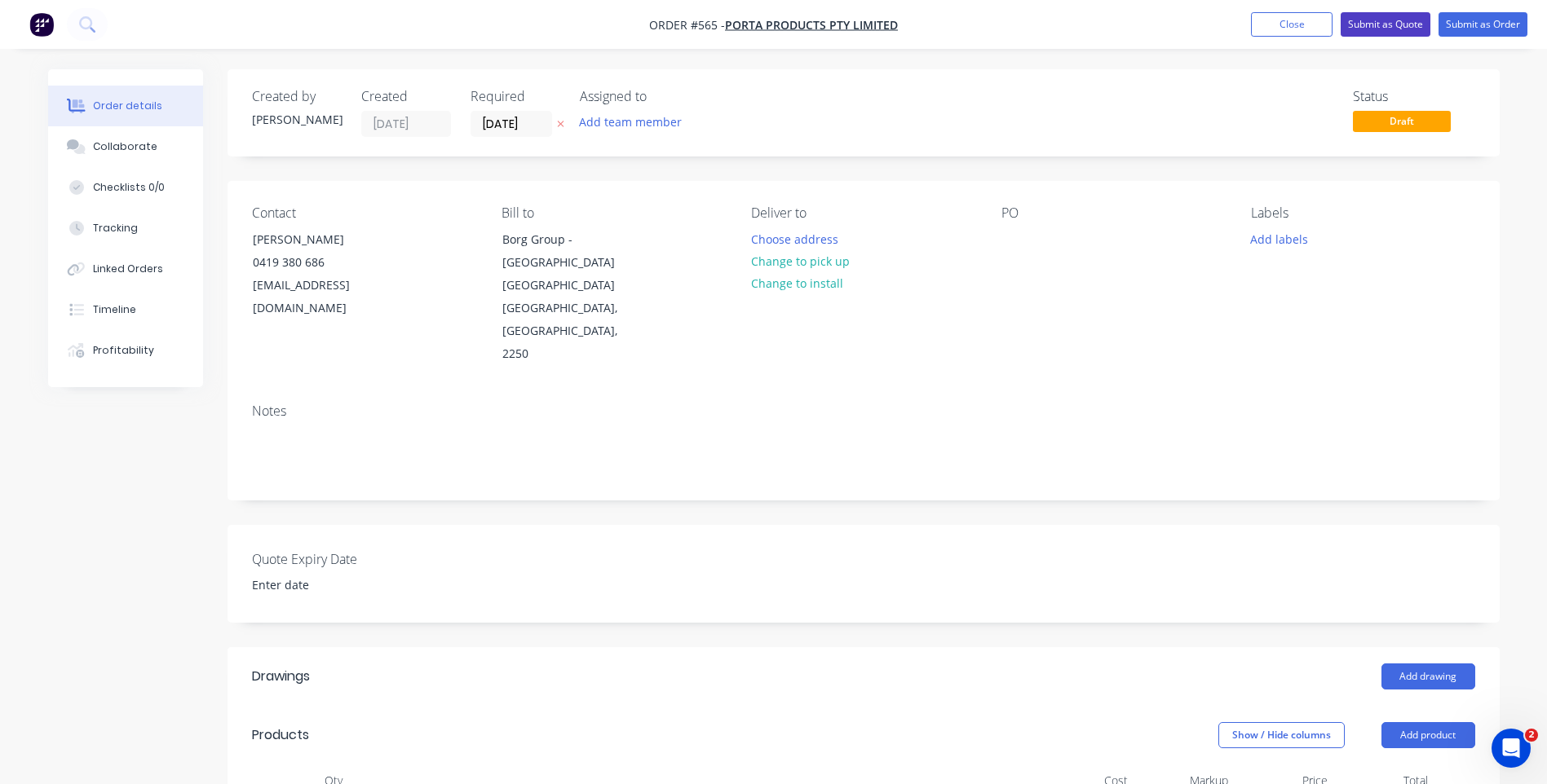
click at [1391, 20] on button "Submit as Quote" at bounding box center [1386, 24] width 90 height 24
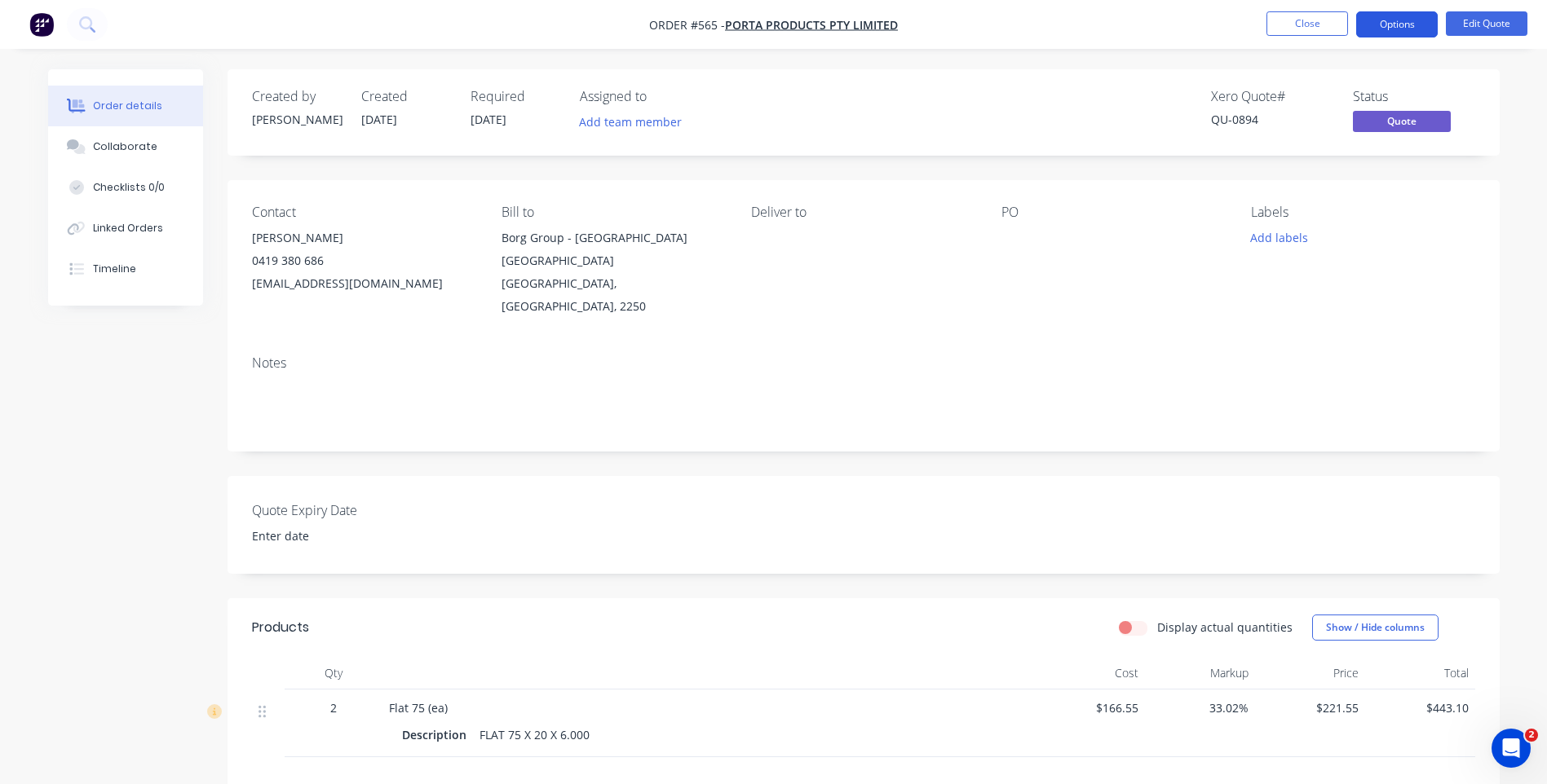
click at [1385, 19] on button "Options" at bounding box center [1397, 24] width 82 height 26
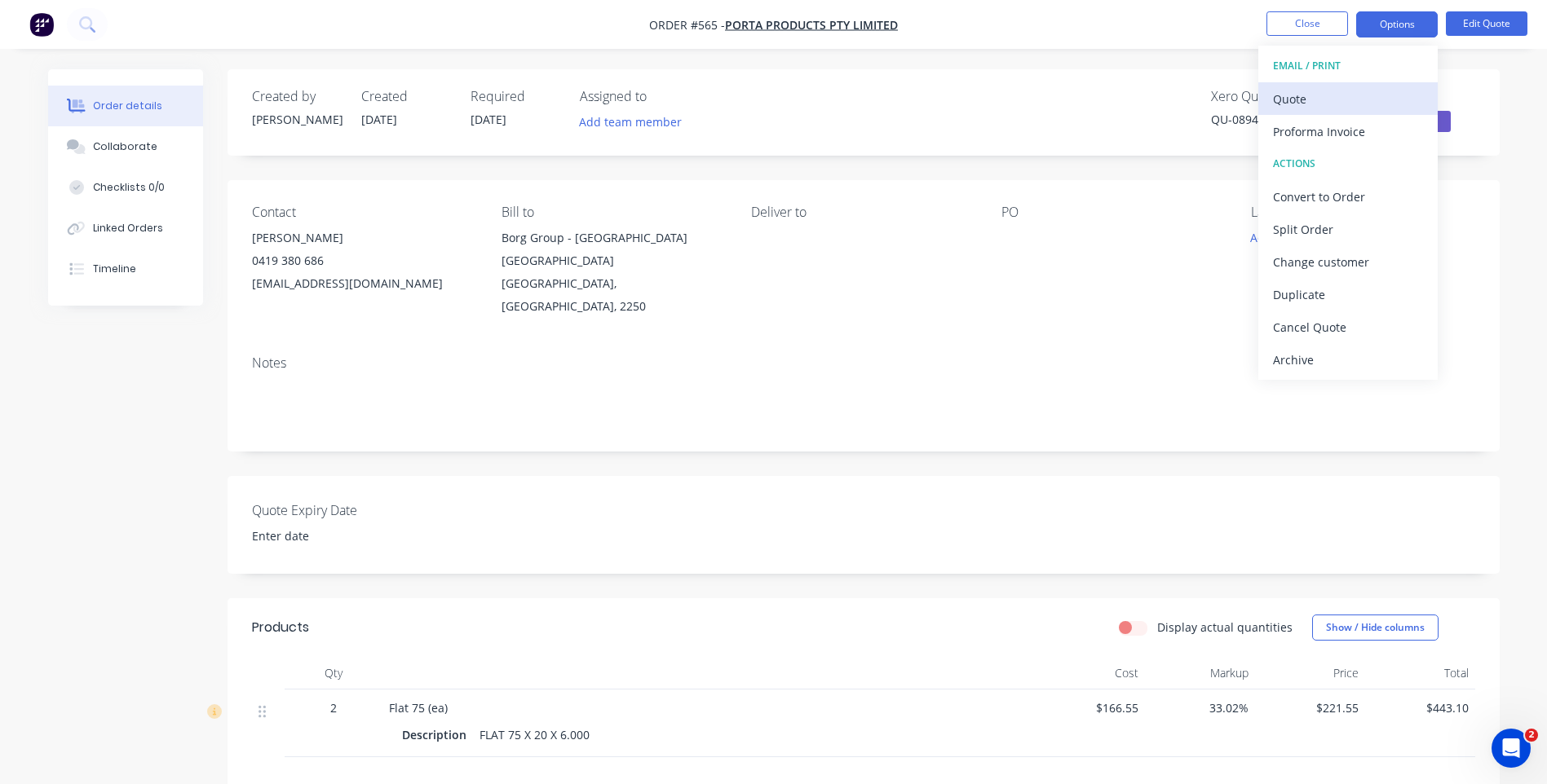
click at [1289, 96] on div "Quote" at bounding box center [1348, 99] width 150 height 24
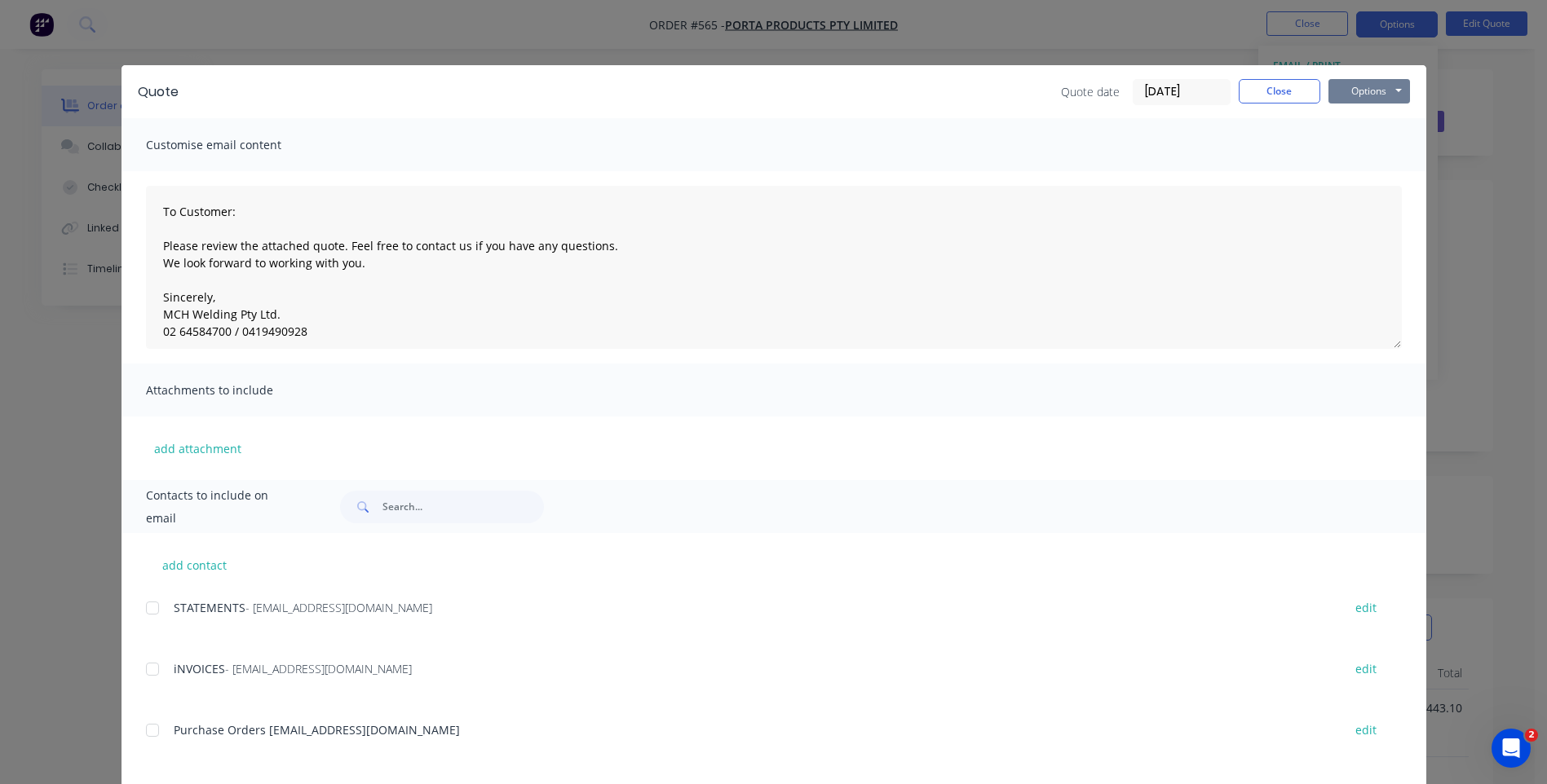
click at [1341, 85] on button "Options" at bounding box center [1370, 91] width 82 height 24
click at [1345, 112] on button "Preview" at bounding box center [1381, 120] width 104 height 27
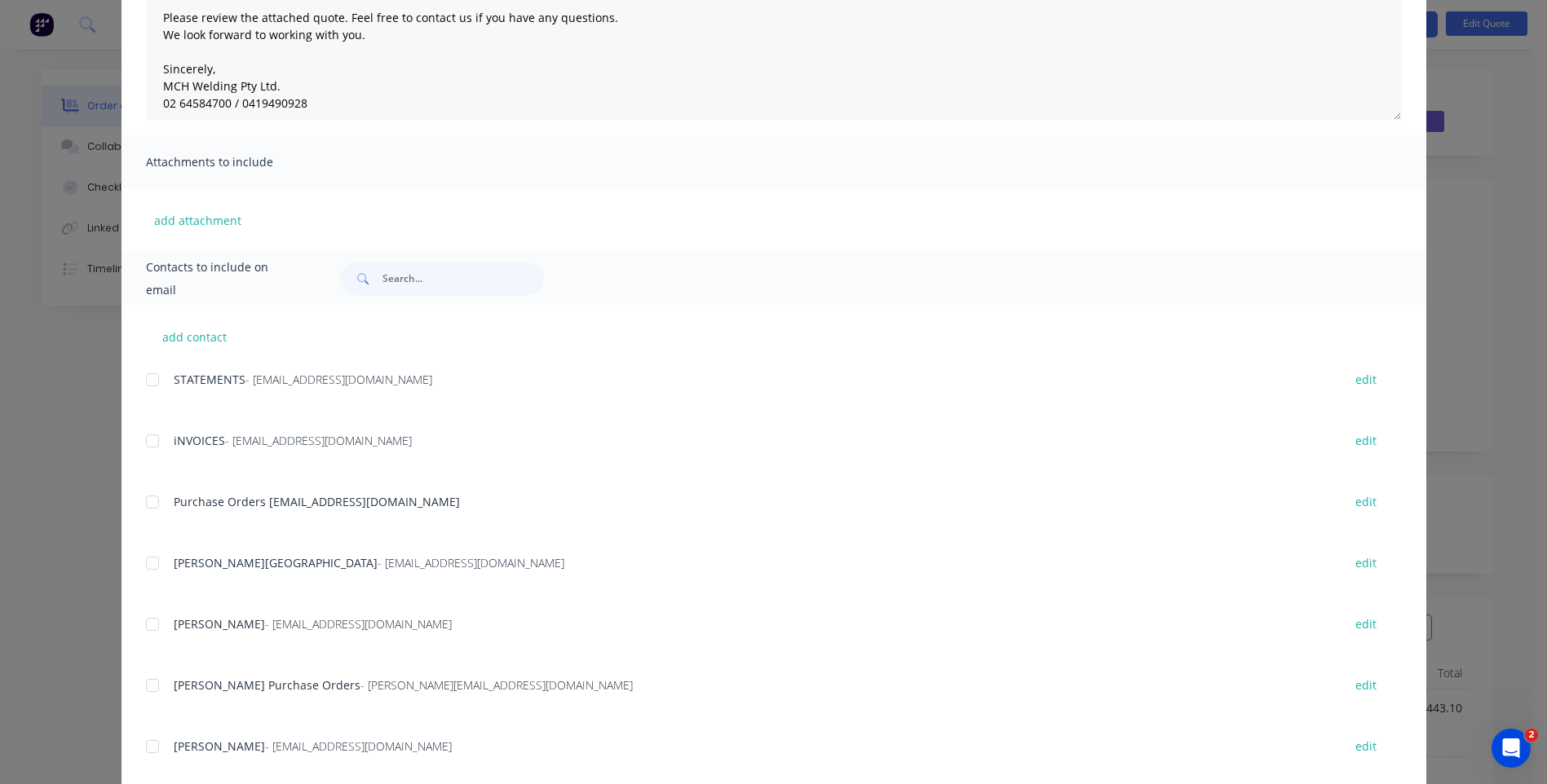
scroll to position [245, 0]
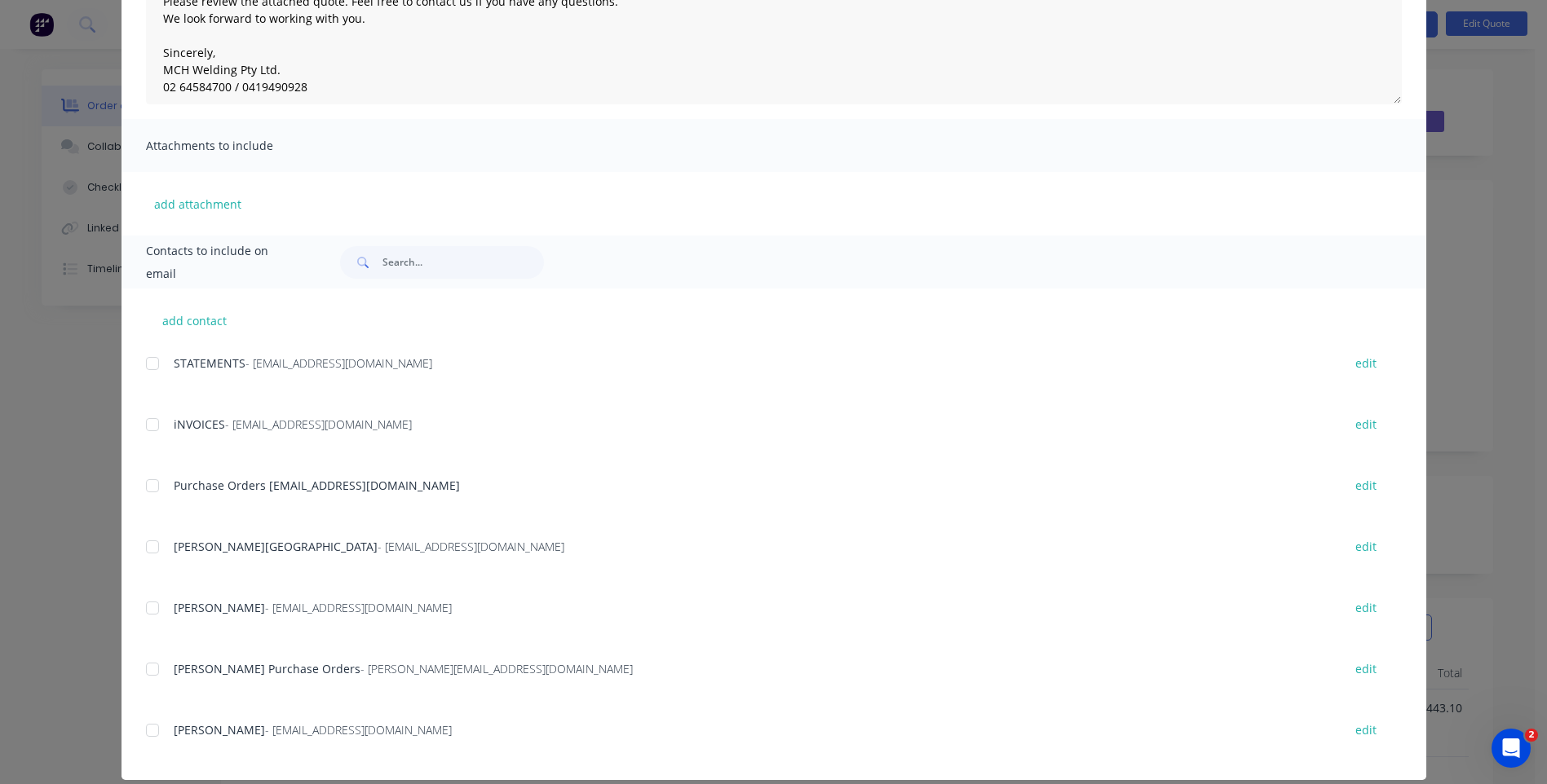
click at [144, 606] on div at bounding box center [152, 608] width 33 height 33
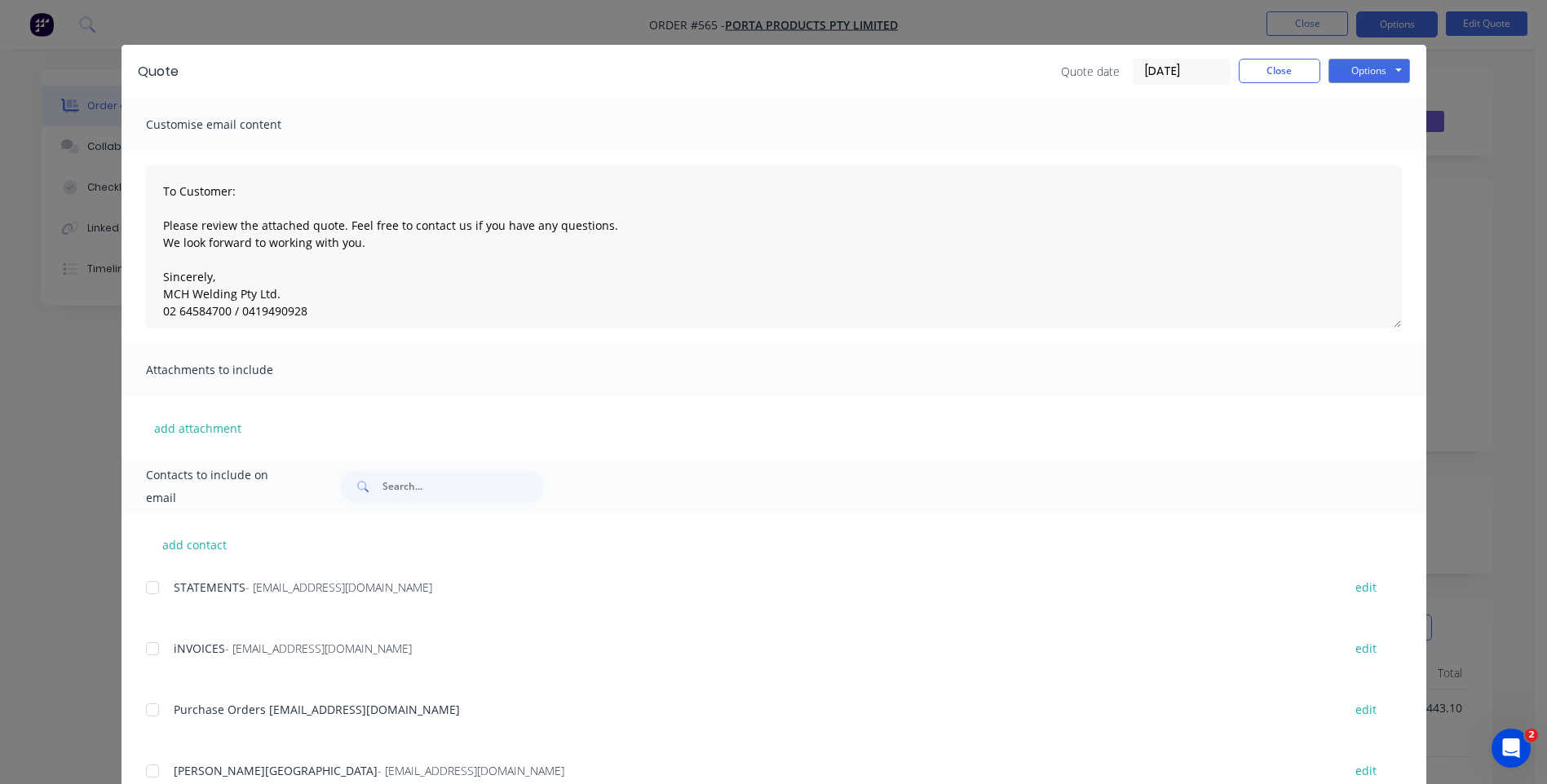
scroll to position [0, 0]
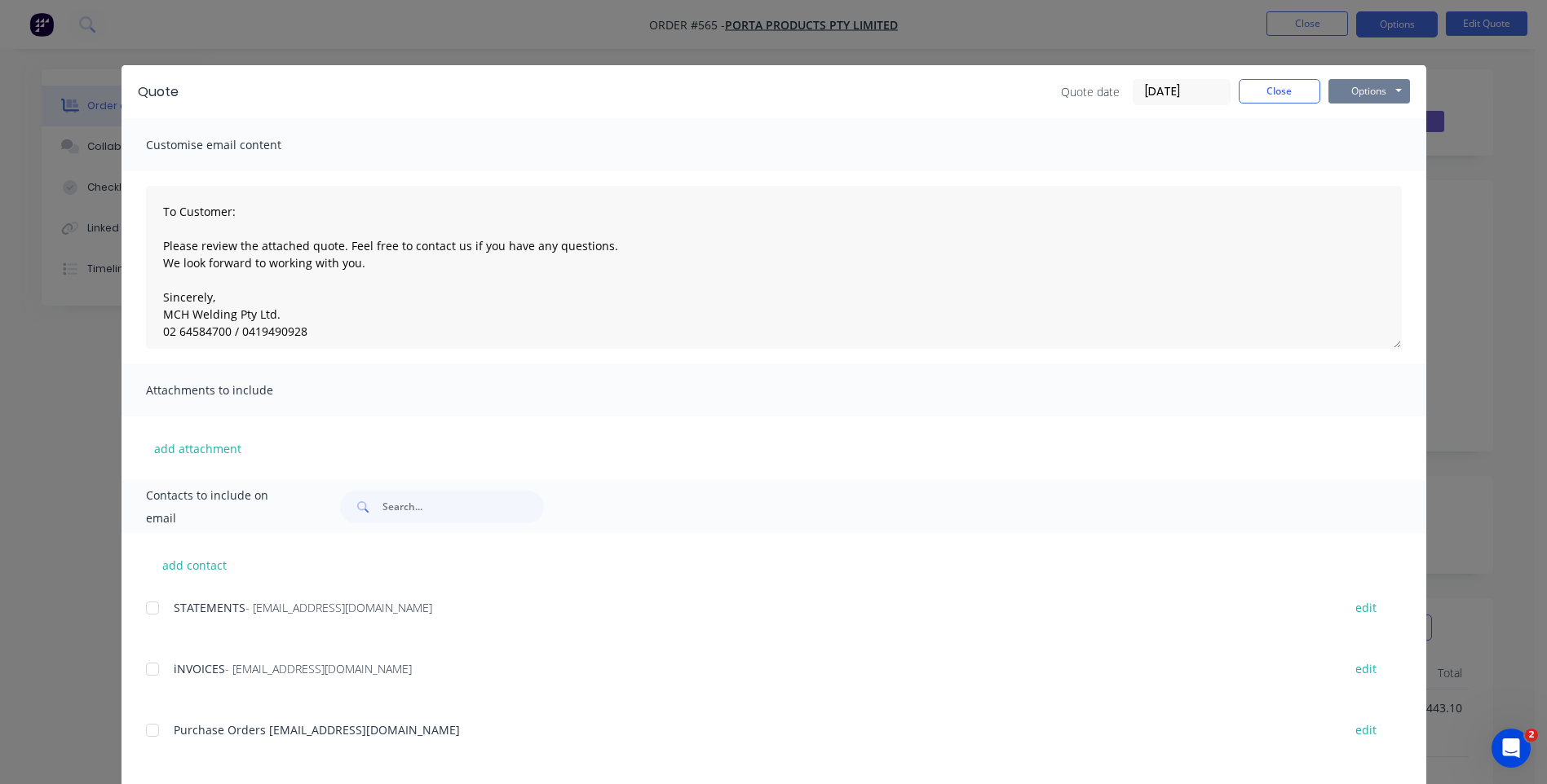
click at [1346, 94] on button "Options" at bounding box center [1370, 91] width 82 height 24
